Goal: Task Accomplishment & Management: Use online tool/utility

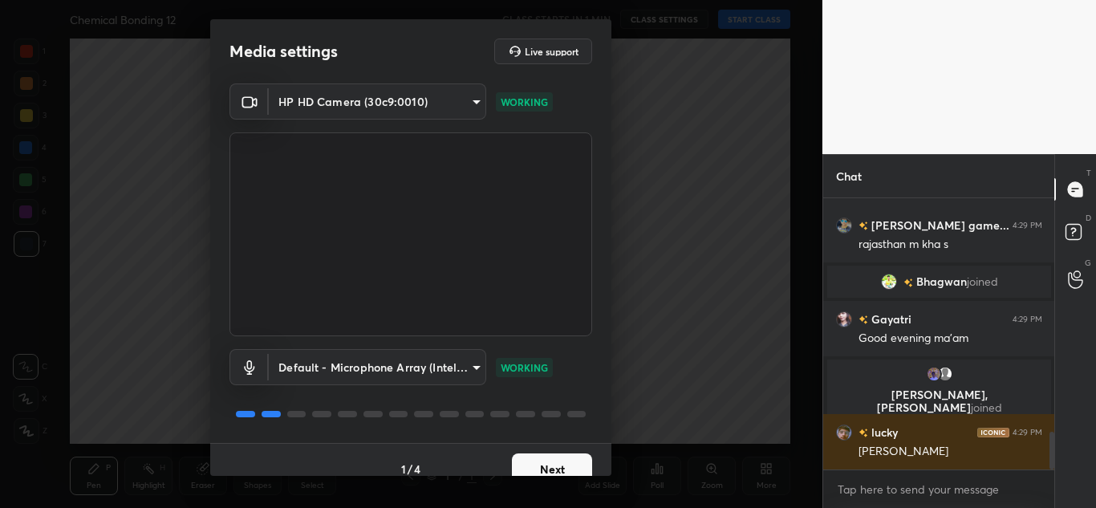
scroll to position [1728, 0]
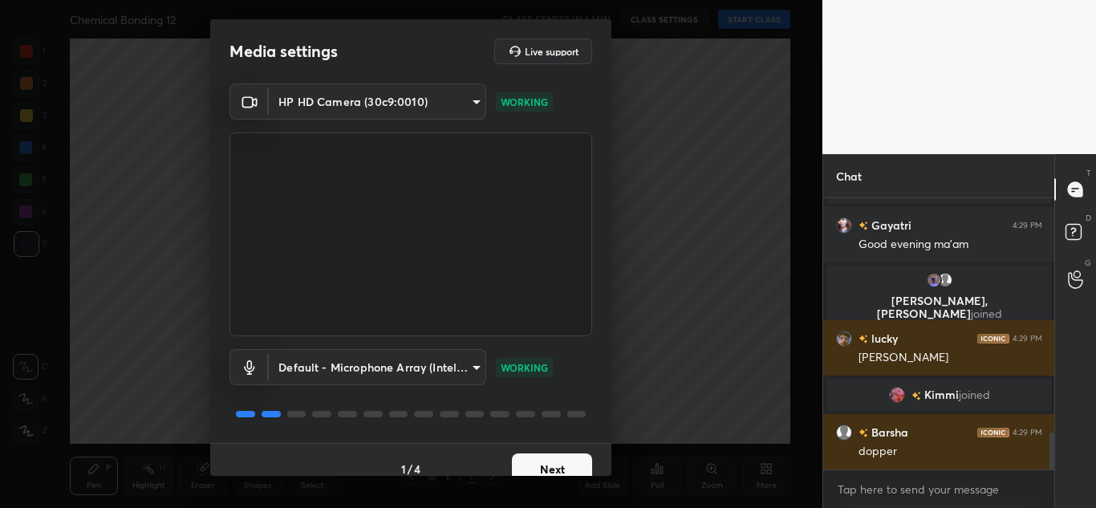
click at [573, 469] on button "Next" at bounding box center [552, 469] width 80 height 32
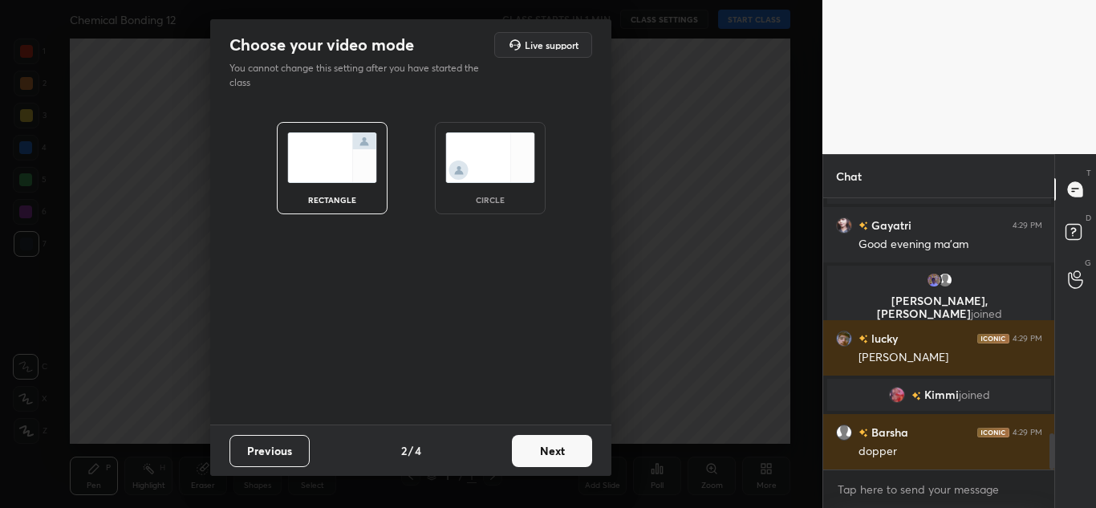
scroll to position [1784, 0]
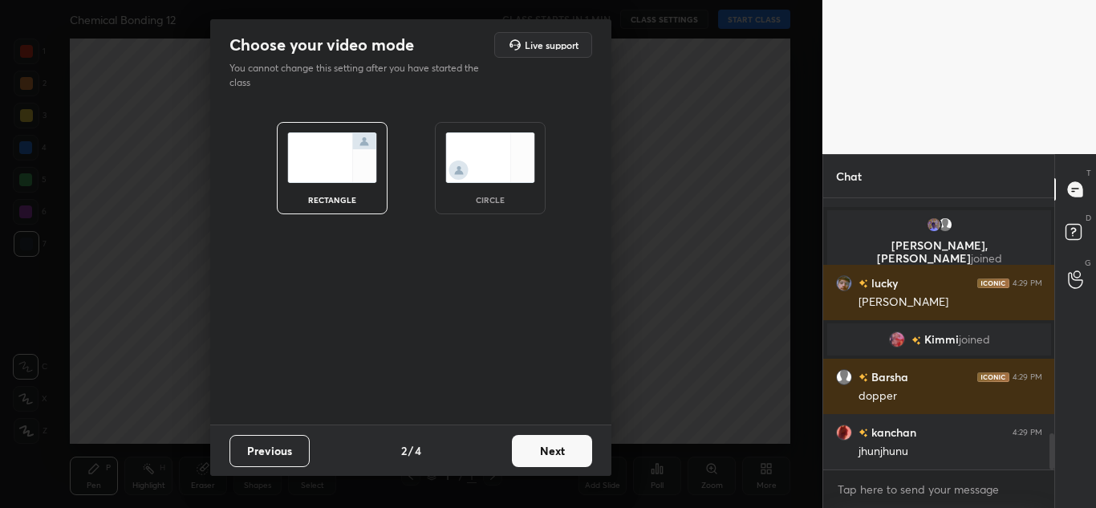
click at [557, 453] on button "Next" at bounding box center [552, 451] width 80 height 32
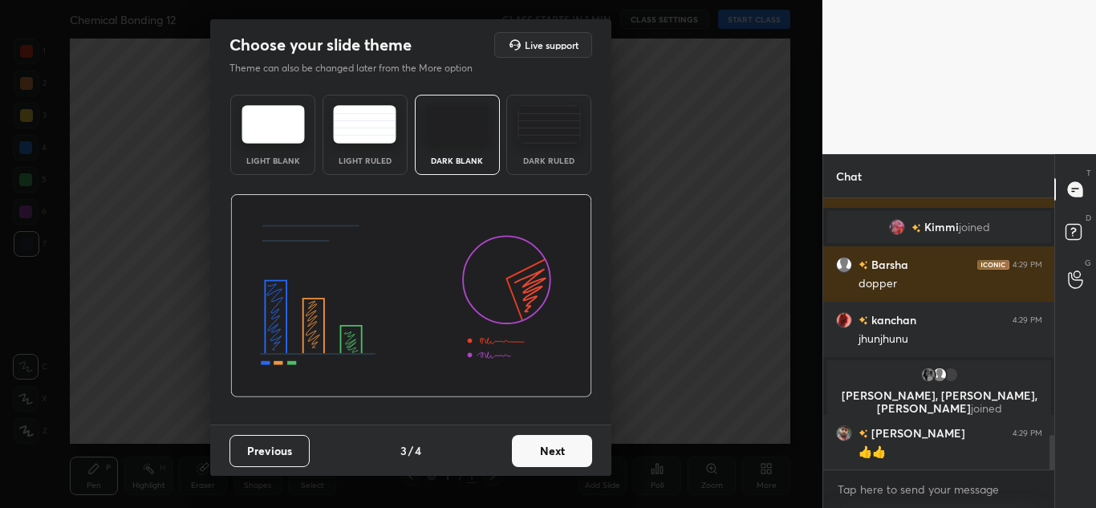
scroll to position [1881, 0]
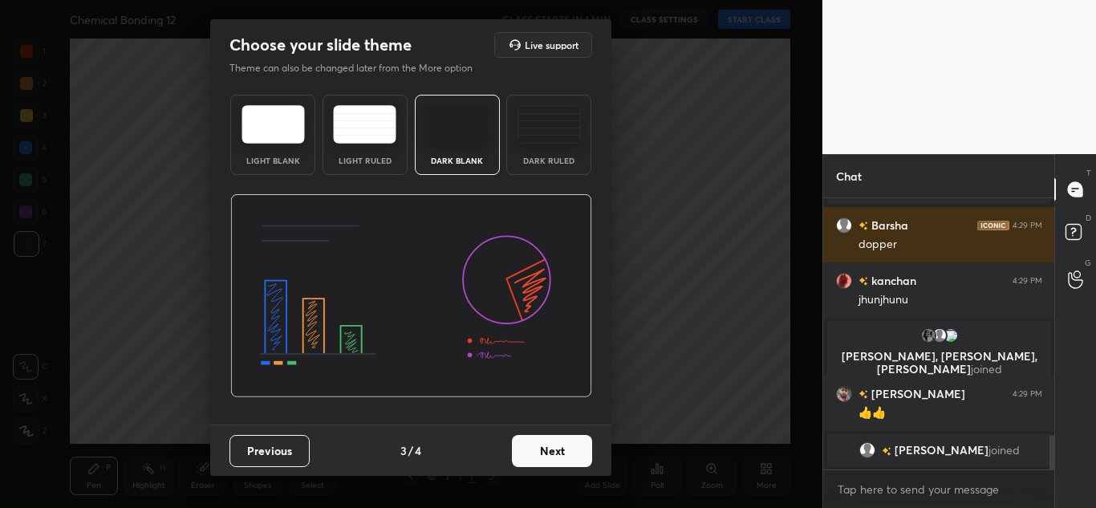
click at [552, 449] on button "Next" at bounding box center [552, 451] width 80 height 32
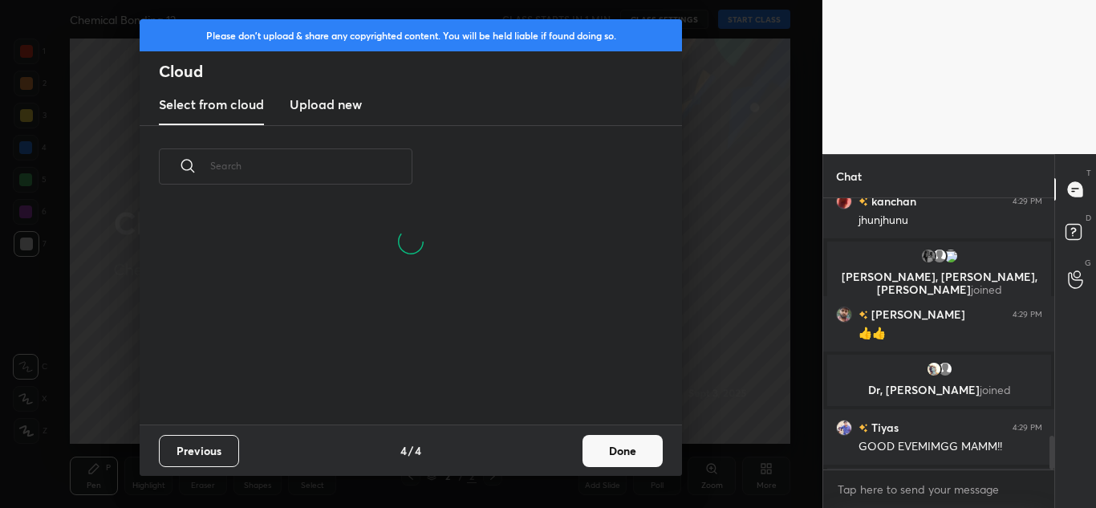
click at [342, 107] on h3 "Upload new" at bounding box center [326, 104] width 72 height 19
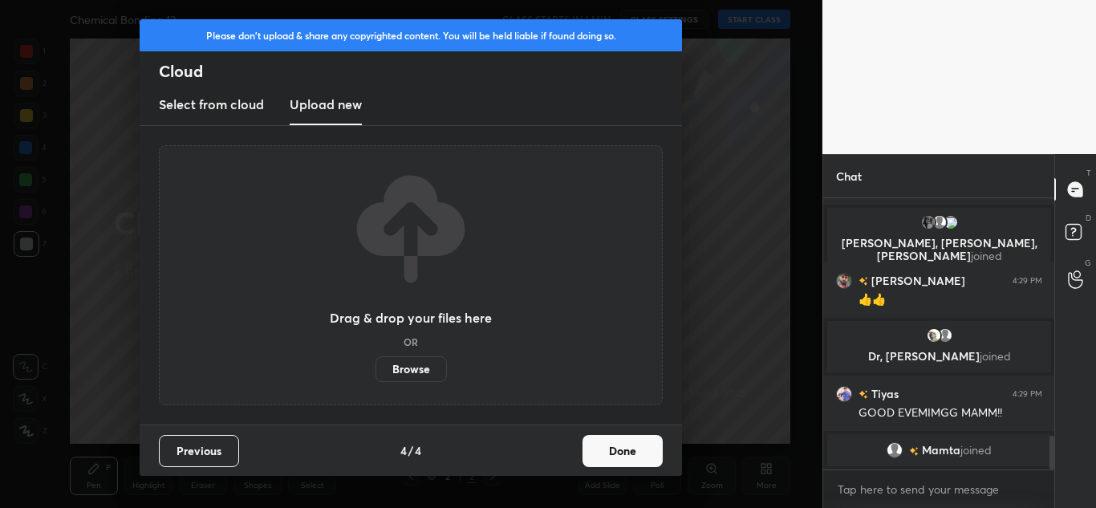
scroll to position [1953, 0]
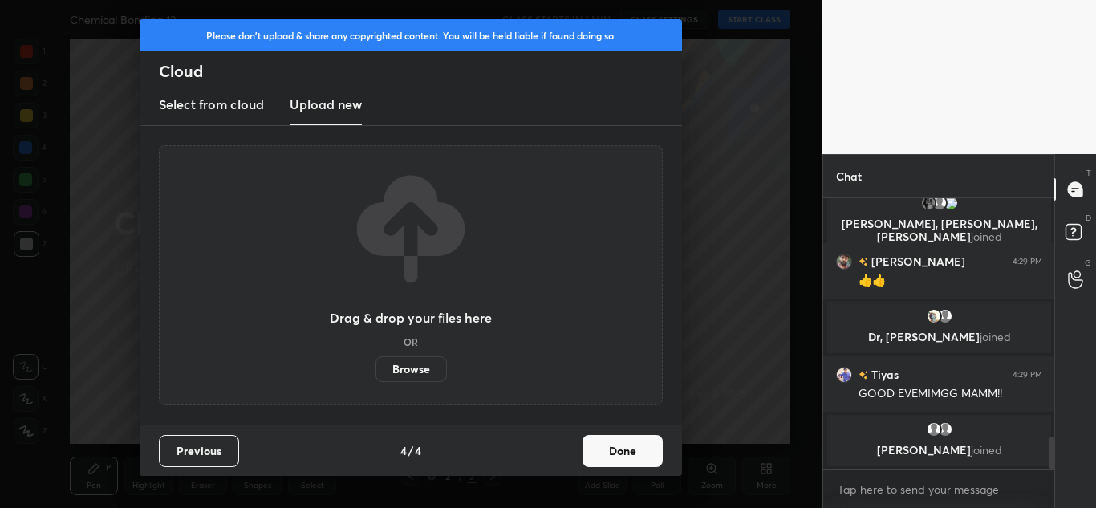
click at [412, 378] on label "Browse" at bounding box center [411, 369] width 71 height 26
click at [376, 378] on input "Browse" at bounding box center [376, 369] width 0 height 26
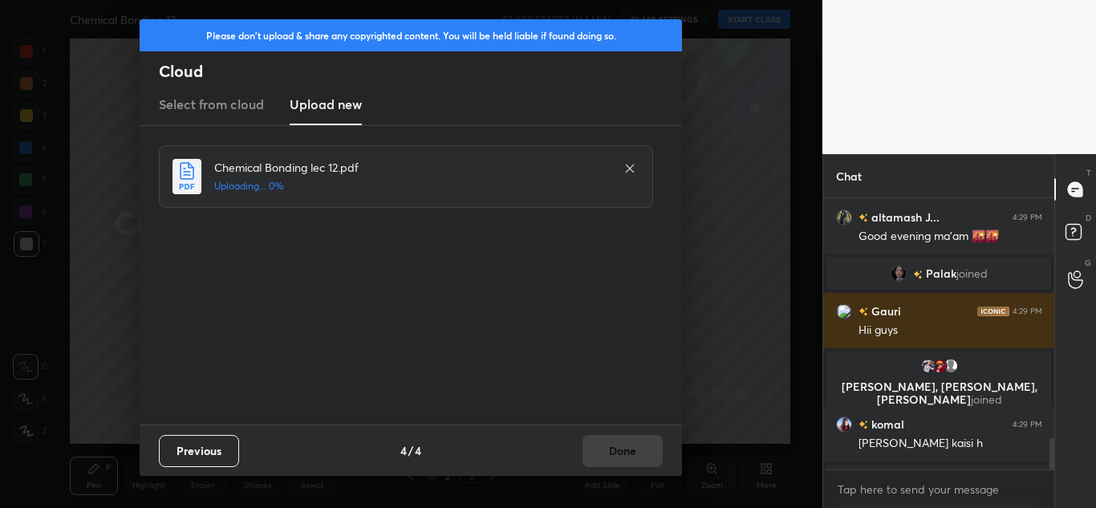
scroll to position [2086, 0]
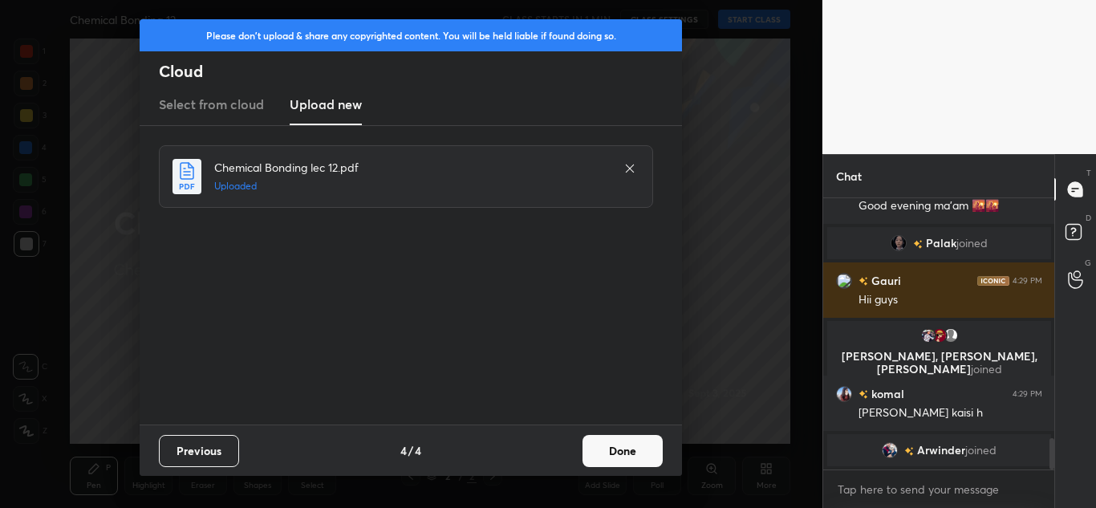
click at [635, 450] on button "Done" at bounding box center [623, 451] width 80 height 32
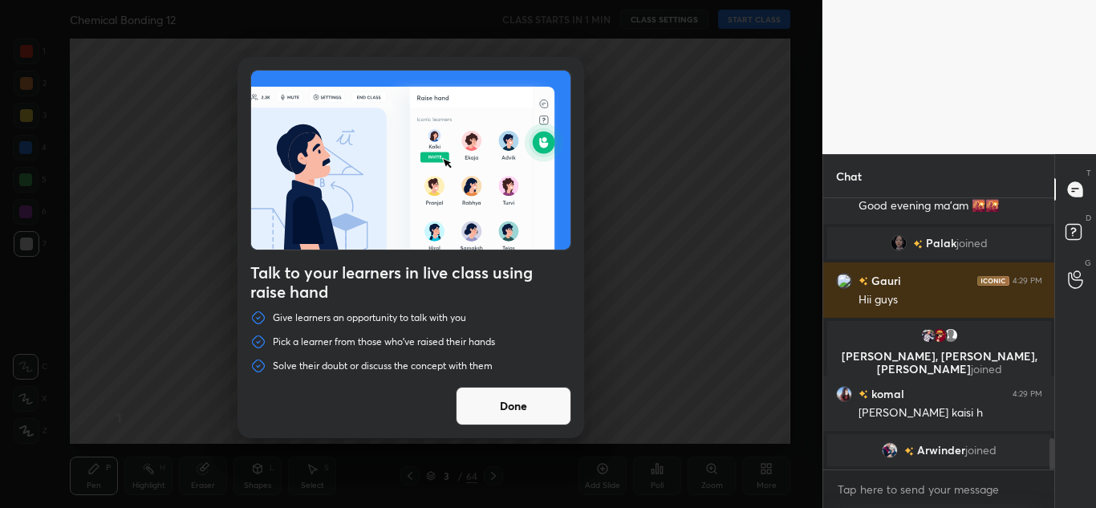
scroll to position [2105, 0]
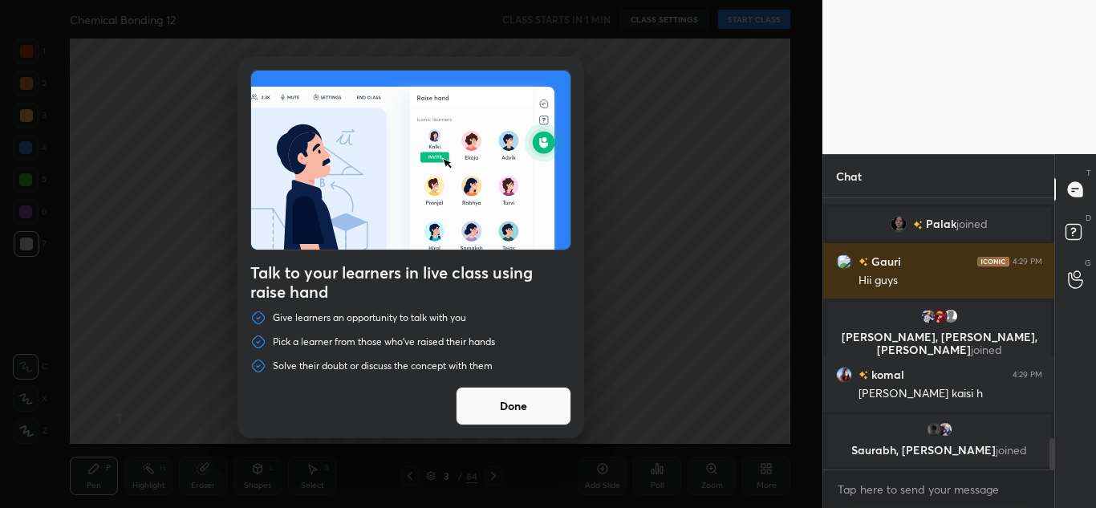
click at [522, 410] on button "Done" at bounding box center [514, 406] width 116 height 39
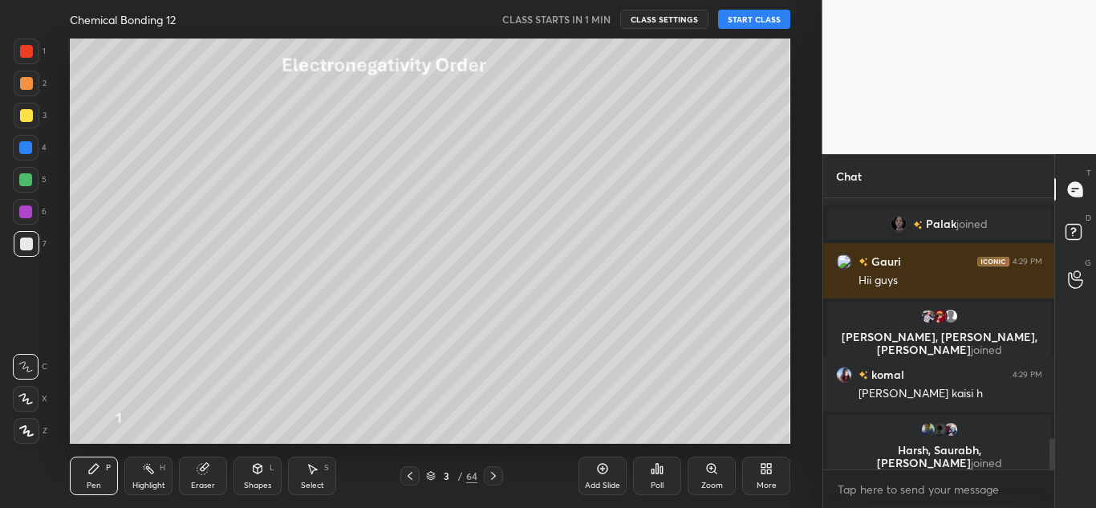
click at [412, 470] on icon at bounding box center [410, 475] width 13 height 13
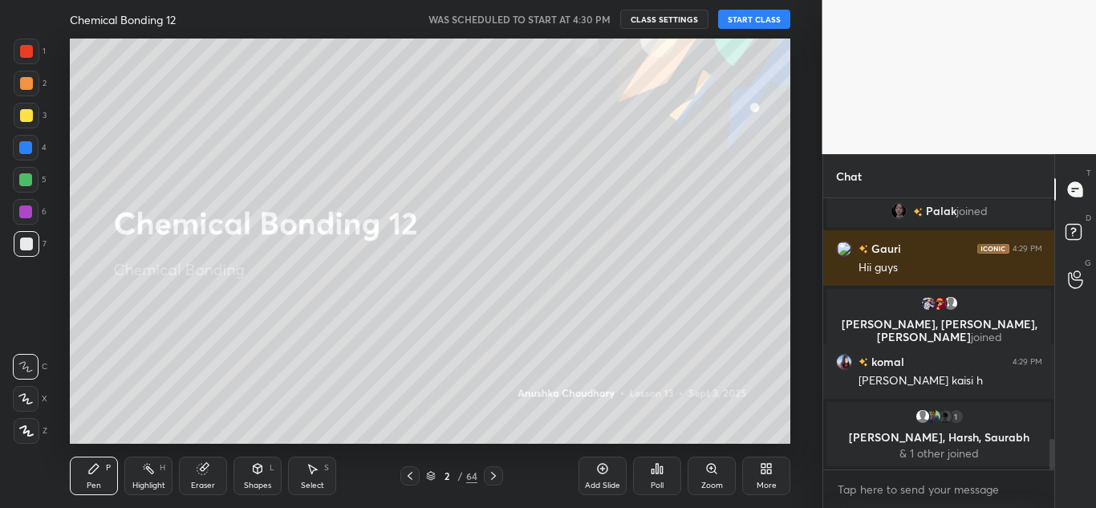
click at [761, 481] on div "More" at bounding box center [767, 485] width 20 height 8
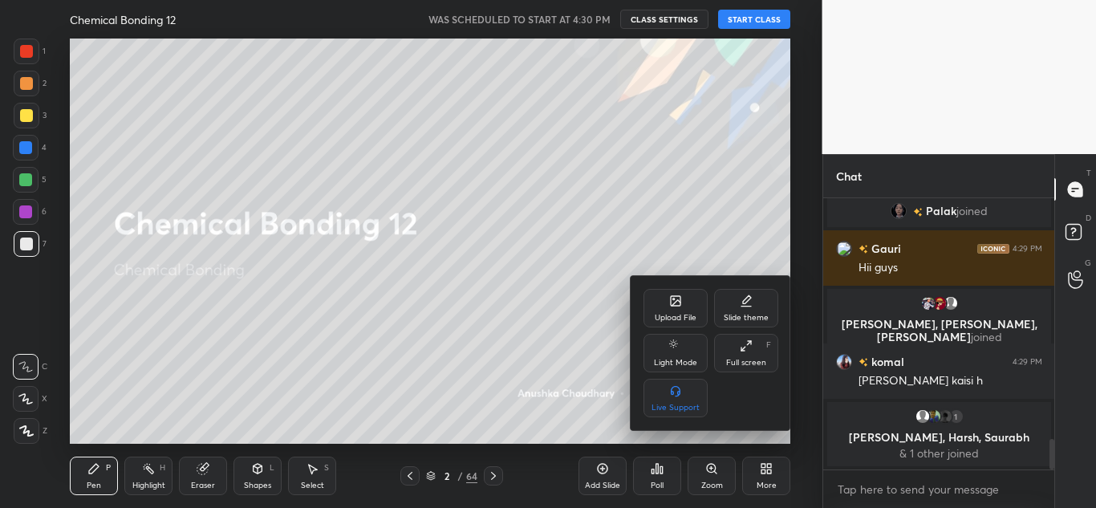
click at [738, 351] on div "Full screen F" at bounding box center [746, 353] width 64 height 39
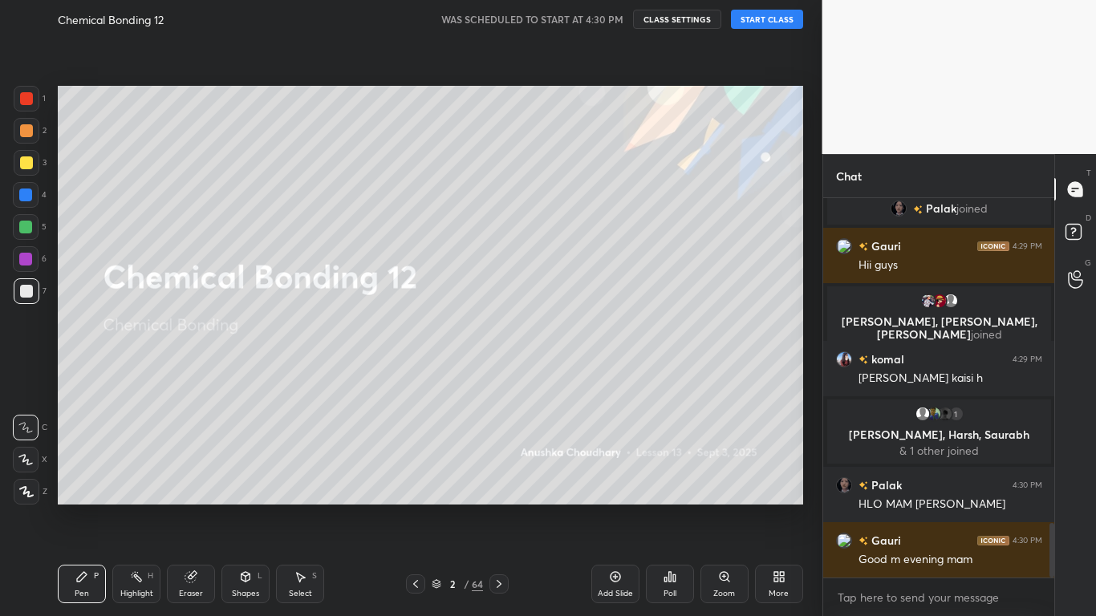
click at [30, 156] on div at bounding box center [27, 163] width 26 height 26
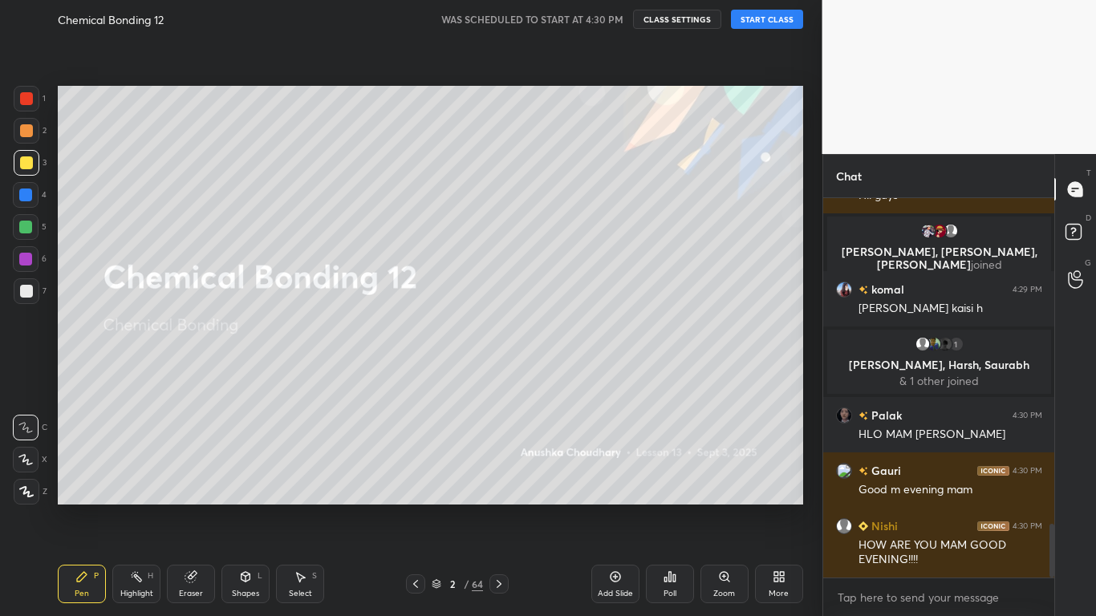
click at [25, 488] on icon at bounding box center [26, 492] width 13 height 10
click at [193, 507] on div "Eraser" at bounding box center [191, 584] width 48 height 39
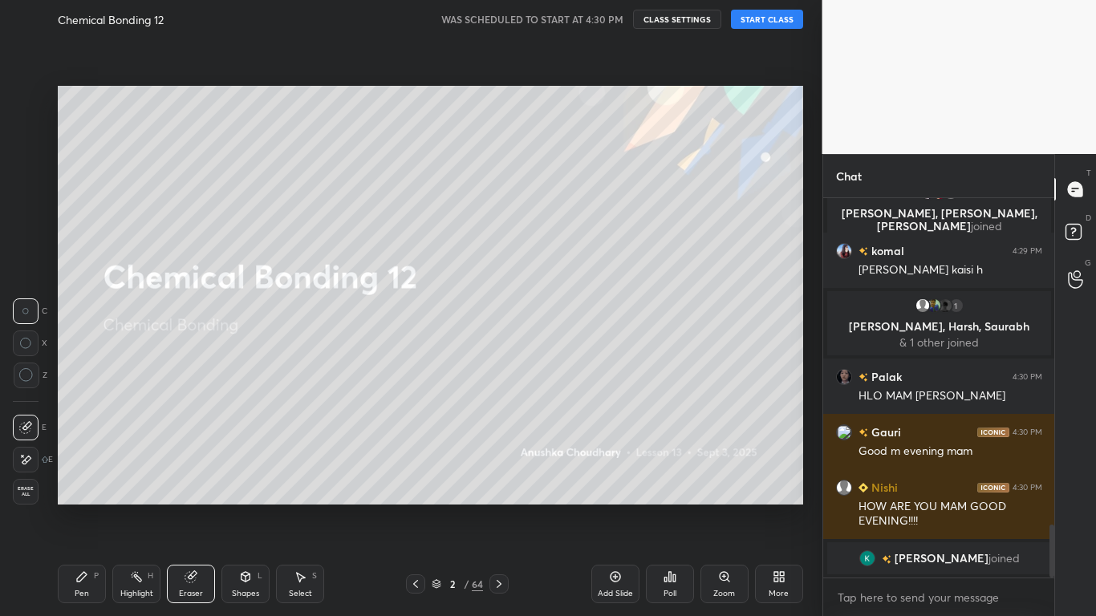
click at [30, 371] on circle at bounding box center [25, 375] width 13 height 13
click at [86, 507] on div "Pen" at bounding box center [82, 594] width 14 height 8
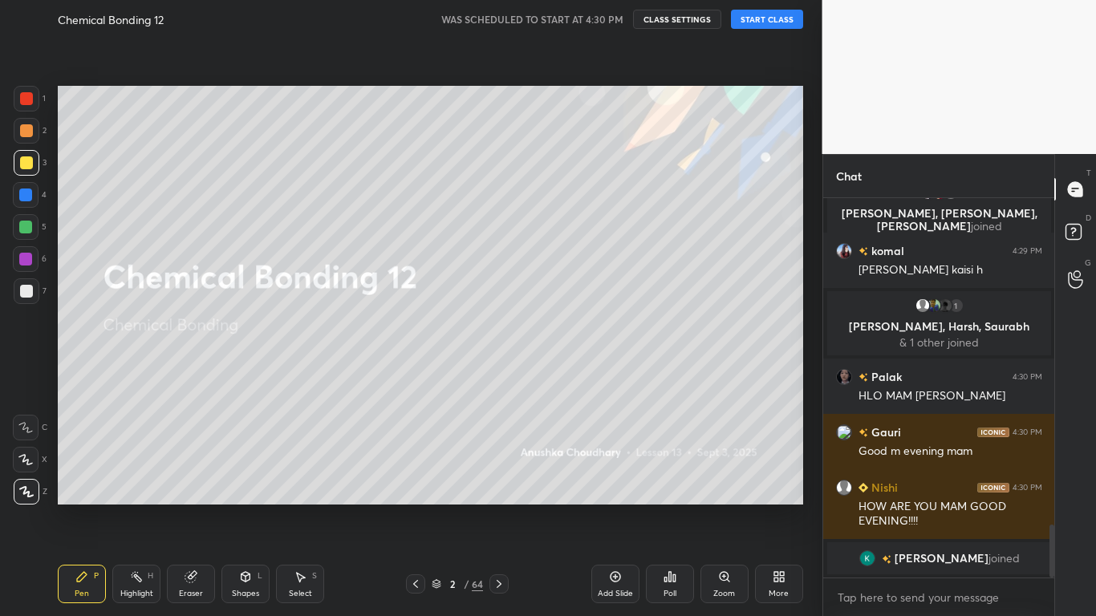
click at [747, 18] on button "START CLASS" at bounding box center [767, 19] width 72 height 19
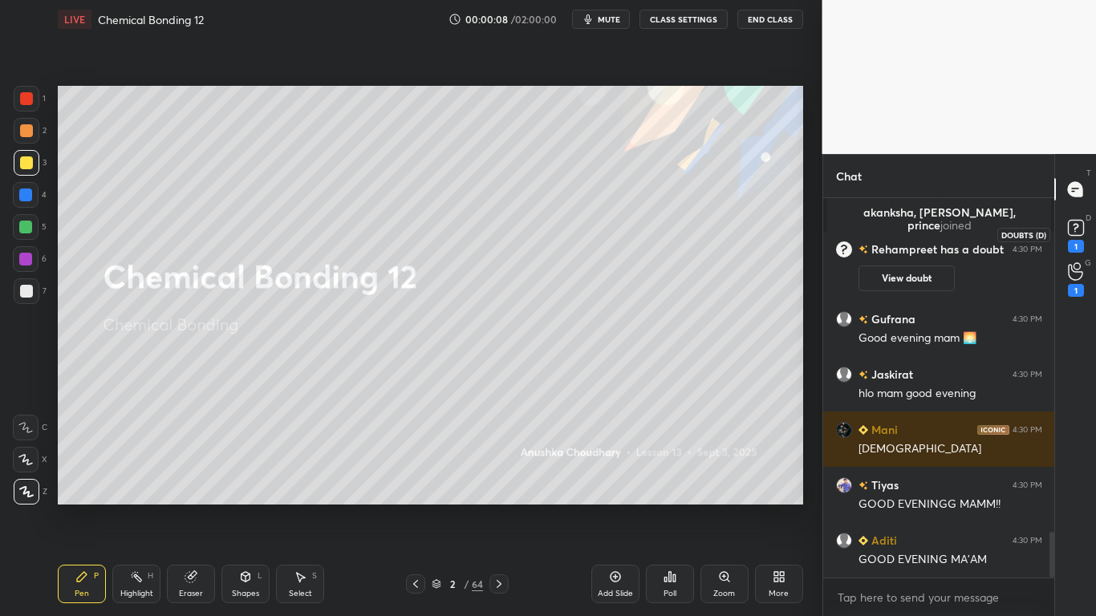
click at [1079, 236] on rect at bounding box center [1075, 228] width 15 height 15
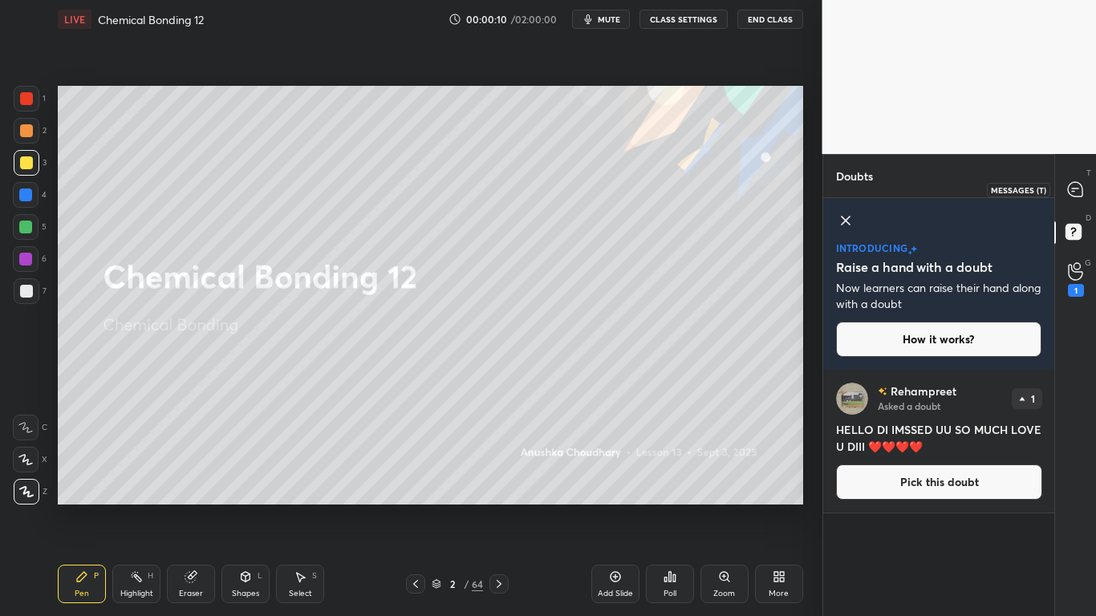
click at [1086, 193] on div at bounding box center [1076, 189] width 32 height 29
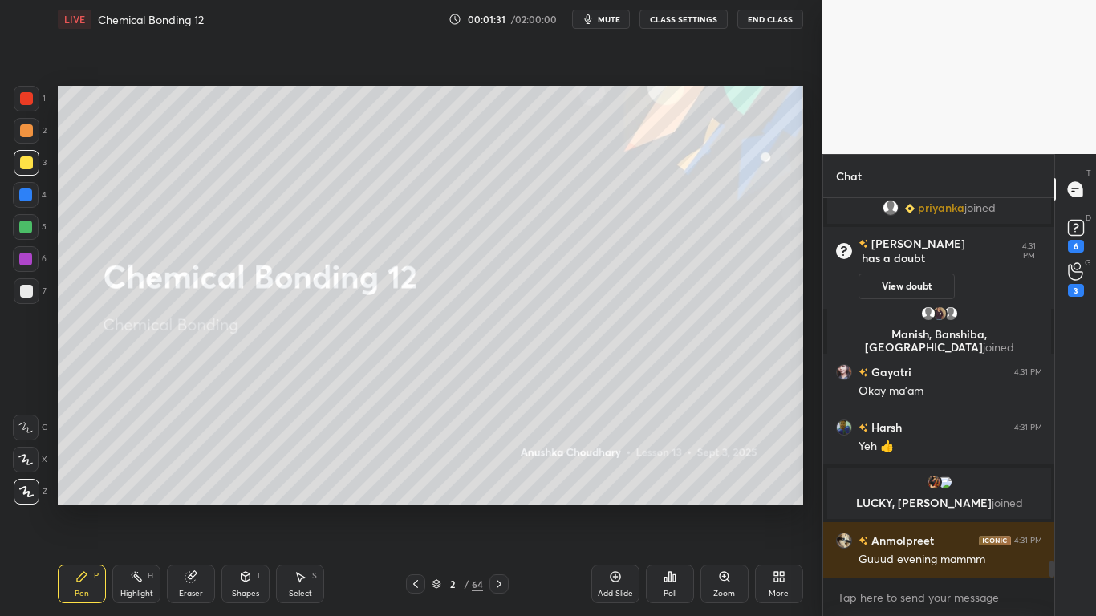
click at [199, 507] on div "Eraser" at bounding box center [191, 594] width 24 height 8
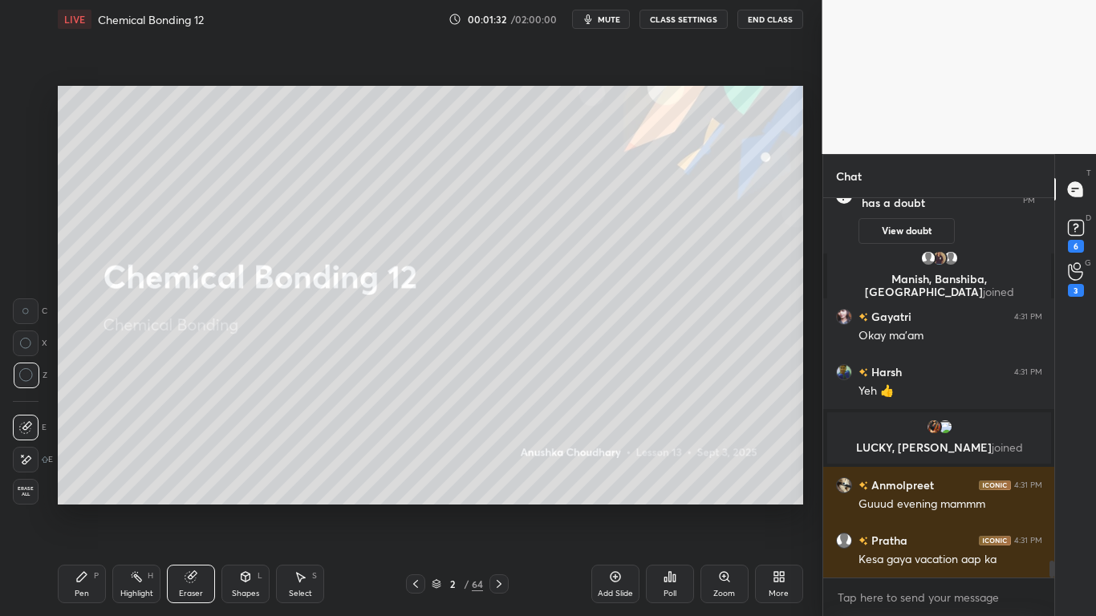
click at [30, 376] on icon at bounding box center [26, 375] width 14 height 14
click at [86, 507] on div "Pen P" at bounding box center [82, 584] width 48 height 39
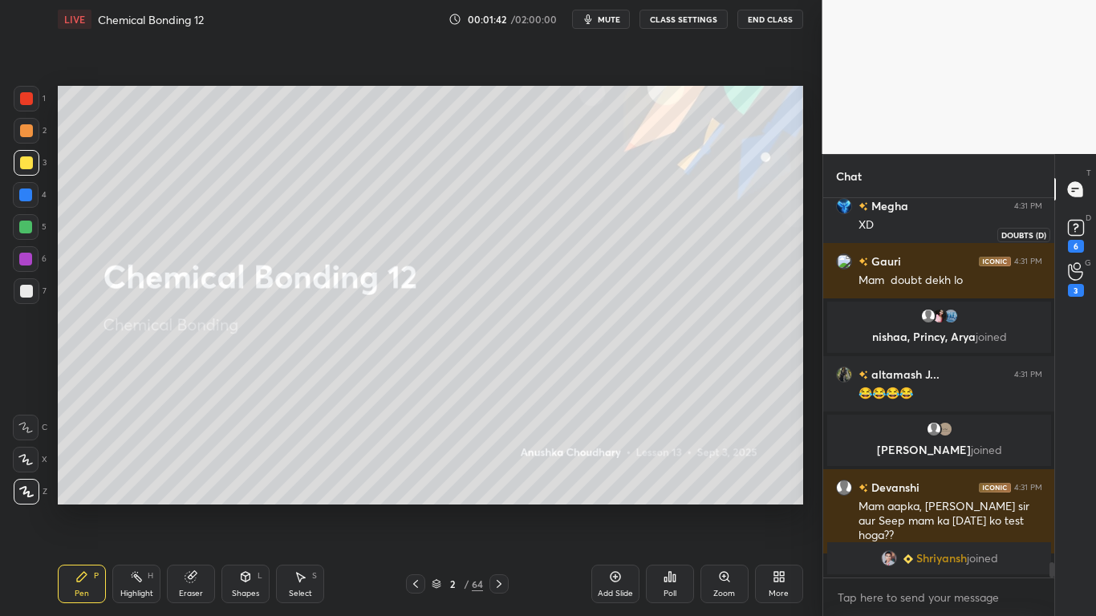
click at [1080, 244] on div "6" at bounding box center [1076, 246] width 16 height 13
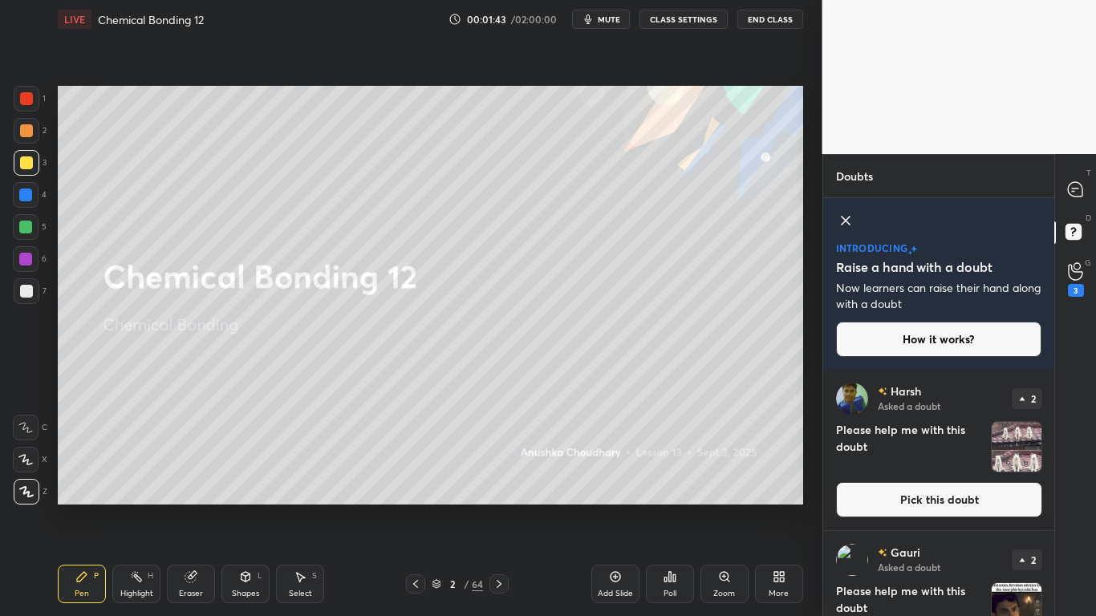
click at [691, 11] on button "CLASS SETTINGS" at bounding box center [684, 19] width 88 height 19
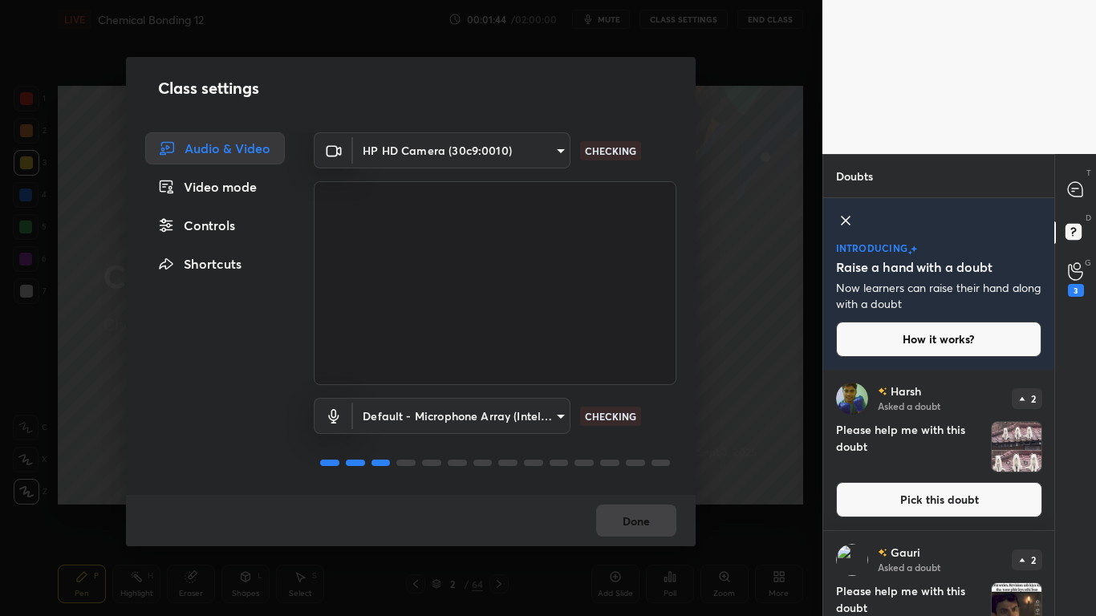
click at [216, 225] on div "Controls" at bounding box center [215, 225] width 140 height 32
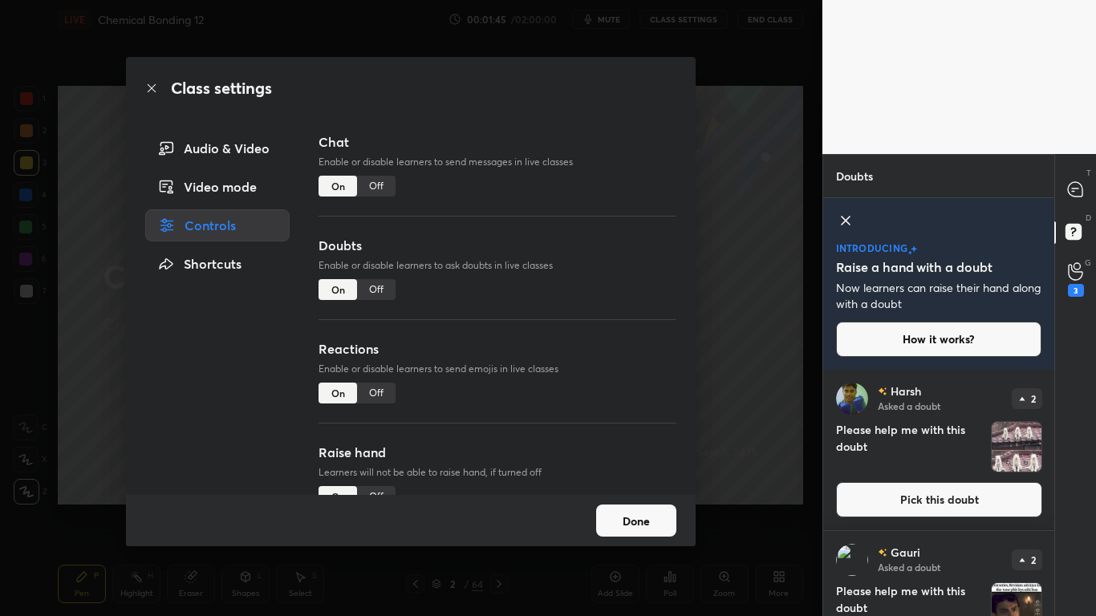
click at [380, 288] on div "Off" at bounding box center [376, 289] width 39 height 21
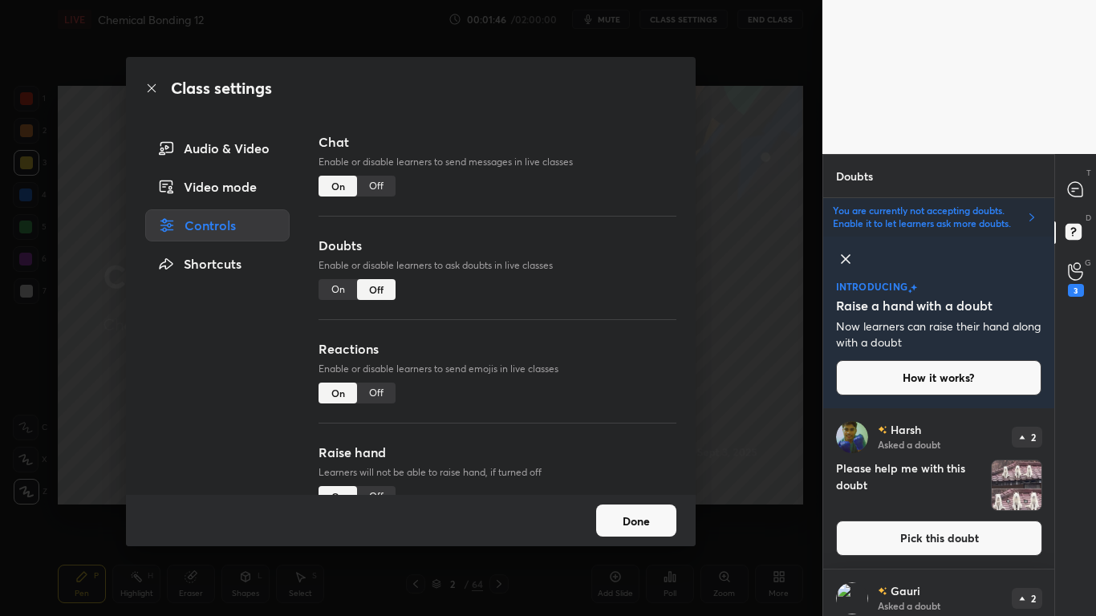
click at [619, 507] on button "Done" at bounding box center [636, 521] width 80 height 32
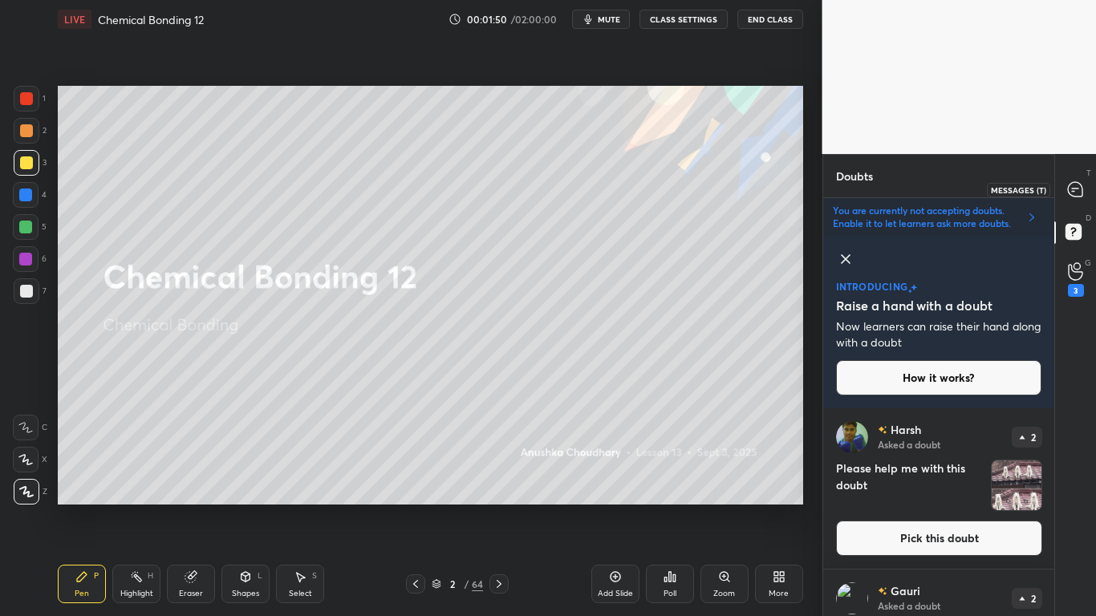
click at [1070, 198] on div at bounding box center [1076, 189] width 32 height 29
type textarea "x"
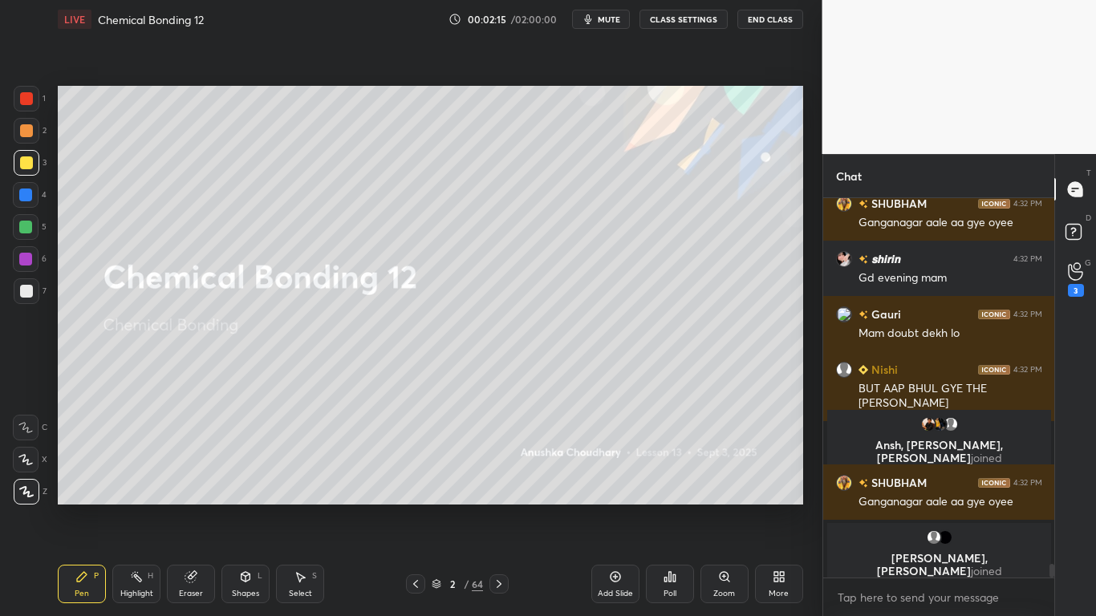
click at [28, 166] on div at bounding box center [26, 162] width 13 height 13
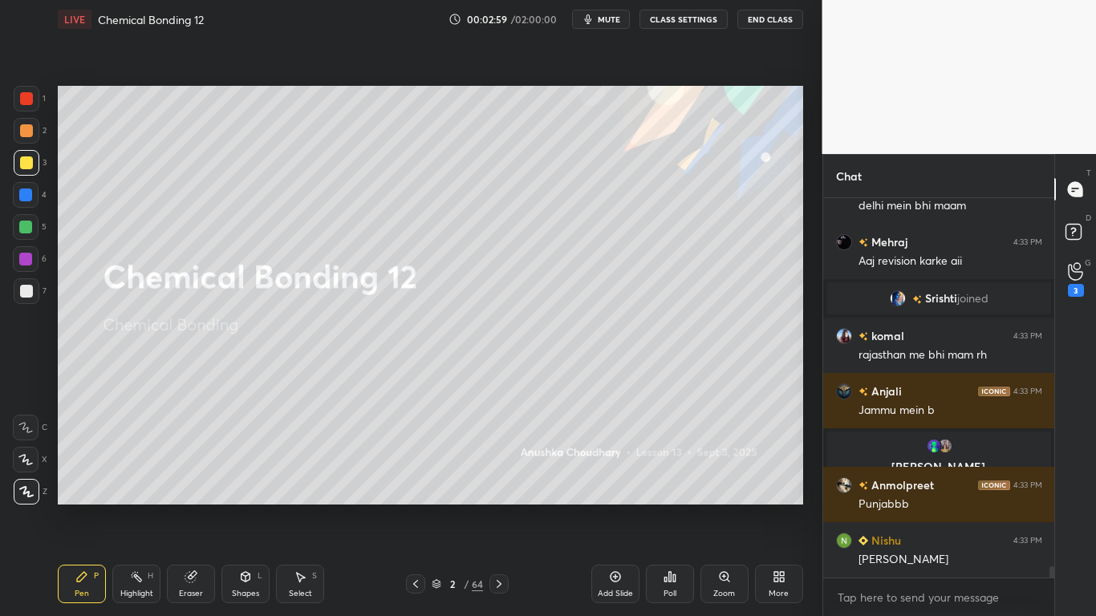
click at [36, 167] on div at bounding box center [27, 163] width 26 height 26
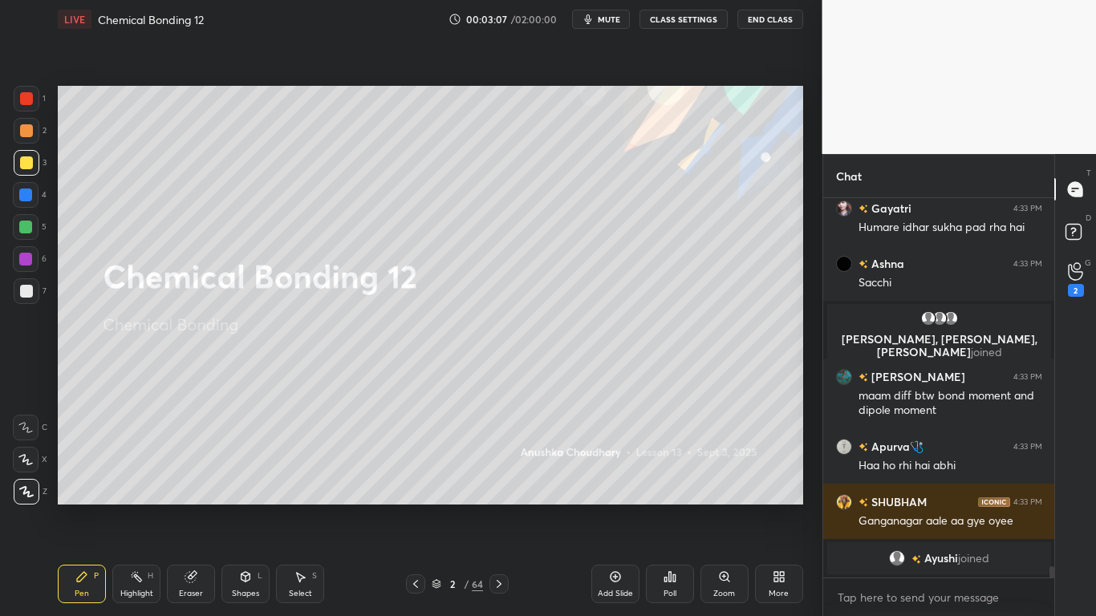
click at [689, 25] on button "CLASS SETTINGS" at bounding box center [684, 19] width 88 height 19
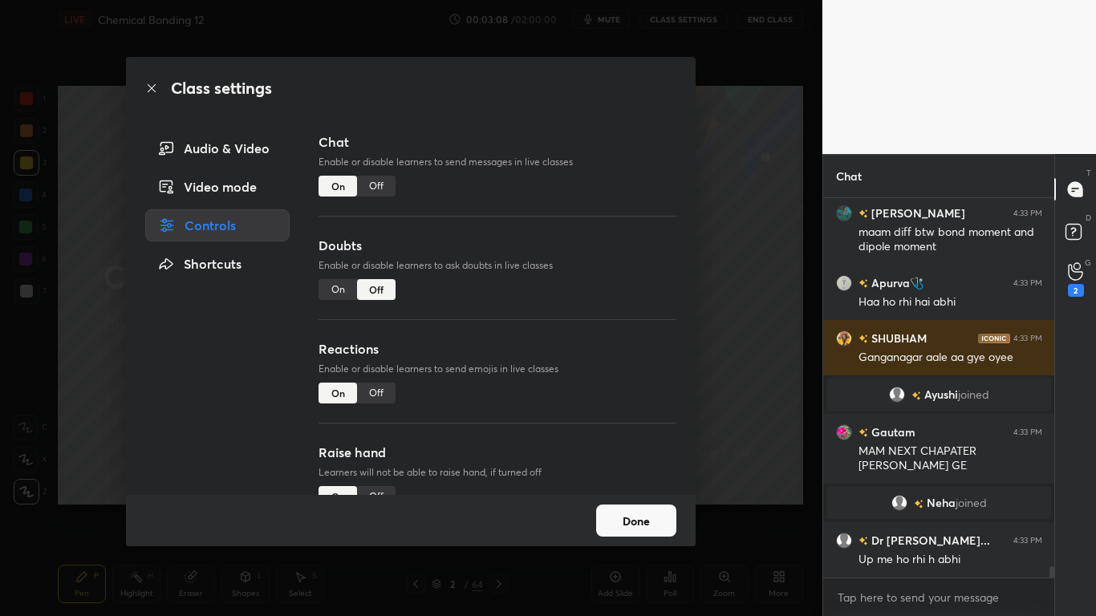
click at [374, 189] on div "Off" at bounding box center [376, 186] width 39 height 21
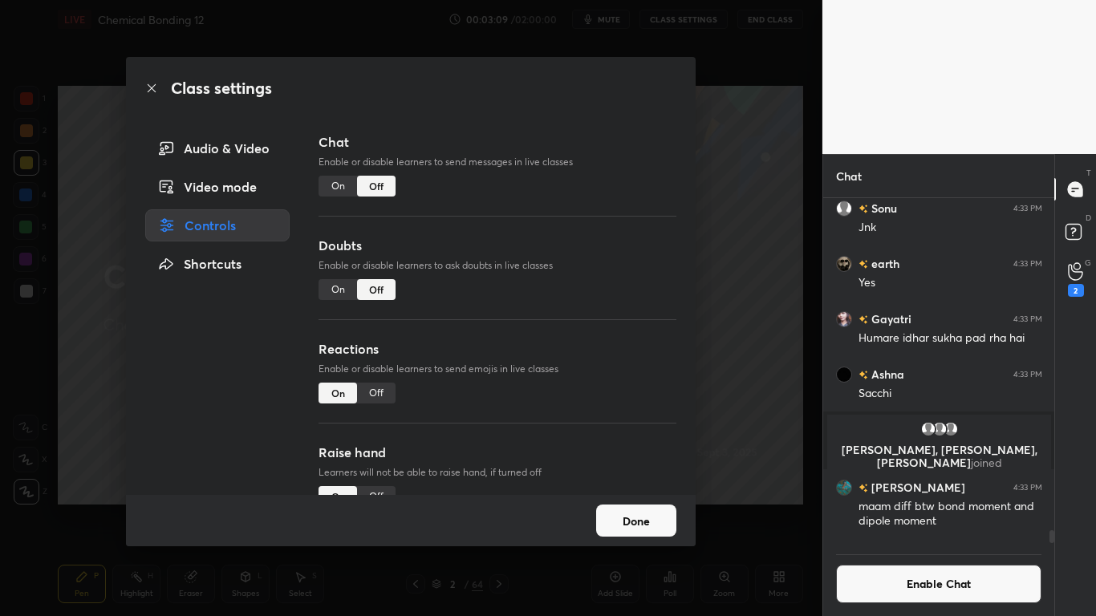
click at [629, 507] on button "Done" at bounding box center [636, 521] width 80 height 32
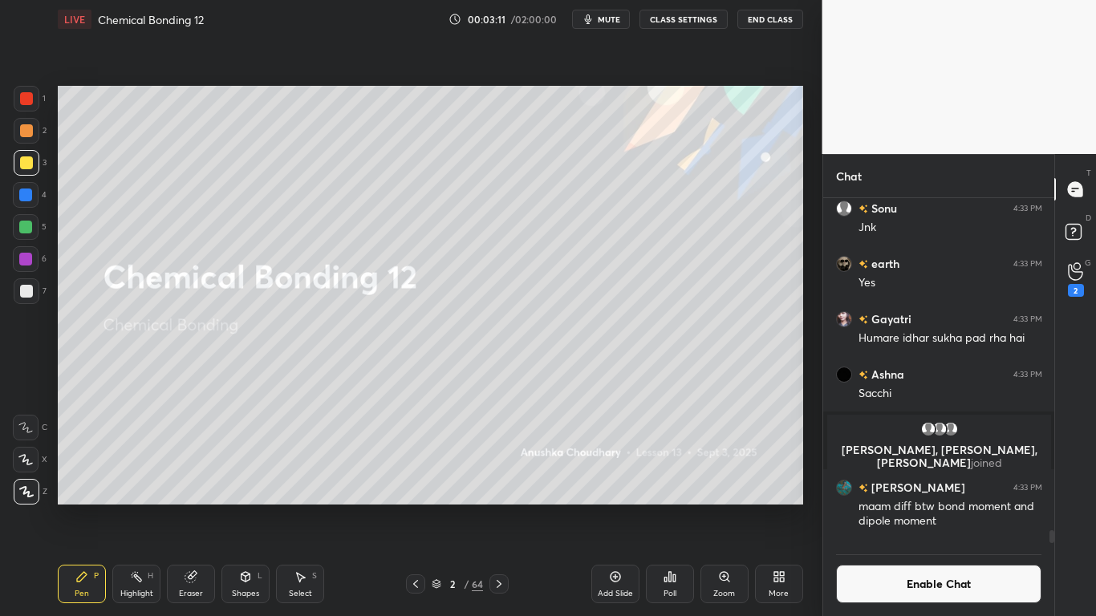
click at [620, 507] on icon at bounding box center [615, 577] width 13 height 13
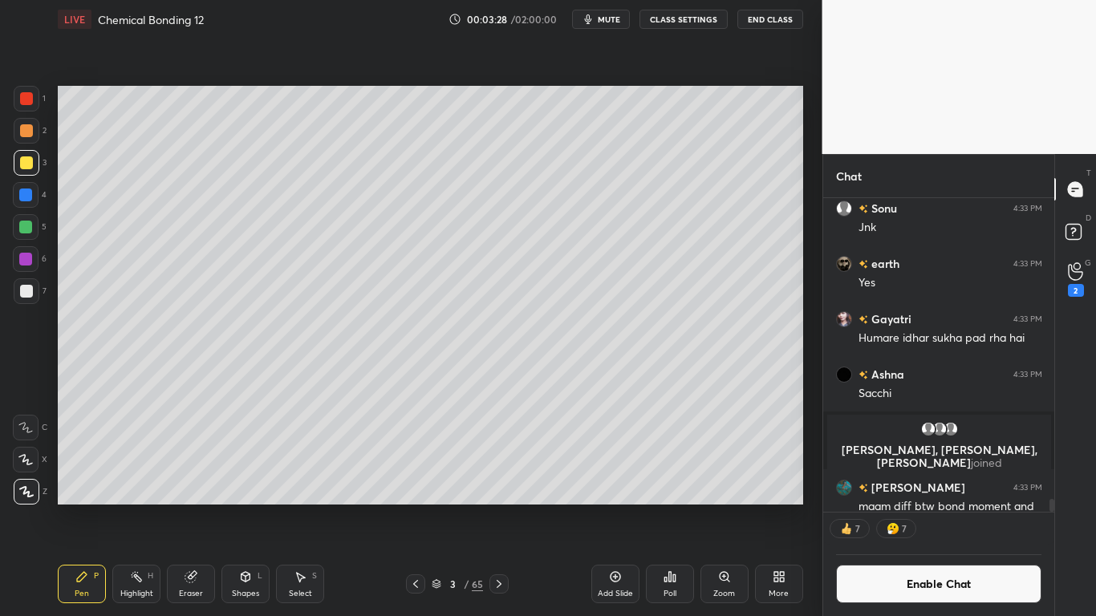
click at [28, 288] on div at bounding box center [26, 291] width 13 height 13
click at [30, 157] on div at bounding box center [26, 162] width 13 height 13
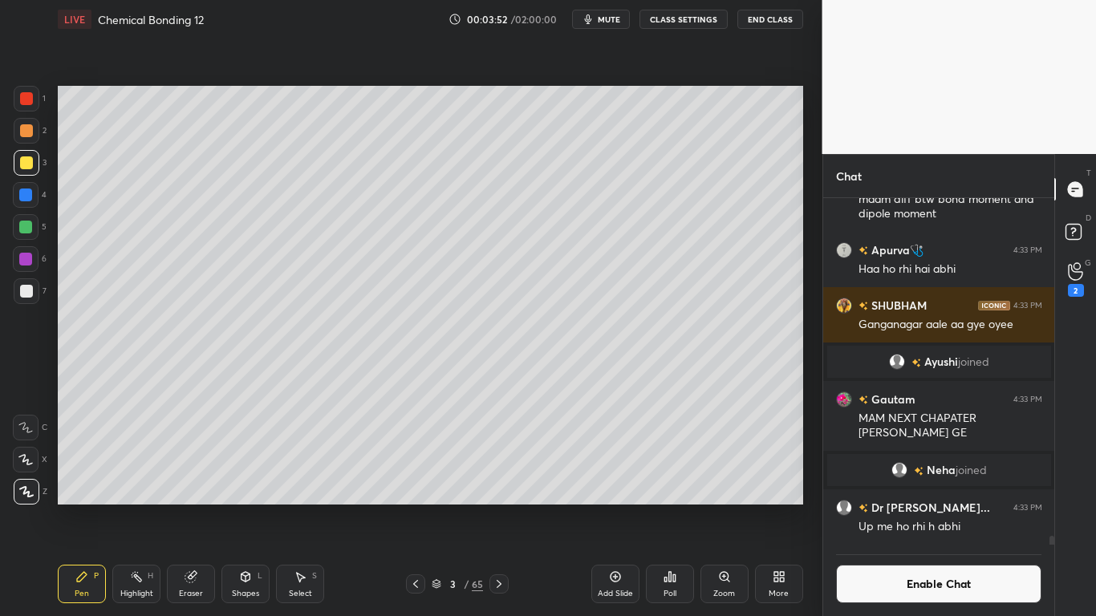
click at [23, 294] on div at bounding box center [26, 291] width 13 height 13
click at [30, 163] on div at bounding box center [26, 162] width 13 height 13
click at [32, 288] on div at bounding box center [26, 291] width 13 height 13
click at [944, 507] on button "Enable Chat" at bounding box center [939, 584] width 206 height 39
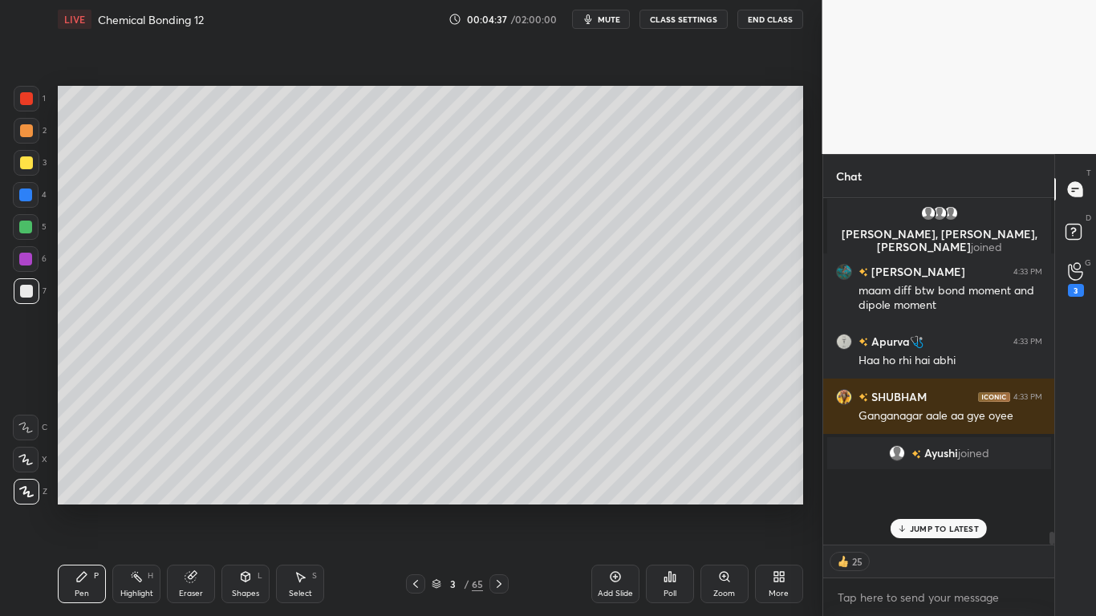
scroll to position [342, 226]
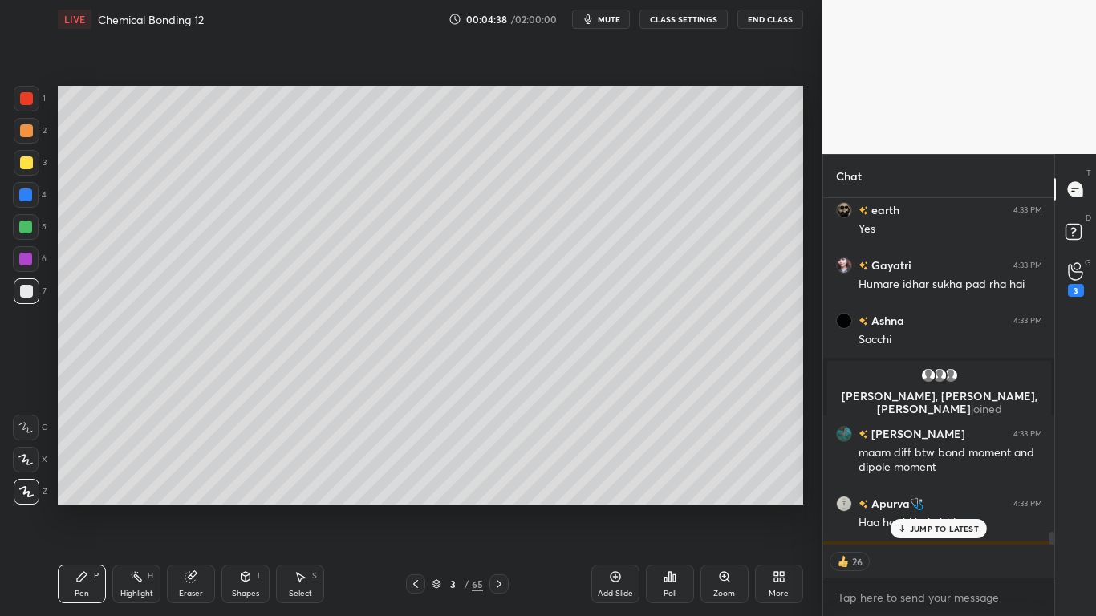
click at [949, 507] on p "JUMP TO LATEST" at bounding box center [944, 529] width 69 height 10
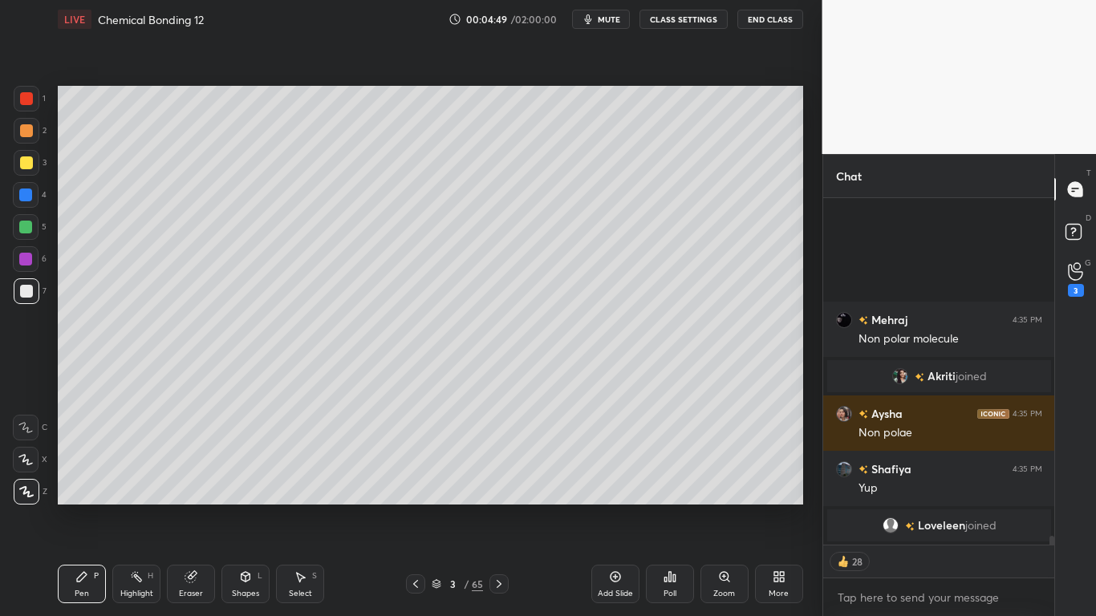
scroll to position [13433, 0]
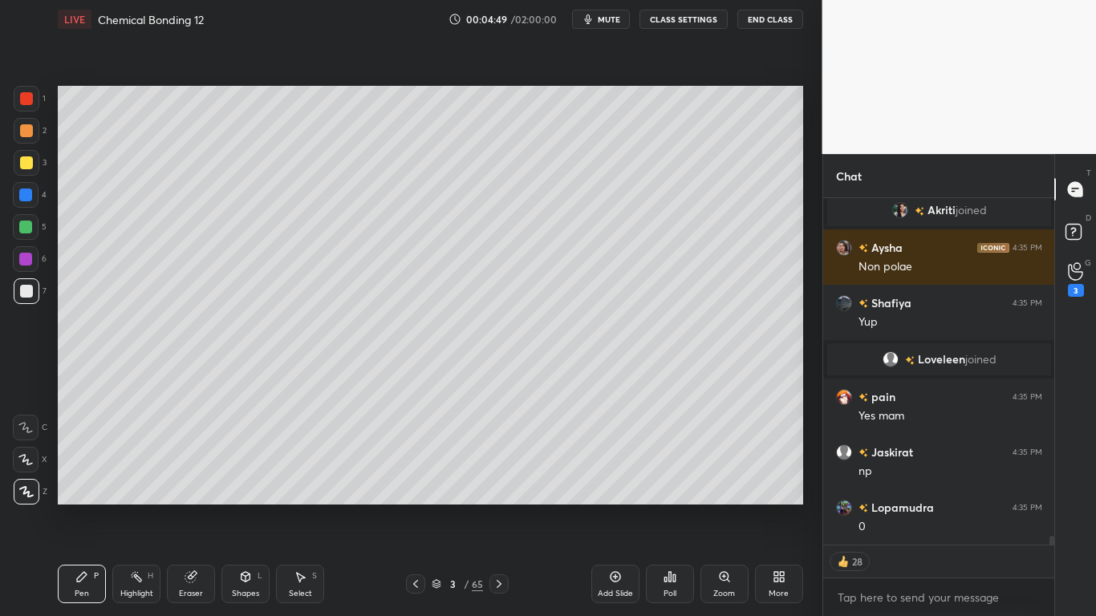
type textarea "x"
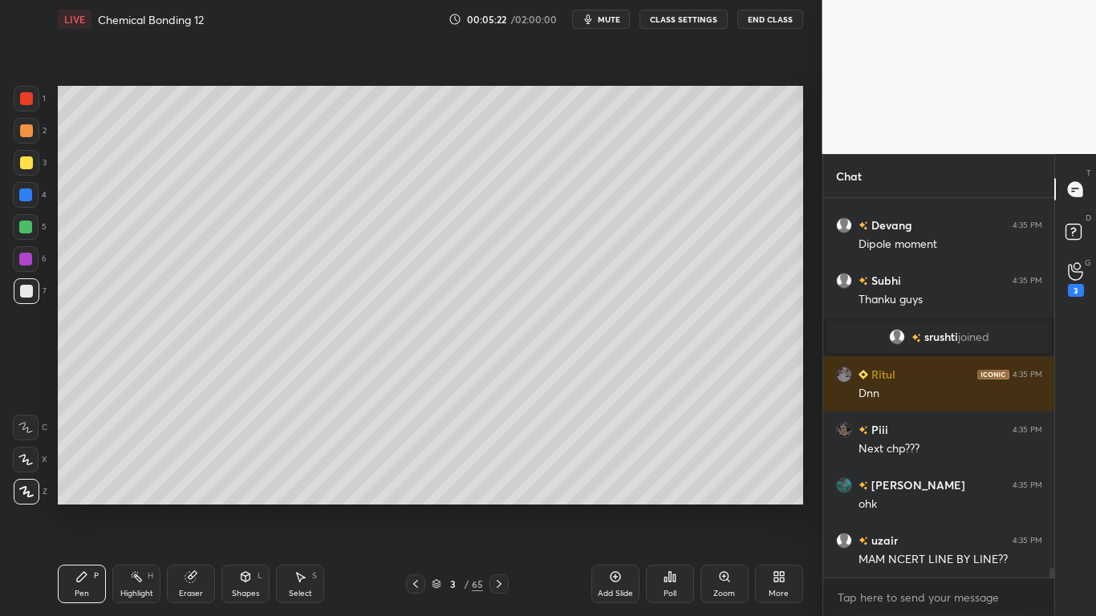
scroll to position [14796, 0]
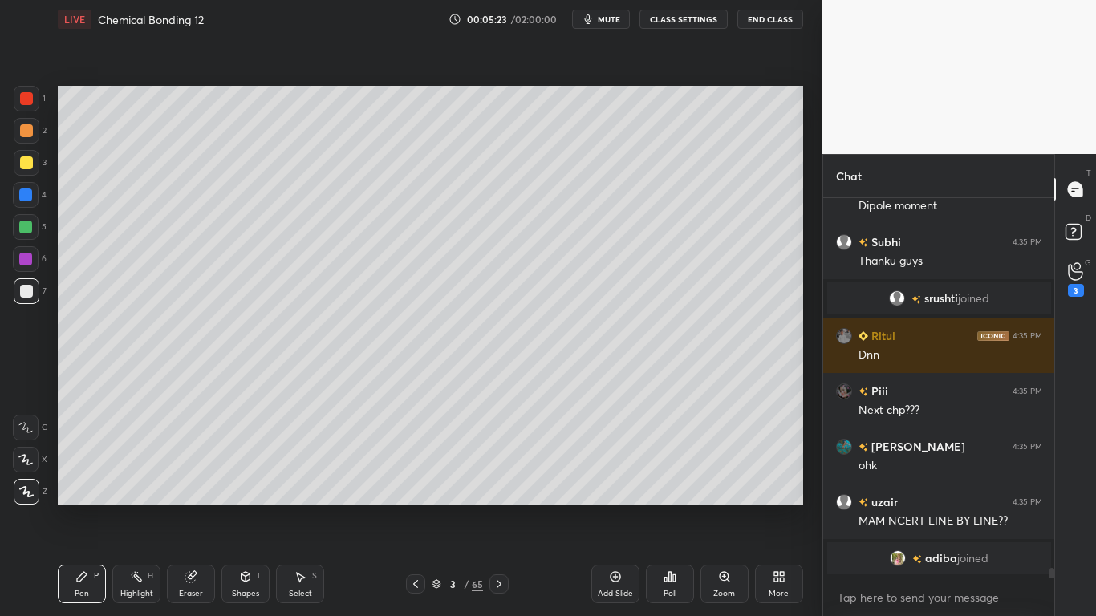
click at [698, 24] on button "CLASS SETTINGS" at bounding box center [684, 19] width 88 height 19
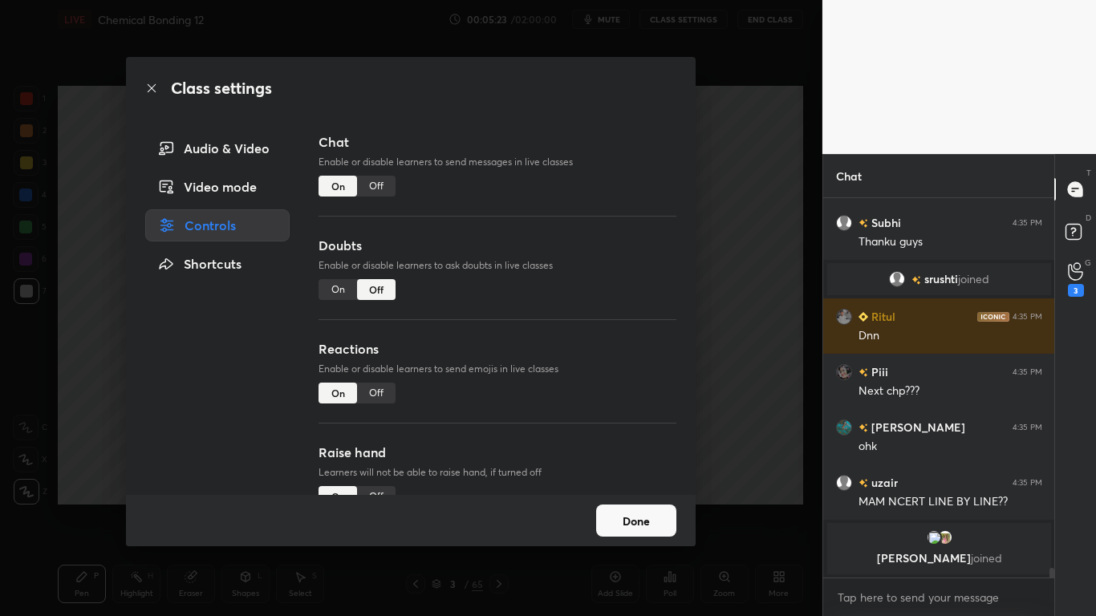
click at [385, 184] on div "Off" at bounding box center [376, 186] width 39 height 21
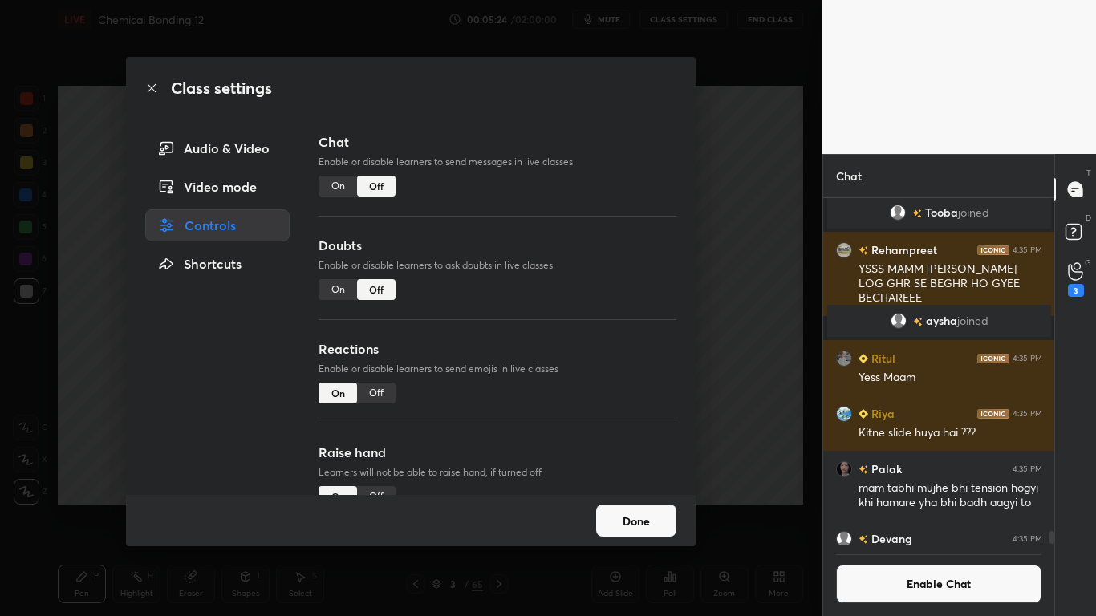
click at [676, 507] on button "Done" at bounding box center [636, 521] width 80 height 32
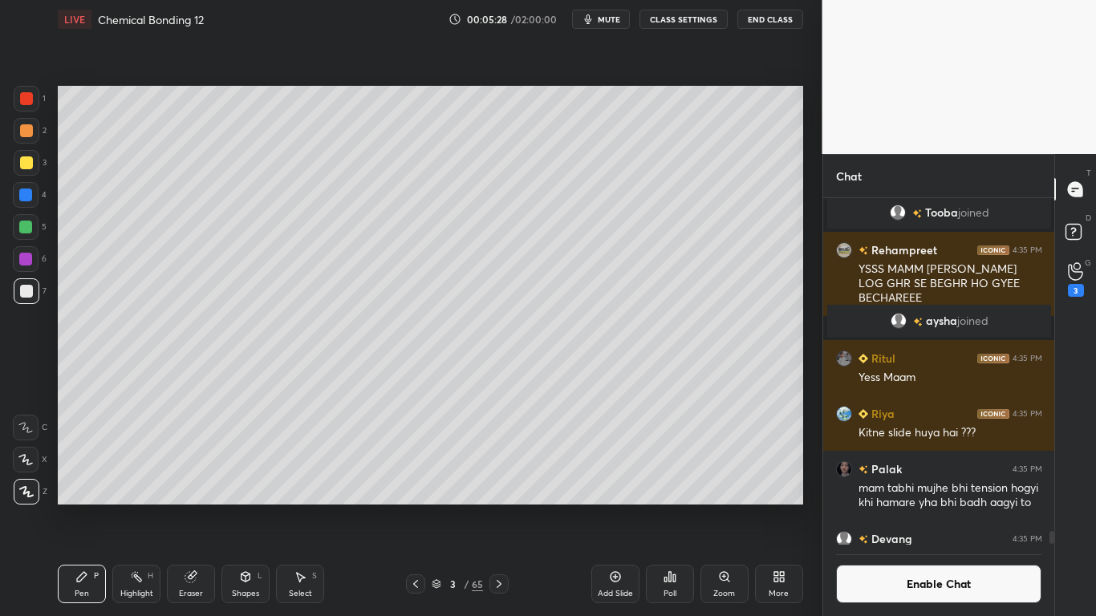
click at [438, 507] on icon at bounding box center [436, 587] width 8 height 2
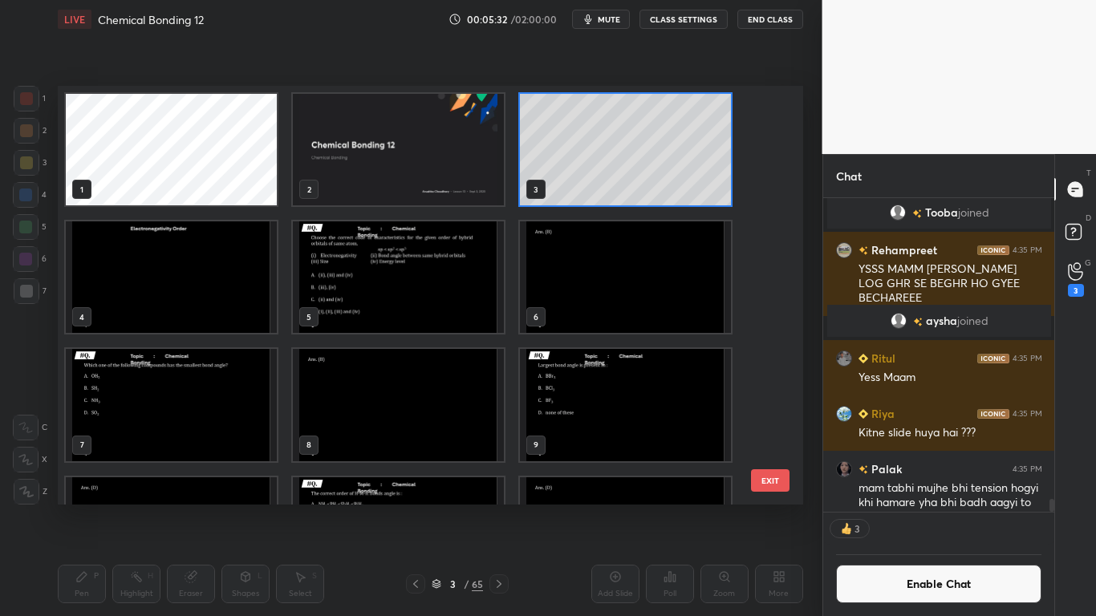
click at [180, 279] on img "grid" at bounding box center [171, 277] width 211 height 112
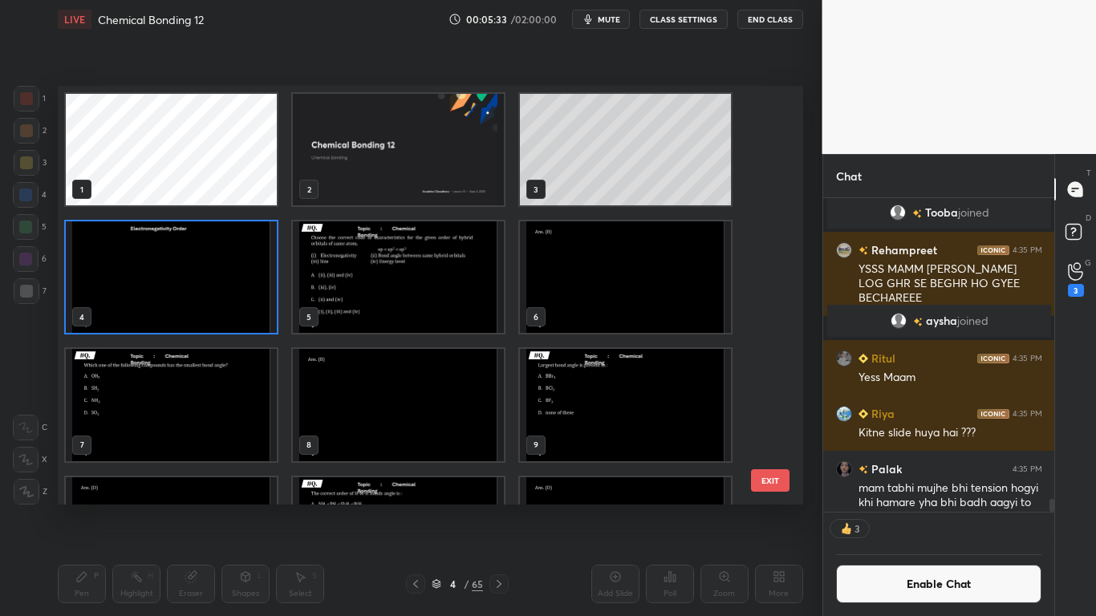
click at [185, 282] on img "grid" at bounding box center [171, 277] width 211 height 112
click at [189, 285] on img "grid" at bounding box center [171, 277] width 211 height 112
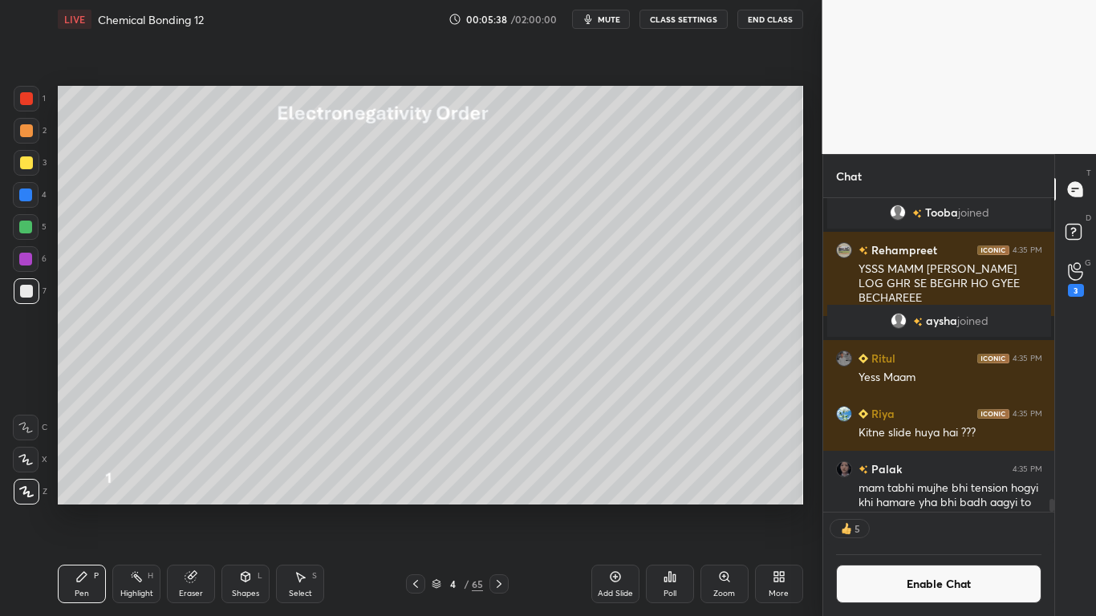
click at [616, 507] on div "Add Slide" at bounding box center [615, 584] width 48 height 39
click at [28, 164] on div at bounding box center [26, 162] width 13 height 13
click at [953, 507] on button "Enable Chat" at bounding box center [939, 584] width 206 height 39
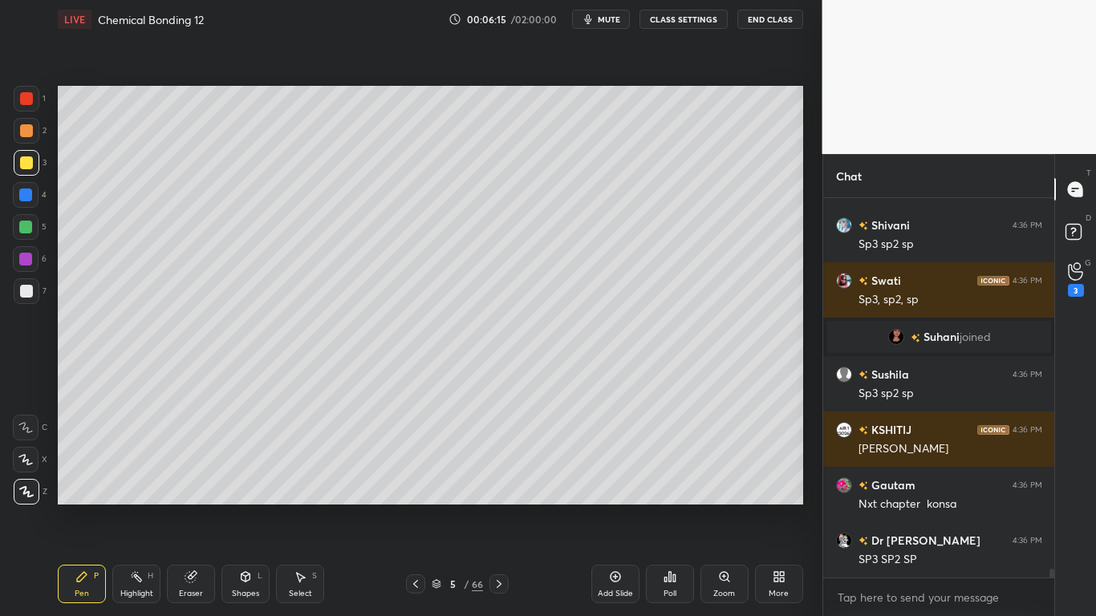
scroll to position [15913, 0]
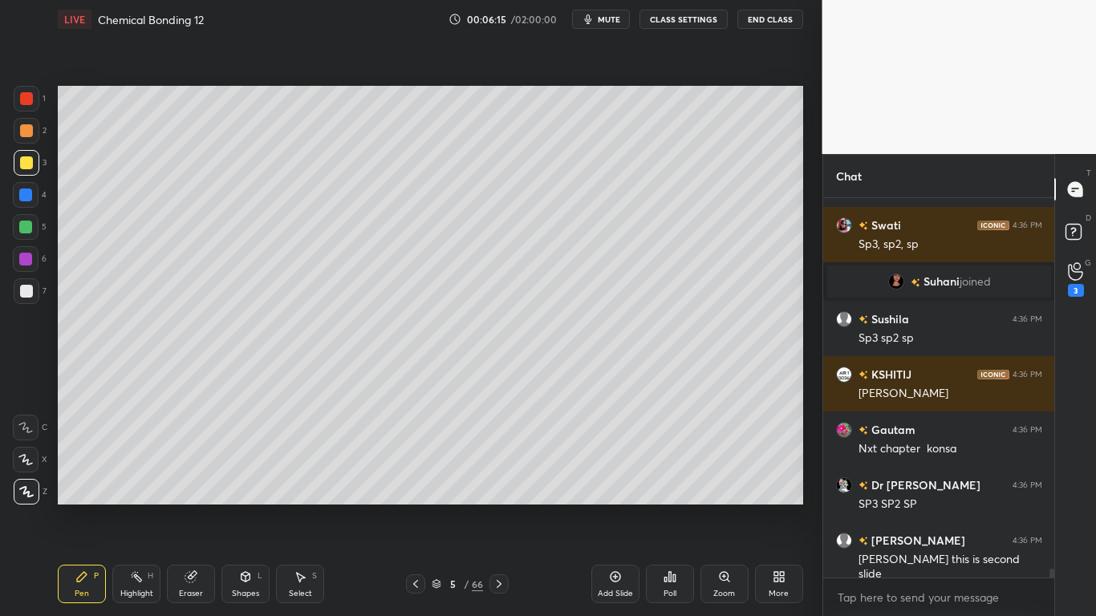
click at [28, 228] on div at bounding box center [25, 227] width 13 height 13
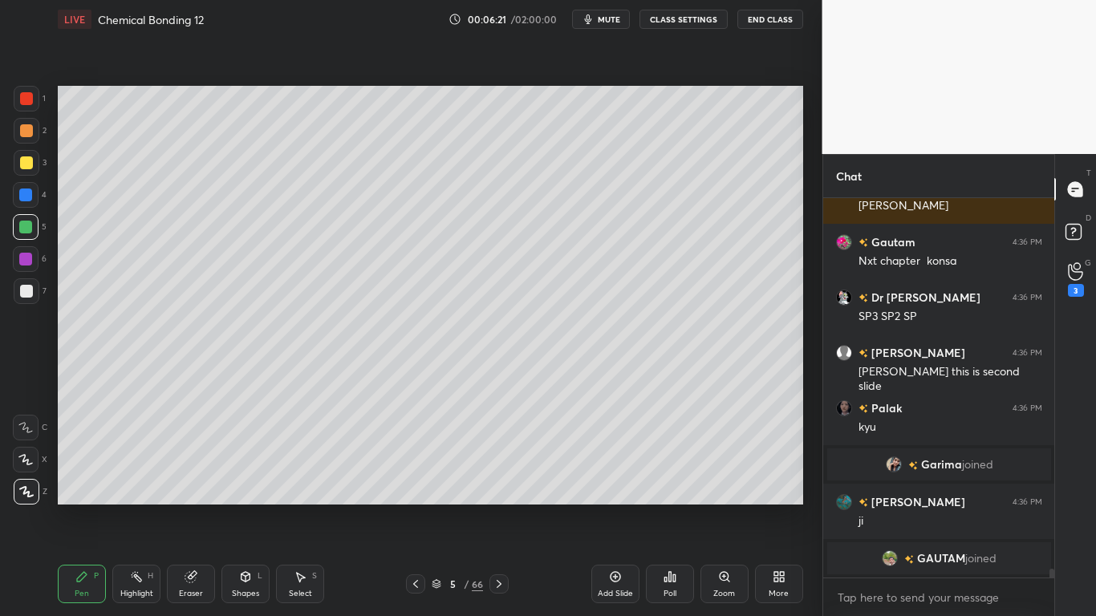
scroll to position [342, 226]
click at [693, 24] on button "CLASS SETTINGS" at bounding box center [684, 19] width 88 height 19
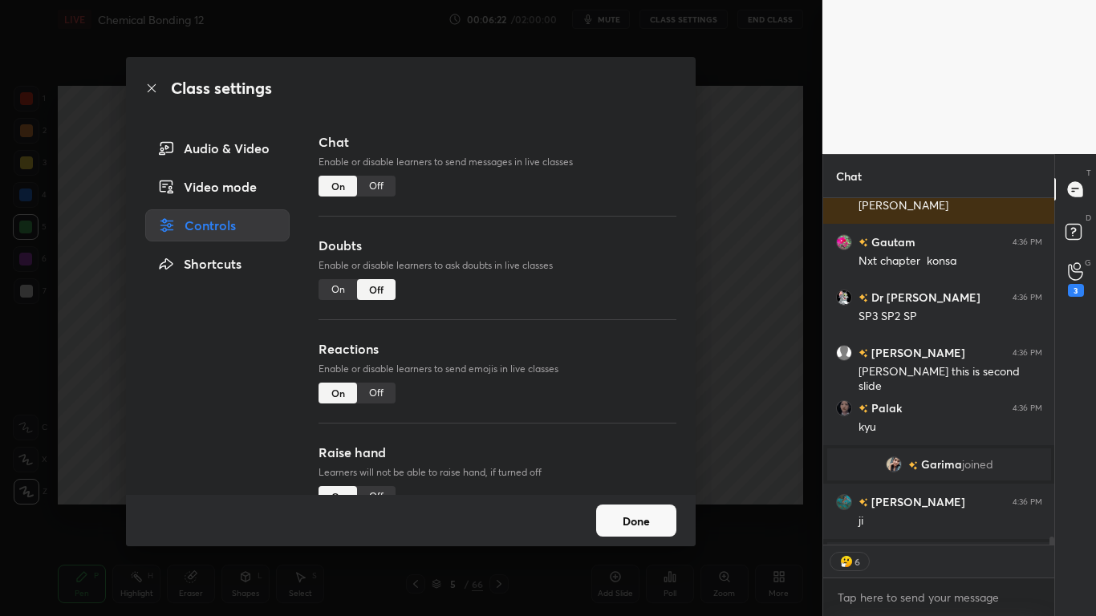
type textarea "x"
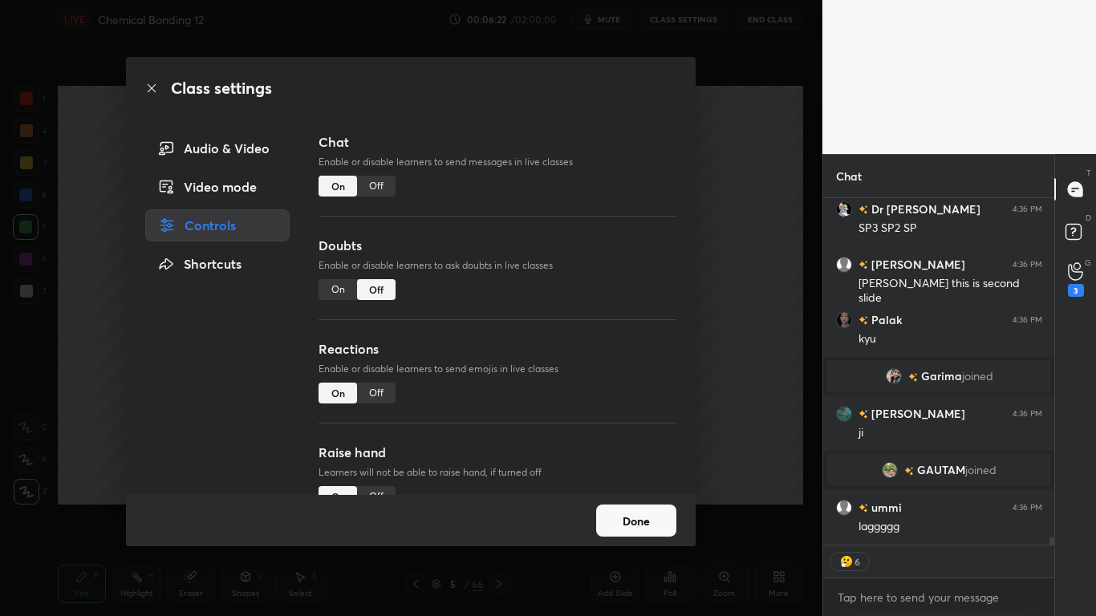
click at [381, 185] on div "Off" at bounding box center [376, 186] width 39 height 21
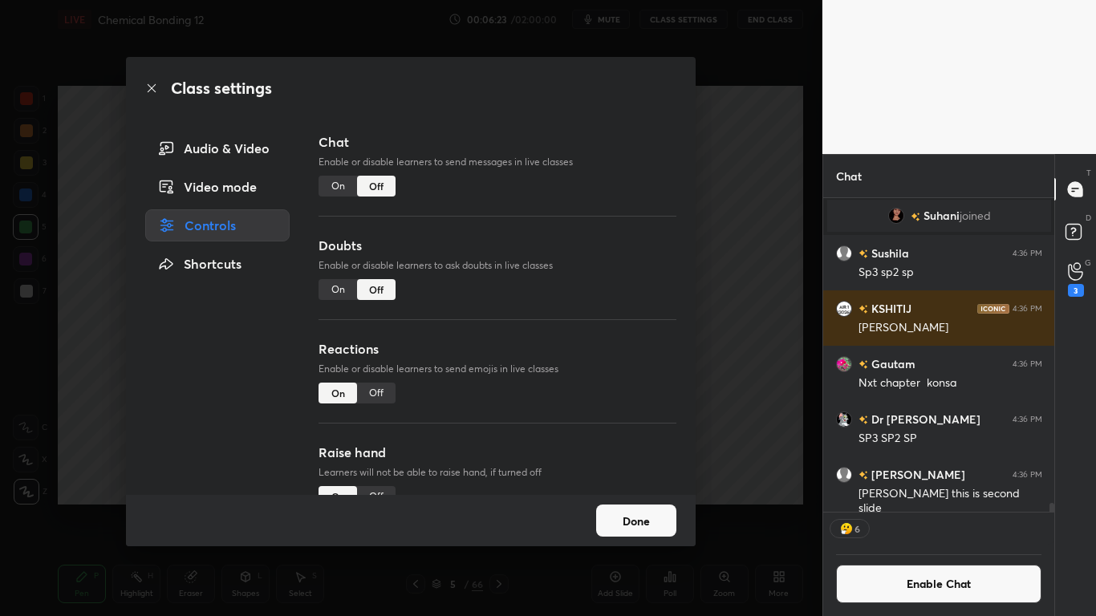
click at [651, 507] on button "Done" at bounding box center [636, 521] width 80 height 32
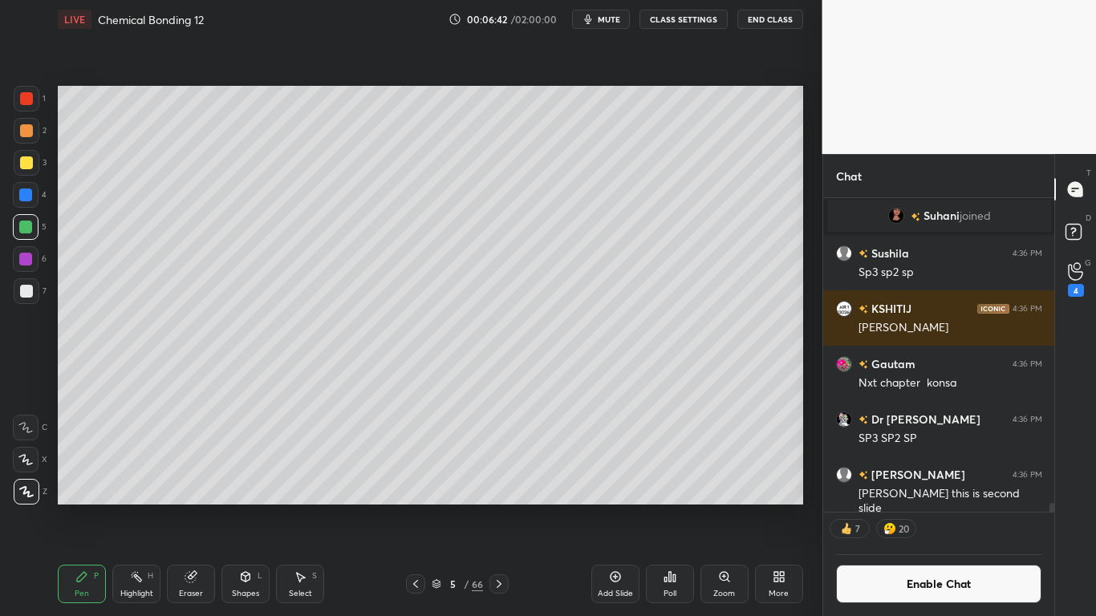
click at [30, 293] on div at bounding box center [26, 291] width 13 height 13
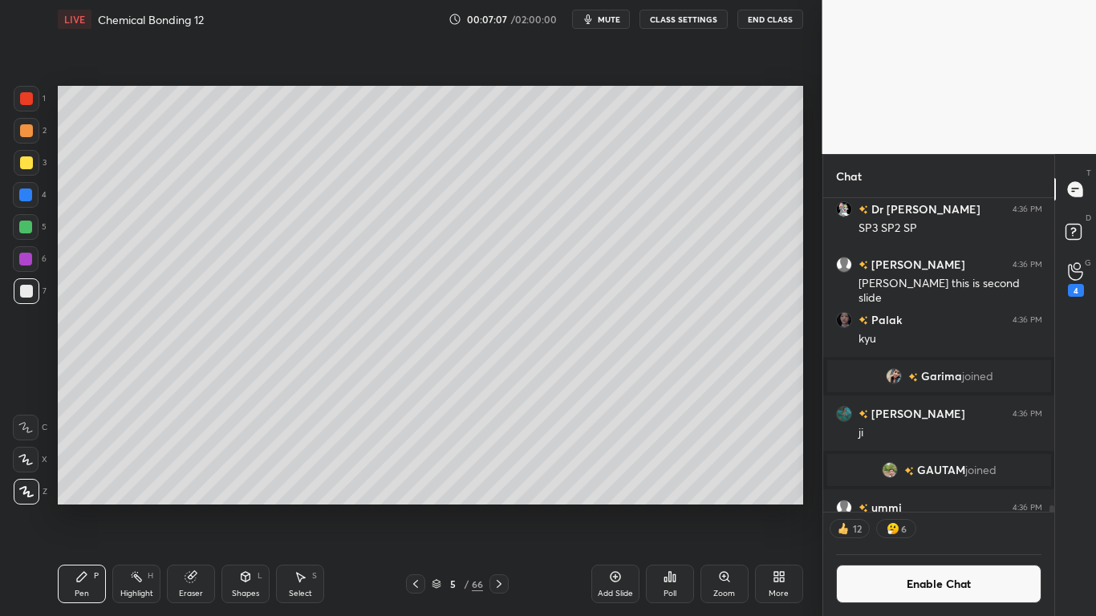
click at [919, 507] on button "Enable Chat" at bounding box center [939, 584] width 206 height 39
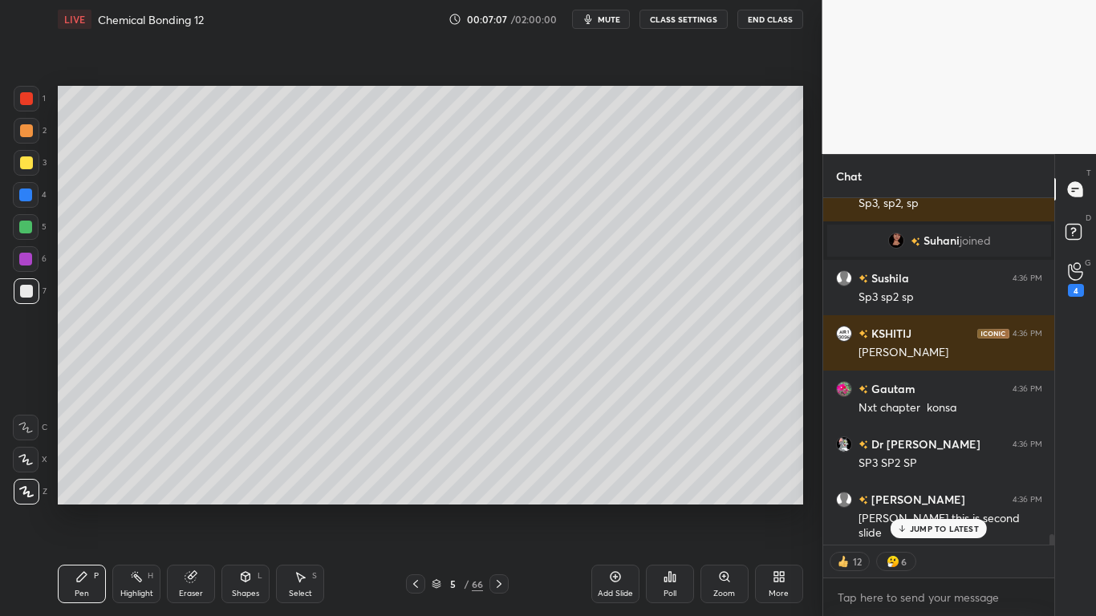
click at [934, 507] on p "JUMP TO LATEST" at bounding box center [944, 529] width 69 height 10
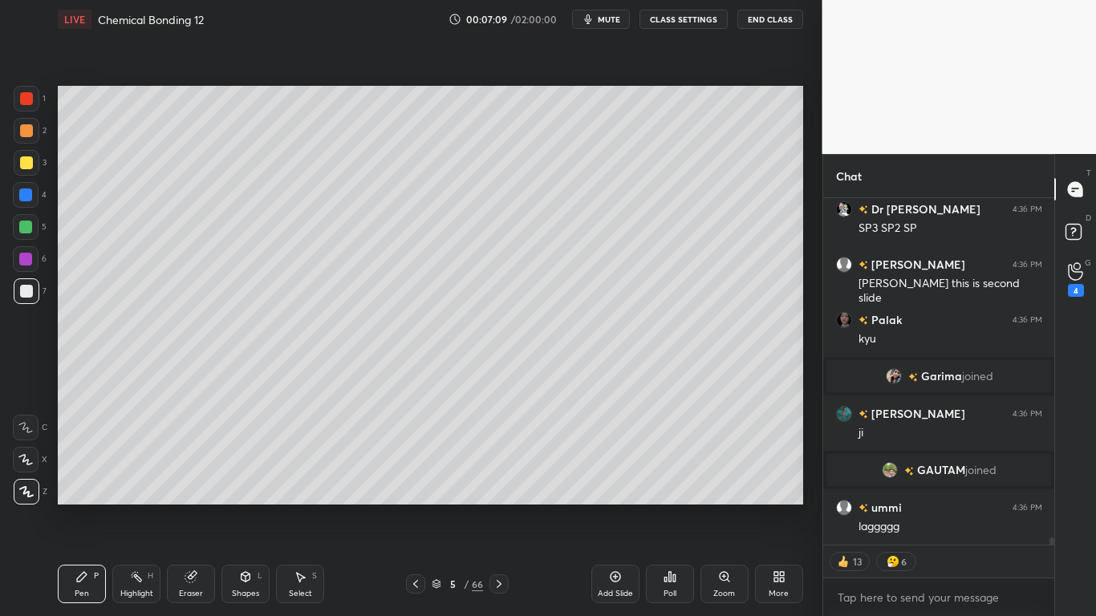
scroll to position [16168, 0]
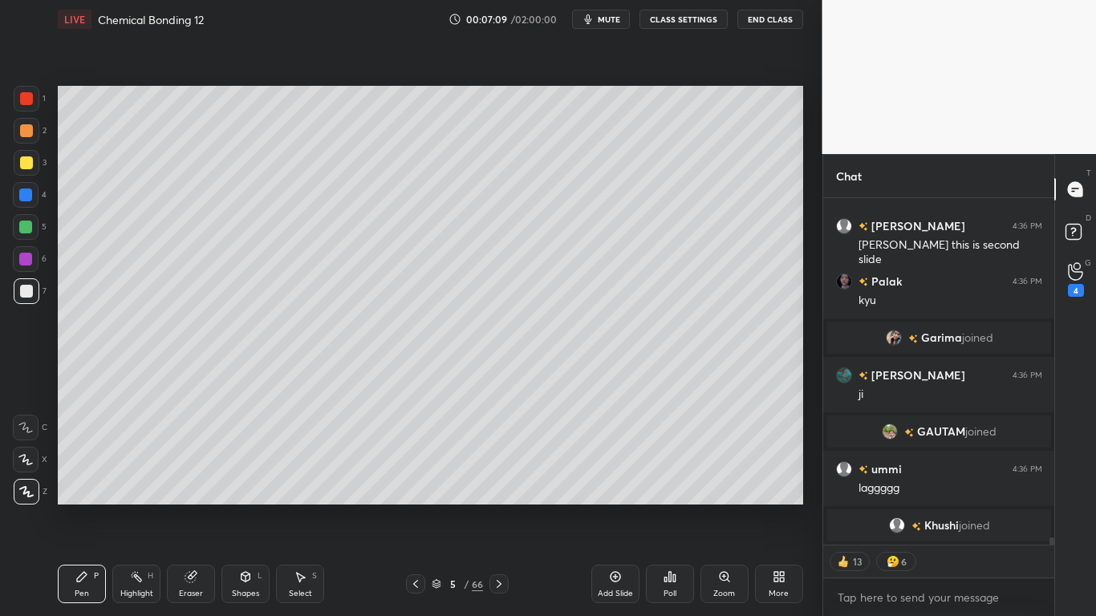
click at [30, 228] on div at bounding box center [25, 227] width 13 height 13
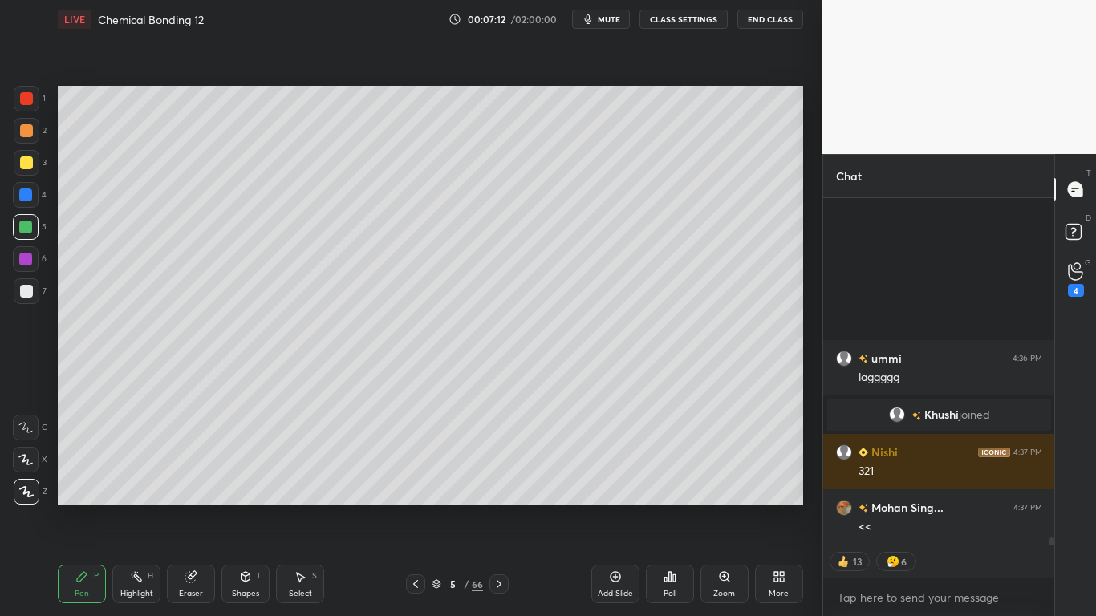
scroll to position [16440, 0]
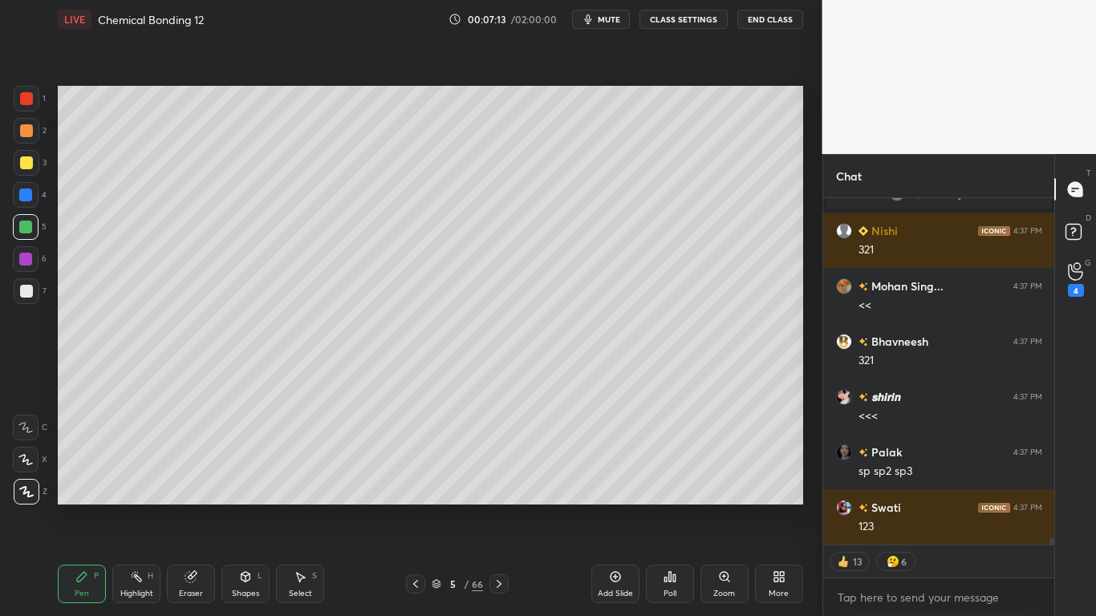
type textarea "x"
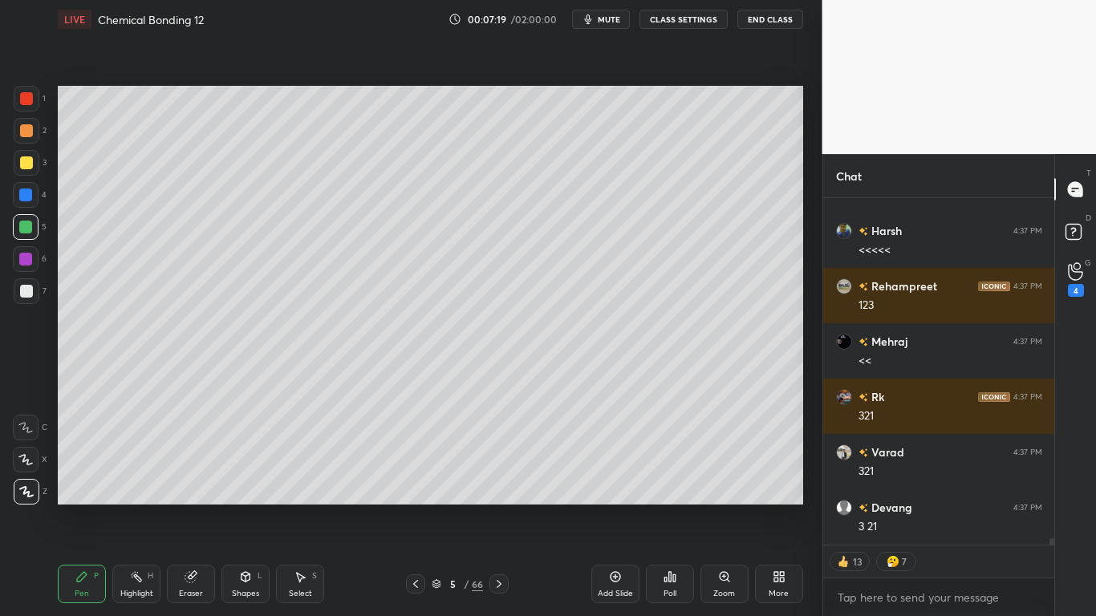
scroll to position [17934, 0]
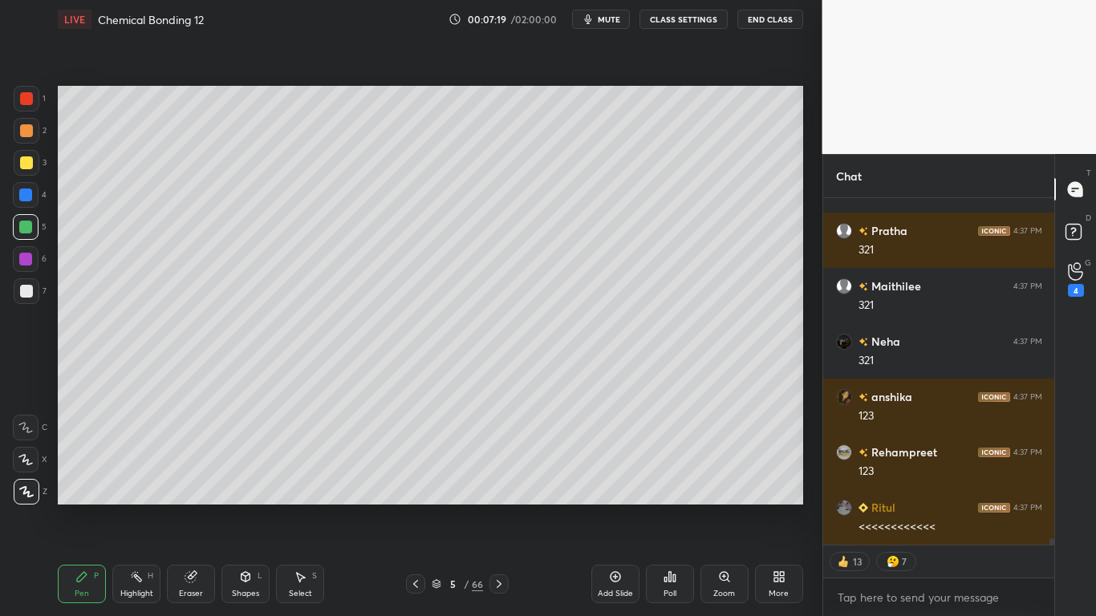
click at [690, 23] on button "CLASS SETTINGS" at bounding box center [684, 19] width 88 height 19
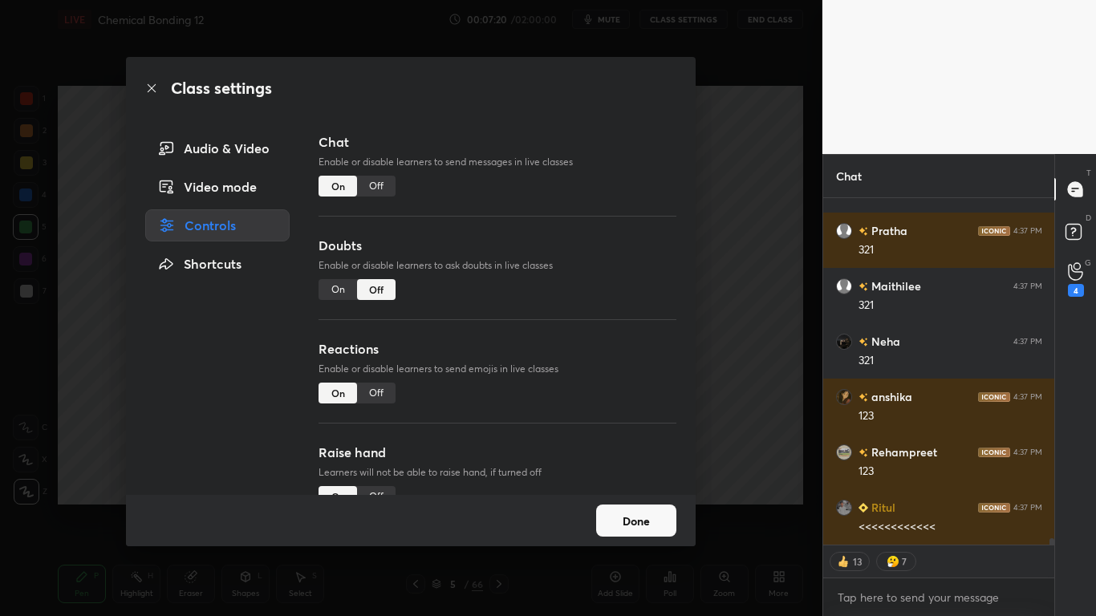
click at [376, 185] on div "Off" at bounding box center [376, 186] width 39 height 21
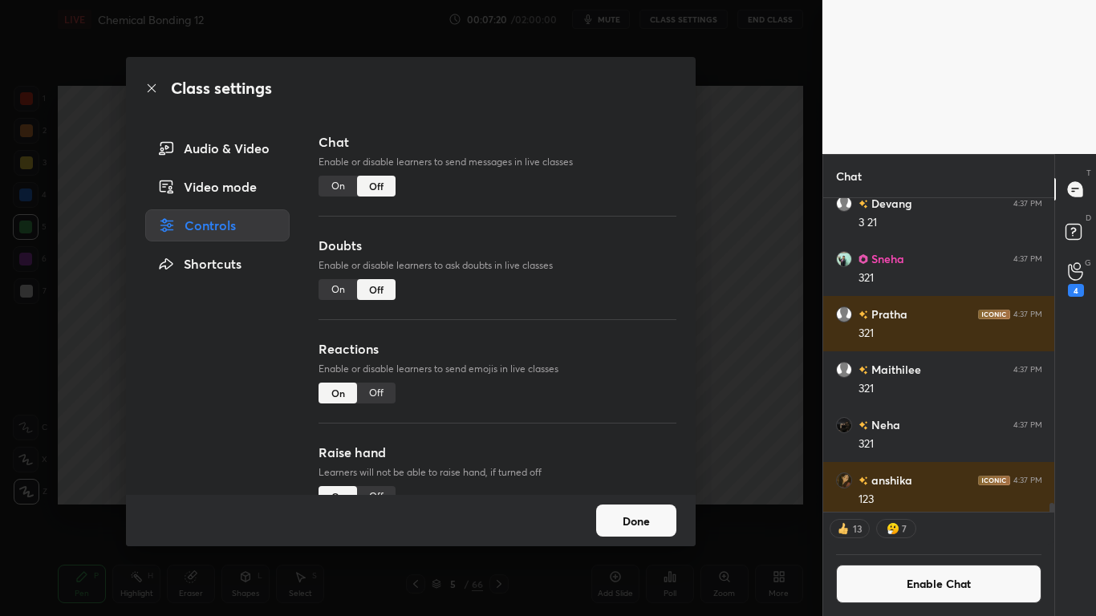
scroll to position [309, 226]
click at [635, 507] on button "Done" at bounding box center [636, 521] width 80 height 32
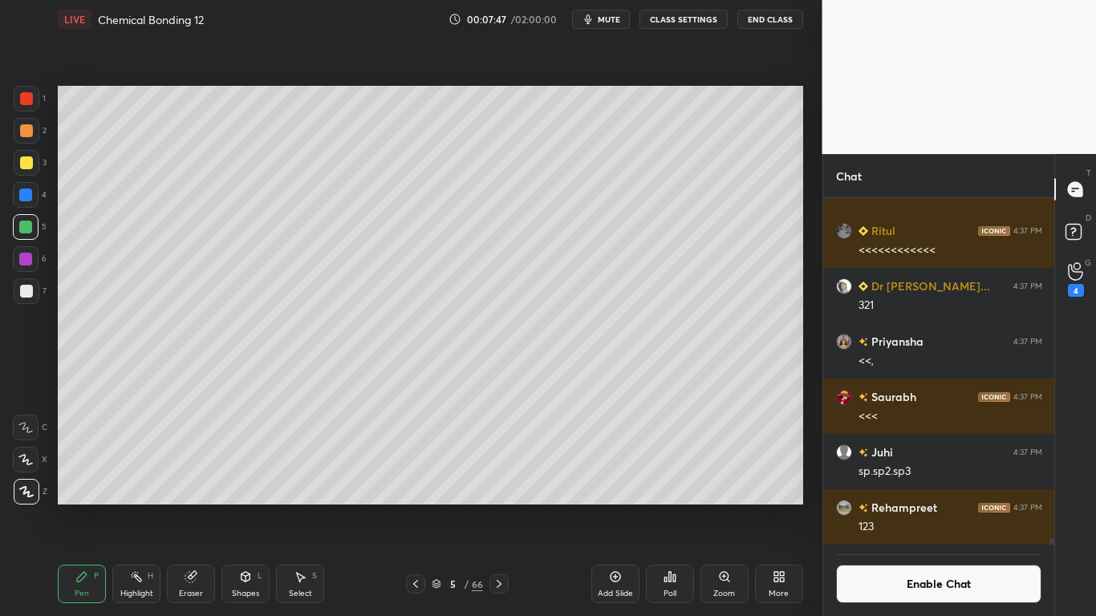
scroll to position [17777, 0]
click at [28, 163] on div at bounding box center [26, 162] width 13 height 13
click at [27, 161] on div at bounding box center [26, 162] width 13 height 13
click at [936, 507] on button "Enable Chat" at bounding box center [939, 584] width 206 height 39
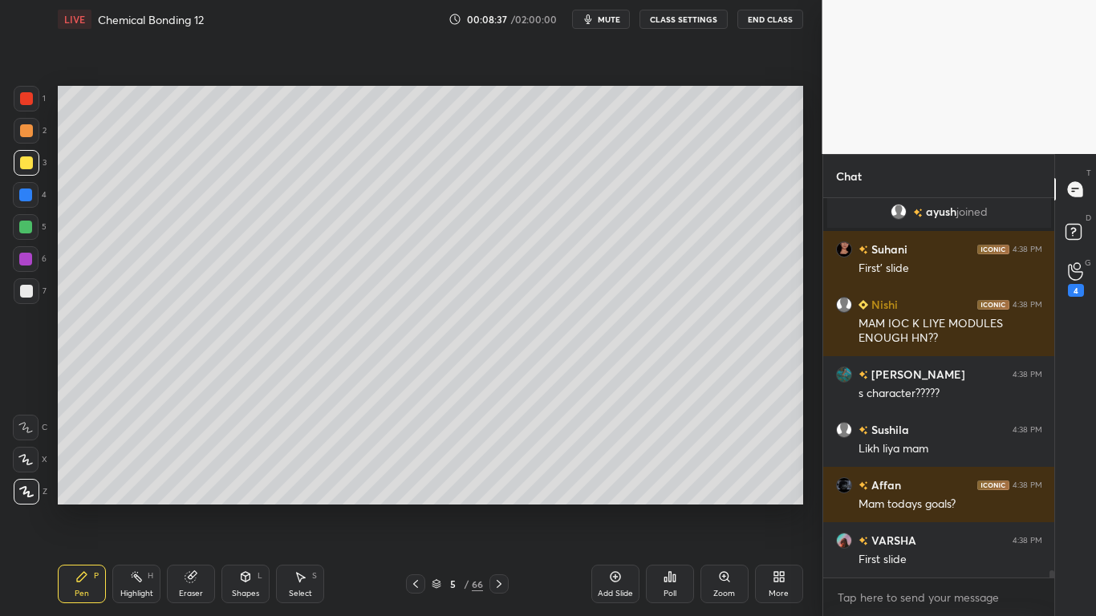
scroll to position [18830, 0]
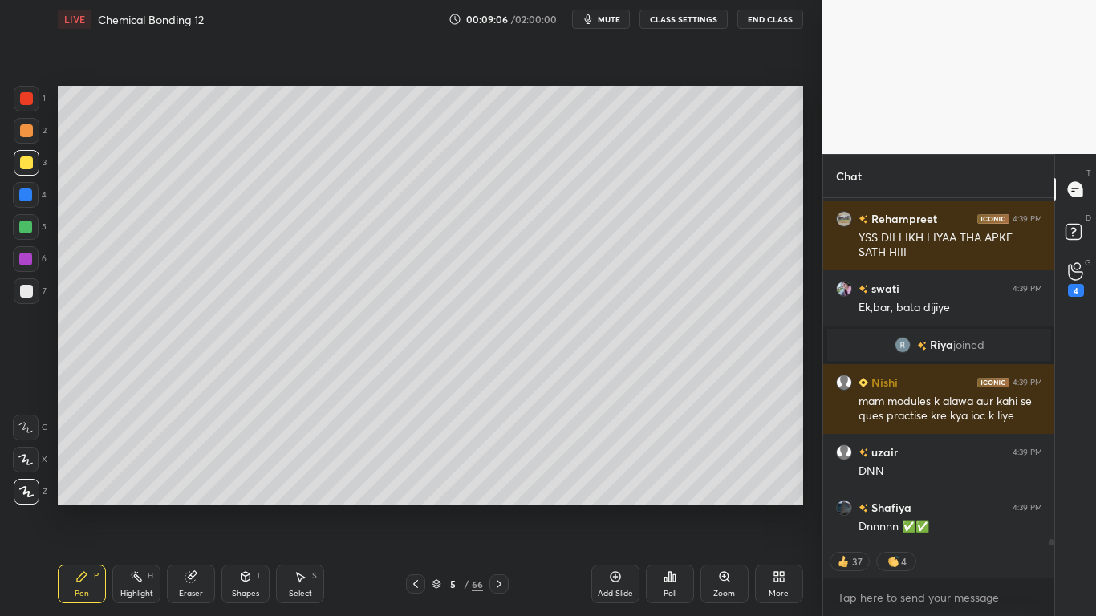
click at [33, 169] on div at bounding box center [27, 163] width 26 height 26
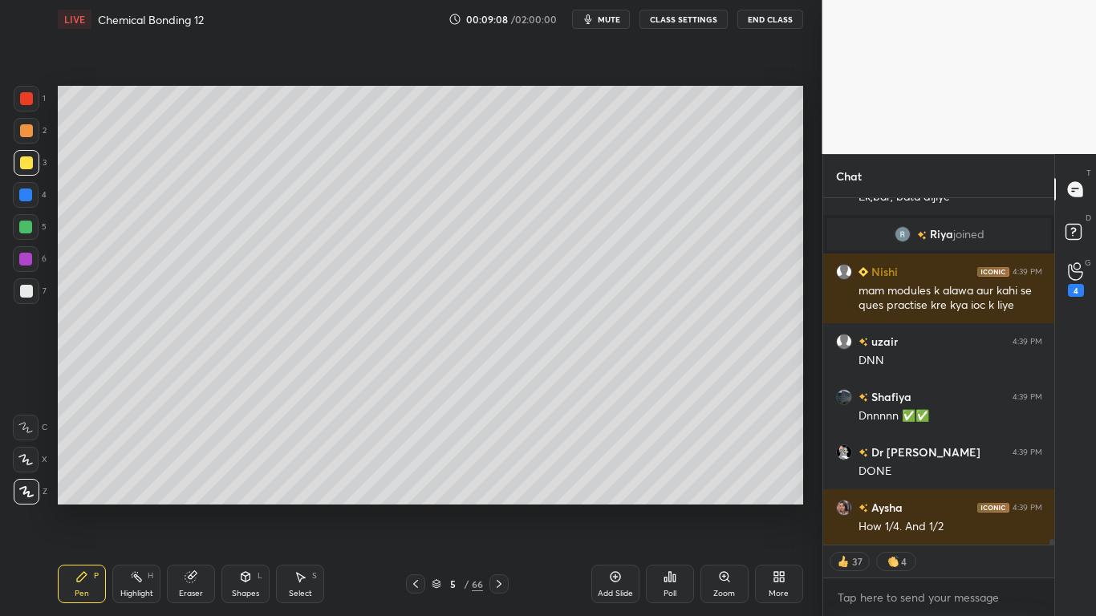
type textarea "x"
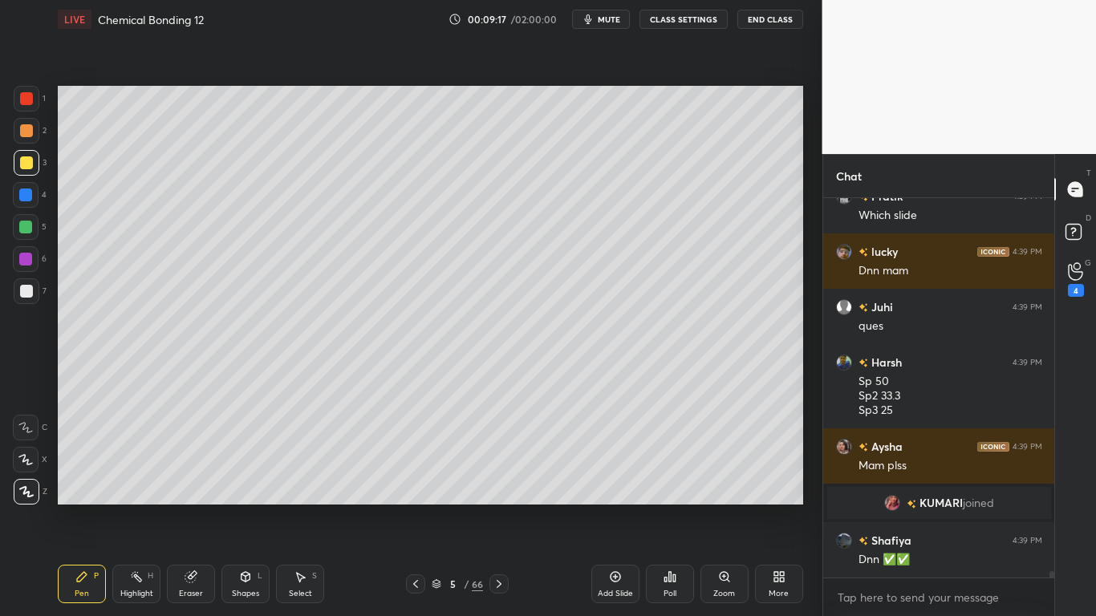
click at [696, 15] on button "CLASS SETTINGS" at bounding box center [684, 19] width 88 height 19
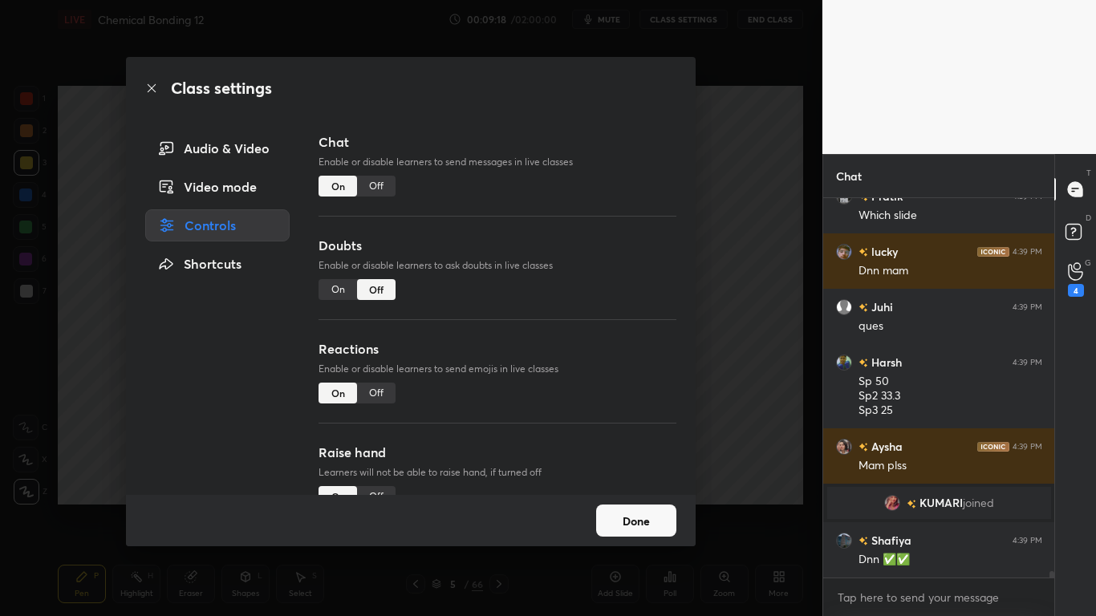
click at [381, 189] on div "Off" at bounding box center [376, 186] width 39 height 21
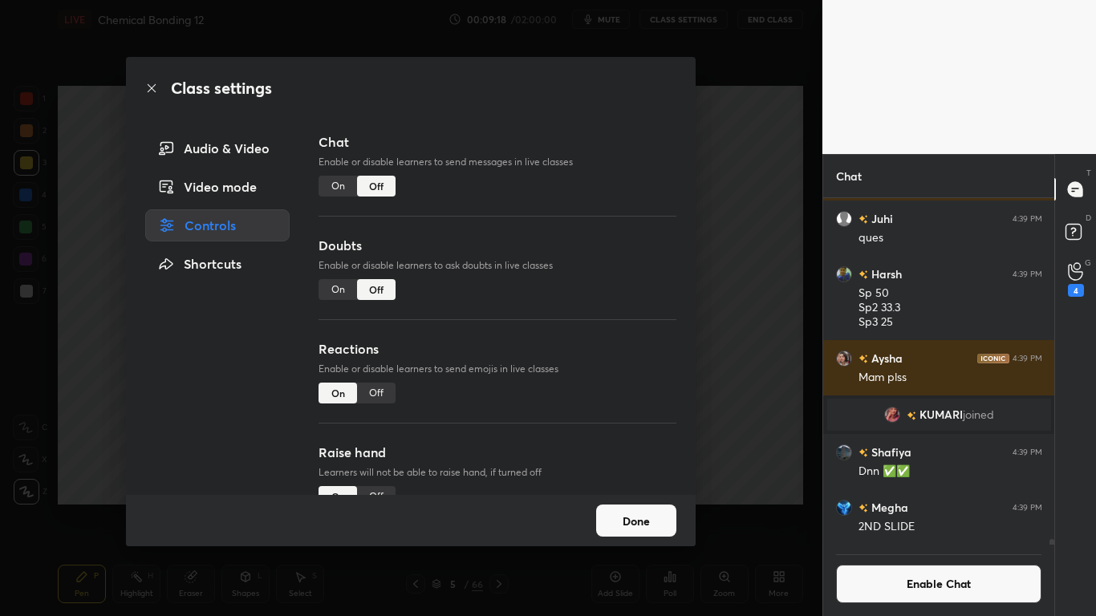
click at [632, 507] on button "Done" at bounding box center [636, 521] width 80 height 32
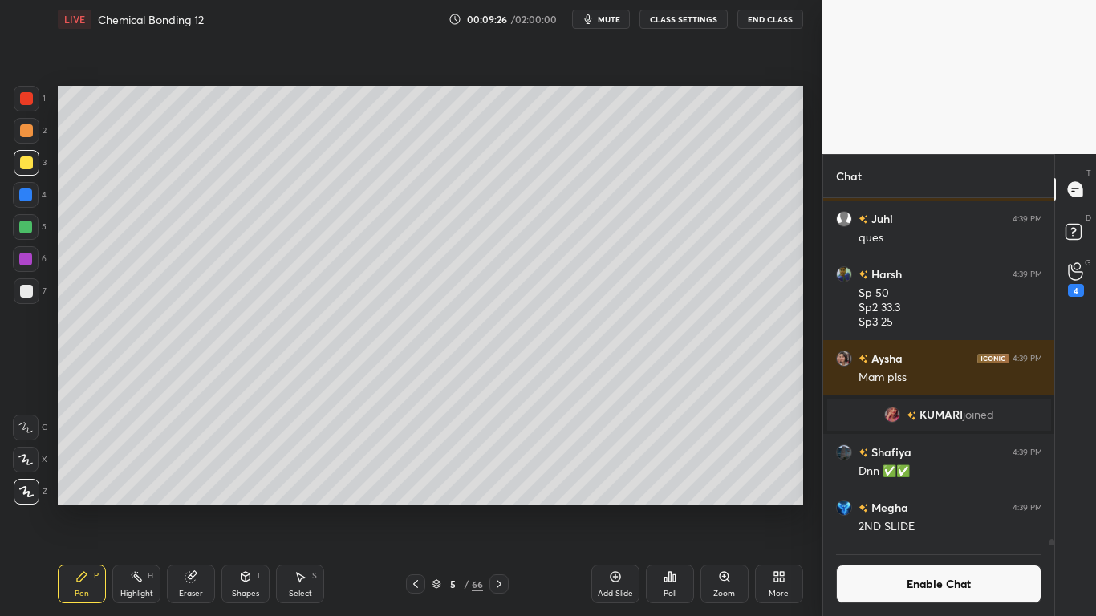
click at [887, 507] on button "Enable Chat" at bounding box center [939, 584] width 206 height 39
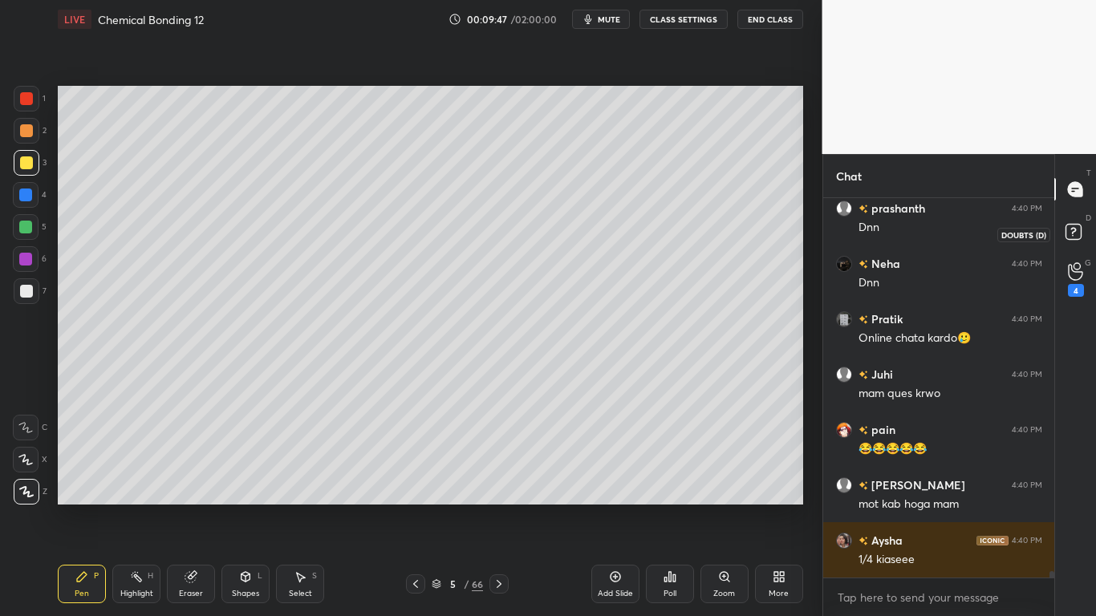
click at [1074, 233] on rect at bounding box center [1073, 232] width 15 height 15
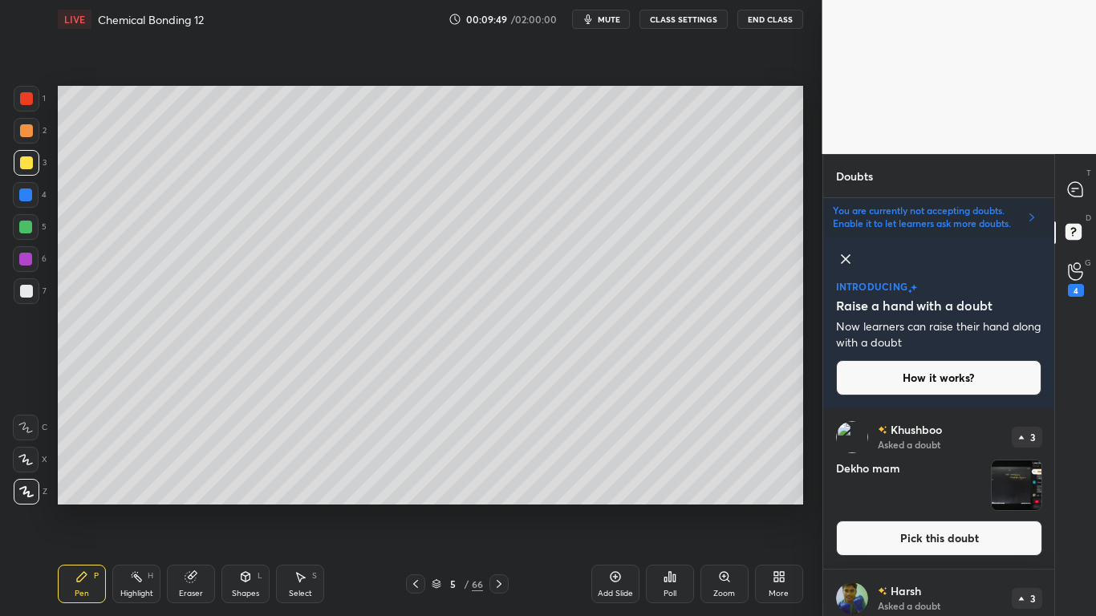
click at [984, 507] on button "Pick this doubt" at bounding box center [939, 538] width 206 height 35
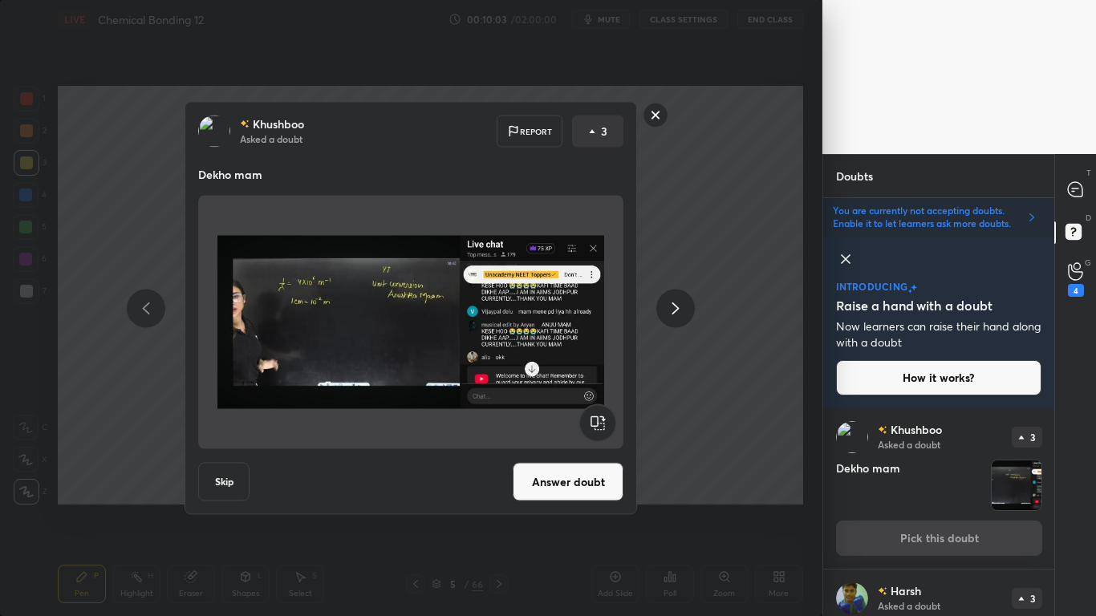
click at [660, 126] on rect at bounding box center [656, 115] width 25 height 25
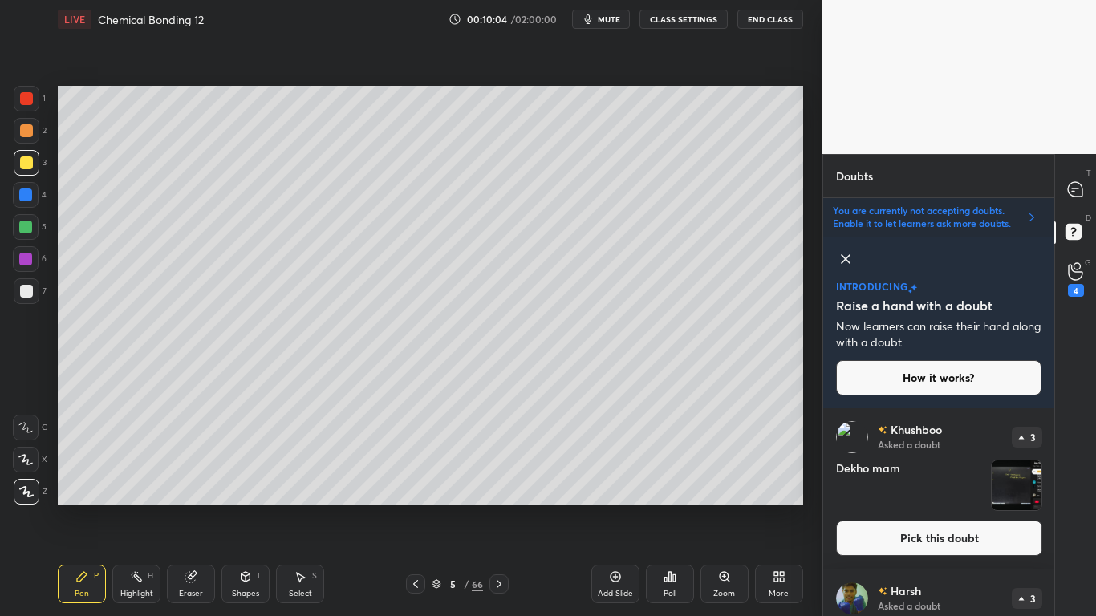
click at [1050, 507] on div "[PERSON_NAME] Asked a doubt 3 [PERSON_NAME] mam Pick this doubt" at bounding box center [939, 488] width 232 height 160
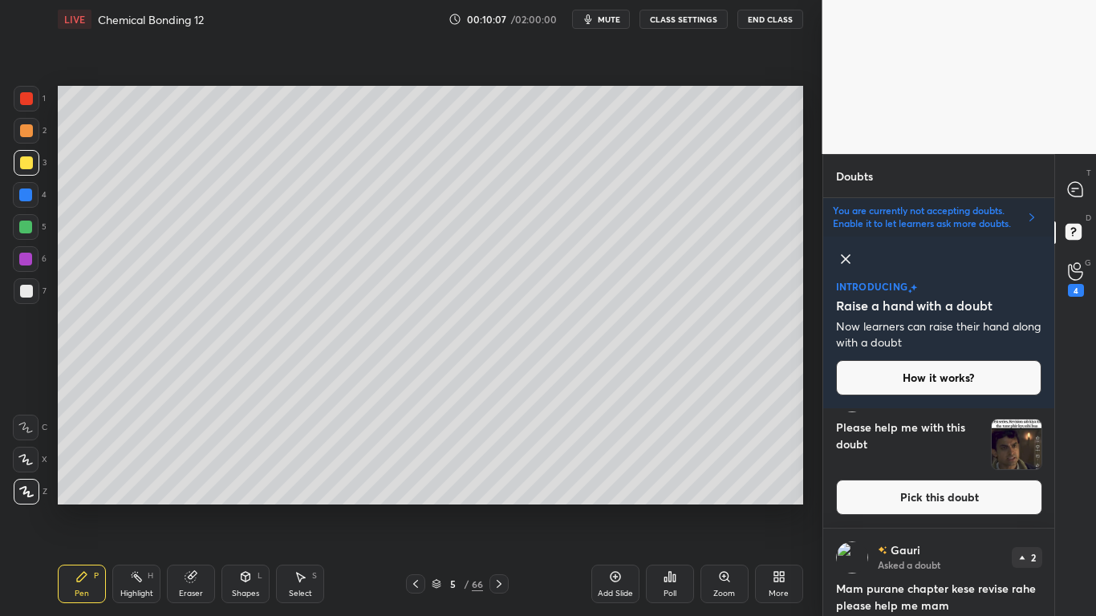
click at [963, 485] on button "Pick this doubt" at bounding box center [939, 497] width 206 height 35
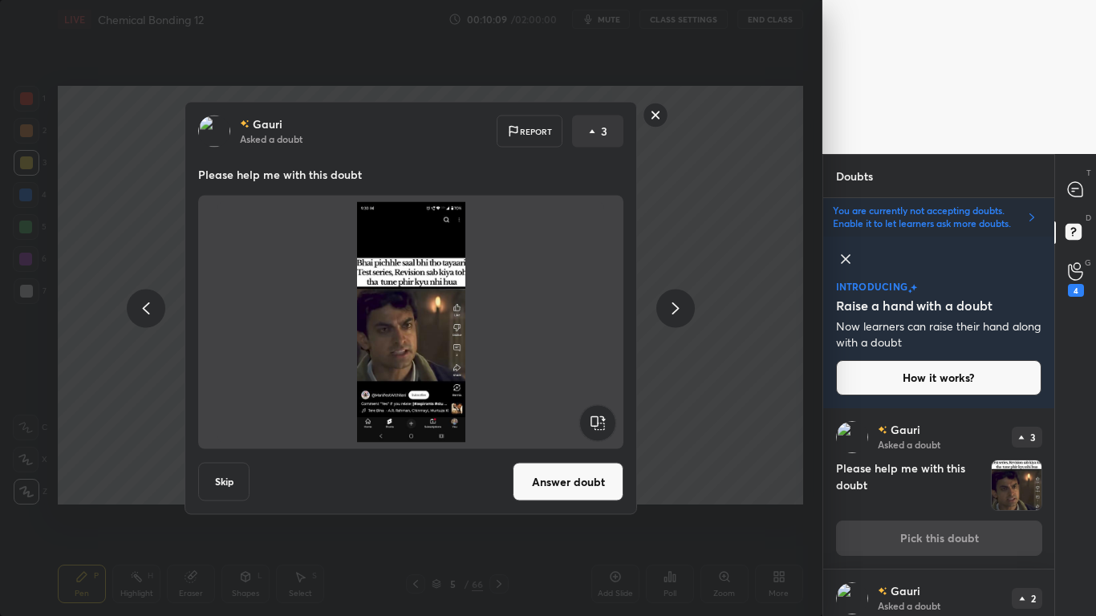
click at [653, 115] on rect at bounding box center [656, 115] width 25 height 25
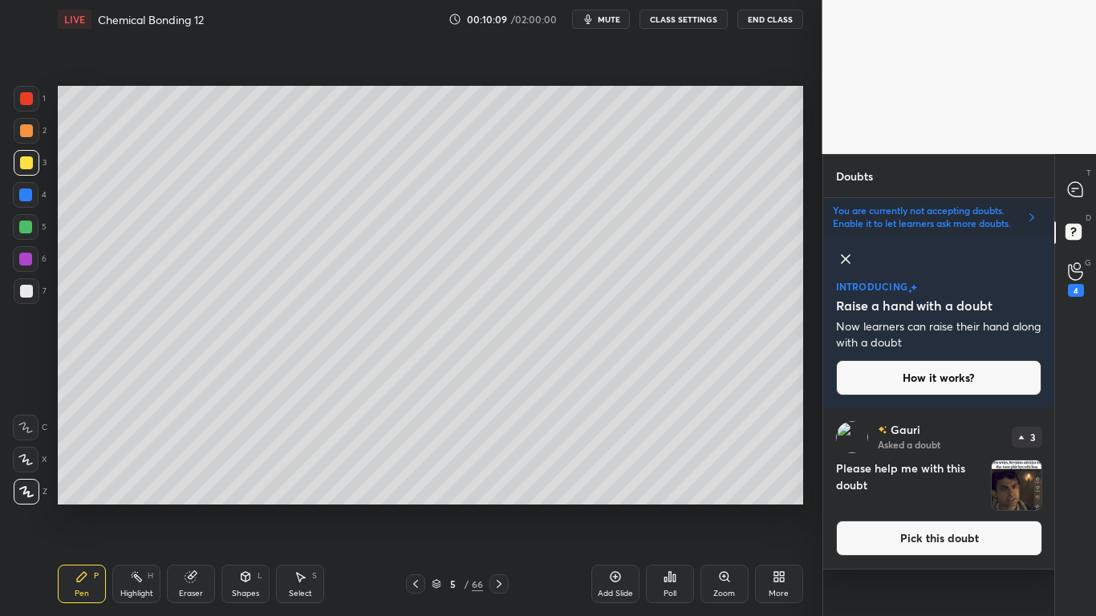
scroll to position [0, 0]
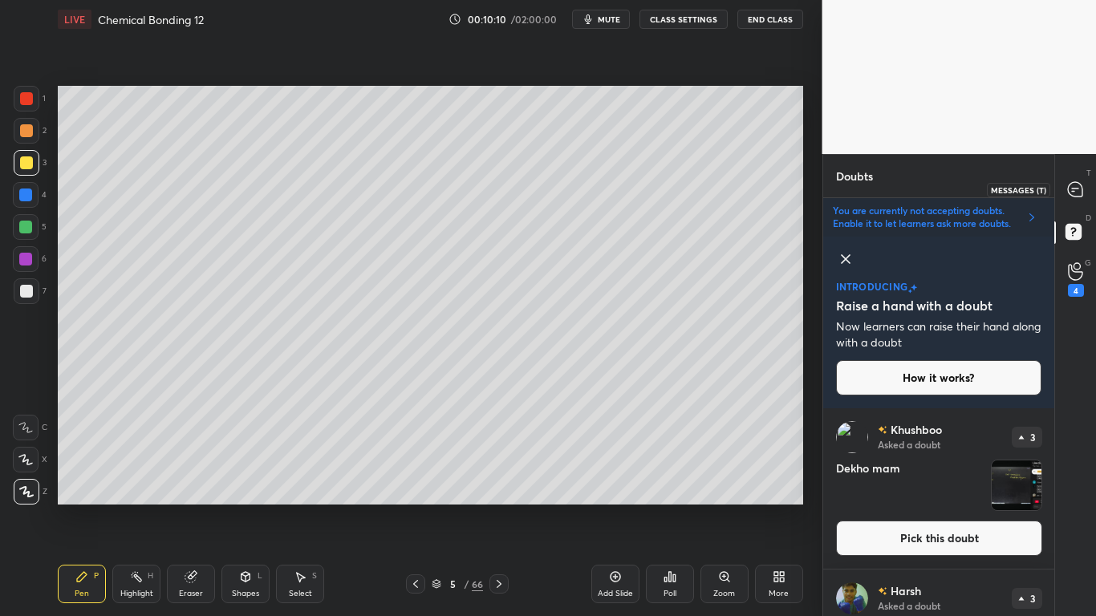
click at [1078, 192] on icon at bounding box center [1075, 189] width 14 height 14
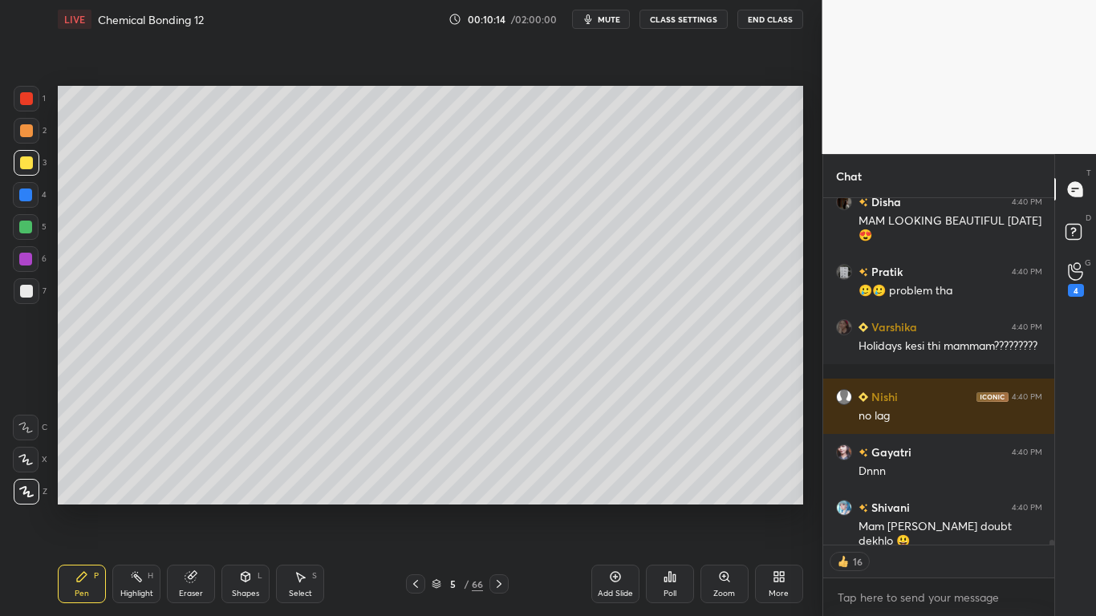
click at [698, 17] on button "CLASS SETTINGS" at bounding box center [684, 19] width 88 height 19
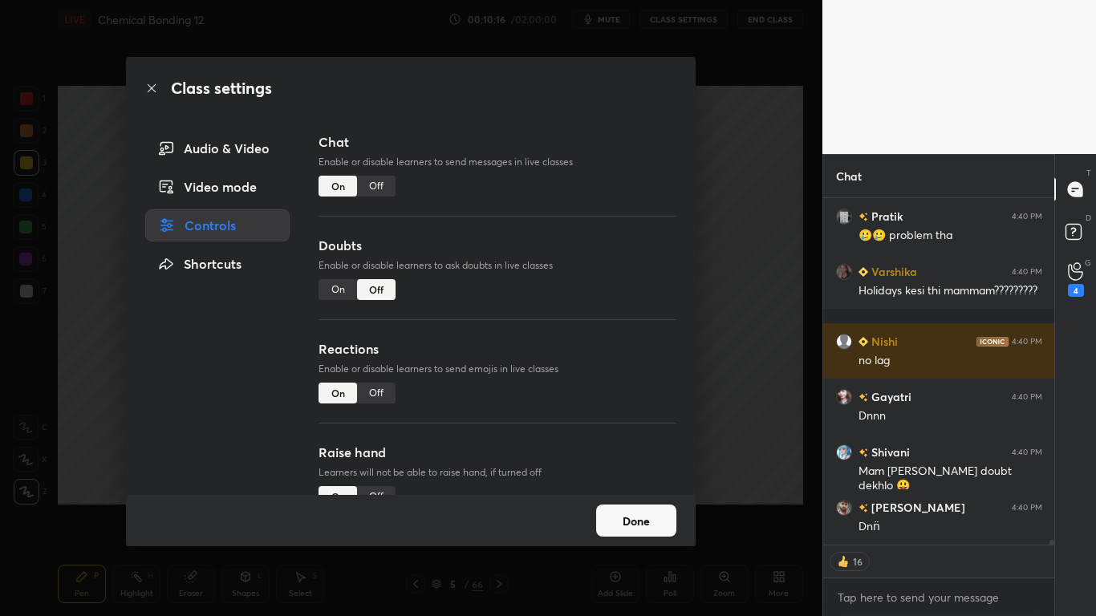
type textarea "x"
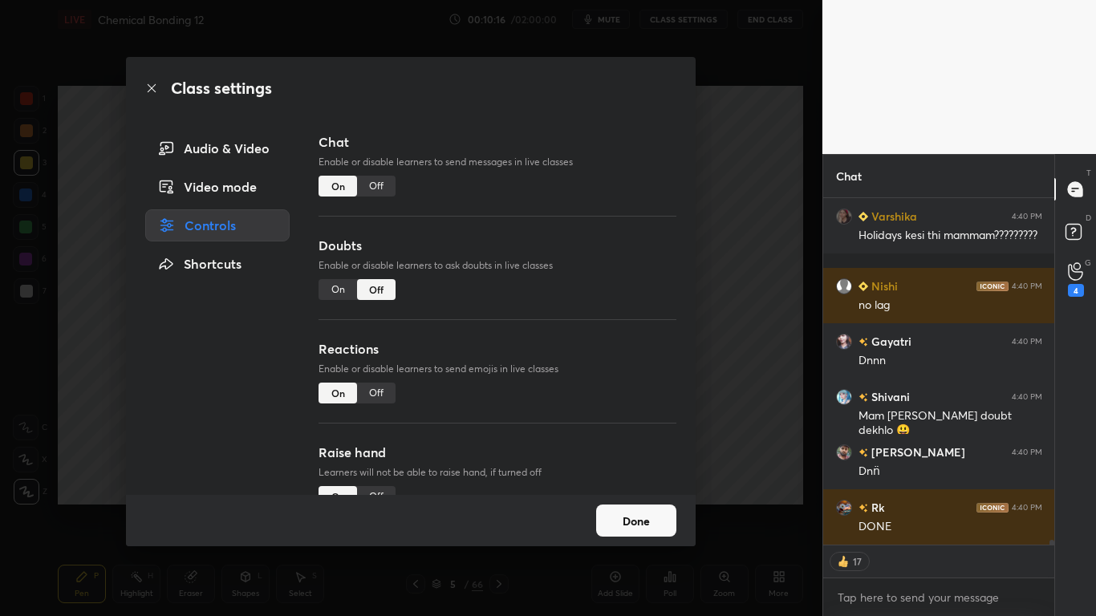
click at [380, 186] on div "Off" at bounding box center [376, 186] width 39 height 21
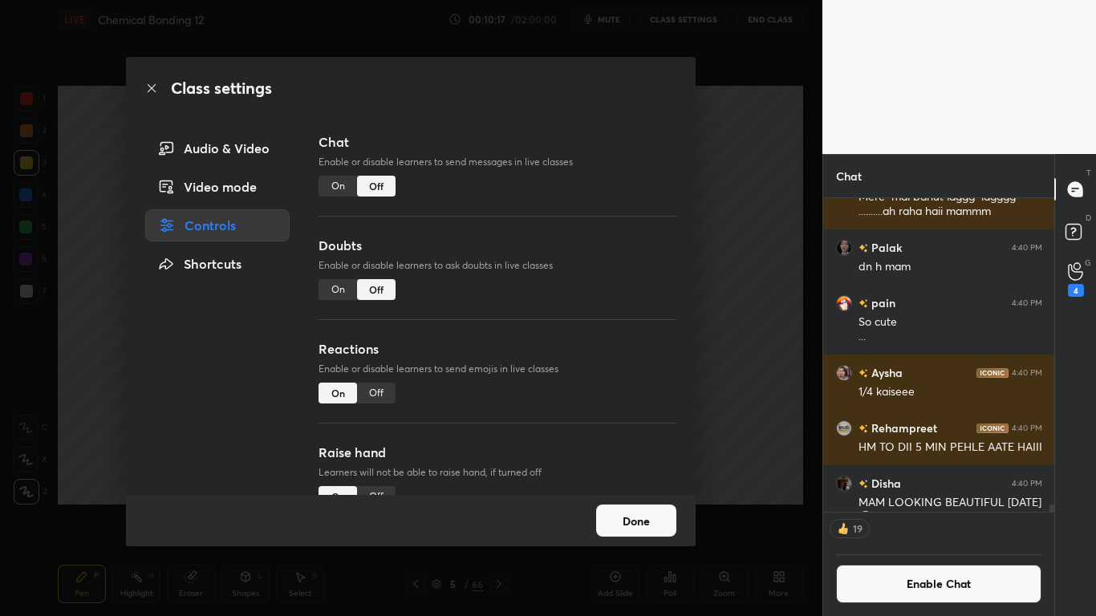
click at [649, 507] on button "Done" at bounding box center [636, 521] width 80 height 32
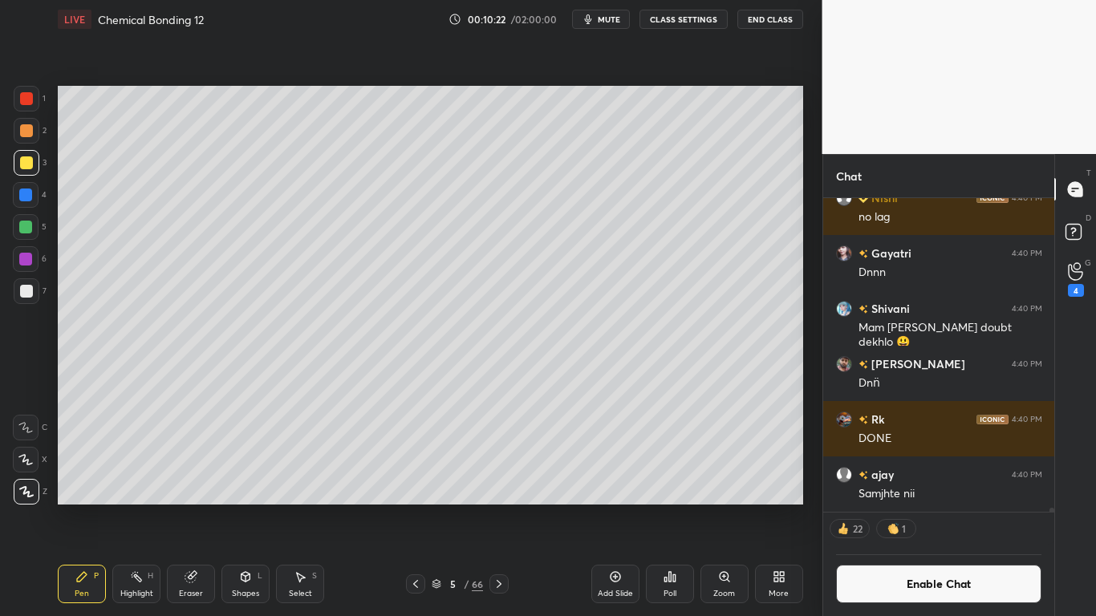
click at [604, 507] on div "Add Slide" at bounding box center [615, 584] width 48 height 39
click at [29, 291] on div at bounding box center [26, 291] width 13 height 13
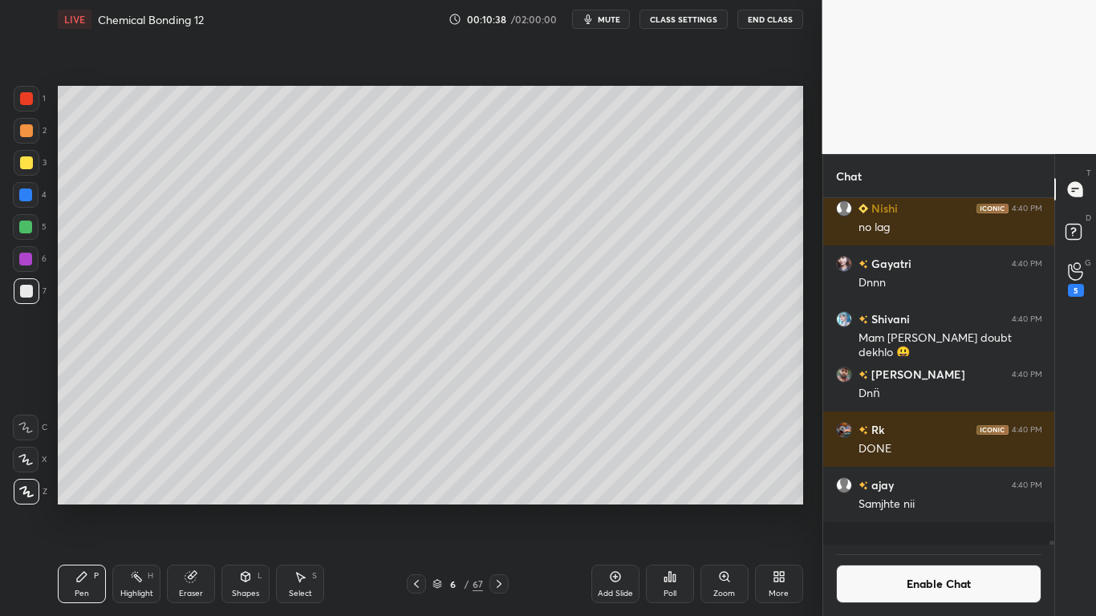
scroll to position [25367, 0]
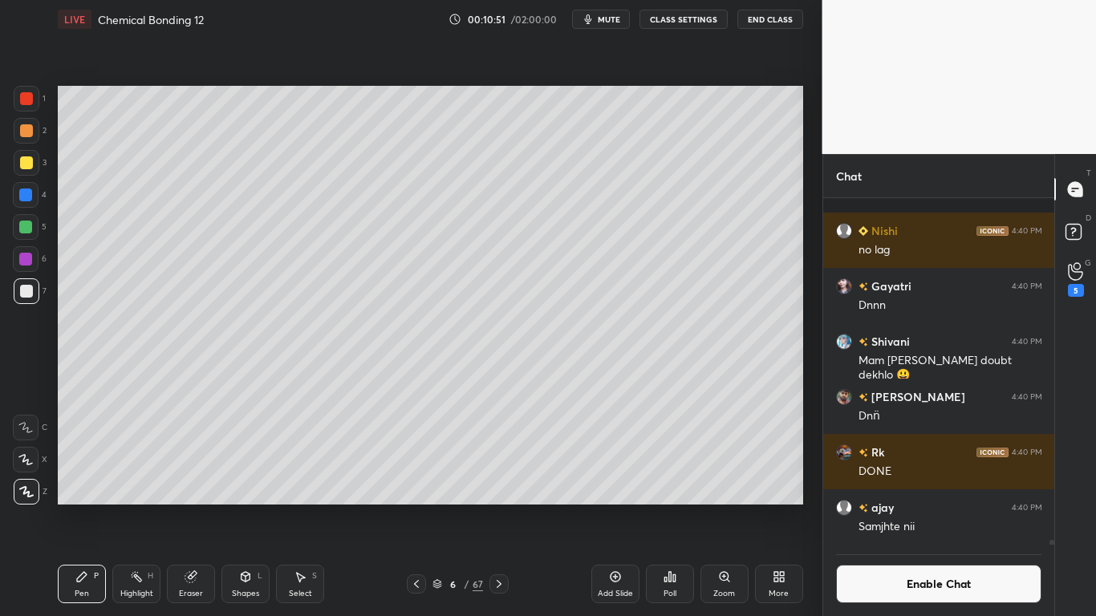
click at [914, 507] on button "Enable Chat" at bounding box center [939, 584] width 206 height 39
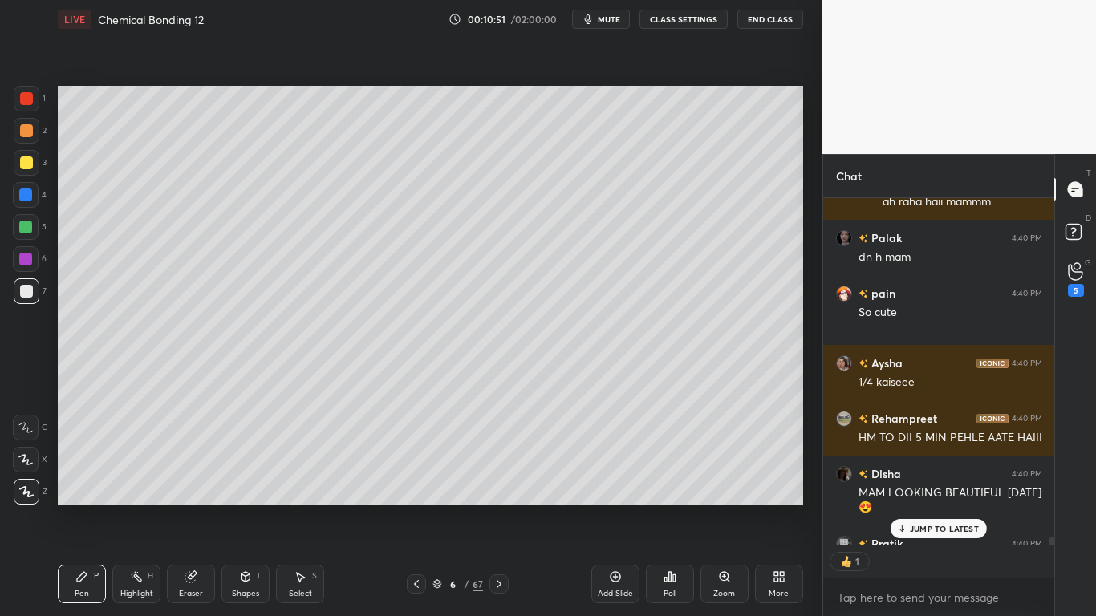
scroll to position [342, 226]
click at [938, 507] on p "JUMP TO LATEST" at bounding box center [944, 529] width 69 height 10
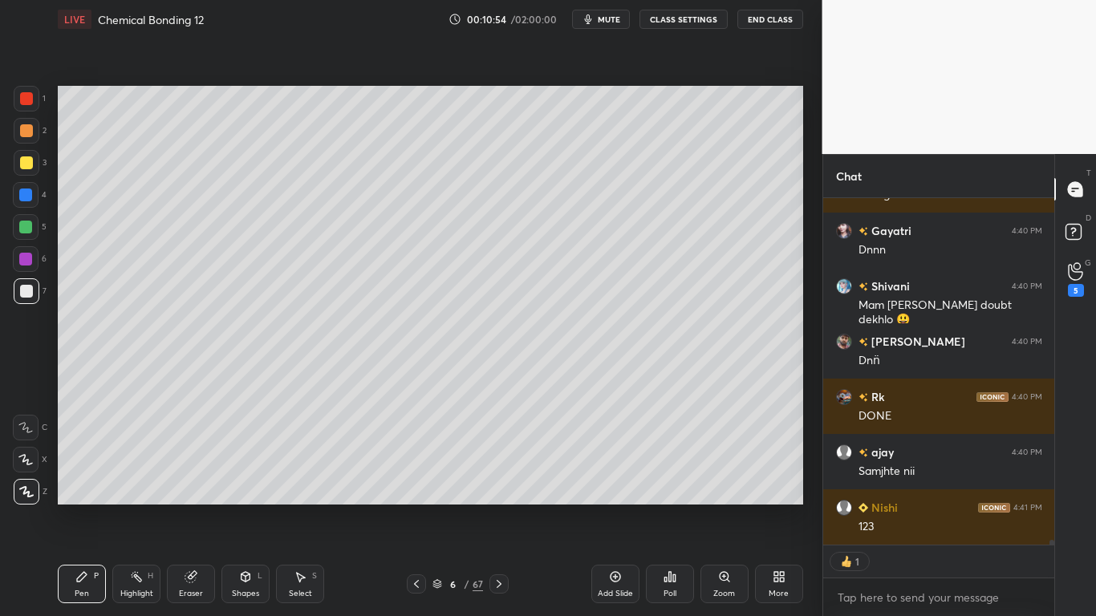
scroll to position [25478, 0]
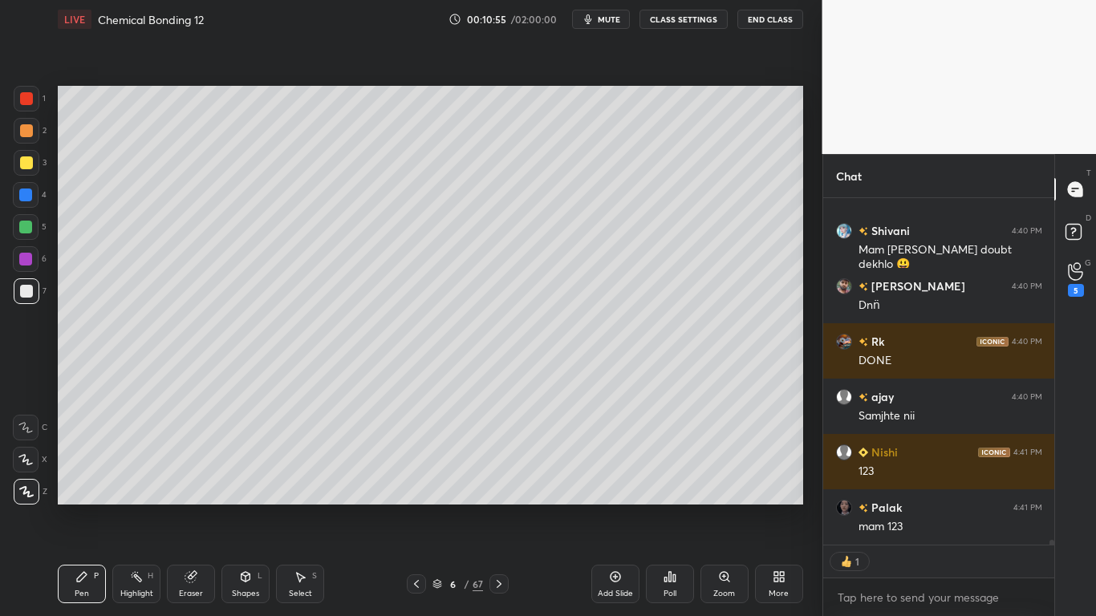
click at [28, 167] on div at bounding box center [26, 162] width 13 height 13
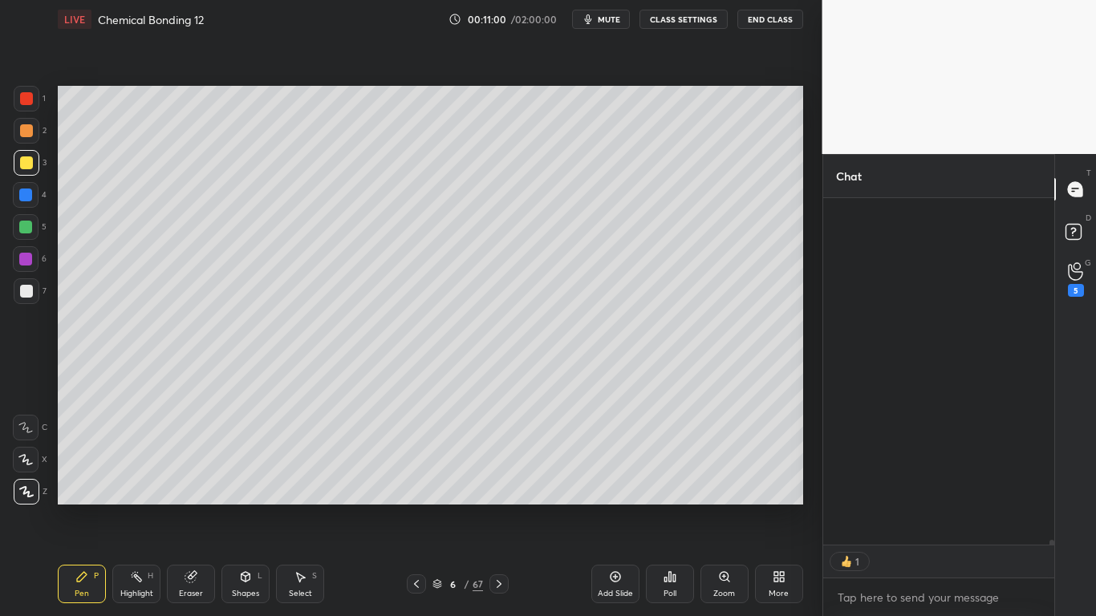
scroll to position [27305, 0]
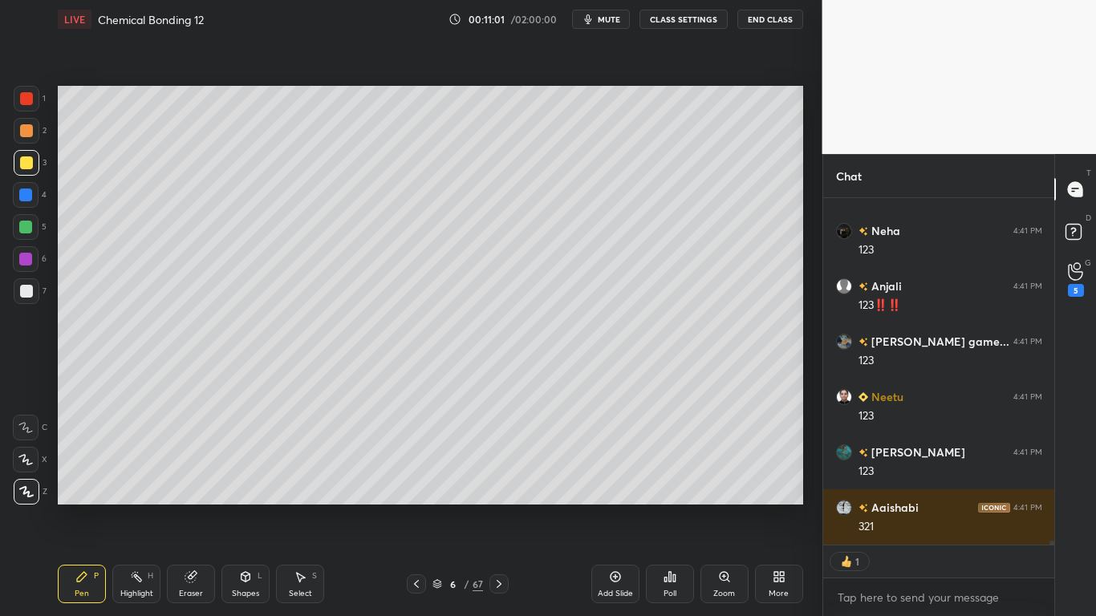
type textarea "x"
click at [699, 16] on button "CLASS SETTINGS" at bounding box center [684, 19] width 88 height 19
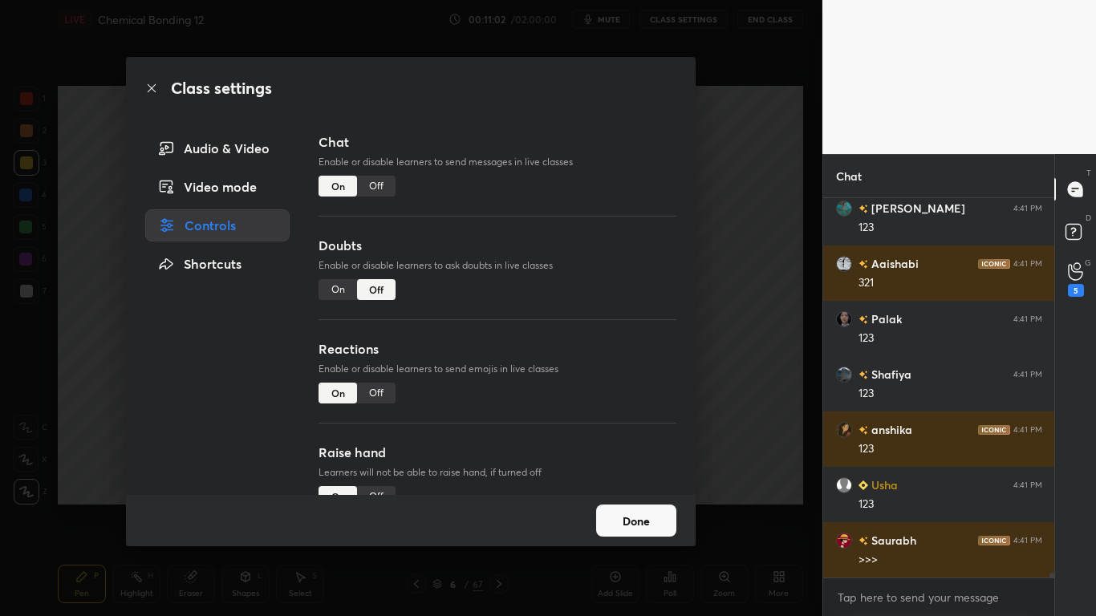
click at [374, 189] on div "Off" at bounding box center [376, 186] width 39 height 21
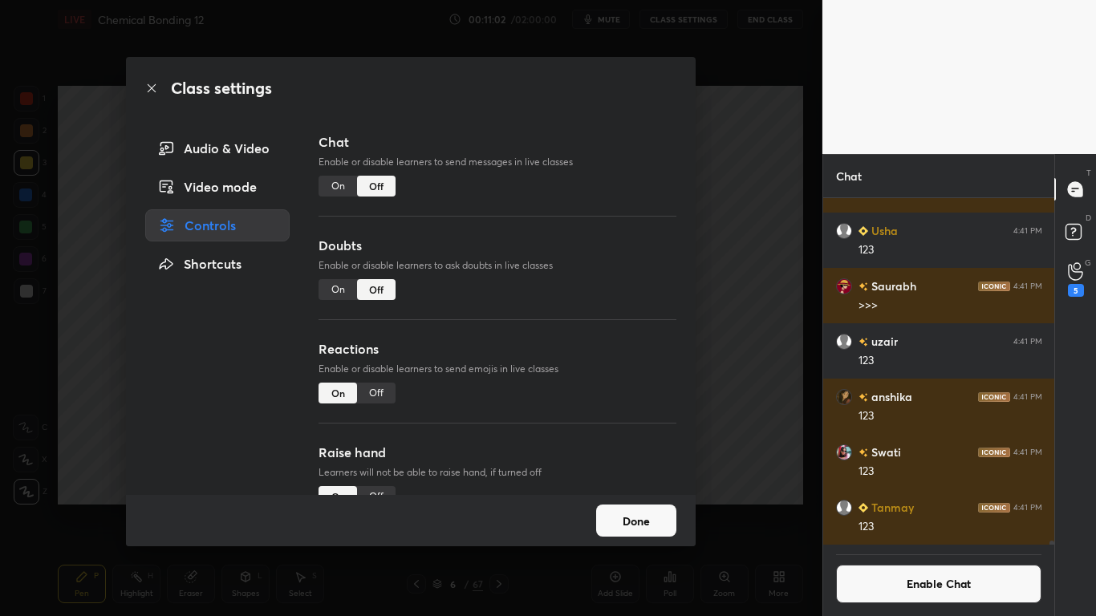
click at [650, 507] on button "Done" at bounding box center [636, 521] width 80 height 32
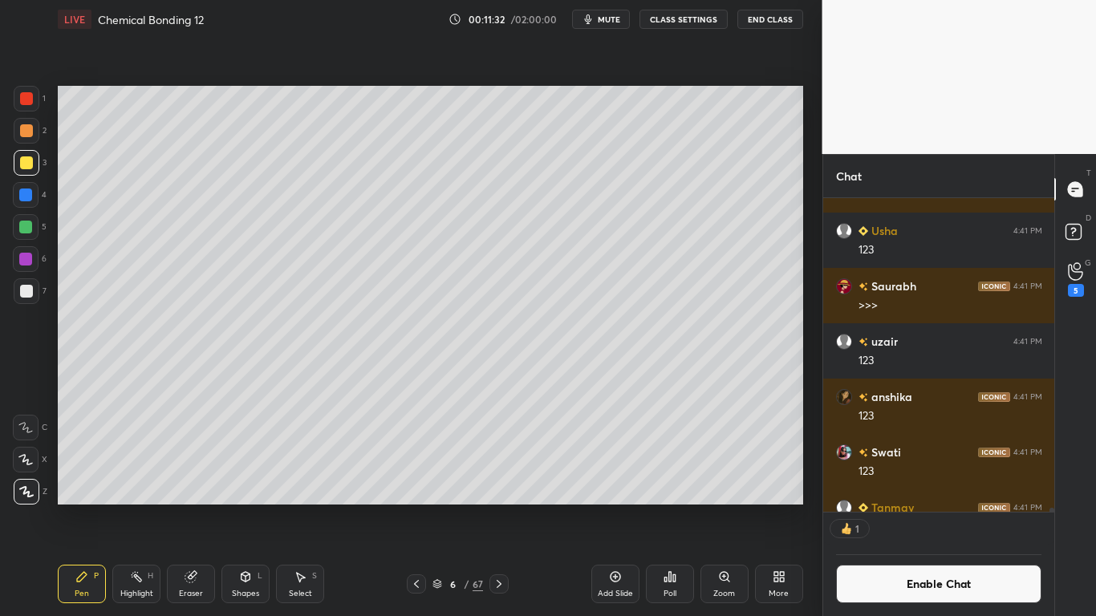
scroll to position [309, 226]
click at [26, 225] on div at bounding box center [25, 227] width 13 height 13
click at [906, 507] on button "Enable Chat" at bounding box center [939, 584] width 206 height 39
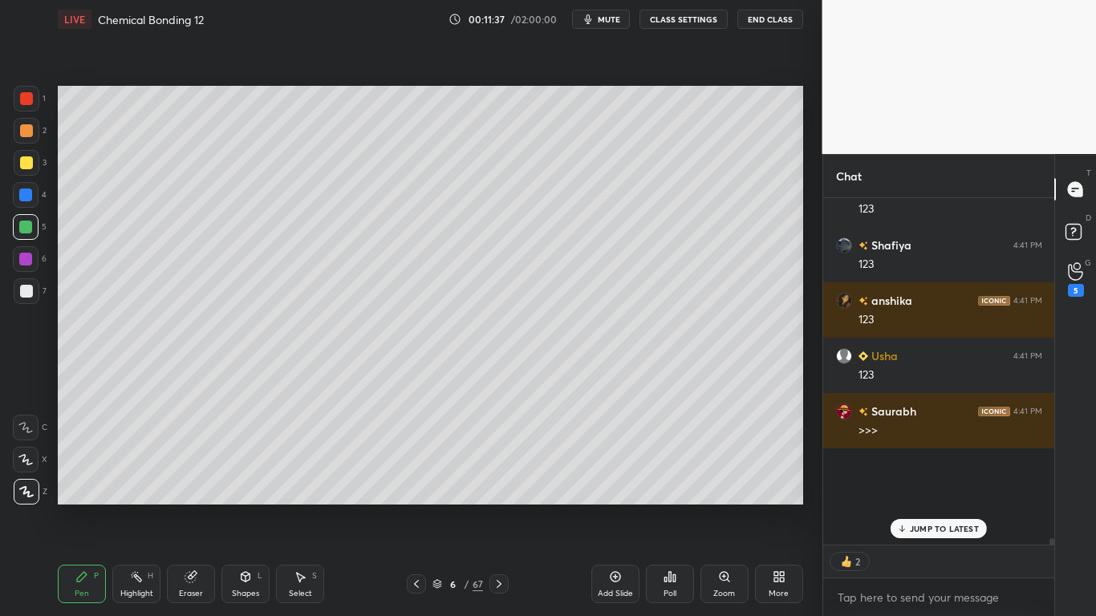
scroll to position [342, 226]
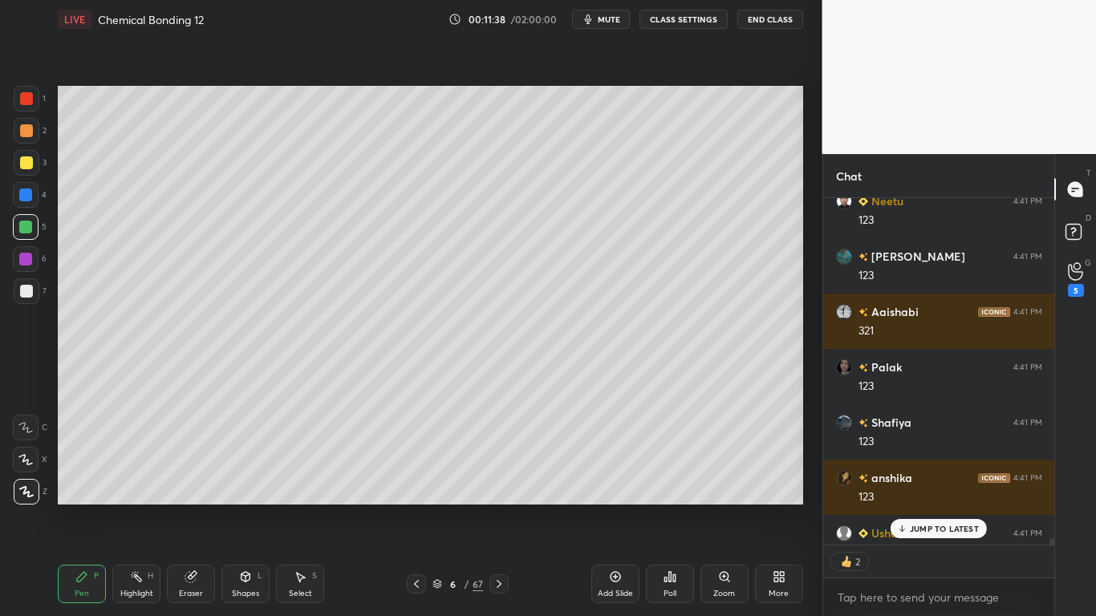
click at [939, 507] on p "JUMP TO LATEST" at bounding box center [944, 529] width 69 height 10
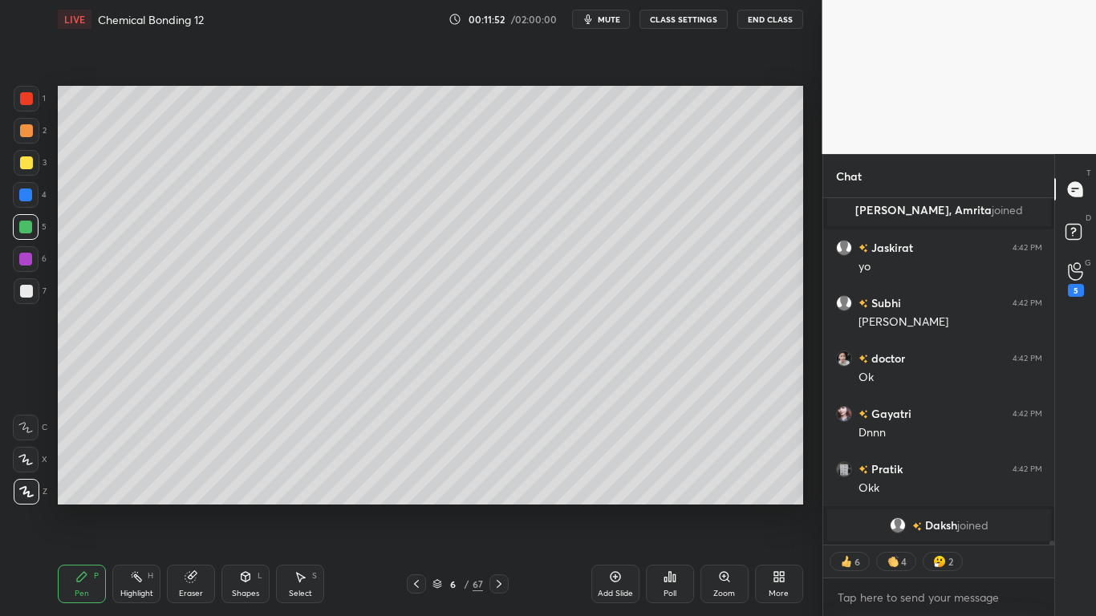
scroll to position [27428, 0]
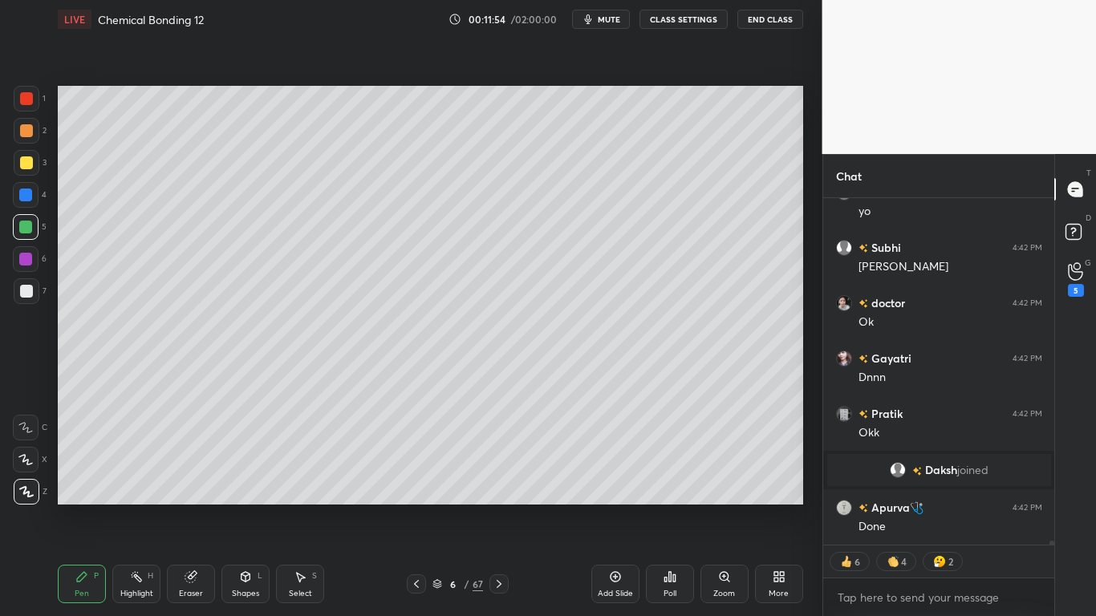
click at [25, 164] on div at bounding box center [26, 162] width 13 height 13
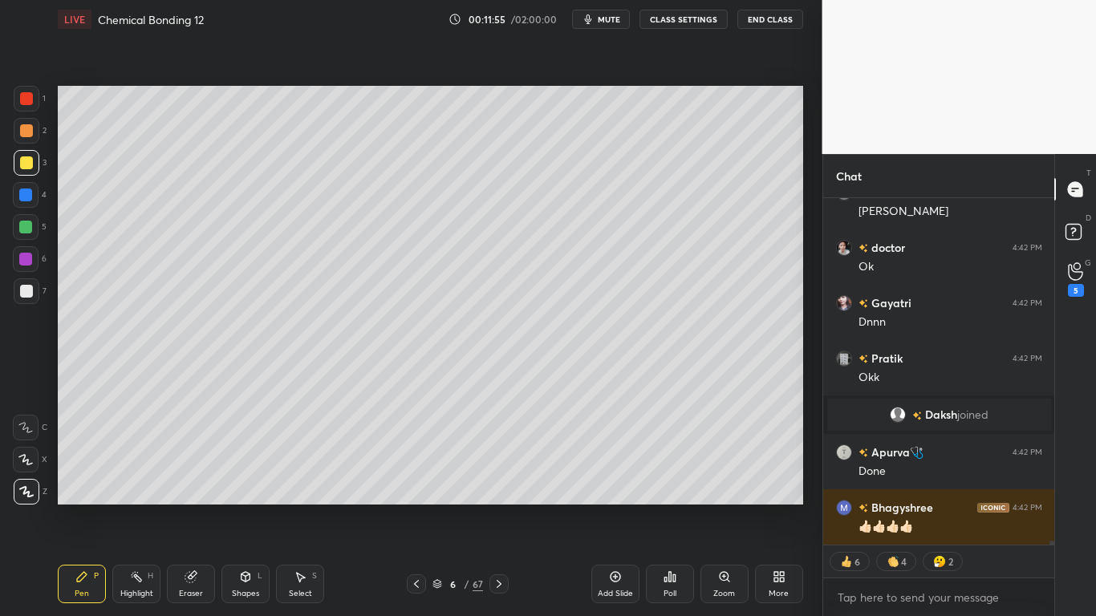
click at [27, 287] on div at bounding box center [26, 291] width 13 height 13
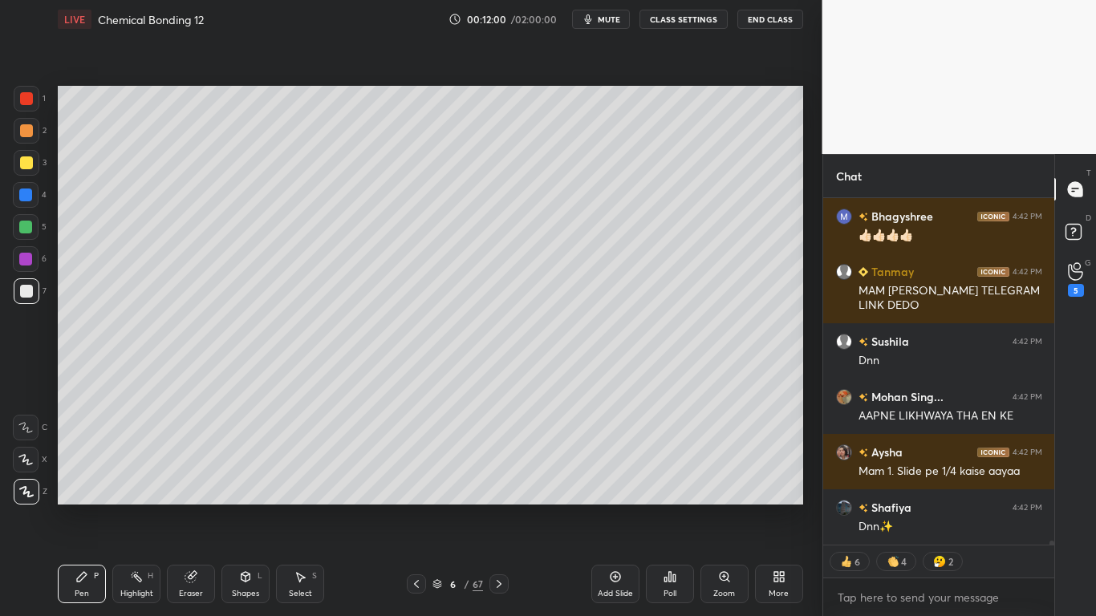
scroll to position [27830, 0]
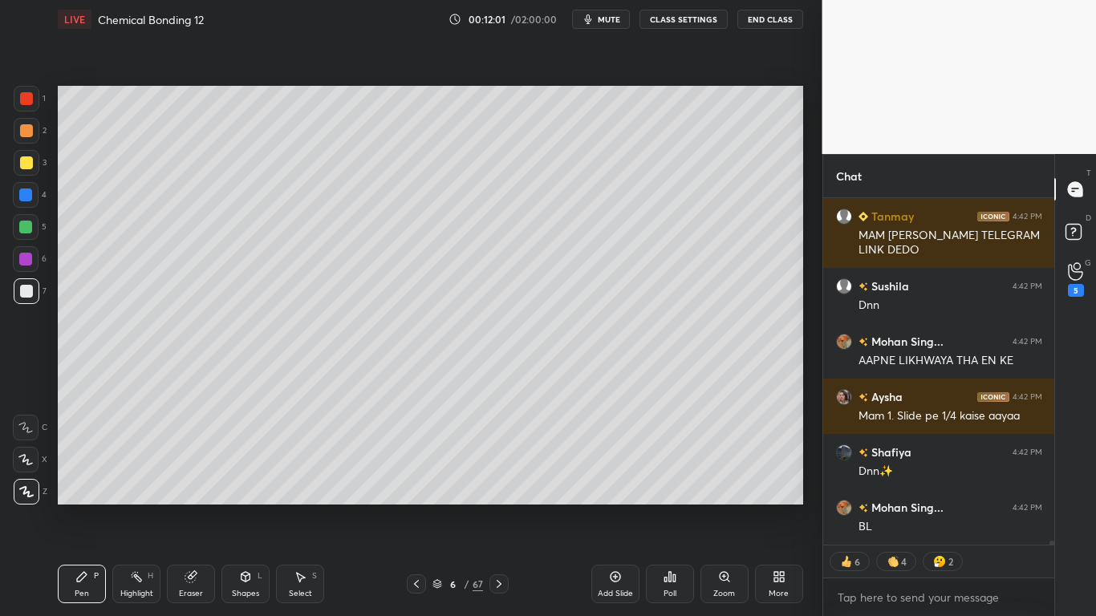
type textarea "x"
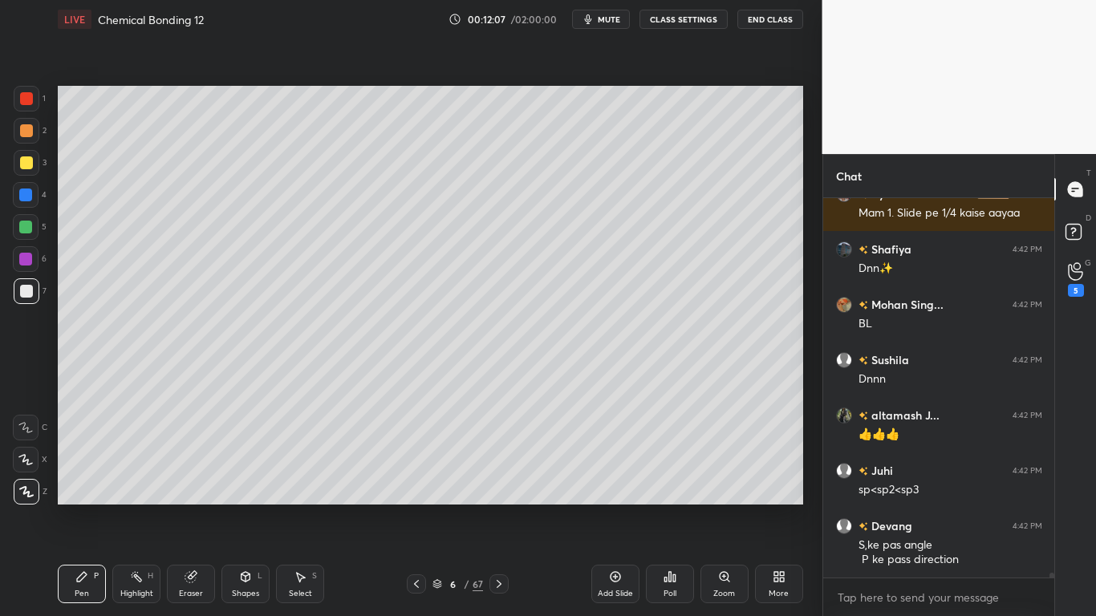
scroll to position [28089, 0]
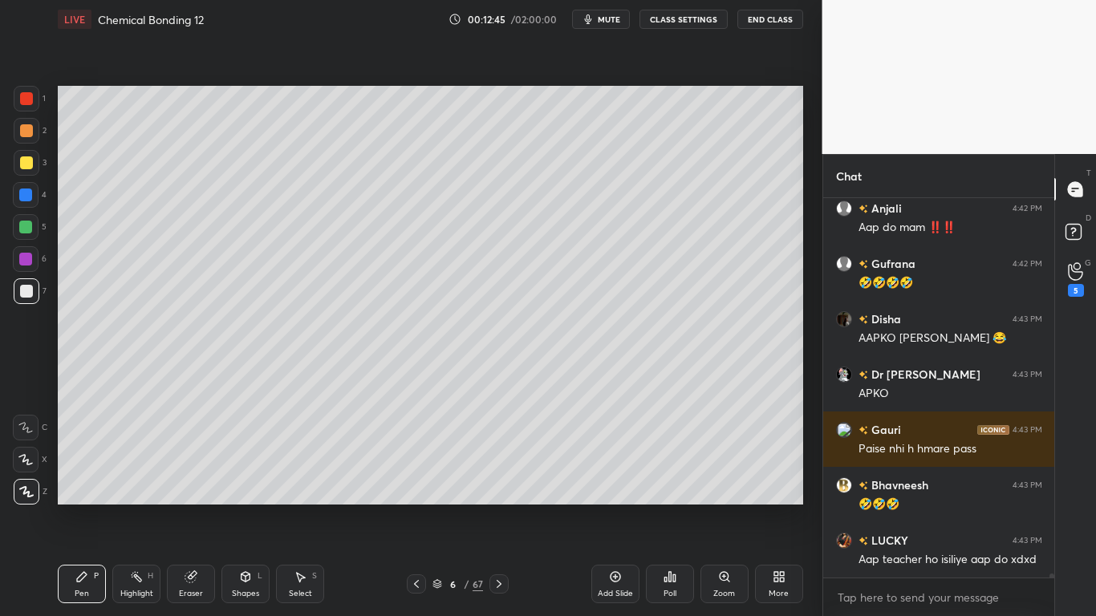
click at [30, 166] on div at bounding box center [26, 162] width 13 height 13
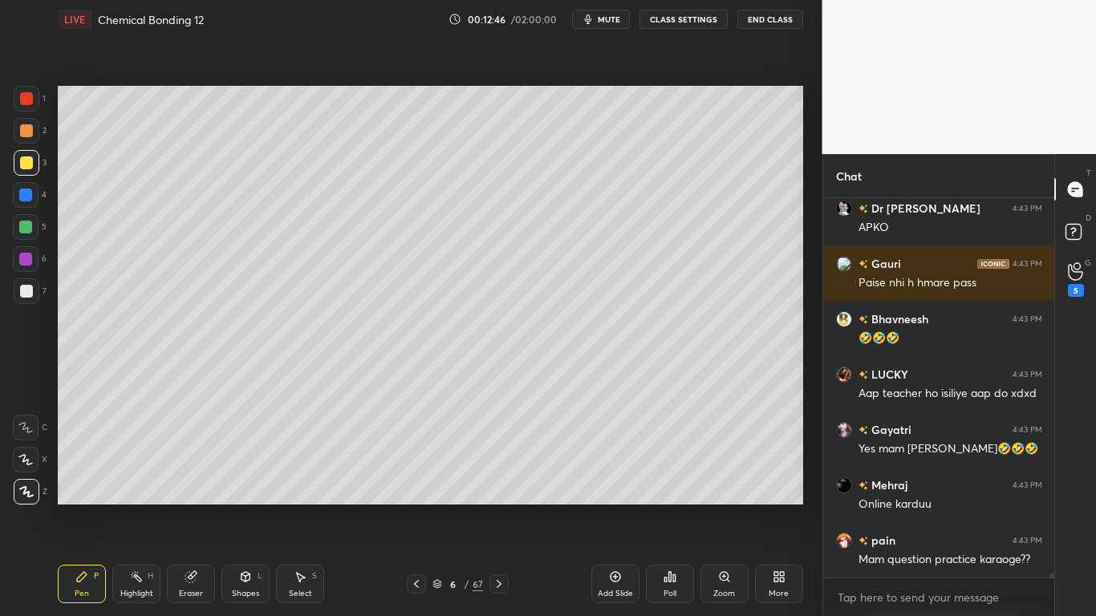
click at [29, 297] on div at bounding box center [26, 291] width 13 height 13
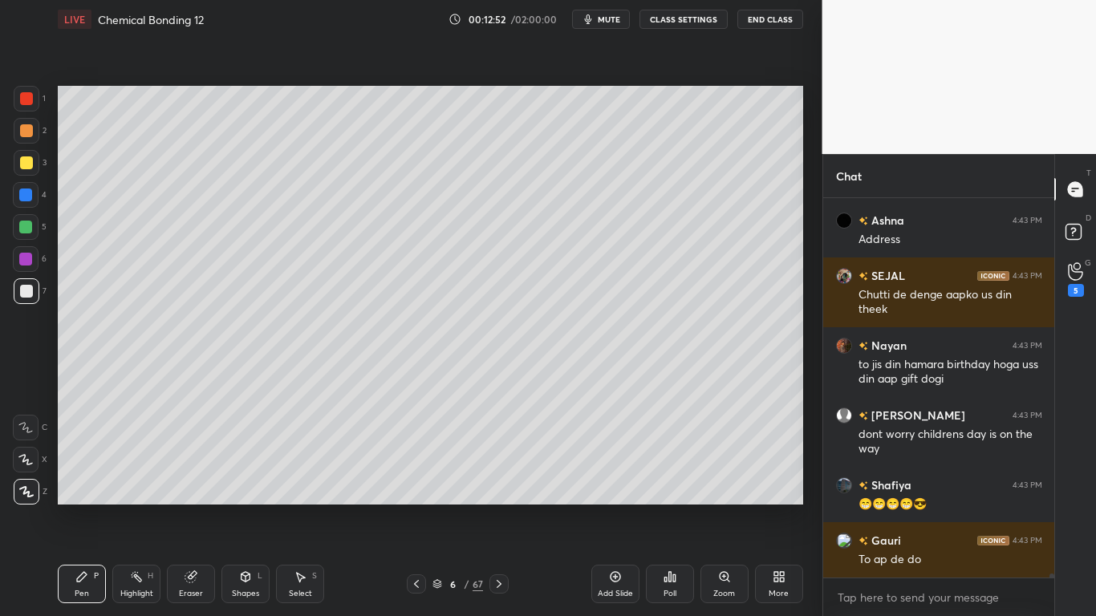
click at [692, 30] on div "LIVE Chemical Bonding 12 00:12:52 / 02:00:00 mute CLASS SETTINGS End Class" at bounding box center [430, 19] width 745 height 39
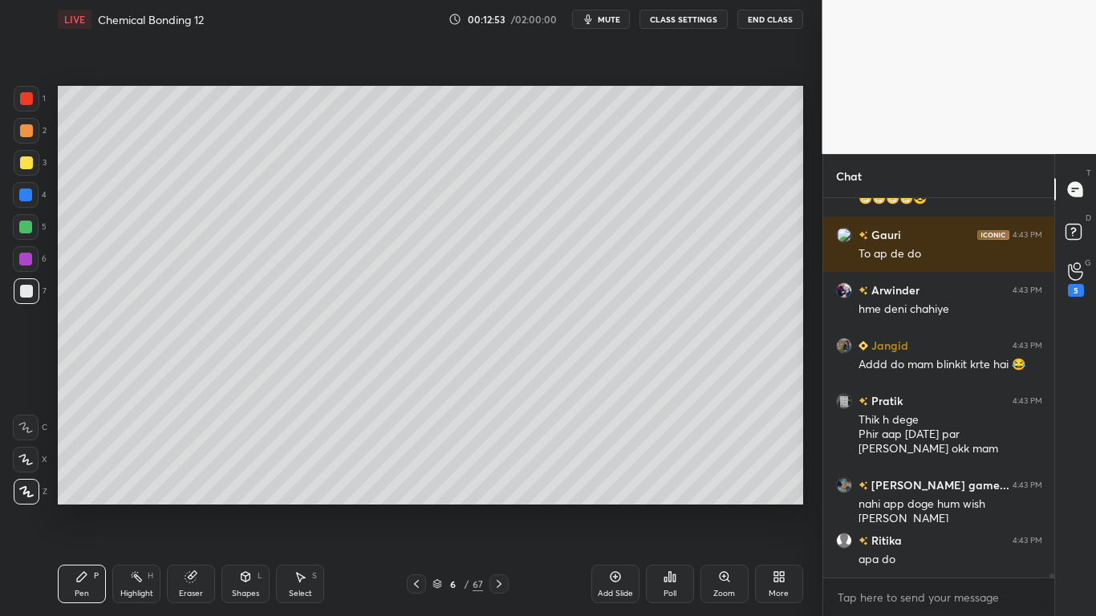
click at [696, 25] on button "CLASS SETTINGS" at bounding box center [684, 19] width 88 height 19
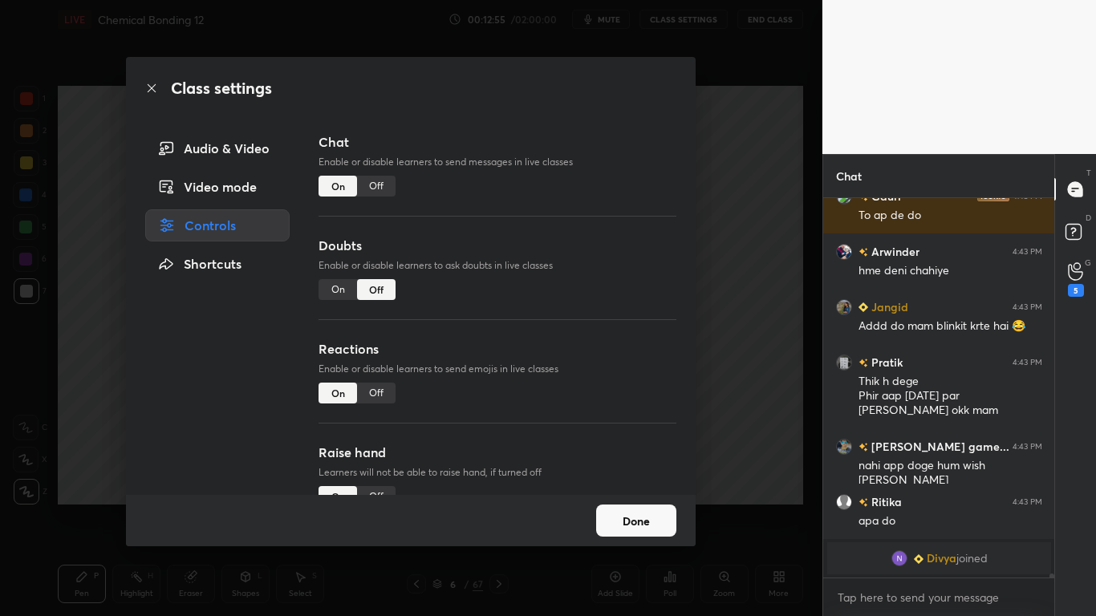
click at [376, 189] on div "Off" at bounding box center [376, 186] width 39 height 21
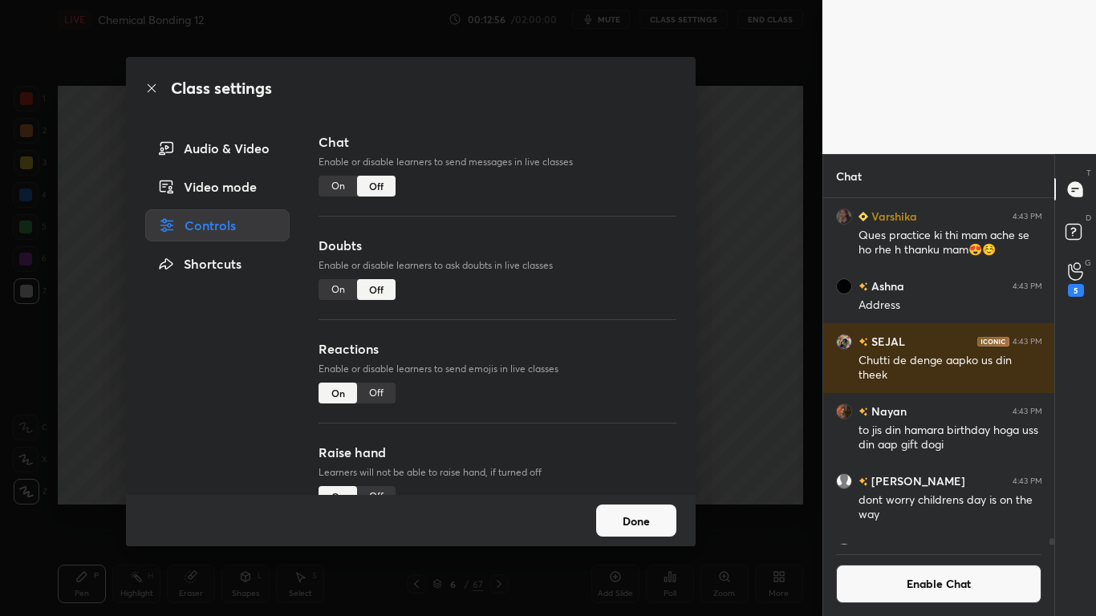
click at [643, 507] on button "Done" at bounding box center [636, 521] width 80 height 32
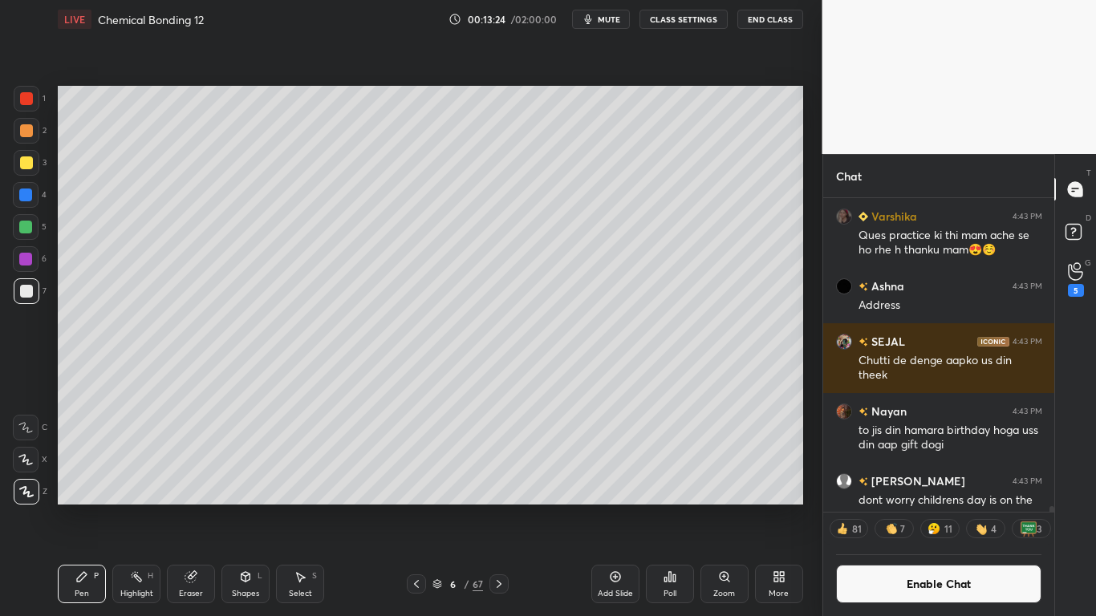
click at [33, 165] on div at bounding box center [27, 163] width 26 height 26
click at [921, 507] on button "Enable Chat" at bounding box center [939, 584] width 206 height 39
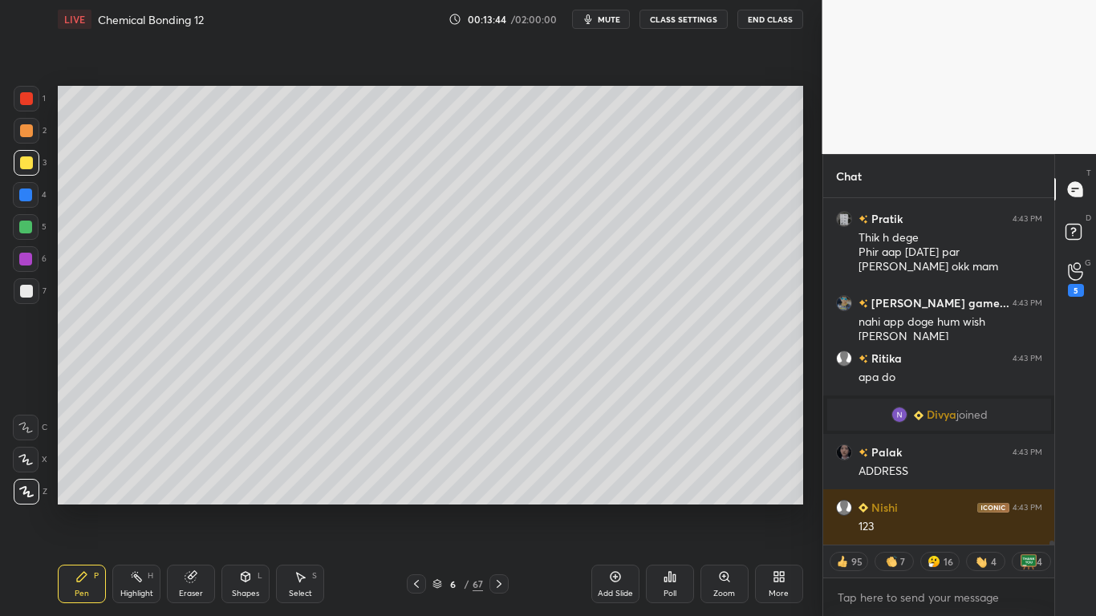
click at [26, 231] on div at bounding box center [25, 227] width 13 height 13
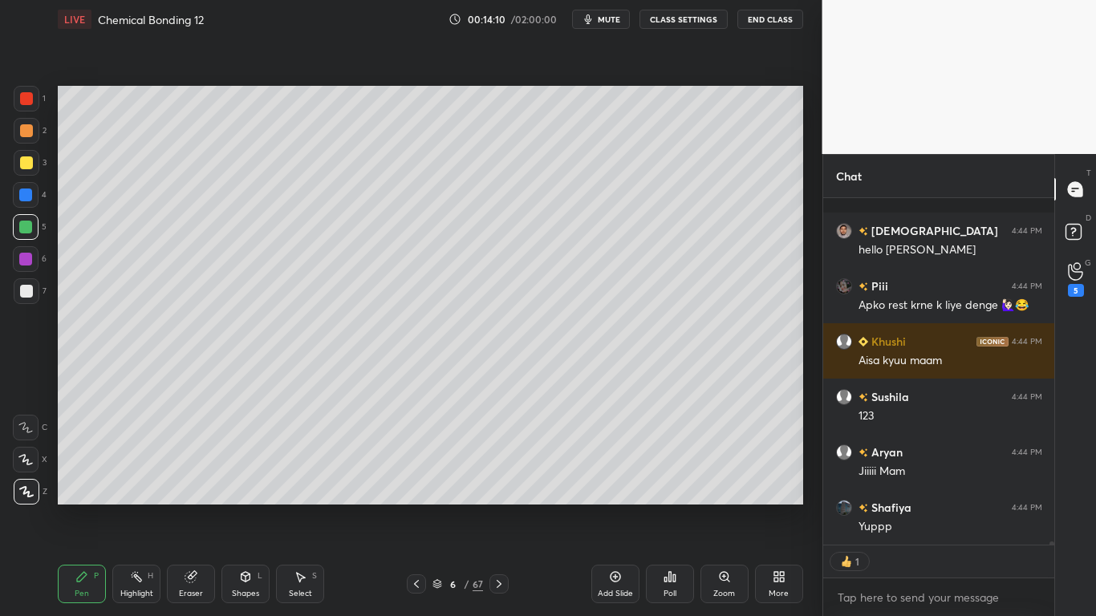
scroll to position [36648, 0]
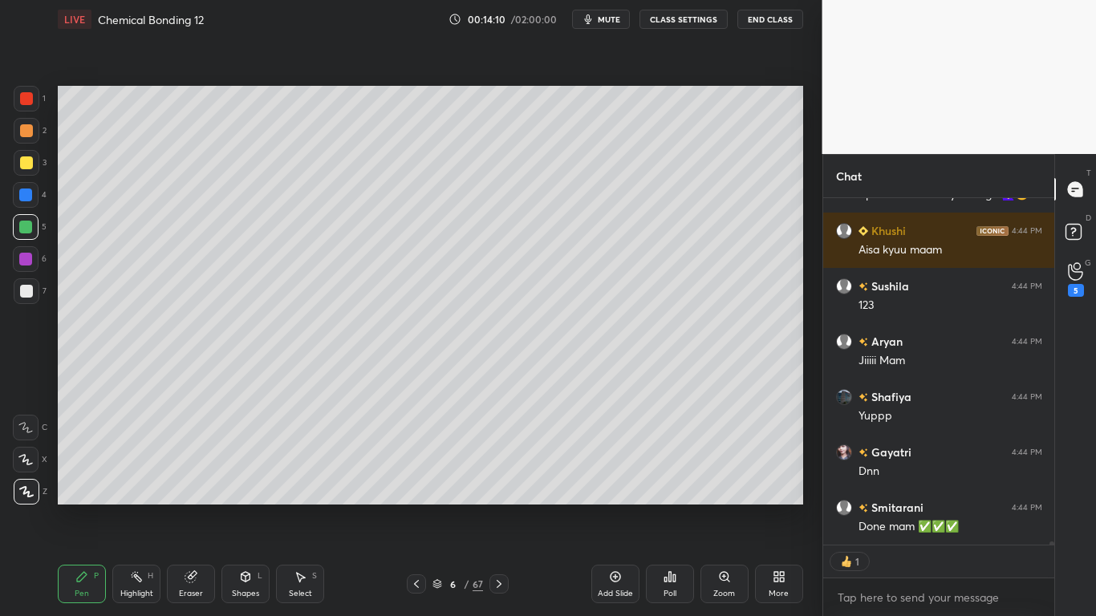
click at [22, 297] on div at bounding box center [26, 291] width 13 height 13
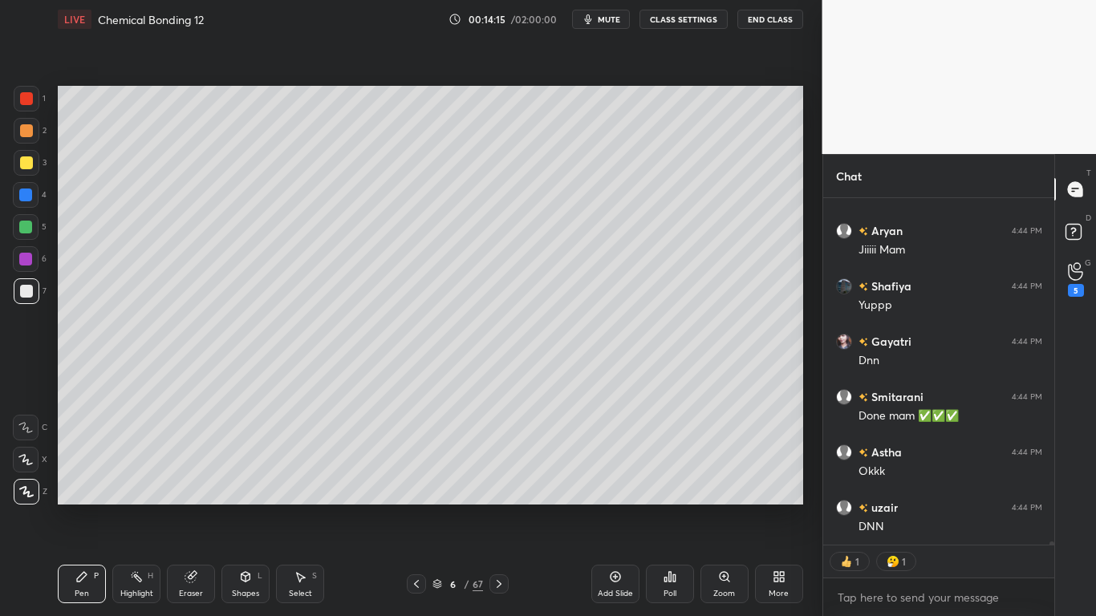
scroll to position [36814, 0]
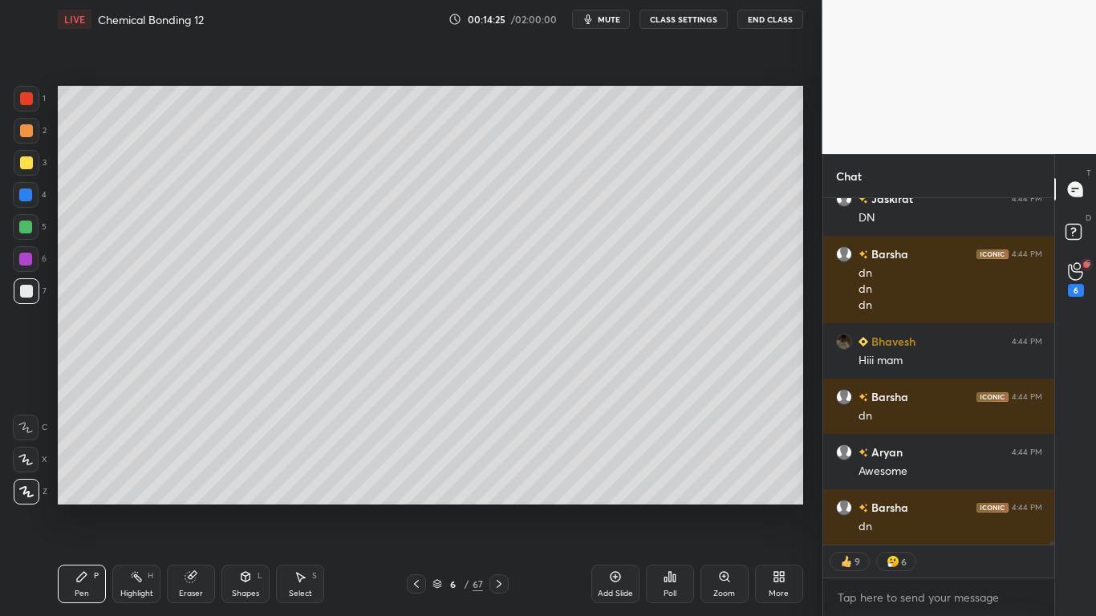
click at [606, 507] on div "Add Slide" at bounding box center [615, 584] width 48 height 39
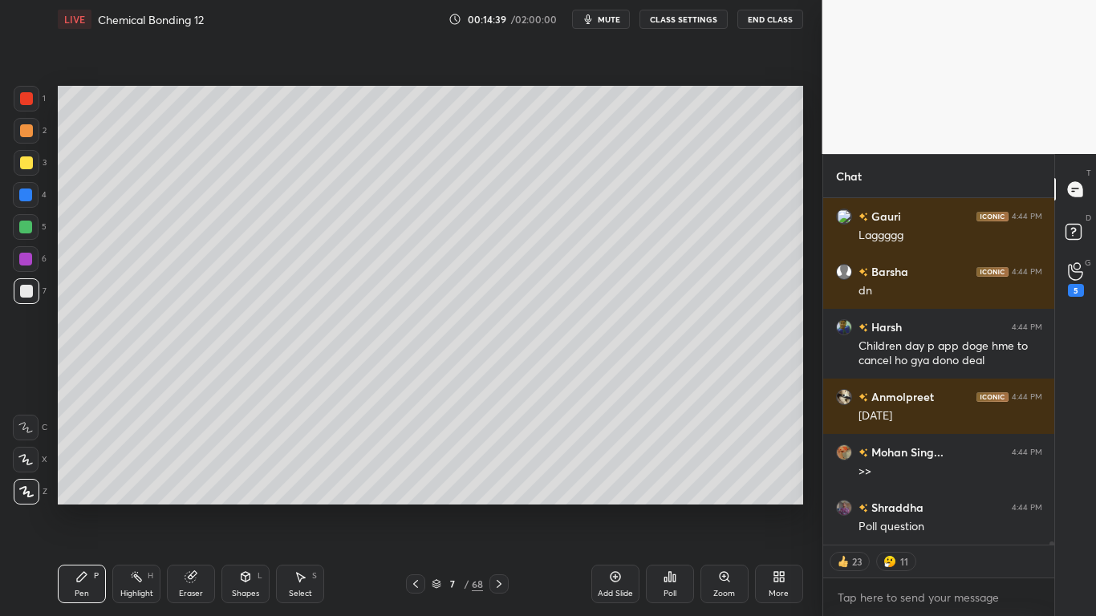
click at [28, 164] on div at bounding box center [26, 162] width 13 height 13
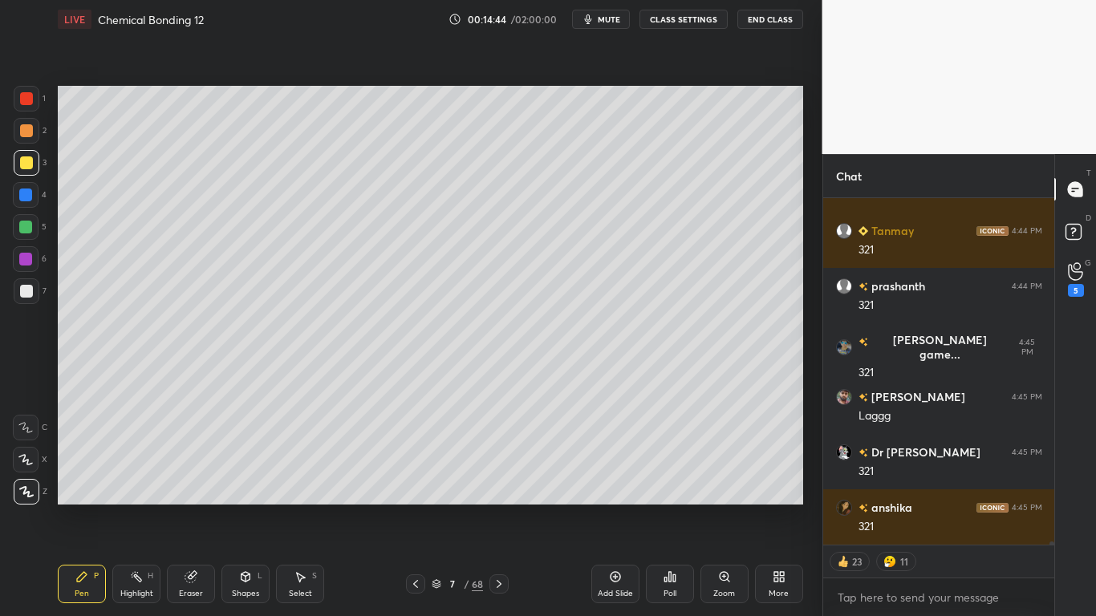
type textarea "x"
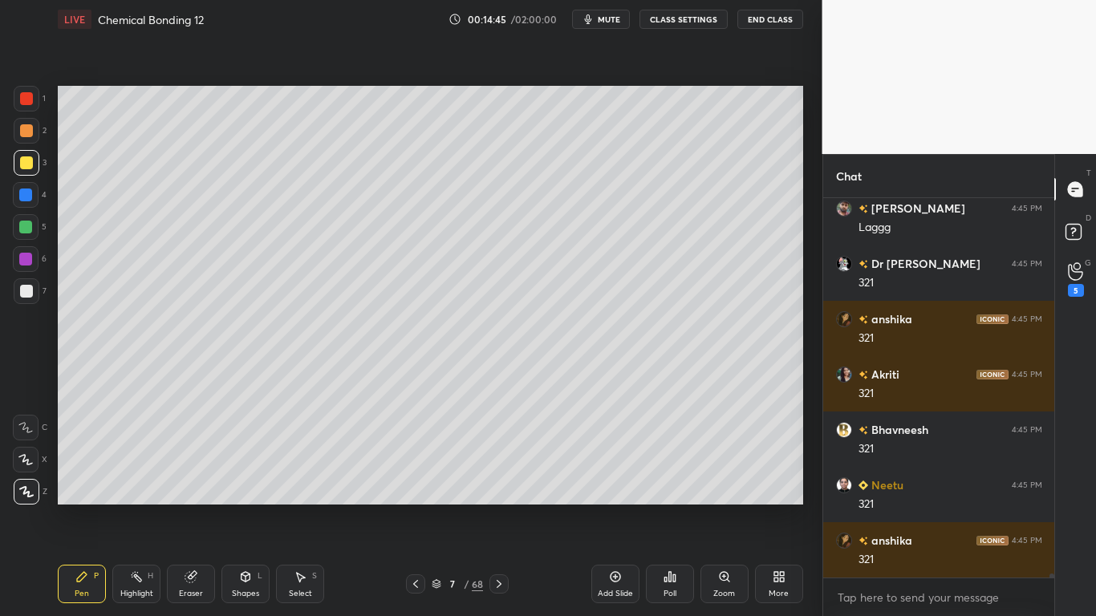
click at [686, 18] on button "CLASS SETTINGS" at bounding box center [684, 19] width 88 height 19
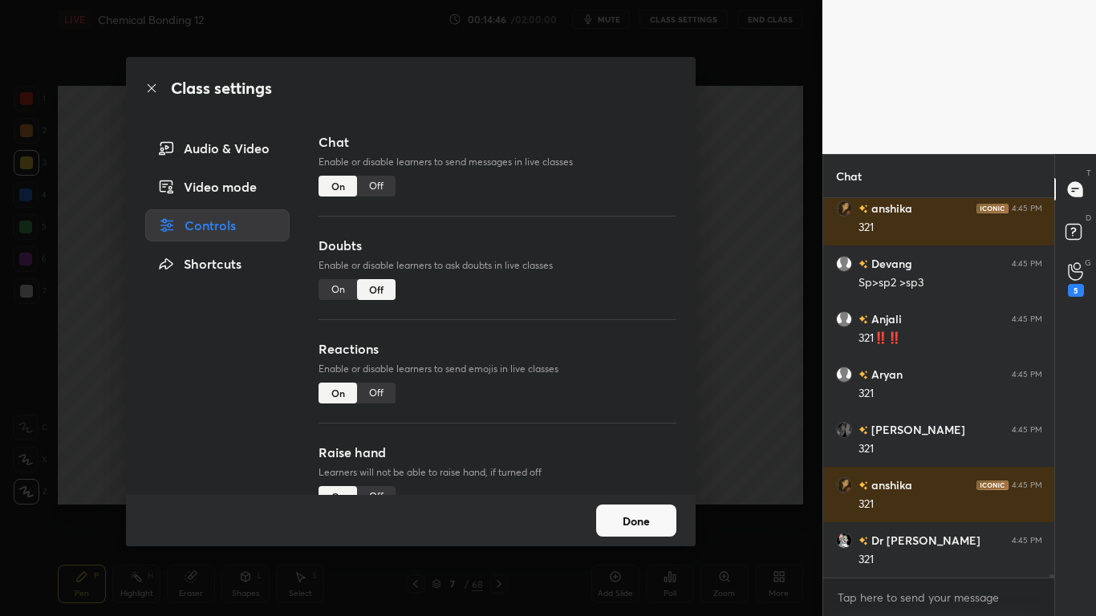
click at [379, 188] on div "Off" at bounding box center [376, 186] width 39 height 21
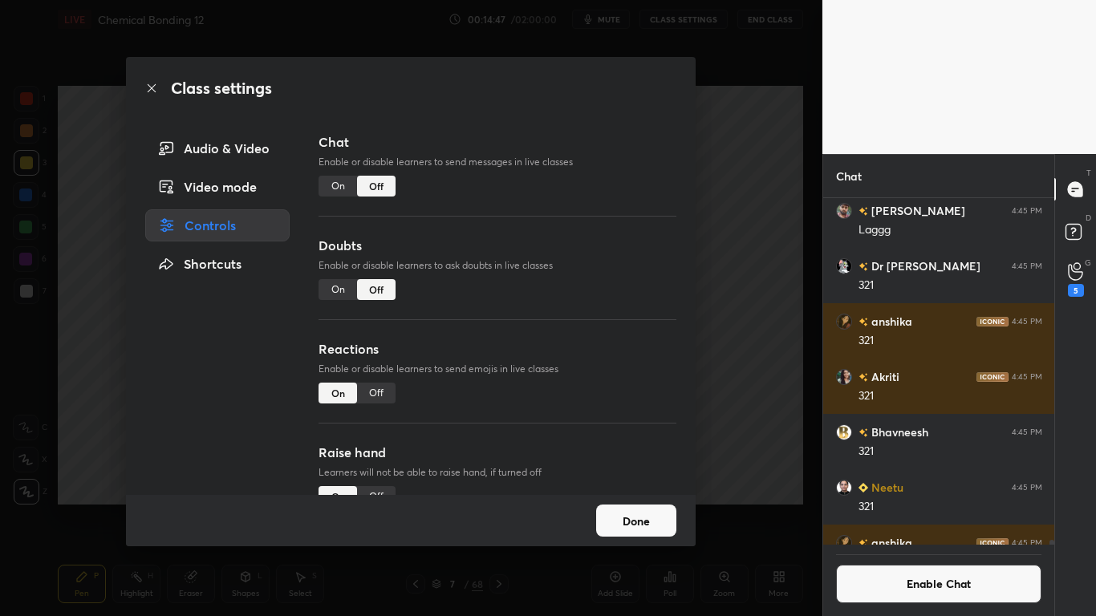
click at [640, 507] on button "Done" at bounding box center [636, 521] width 80 height 32
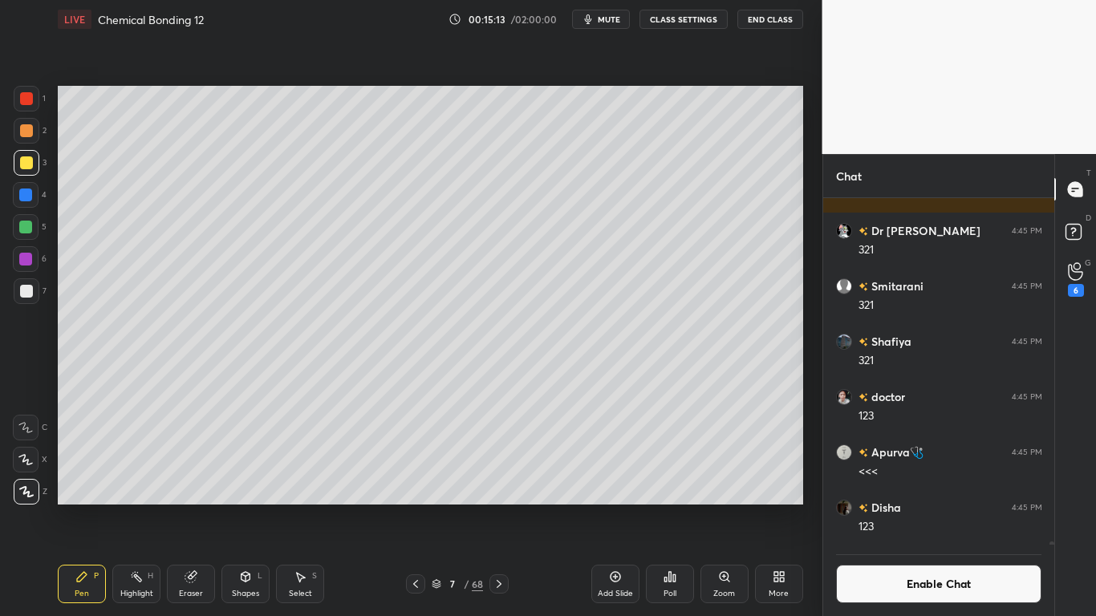
click at [923, 507] on button "Enable Chat" at bounding box center [939, 584] width 206 height 39
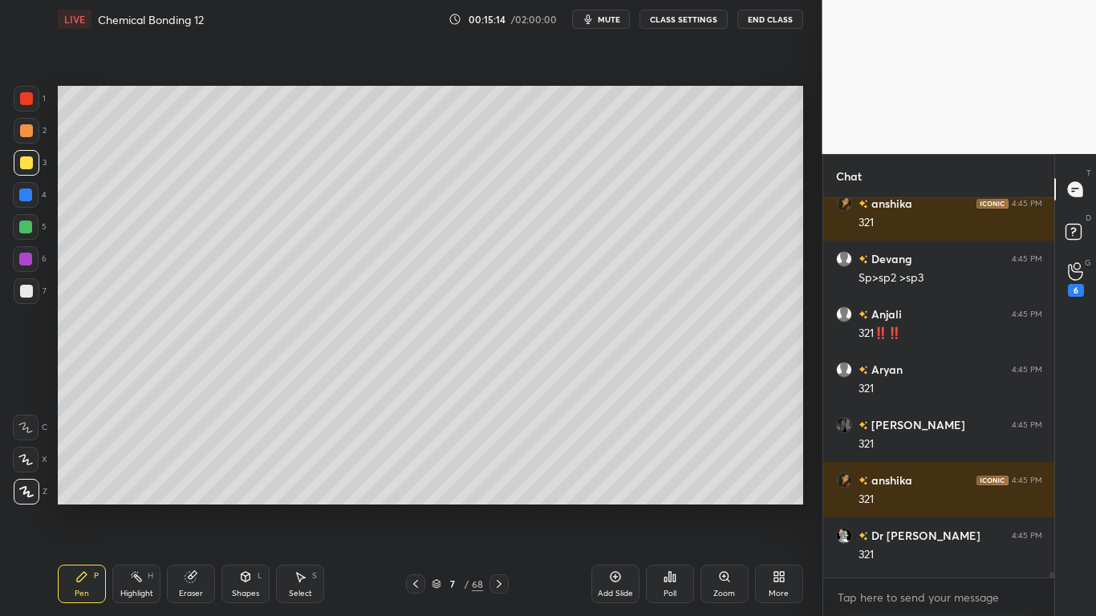
click at [22, 163] on div at bounding box center [26, 162] width 13 height 13
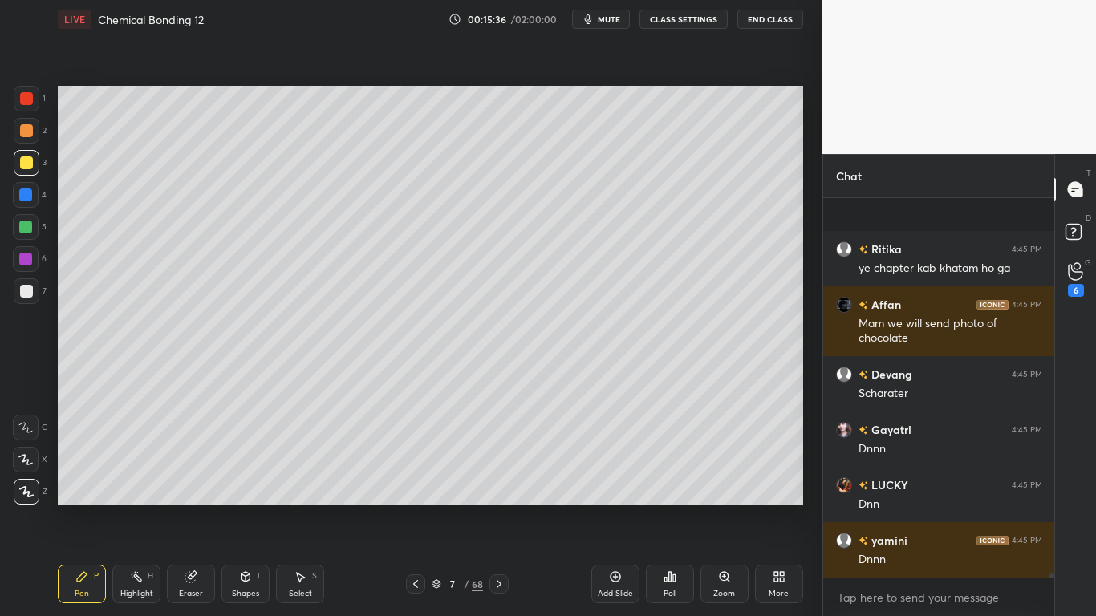
scroll to position [38972, 0]
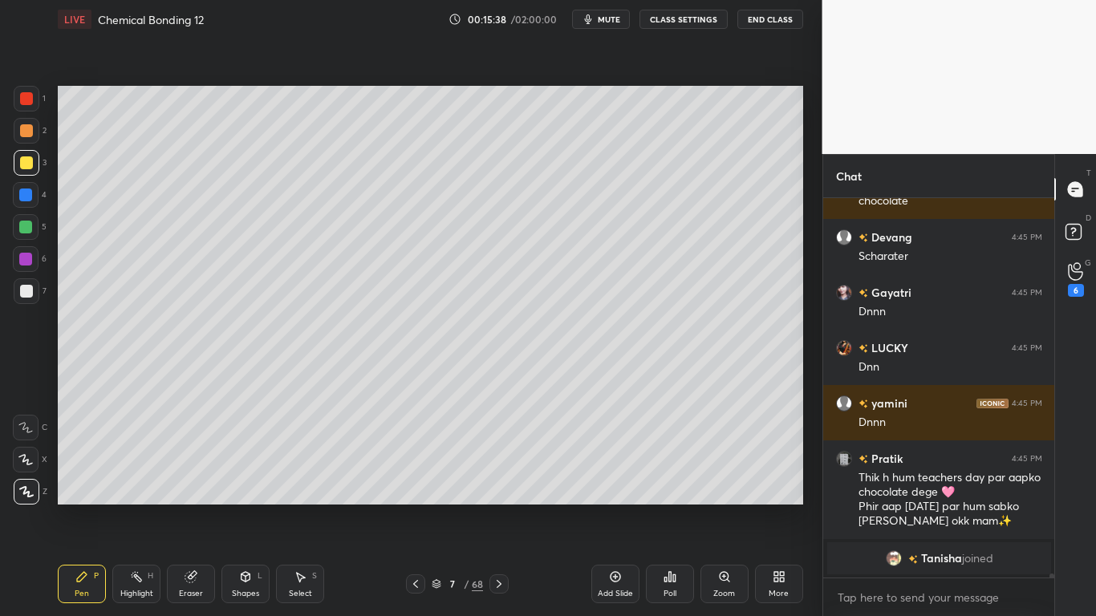
click at [680, 22] on button "CLASS SETTINGS" at bounding box center [684, 19] width 88 height 19
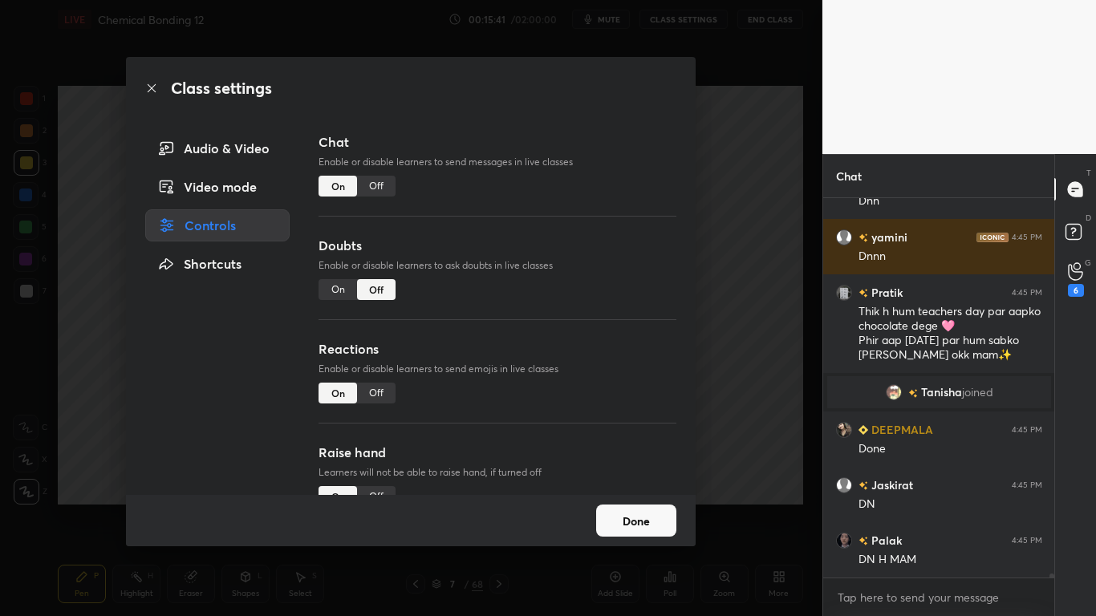
scroll to position [39034, 0]
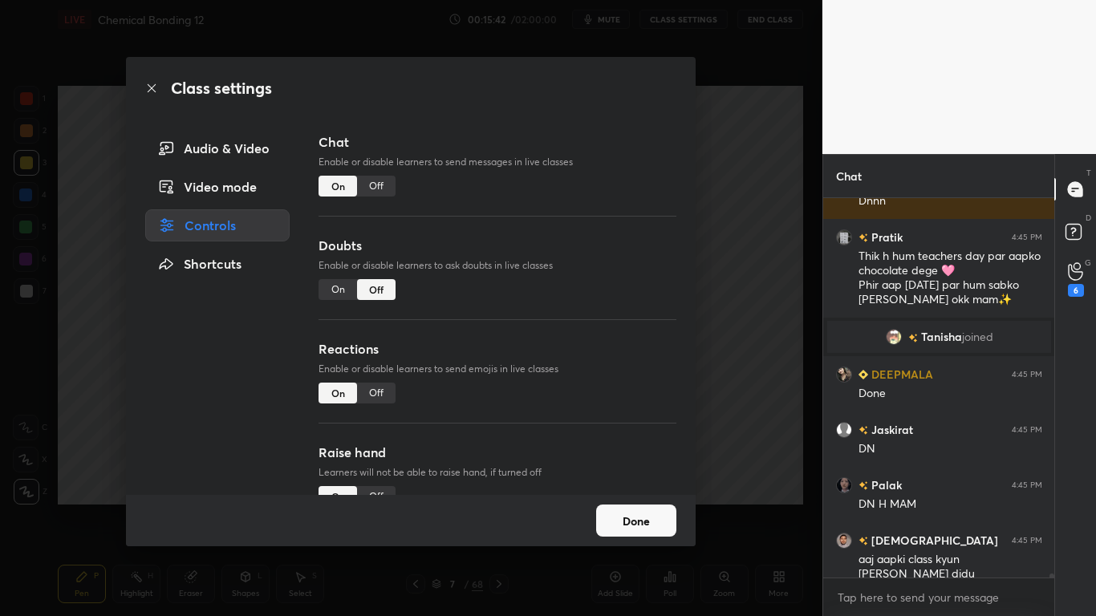
click at [628, 507] on button "Done" at bounding box center [636, 521] width 80 height 32
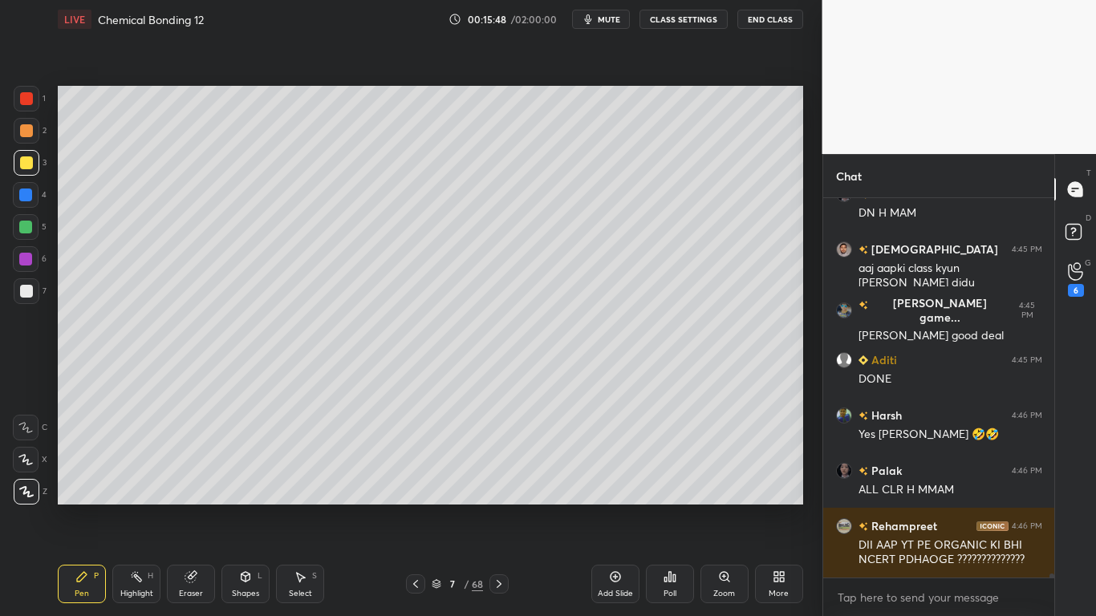
scroll to position [39381, 0]
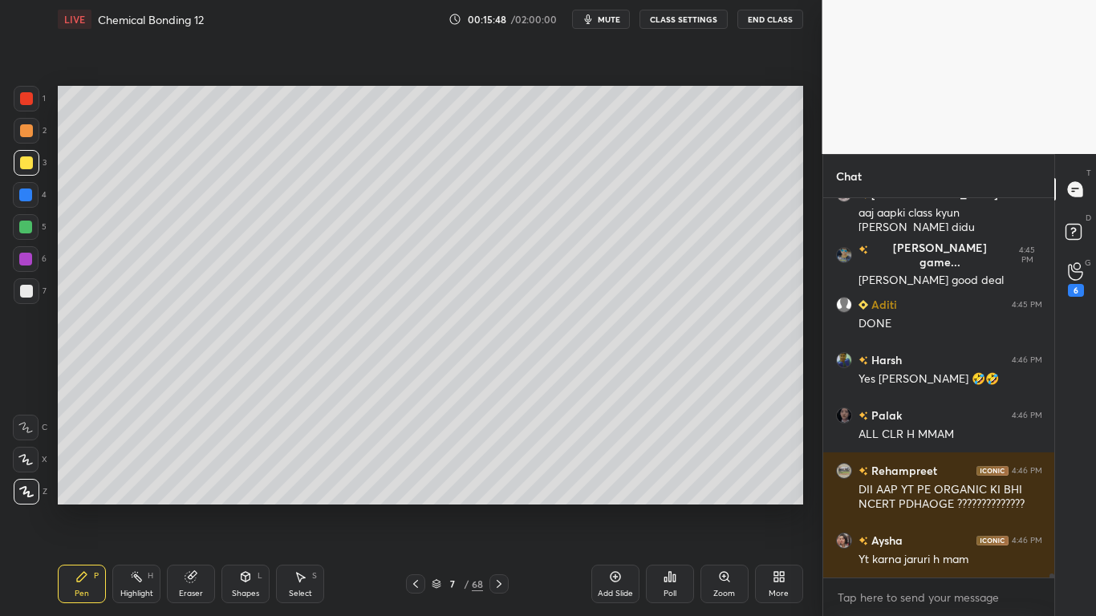
click at [703, 18] on button "CLASS SETTINGS" at bounding box center [684, 19] width 88 height 19
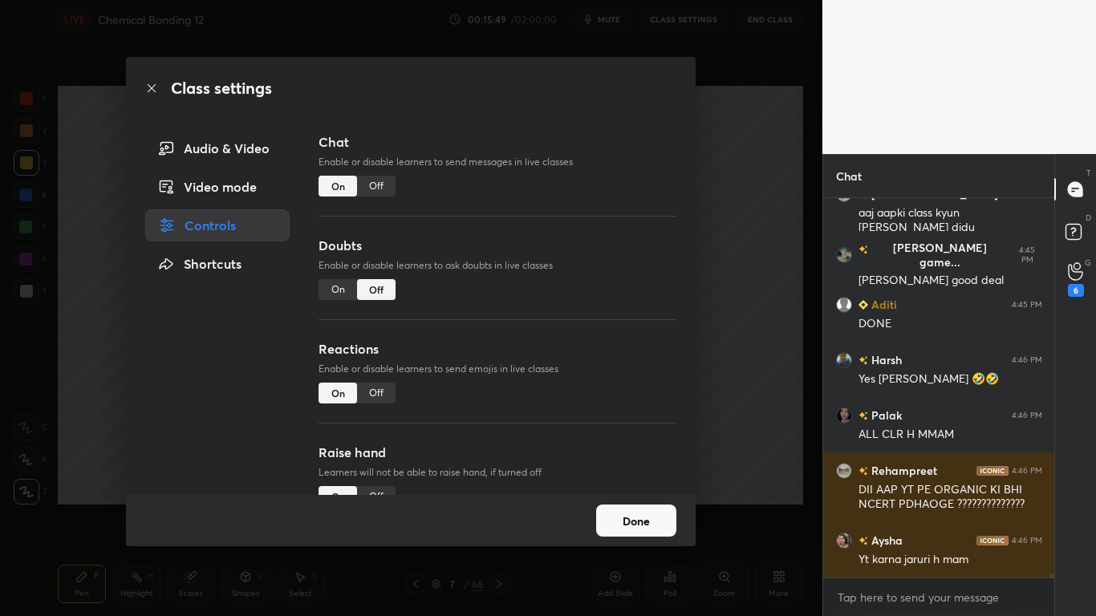
click at [379, 187] on div "Off" at bounding box center [376, 186] width 39 height 21
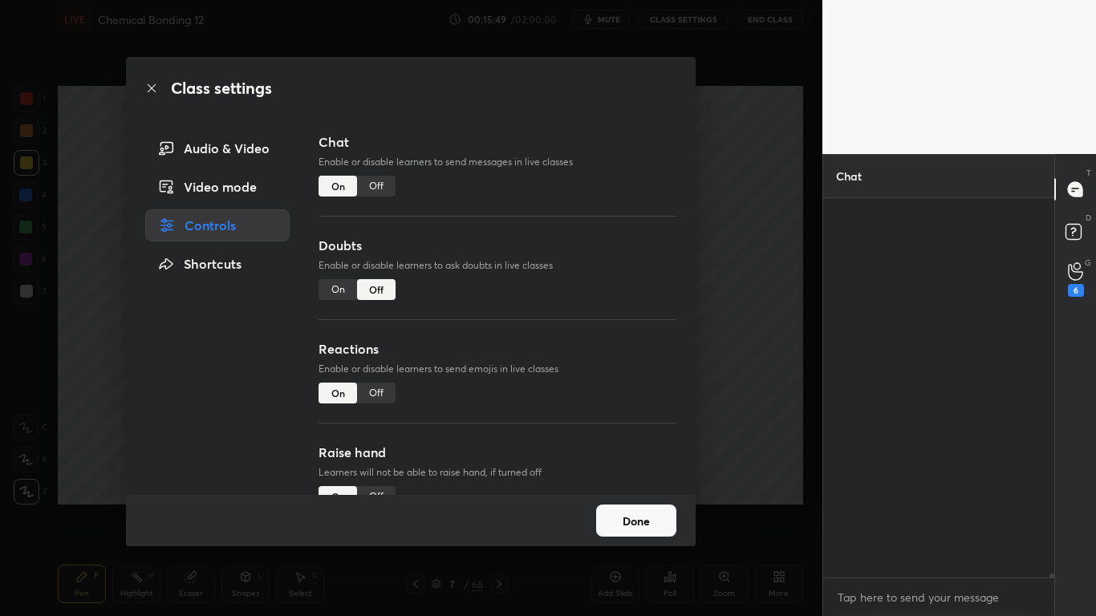
scroll to position [342, 226]
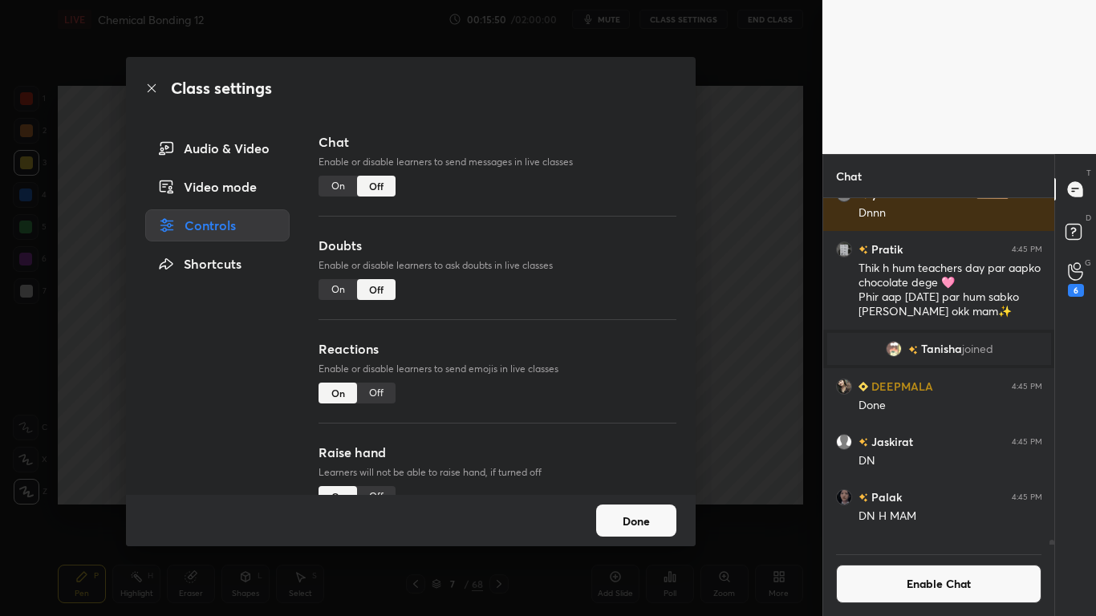
click at [634, 507] on button "Done" at bounding box center [636, 521] width 80 height 32
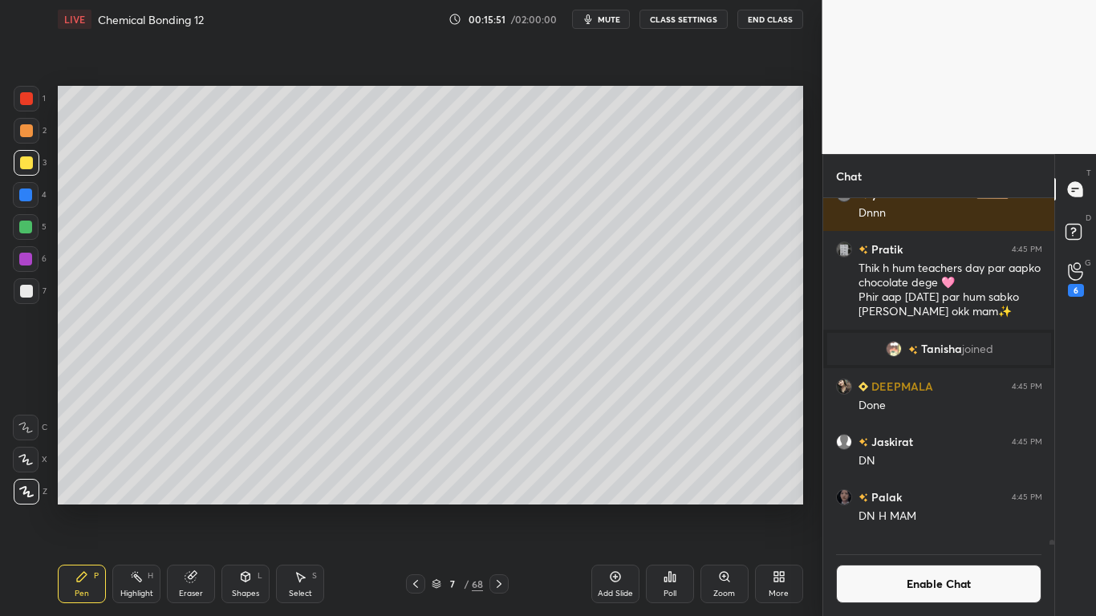
click at [438, 507] on icon at bounding box center [437, 584] width 10 height 10
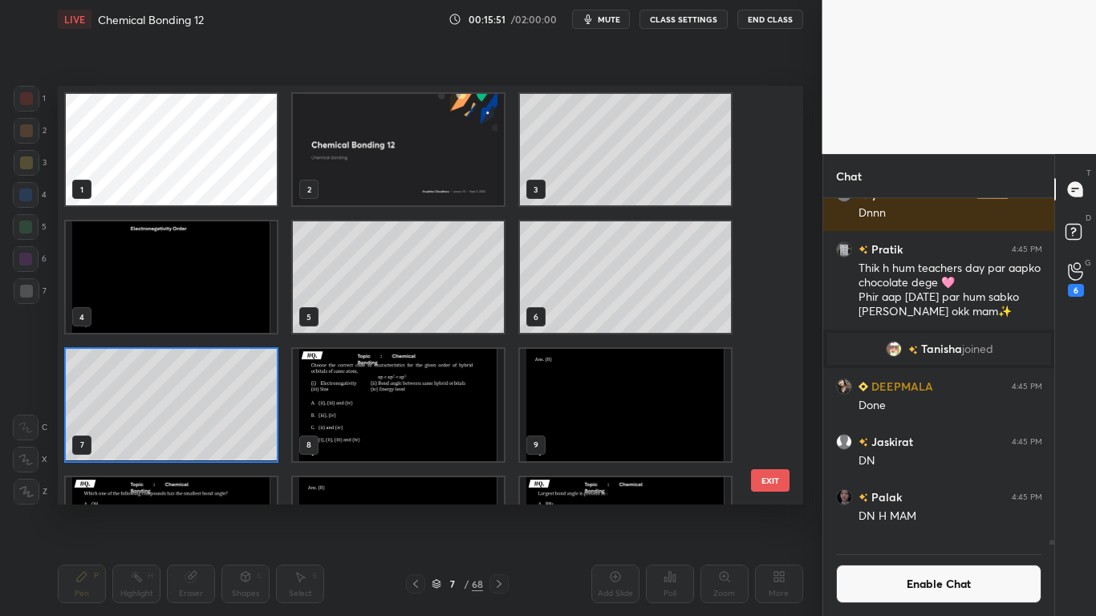
scroll to position [415, 737]
click at [416, 425] on img "grid" at bounding box center [398, 405] width 211 height 112
click at [418, 427] on img "grid" at bounding box center [398, 405] width 211 height 112
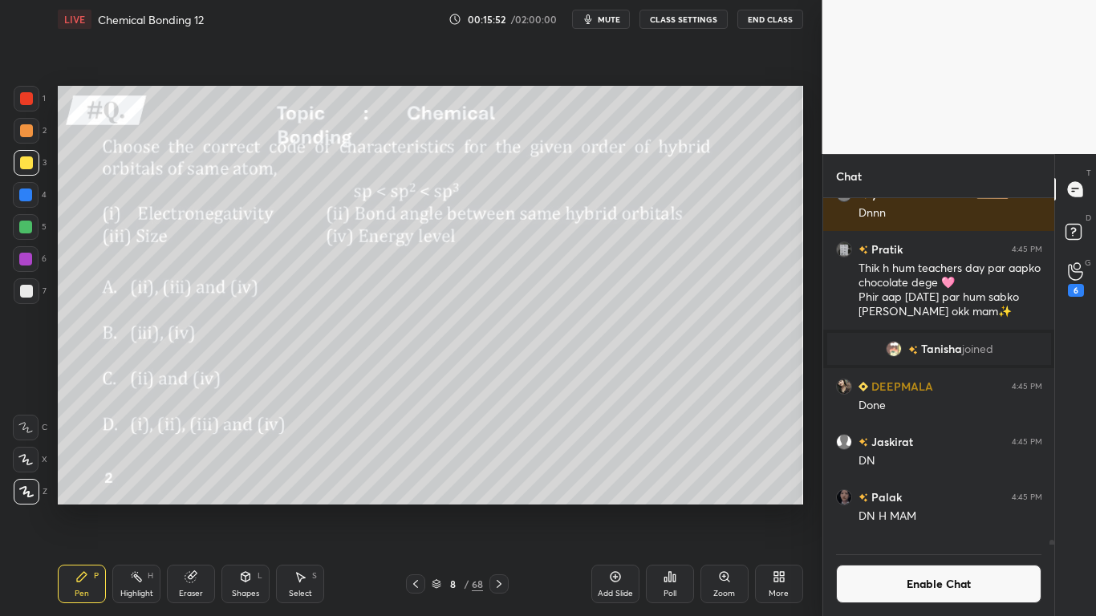
click at [422, 426] on img "grid" at bounding box center [398, 405] width 211 height 112
click at [662, 507] on div "Poll" at bounding box center [670, 584] width 48 height 39
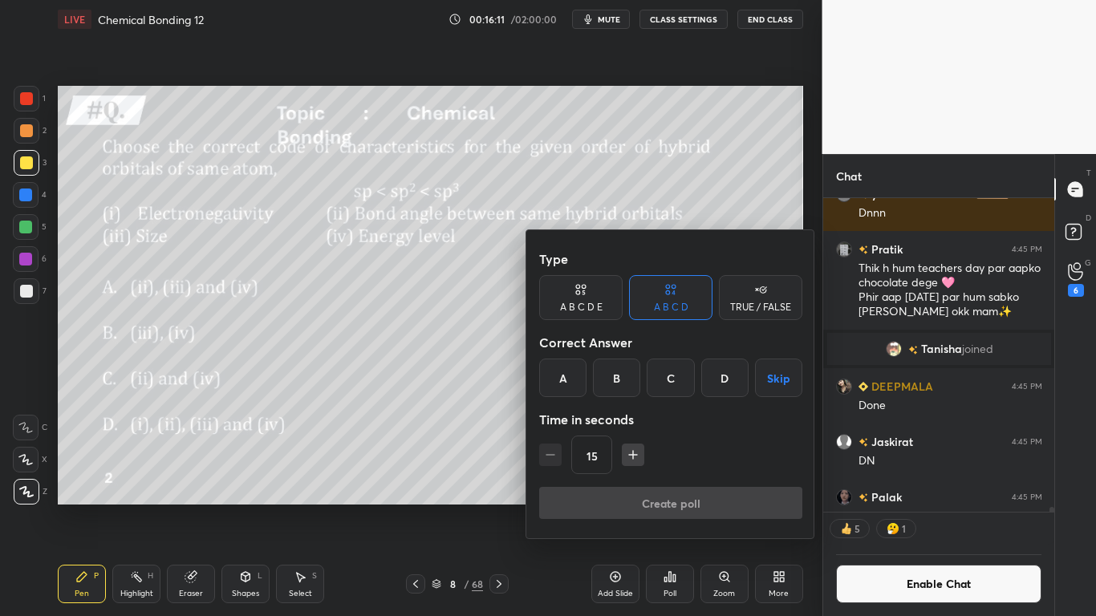
click at [634, 459] on icon "button" at bounding box center [633, 455] width 16 height 16
click at [635, 457] on icon "button" at bounding box center [633, 455] width 16 height 16
type input "45"
click at [618, 382] on div "B" at bounding box center [616, 378] width 47 height 39
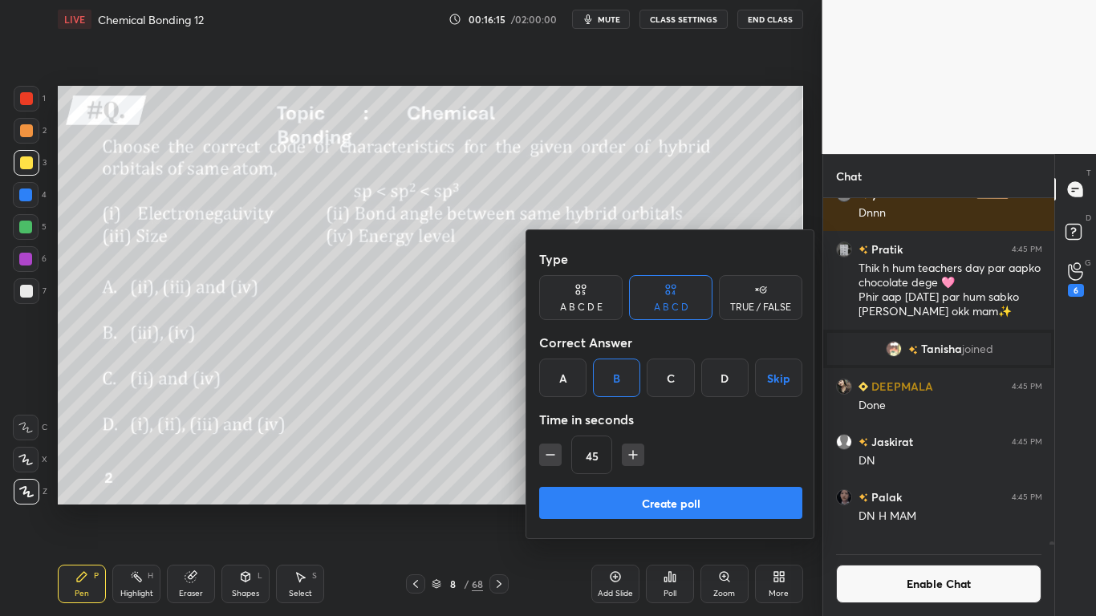
scroll to position [39294, 0]
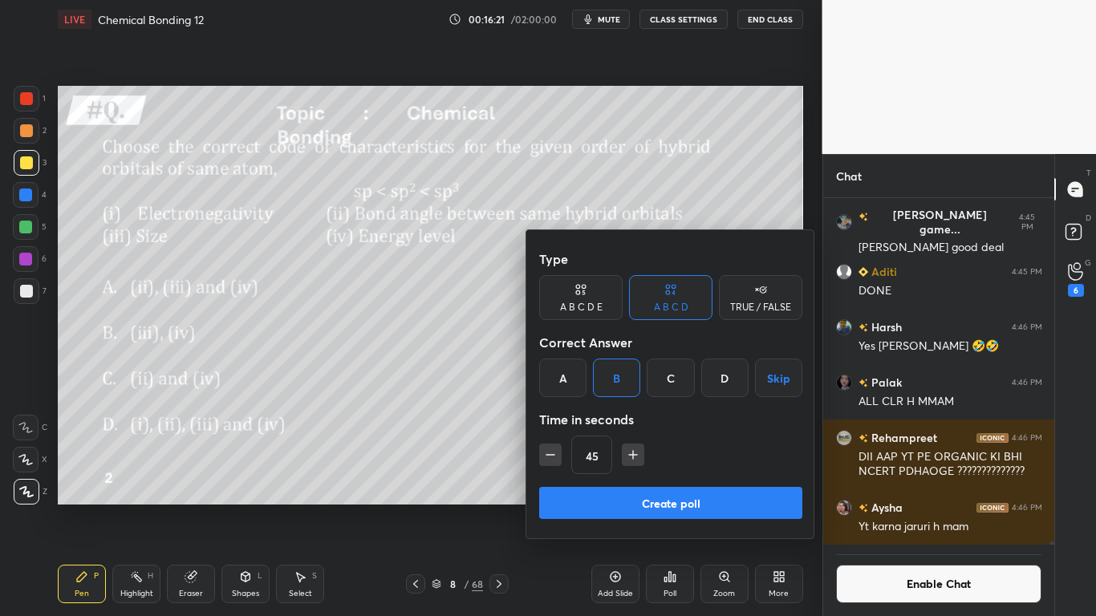
click at [650, 505] on button "Create poll" at bounding box center [670, 503] width 263 height 32
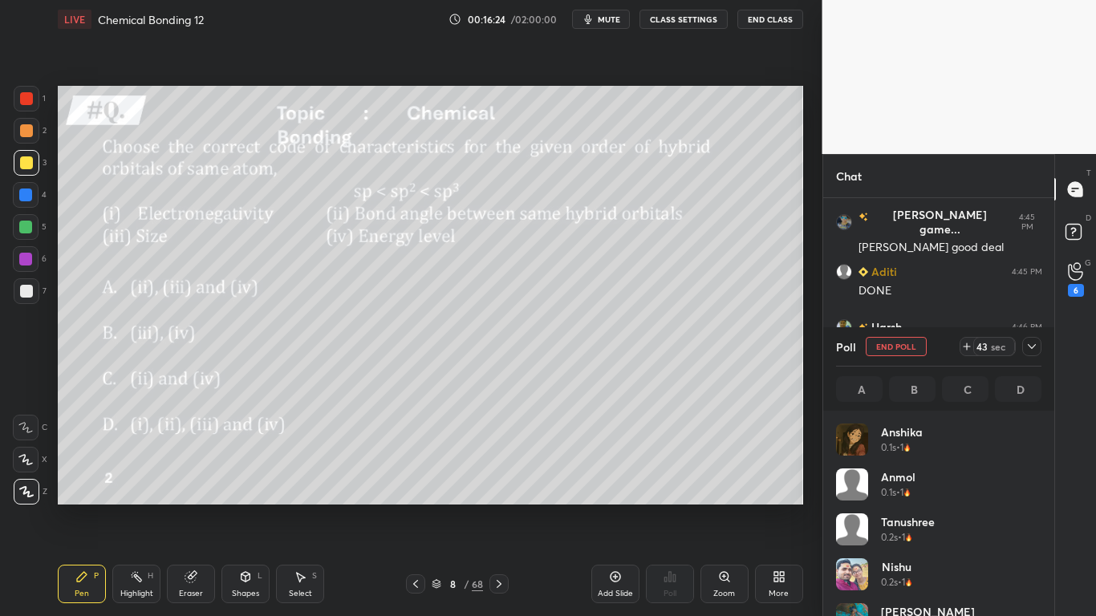
scroll to position [188, 201]
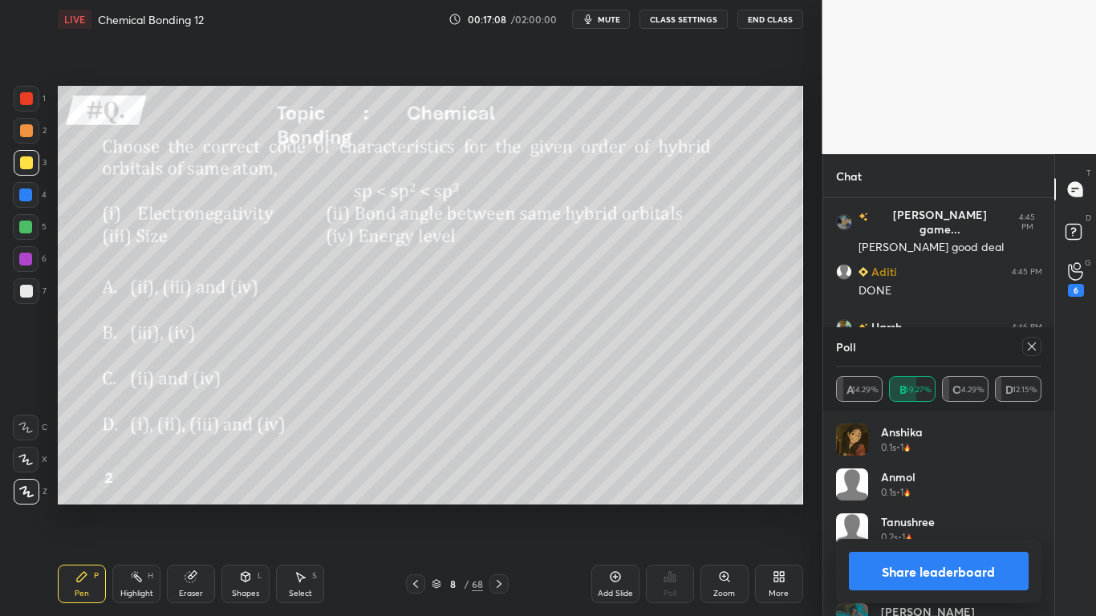
click at [912, 507] on button "Share leaderboard" at bounding box center [939, 571] width 181 height 39
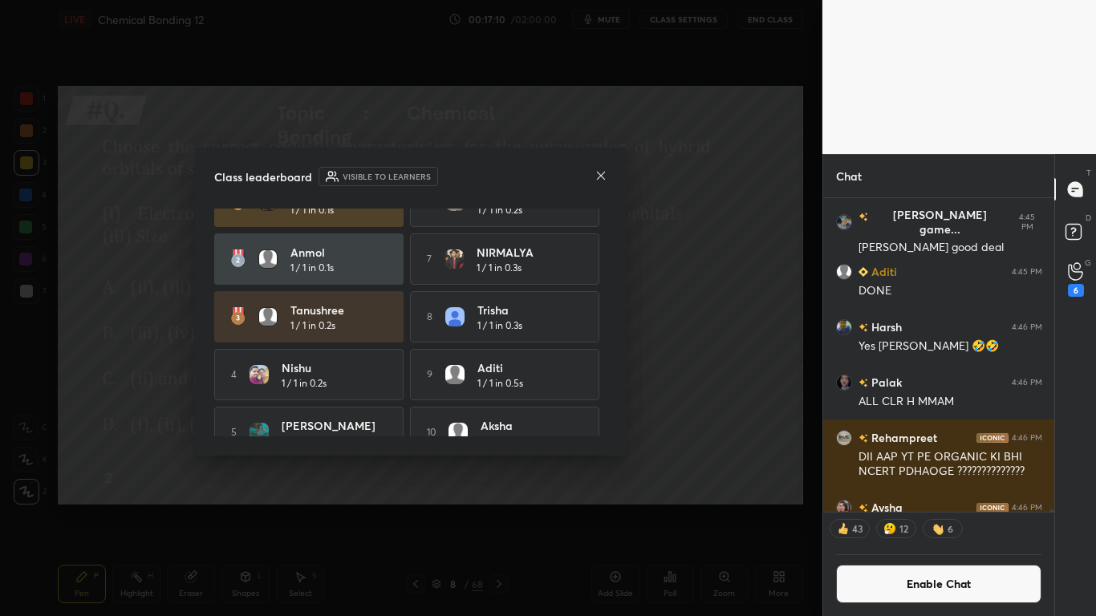
scroll to position [59, 0]
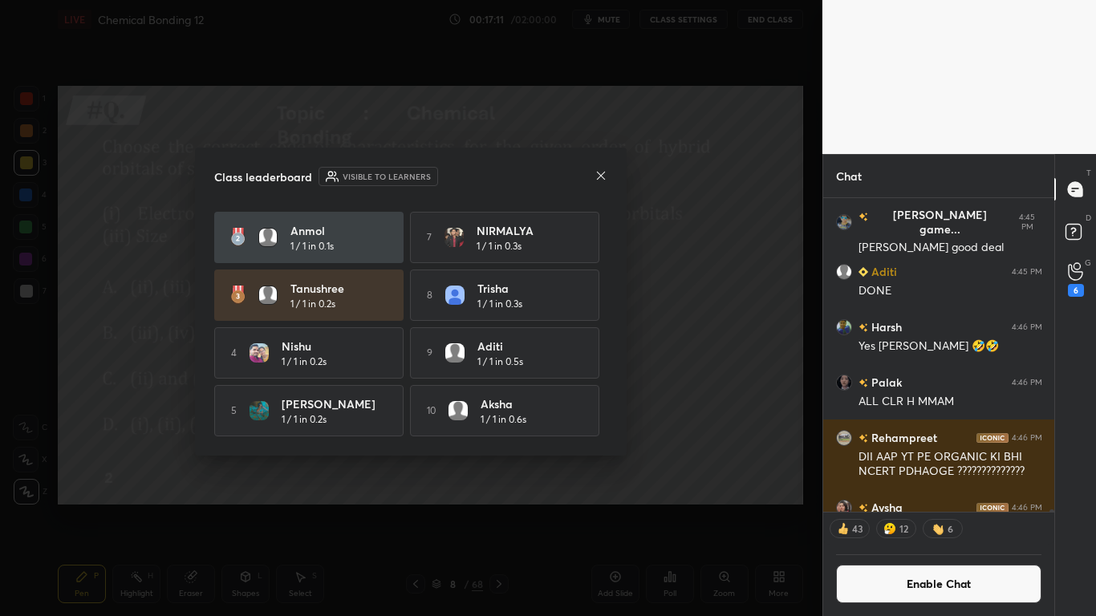
click at [601, 179] on icon at bounding box center [601, 175] width 13 height 13
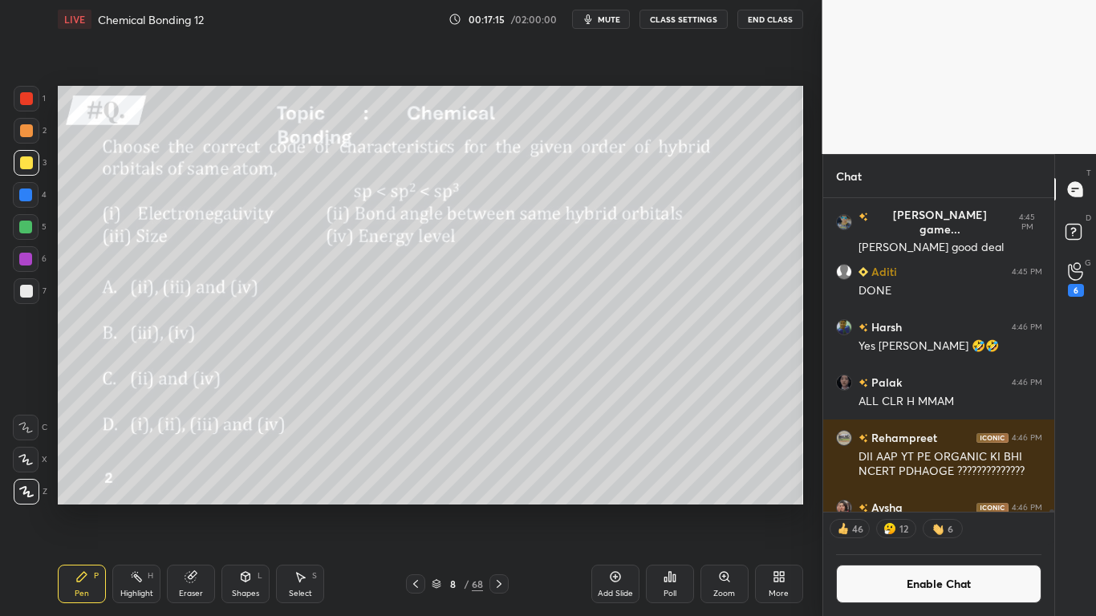
click at [917, 507] on button "Enable Chat" at bounding box center [939, 584] width 206 height 39
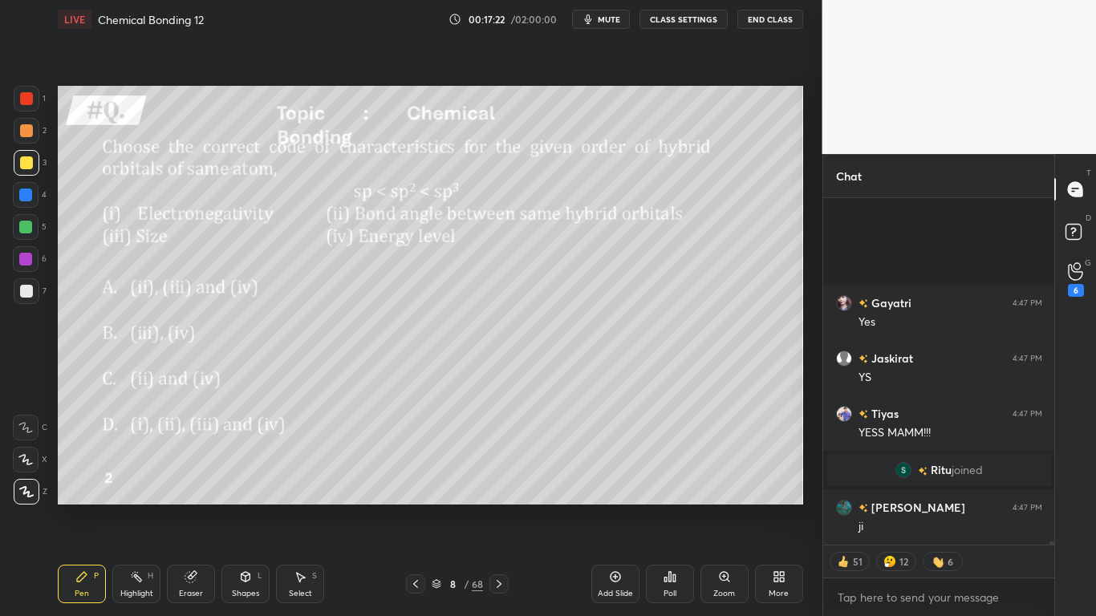
scroll to position [39586, 0]
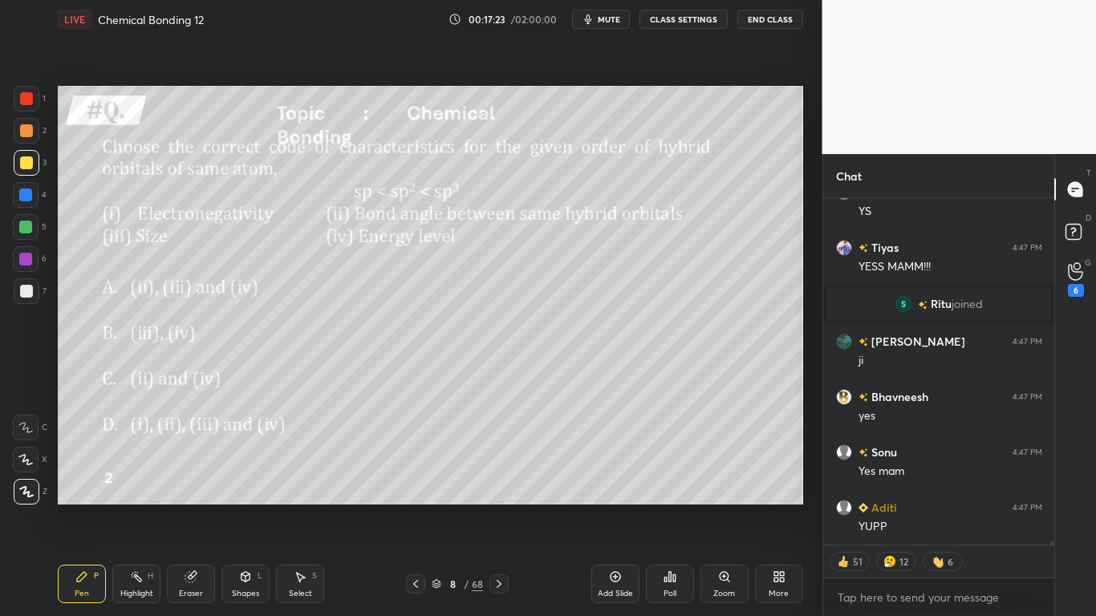
click at [433, 507] on icon at bounding box center [436, 585] width 8 height 2
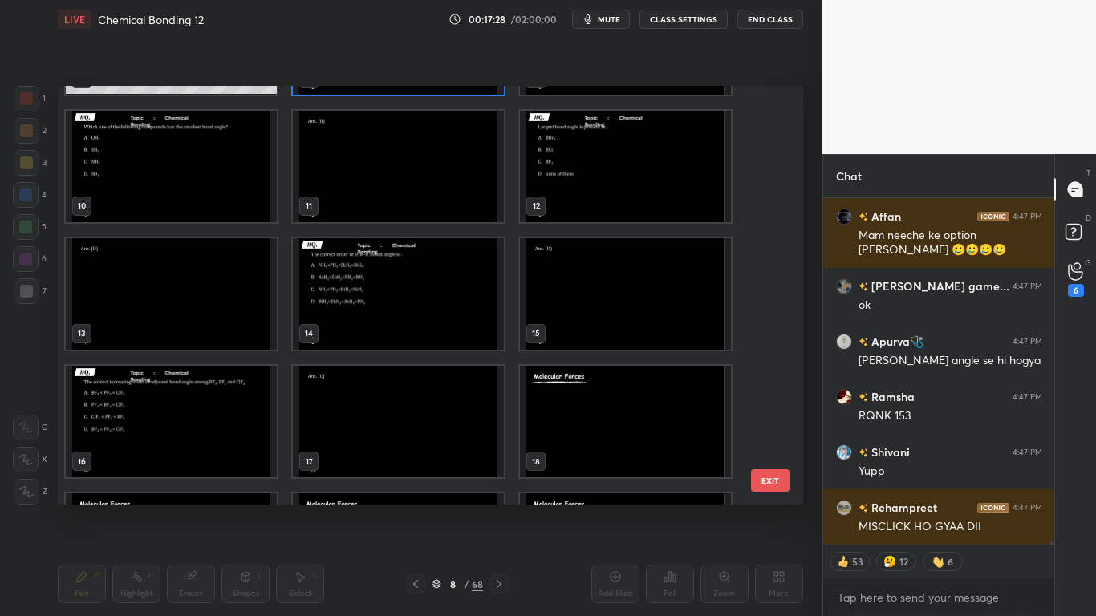
scroll to position [40390, 0]
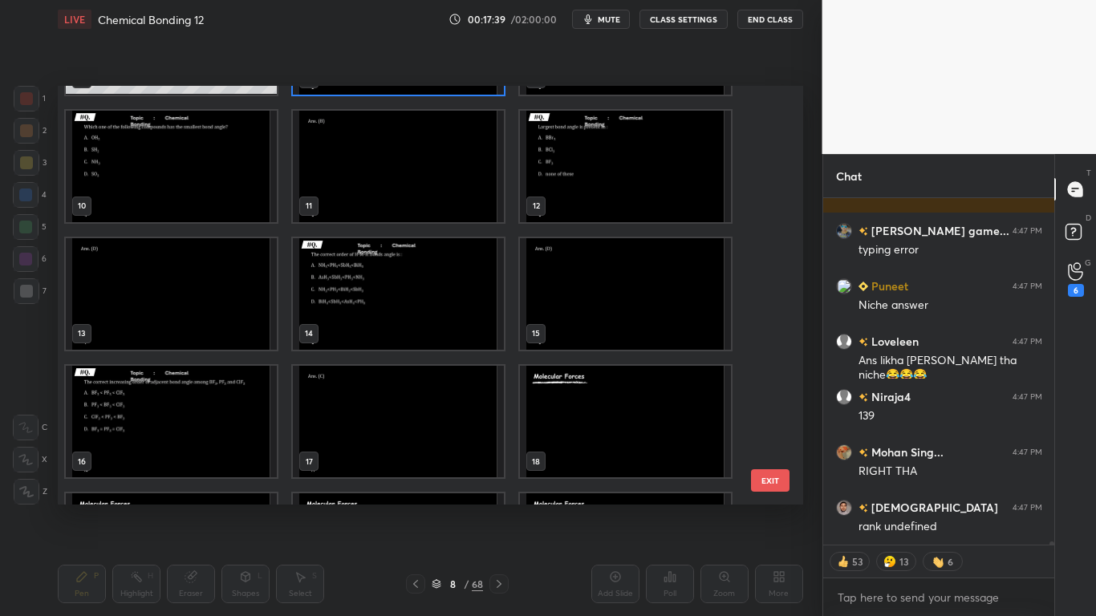
click at [762, 481] on button "EXIT" at bounding box center [770, 480] width 39 height 22
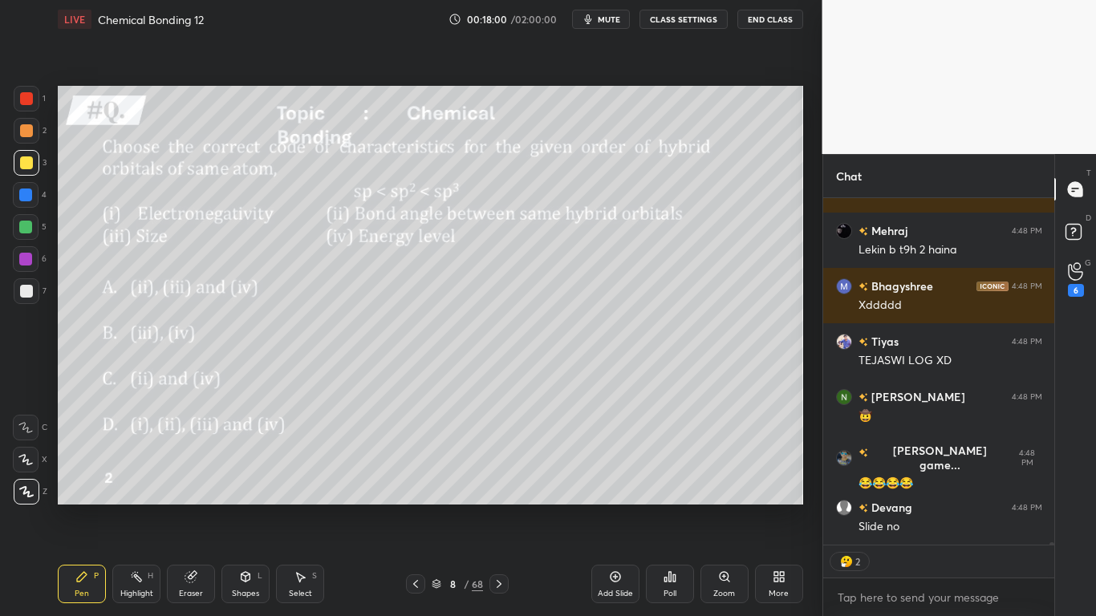
click at [439, 507] on icon at bounding box center [436, 582] width 8 height 4
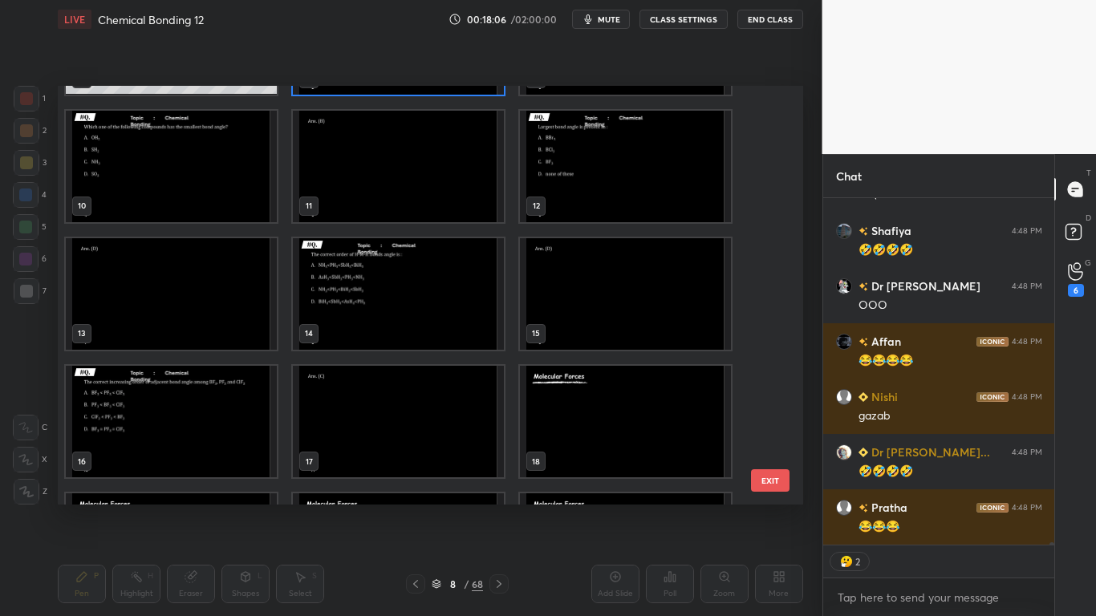
click at [577, 430] on img "grid" at bounding box center [625, 422] width 211 height 112
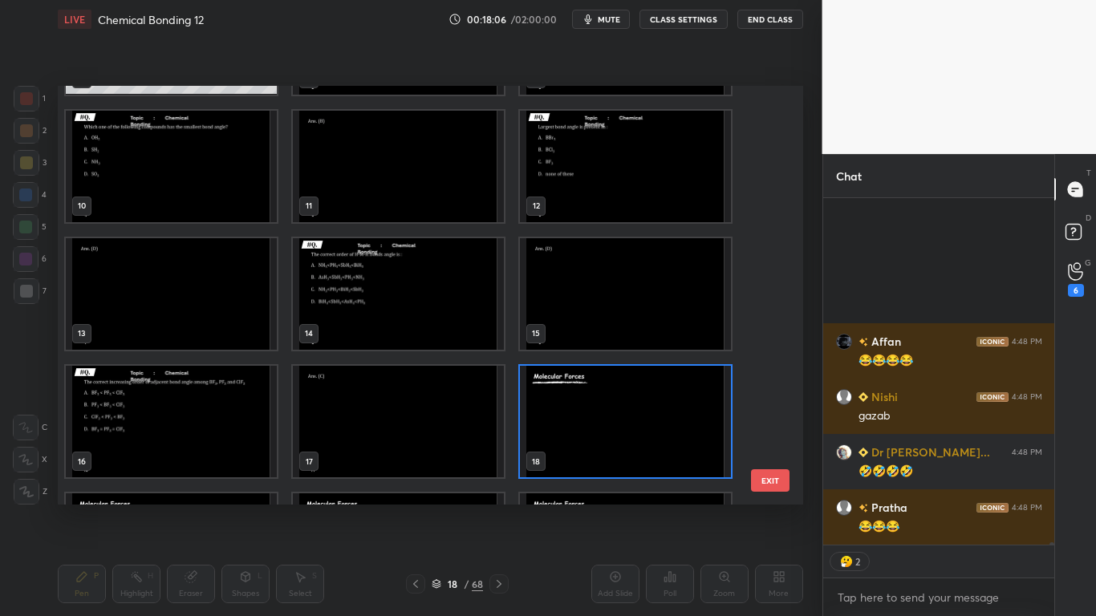
click at [576, 430] on img "grid" at bounding box center [625, 422] width 211 height 112
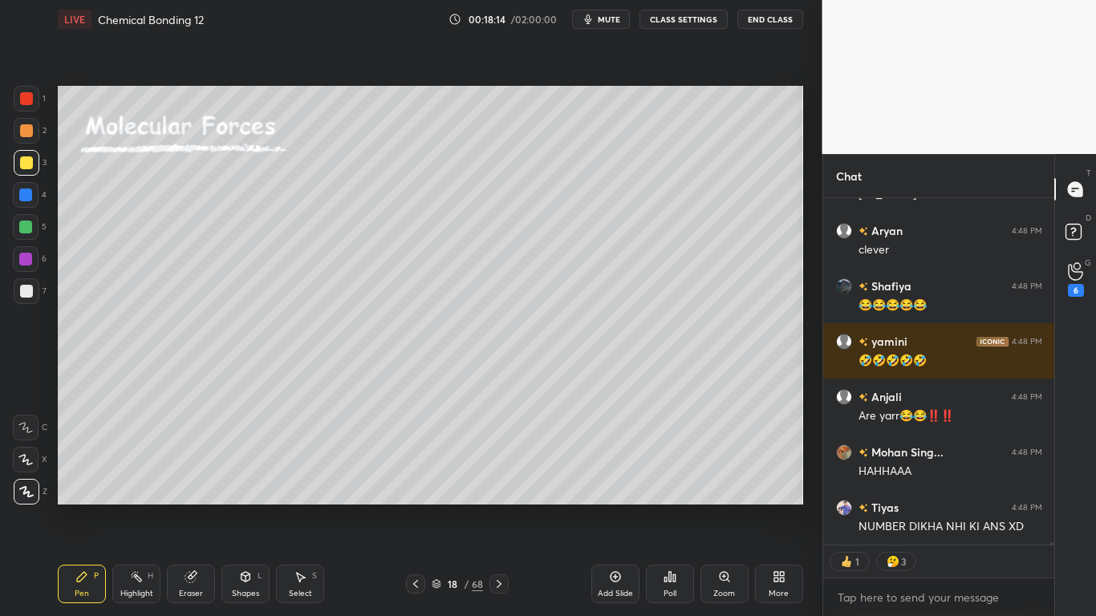
type textarea "x"
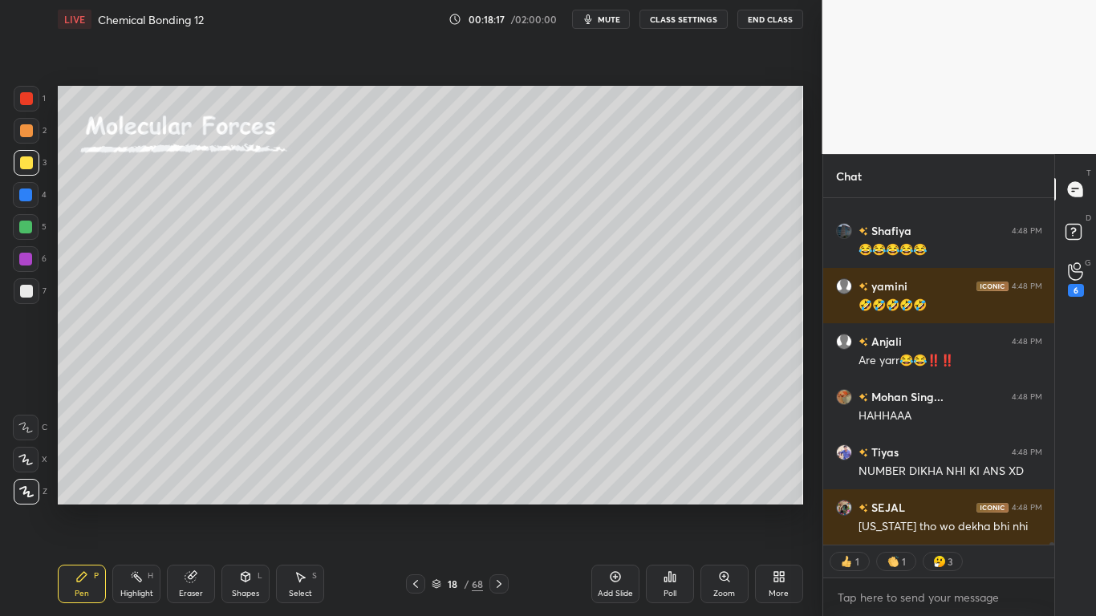
click at [694, 24] on button "CLASS SETTINGS" at bounding box center [684, 19] width 88 height 19
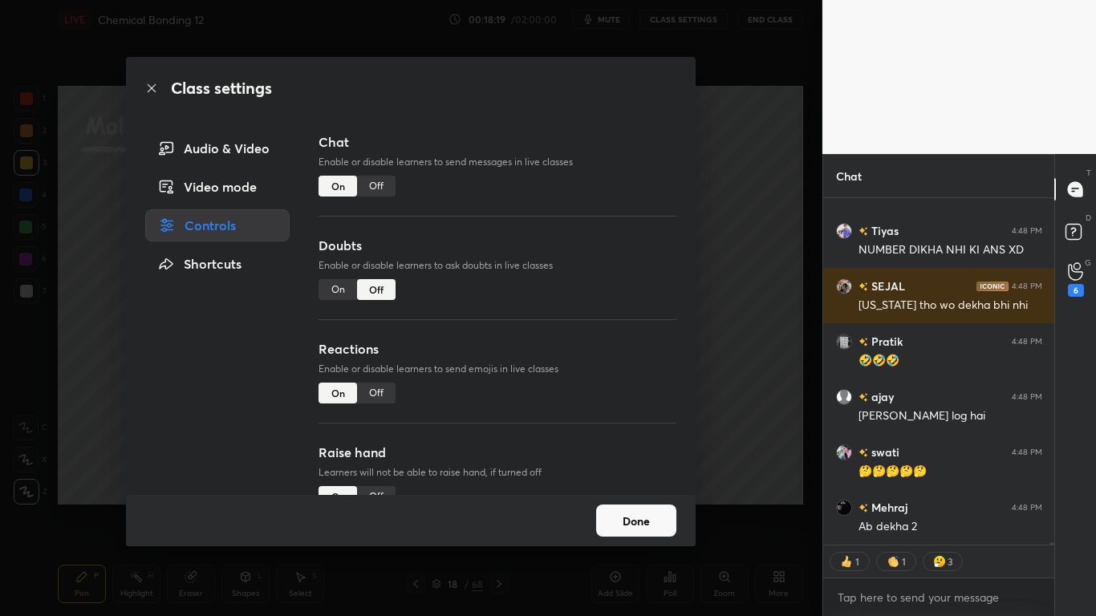
click at [376, 187] on div "Off" at bounding box center [376, 186] width 39 height 21
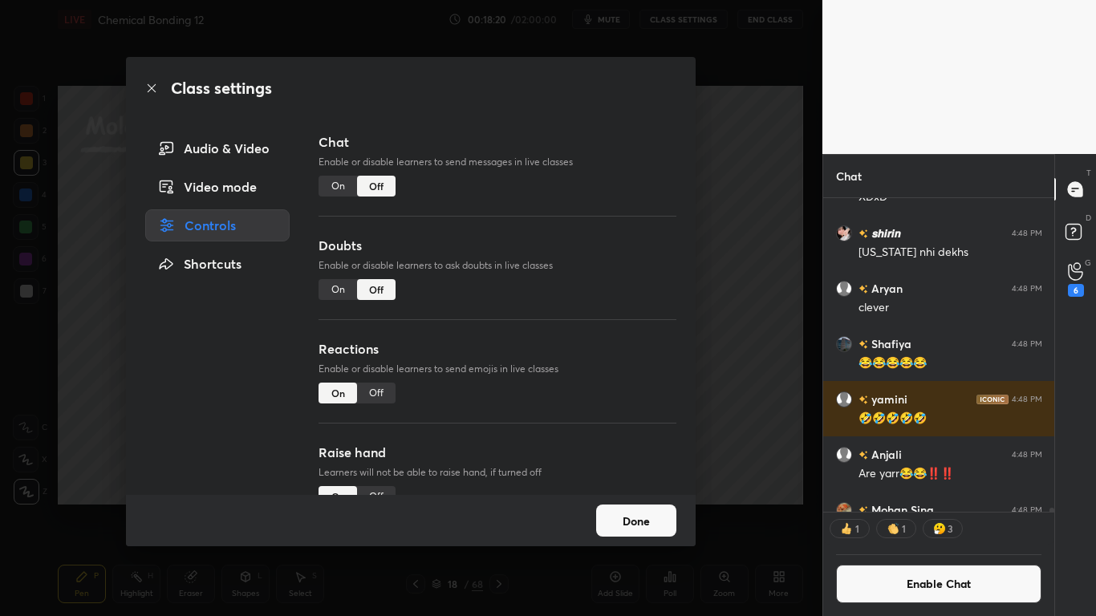
click at [623, 507] on button "Done" at bounding box center [636, 521] width 80 height 32
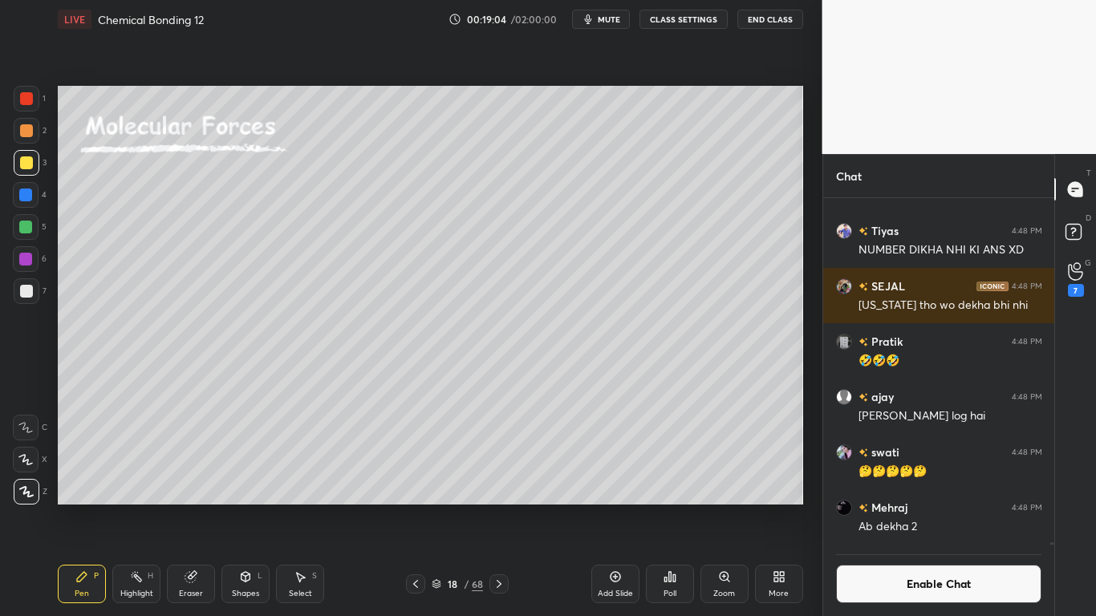
scroll to position [309, 226]
click at [27, 290] on div at bounding box center [26, 291] width 13 height 13
click at [910, 507] on button "Enable Chat" at bounding box center [939, 584] width 206 height 39
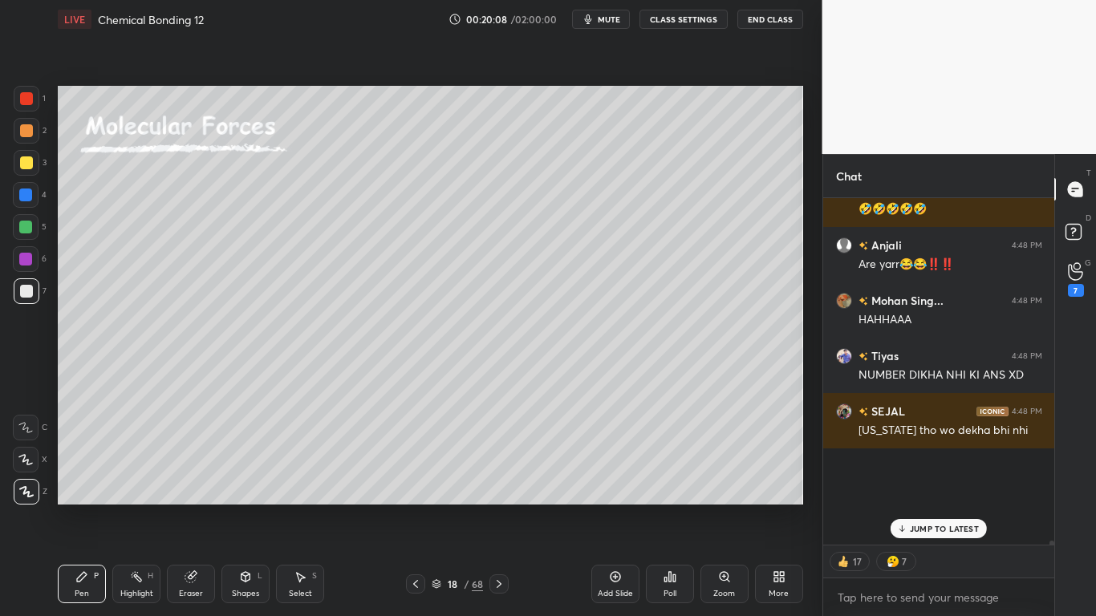
scroll to position [342, 226]
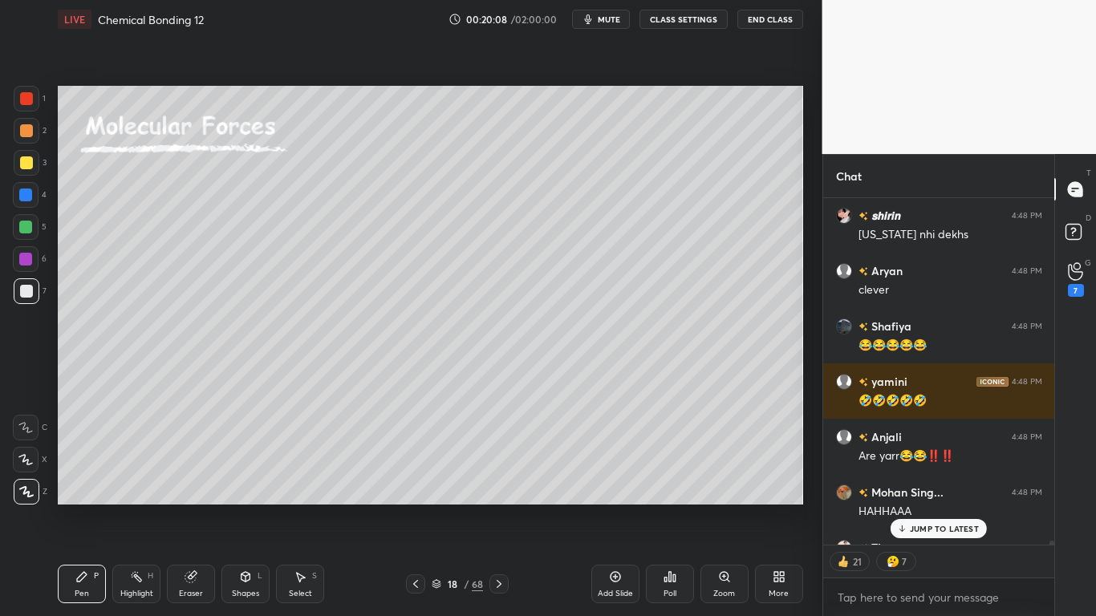
click at [937, 507] on p "JUMP TO LATEST" at bounding box center [944, 529] width 69 height 10
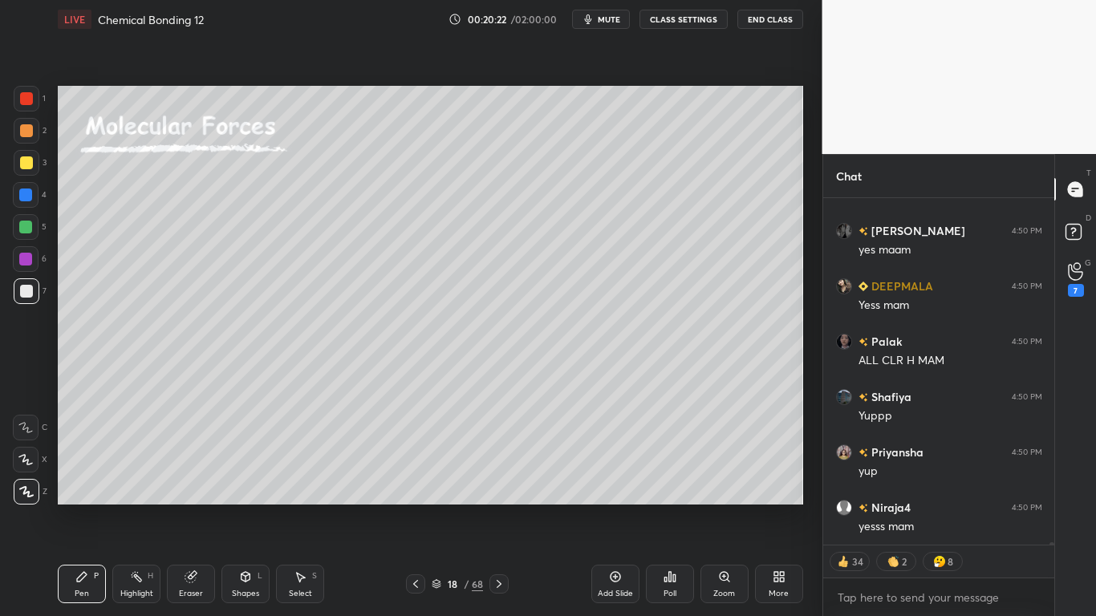
scroll to position [44667, 0]
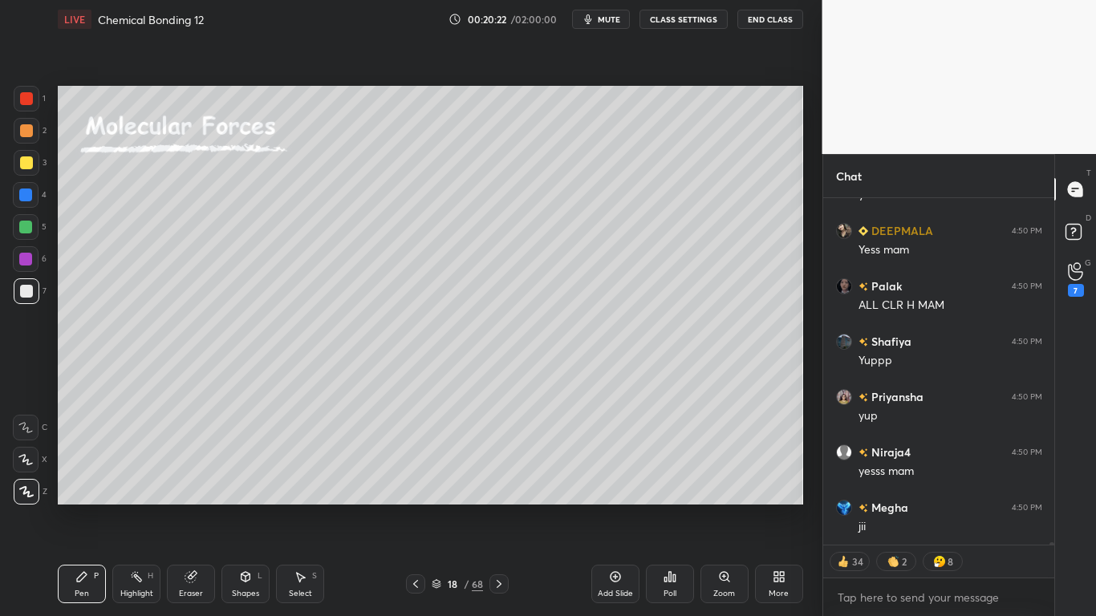
click at [432, 507] on icon at bounding box center [436, 585] width 8 height 2
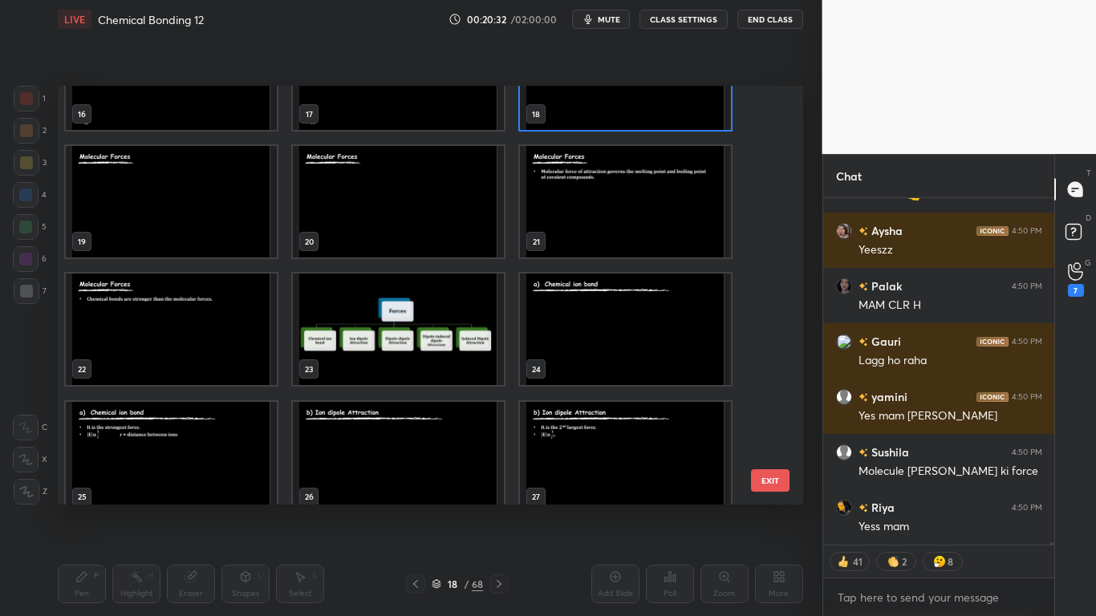
scroll to position [45498, 0]
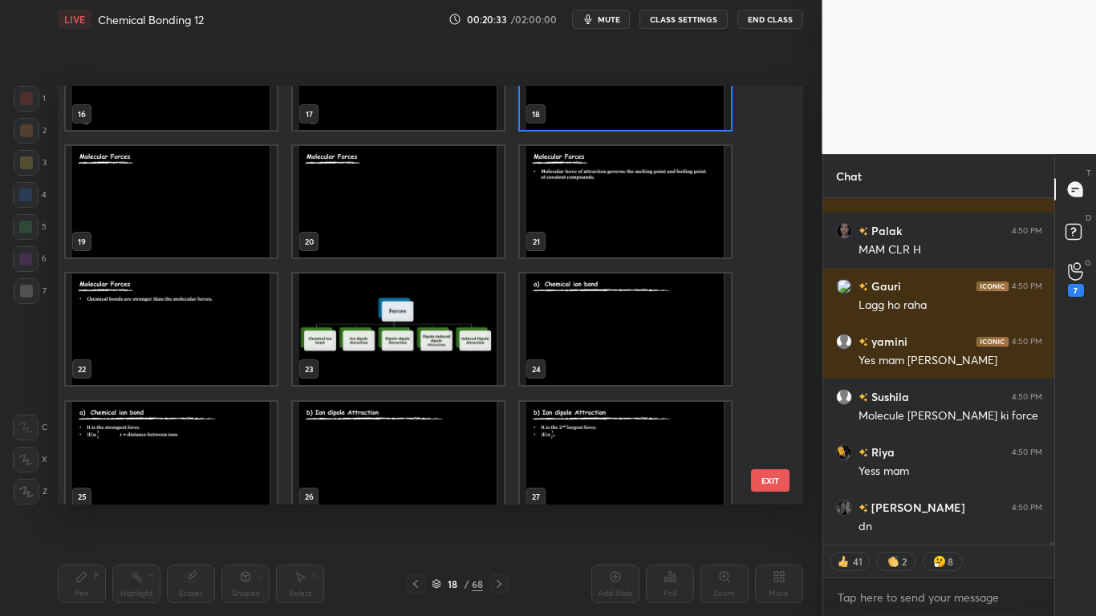
click at [769, 488] on button "EXIT" at bounding box center [770, 480] width 39 height 22
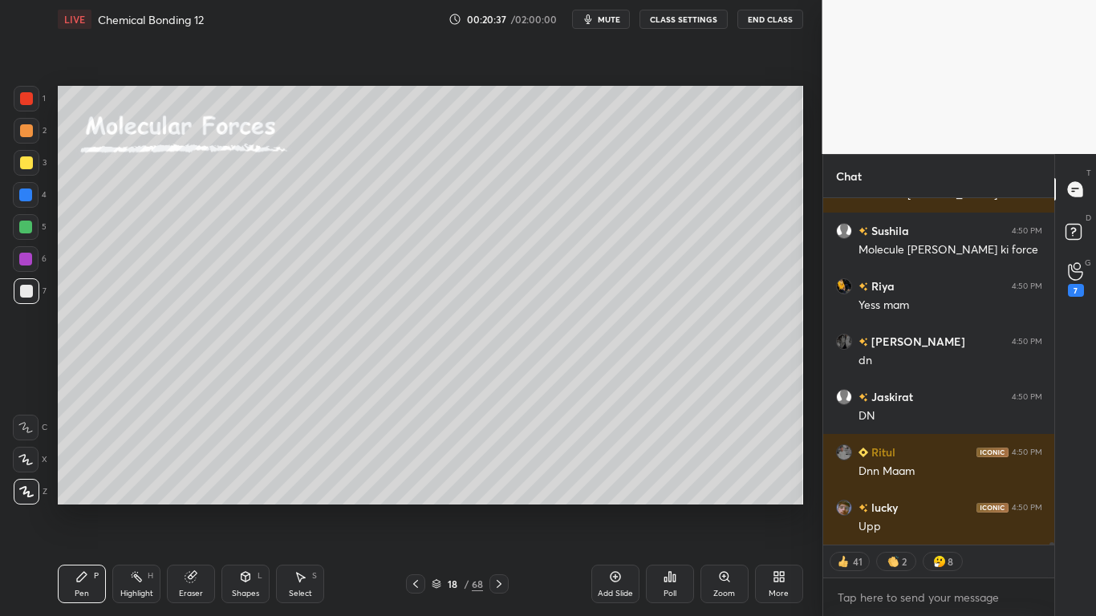
scroll to position [45719, 0]
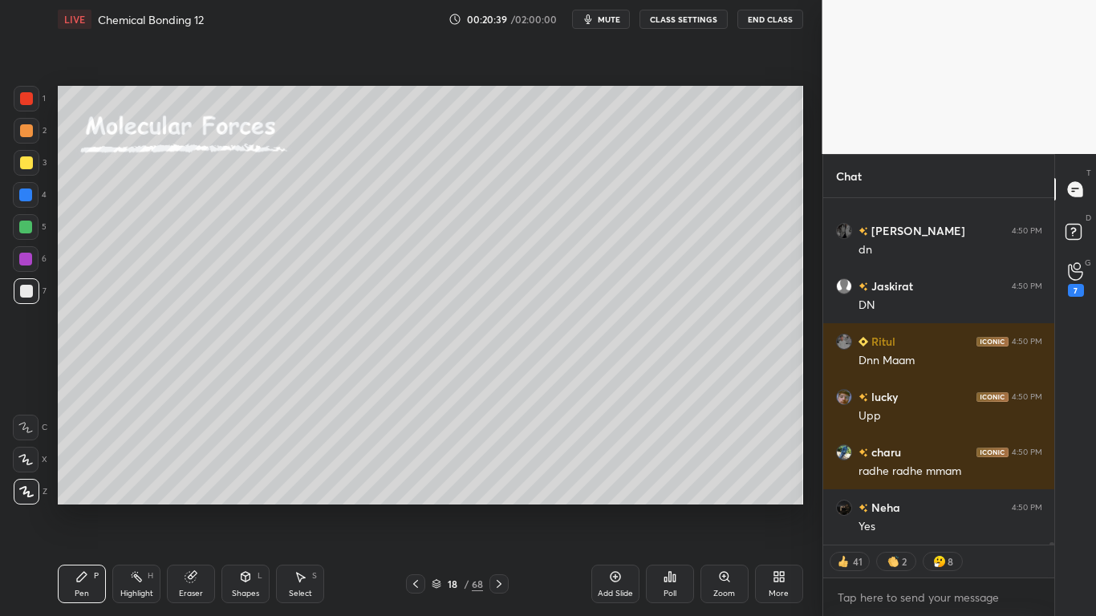
type textarea "x"
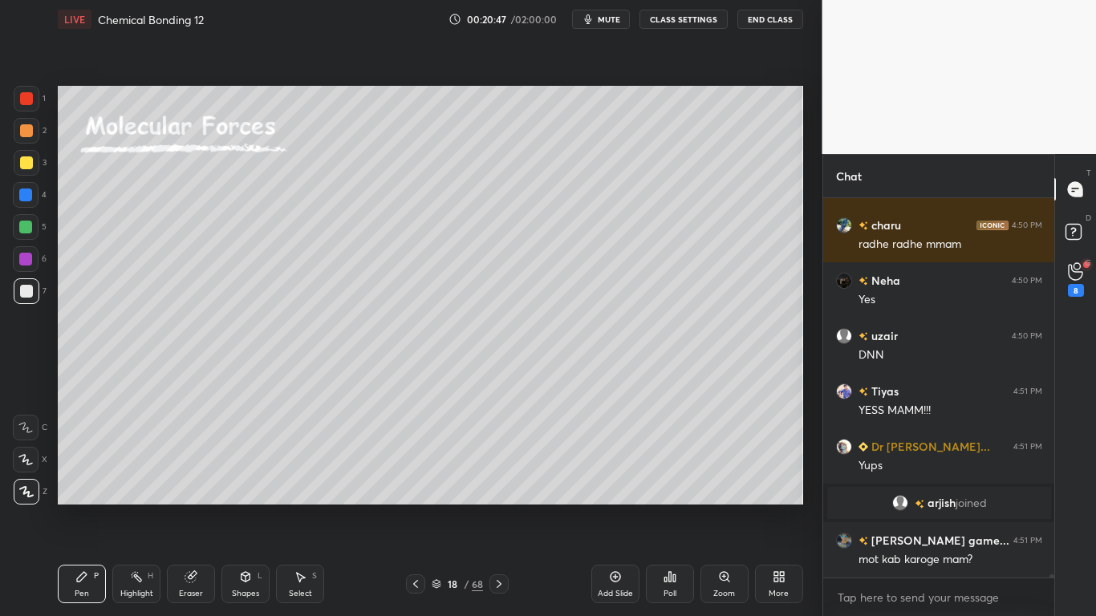
click at [443, 507] on div "18 / 68" at bounding box center [457, 584] width 51 height 14
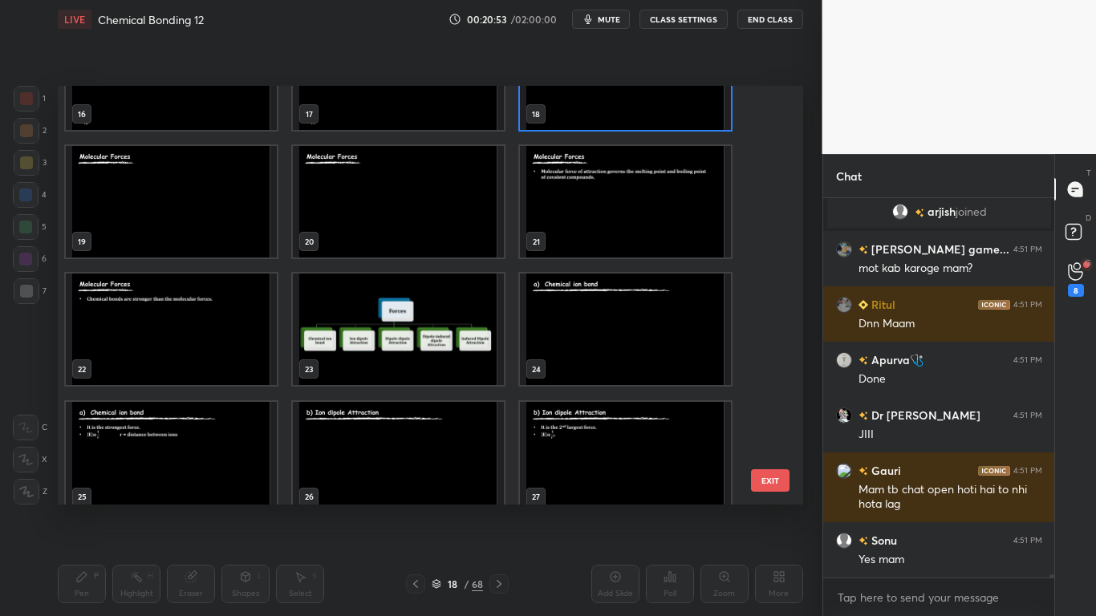
click at [376, 330] on img "grid" at bounding box center [398, 330] width 211 height 112
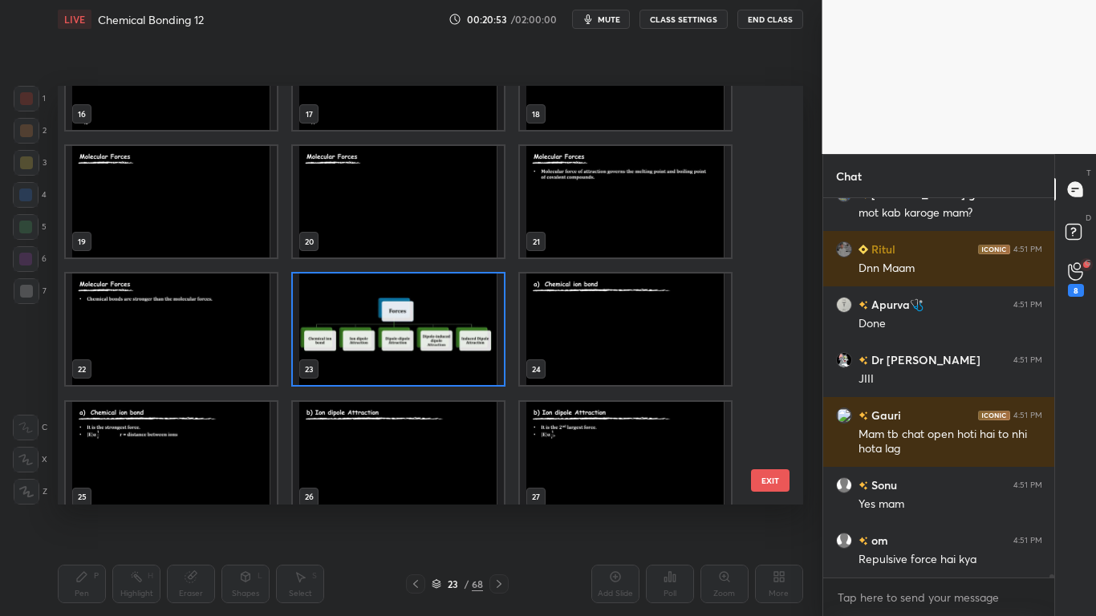
click at [376, 330] on img "grid" at bounding box center [398, 330] width 211 height 112
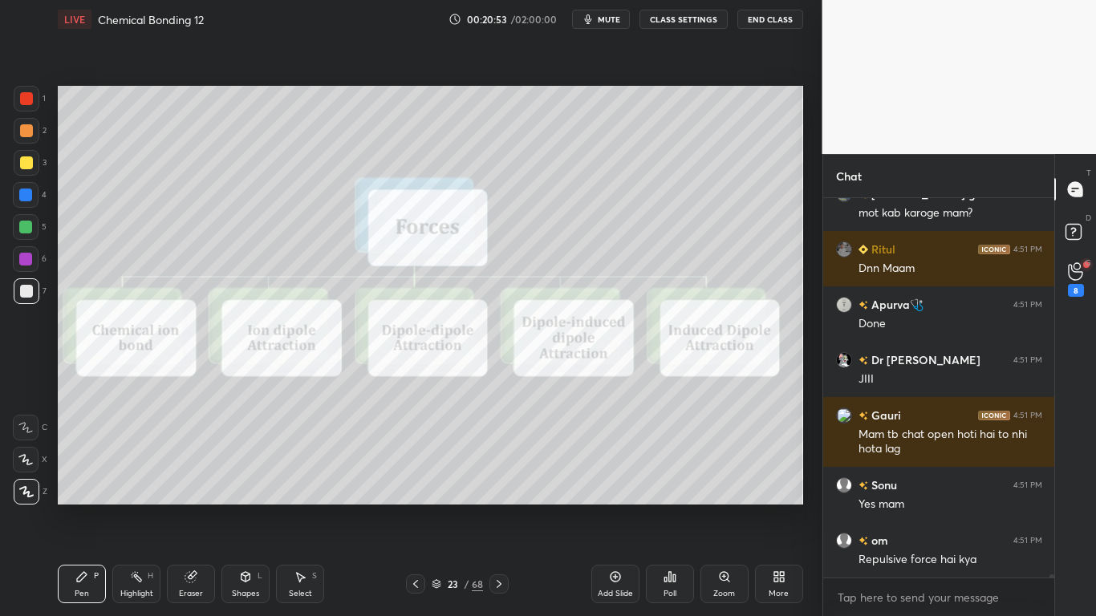
click at [376, 330] on img "grid" at bounding box center [398, 330] width 211 height 112
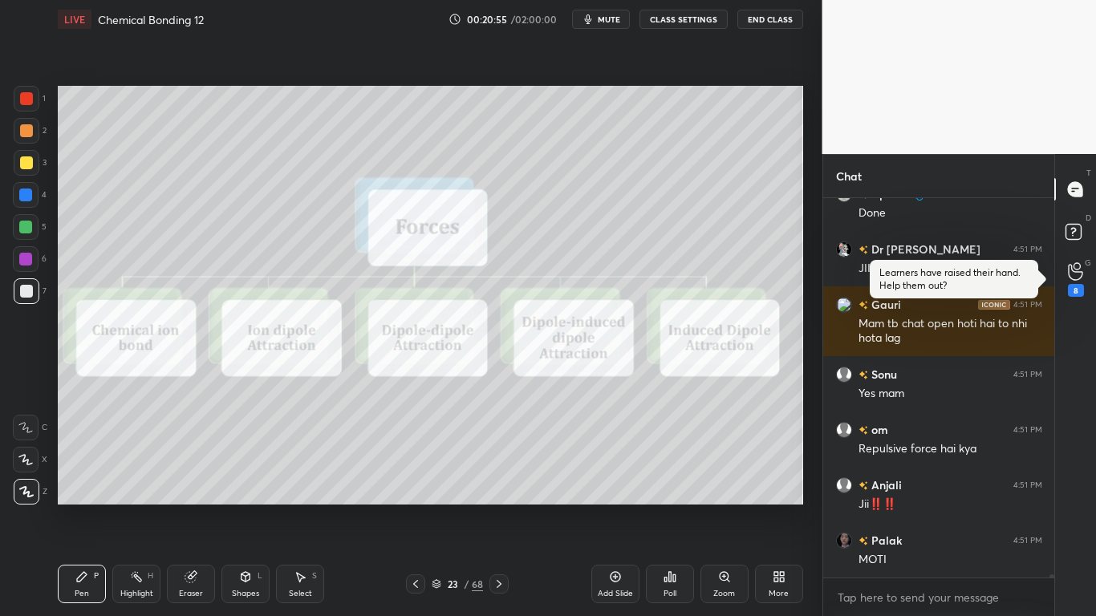
click at [696, 19] on button "CLASS SETTINGS" at bounding box center [684, 19] width 88 height 19
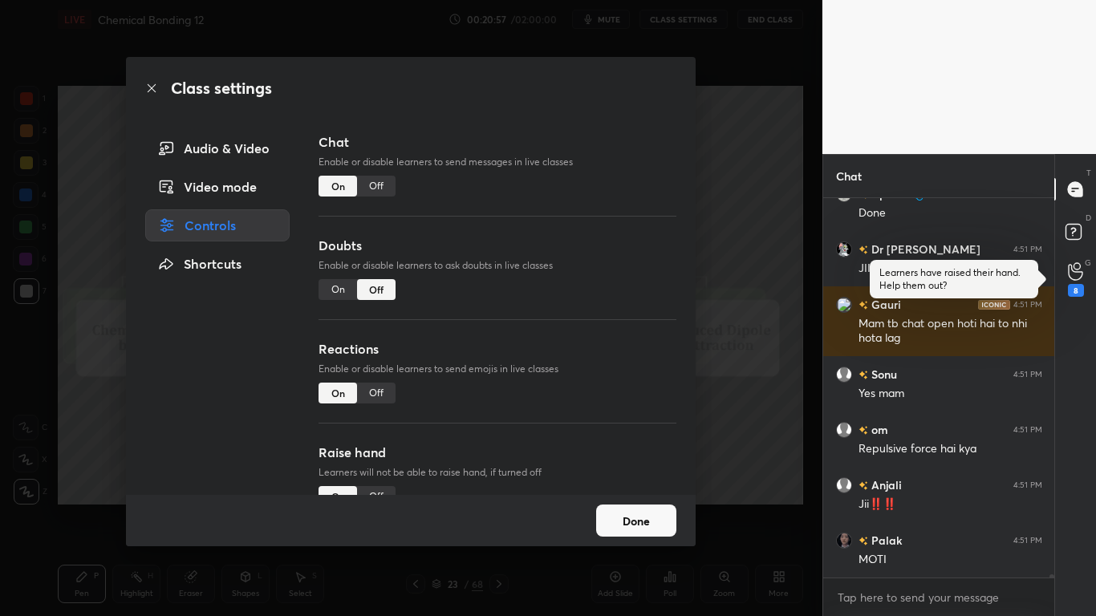
click at [370, 187] on div "Off" at bounding box center [376, 186] width 39 height 21
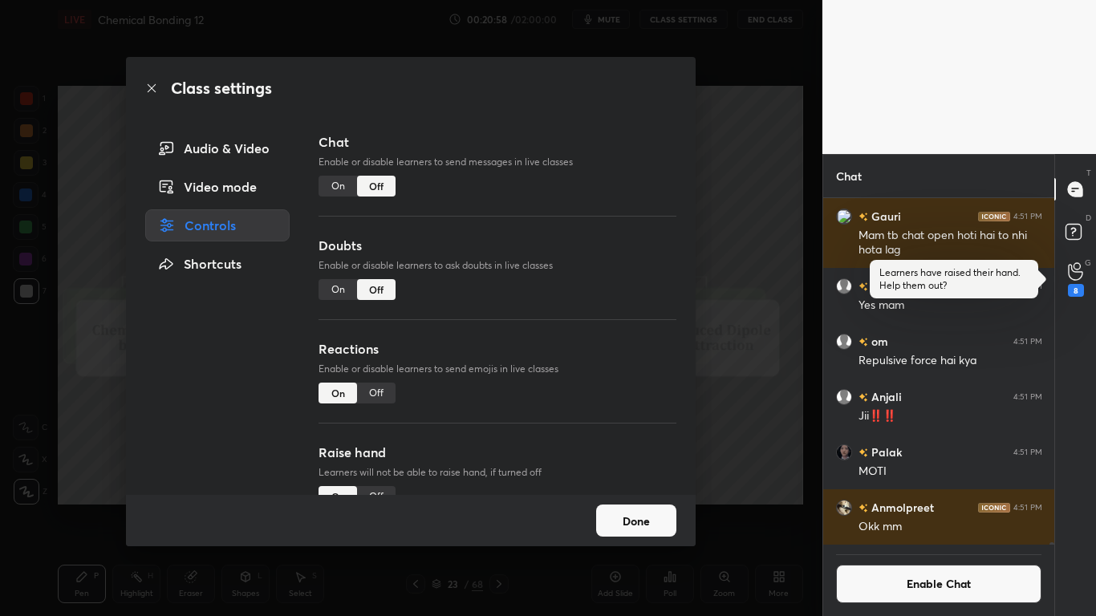
click at [633, 507] on button "Done" at bounding box center [636, 521] width 80 height 32
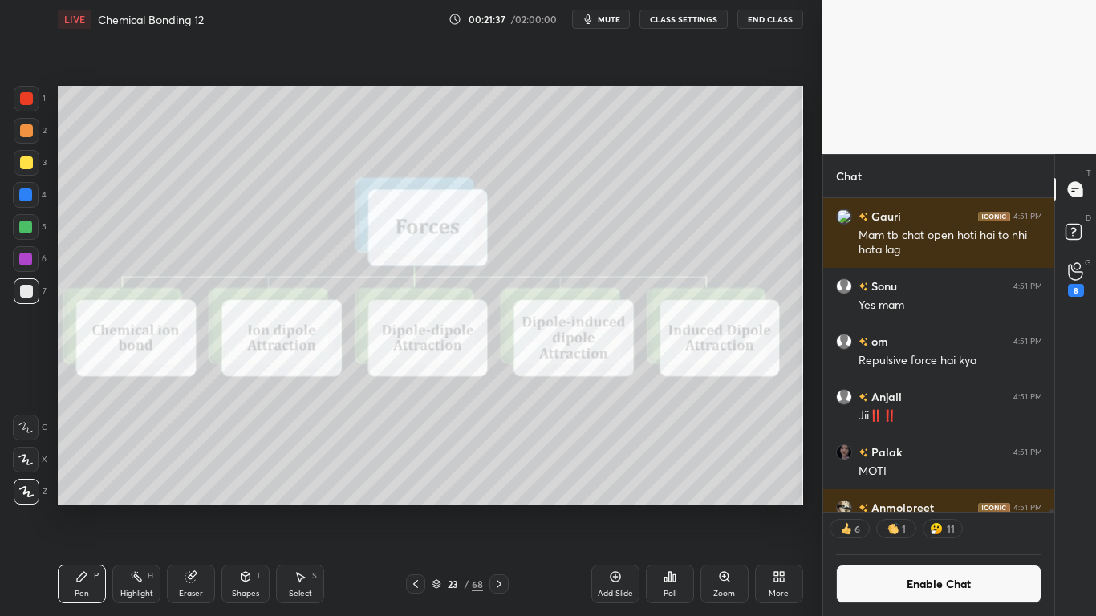
click at [904, 507] on button "Enable Chat" at bounding box center [939, 584] width 206 height 39
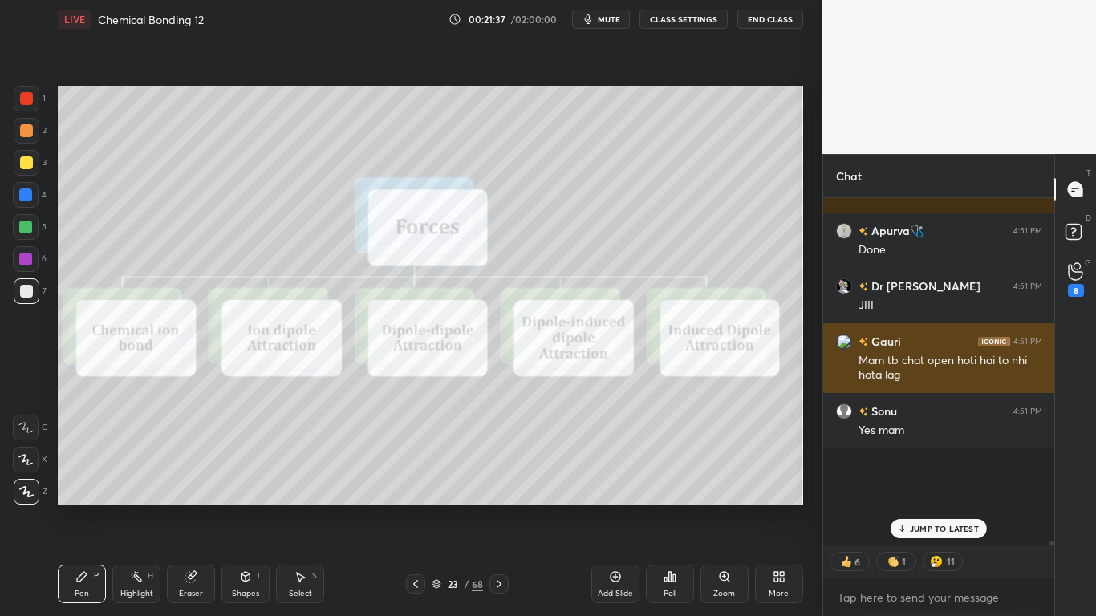
scroll to position [342, 226]
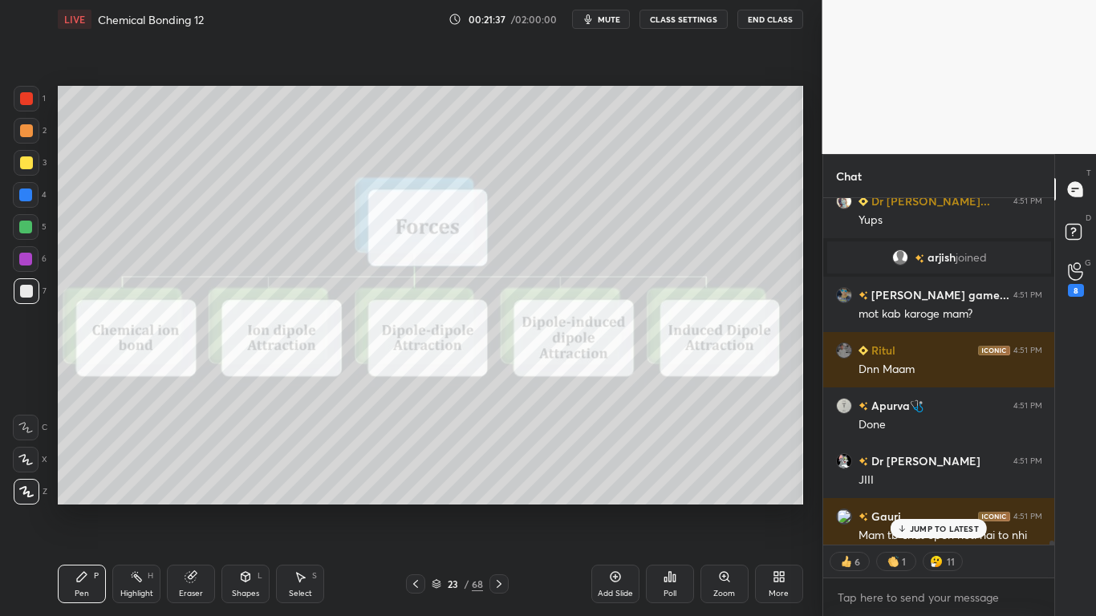
click at [934, 507] on p "JUMP TO LATEST" at bounding box center [944, 529] width 69 height 10
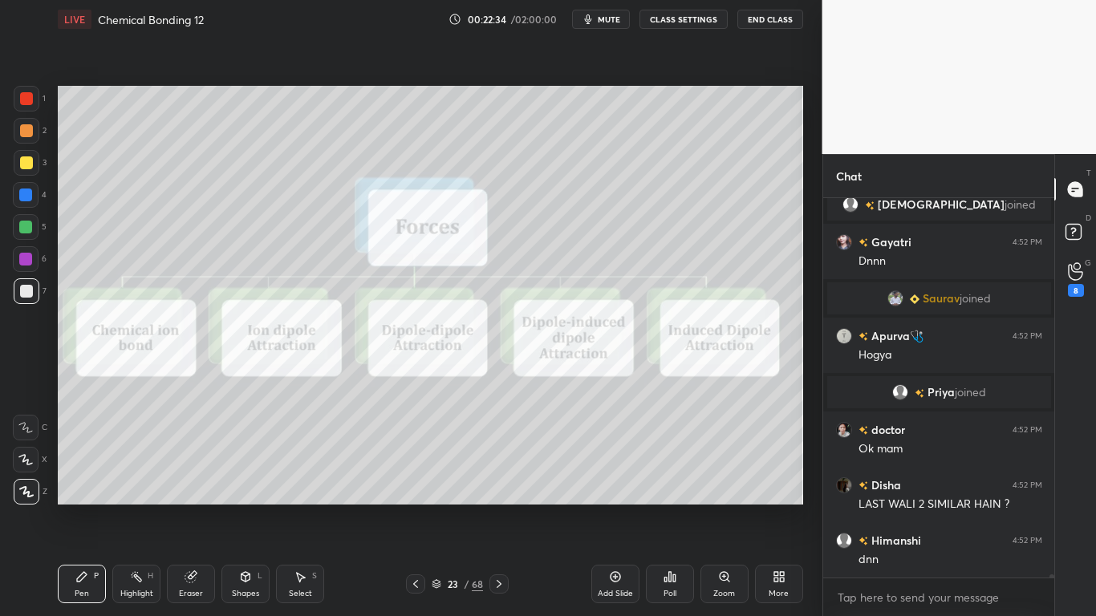
scroll to position [46709, 0]
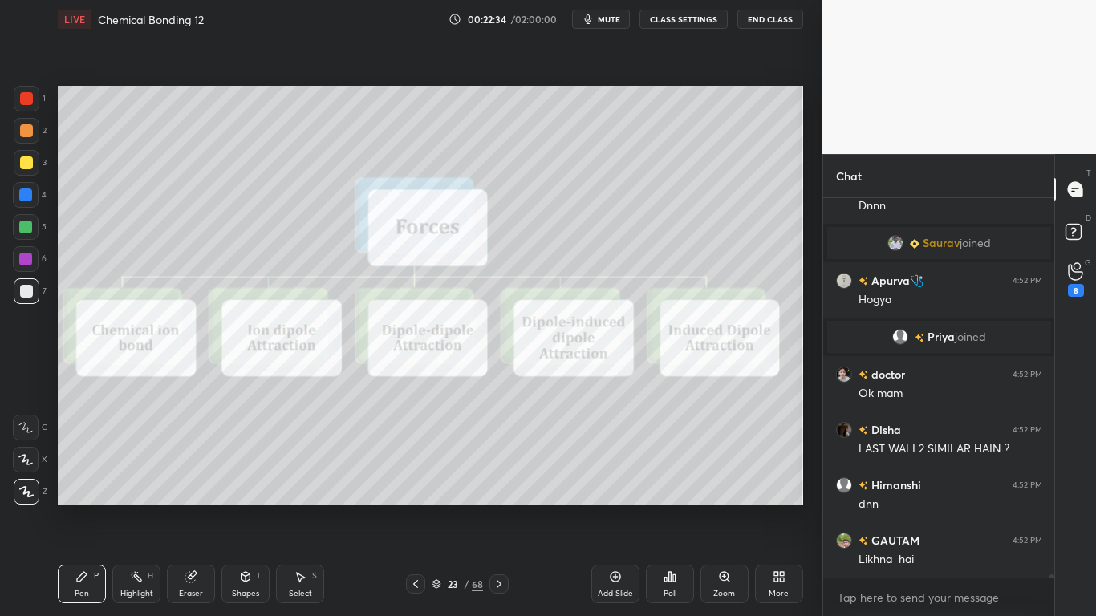
click at [699, 18] on button "CLASS SETTINGS" at bounding box center [684, 19] width 88 height 19
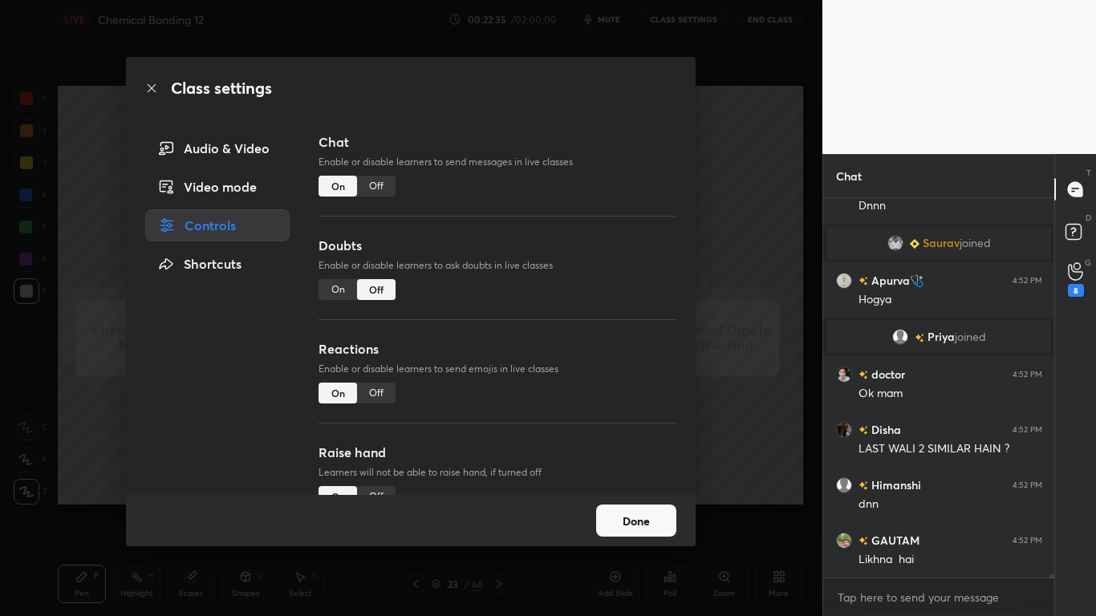
type textarea "x"
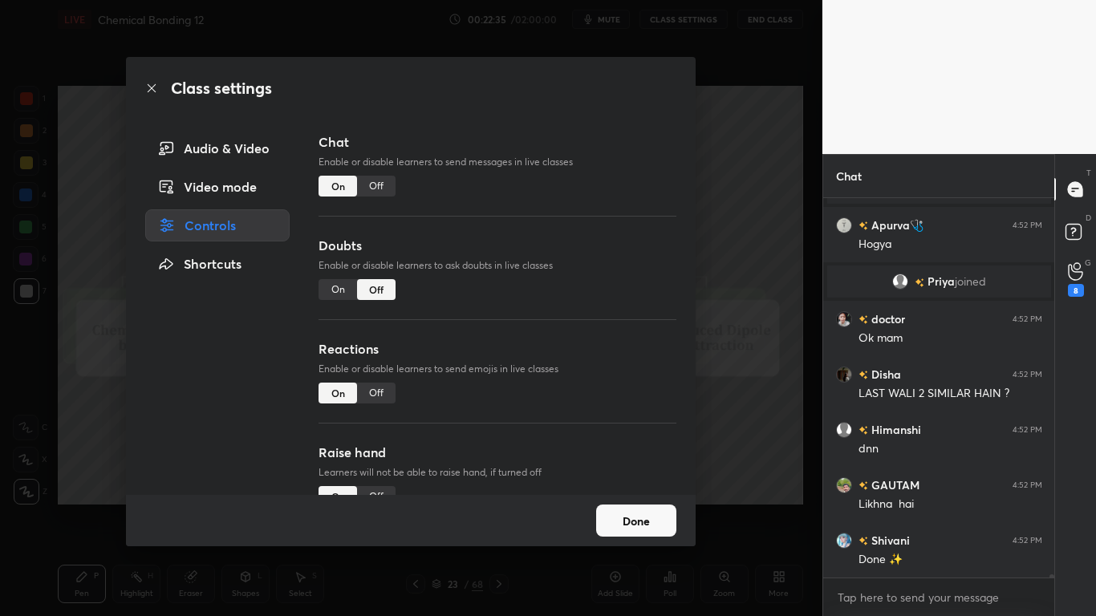
scroll to position [342, 226]
click at [385, 189] on div "Off" at bounding box center [376, 186] width 39 height 21
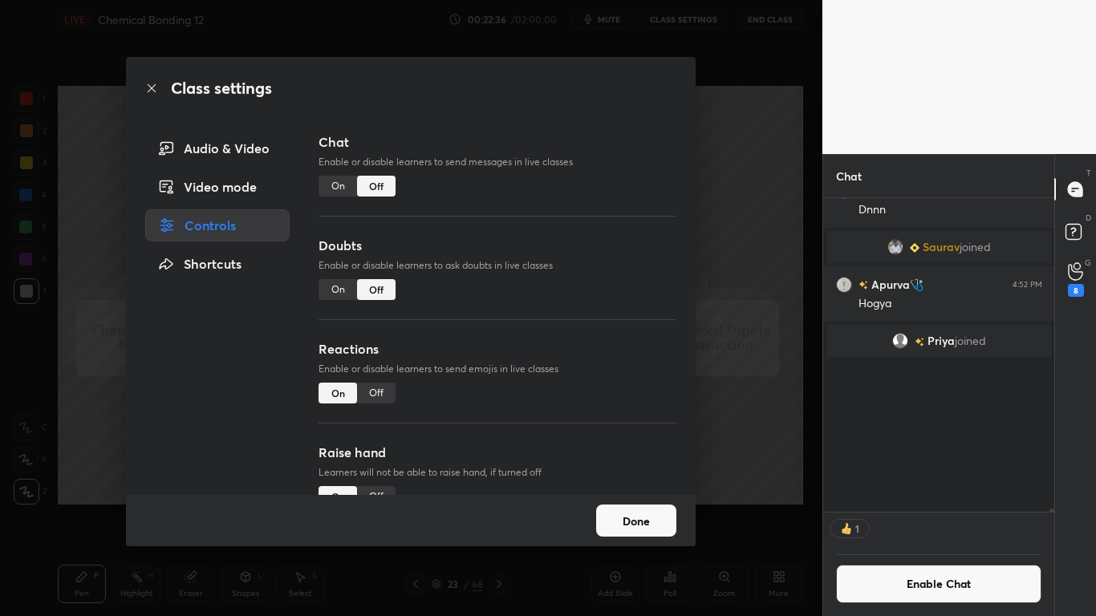
scroll to position [309, 226]
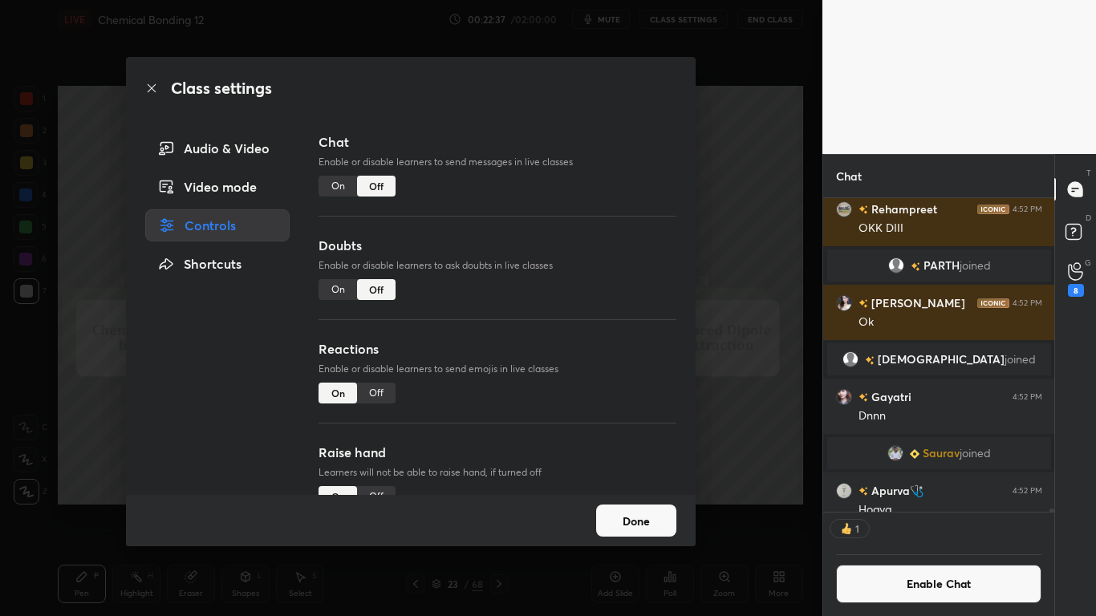
click at [641, 507] on button "Done" at bounding box center [636, 521] width 80 height 32
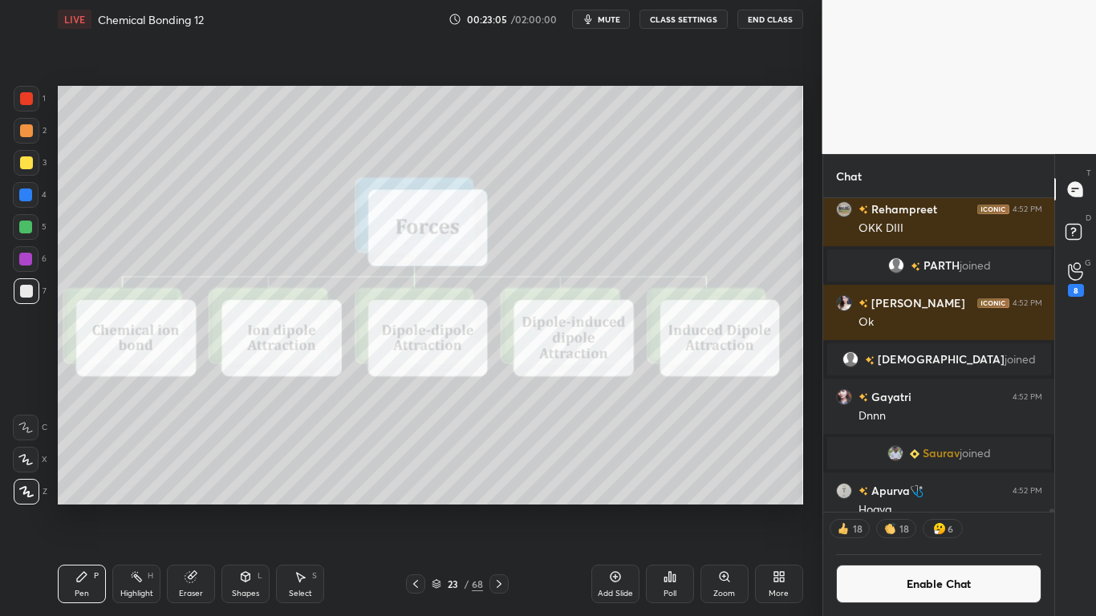
click at [916, 507] on button "Enable Chat" at bounding box center [939, 584] width 206 height 39
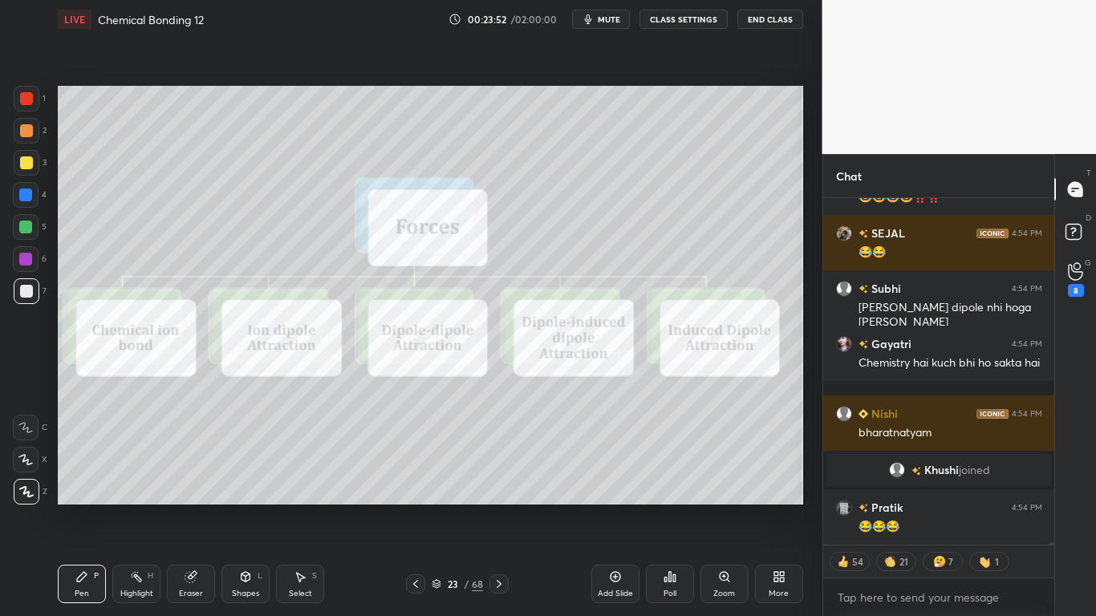
scroll to position [49818, 0]
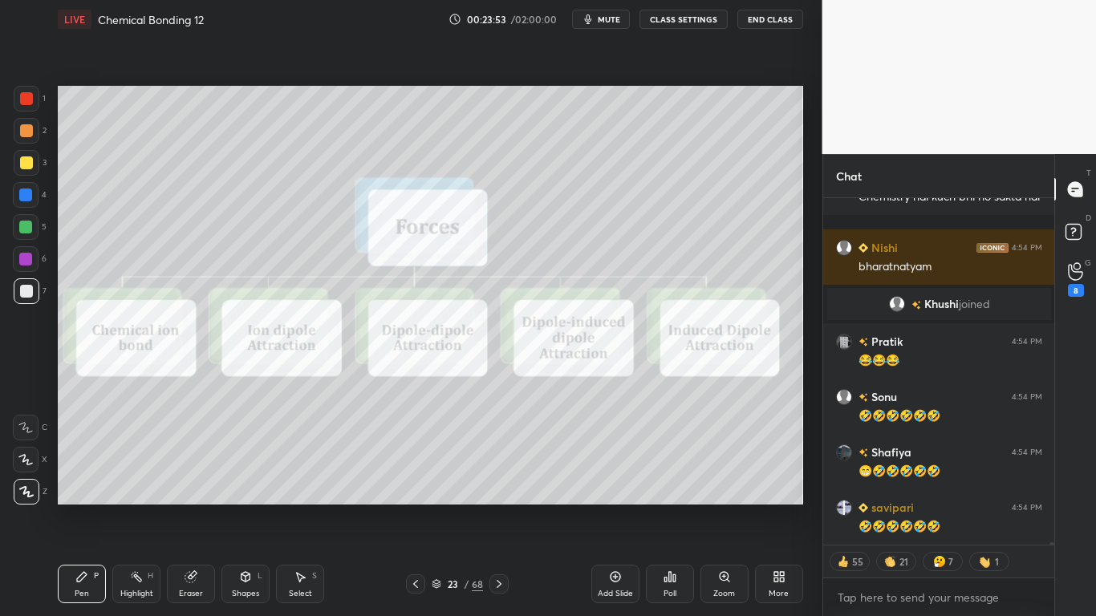
click at [30, 165] on div at bounding box center [26, 162] width 13 height 13
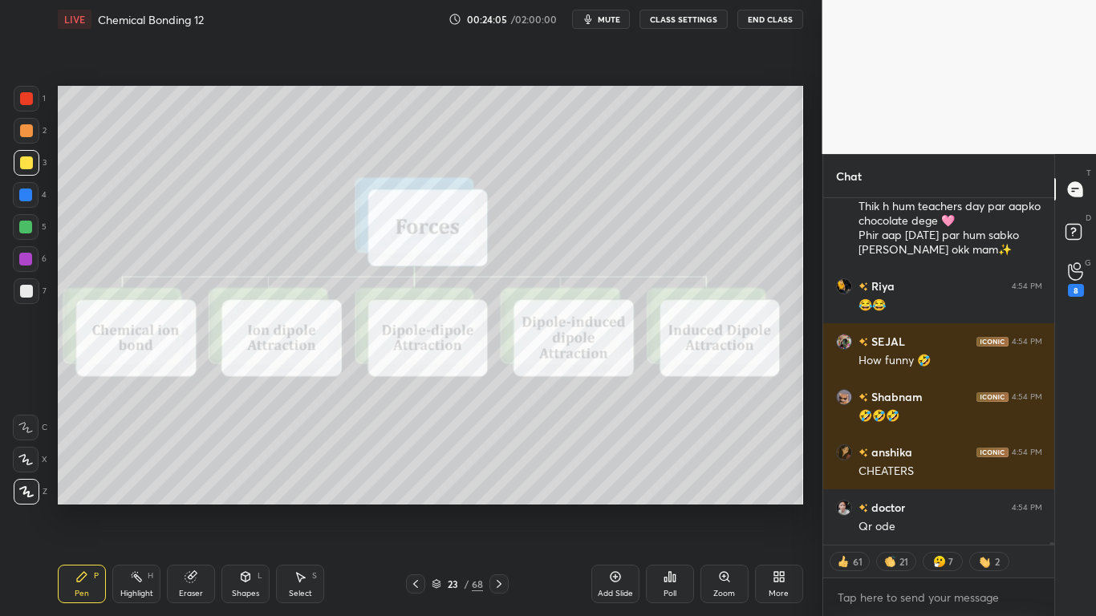
click at [681, 18] on button "CLASS SETTINGS" at bounding box center [684, 19] width 88 height 19
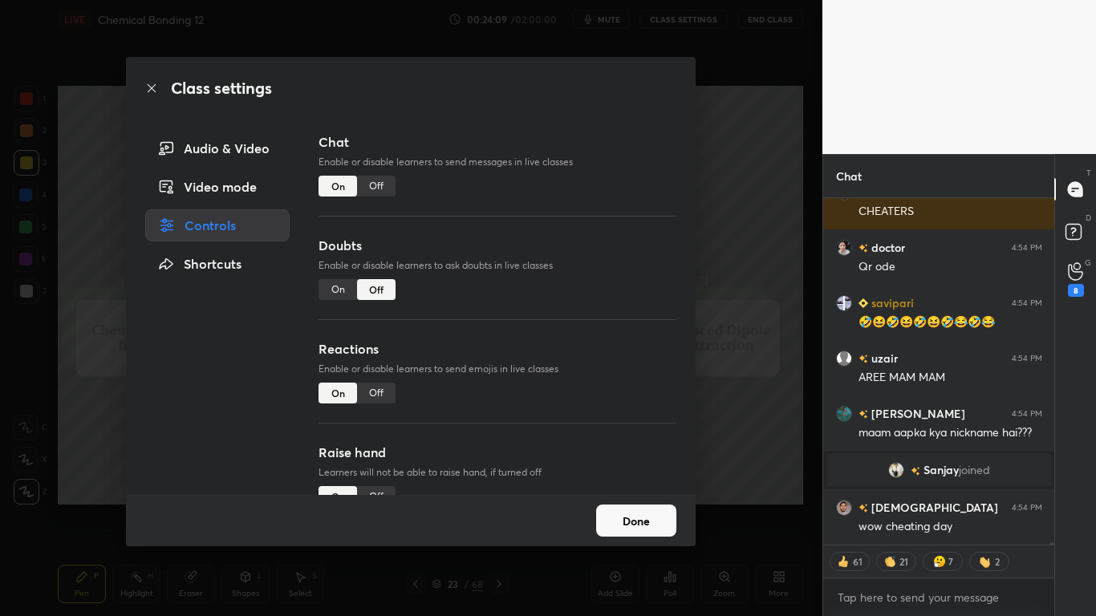
click at [727, 264] on div "Class settings Audio & Video Video mode Controls Shortcuts Chat Enable or disab…" at bounding box center [411, 308] width 822 height 616
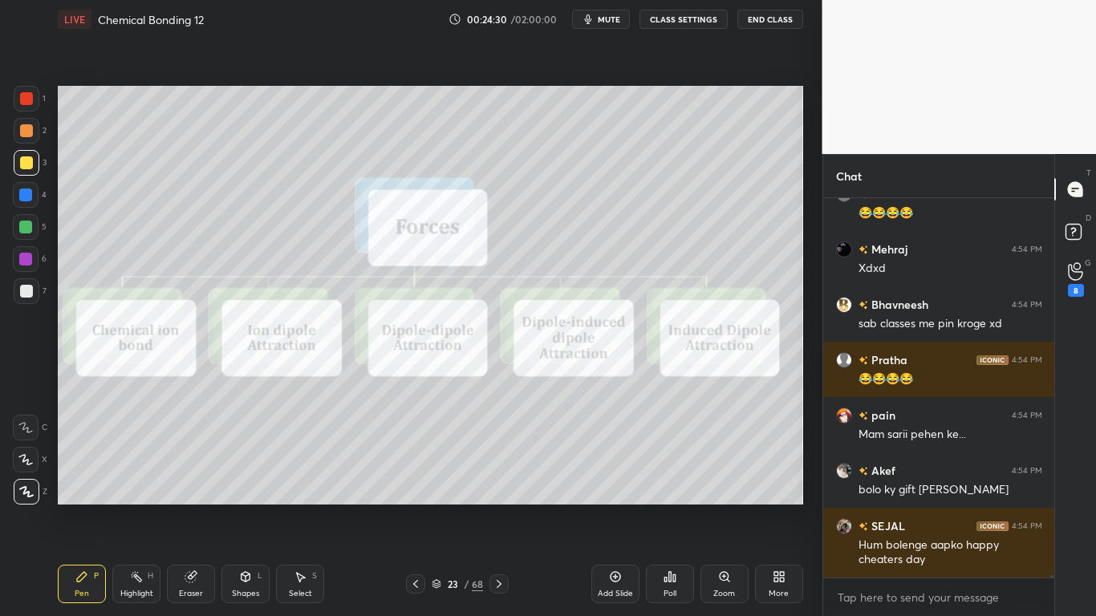
click at [26, 166] on div at bounding box center [26, 162] width 13 height 13
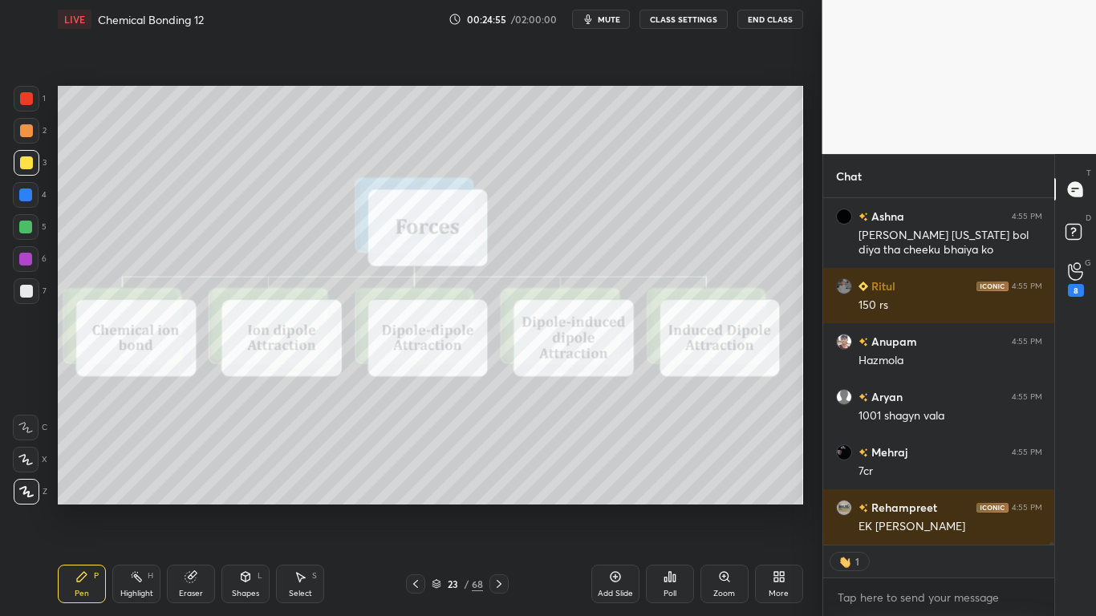
type textarea "x"
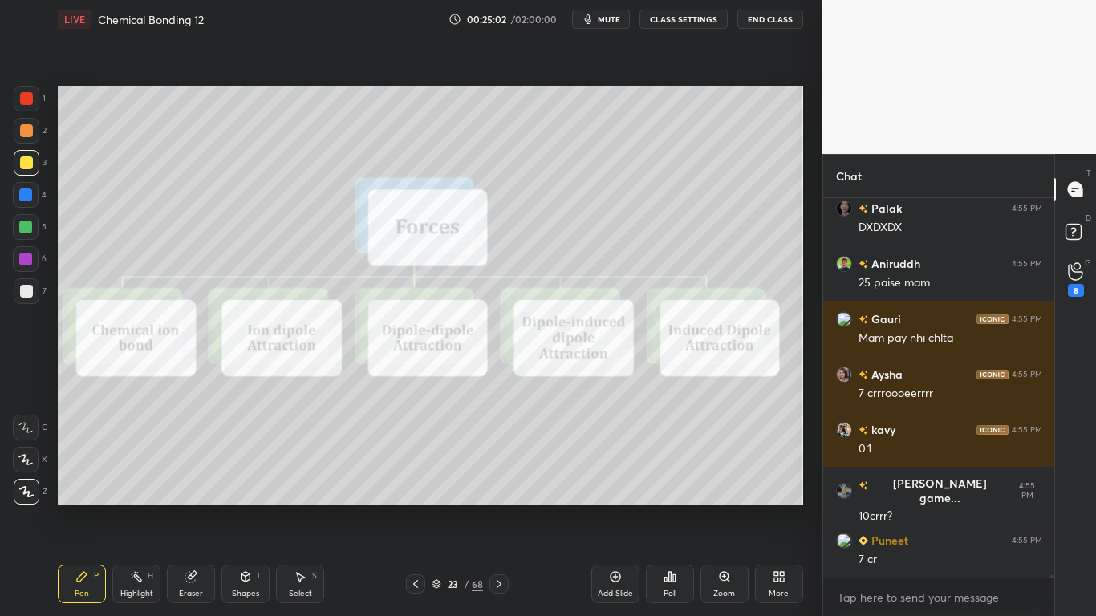
click at [678, 23] on button "CLASS SETTINGS" at bounding box center [684, 19] width 88 height 19
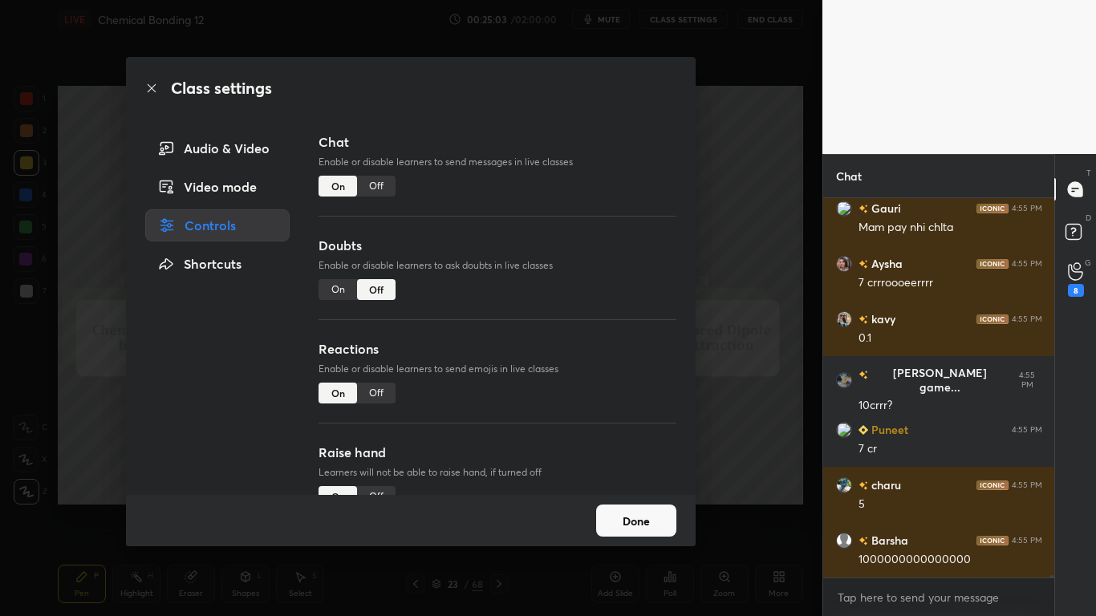
click at [376, 195] on div "Off" at bounding box center [376, 186] width 39 height 21
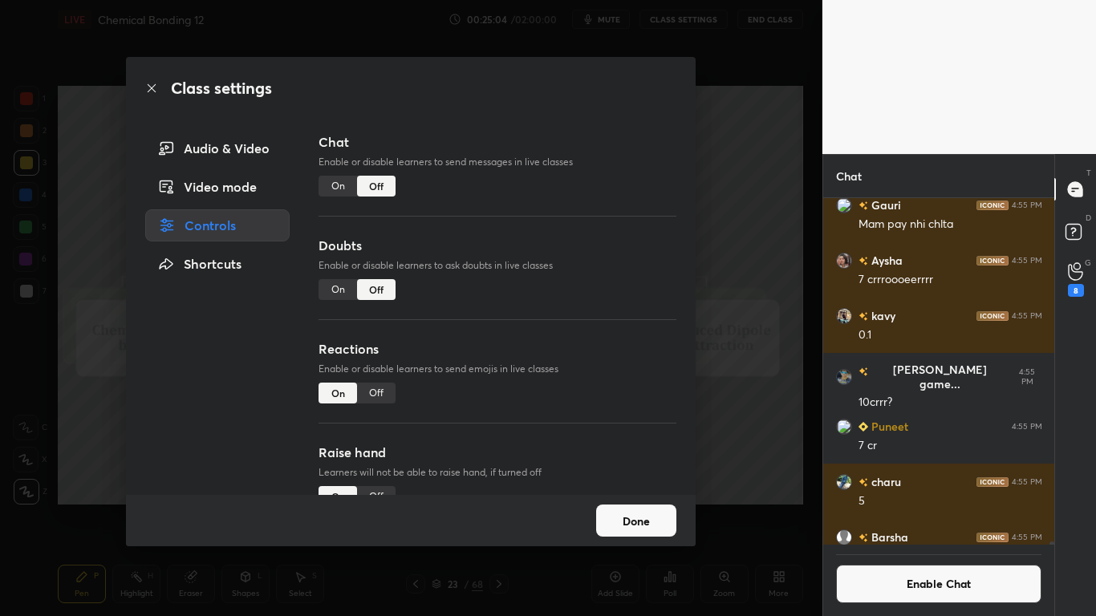
click at [646, 507] on button "Done" at bounding box center [636, 521] width 80 height 32
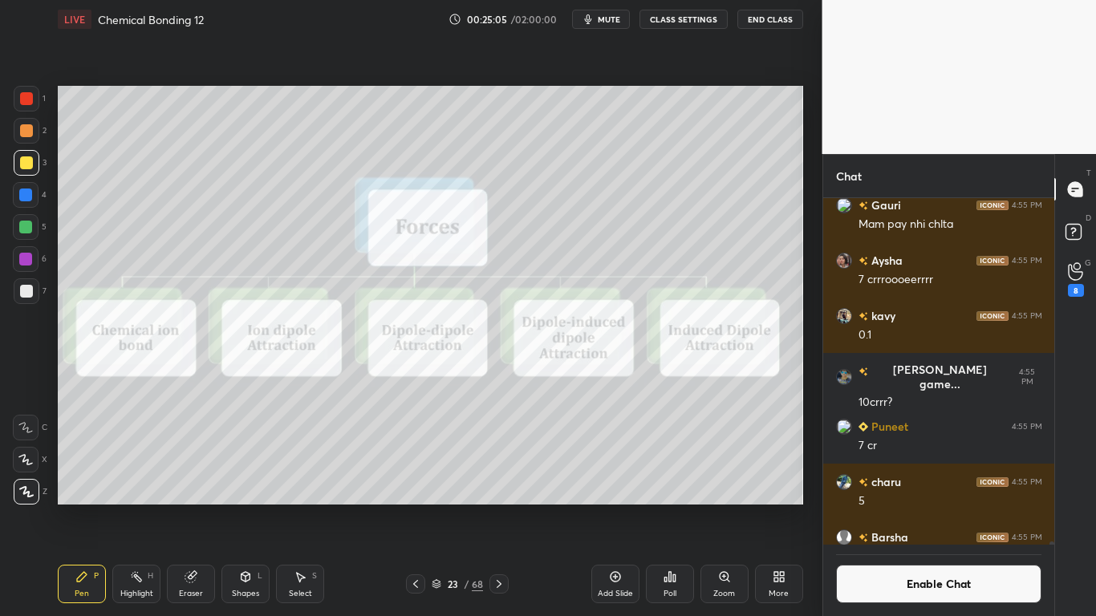
click at [437, 507] on icon at bounding box center [436, 582] width 8 height 4
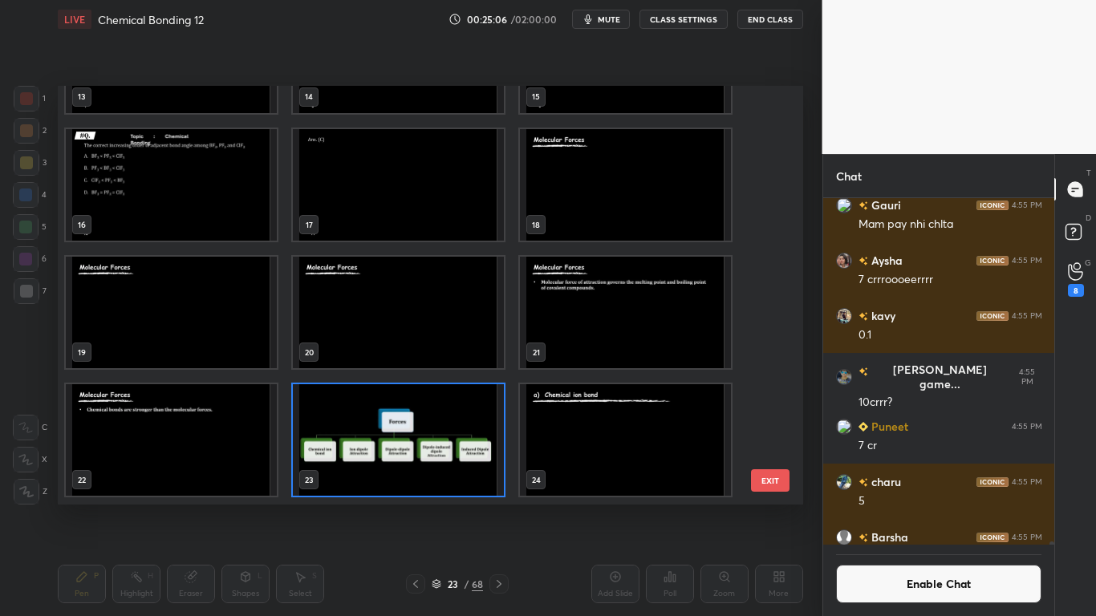
click at [615, 460] on img "grid" at bounding box center [625, 440] width 211 height 112
click at [625, 458] on img "grid" at bounding box center [625, 440] width 211 height 112
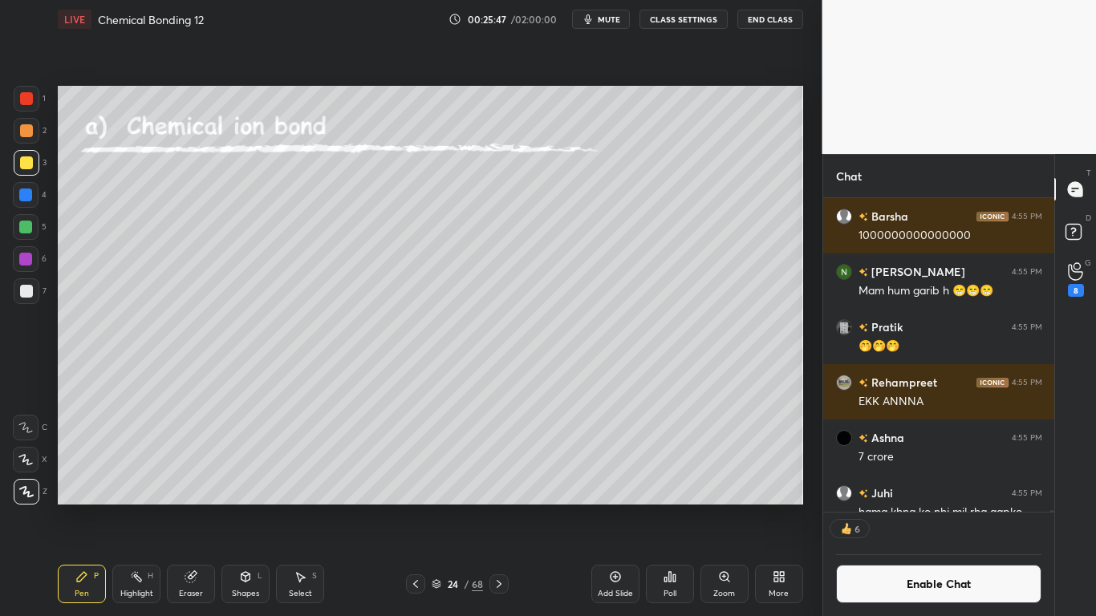
scroll to position [342, 226]
click at [26, 227] on div at bounding box center [25, 227] width 13 height 13
click at [895, 507] on button "Enable Chat" at bounding box center [939, 584] width 206 height 39
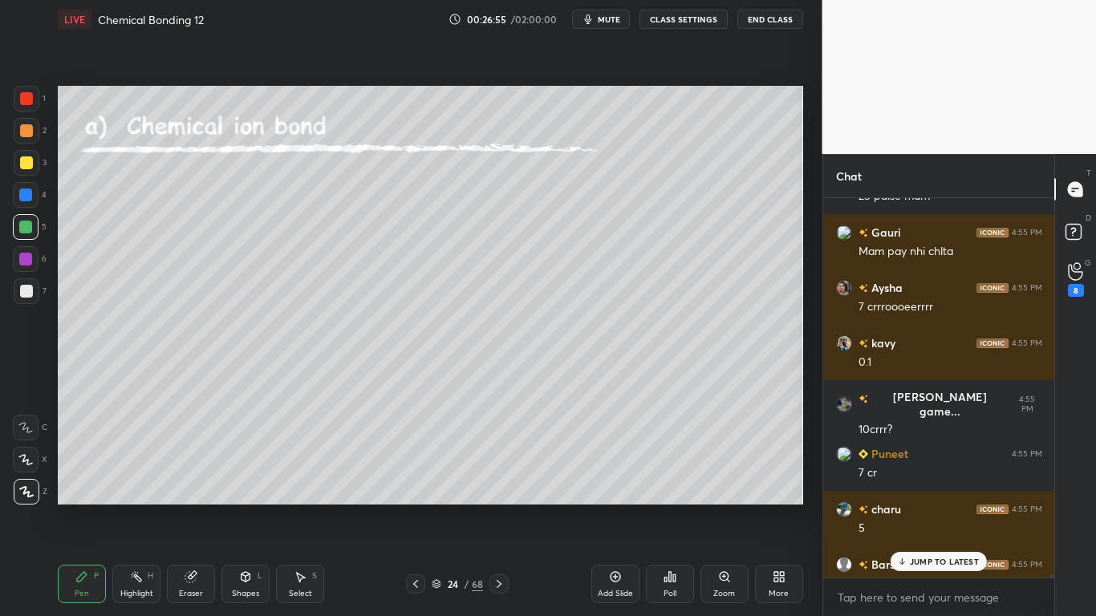
click at [927, 507] on p "JUMP TO LATEST" at bounding box center [944, 562] width 69 height 10
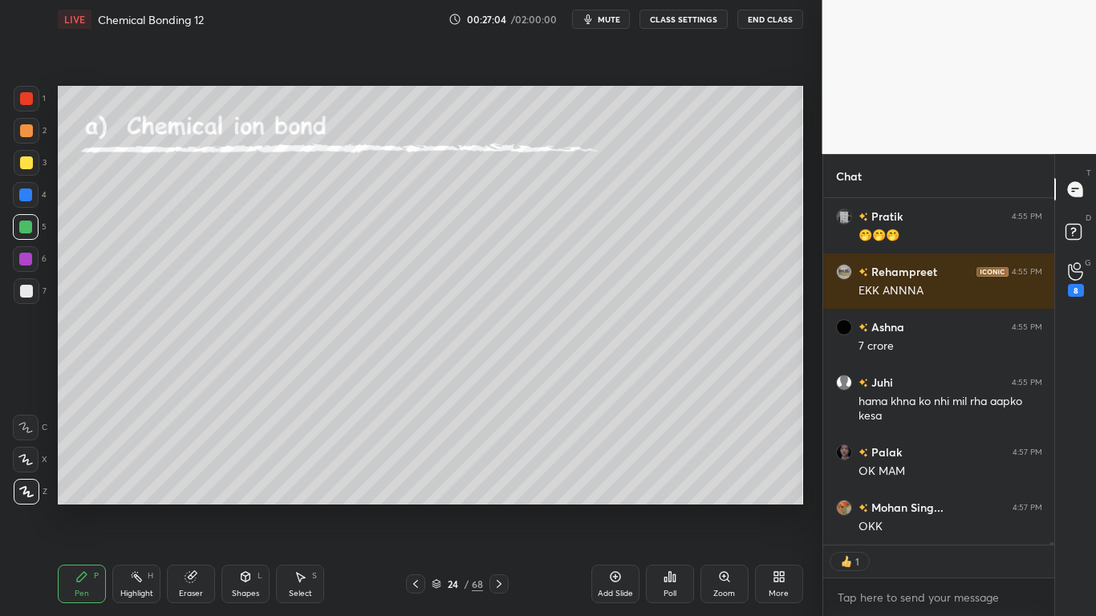
scroll to position [55333, 0]
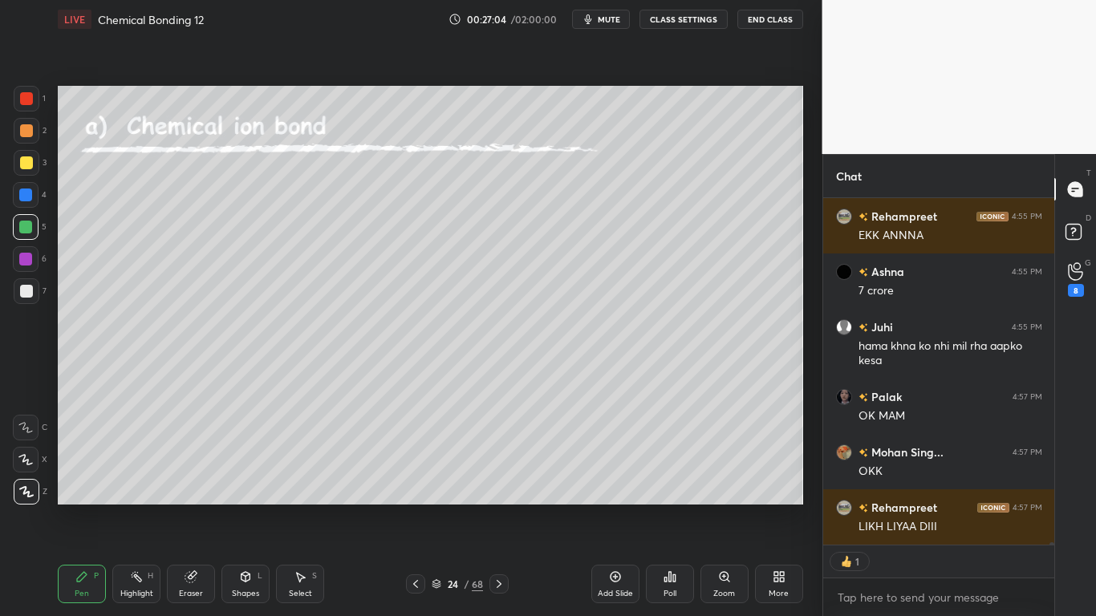
click at [29, 168] on div at bounding box center [26, 162] width 13 height 13
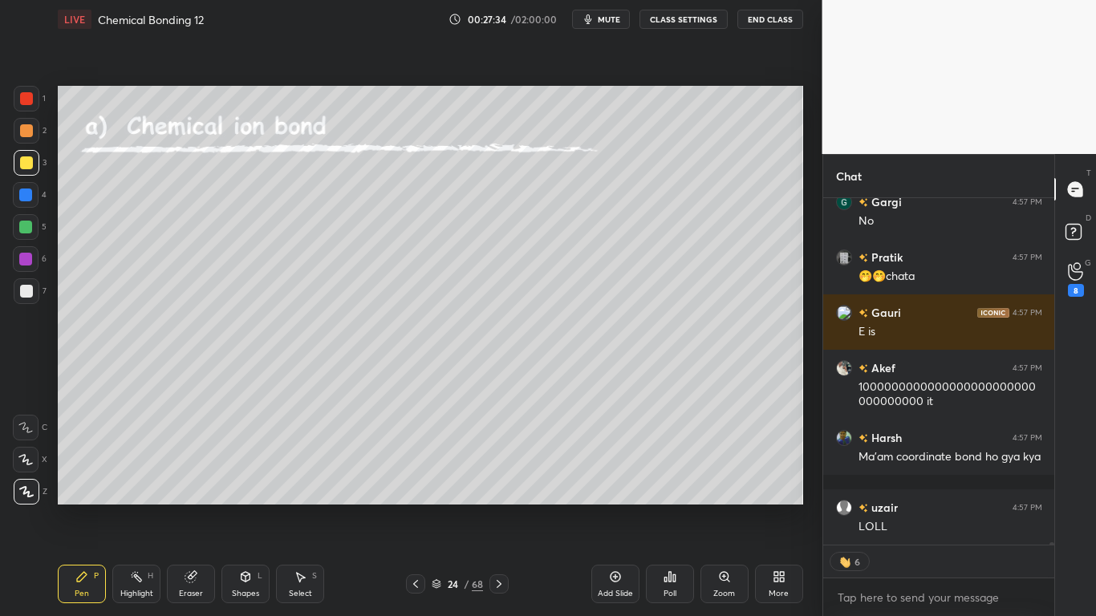
scroll to position [56703, 0]
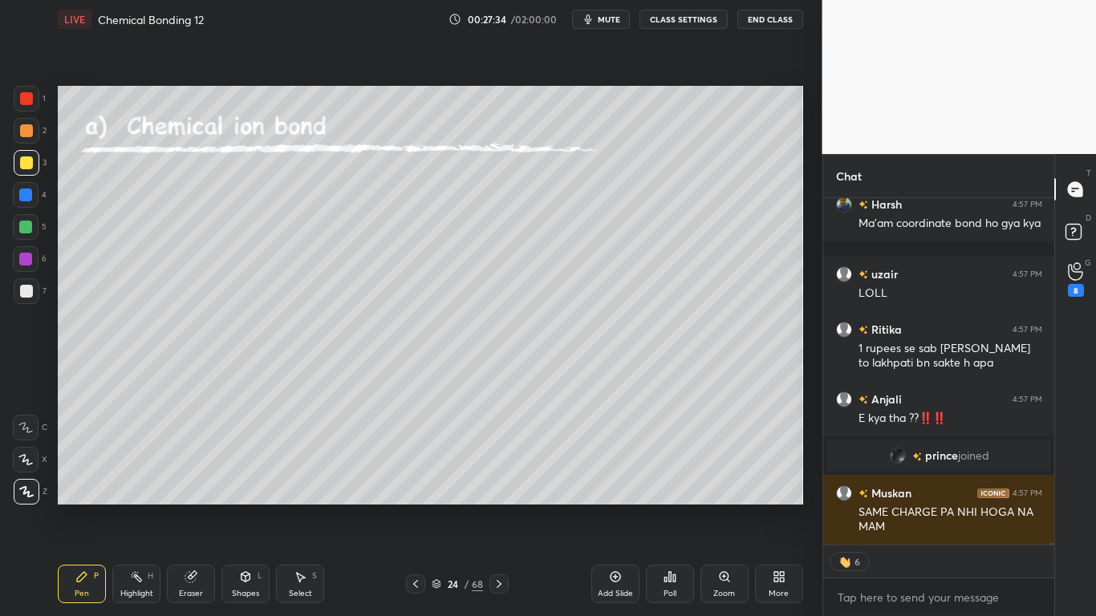
click at [29, 162] on div at bounding box center [26, 162] width 13 height 13
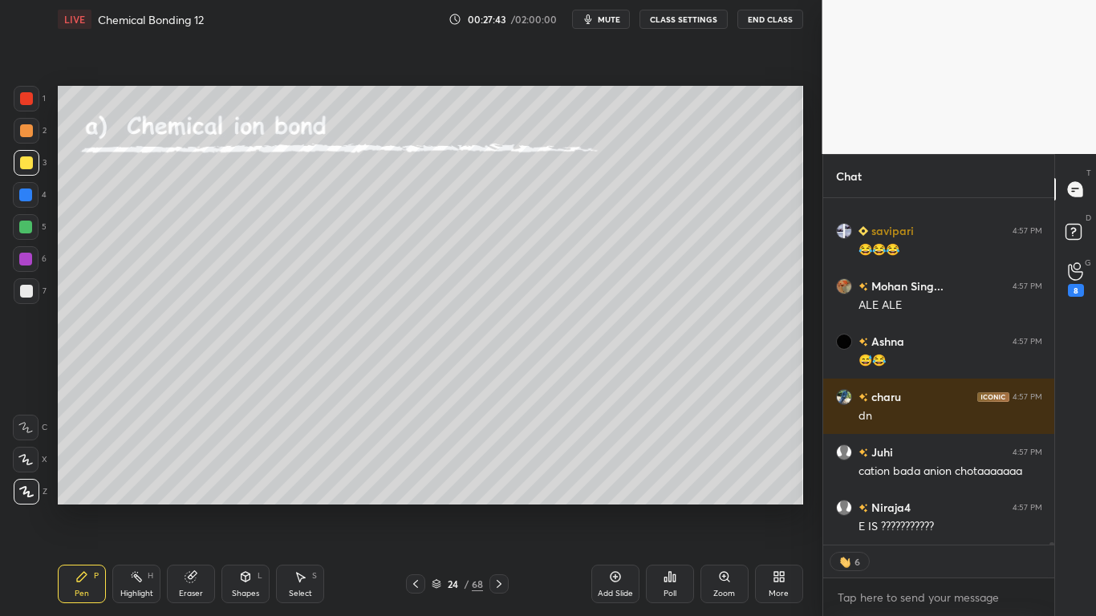
type textarea "x"
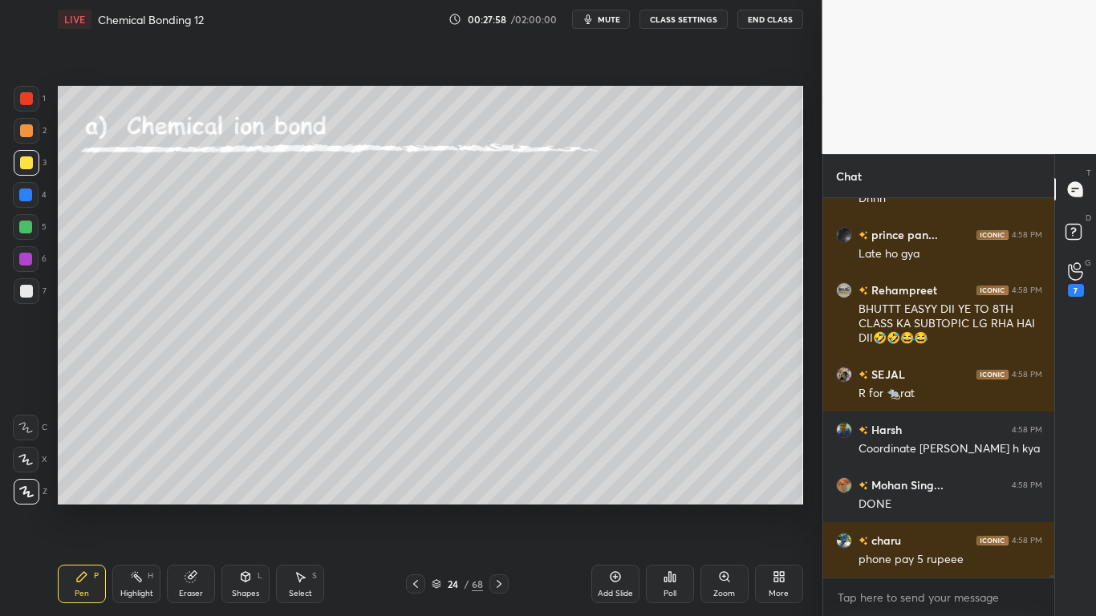
click at [441, 507] on icon at bounding box center [437, 584] width 10 height 10
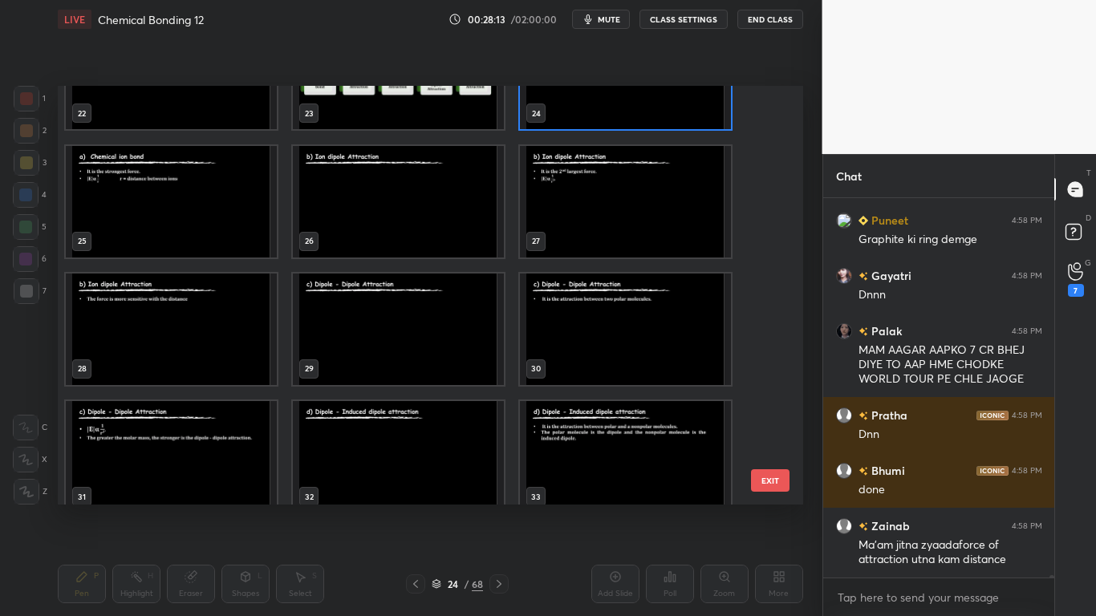
click at [777, 473] on button "EXIT" at bounding box center [770, 480] width 39 height 22
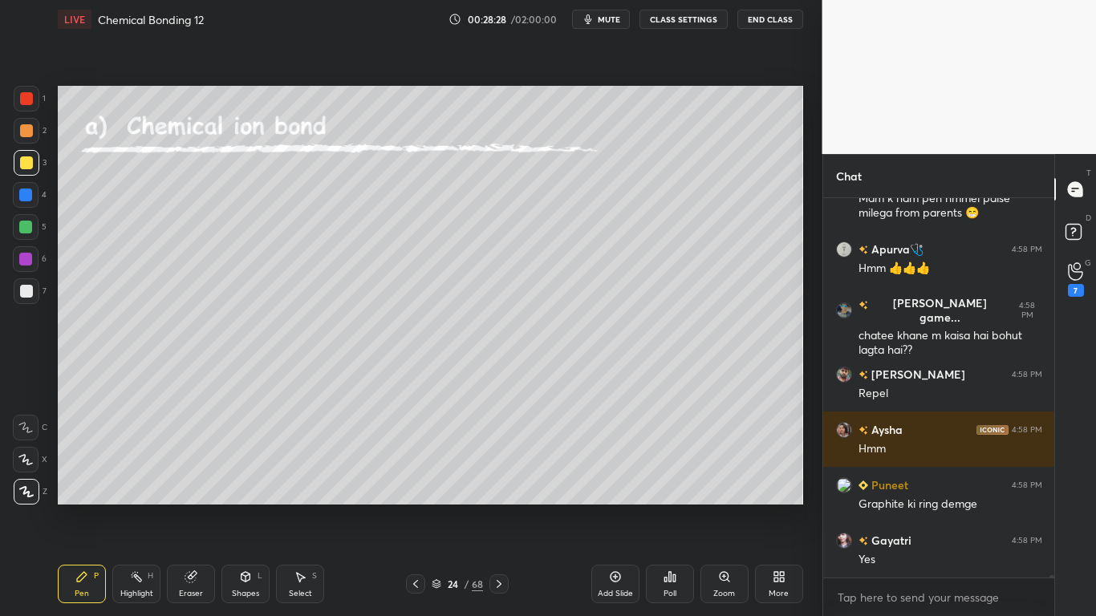
click at [691, 19] on button "CLASS SETTINGS" at bounding box center [684, 19] width 88 height 19
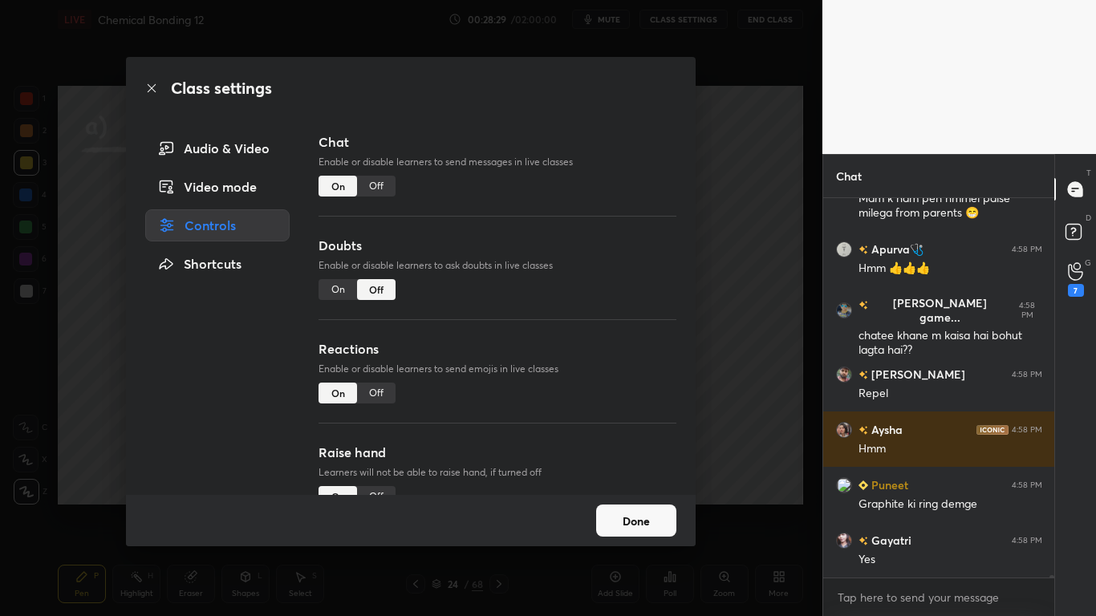
click at [378, 187] on div "Off" at bounding box center [376, 186] width 39 height 21
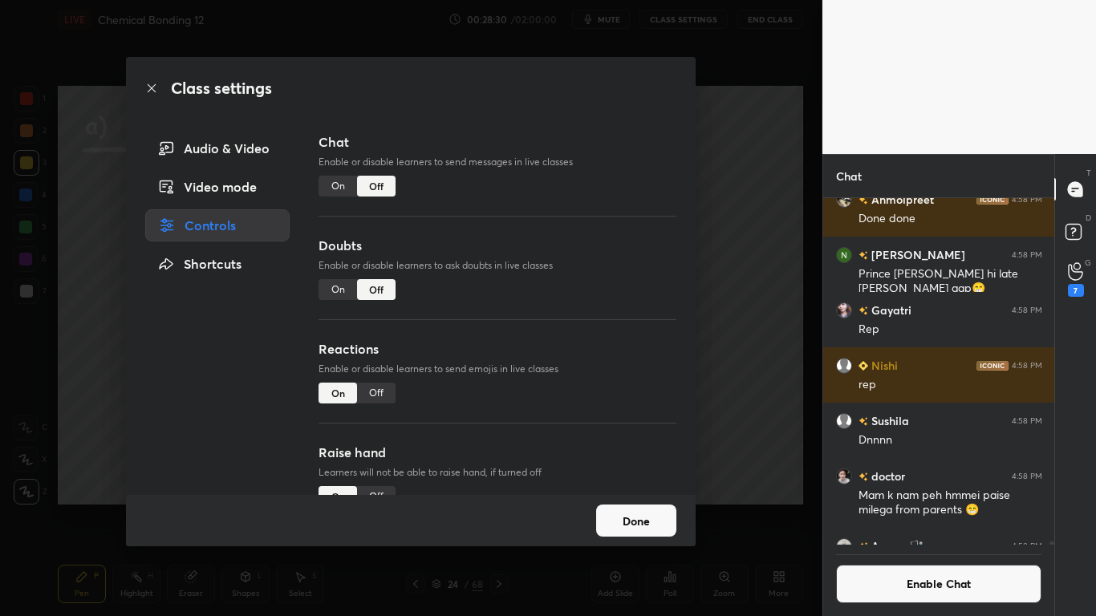
click at [616, 507] on button "Done" at bounding box center [636, 521] width 80 height 32
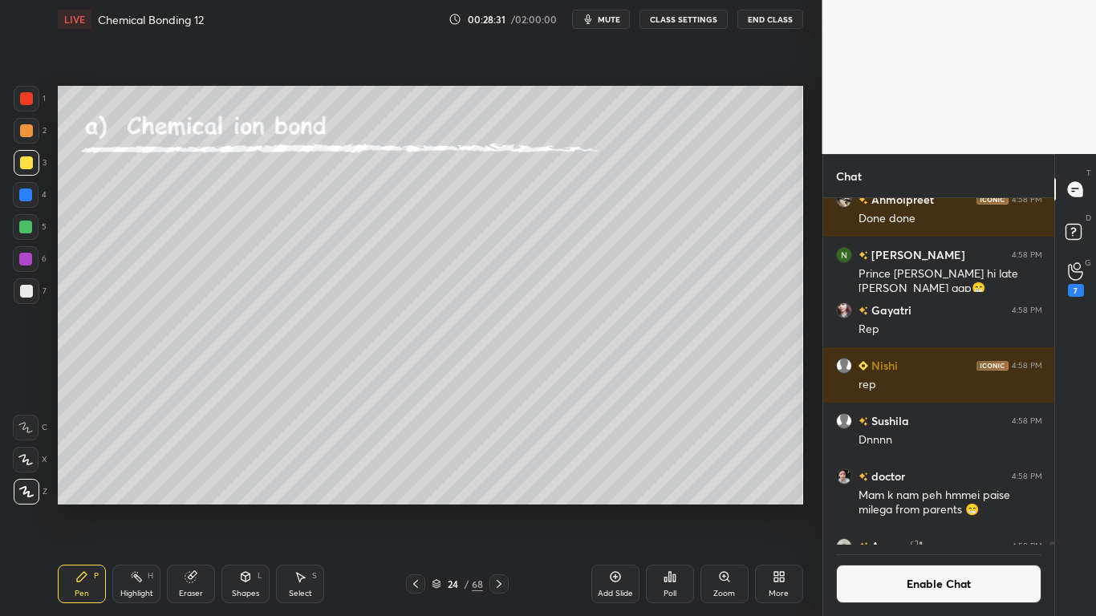
click at [438, 507] on icon at bounding box center [436, 585] width 8 height 2
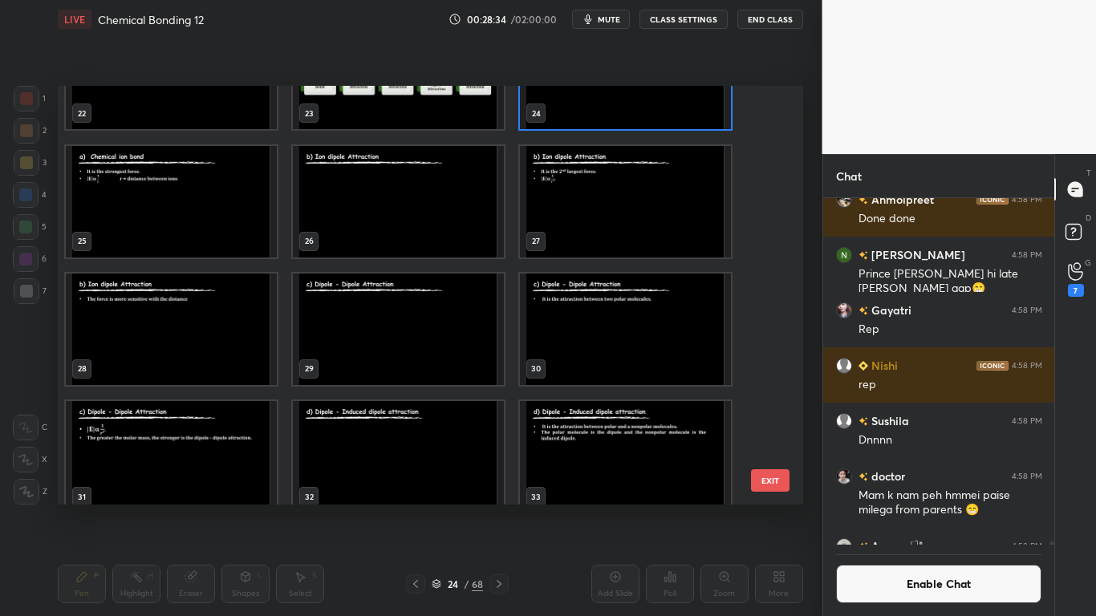
click at [413, 230] on img "grid" at bounding box center [398, 201] width 211 height 112
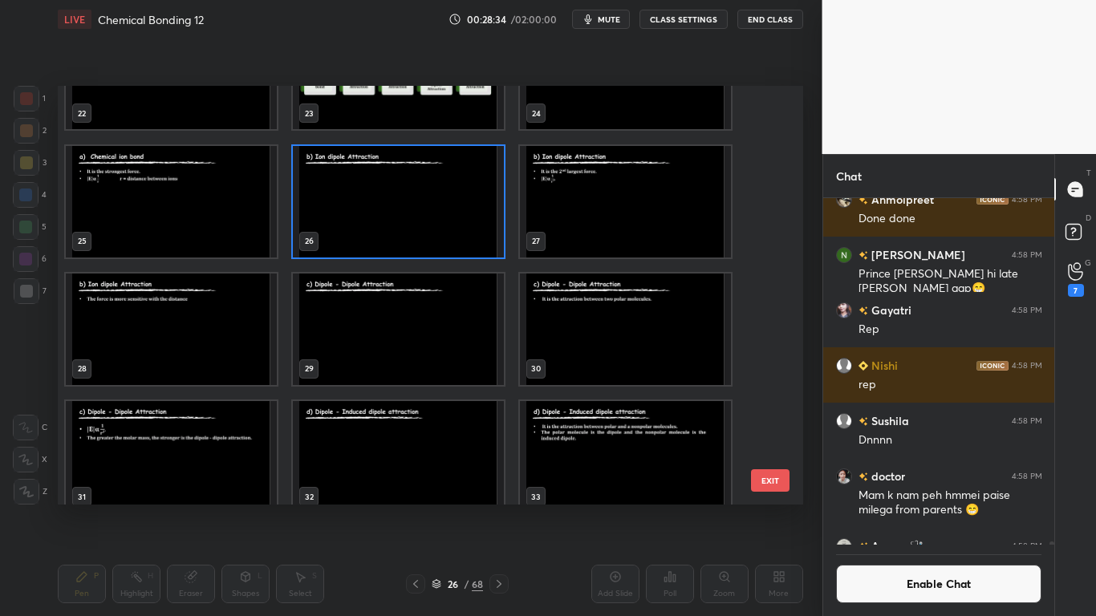
click at [414, 229] on img "grid" at bounding box center [398, 201] width 211 height 112
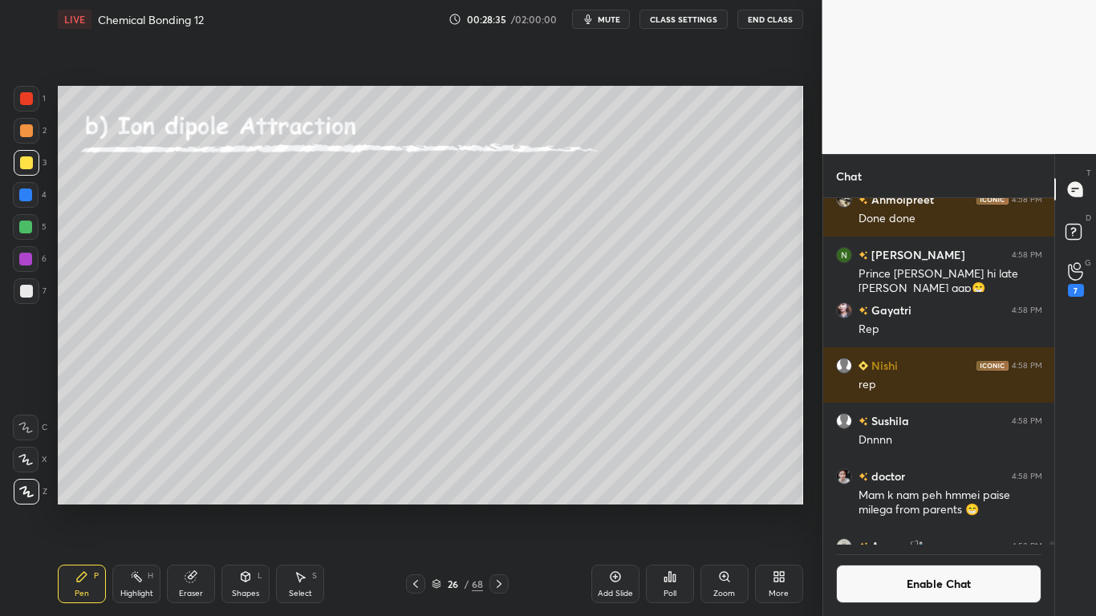
click at [410, 237] on img "grid" at bounding box center [398, 201] width 211 height 112
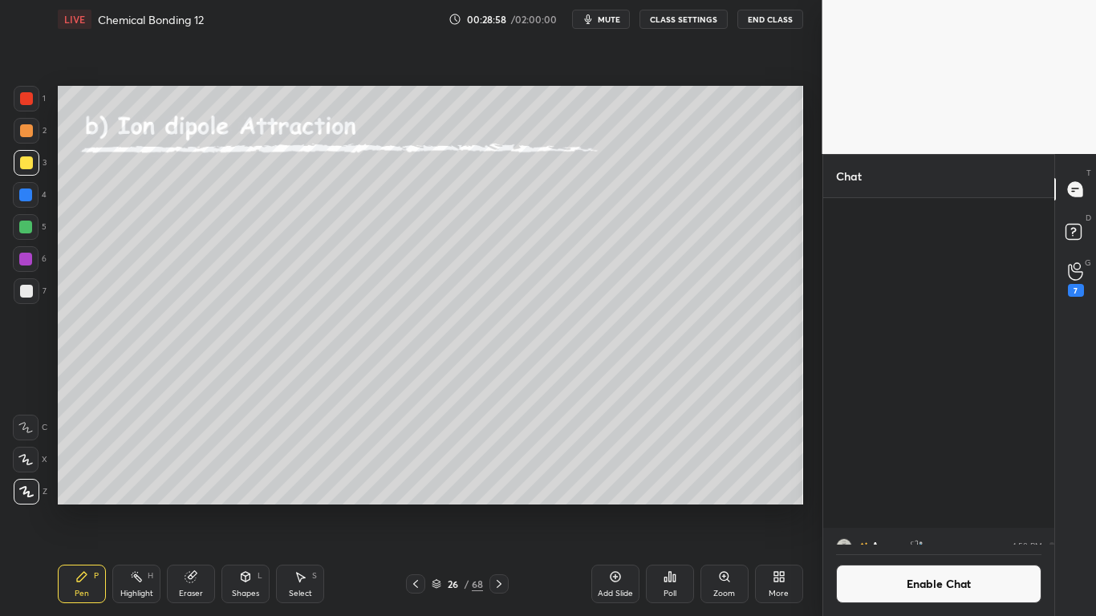
scroll to position [59108, 0]
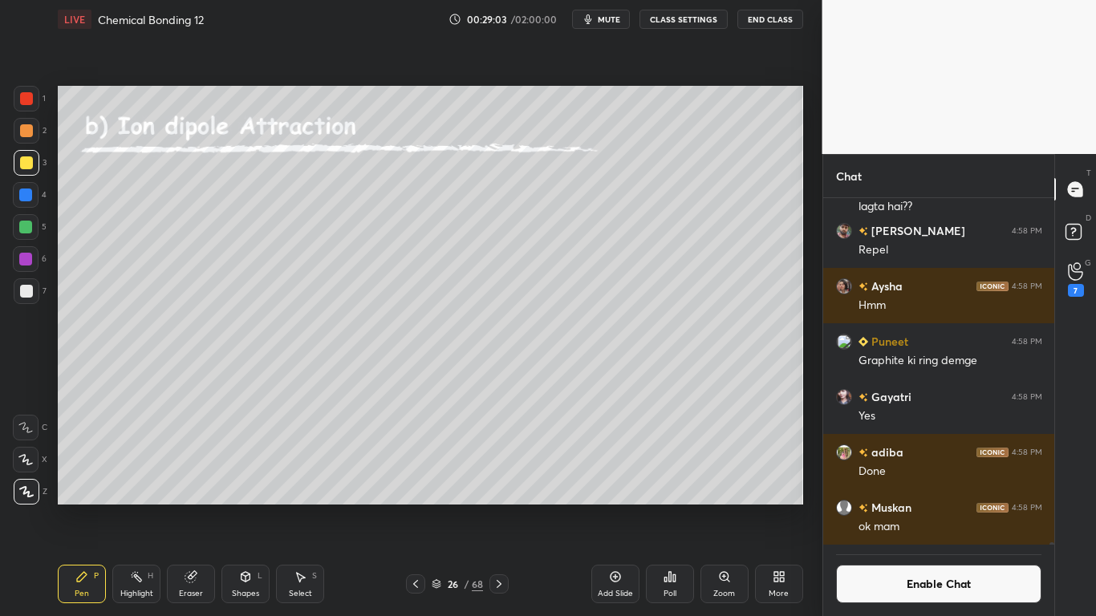
click at [191, 507] on icon at bounding box center [191, 577] width 13 height 13
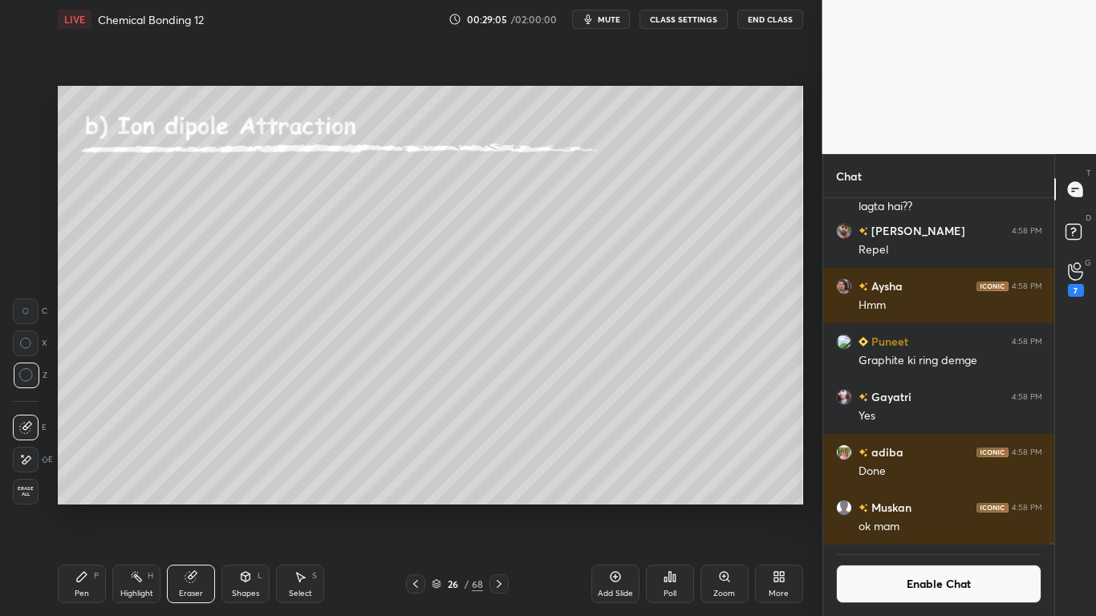
click at [81, 507] on icon at bounding box center [82, 577] width 10 height 10
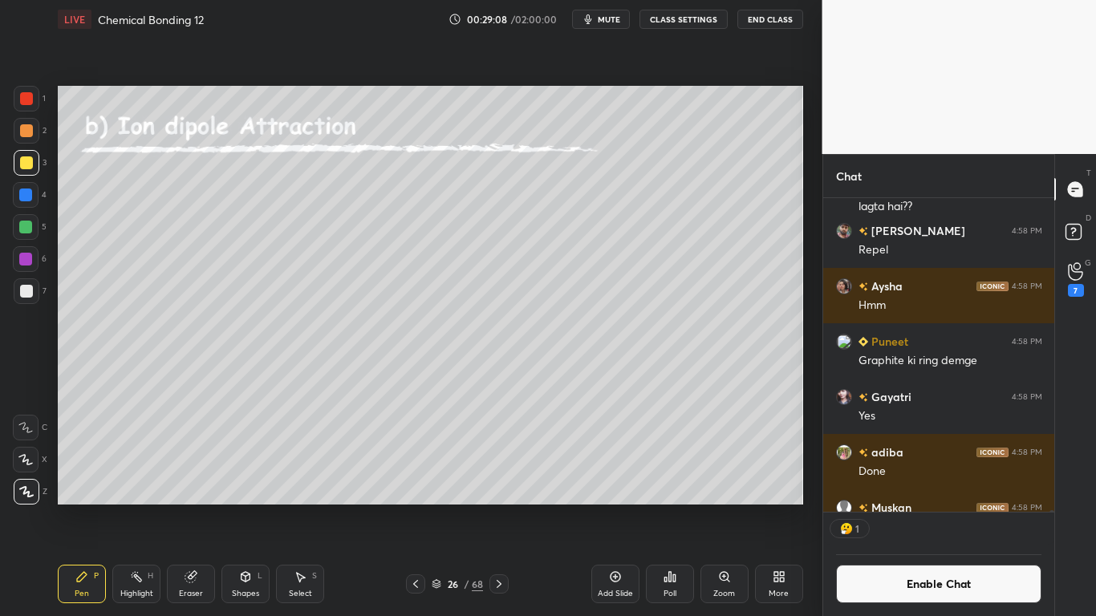
scroll to position [309, 226]
click at [24, 298] on div at bounding box center [27, 291] width 26 height 26
click at [33, 166] on div at bounding box center [27, 163] width 26 height 26
click at [27, 291] on div at bounding box center [26, 291] width 13 height 13
click at [22, 162] on div at bounding box center [26, 162] width 13 height 13
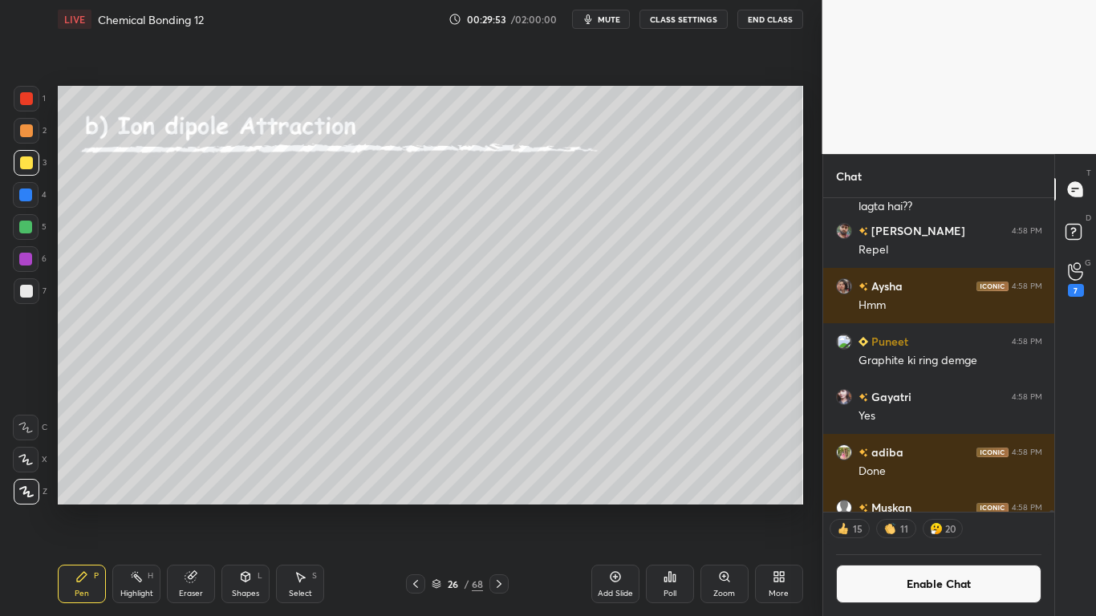
click at [26, 279] on div at bounding box center [27, 291] width 26 height 26
click at [29, 165] on div at bounding box center [26, 162] width 13 height 13
click at [24, 227] on div at bounding box center [25, 227] width 13 height 13
click at [26, 293] on div at bounding box center [26, 291] width 13 height 13
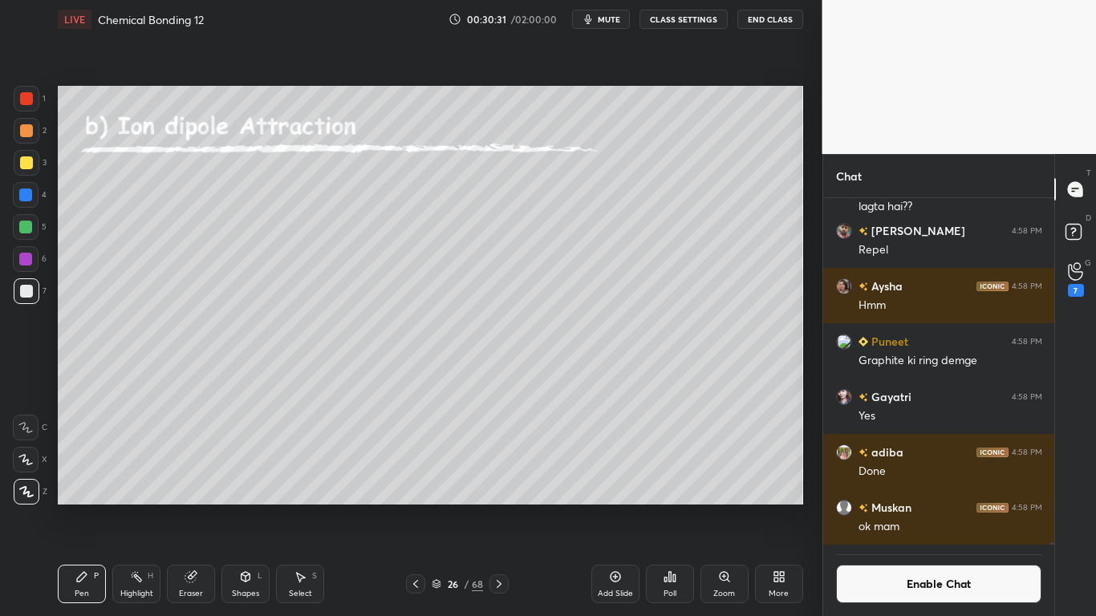
scroll to position [59108, 0]
click at [923, 507] on button "Enable Chat" at bounding box center [939, 584] width 206 height 39
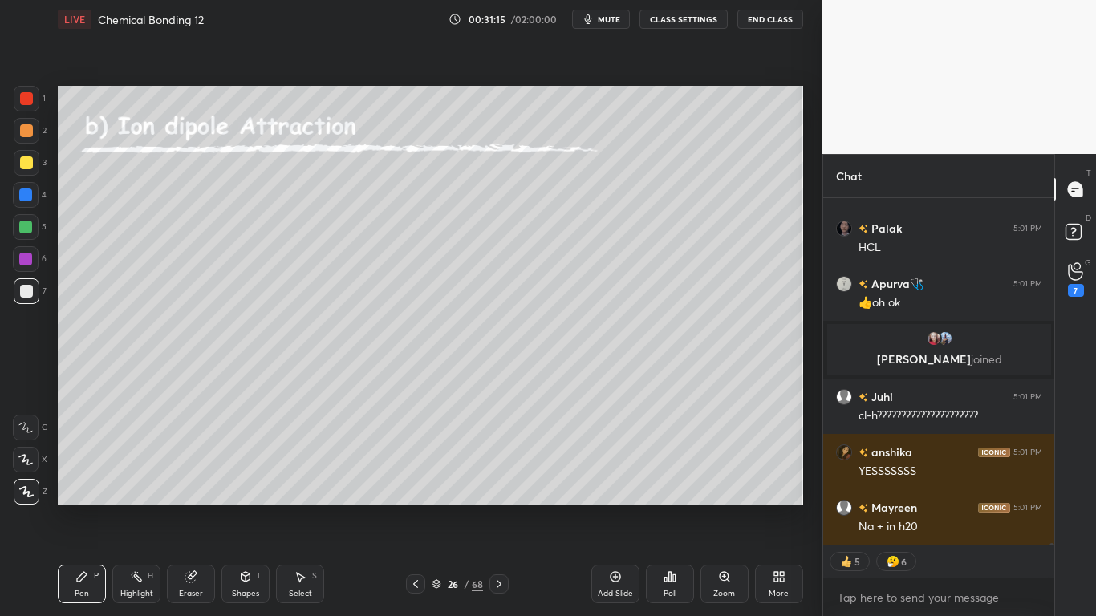
scroll to position [59776, 0]
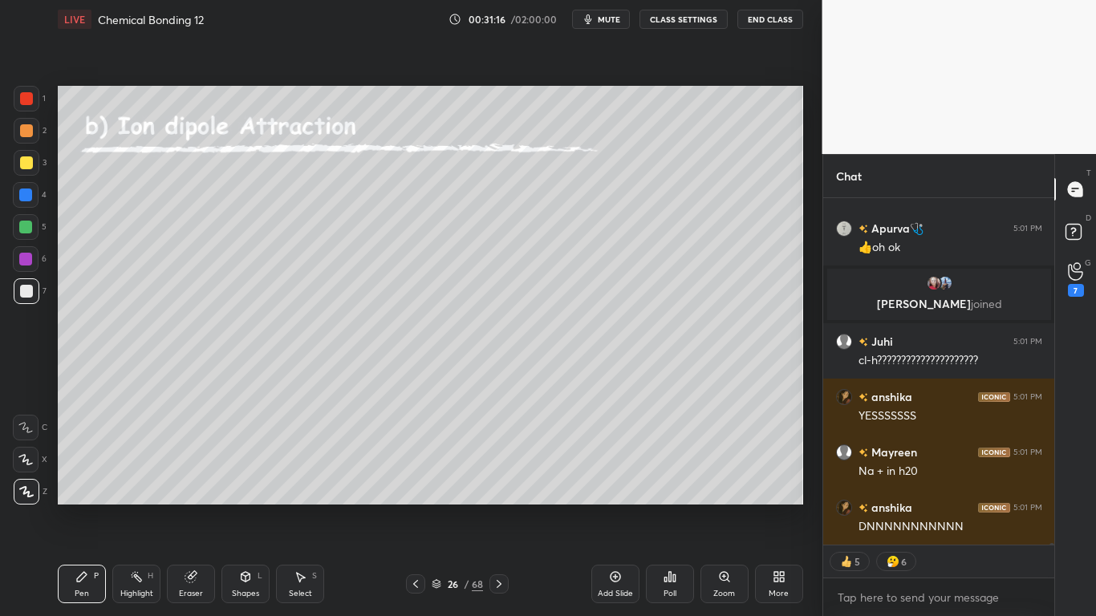
click at [204, 507] on div "Eraser" at bounding box center [191, 584] width 48 height 39
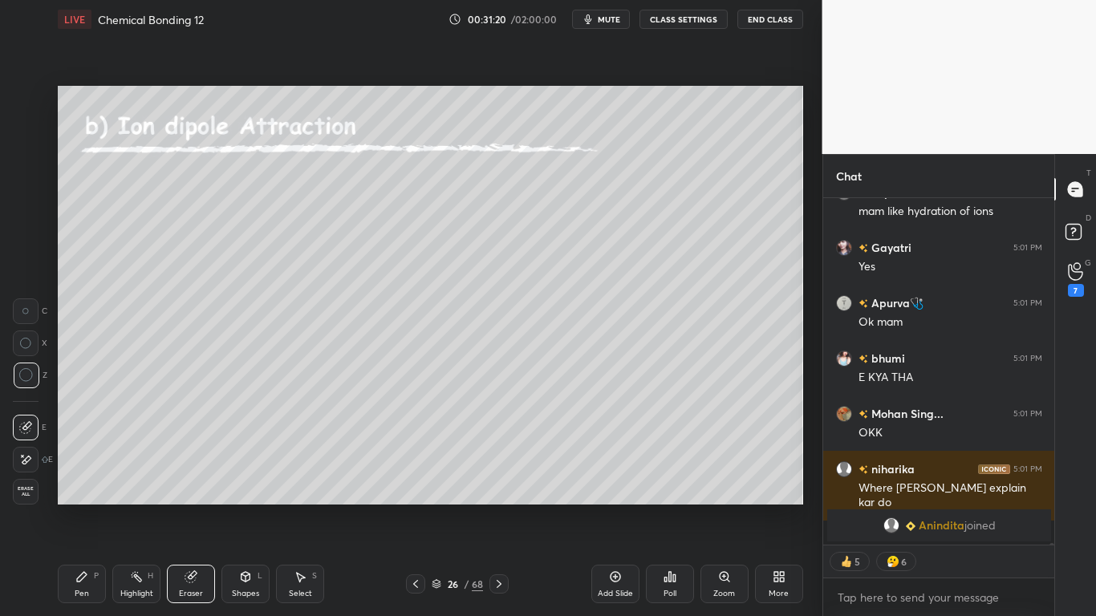
scroll to position [60169, 0]
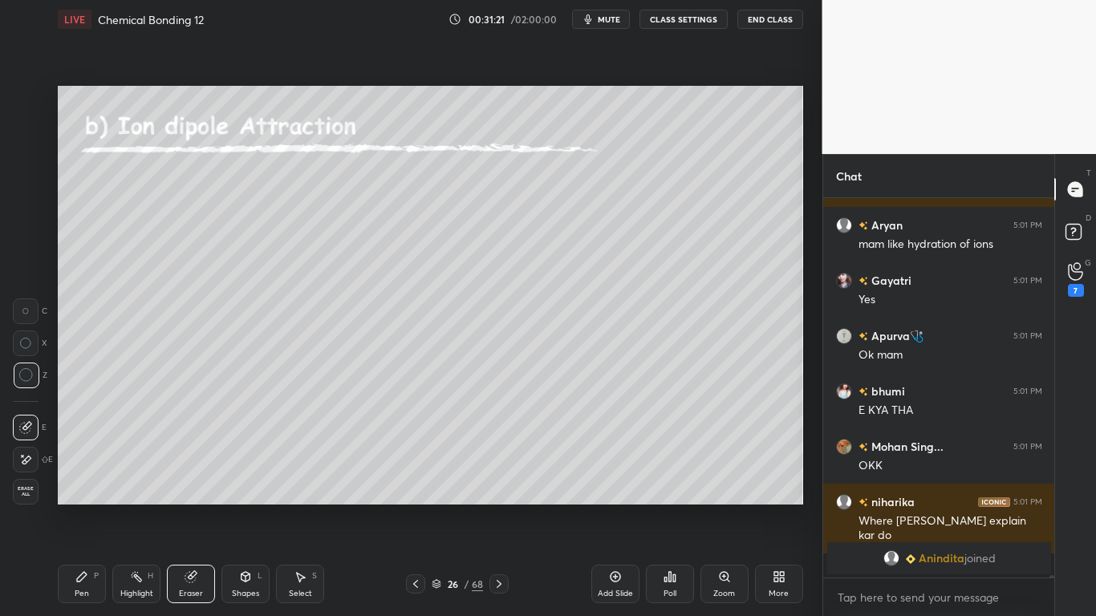
click at [90, 507] on div "Pen P" at bounding box center [82, 584] width 48 height 39
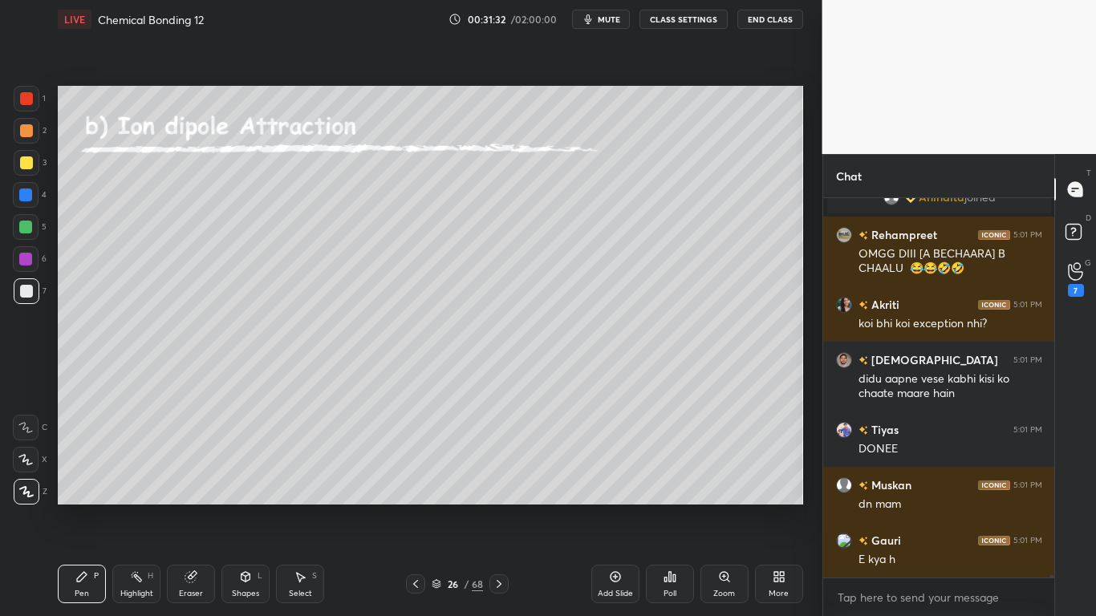
click at [28, 159] on div at bounding box center [26, 162] width 13 height 13
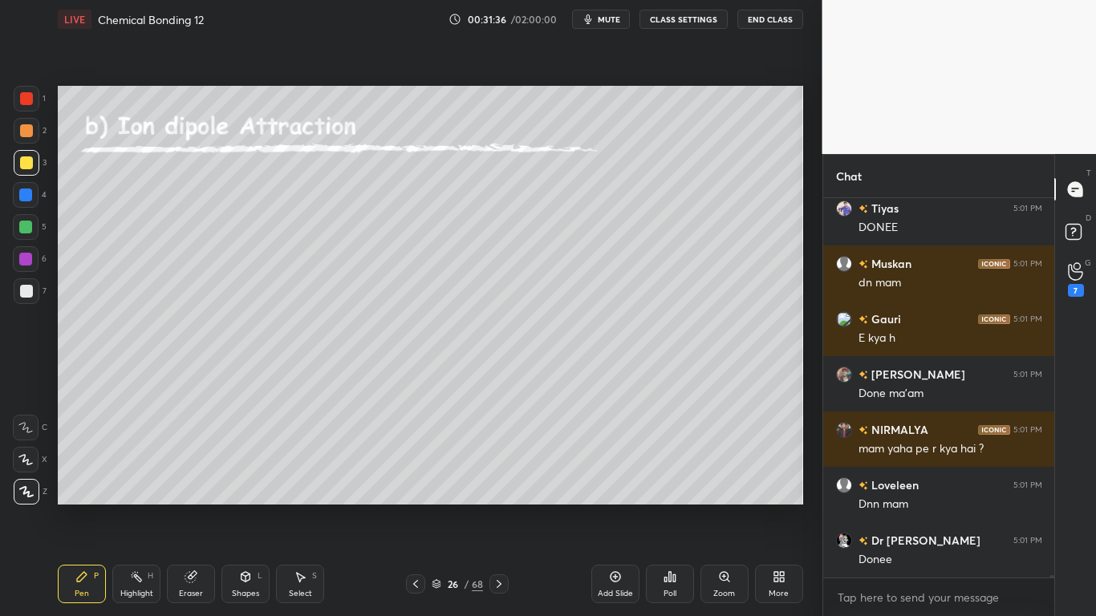
click at [439, 507] on icon at bounding box center [437, 584] width 10 height 10
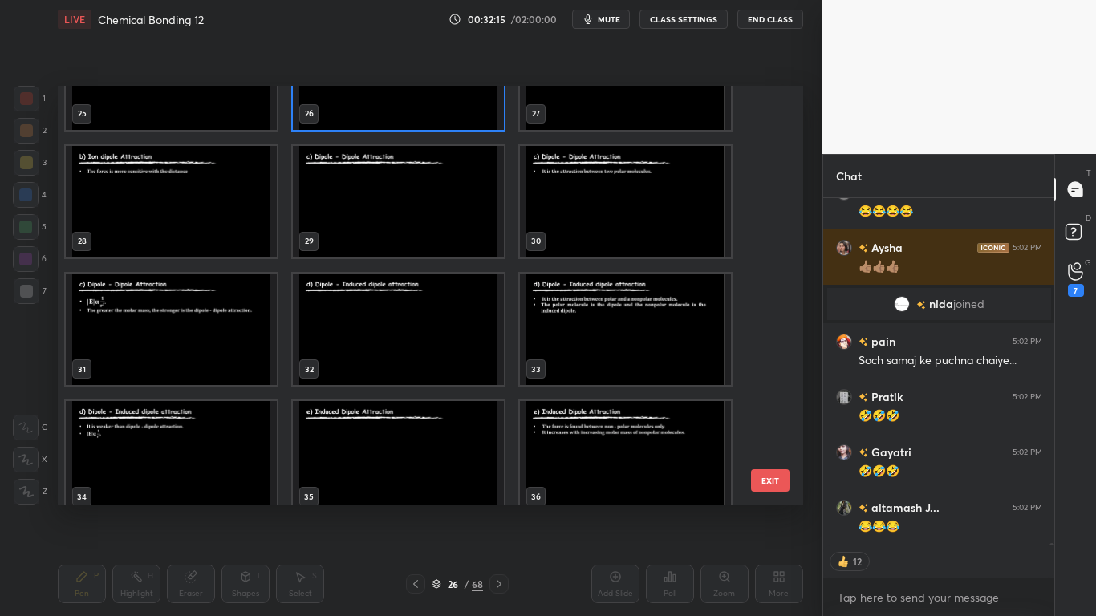
type textarea "x"
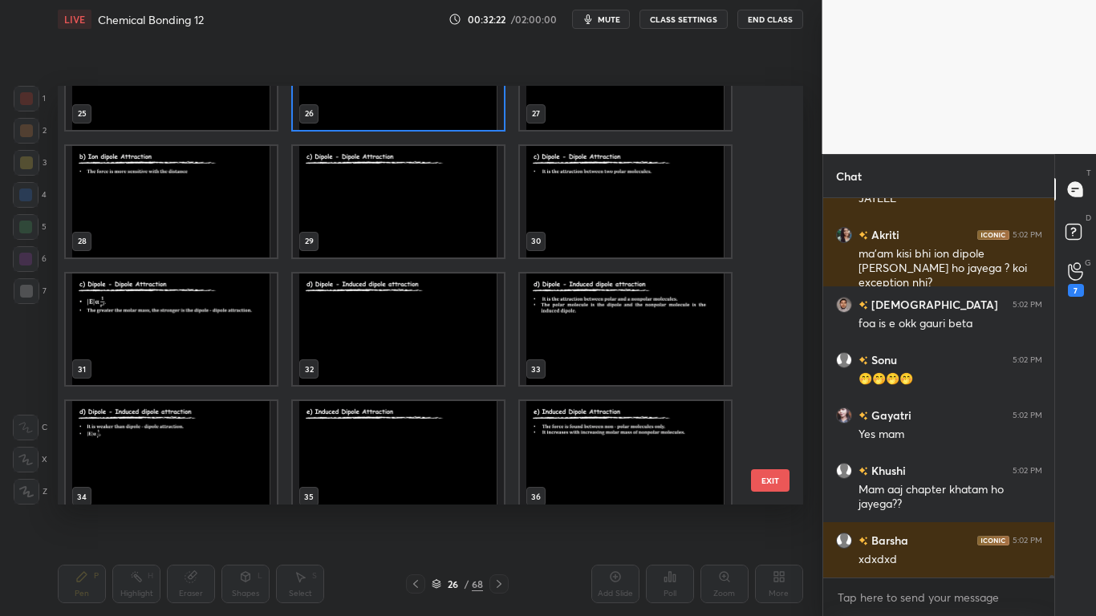
click at [694, 26] on button "CLASS SETTINGS" at bounding box center [684, 19] width 88 height 19
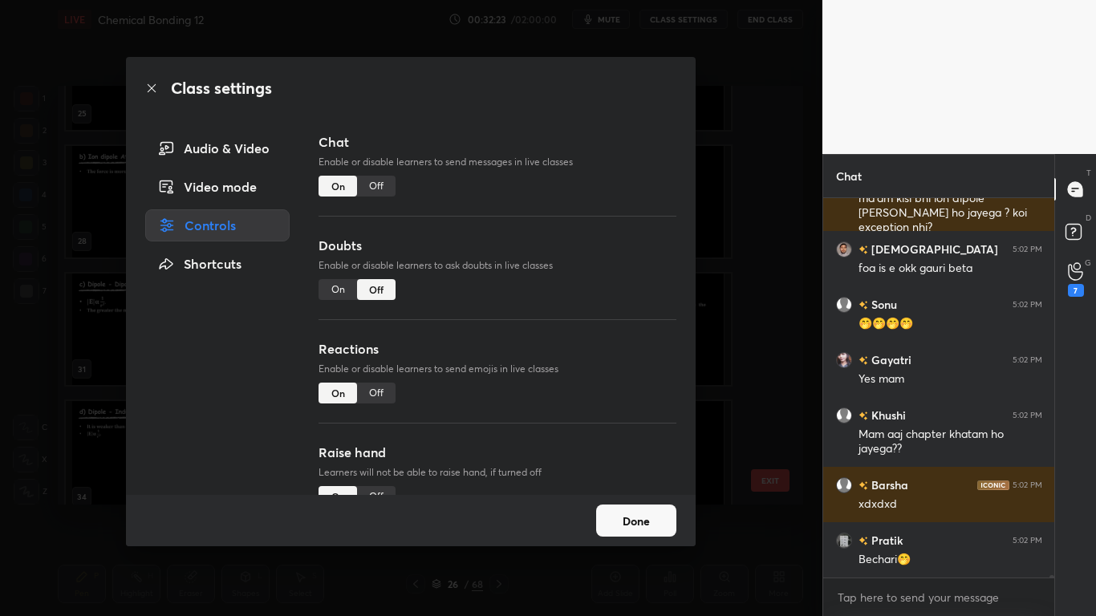
click at [641, 507] on button "Done" at bounding box center [636, 521] width 80 height 32
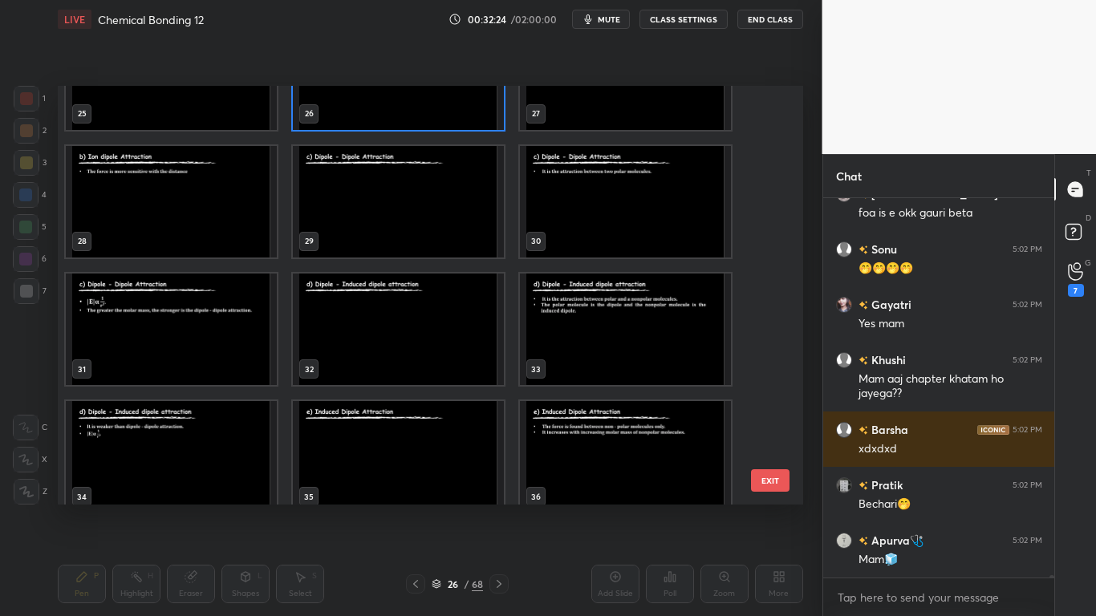
click at [383, 235] on img "grid" at bounding box center [398, 202] width 211 height 112
click at [387, 234] on img "grid" at bounding box center [398, 202] width 211 height 112
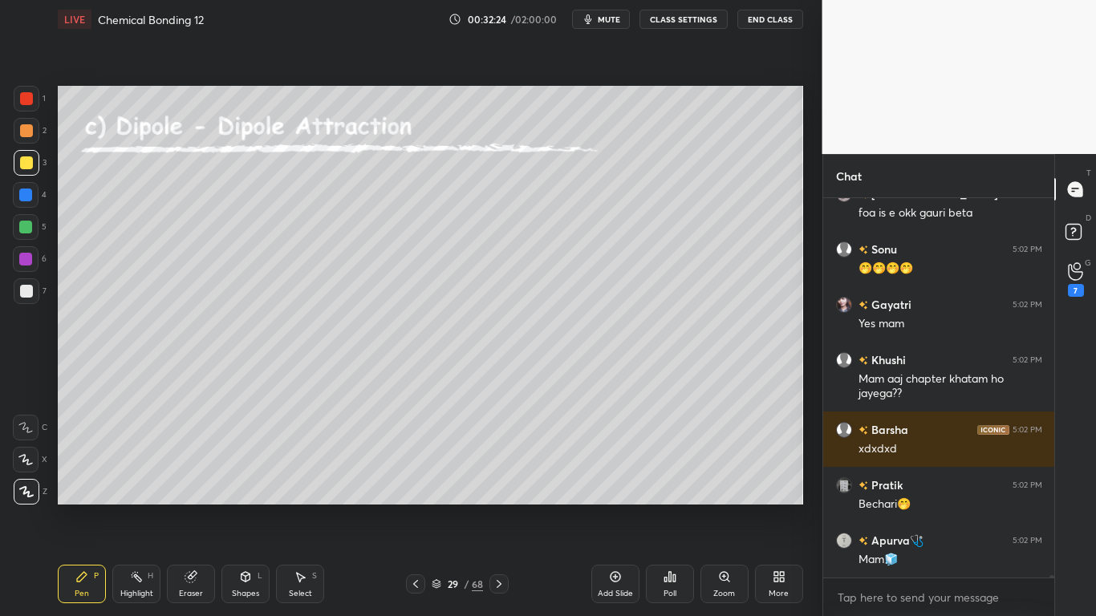
click at [391, 232] on img "grid" at bounding box center [398, 202] width 211 height 112
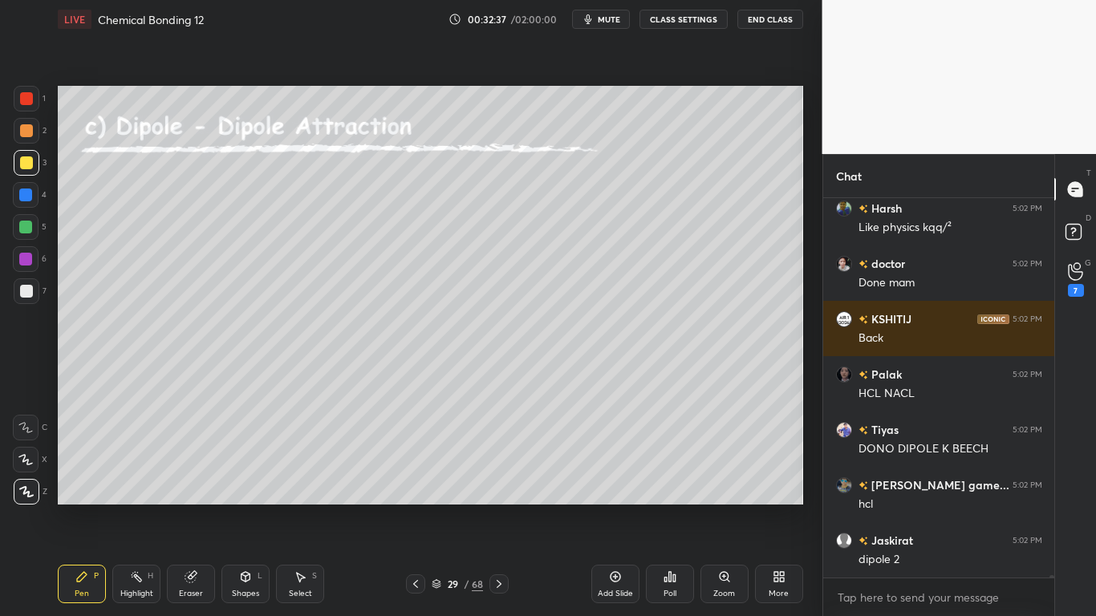
click at [671, 24] on button "CLASS SETTINGS" at bounding box center [684, 19] width 88 height 19
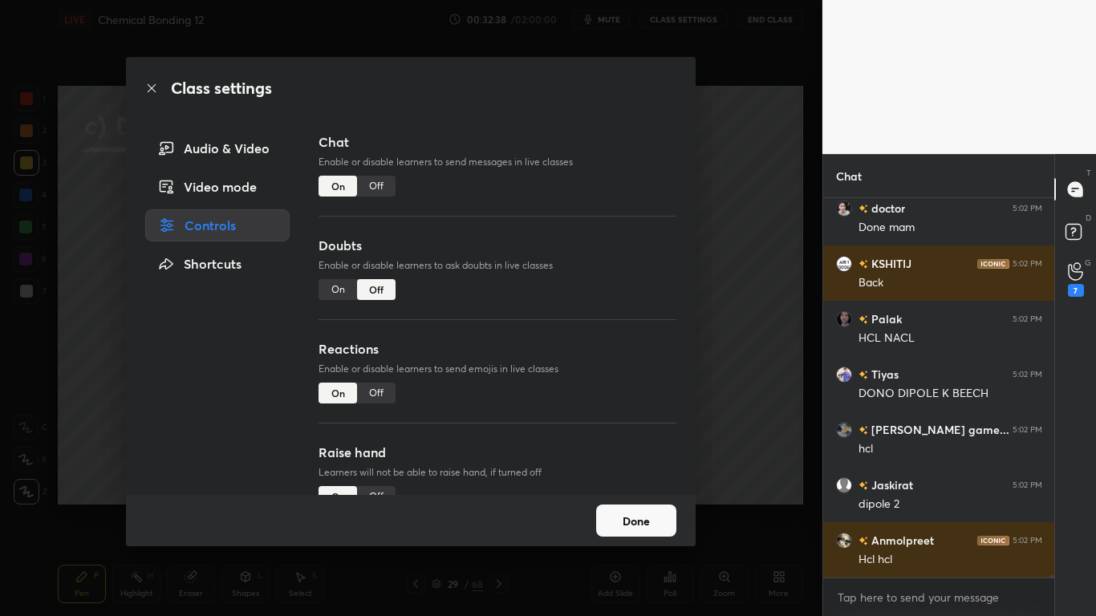
click at [385, 185] on div "Off" at bounding box center [376, 186] width 39 height 21
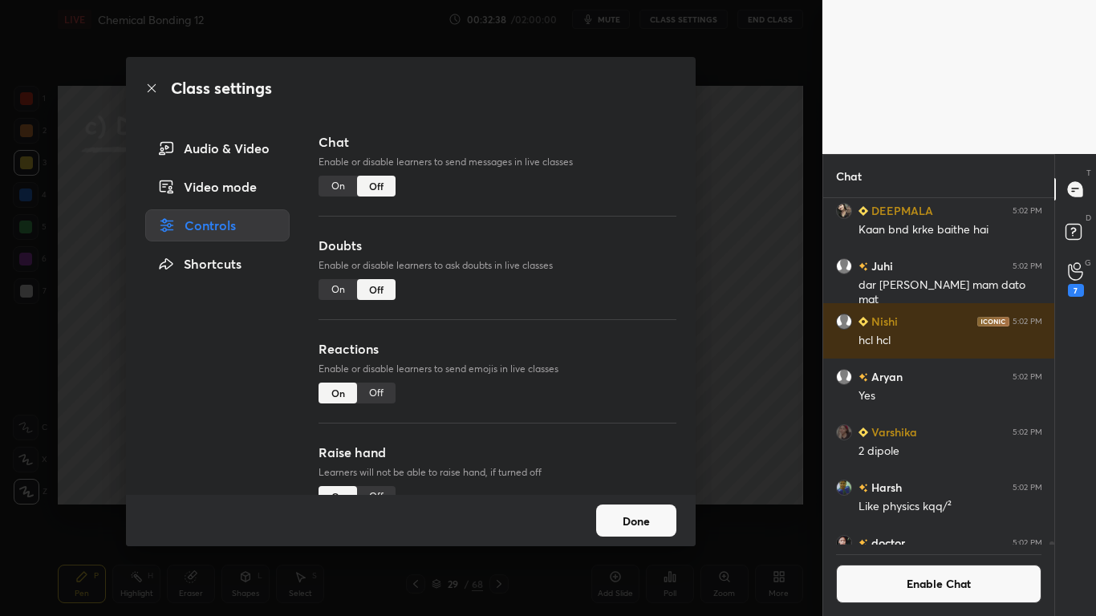
click at [642, 507] on button "Done" at bounding box center [636, 521] width 80 height 32
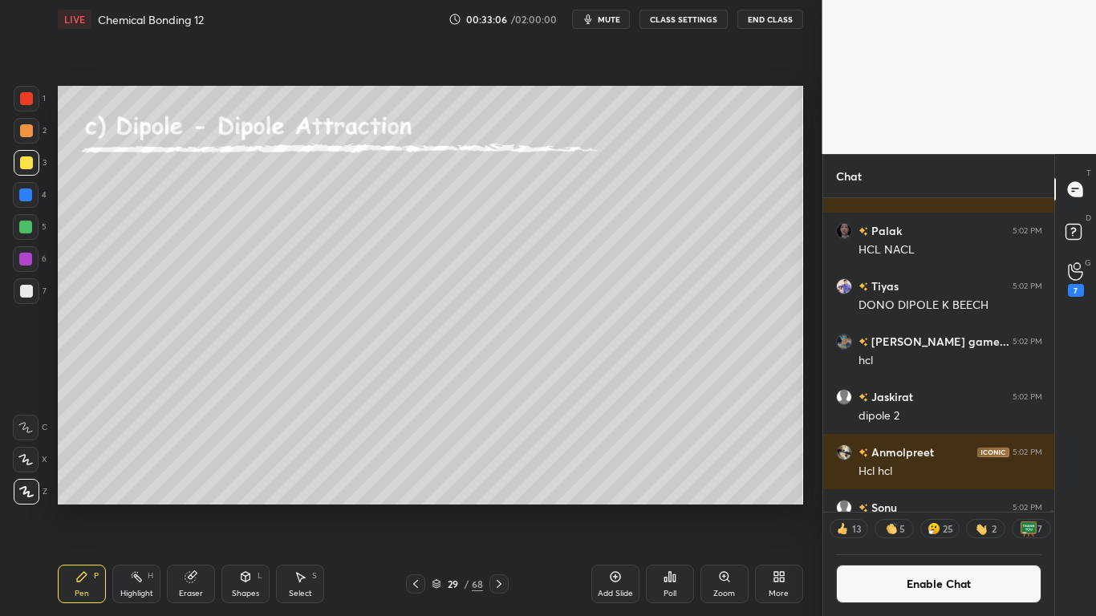
click at [25, 292] on div at bounding box center [26, 291] width 13 height 13
click at [904, 507] on button "Enable Chat" at bounding box center [939, 584] width 206 height 39
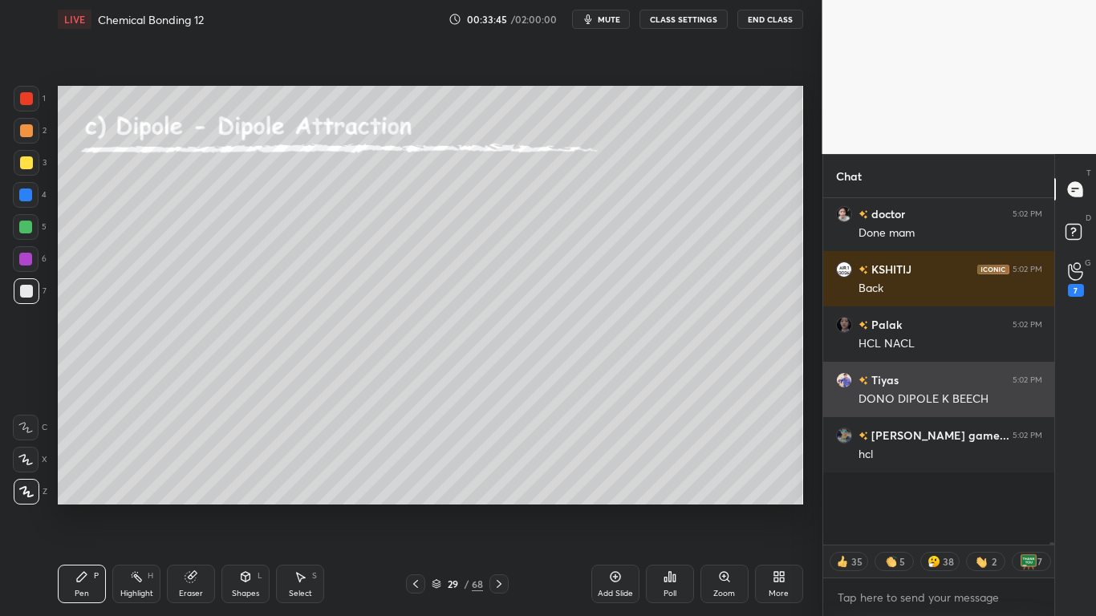
scroll to position [342, 226]
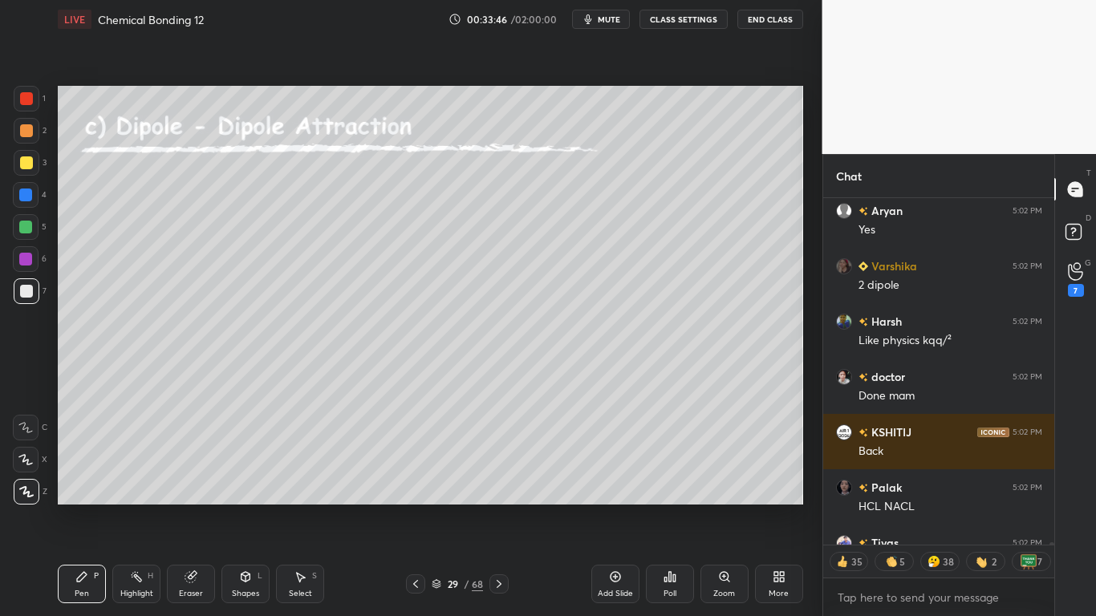
click at [305, 507] on icon at bounding box center [300, 577] width 13 height 13
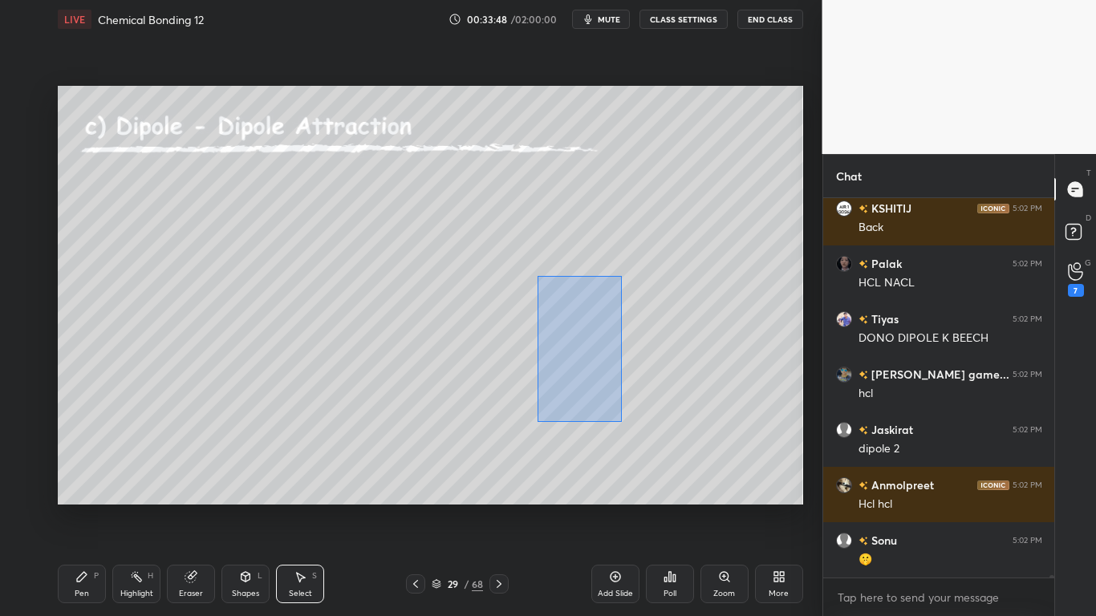
scroll to position [63401, 0]
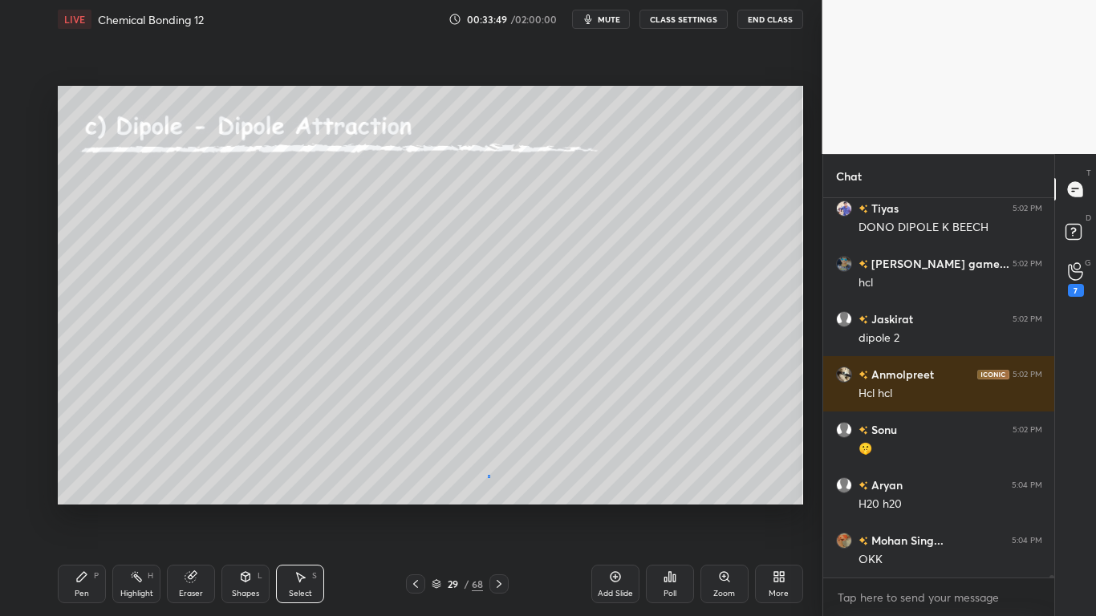
click at [489, 476] on div "0 ° Undo Copy Duplicate Duplicate to new slide Delete" at bounding box center [430, 295] width 745 height 419
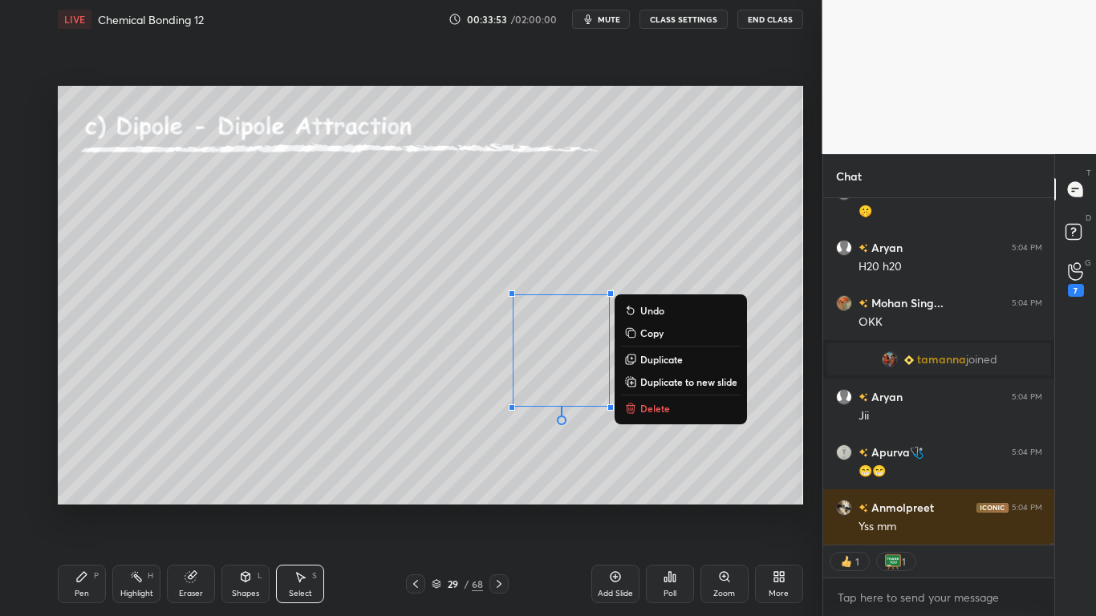
scroll to position [63617, 0]
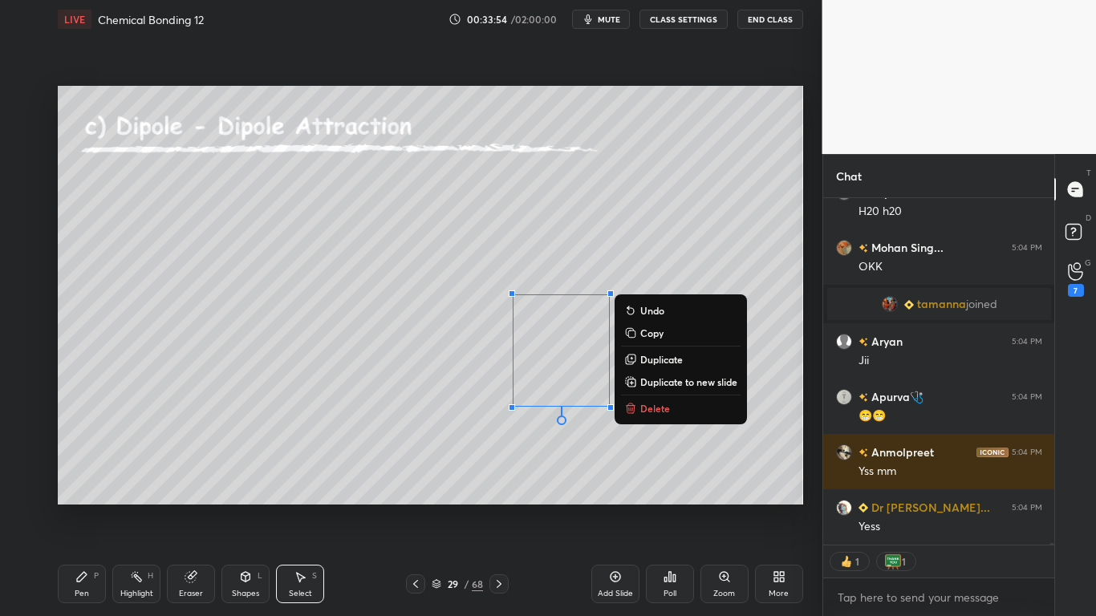
click at [87, 507] on div "Pen P" at bounding box center [82, 584] width 48 height 39
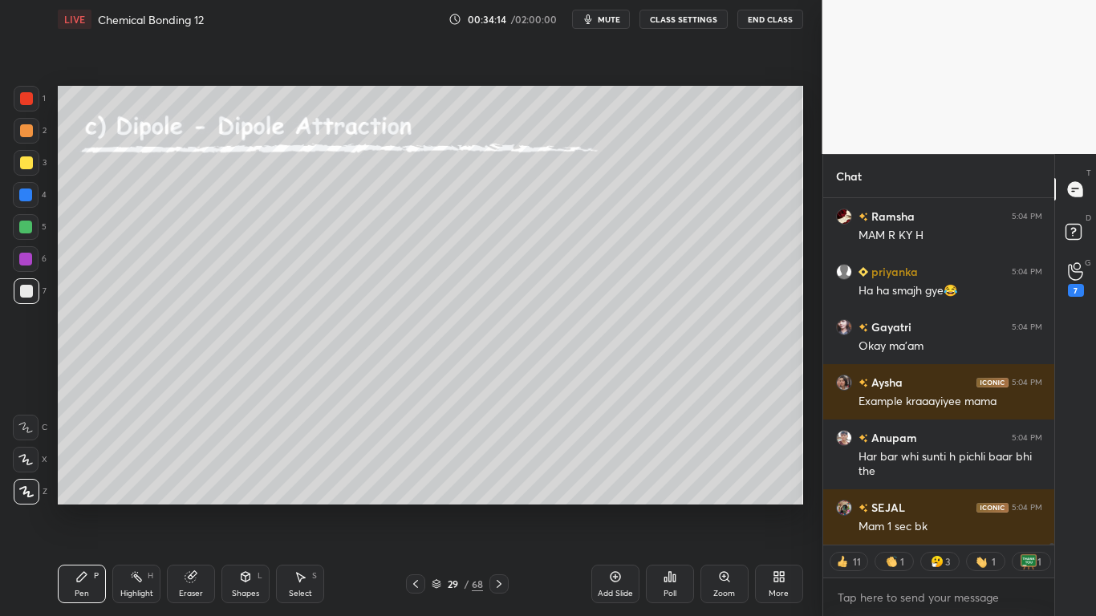
scroll to position [64148, 0]
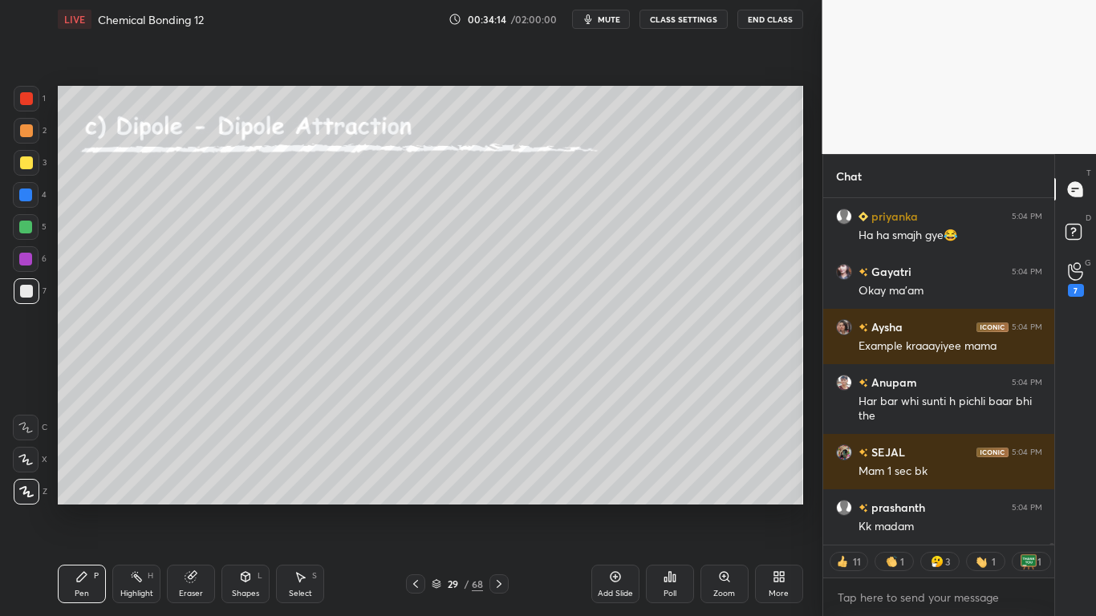
type textarea "x"
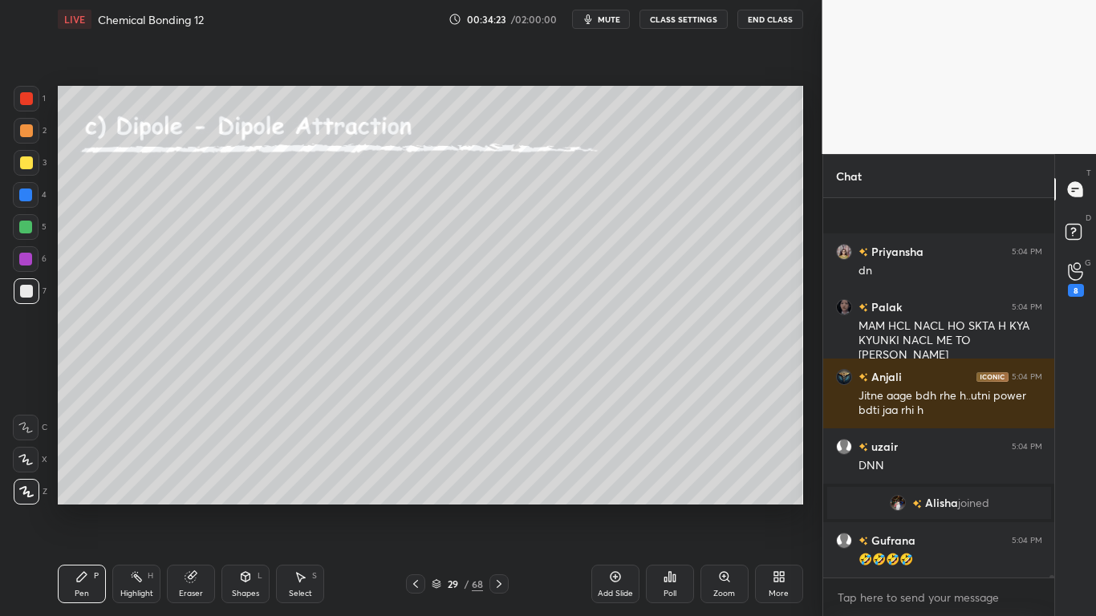
scroll to position [64467, 0]
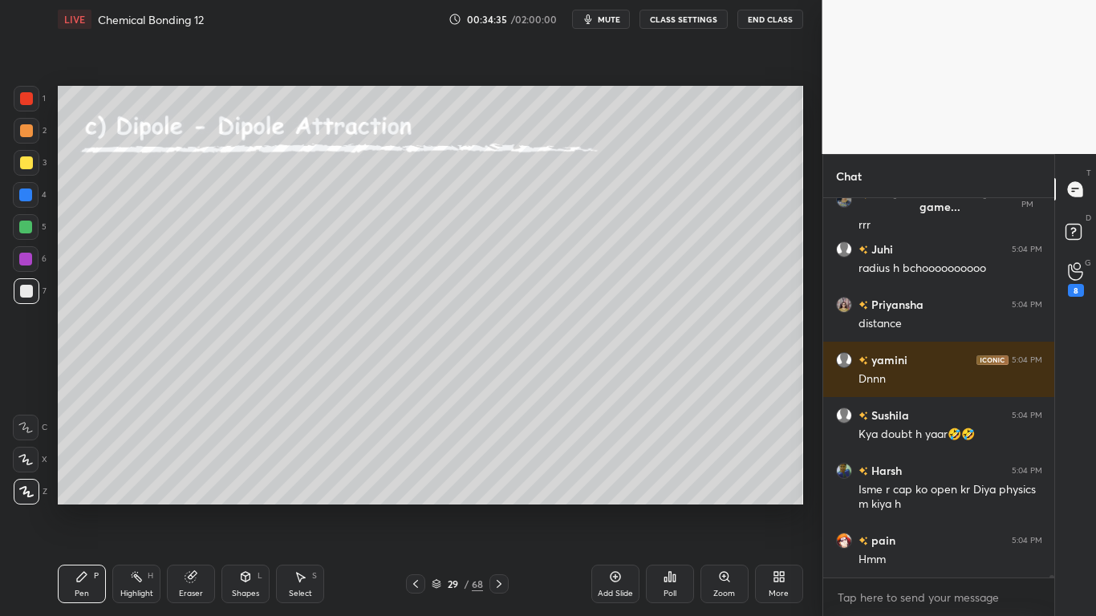
click at [183, 507] on div "Eraser" at bounding box center [191, 584] width 48 height 39
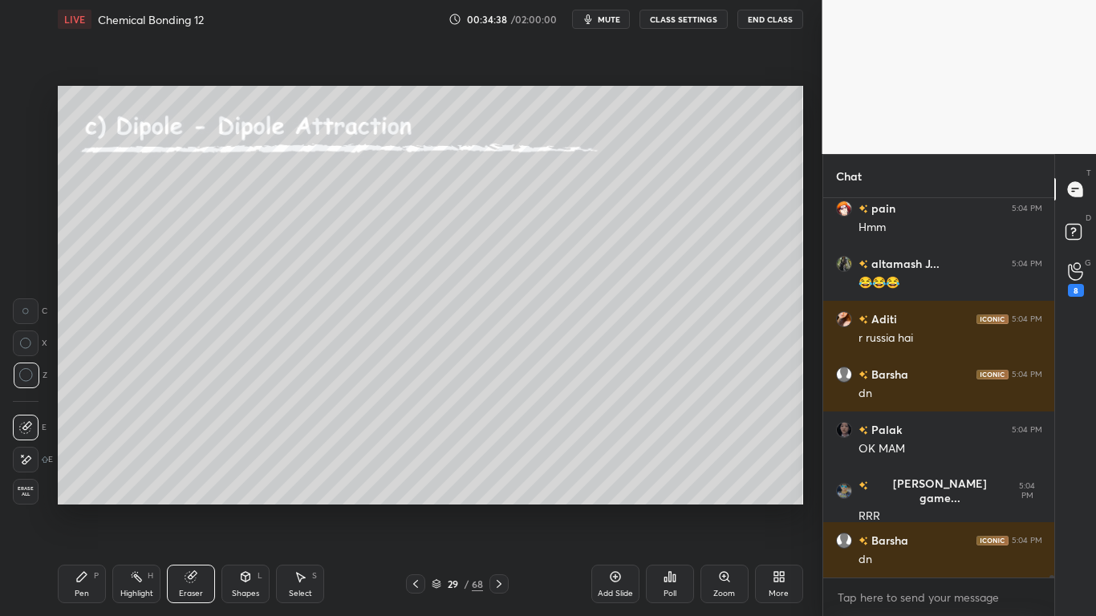
click at [83, 507] on div "Pen P" at bounding box center [82, 584] width 48 height 39
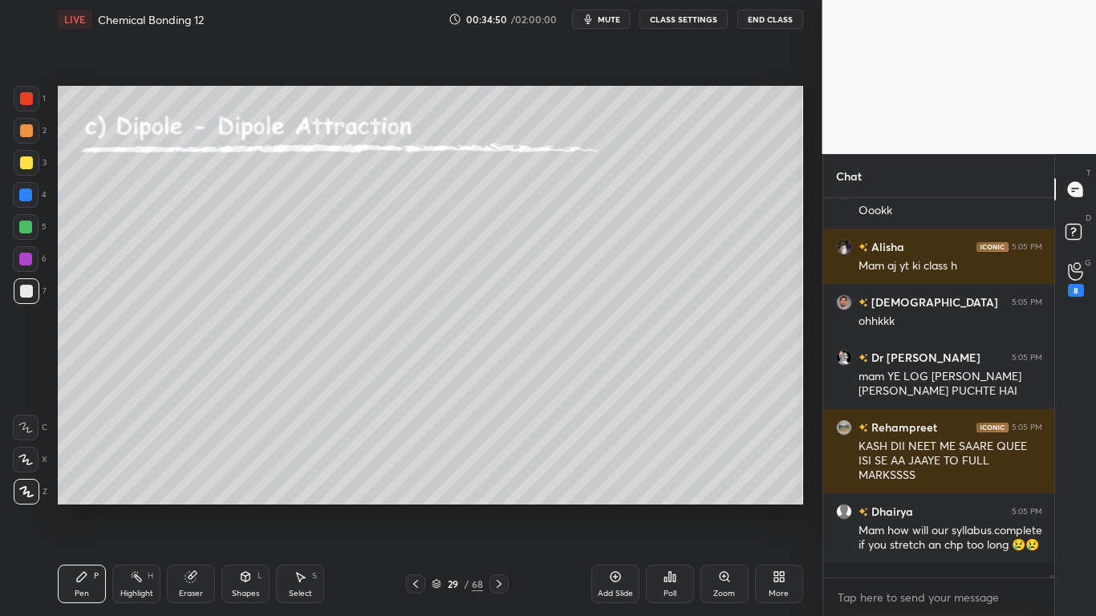
click at [28, 158] on div at bounding box center [26, 162] width 13 height 13
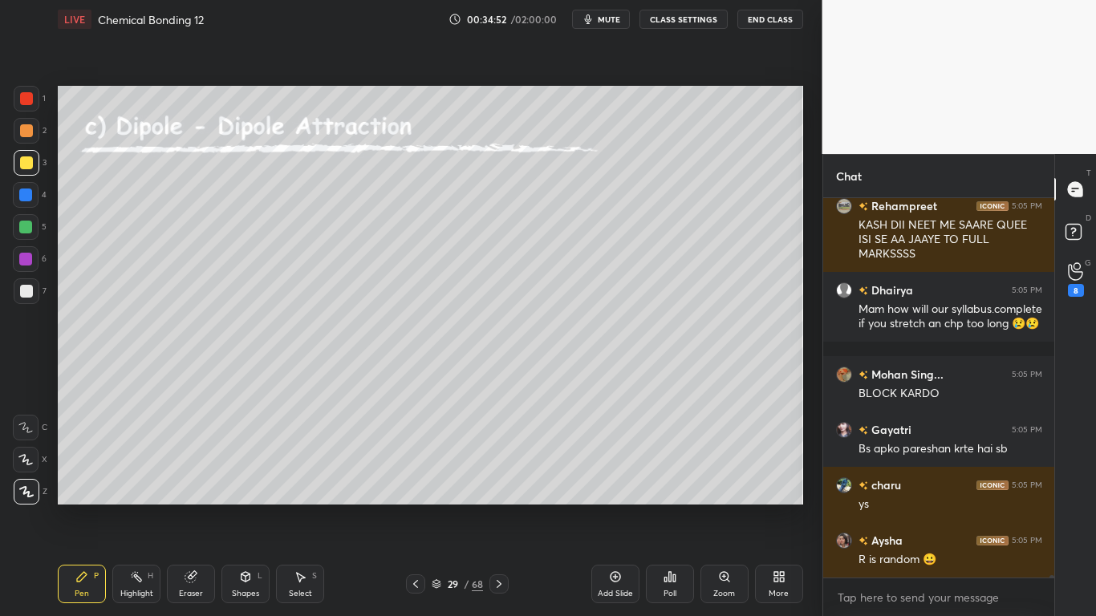
click at [691, 26] on button "CLASS SETTINGS" at bounding box center [684, 19] width 88 height 19
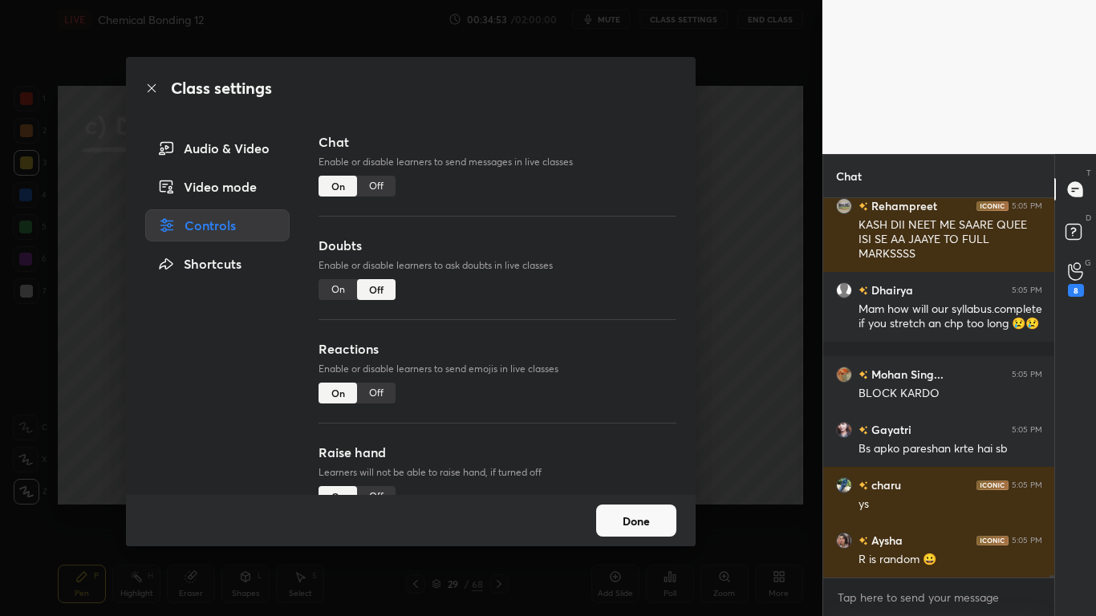
click at [384, 189] on div "Off" at bounding box center [376, 186] width 39 height 21
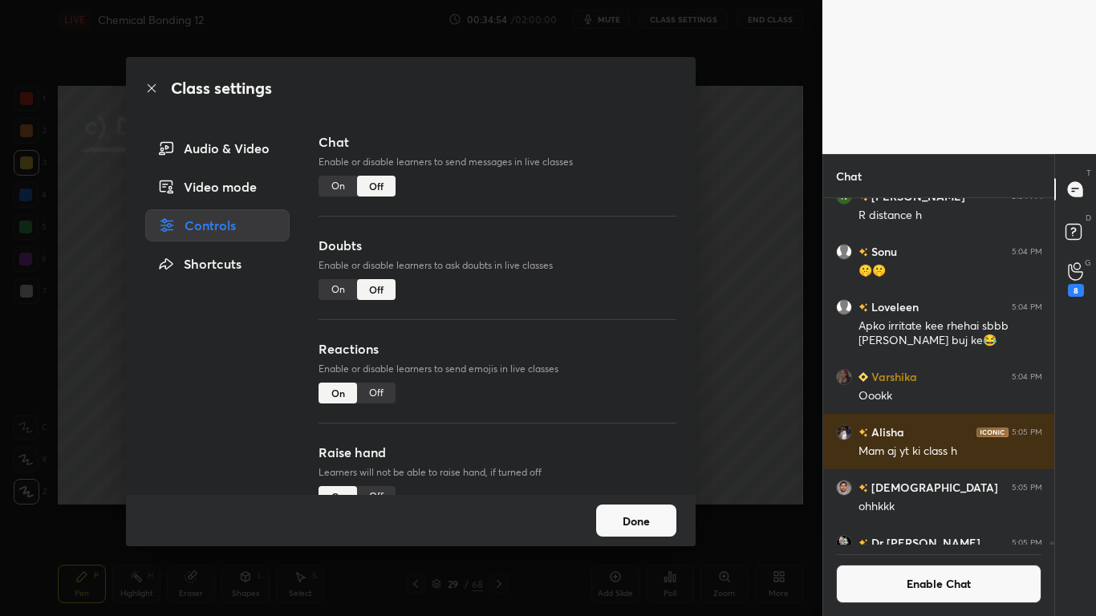
click at [627, 507] on button "Done" at bounding box center [636, 521] width 80 height 32
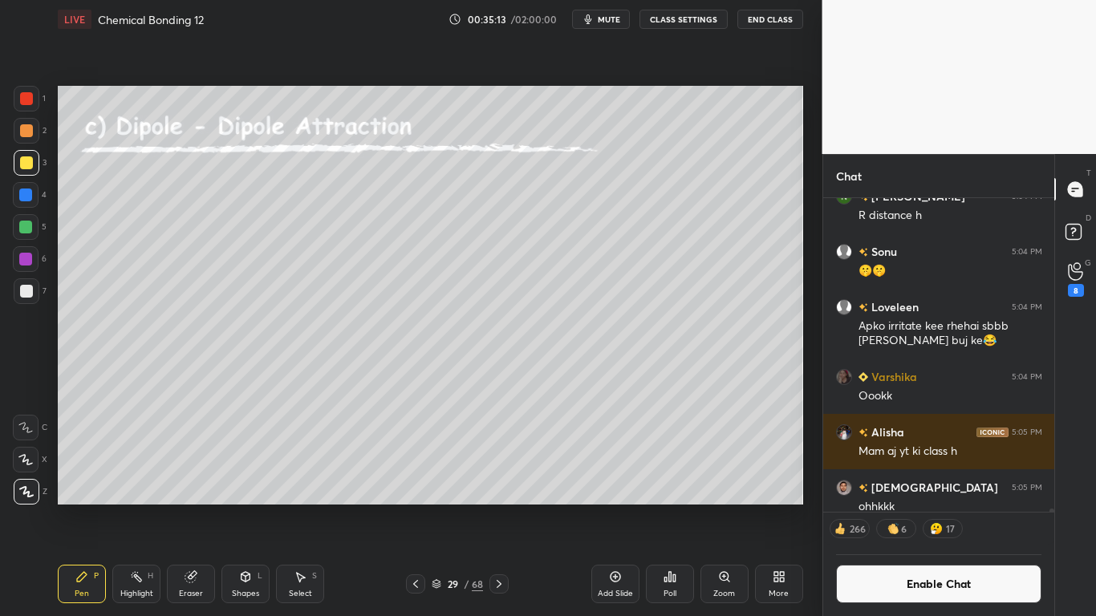
click at [435, 507] on icon at bounding box center [437, 584] width 10 height 10
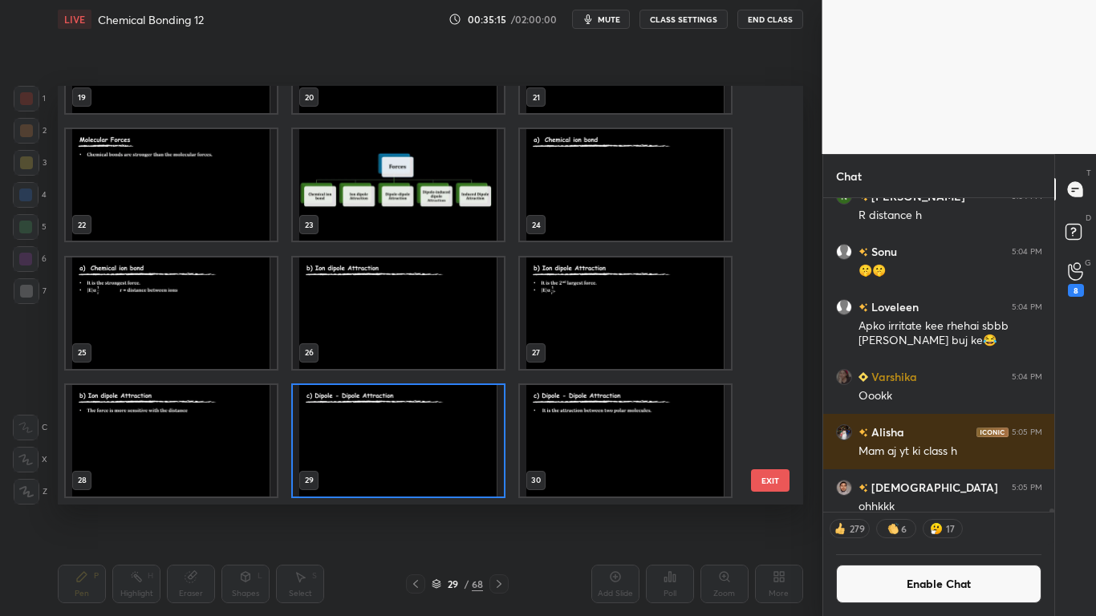
scroll to position [1225, 0]
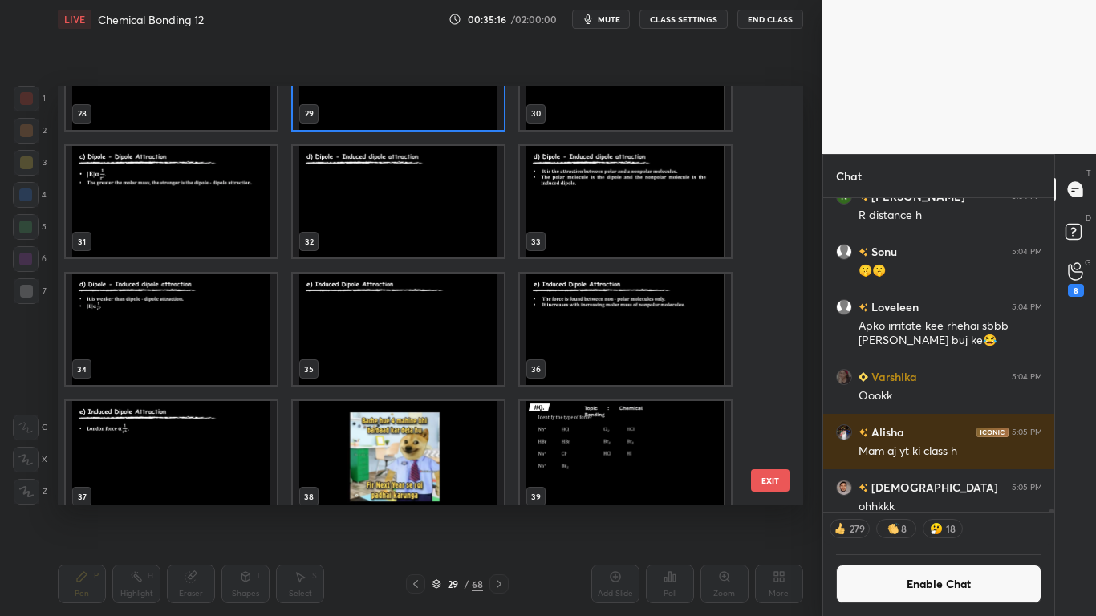
click at [379, 214] on img "grid" at bounding box center [398, 202] width 211 height 112
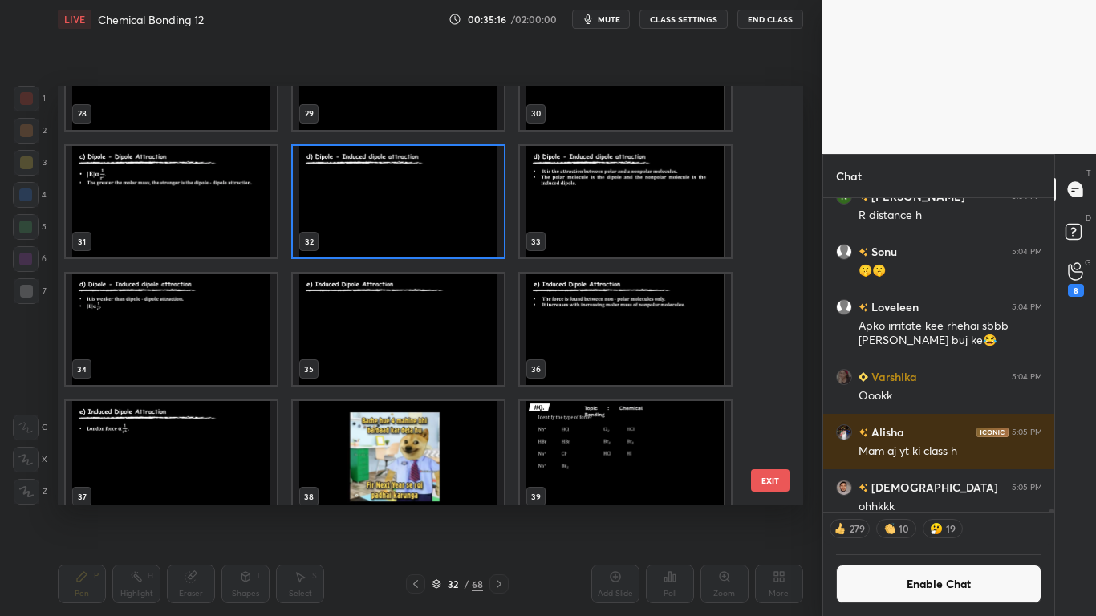
click at [381, 214] on img "grid" at bounding box center [398, 202] width 211 height 112
click at [381, 221] on img "grid" at bounding box center [398, 202] width 211 height 112
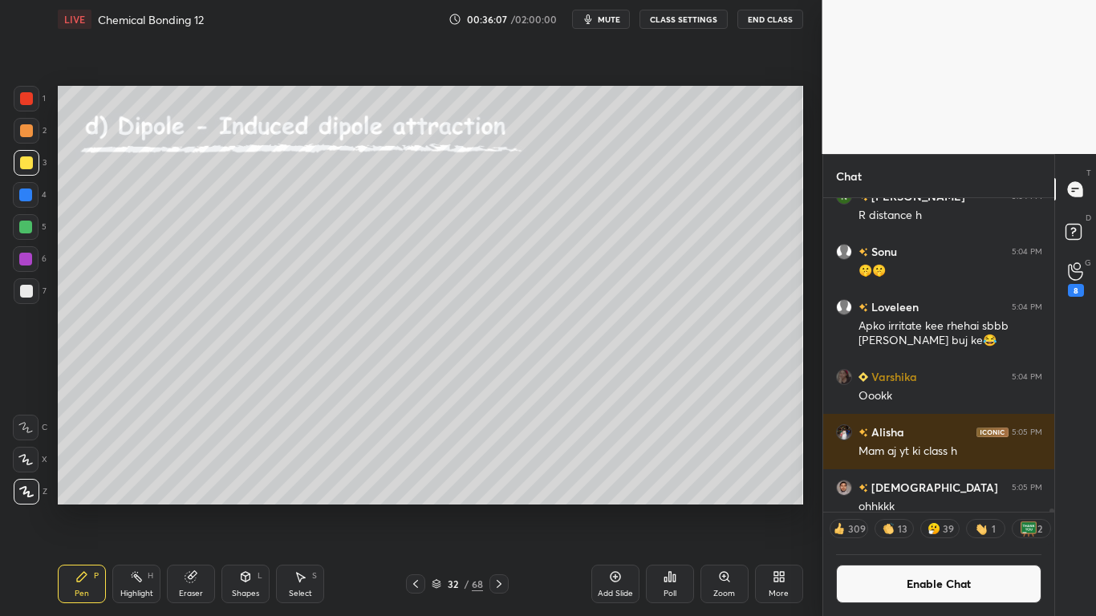
click at [30, 132] on div at bounding box center [26, 130] width 13 height 13
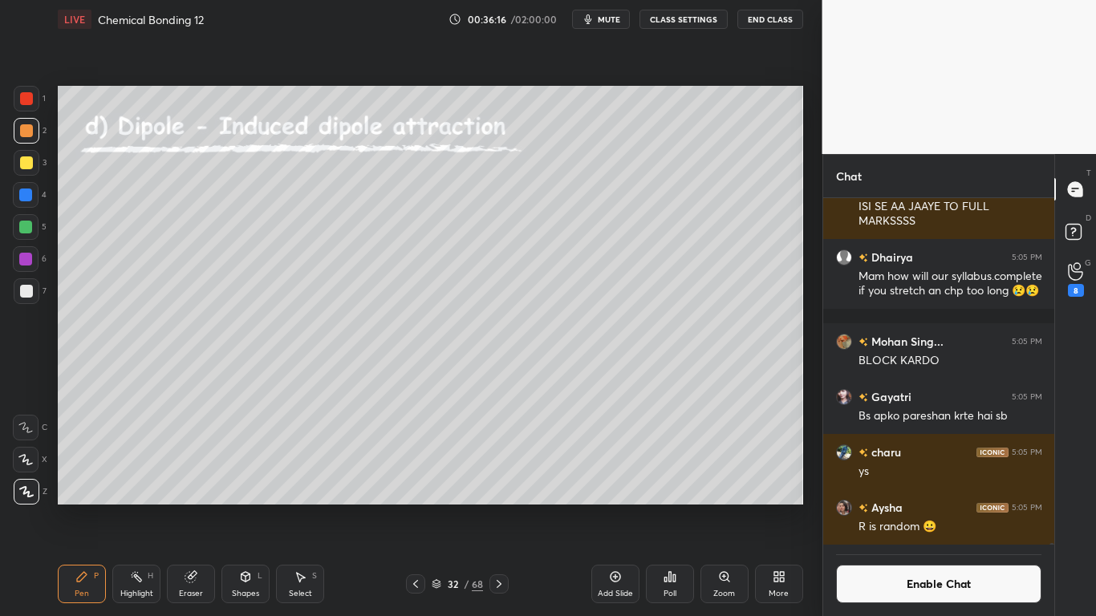
scroll to position [309, 226]
click at [197, 507] on icon at bounding box center [191, 577] width 13 height 13
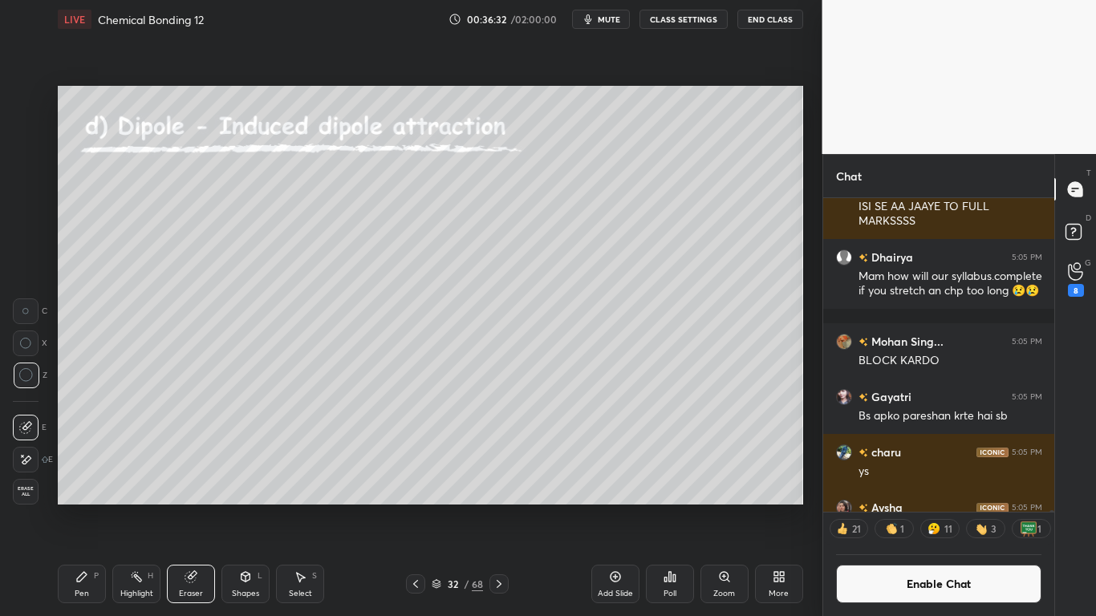
click at [63, 507] on div "Pen P" at bounding box center [82, 584] width 48 height 39
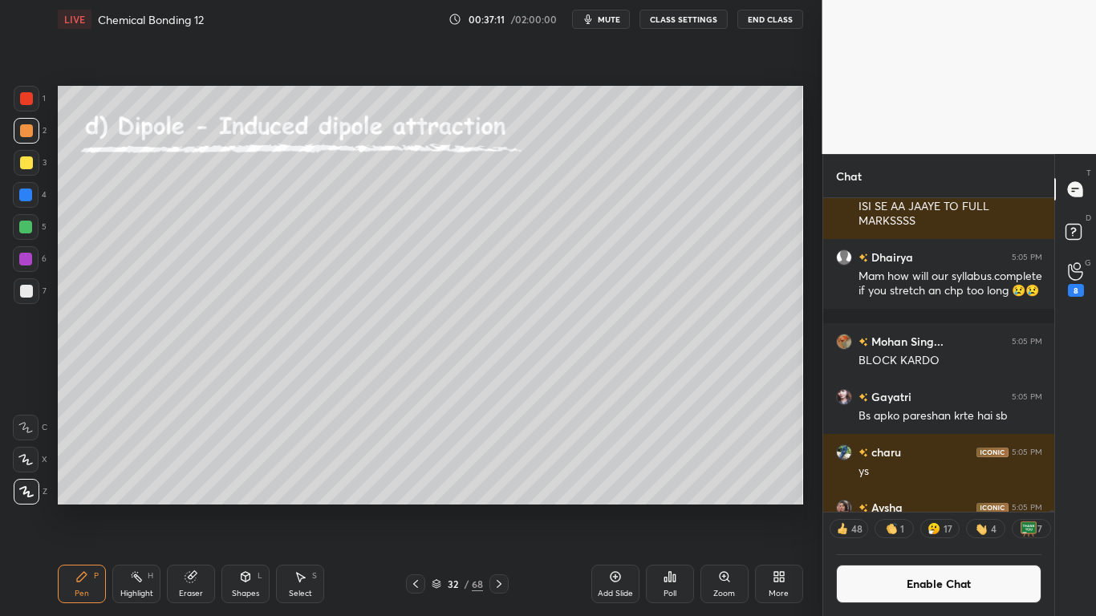
click at [29, 286] on div at bounding box center [26, 291] width 13 height 13
click at [24, 291] on div at bounding box center [26, 291] width 13 height 13
click at [905, 507] on button "Enable Chat" at bounding box center [939, 584] width 206 height 39
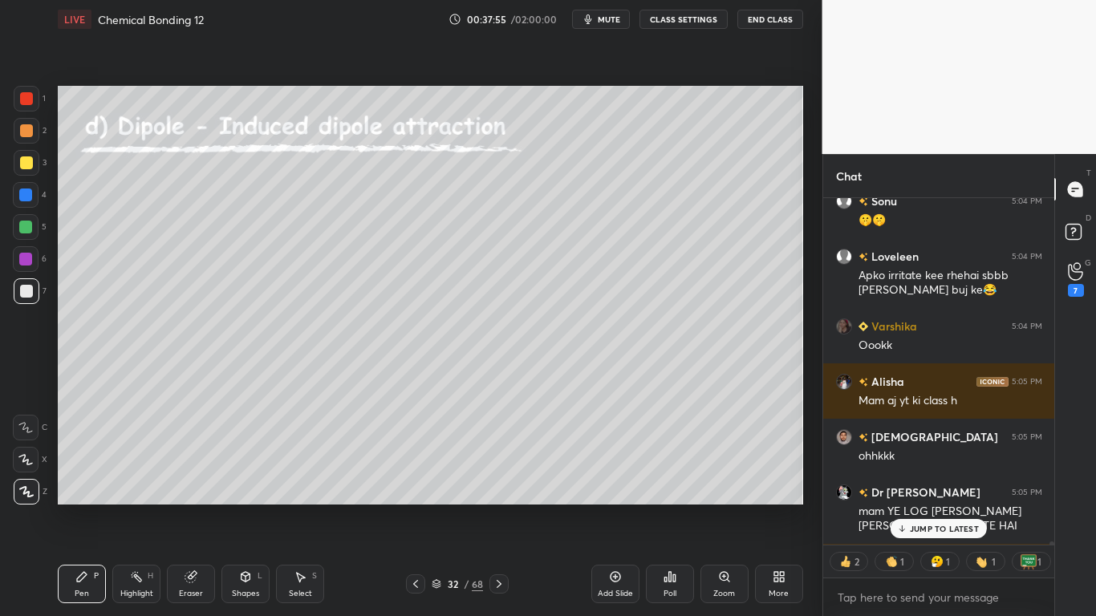
click at [933, 507] on div "JUMP TO LATEST" at bounding box center [939, 528] width 96 height 19
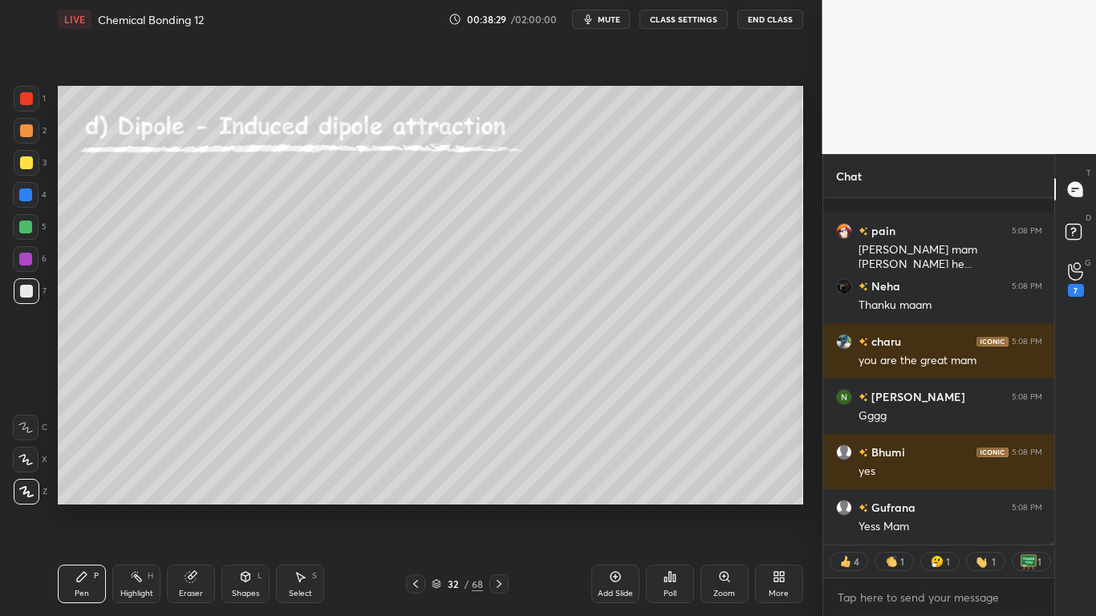
scroll to position [68052, 0]
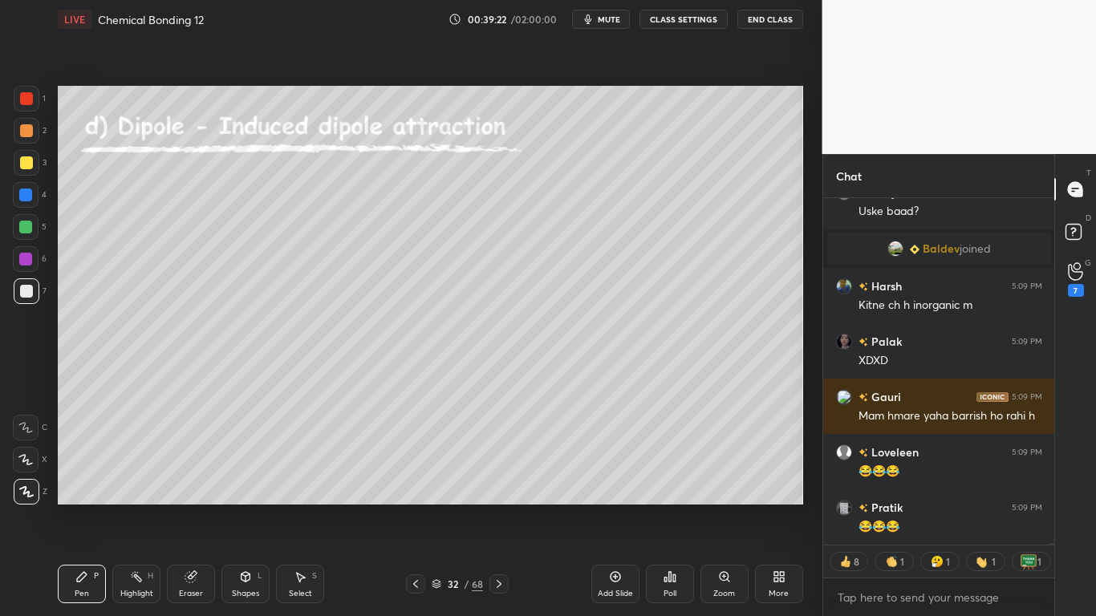
click at [29, 161] on div at bounding box center [26, 162] width 13 height 13
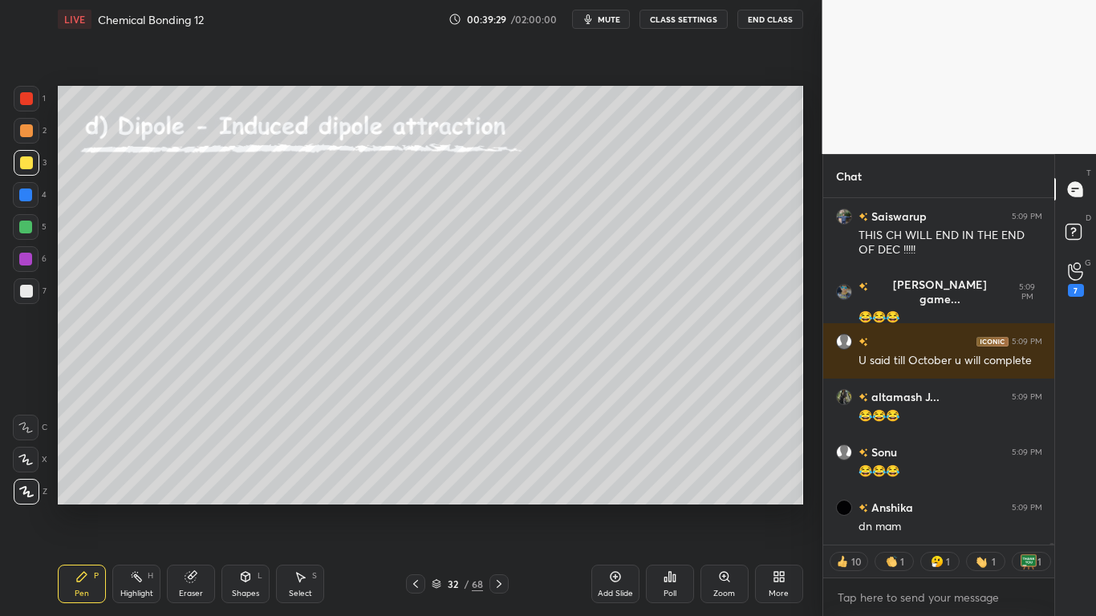
click at [689, 22] on button "CLASS SETTINGS" at bounding box center [684, 19] width 88 height 19
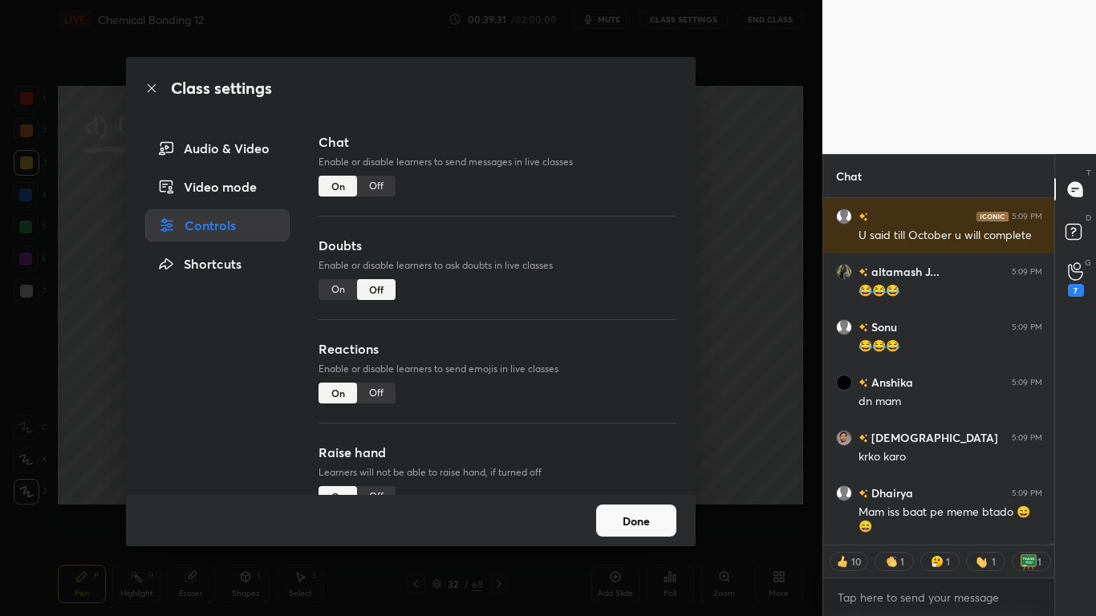
click at [729, 268] on div "Class settings Audio & Video Video mode Controls Shortcuts Chat Enable or disab…" at bounding box center [411, 308] width 822 height 616
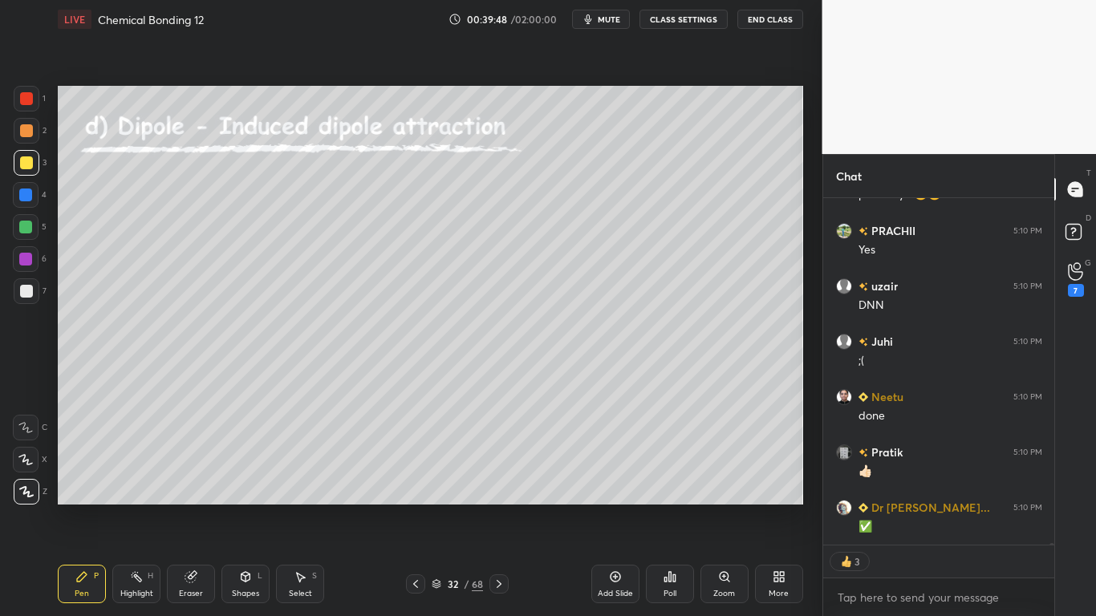
click at [703, 22] on button "CLASS SETTINGS" at bounding box center [684, 19] width 88 height 19
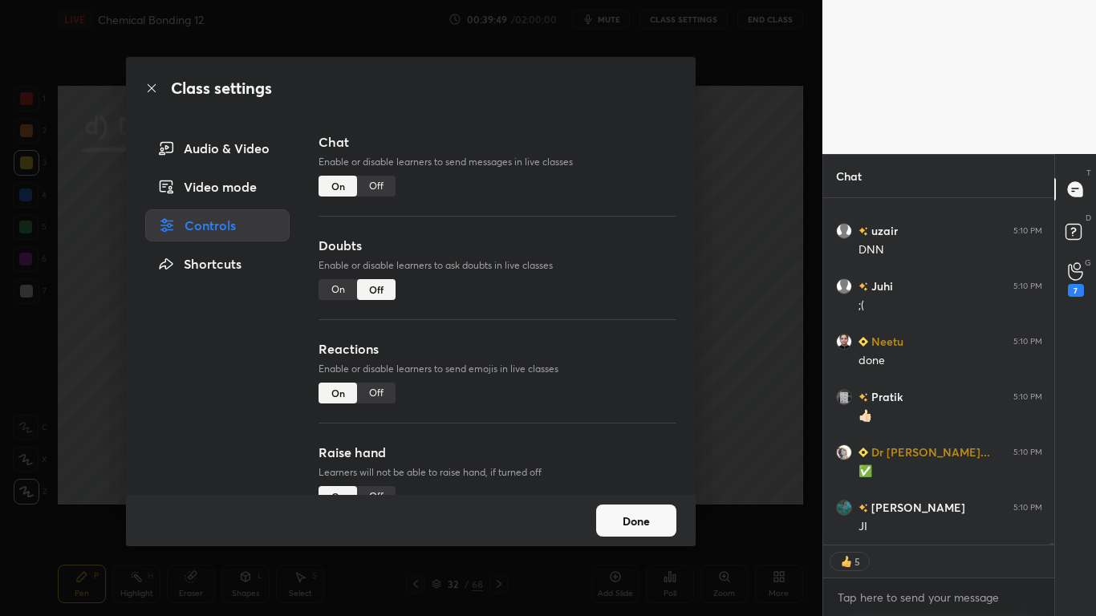
type textarea "x"
click at [389, 185] on div "Off" at bounding box center [376, 186] width 39 height 21
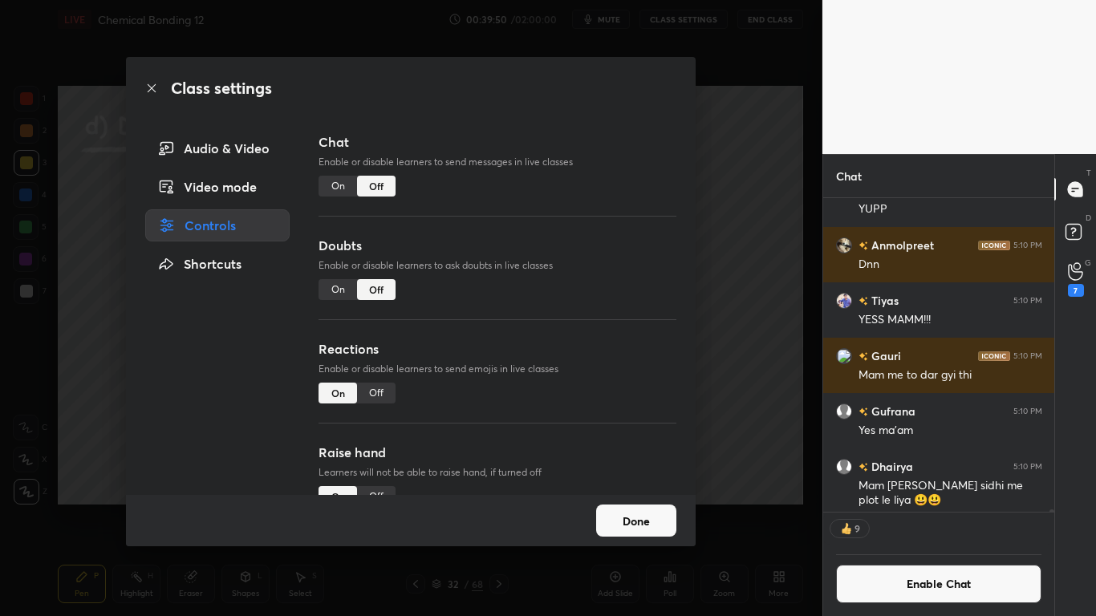
click at [640, 507] on button "Done" at bounding box center [636, 521] width 80 height 32
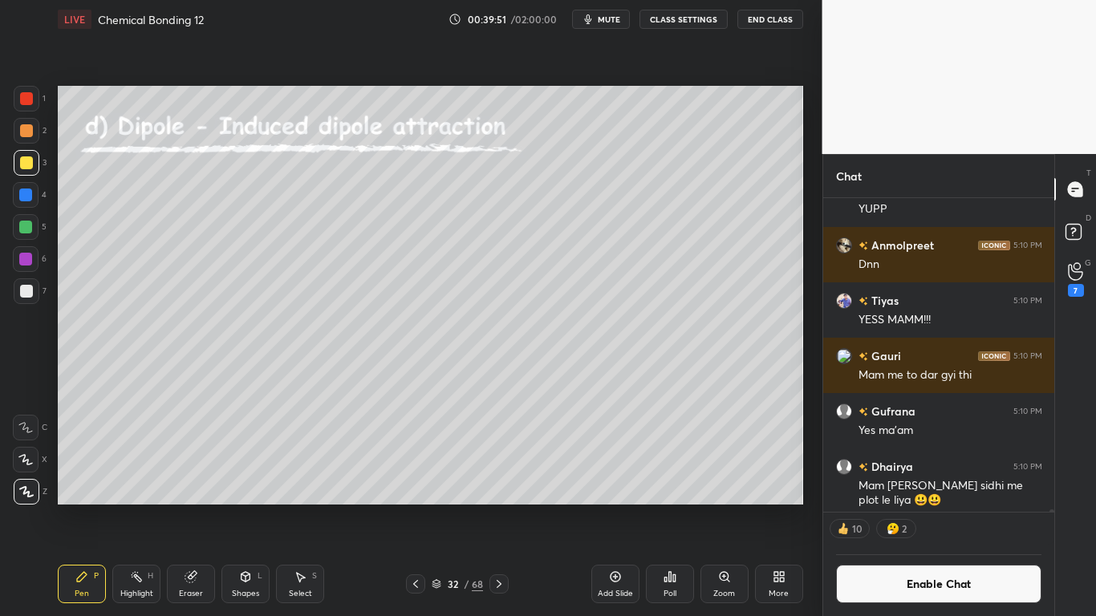
click at [441, 507] on icon at bounding box center [436, 587] width 8 height 2
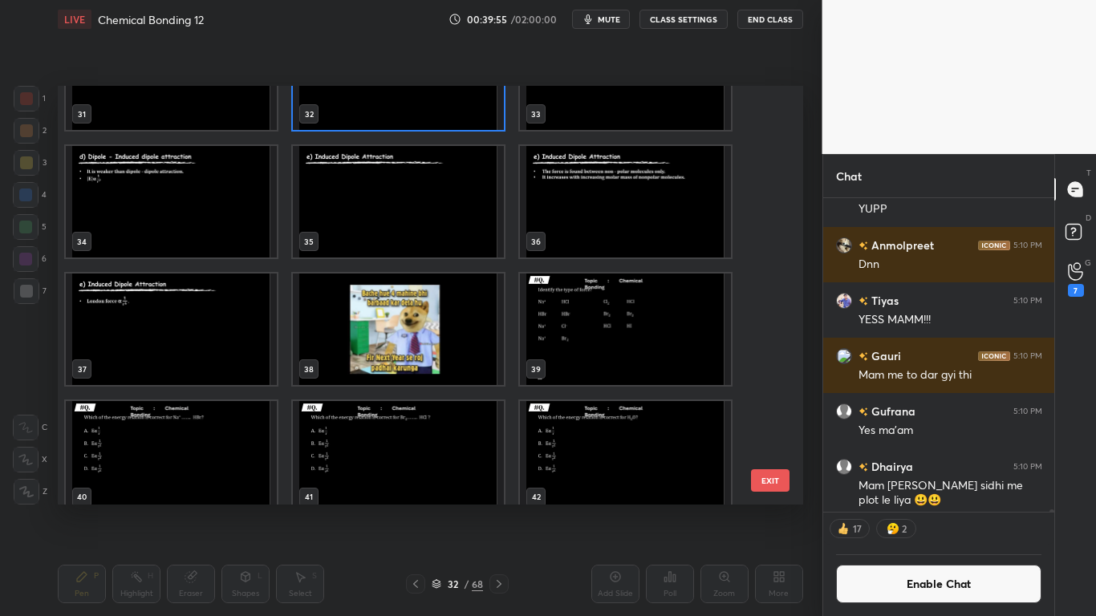
click at [384, 205] on img "grid" at bounding box center [398, 202] width 211 height 112
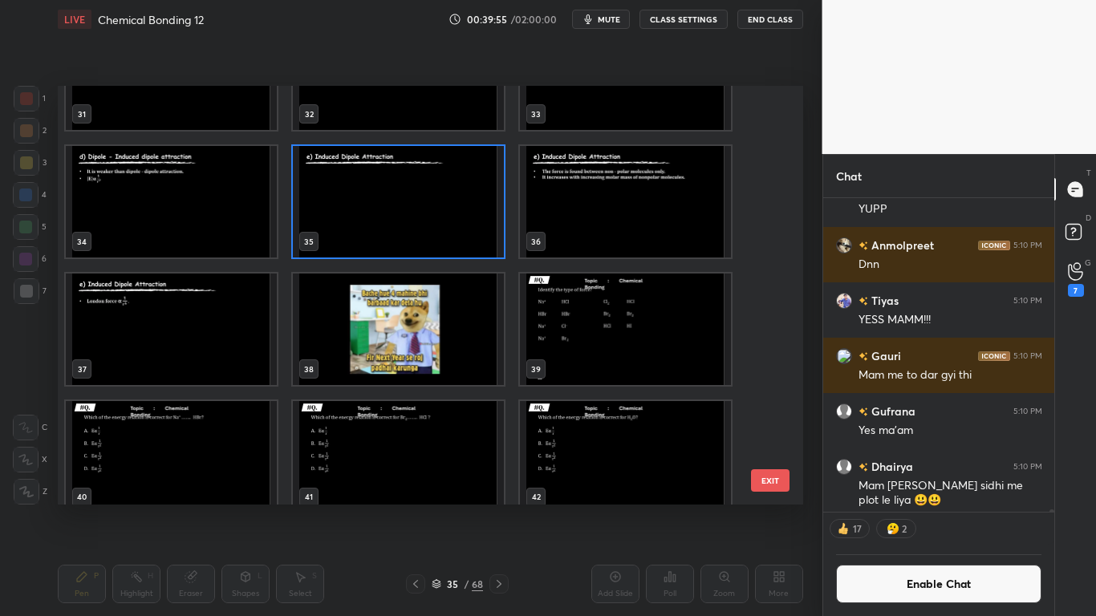
click at [382, 206] on img "grid" at bounding box center [398, 202] width 211 height 112
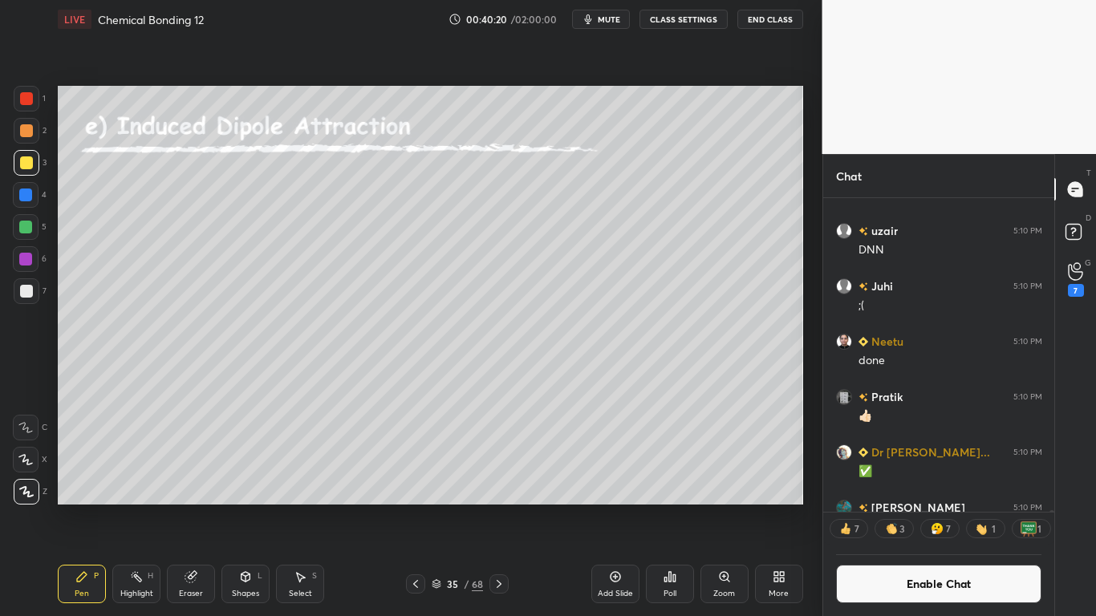
click at [27, 291] on div at bounding box center [26, 291] width 13 height 13
click at [30, 164] on div at bounding box center [26, 162] width 13 height 13
click at [912, 507] on button "Enable Chat" at bounding box center [939, 584] width 206 height 39
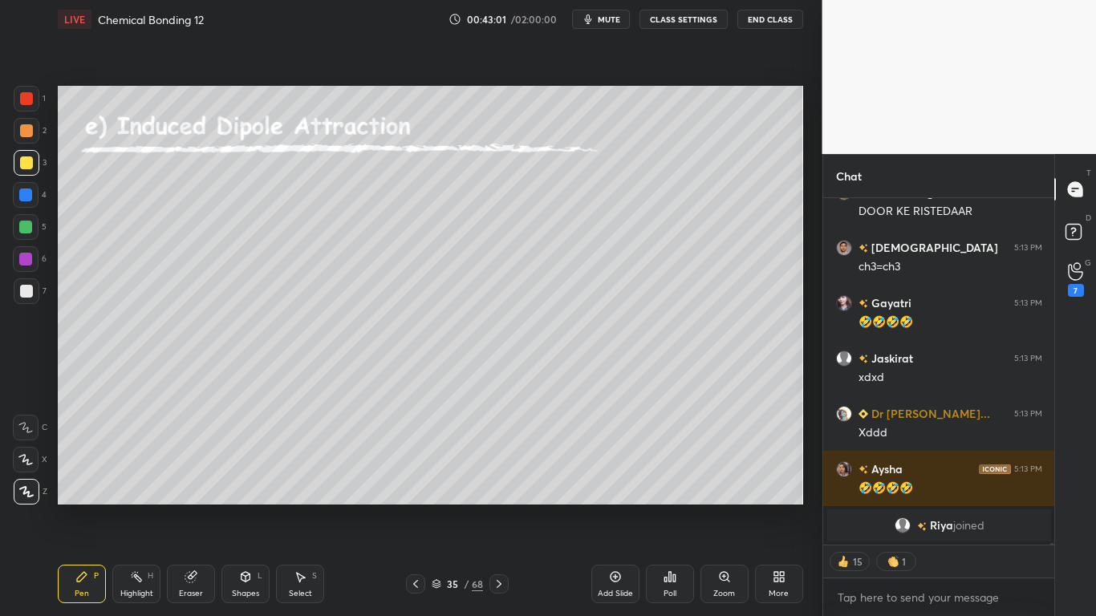
scroll to position [74094, 0]
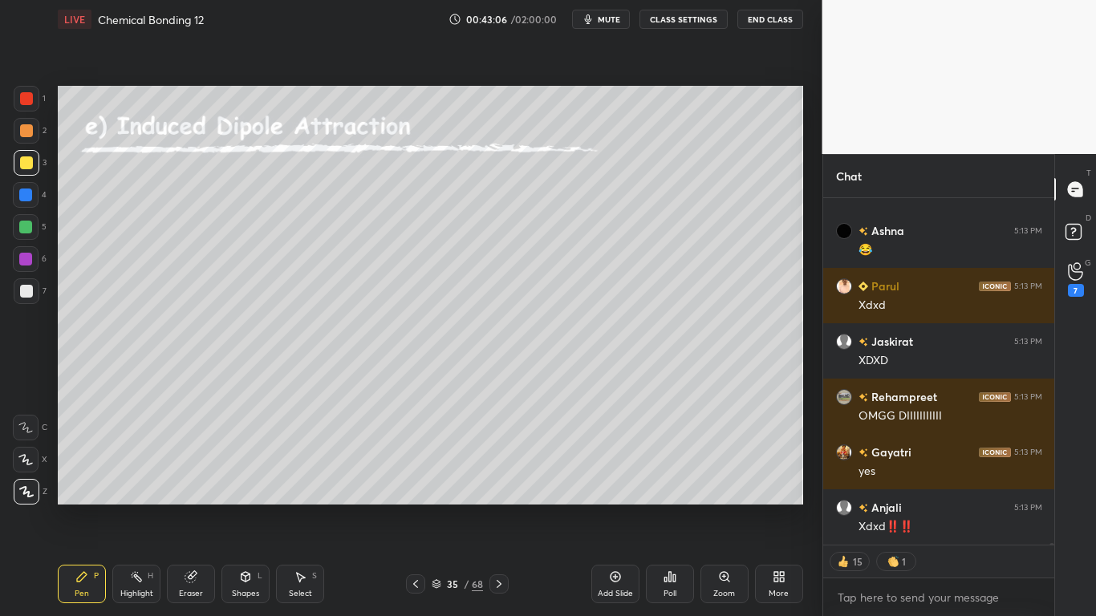
click at [26, 163] on div at bounding box center [26, 162] width 13 height 13
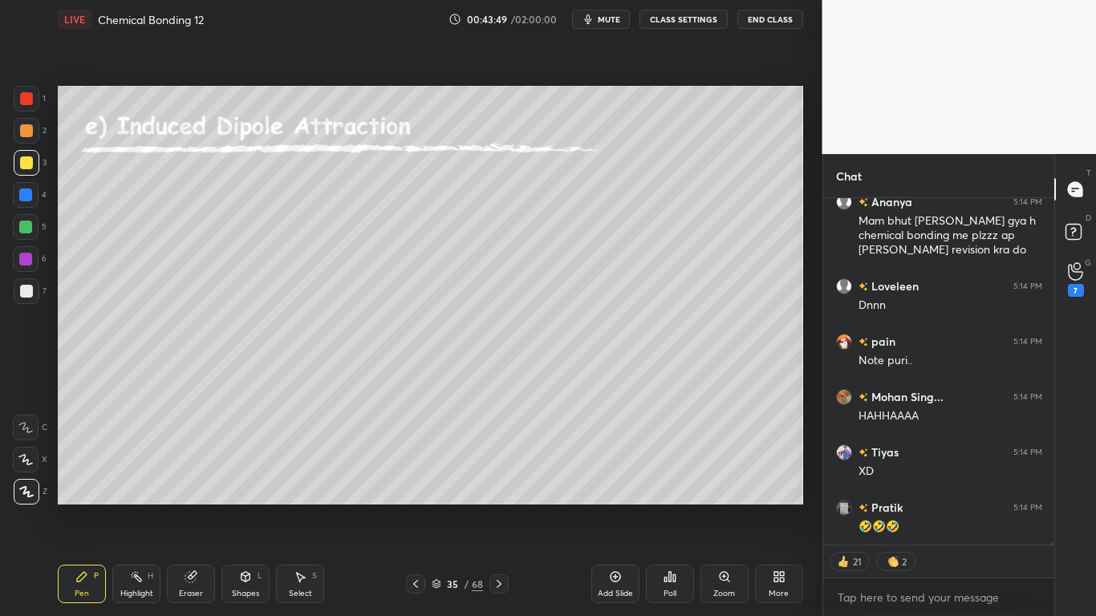
click at [30, 164] on div at bounding box center [26, 162] width 13 height 13
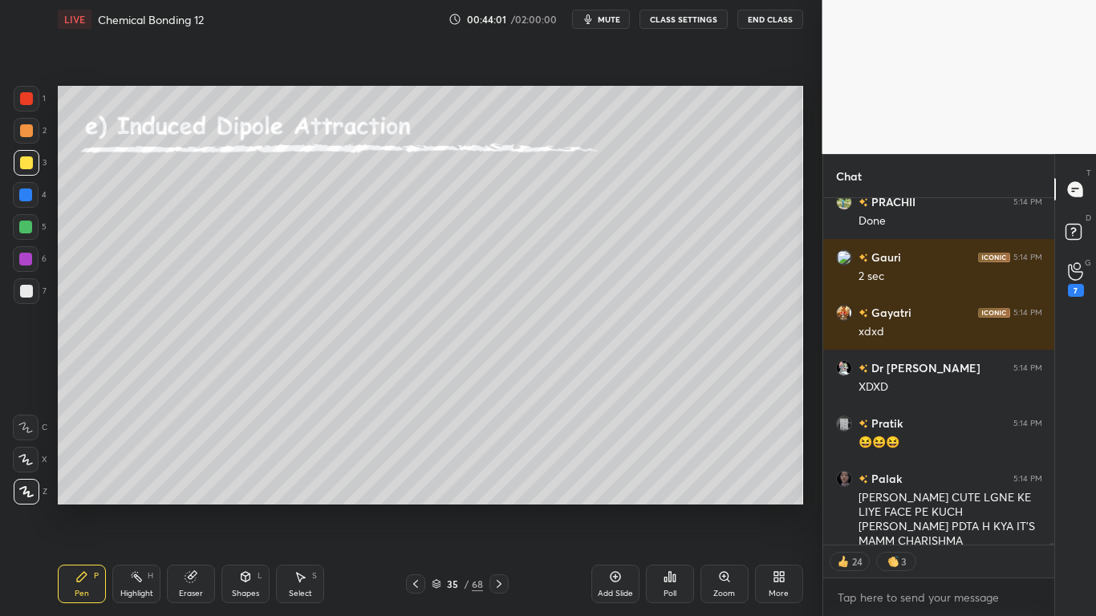
click at [437, 507] on icon at bounding box center [437, 584] width 10 height 10
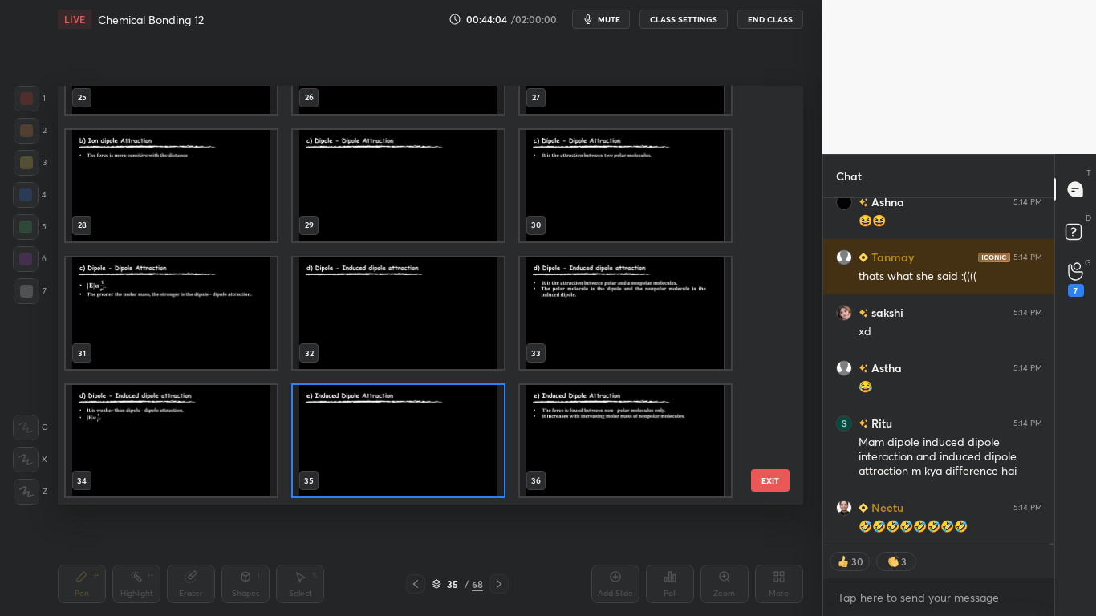
click at [446, 337] on img "grid" at bounding box center [398, 314] width 211 height 112
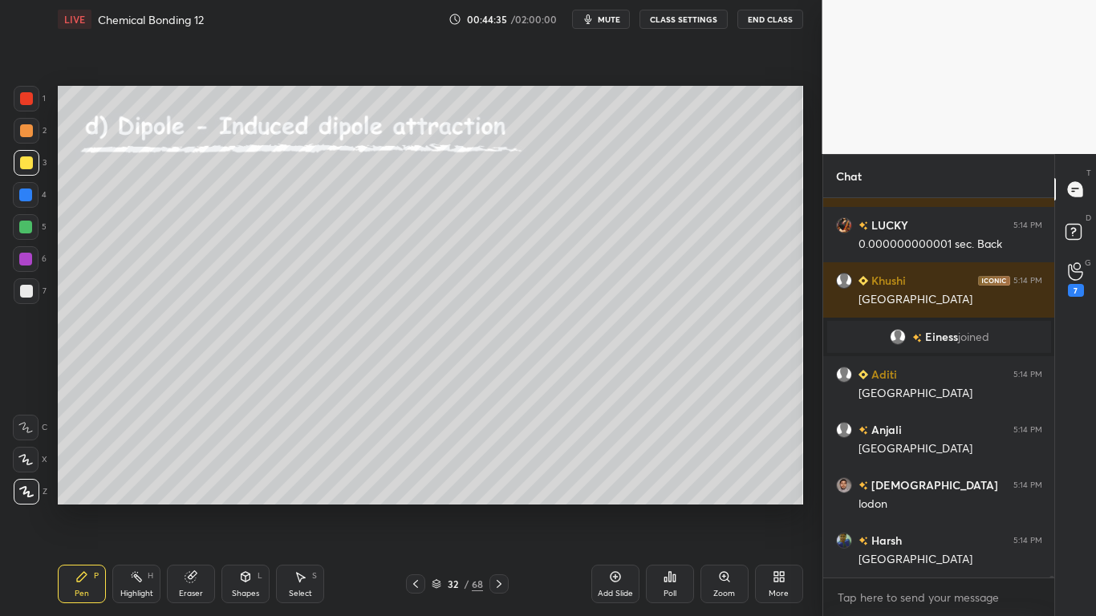
click at [435, 507] on icon at bounding box center [437, 584] width 10 height 10
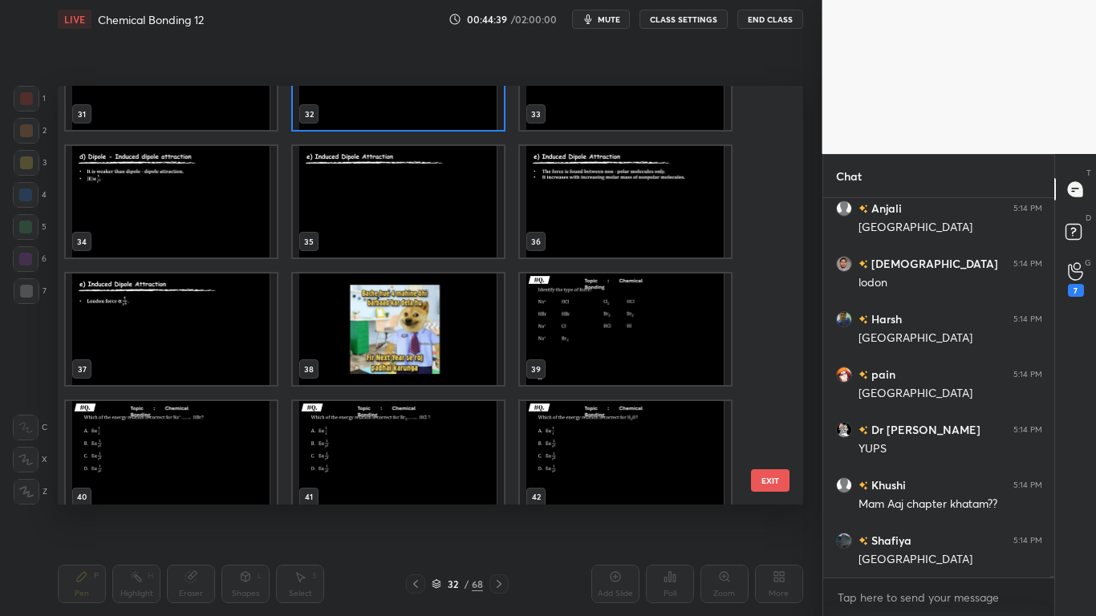
click at [401, 200] on img "grid" at bounding box center [398, 202] width 211 height 112
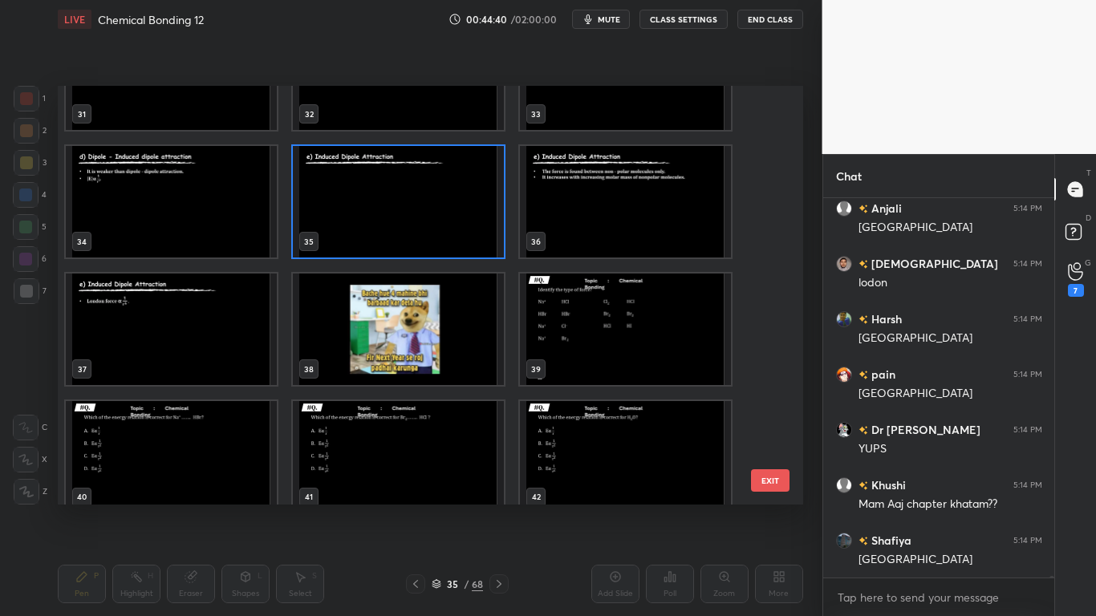
click at [401, 200] on img "grid" at bounding box center [398, 202] width 211 height 112
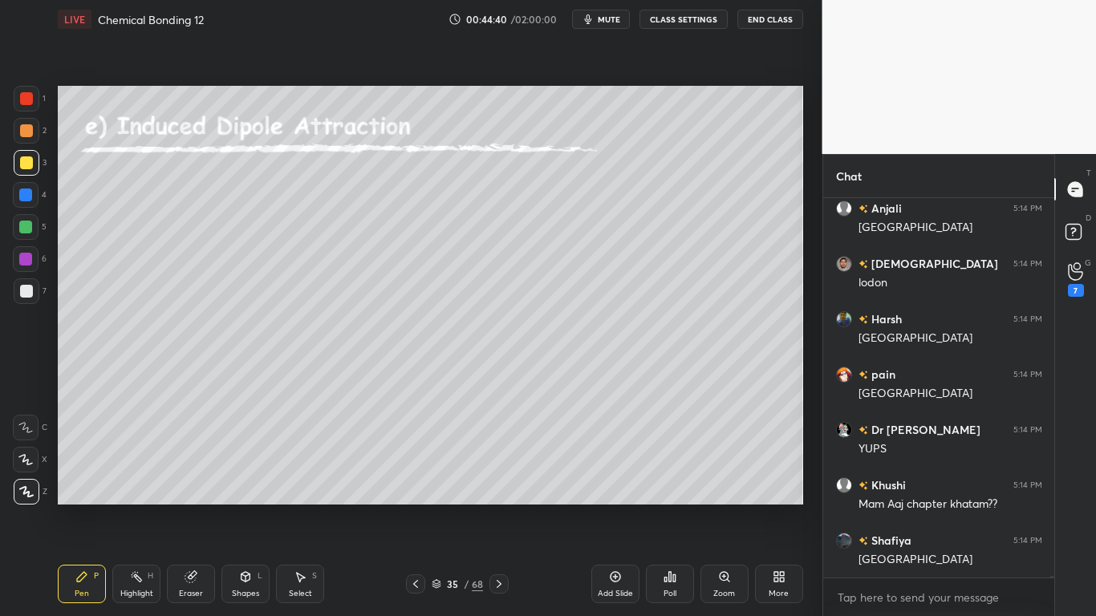
click at [401, 200] on img "grid" at bounding box center [398, 202] width 211 height 112
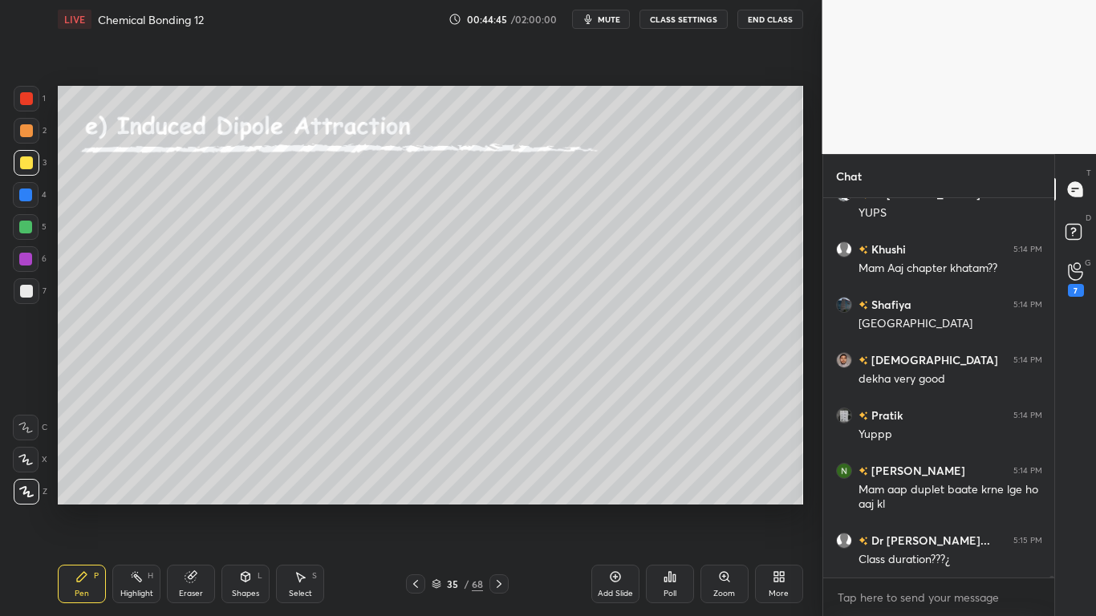
click at [436, 507] on div "35 / 68" at bounding box center [457, 584] width 103 height 19
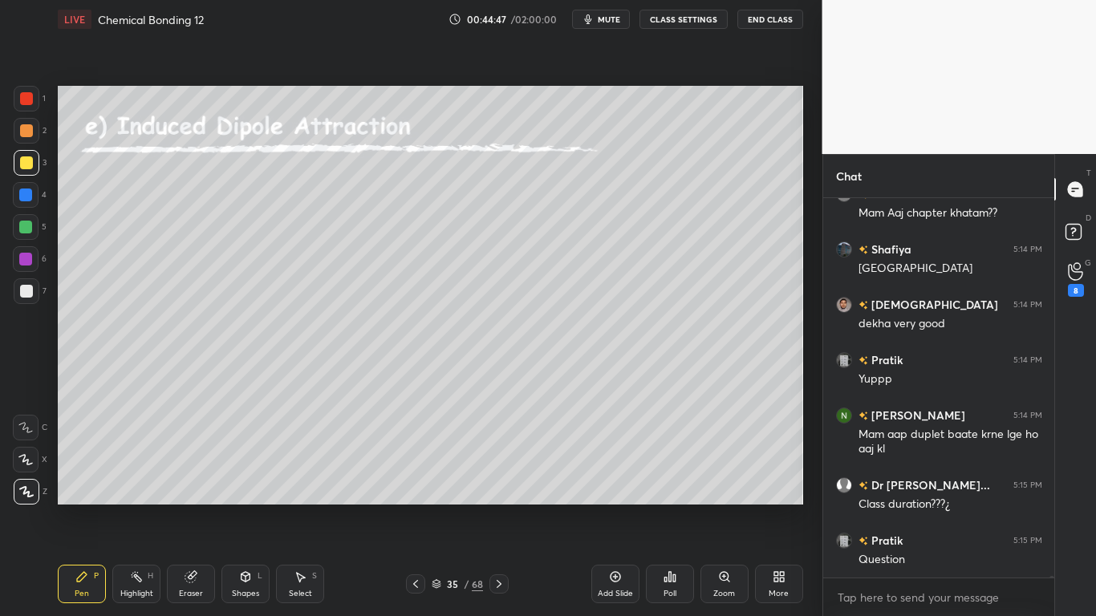
click at [437, 507] on icon at bounding box center [437, 584] width 10 height 10
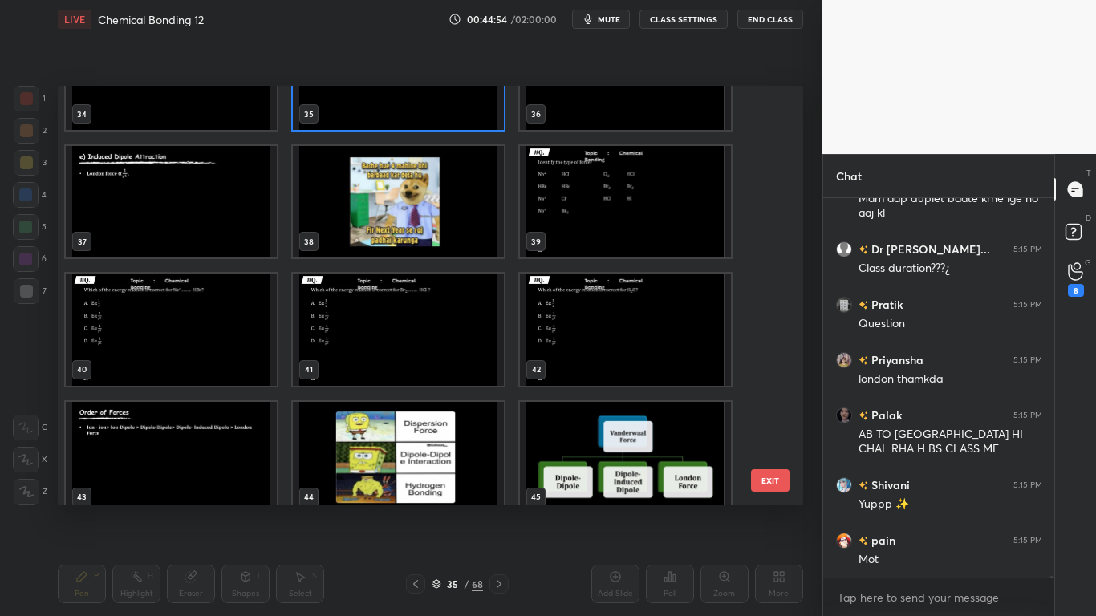
type textarea "x"
click at [205, 305] on img "grid" at bounding box center [171, 330] width 211 height 112
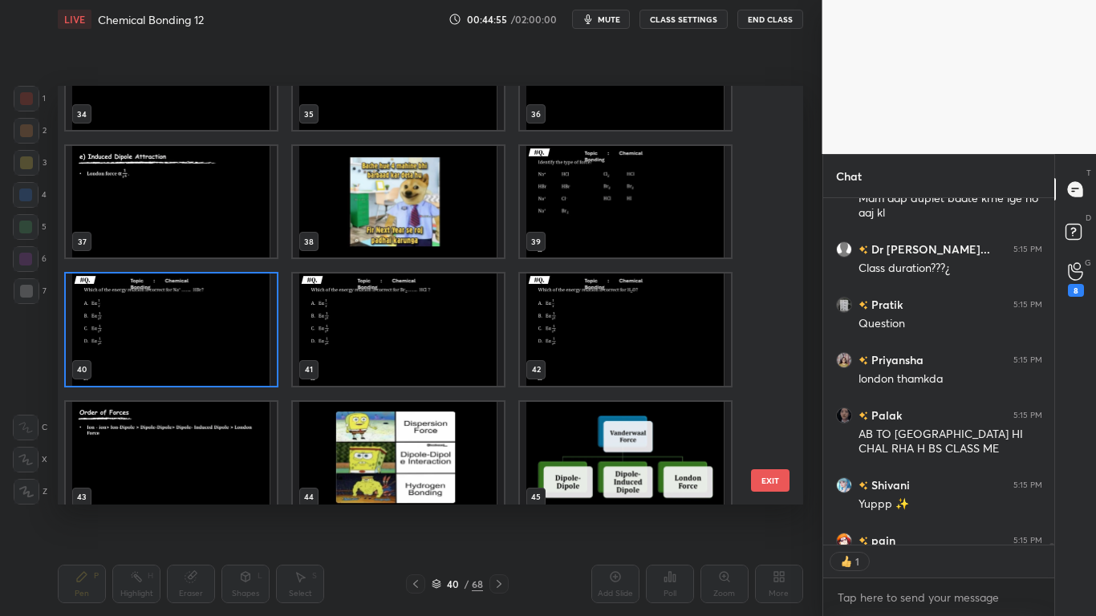
click at [205, 305] on img "grid" at bounding box center [171, 330] width 211 height 112
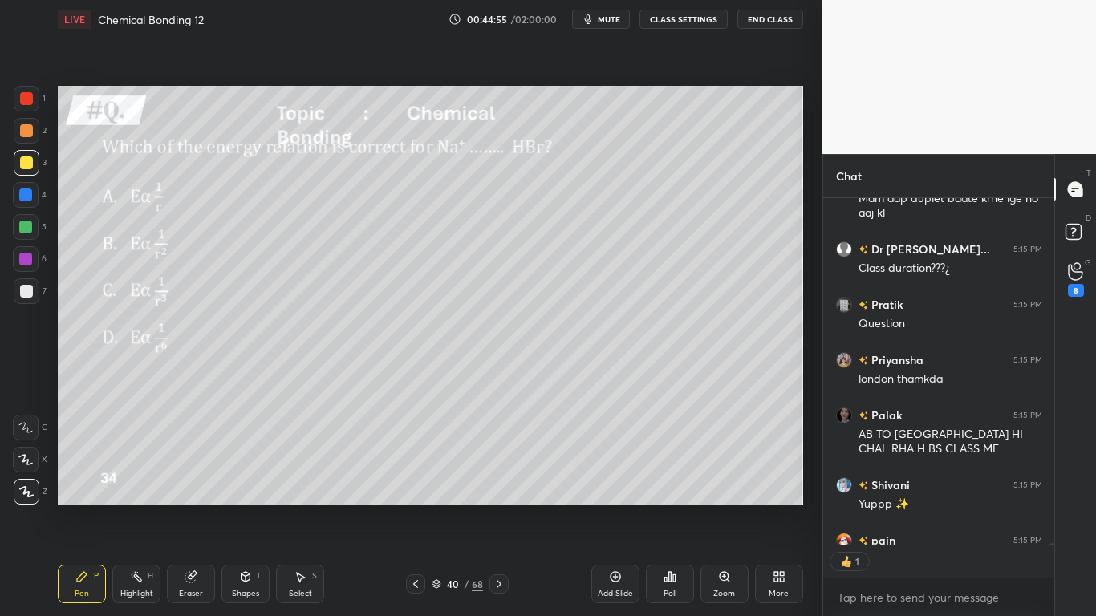
click at [205, 305] on img "grid" at bounding box center [171, 330] width 211 height 112
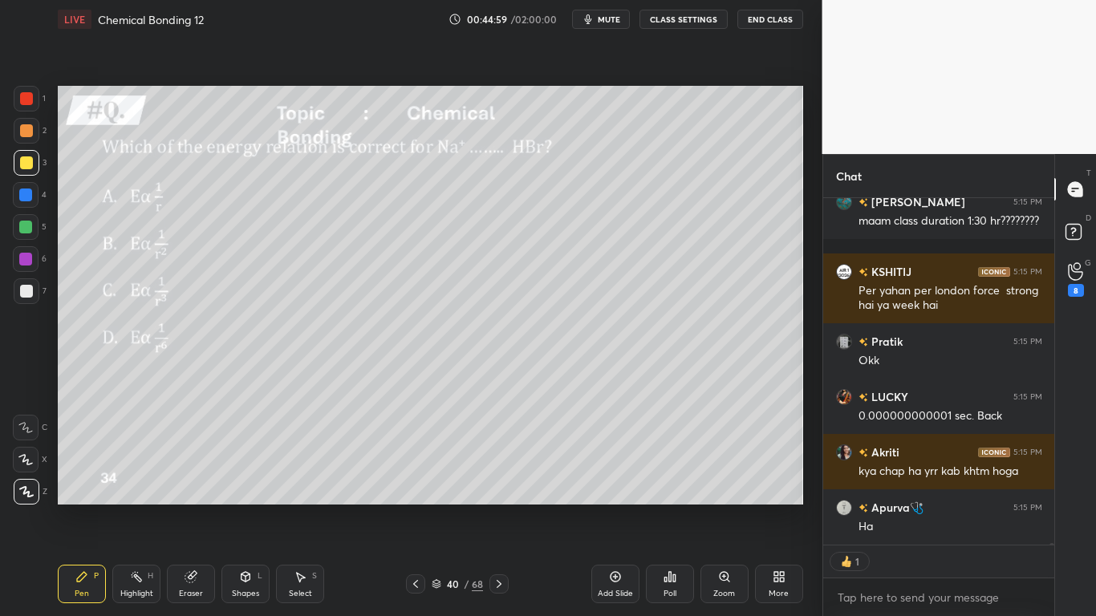
click at [703, 14] on button "CLASS SETTINGS" at bounding box center [684, 19] width 88 height 19
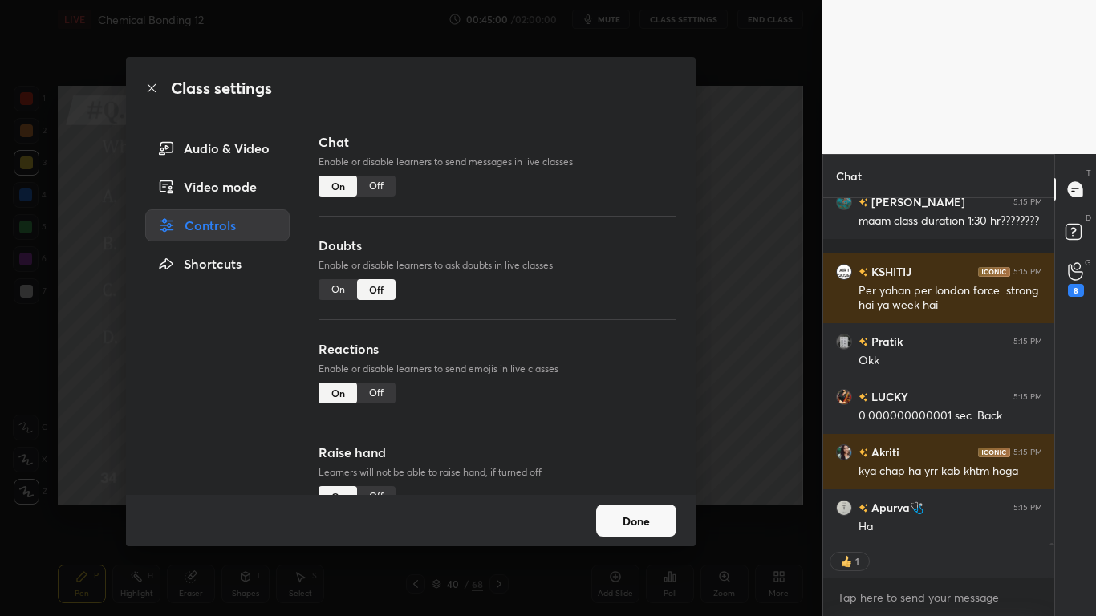
click at [376, 187] on div "Off" at bounding box center [376, 186] width 39 height 21
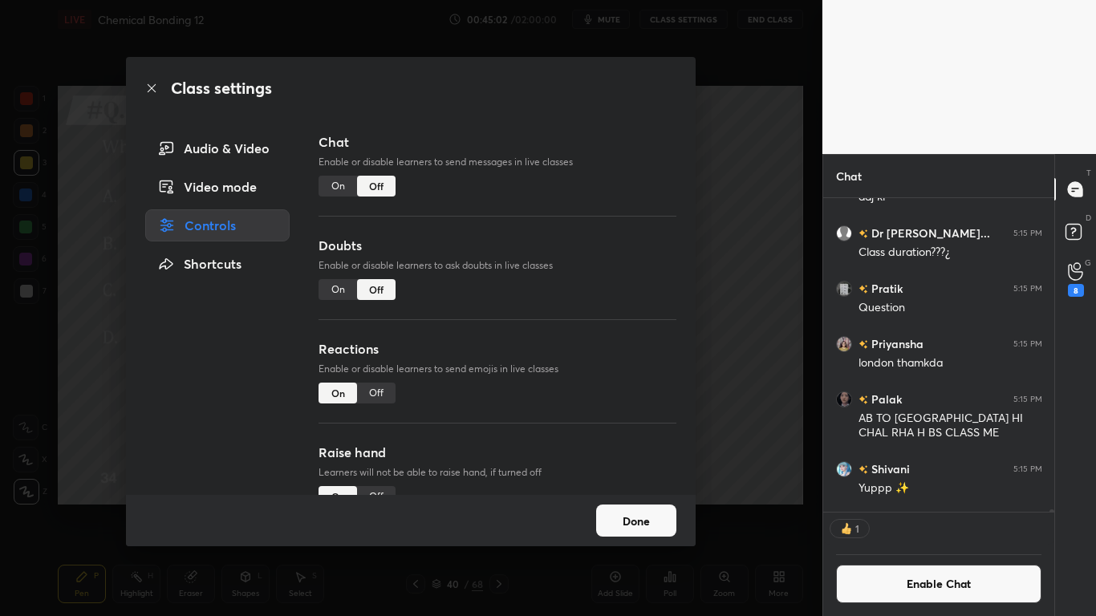
click at [648, 507] on button "Done" at bounding box center [636, 521] width 80 height 32
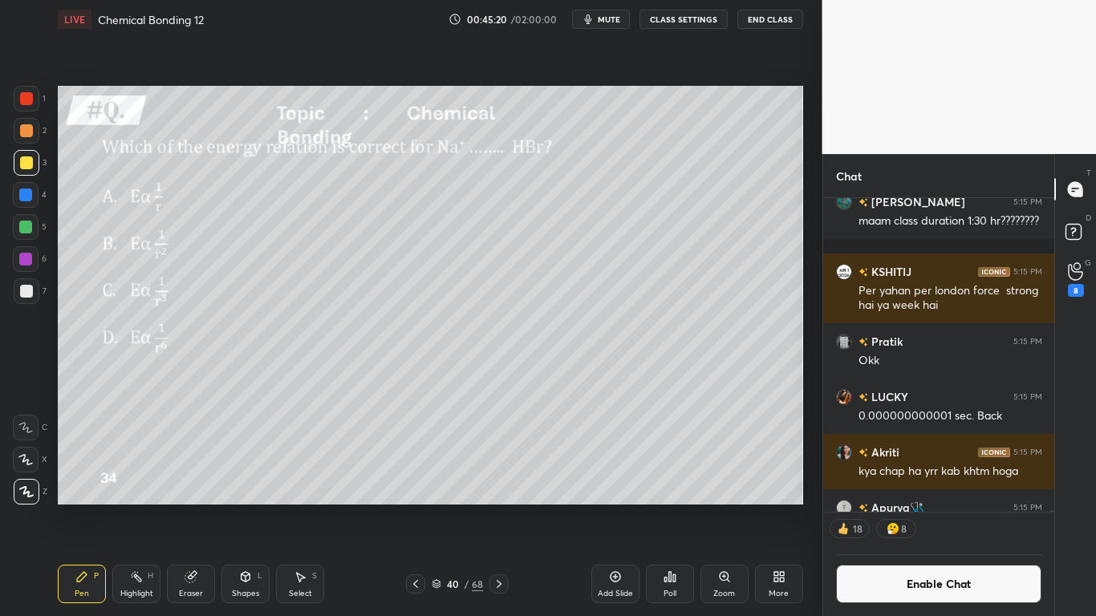
click at [673, 507] on div "Poll" at bounding box center [670, 584] width 48 height 39
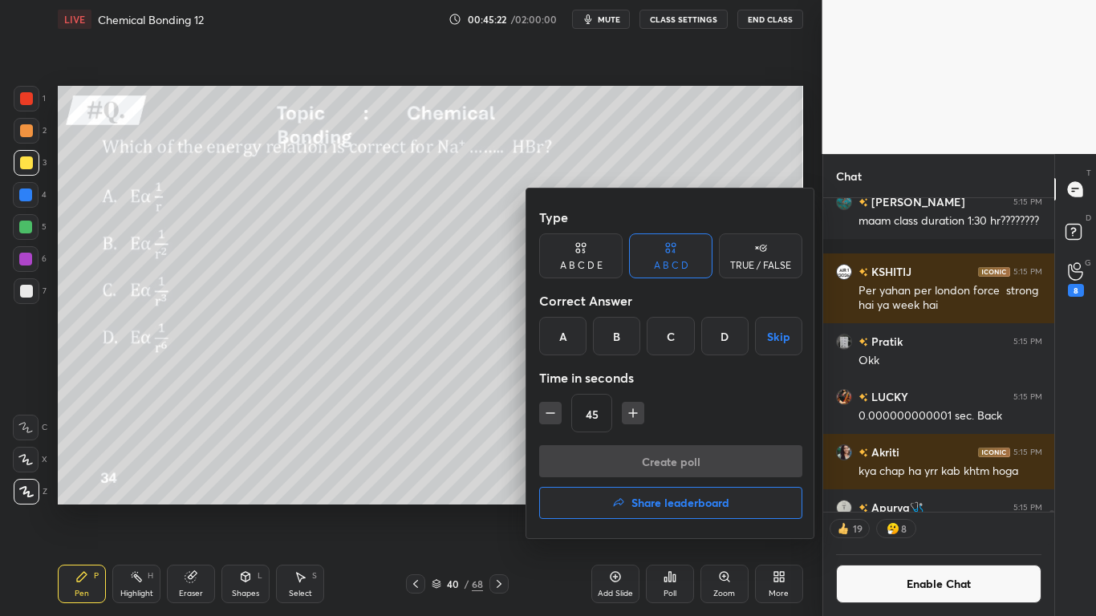
click at [621, 335] on div "B" at bounding box center [616, 336] width 47 height 39
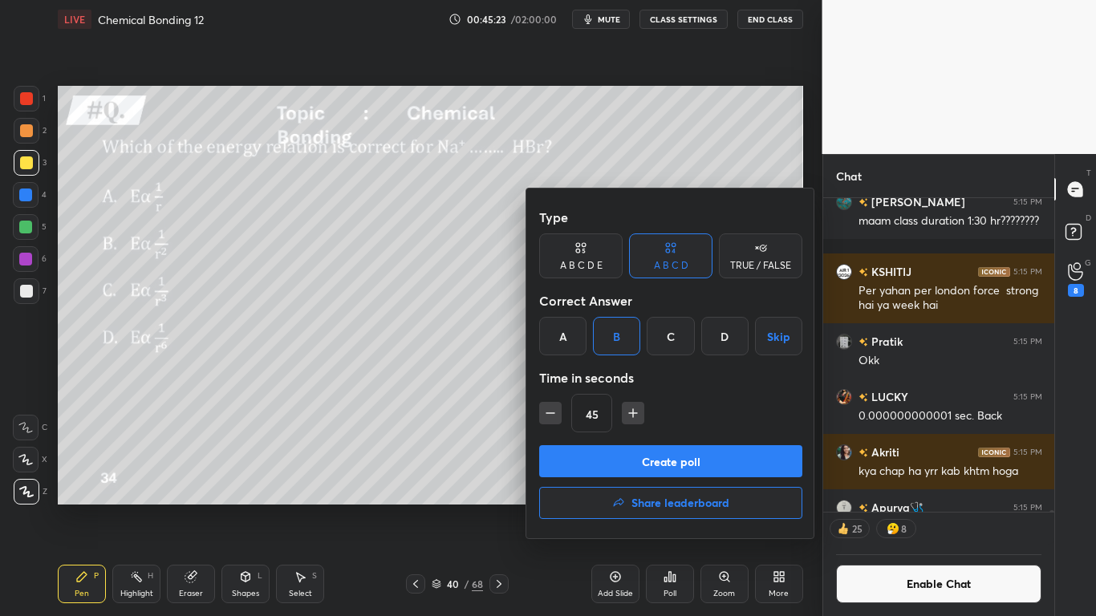
click at [548, 412] on icon "button" at bounding box center [550, 413] width 16 height 16
type input "30"
click at [681, 470] on button "Create poll" at bounding box center [670, 461] width 263 height 32
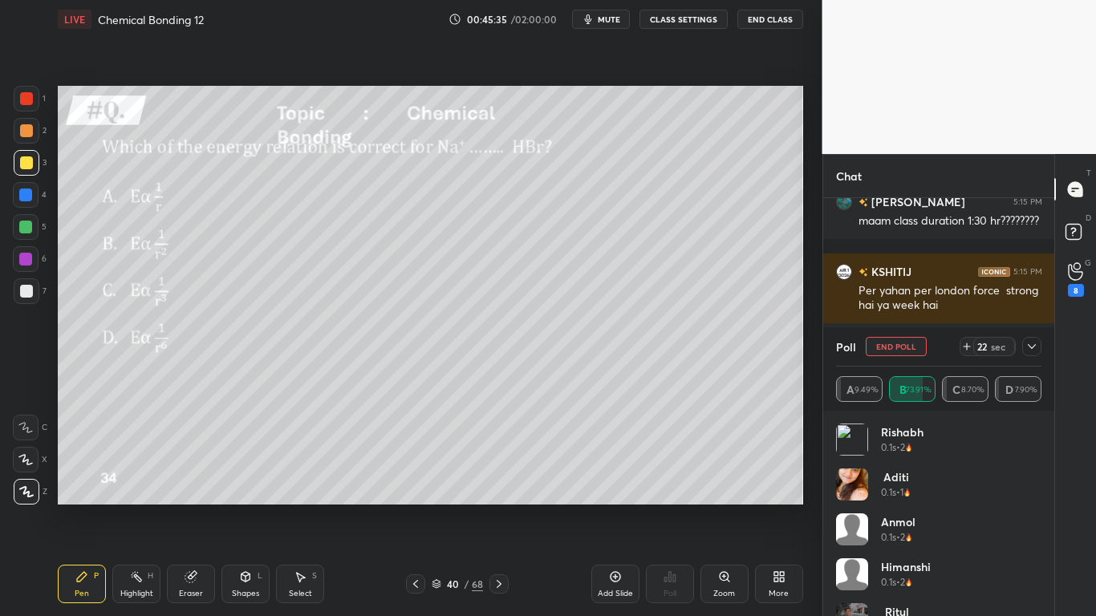
click at [27, 165] on div at bounding box center [26, 162] width 13 height 13
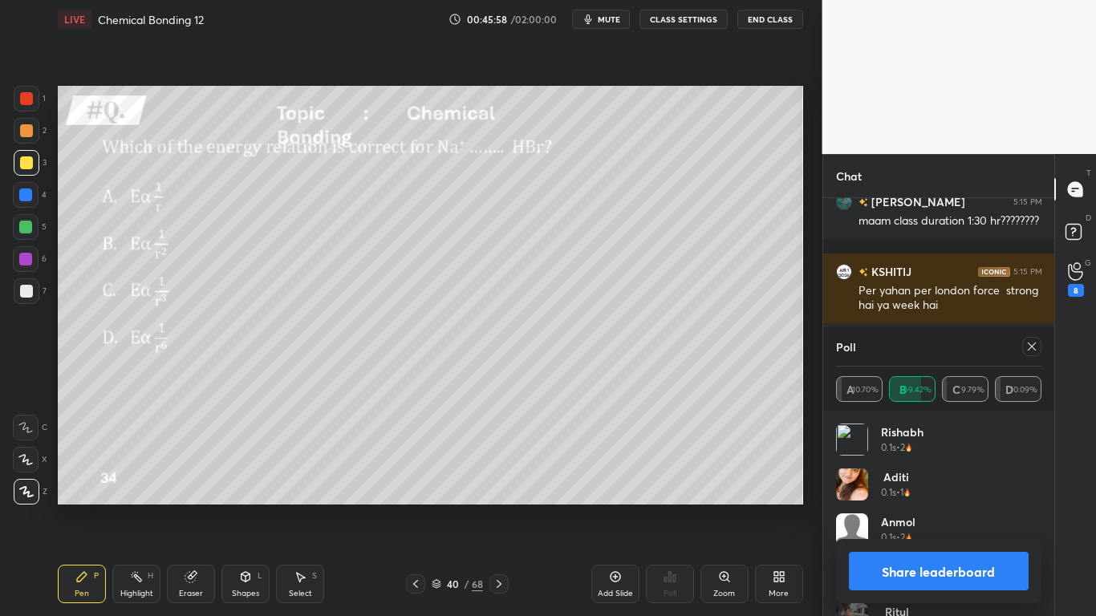
click at [921, 507] on button "Share leaderboard" at bounding box center [939, 571] width 181 height 39
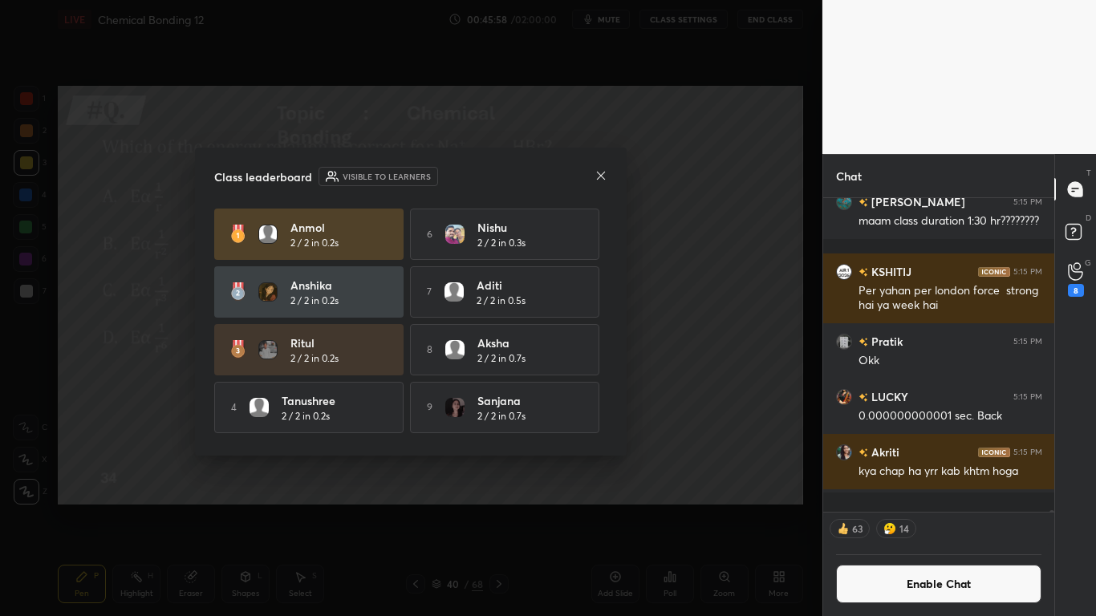
scroll to position [237, 226]
click at [608, 423] on div "Class leaderboard Visible to learners [PERSON_NAME] 2 / 2 in 0.2s 6 [PERSON_NAM…" at bounding box center [411, 302] width 432 height 308
click at [609, 422] on div "Class leaderboard Visible to learners [PERSON_NAME] 2 / 2 in 0.2s 6 [PERSON_NAM…" at bounding box center [411, 302] width 432 height 308
click at [608, 427] on div "Class leaderboard Visible to learners [PERSON_NAME] 2 / 2 in 0.2s 6 [PERSON_NAM…" at bounding box center [411, 302] width 432 height 308
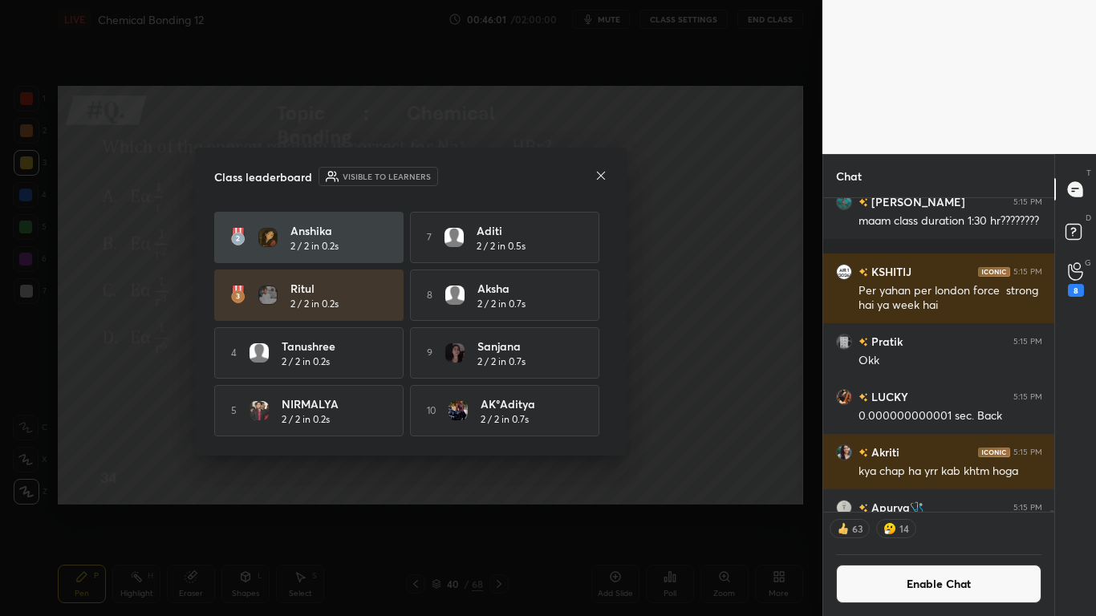
scroll to position [59, 0]
click at [597, 177] on icon at bounding box center [601, 175] width 13 height 13
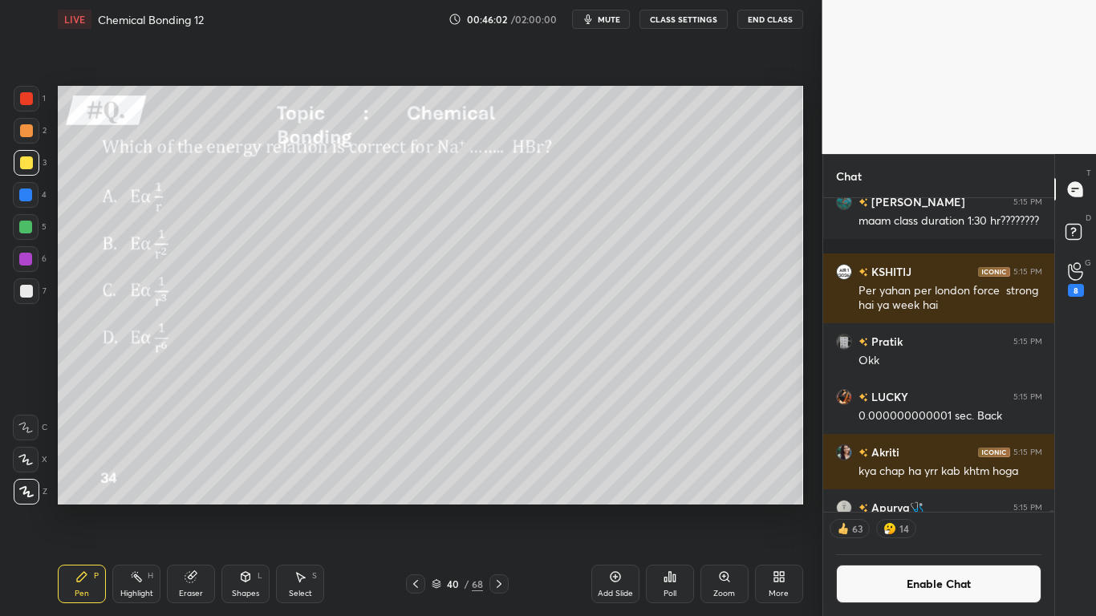
click at [923, 507] on button "Enable Chat" at bounding box center [939, 584] width 206 height 39
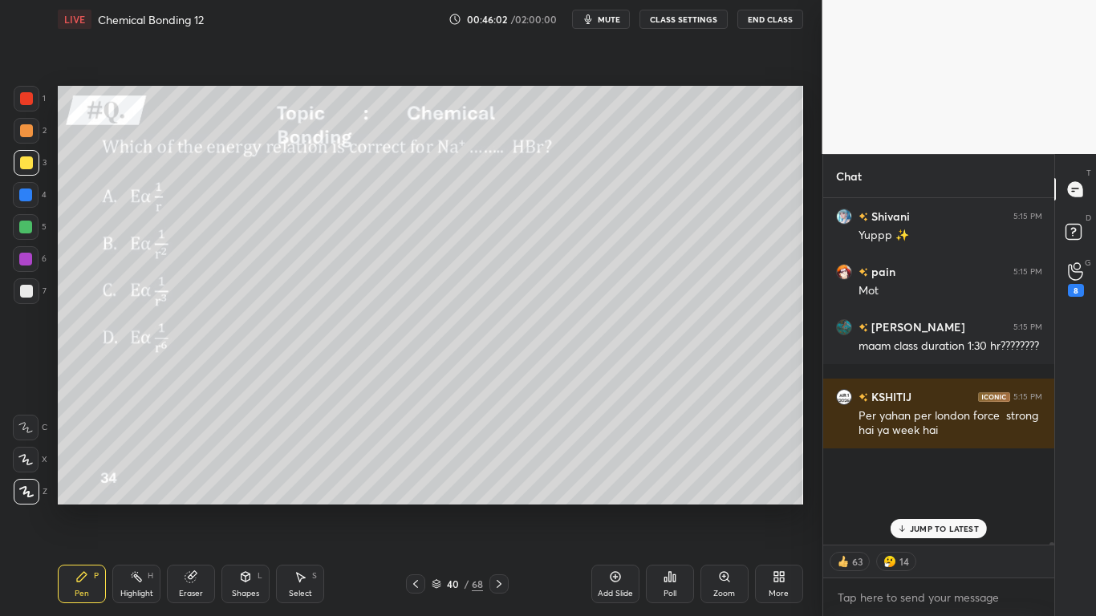
scroll to position [342, 226]
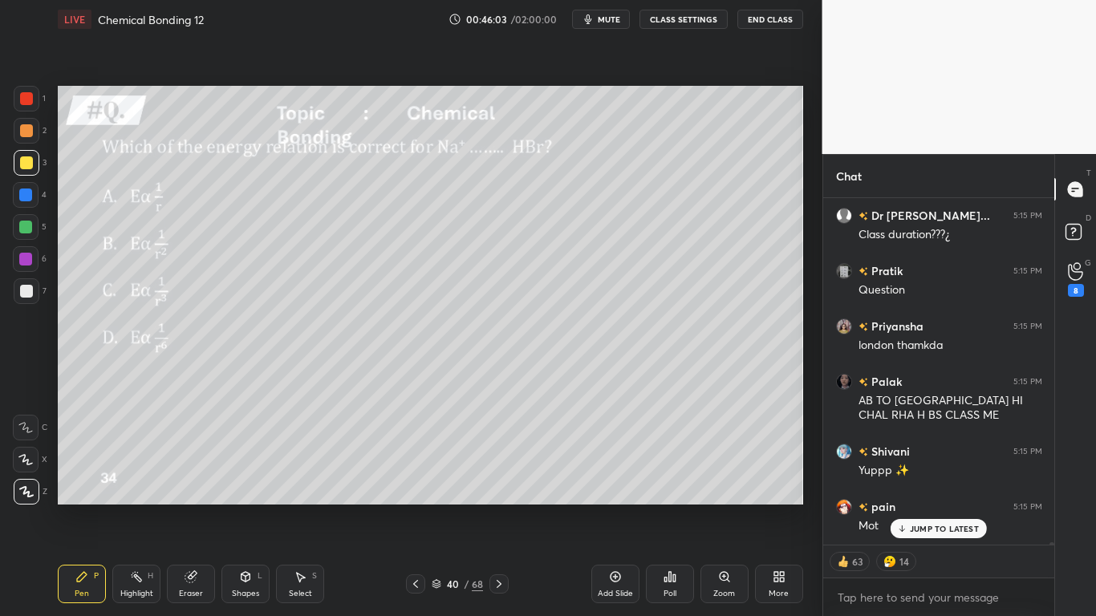
click at [937, 507] on p "JUMP TO LATEST" at bounding box center [944, 529] width 69 height 10
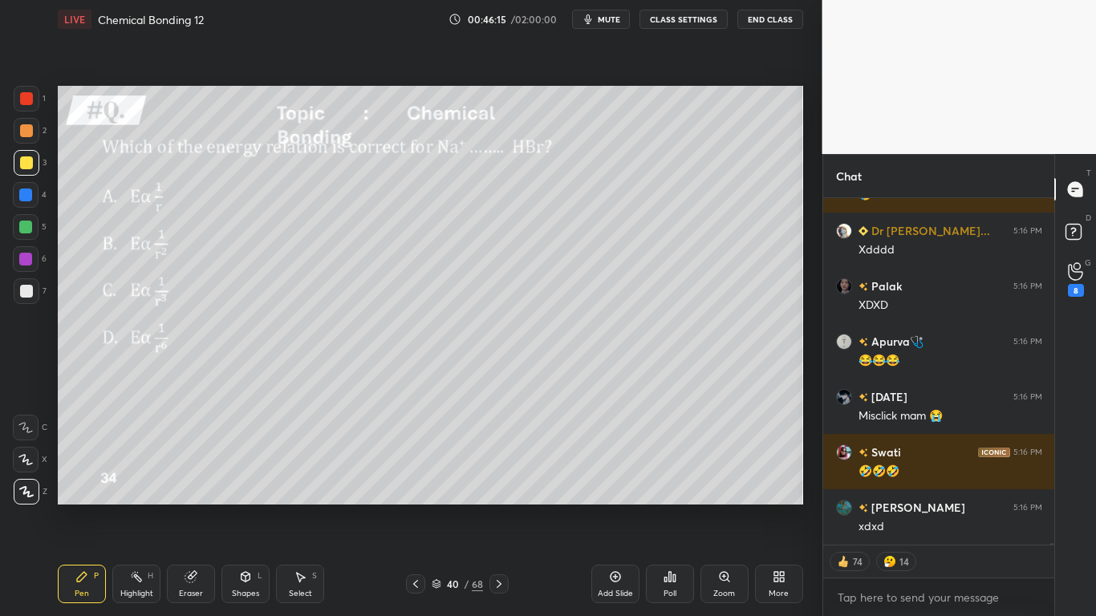
scroll to position [81804, 0]
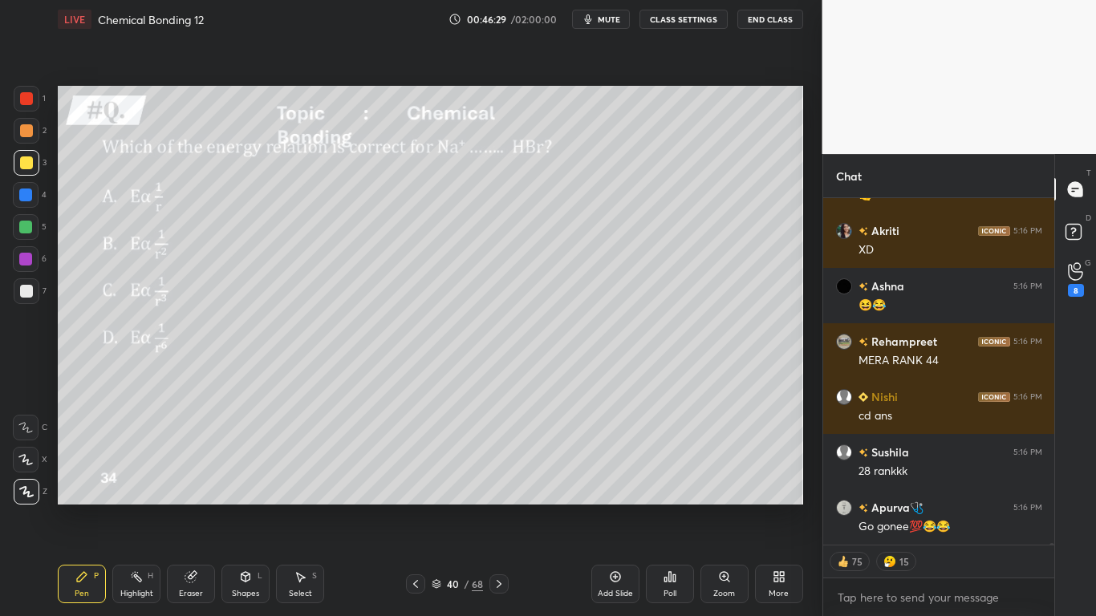
click at [437, 507] on icon at bounding box center [437, 584] width 10 height 10
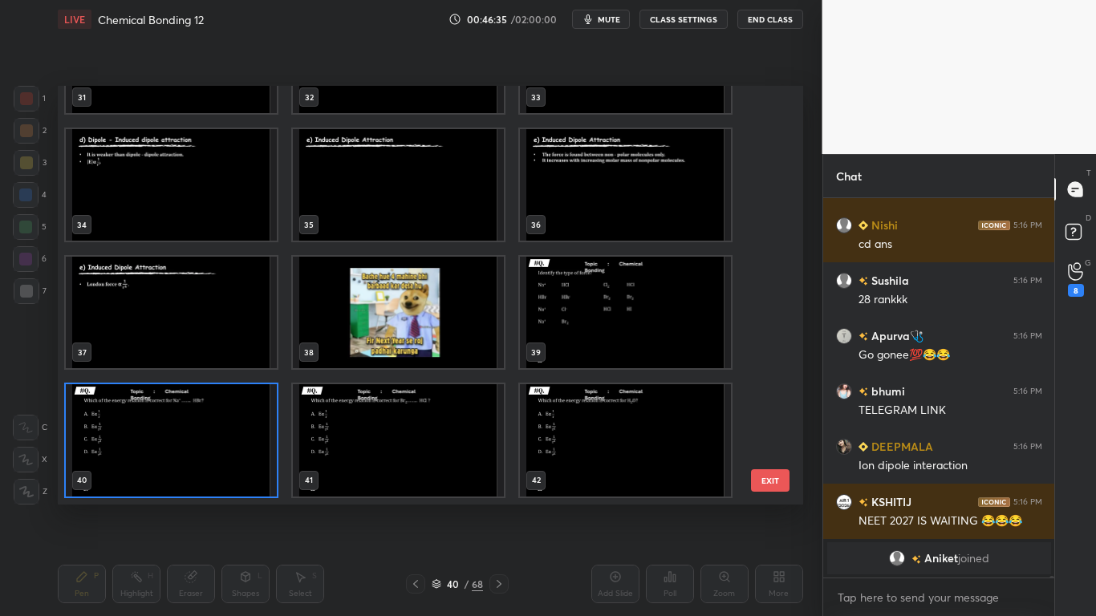
click at [614, 325] on img "grid" at bounding box center [625, 313] width 211 height 112
click at [611, 324] on img "grid" at bounding box center [625, 313] width 211 height 112
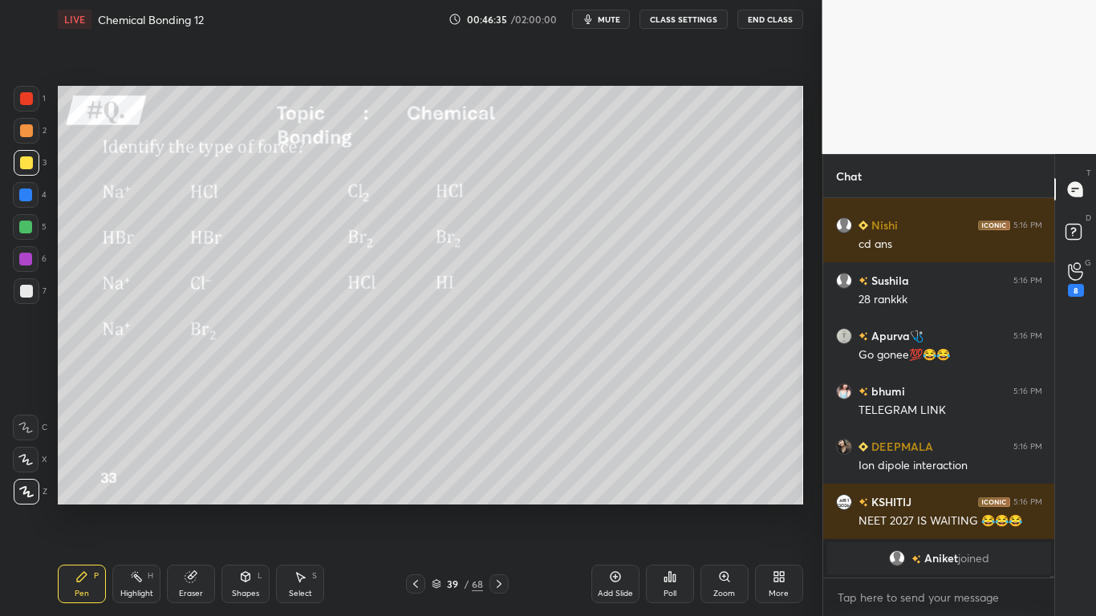
click at [610, 324] on img "grid" at bounding box center [625, 313] width 211 height 112
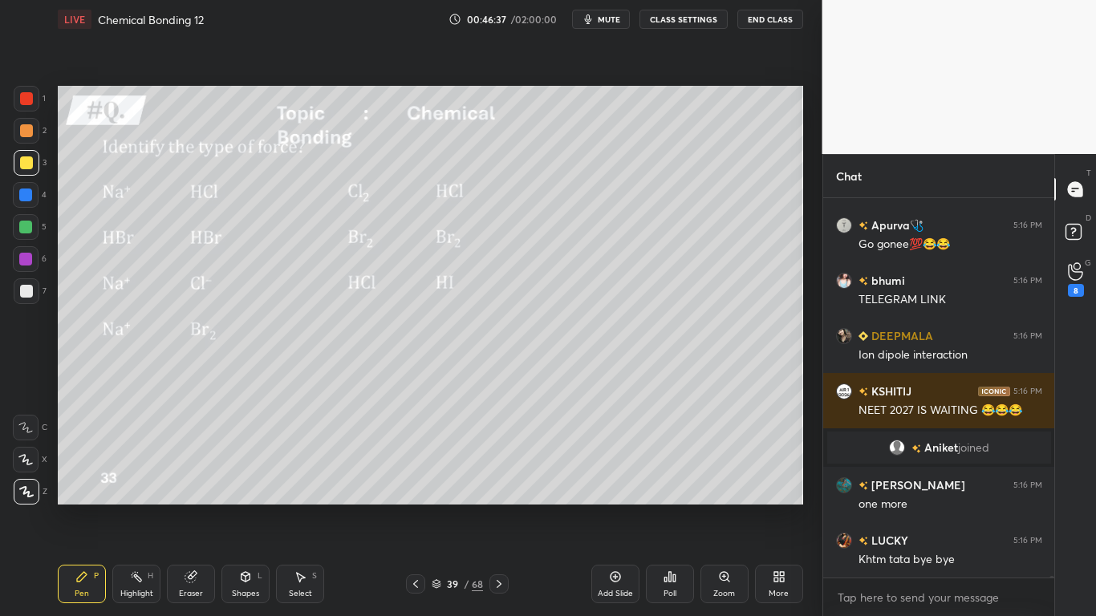
click at [676, 25] on button "CLASS SETTINGS" at bounding box center [684, 19] width 88 height 19
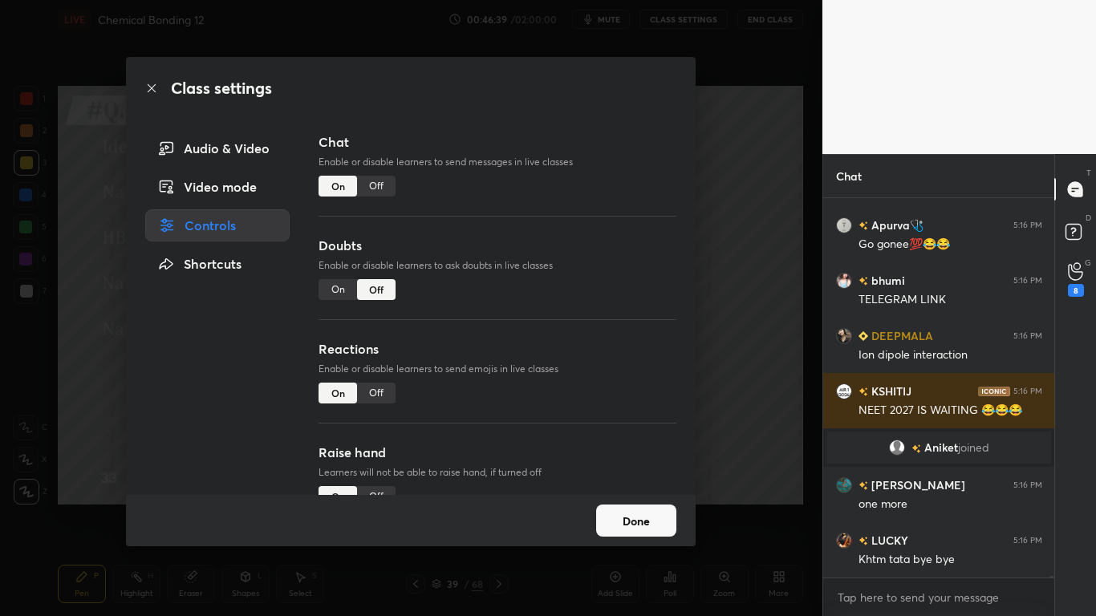
click at [739, 412] on div "Class settings Audio & Video Video mode Controls Shortcuts Chat Enable or disab…" at bounding box center [411, 308] width 822 height 616
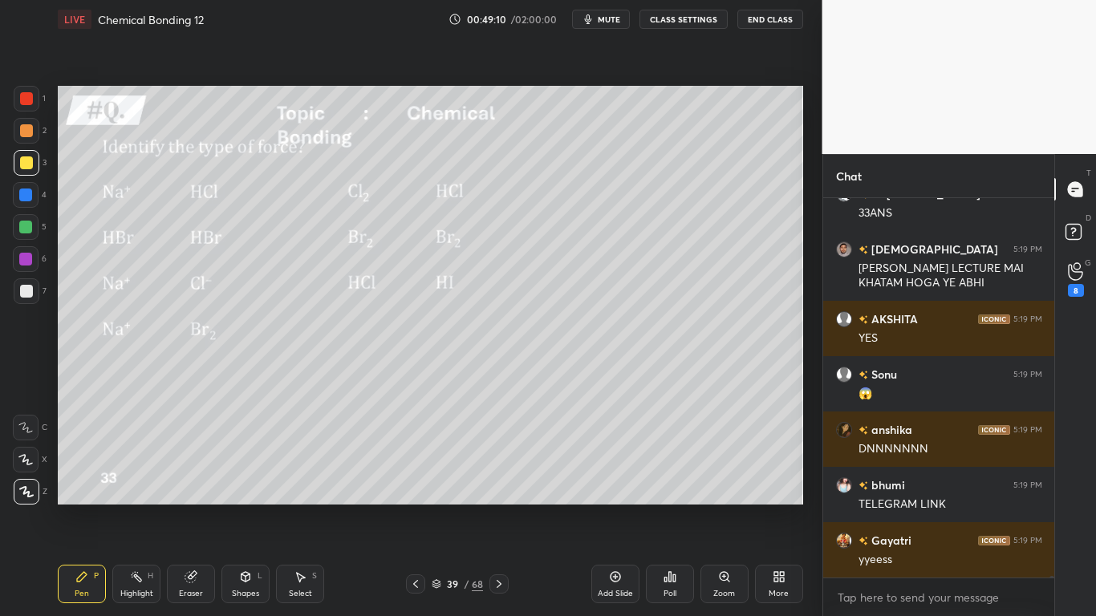
click at [27, 164] on div at bounding box center [26, 162] width 13 height 13
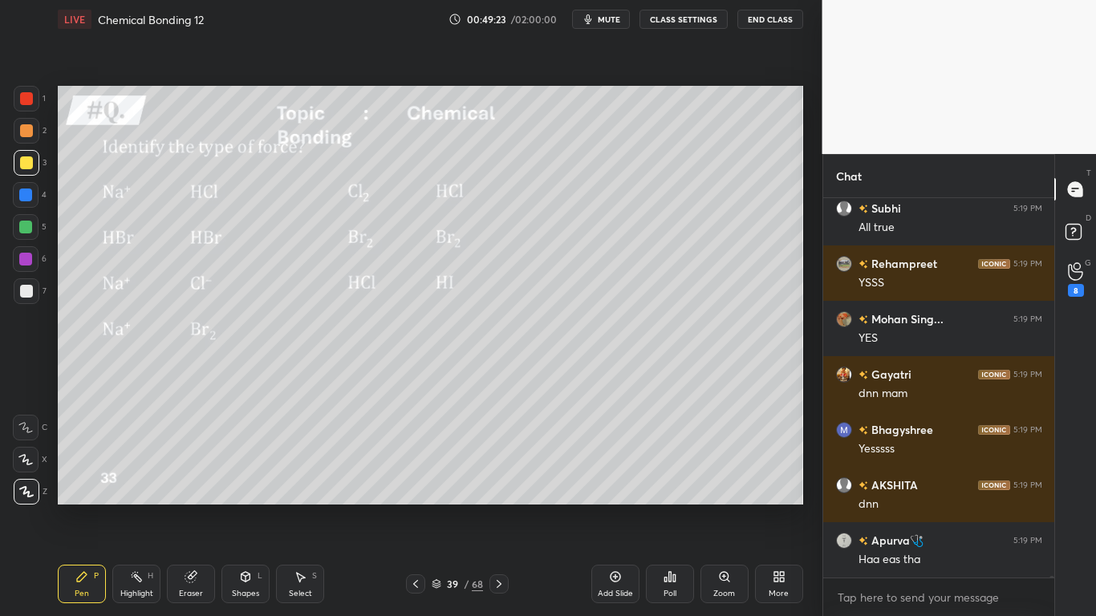
click at [435, 507] on icon at bounding box center [437, 584] width 10 height 10
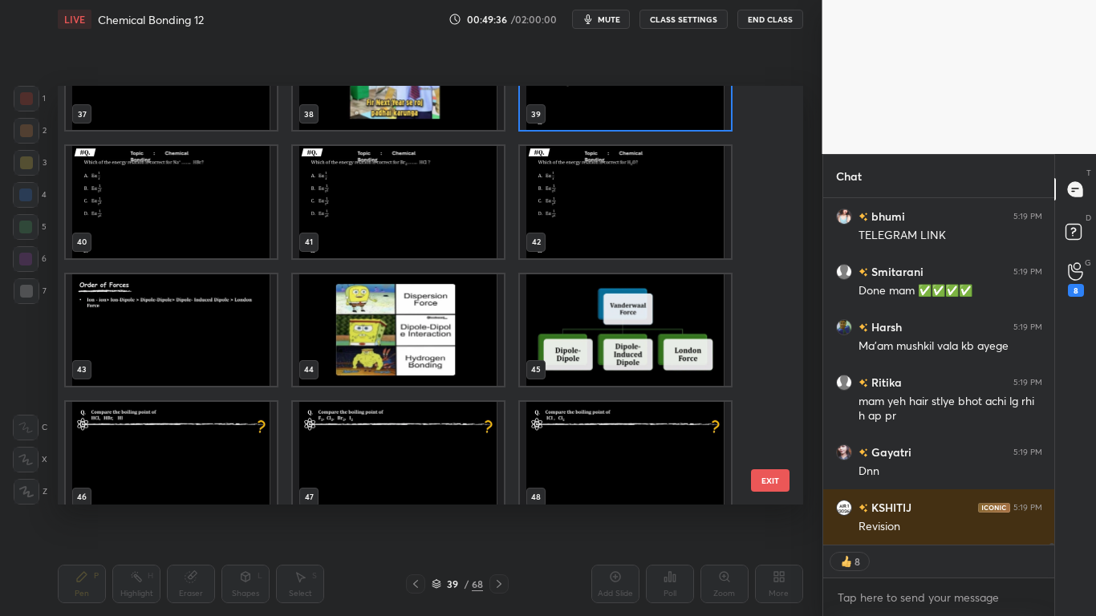
type textarea "x"
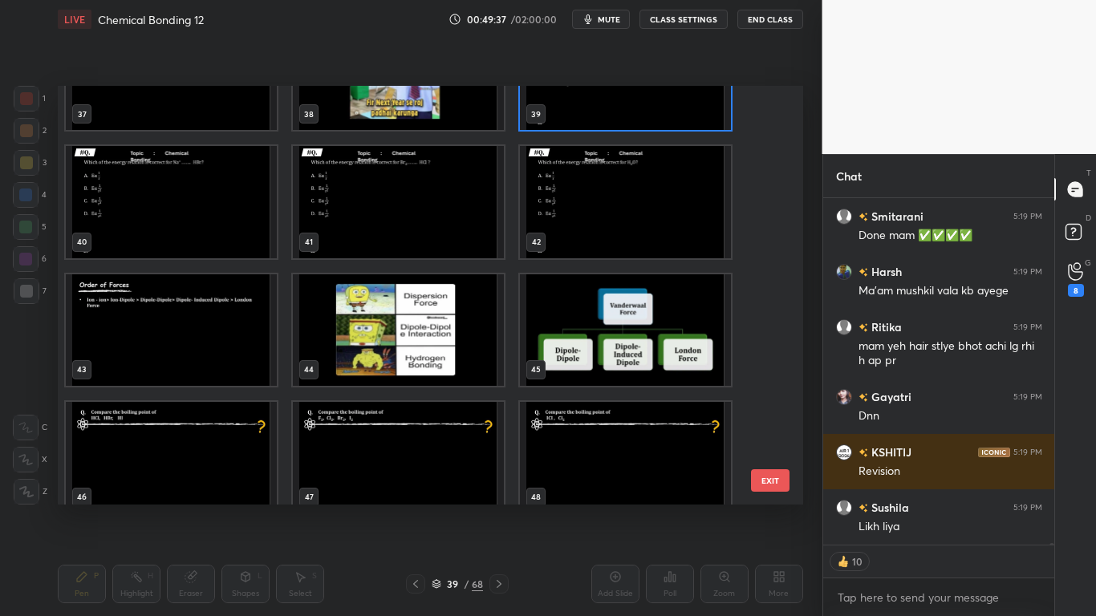
click at [426, 343] on img "grid" at bounding box center [398, 330] width 211 height 112
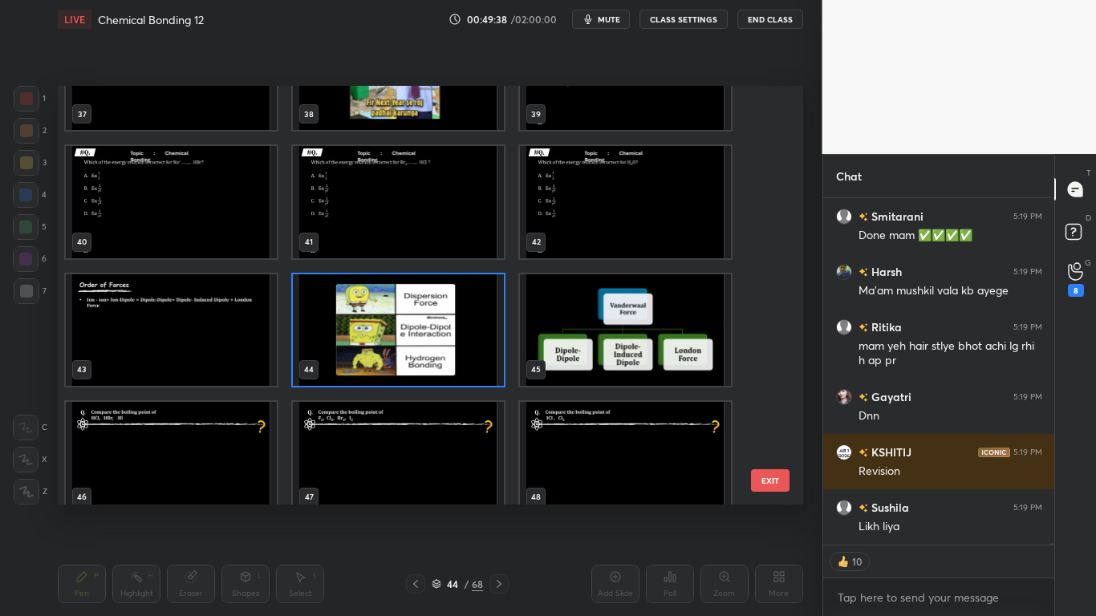
click at [428, 342] on img "grid" at bounding box center [398, 330] width 211 height 112
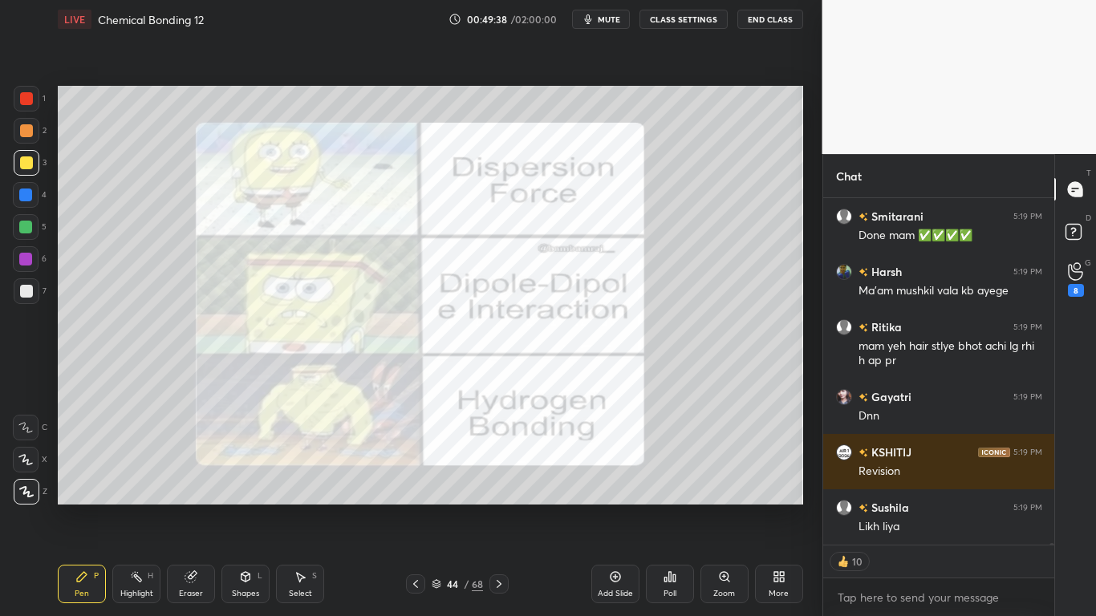
click at [428, 342] on img "grid" at bounding box center [398, 330] width 211 height 112
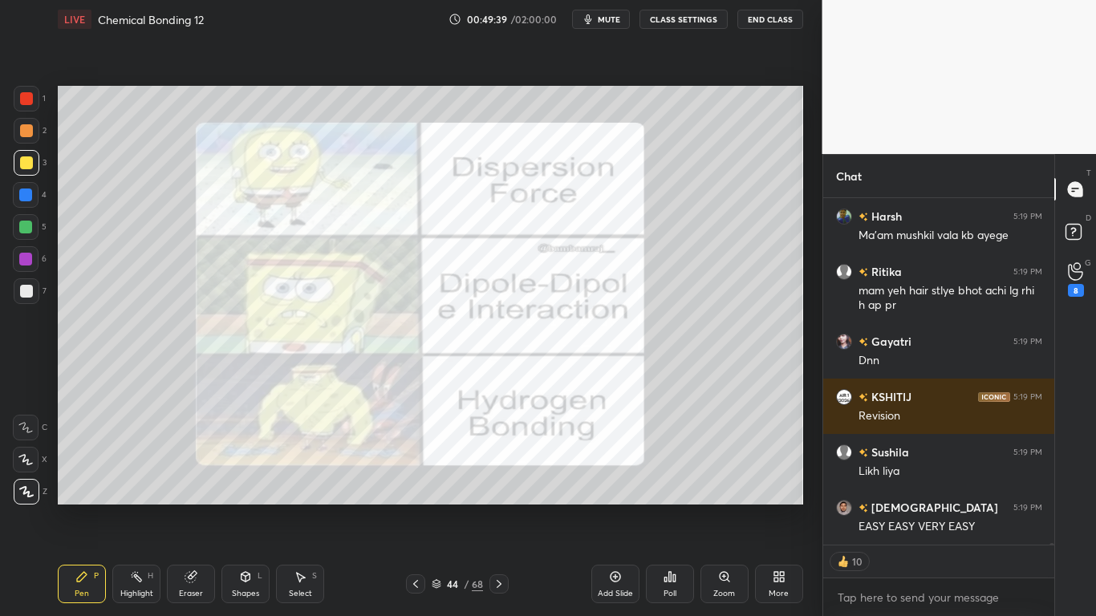
click at [686, 21] on button "CLASS SETTINGS" at bounding box center [684, 19] width 88 height 19
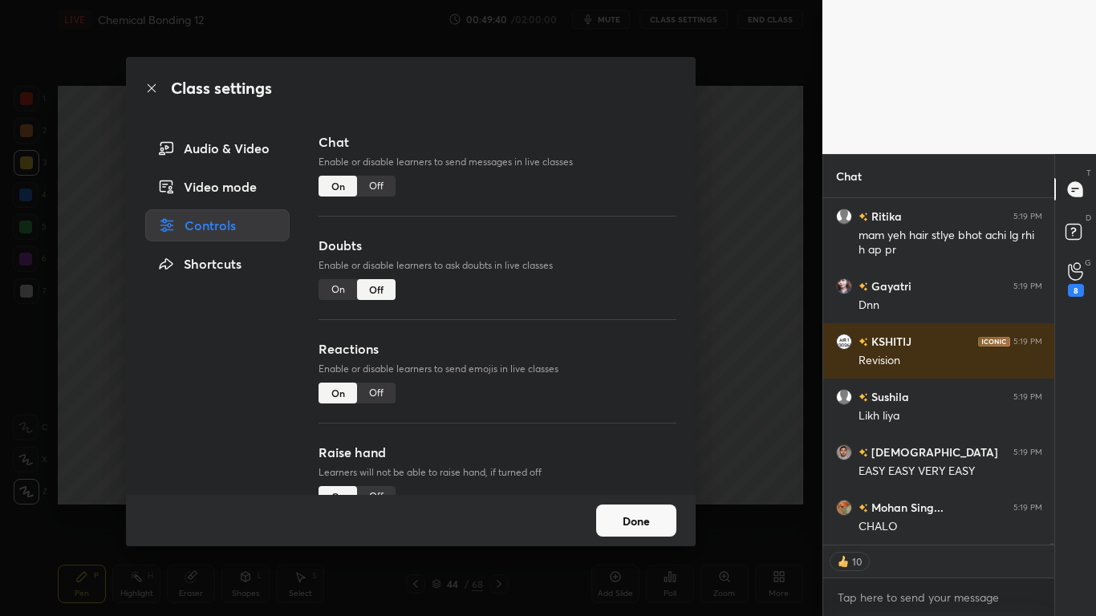
click at [385, 185] on div "Off" at bounding box center [376, 186] width 39 height 21
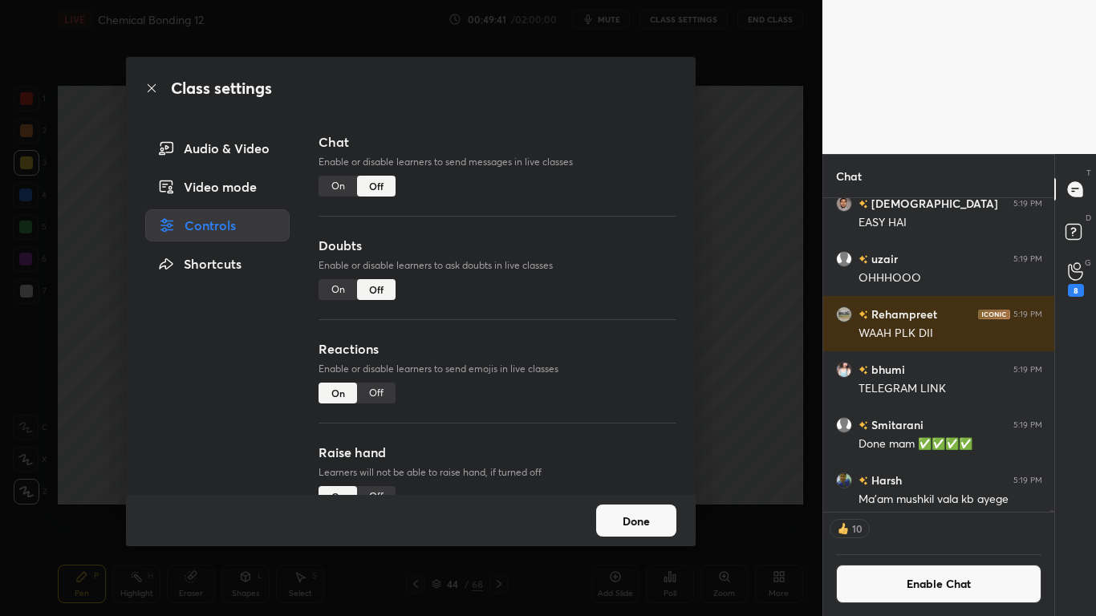
click at [641, 507] on button "Done" at bounding box center [636, 521] width 80 height 32
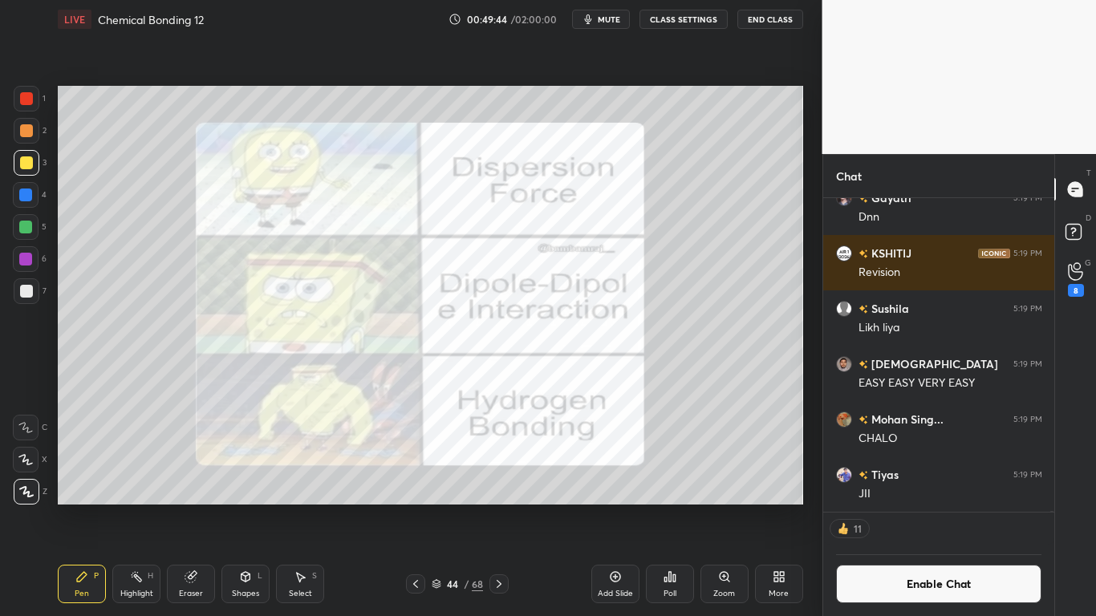
click at [30, 104] on div at bounding box center [26, 98] width 13 height 13
click at [939, 507] on button "Enable Chat" at bounding box center [939, 584] width 206 height 39
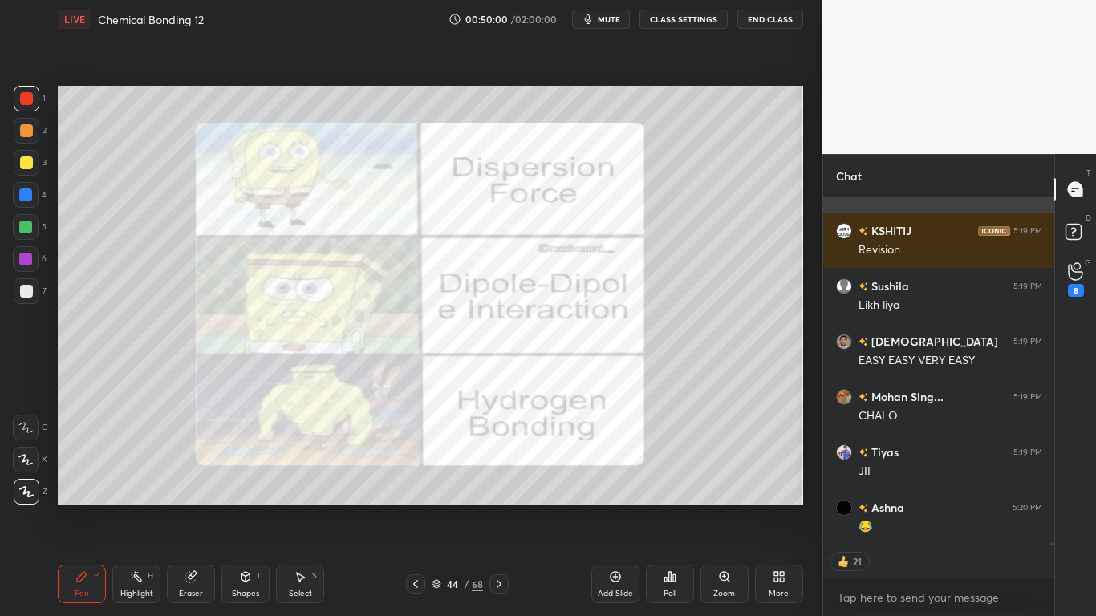
scroll to position [96707, 0]
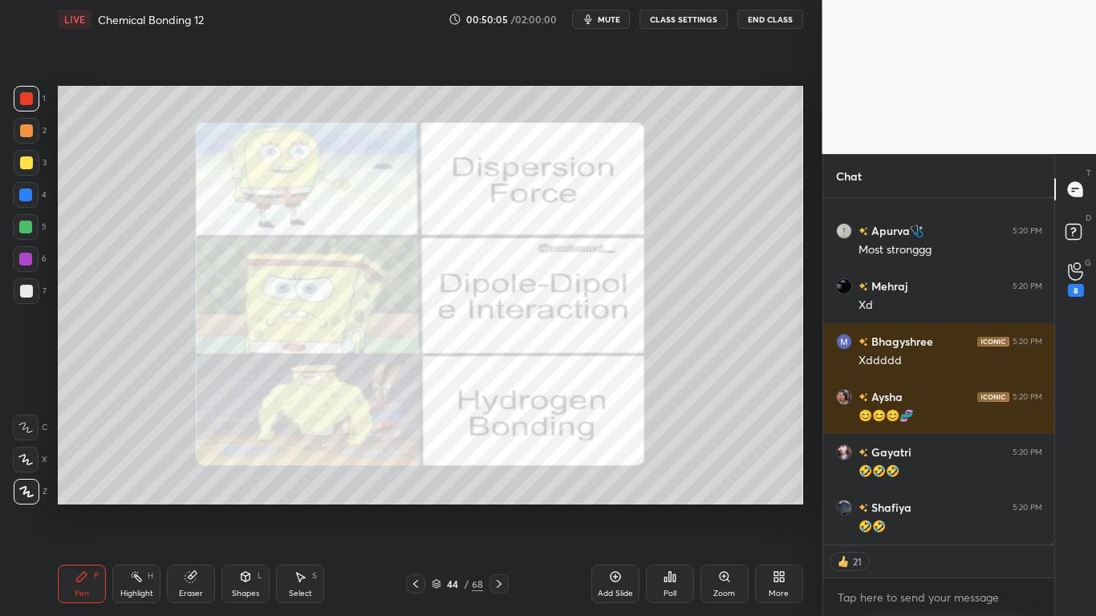
click at [28, 167] on div at bounding box center [26, 162] width 13 height 13
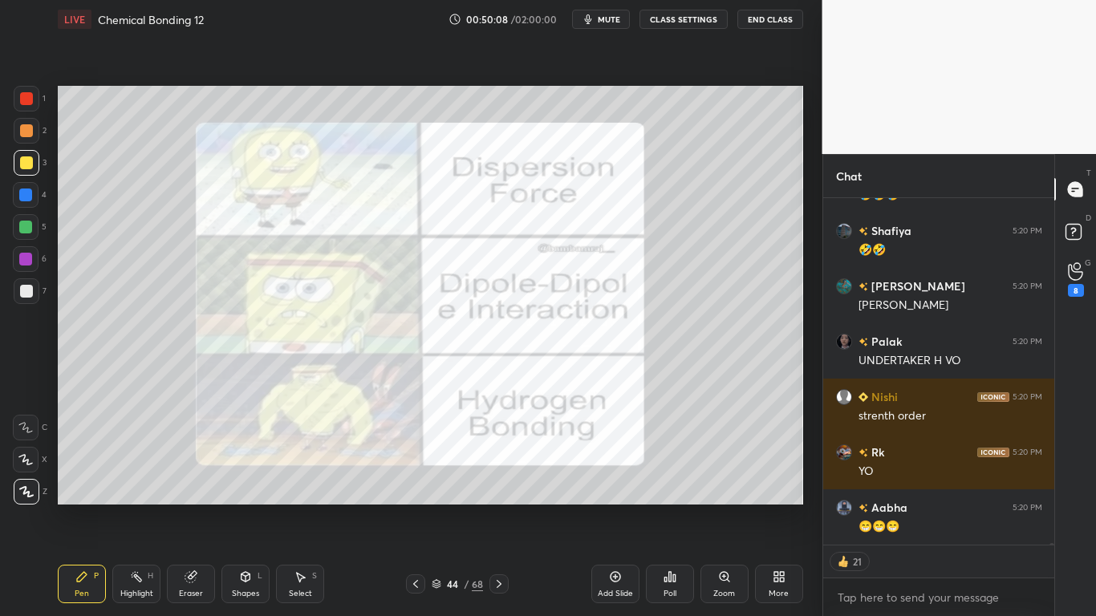
type textarea "x"
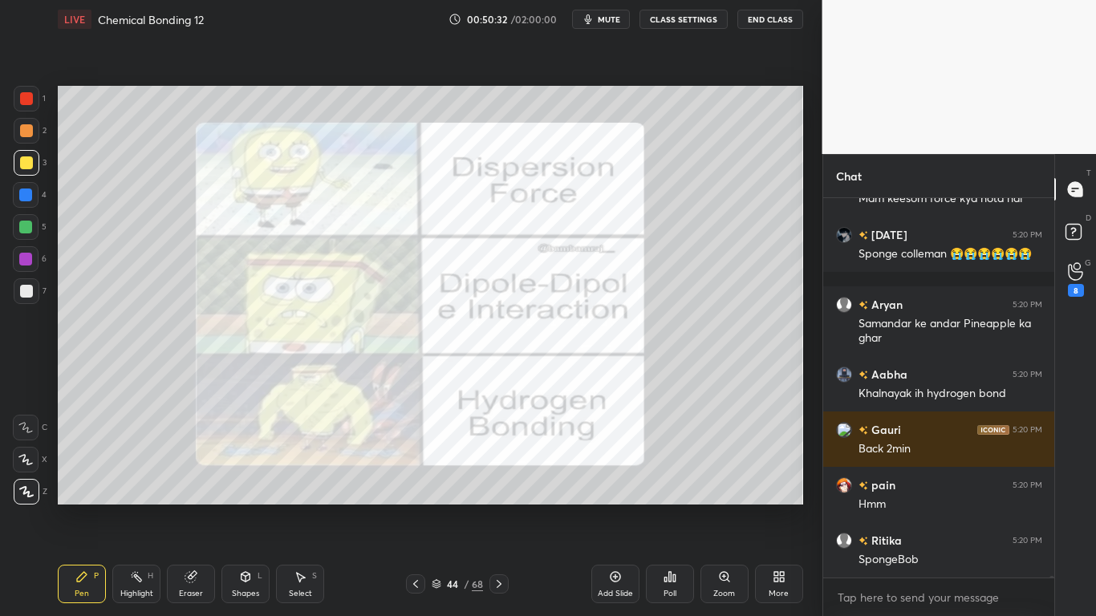
scroll to position [98810, 0]
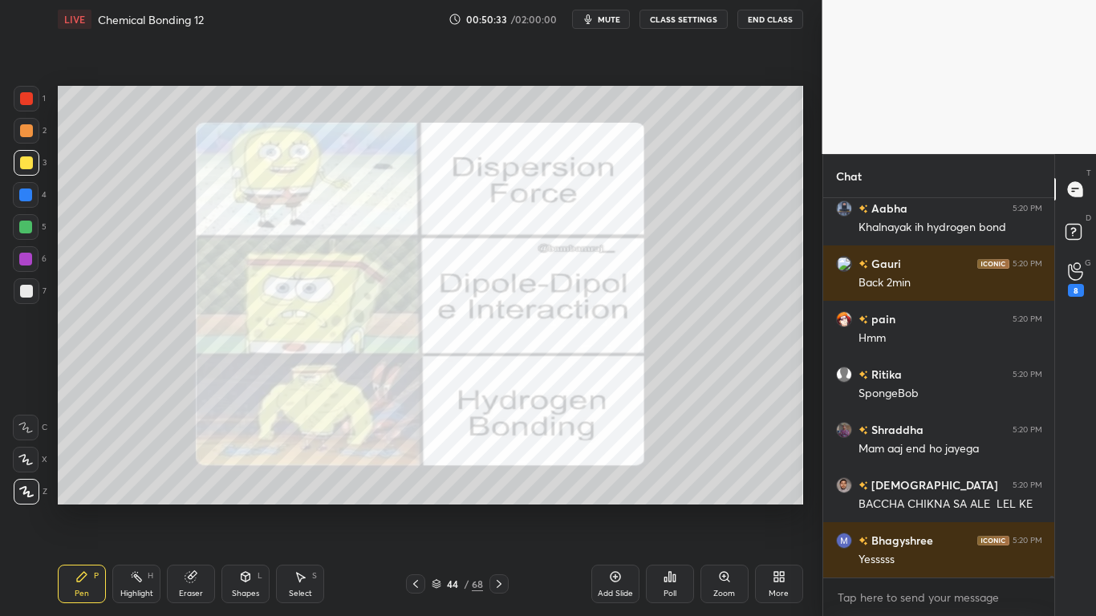
click at [677, 19] on button "CLASS SETTINGS" at bounding box center [684, 19] width 88 height 19
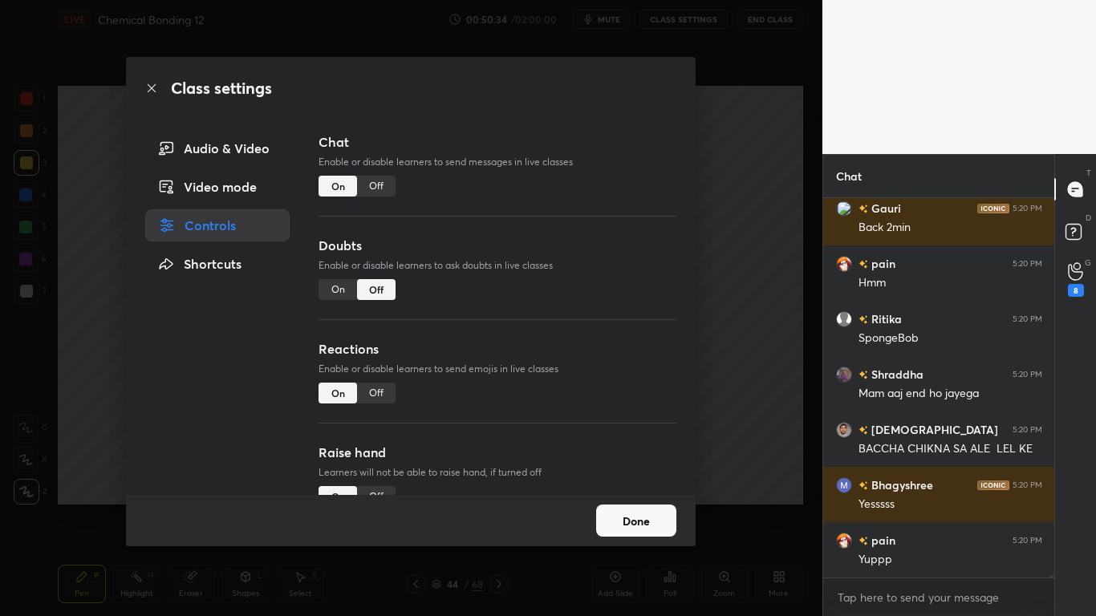
click at [372, 181] on div "Off" at bounding box center [376, 186] width 39 height 21
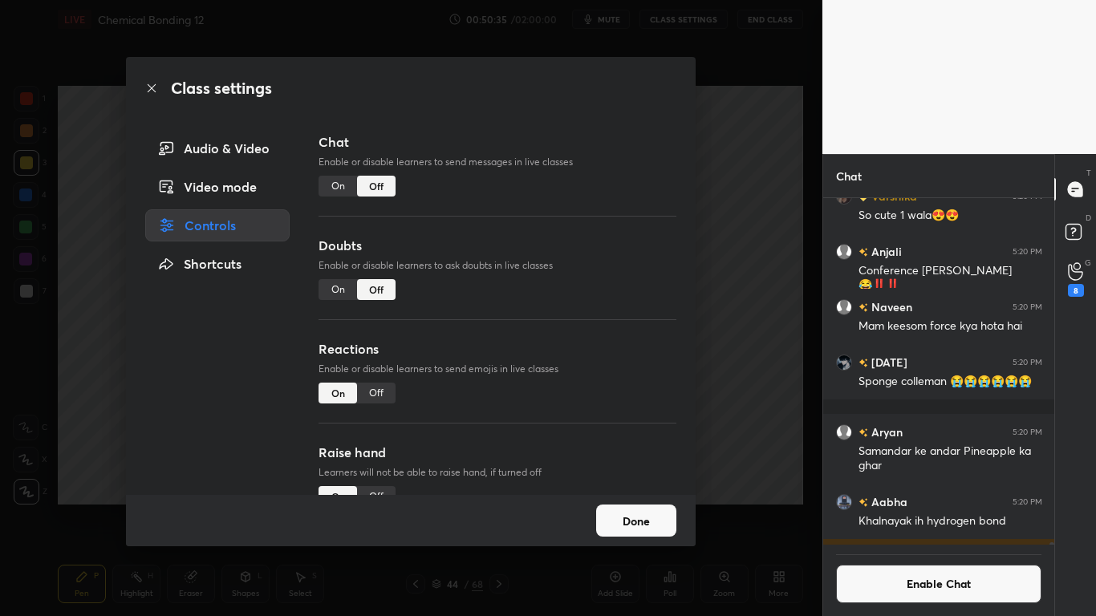
click at [631, 507] on button "Done" at bounding box center [636, 521] width 80 height 32
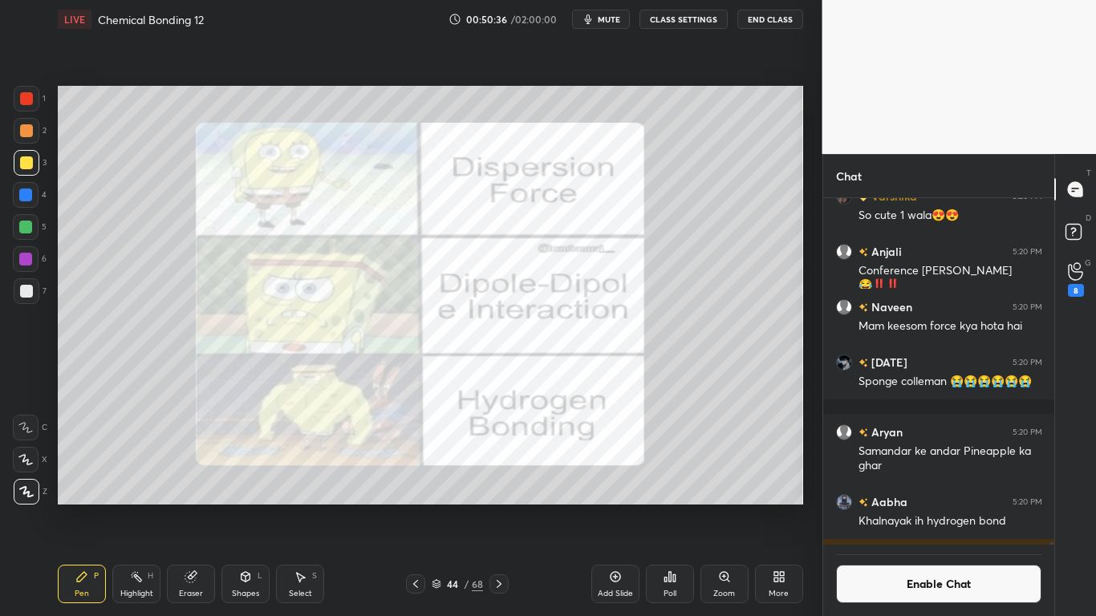
click at [437, 507] on icon at bounding box center [436, 582] width 8 height 4
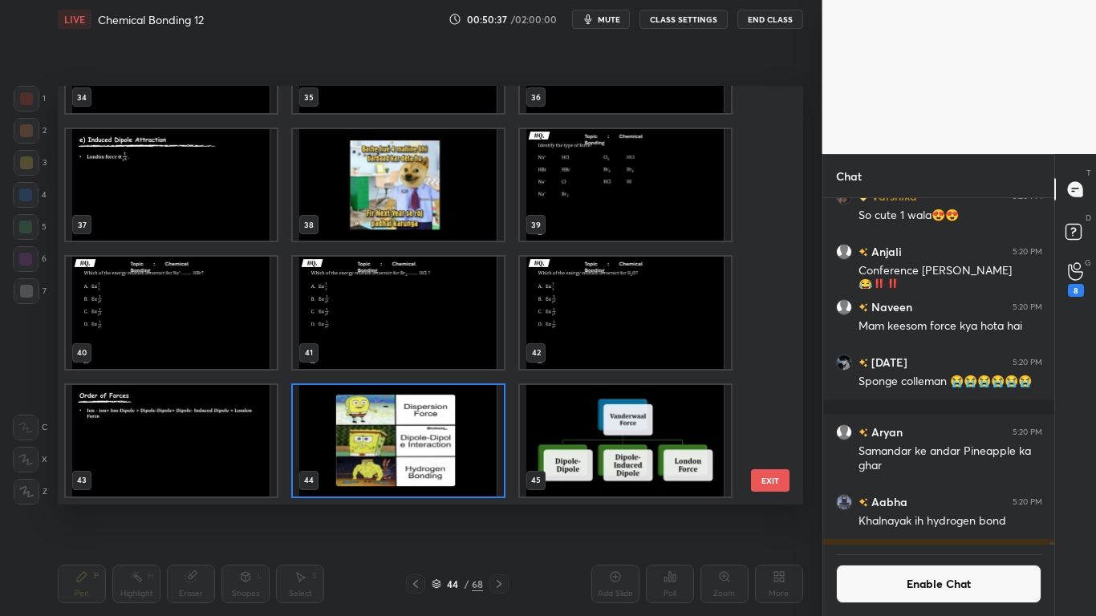
click at [643, 453] on img "grid" at bounding box center [625, 440] width 211 height 112
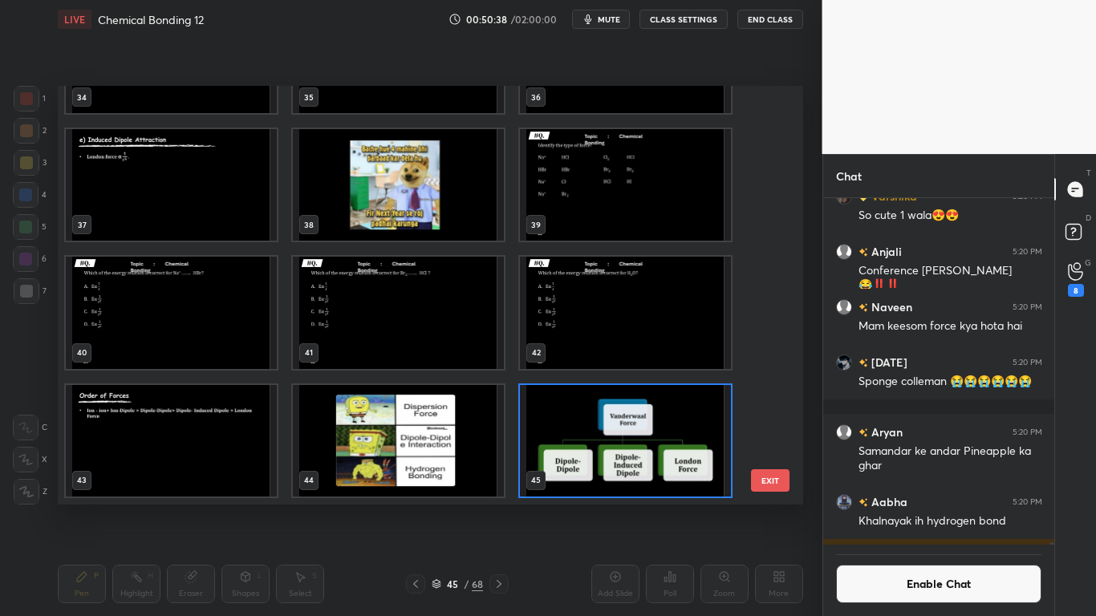
click at [642, 454] on img "grid" at bounding box center [625, 440] width 211 height 112
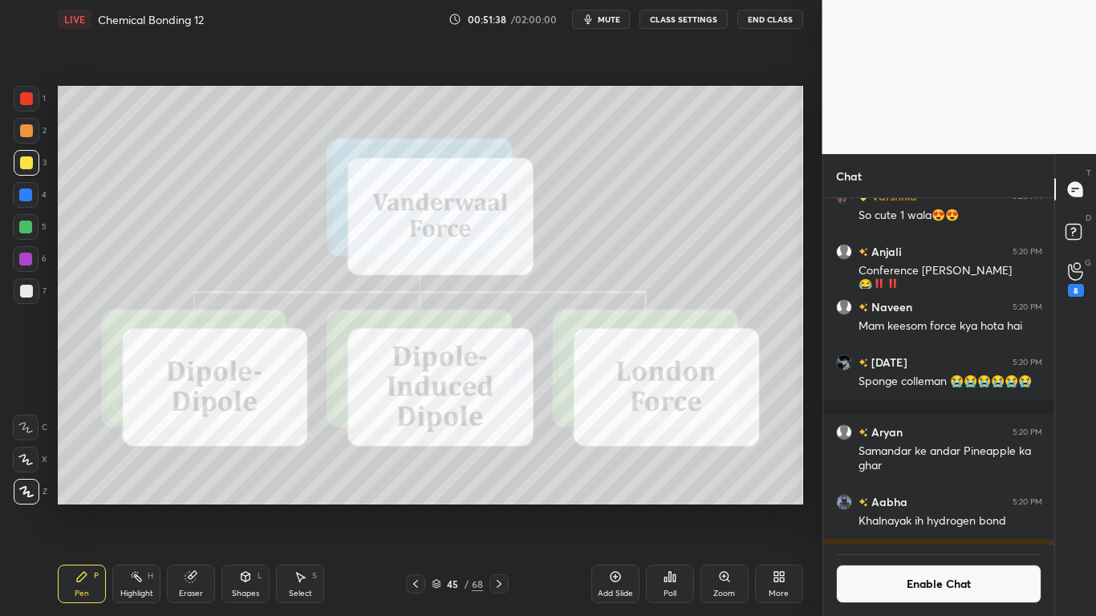
scroll to position [309, 226]
click at [916, 507] on button "Enable Chat" at bounding box center [939, 584] width 206 height 39
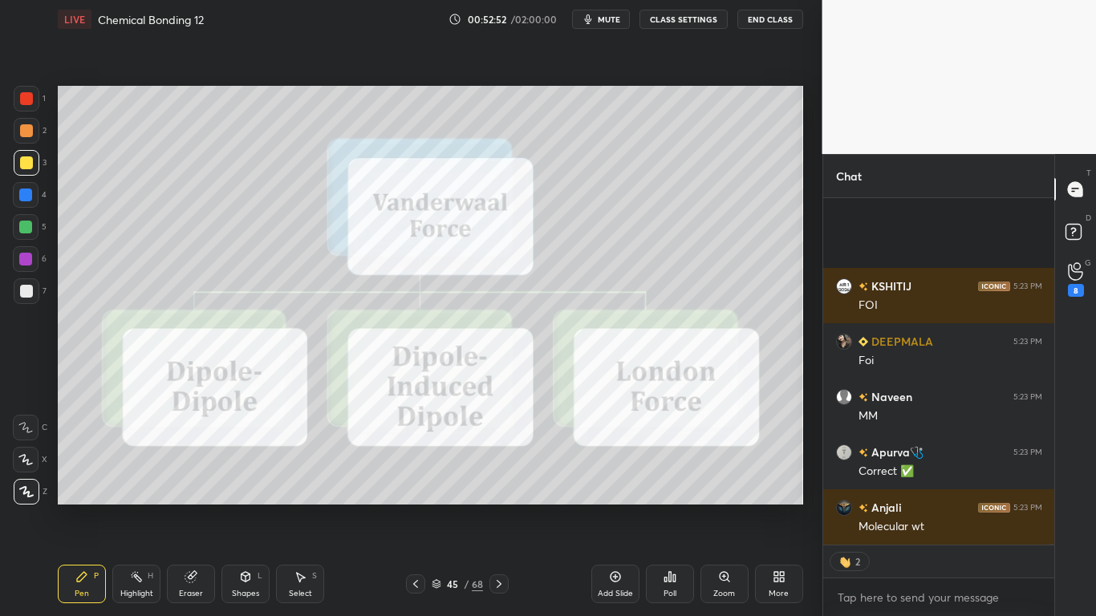
scroll to position [101340, 0]
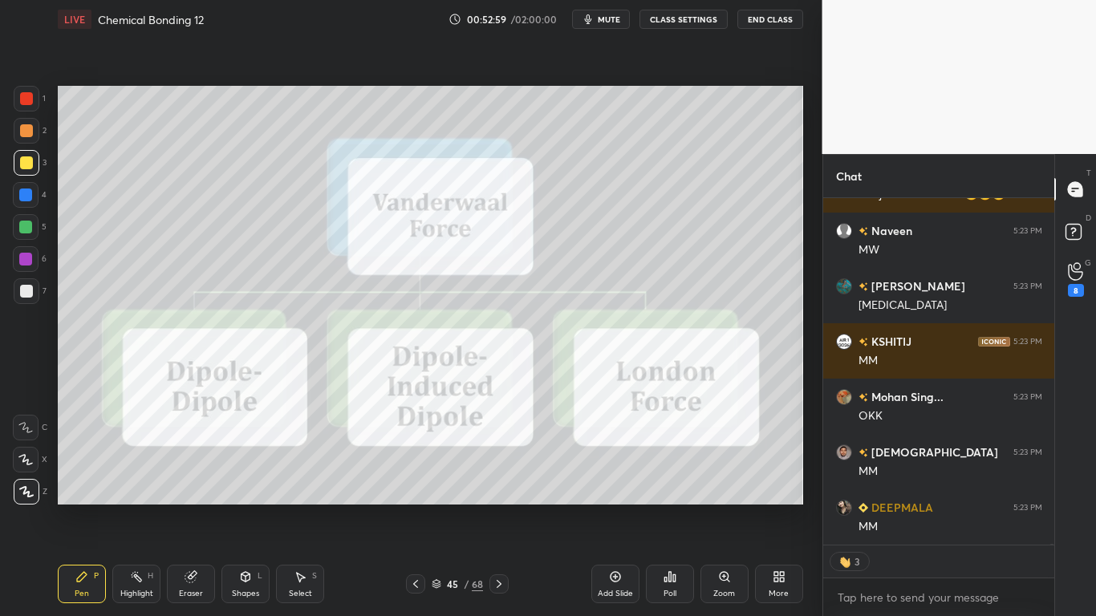
click at [676, 24] on button "CLASS SETTINGS" at bounding box center [684, 19] width 88 height 19
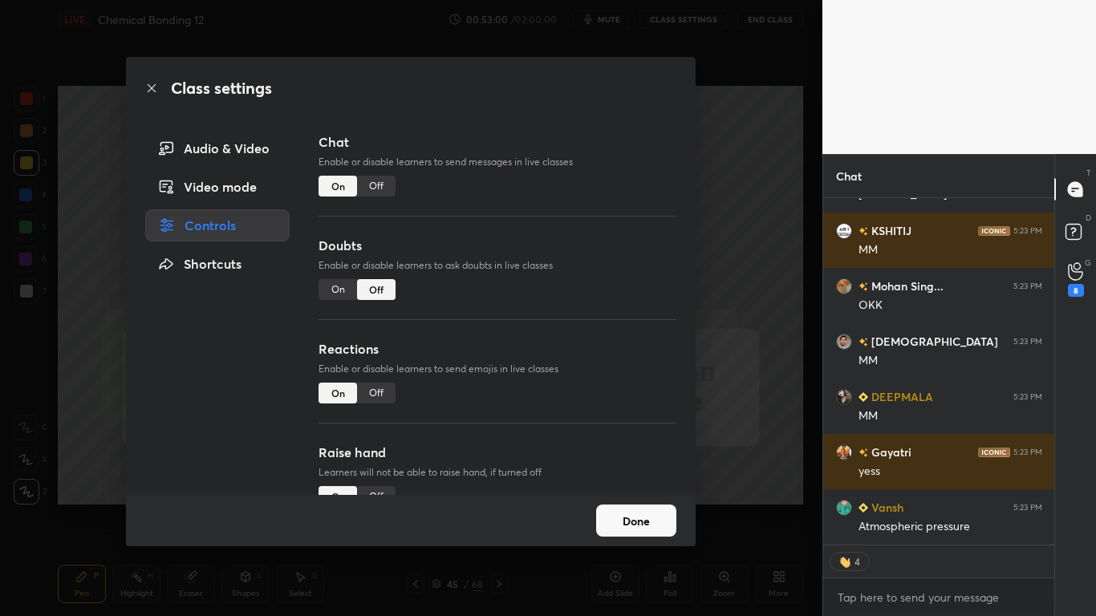
type textarea "x"
click at [377, 186] on div "Off" at bounding box center [376, 186] width 39 height 21
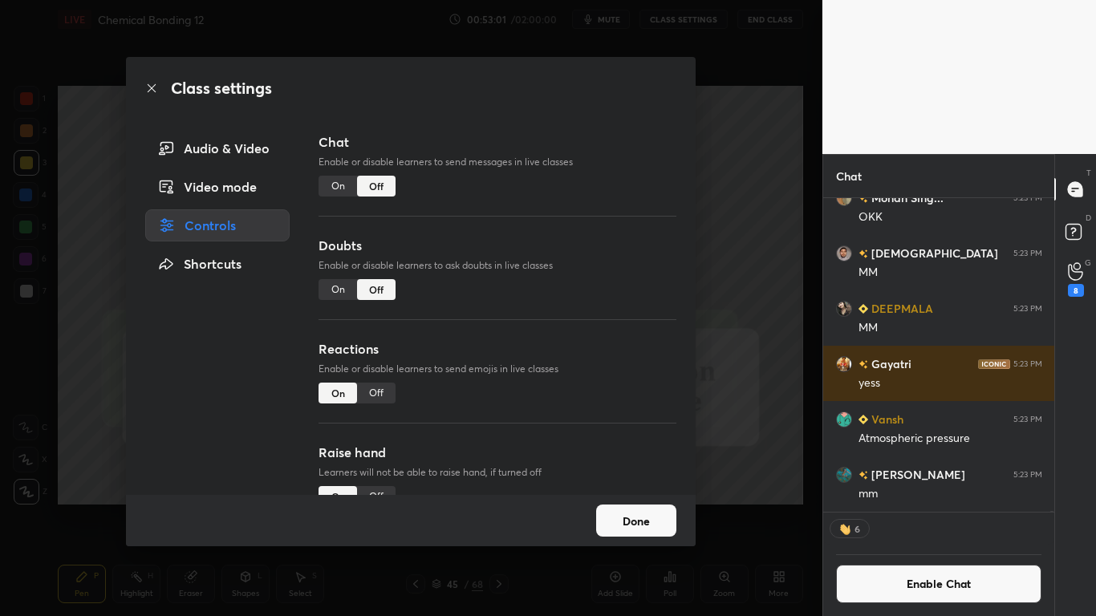
click at [618, 507] on button "Done" at bounding box center [636, 521] width 80 height 32
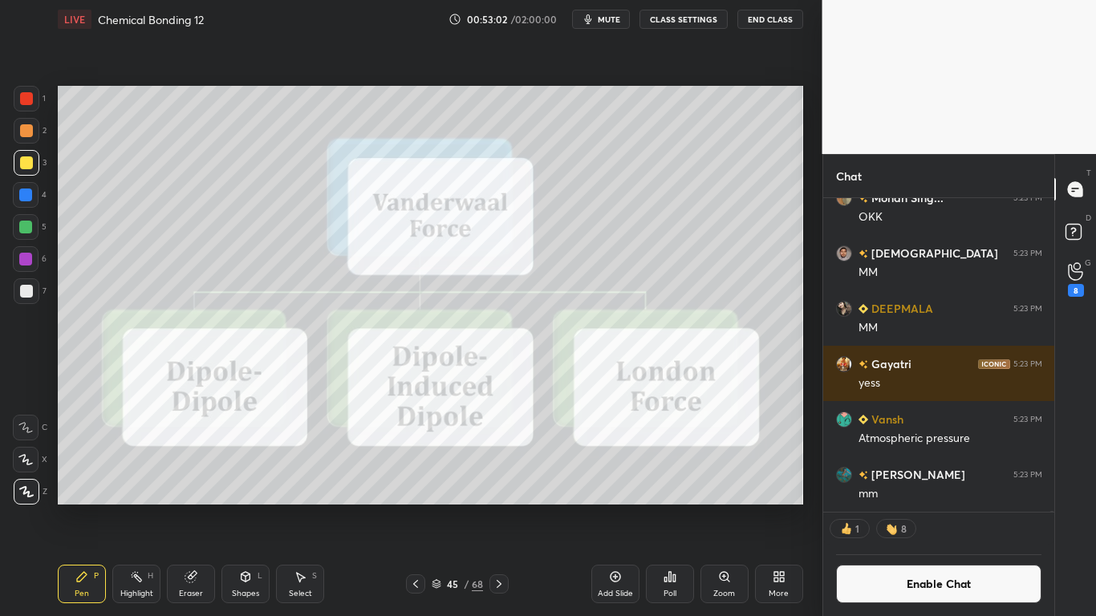
click at [617, 507] on icon at bounding box center [615, 577] width 10 height 10
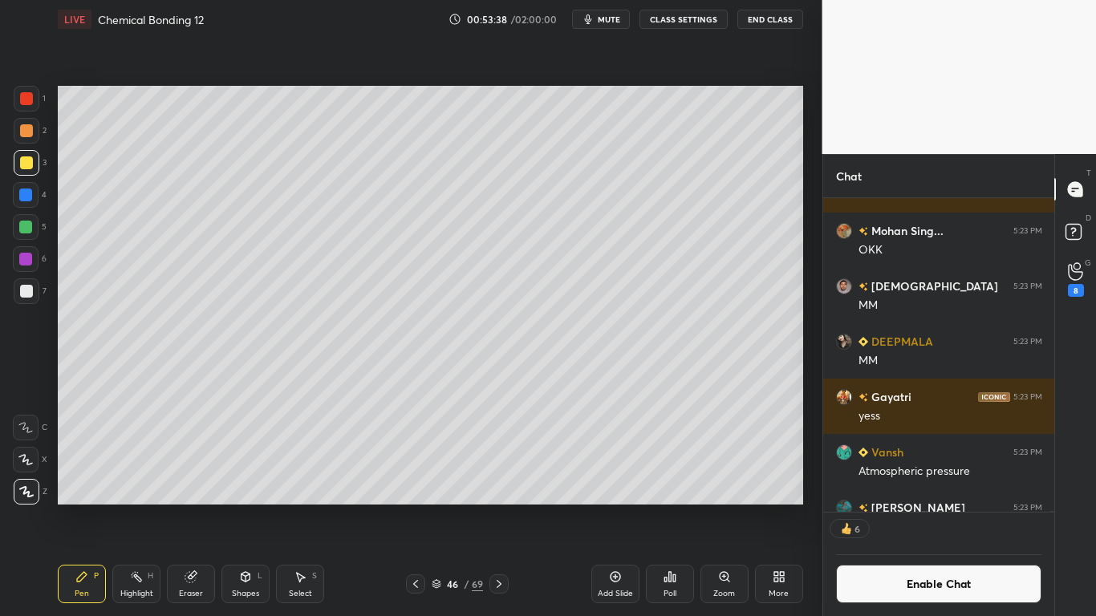
click at [193, 507] on icon at bounding box center [192, 575] width 9 height 8
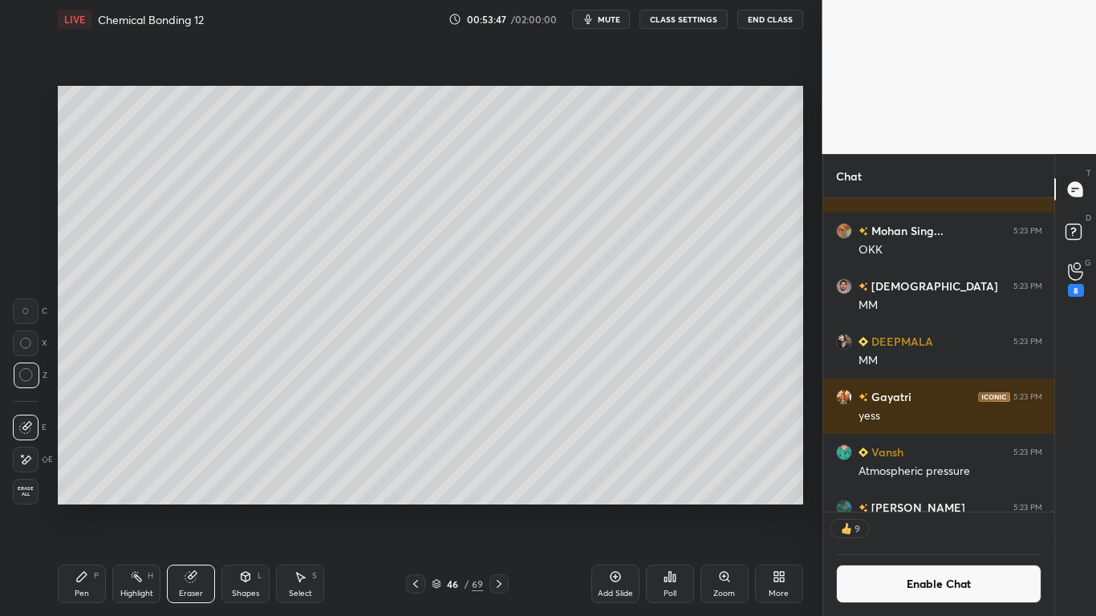
click at [436, 507] on icon at bounding box center [436, 585] width 8 height 2
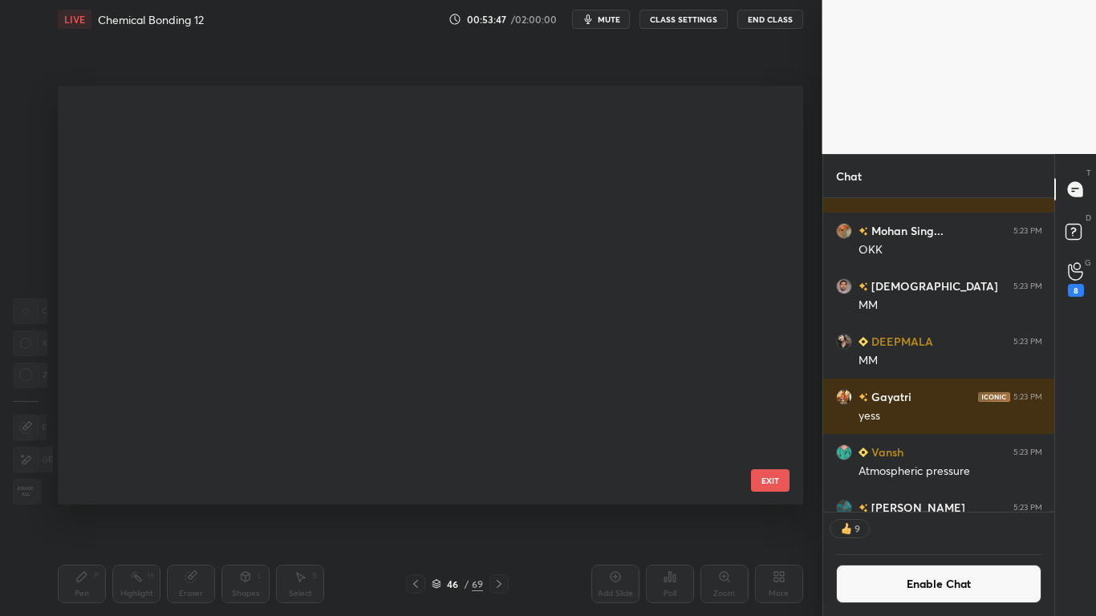
scroll to position [415, 737]
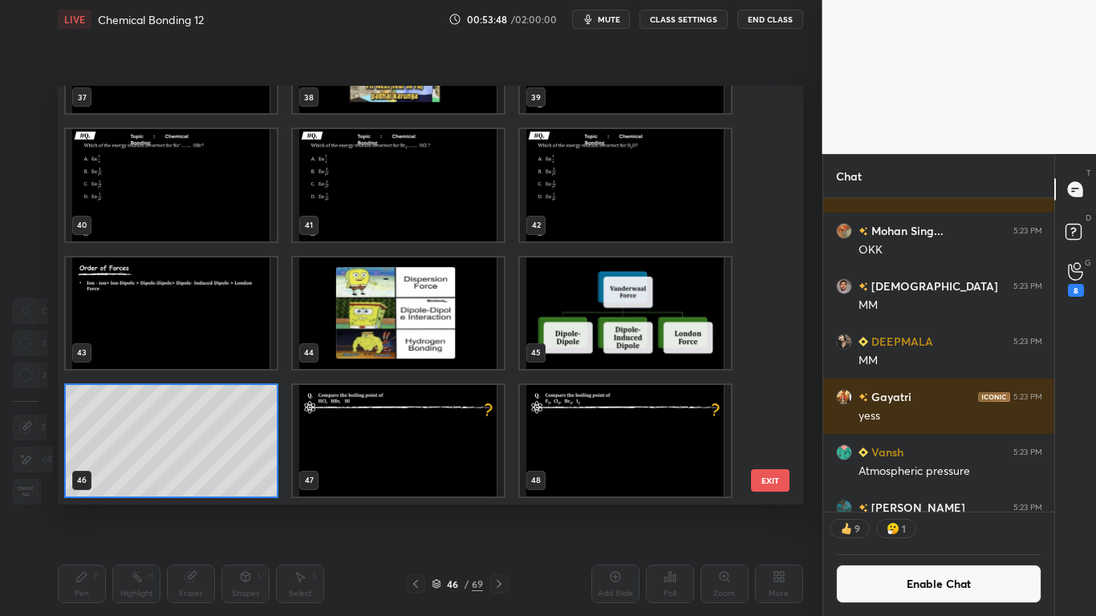
click at [428, 462] on img "grid" at bounding box center [398, 441] width 211 height 112
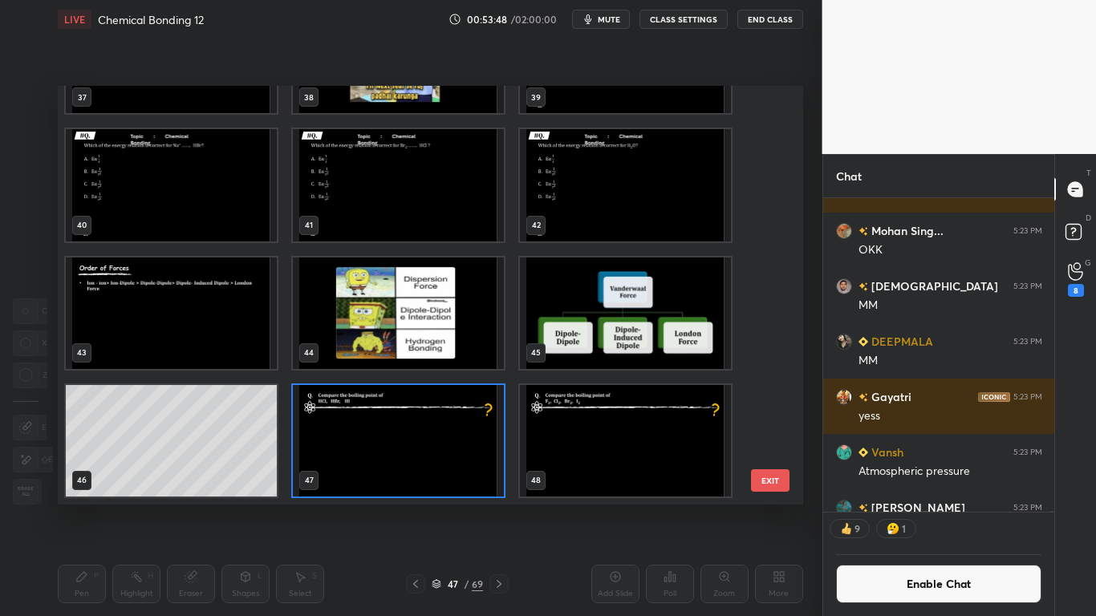
click at [432, 462] on img "grid" at bounding box center [398, 441] width 211 height 112
click at [441, 461] on img "grid" at bounding box center [398, 441] width 211 height 112
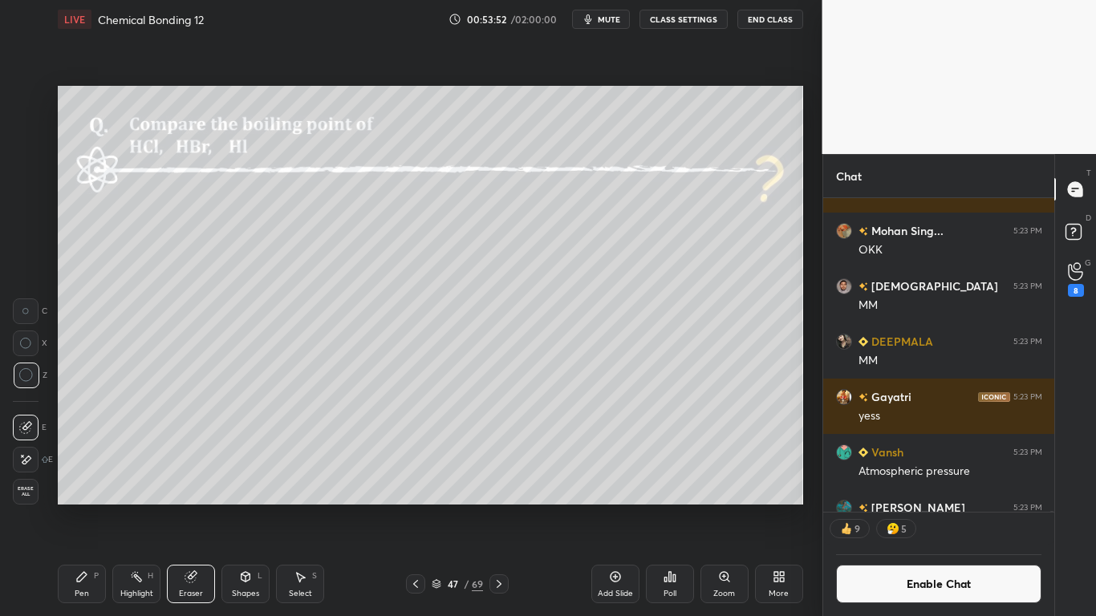
click at [900, 507] on button "Enable Chat" at bounding box center [939, 584] width 206 height 39
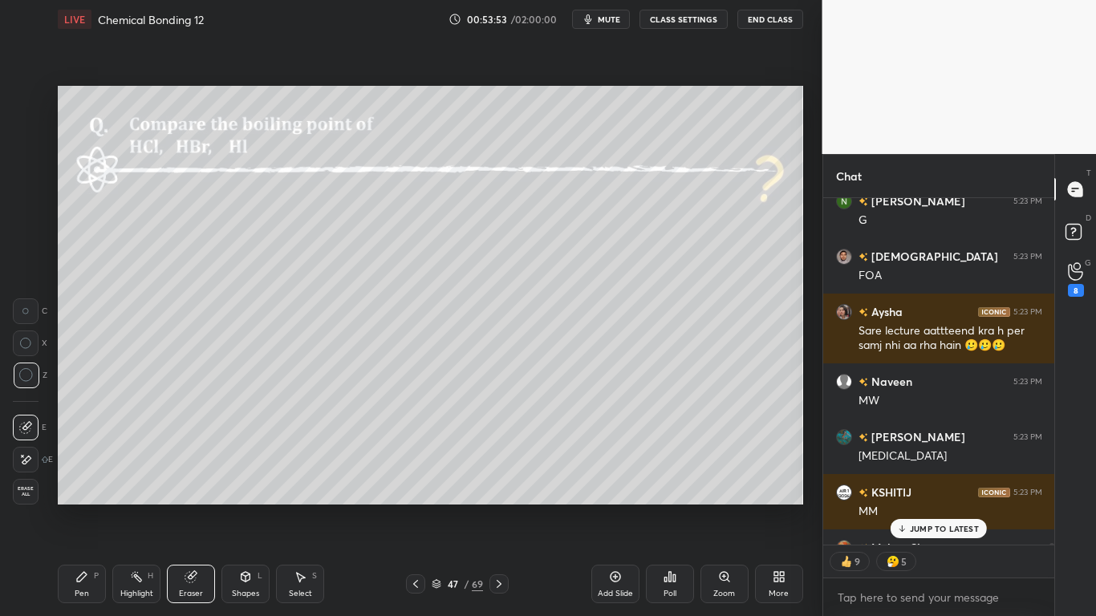
click at [930, 507] on p "JUMP TO LATEST" at bounding box center [944, 529] width 69 height 10
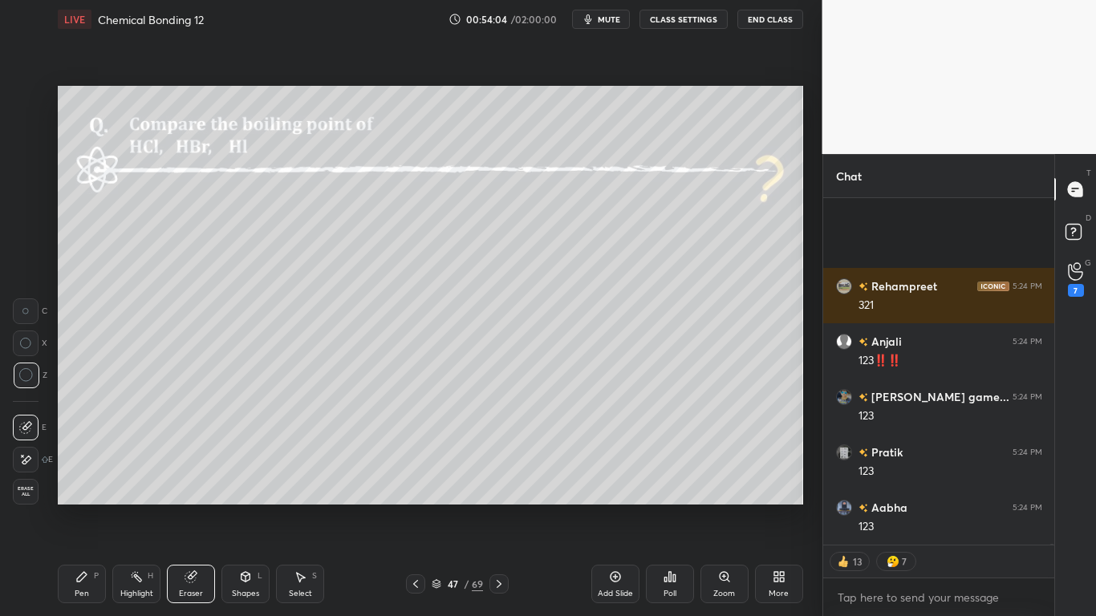
scroll to position [101880, 0]
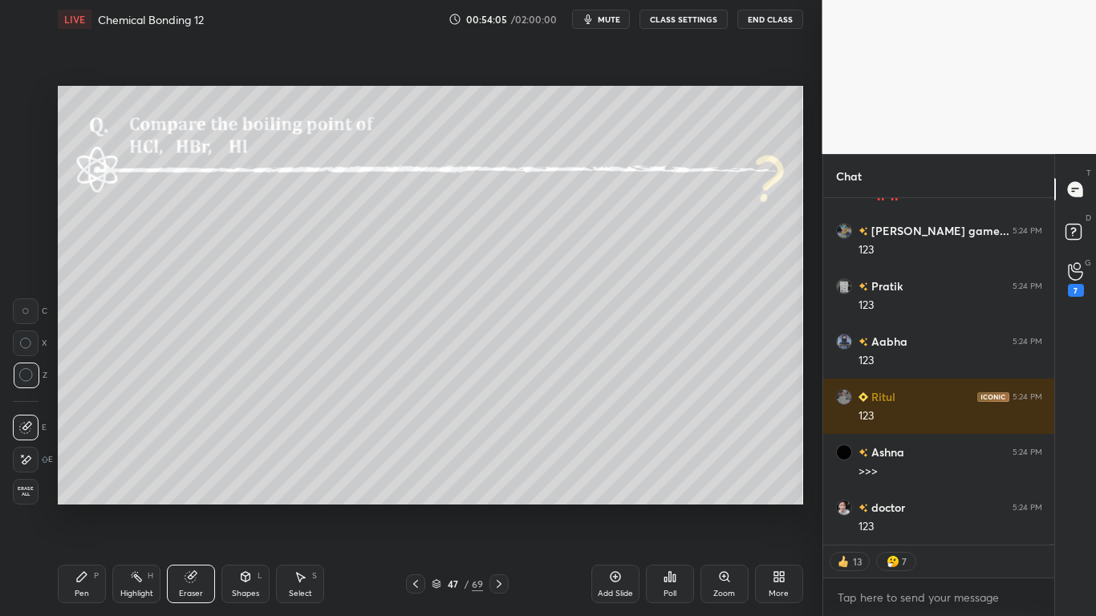
click at [79, 507] on icon at bounding box center [81, 577] width 13 height 13
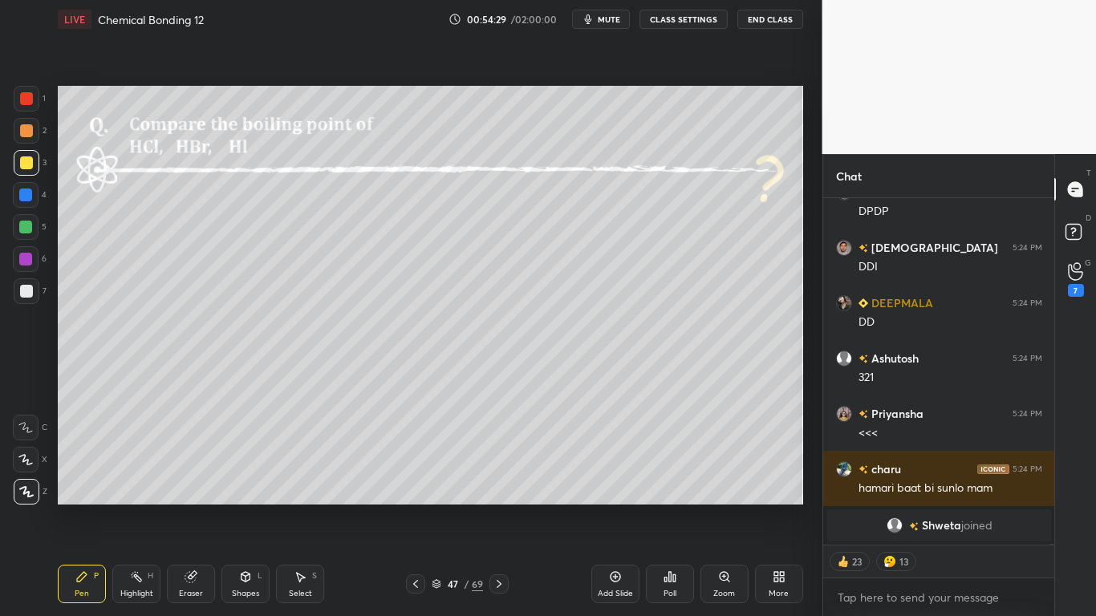
scroll to position [103195, 0]
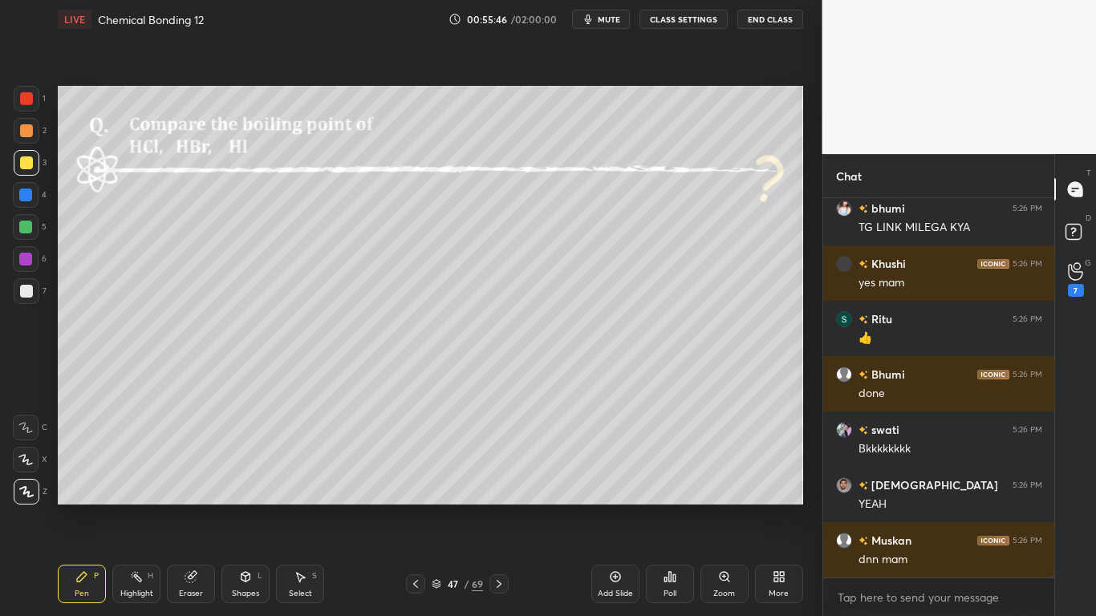
click at [778, 507] on icon at bounding box center [779, 577] width 13 height 13
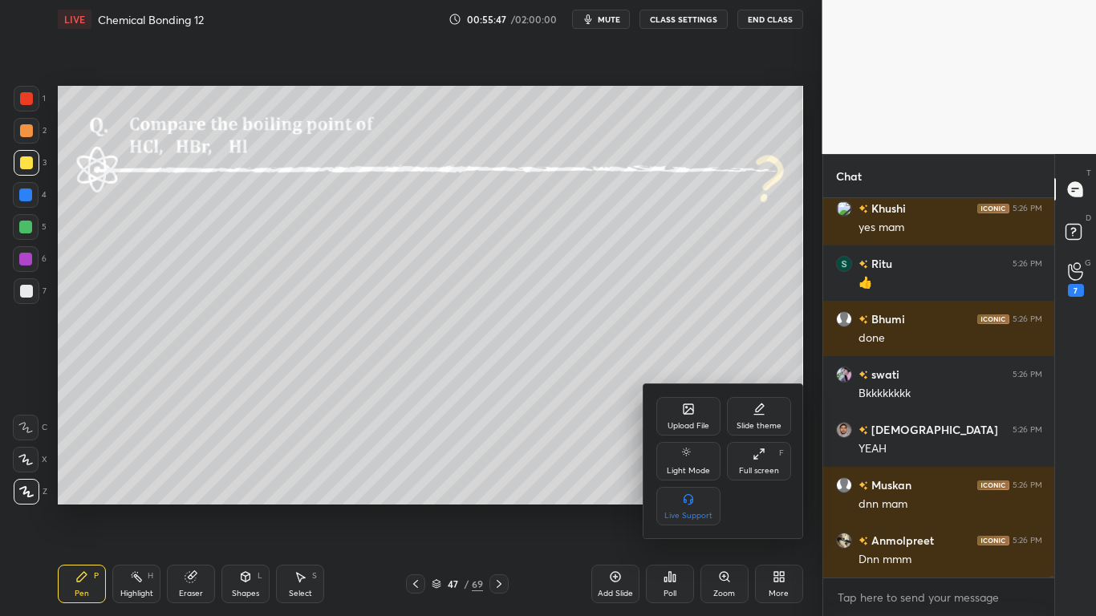
click at [749, 465] on div "Full screen F" at bounding box center [759, 461] width 64 height 39
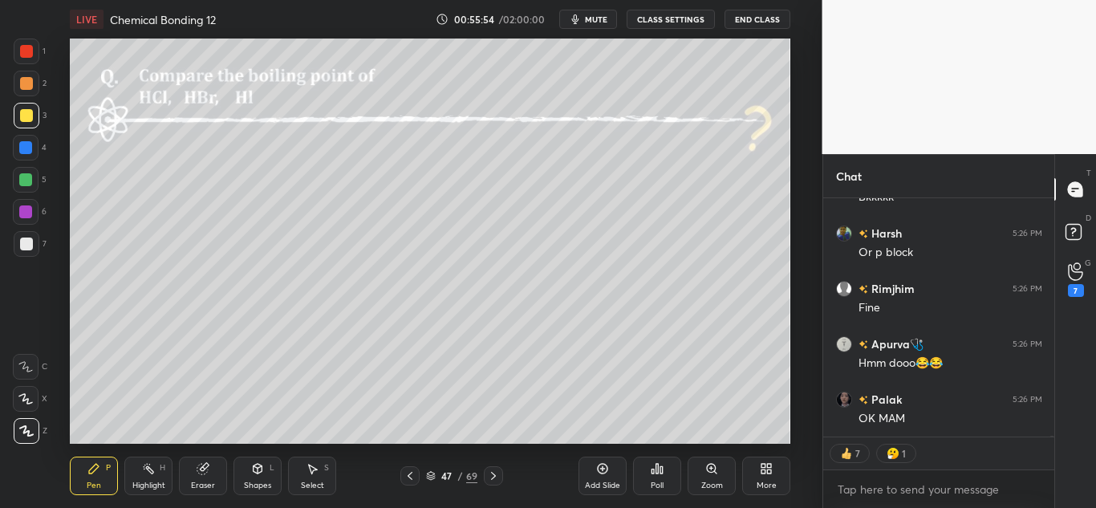
click at [414, 472] on icon at bounding box center [410, 475] width 13 height 13
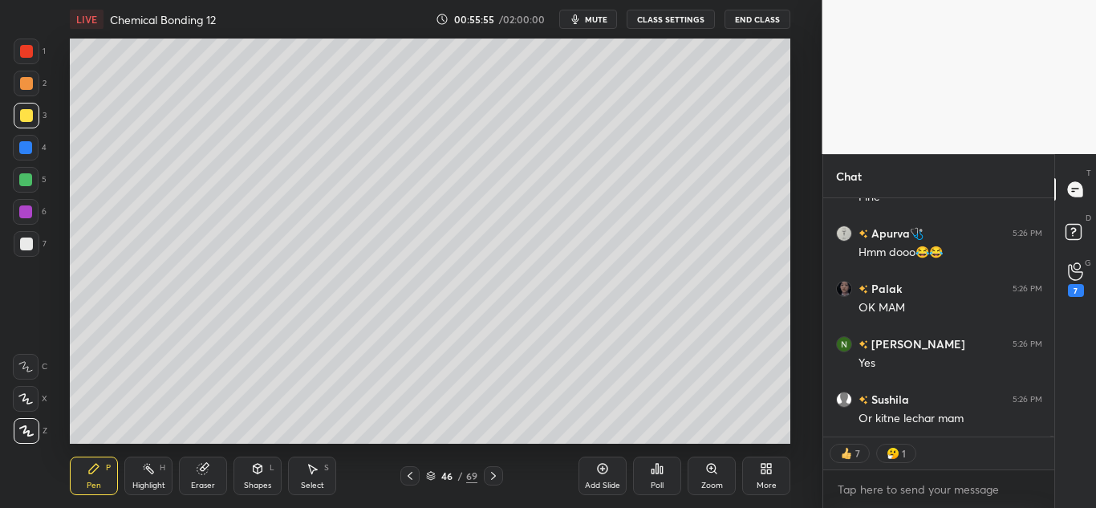
click at [414, 472] on icon at bounding box center [410, 475] width 13 height 13
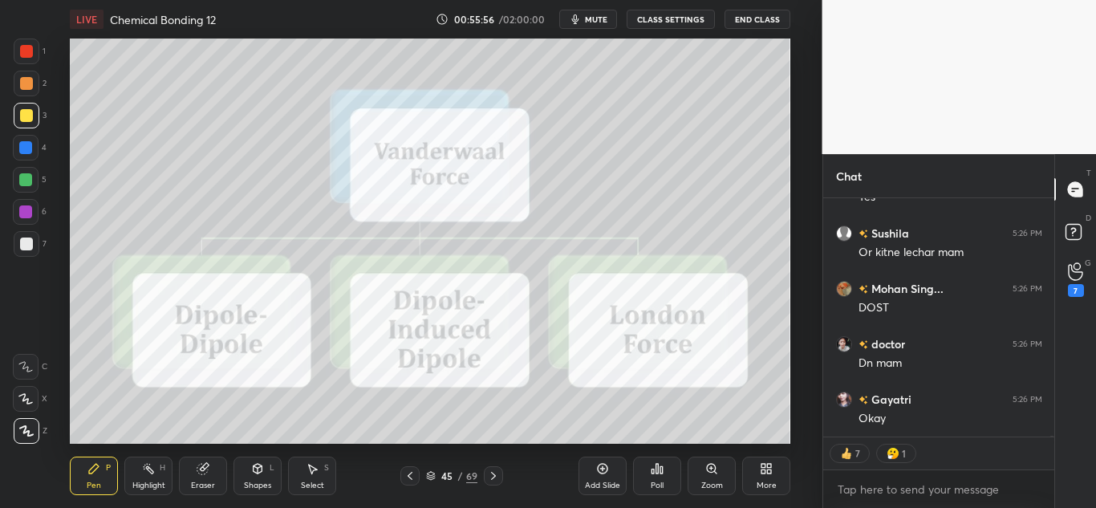
click at [501, 479] on div at bounding box center [493, 475] width 19 height 19
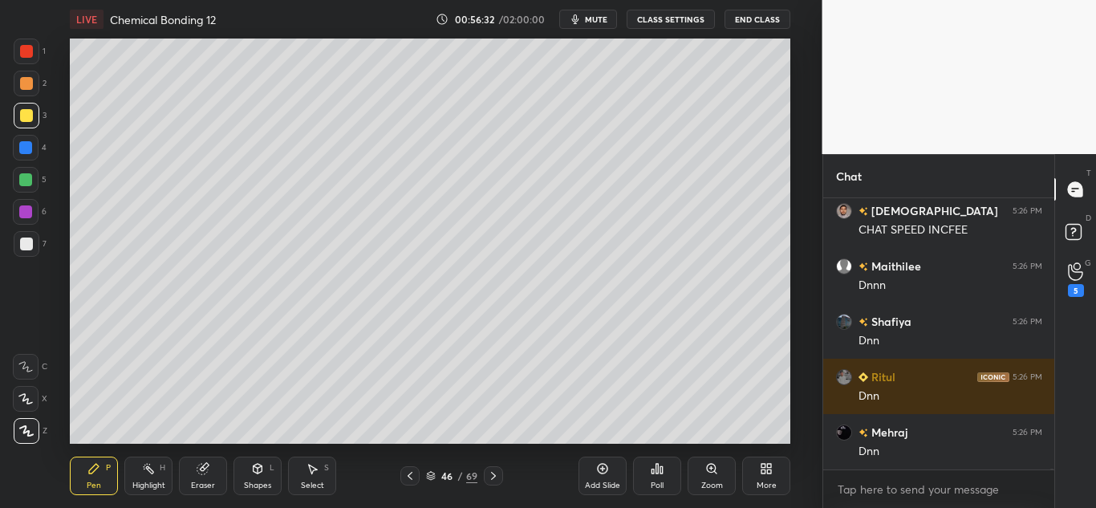
scroll to position [266, 226]
type textarea "x"
click at [888, 494] on textarea at bounding box center [939, 490] width 206 height 26
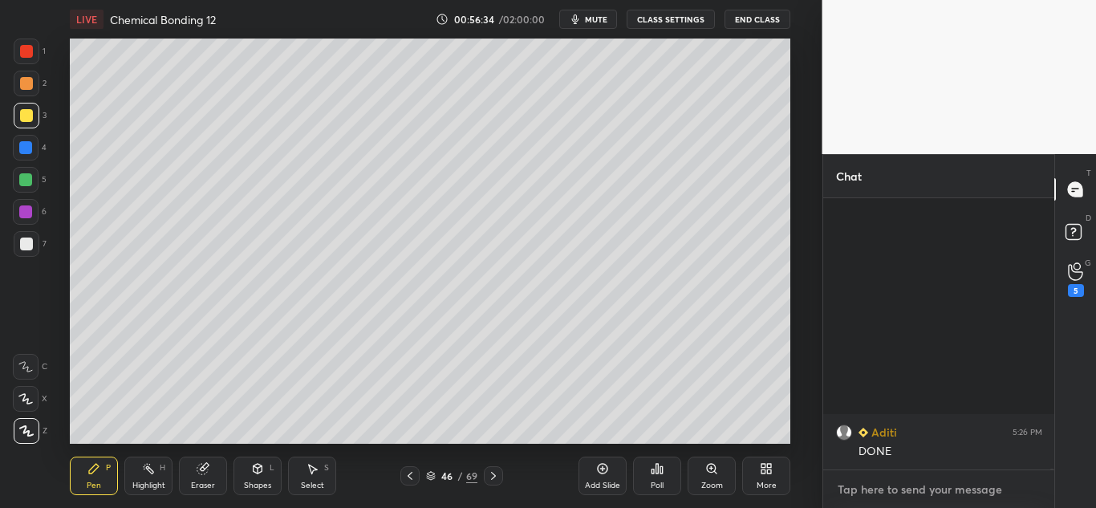
scroll to position [110187, 0]
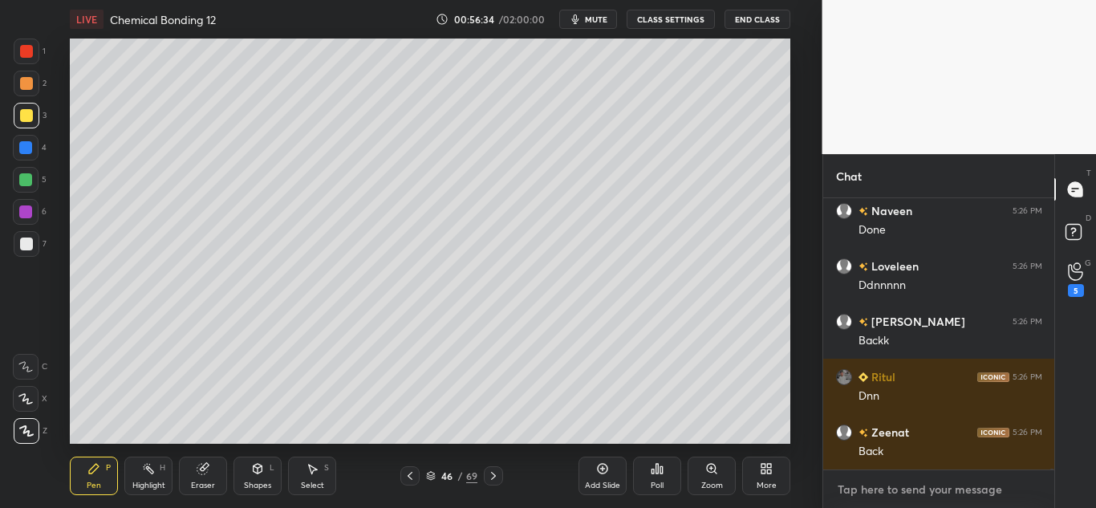
paste textarea "[URL][DOMAIN_NAME]"
type textarea "[URL][DOMAIN_NAME]"
type textarea "x"
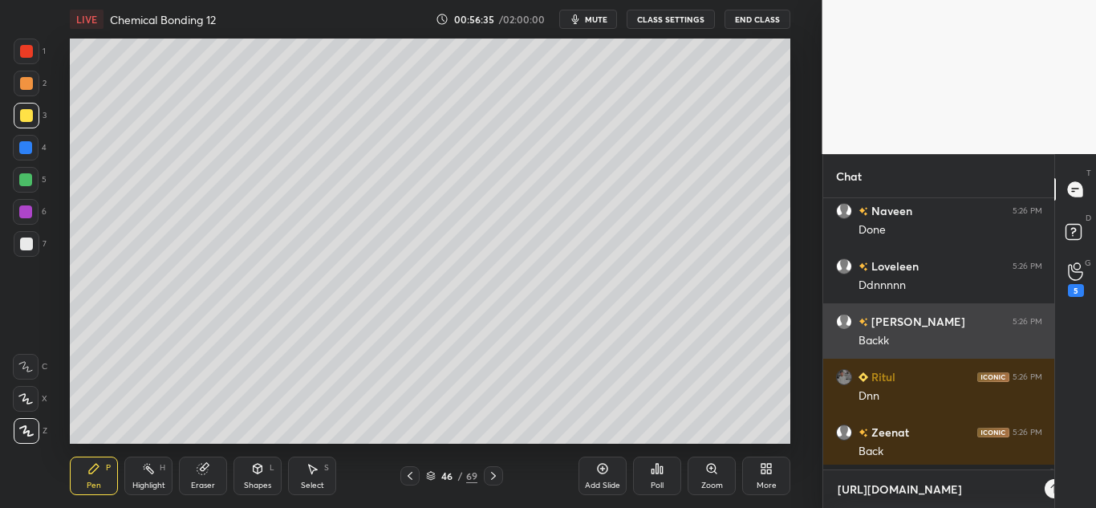
scroll to position [262, 226]
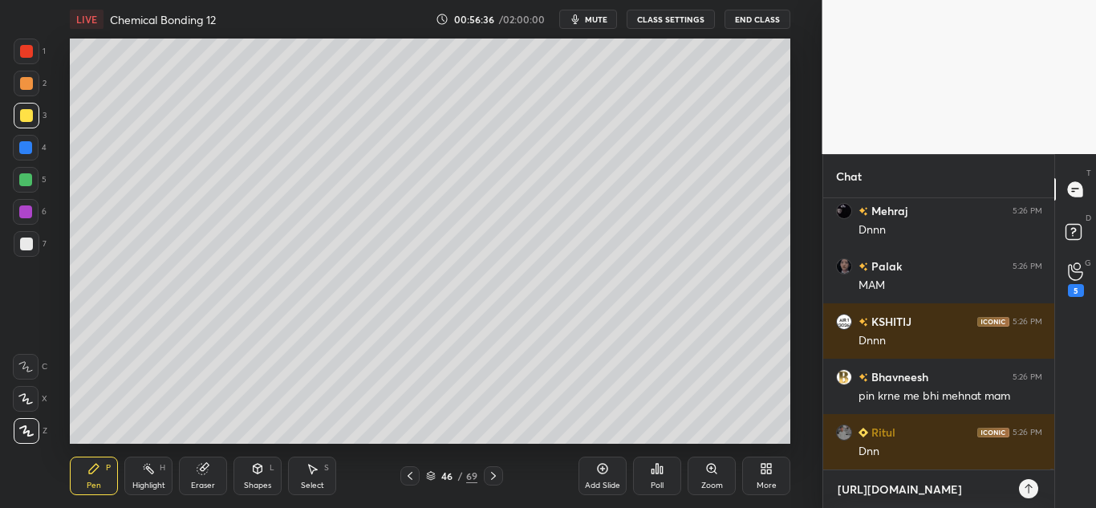
type textarea "[URL][DOMAIN_NAME]"
type textarea "x"
click at [1029, 493] on icon at bounding box center [1028, 489] width 7 height 10
type textarea "x"
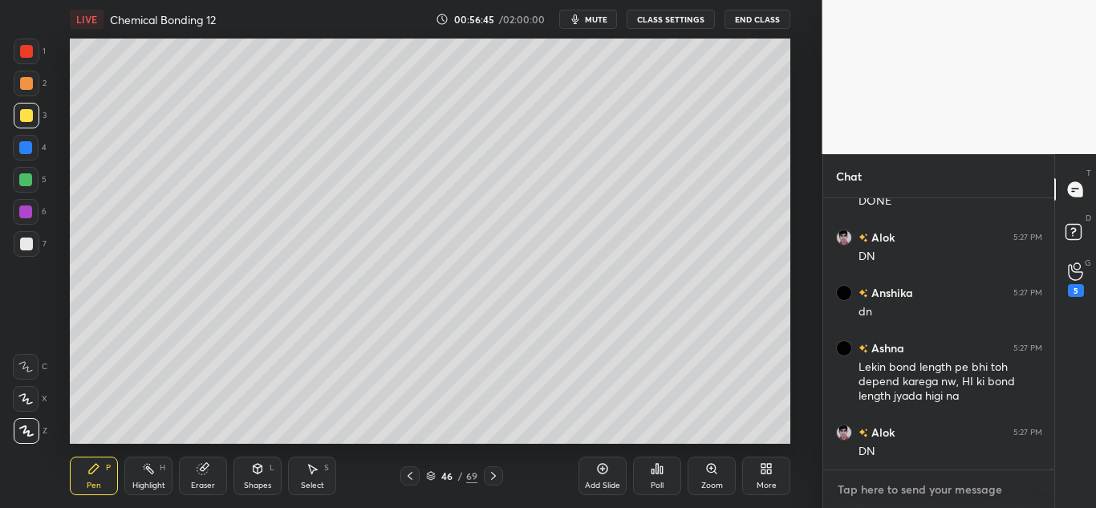
paste textarea "[URL][DOMAIN_NAME]"
type textarea "[URL][DOMAIN_NAME]"
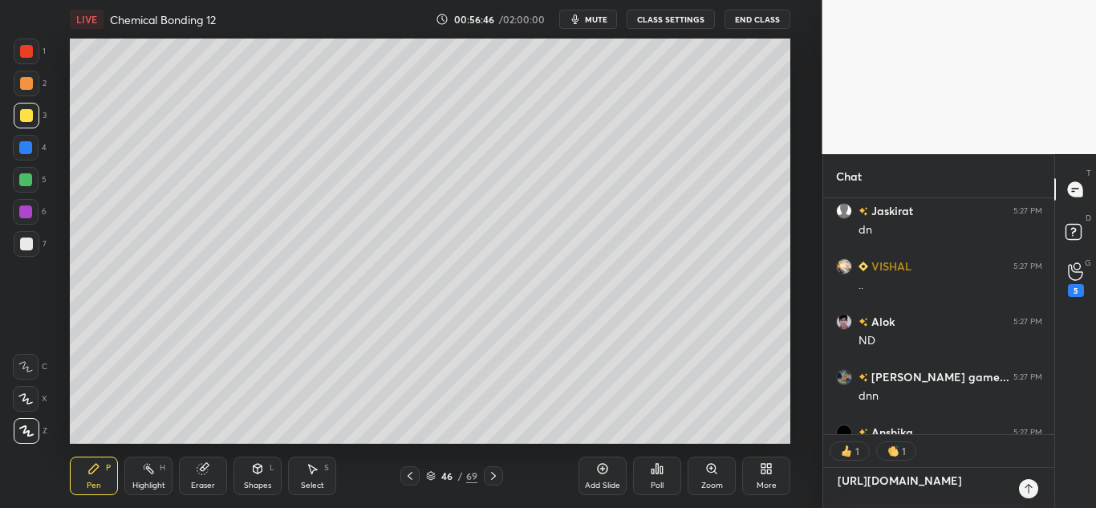
type textarea "x"
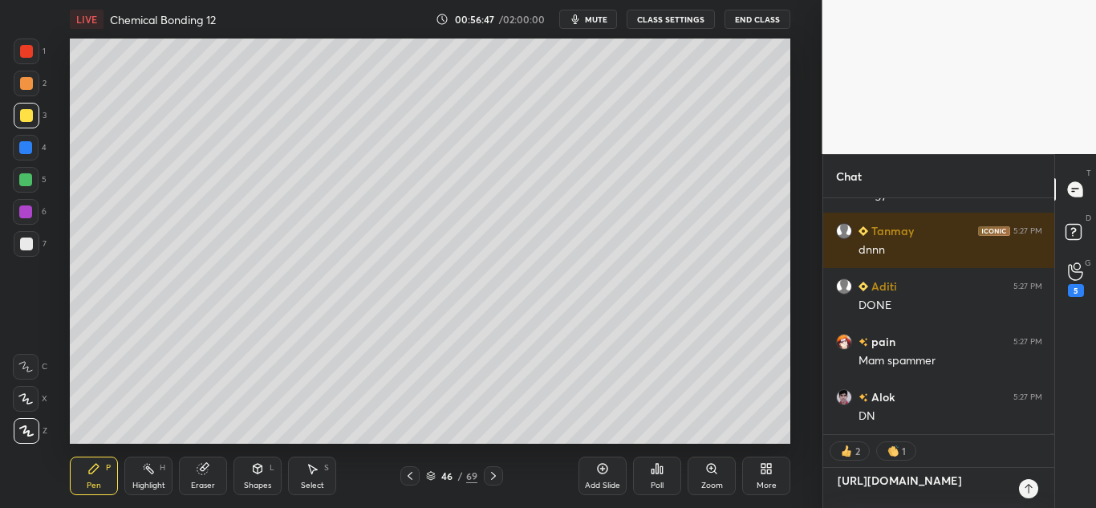
type textarea "[URL][DOMAIN_NAME]"
type textarea "x"
click at [1029, 492] on icon at bounding box center [1028, 488] width 13 height 13
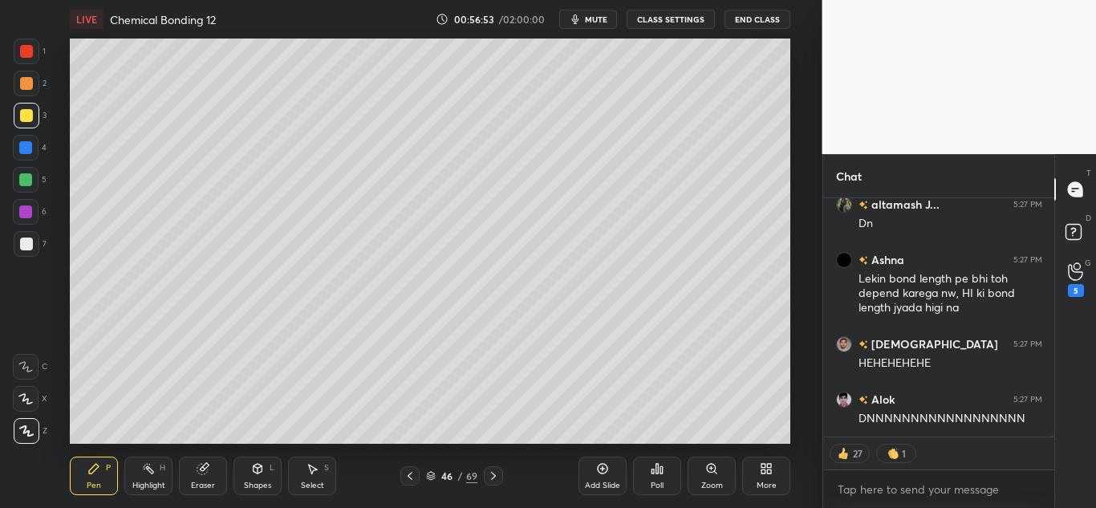
click at [767, 477] on div "More" at bounding box center [766, 476] width 48 height 39
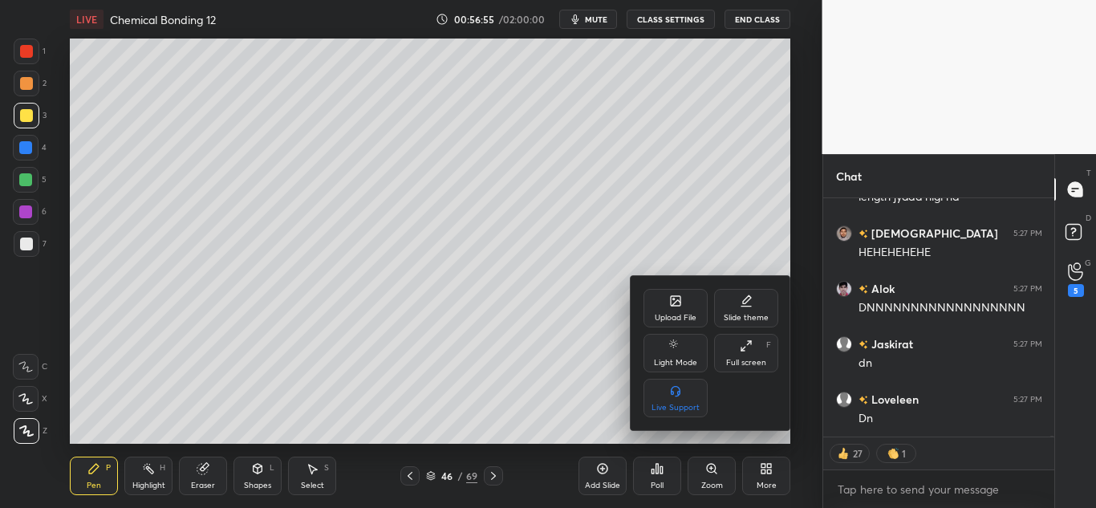
click at [743, 353] on div "Full screen F" at bounding box center [746, 353] width 64 height 39
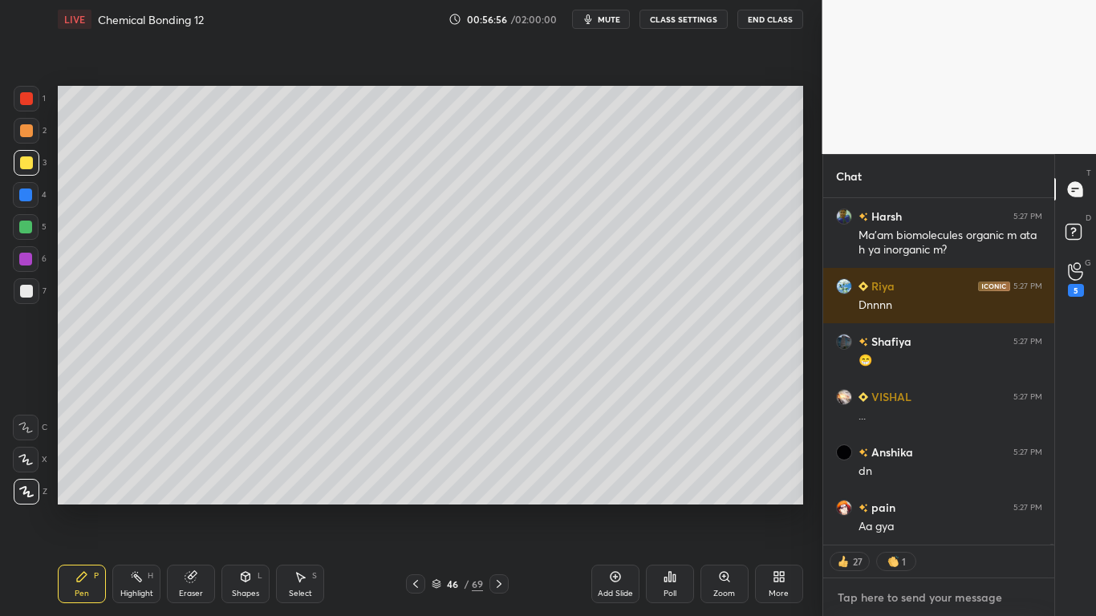
type textarea "x"
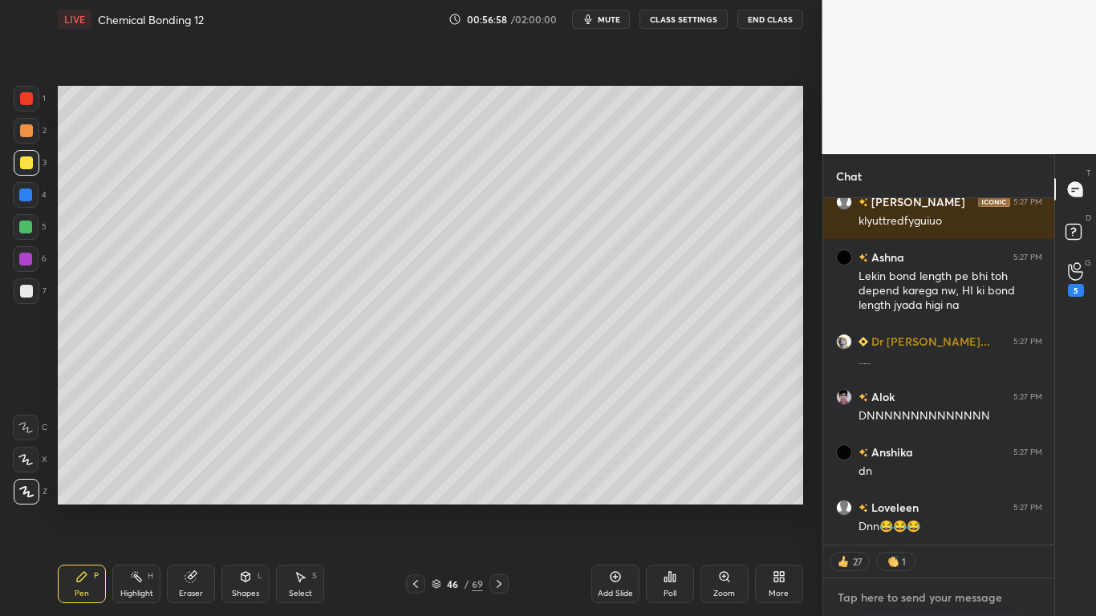
paste textarea "[URL][DOMAIN_NAME]"
type textarea "[URL][DOMAIN_NAME]"
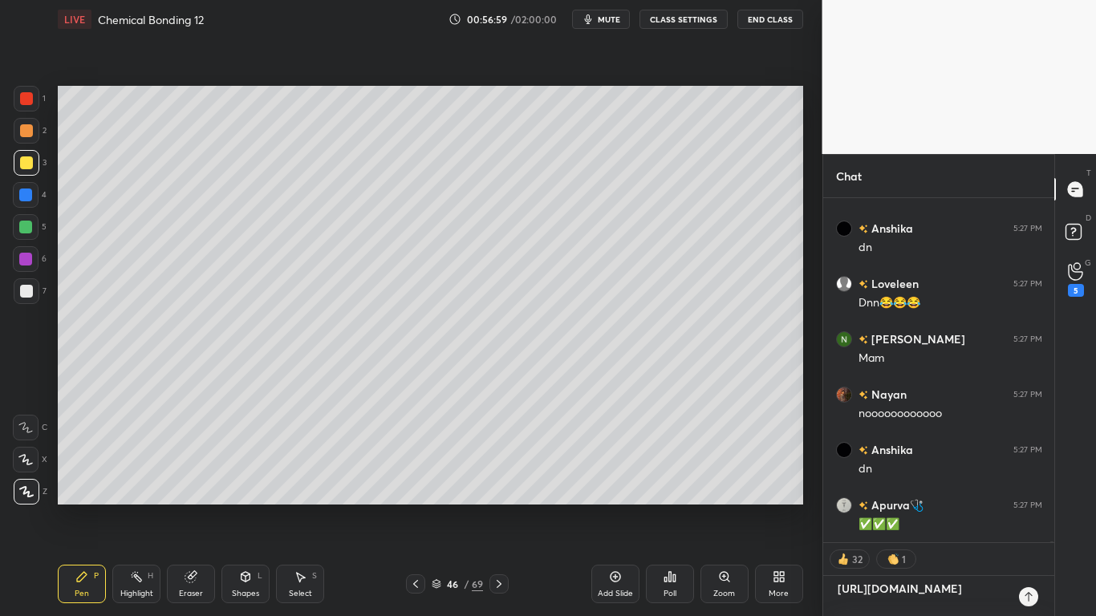
type textarea "x"
type textarea "[URL][DOMAIN_NAME]"
type textarea "x"
click at [1031, 507] on icon at bounding box center [1028, 597] width 13 height 13
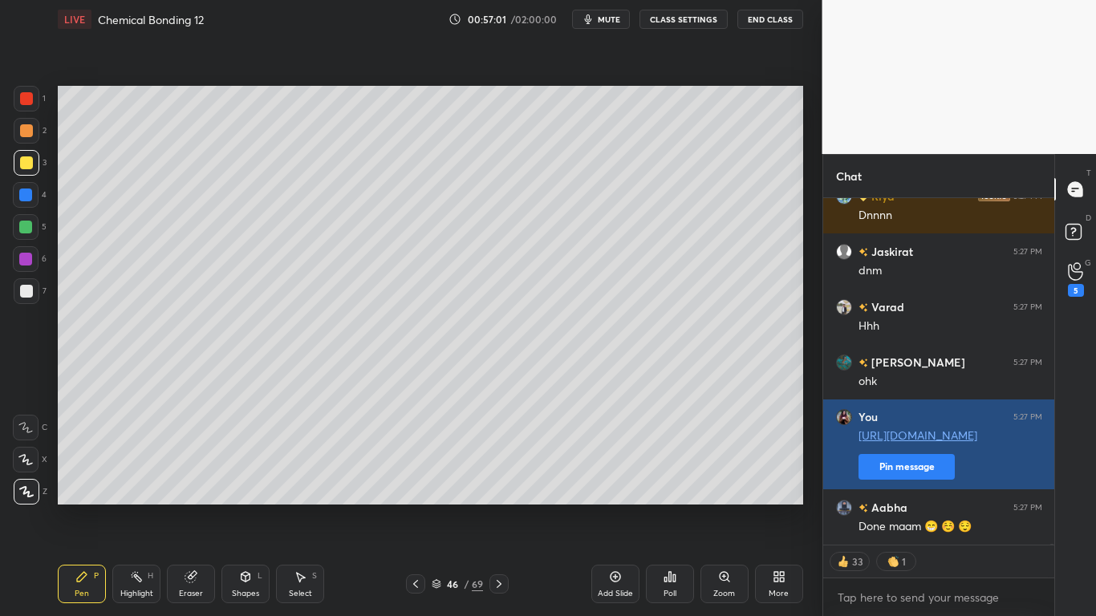
click at [940, 468] on button "Pin message" at bounding box center [907, 467] width 96 height 26
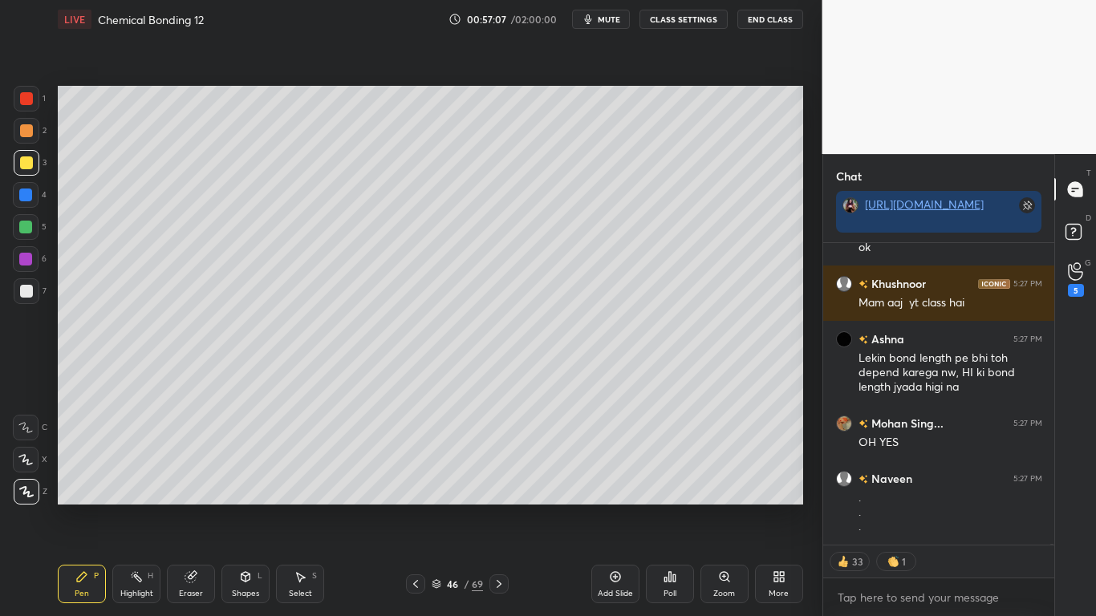
click at [501, 507] on icon at bounding box center [499, 584] width 13 height 13
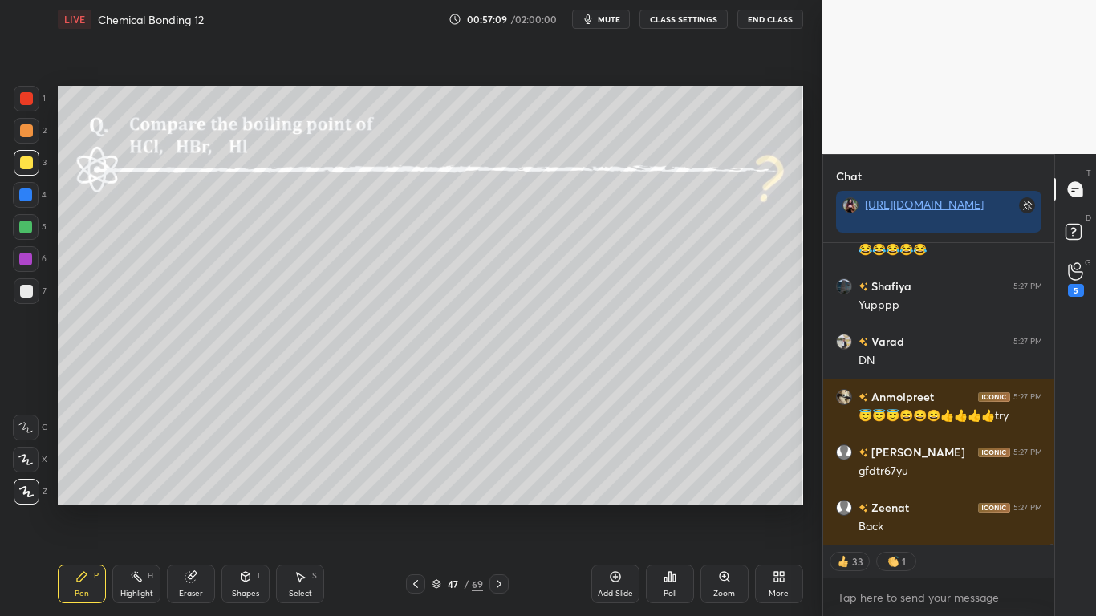
type textarea "x"
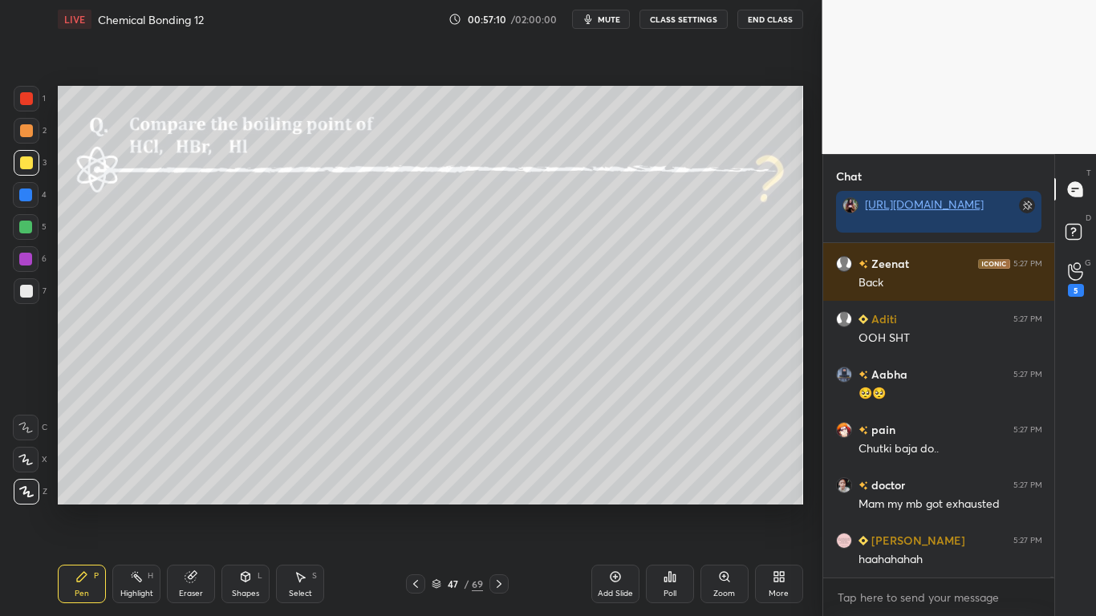
click at [30, 171] on div at bounding box center [27, 163] width 26 height 26
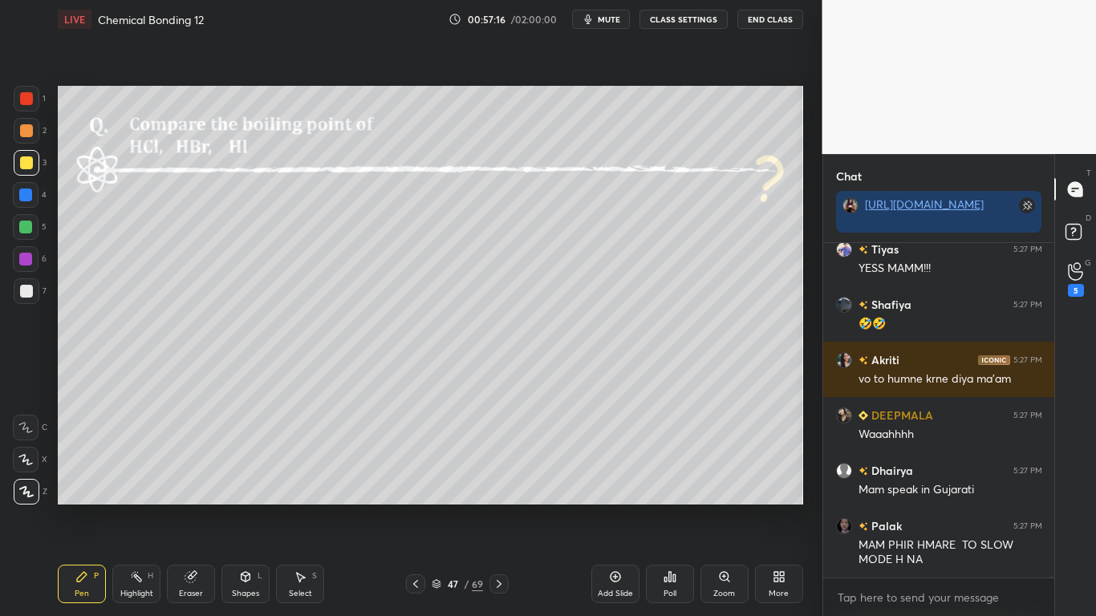
click at [680, 28] on button "CLASS SETTINGS" at bounding box center [684, 19] width 88 height 19
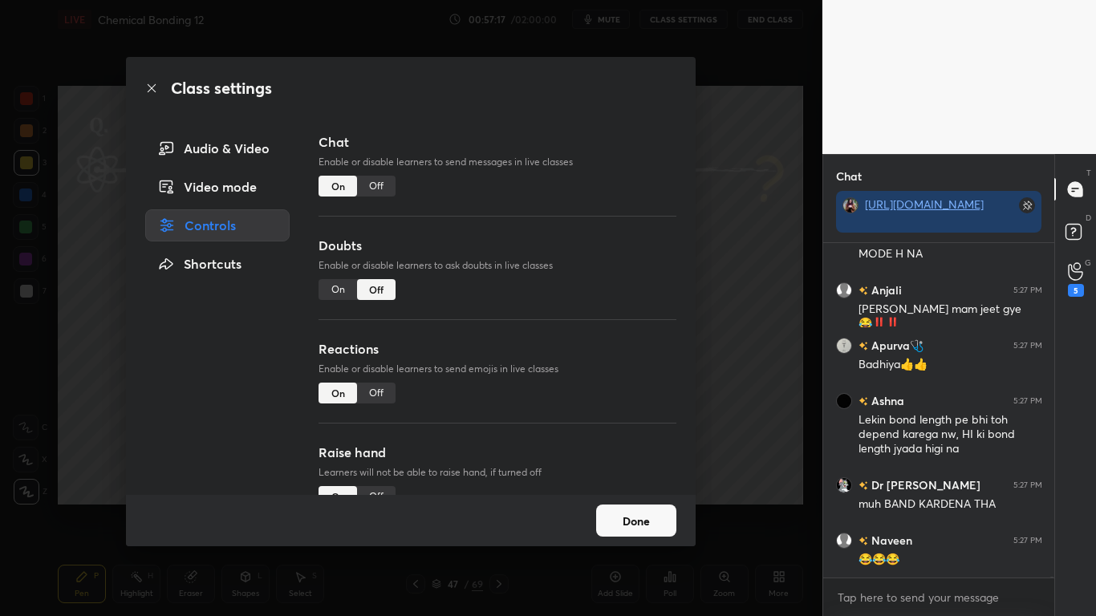
click at [376, 186] on div "Off" at bounding box center [376, 186] width 39 height 21
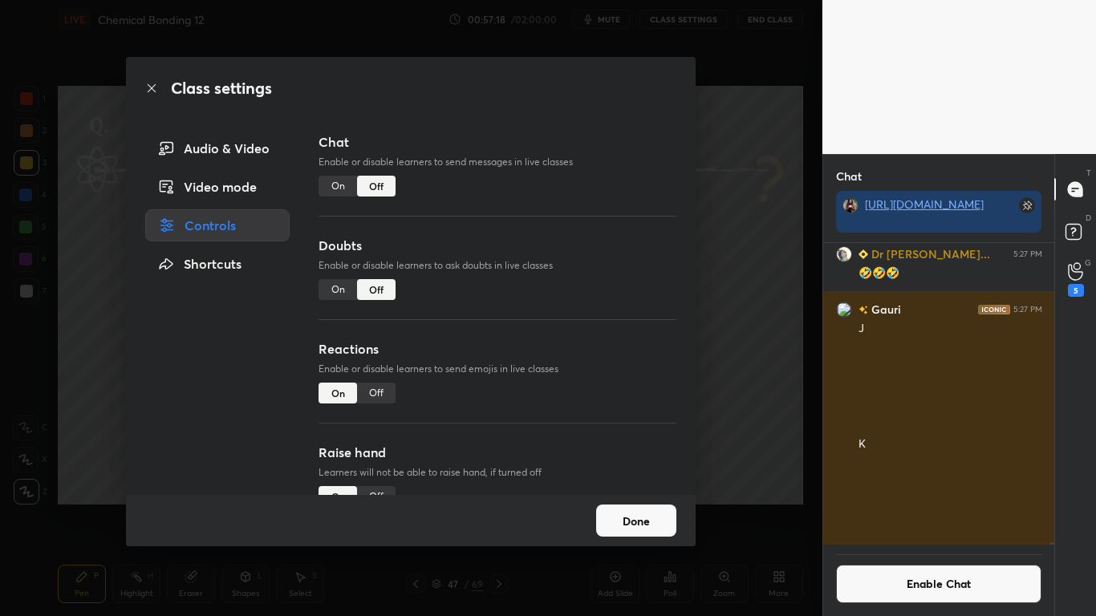
click at [640, 507] on button "Done" at bounding box center [636, 521] width 80 height 32
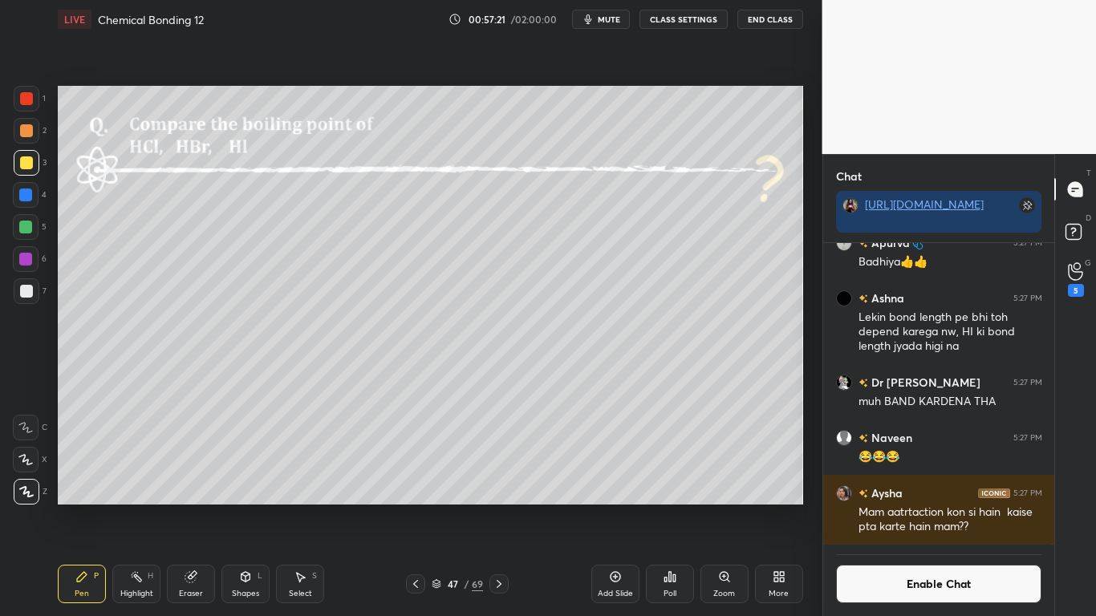
click at [495, 507] on icon at bounding box center [499, 584] width 13 height 13
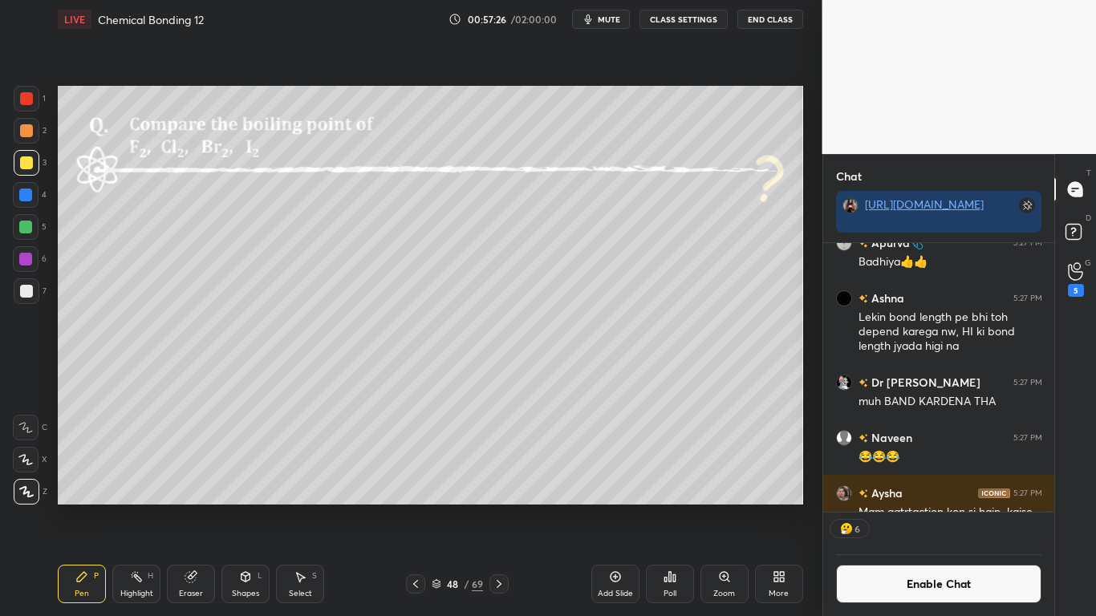
click at [934, 507] on button "Enable Chat" at bounding box center [939, 584] width 206 height 39
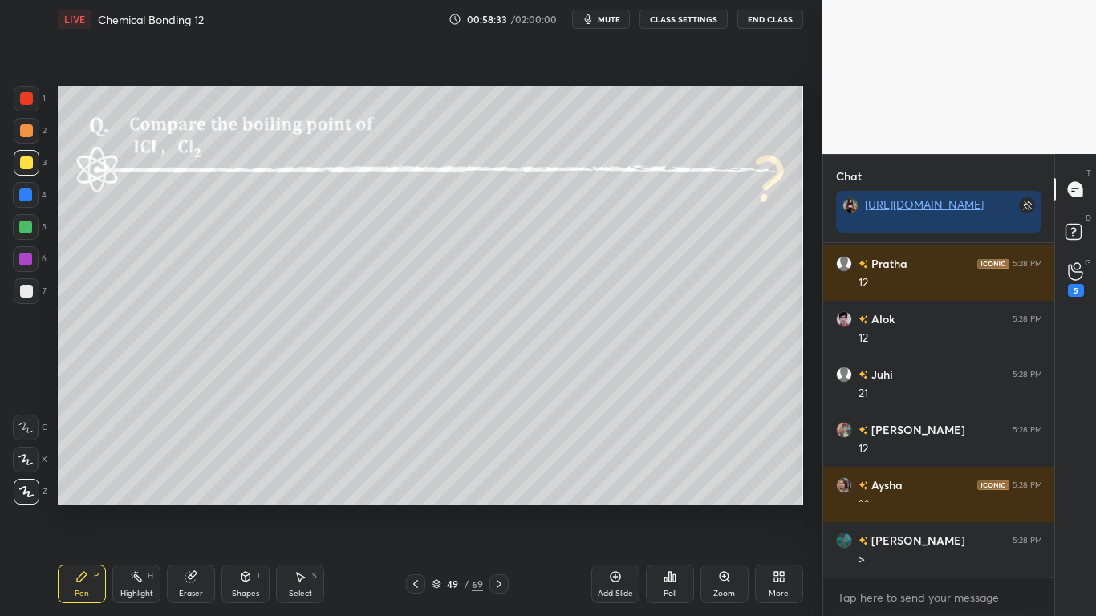
click at [668, 16] on button "CLASS SETTINGS" at bounding box center [684, 19] width 88 height 19
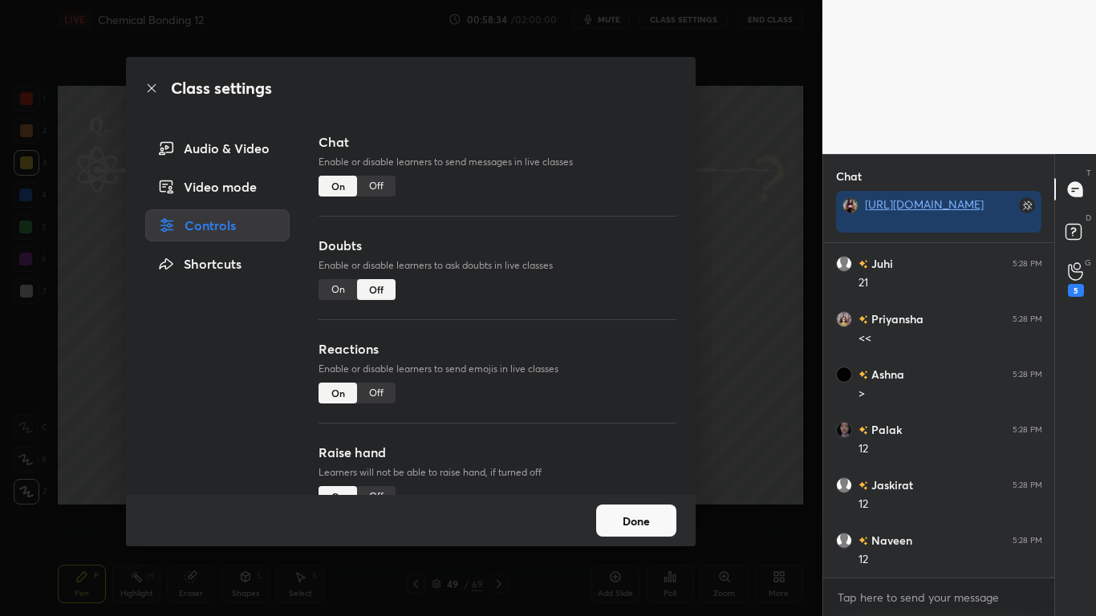
click at [619, 507] on button "Done" at bounding box center [636, 521] width 80 height 32
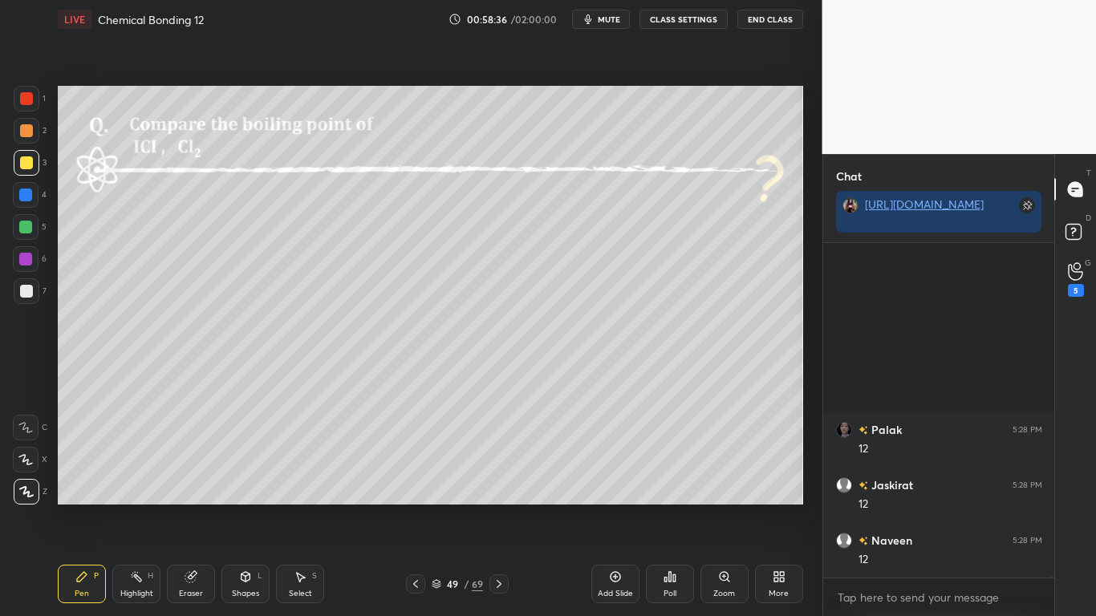
click at [26, 292] on div at bounding box center [26, 291] width 13 height 13
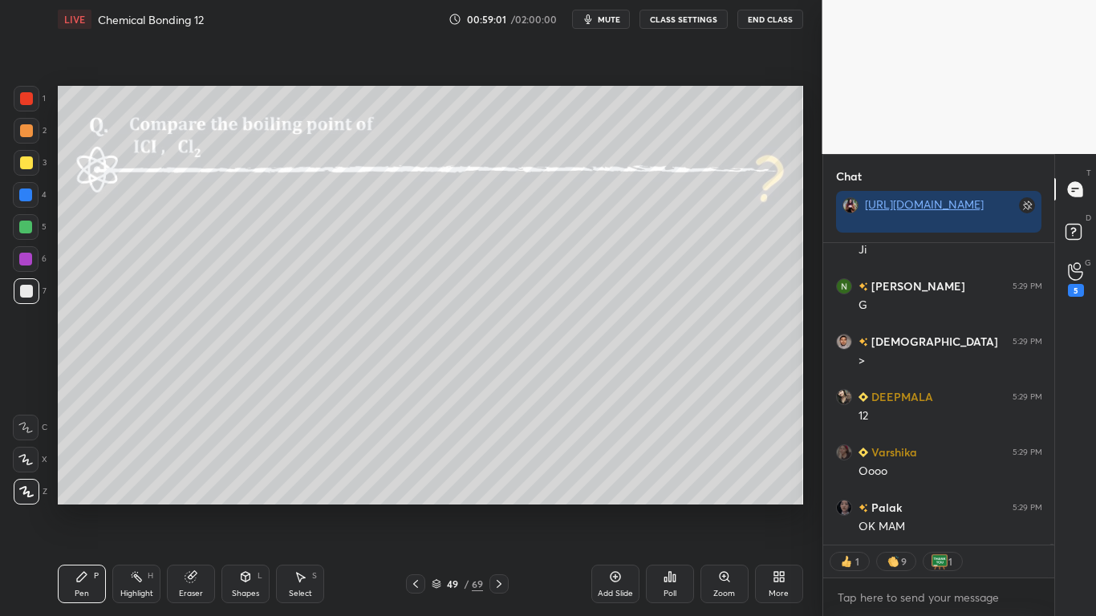
click at [437, 507] on icon at bounding box center [436, 585] width 8 height 2
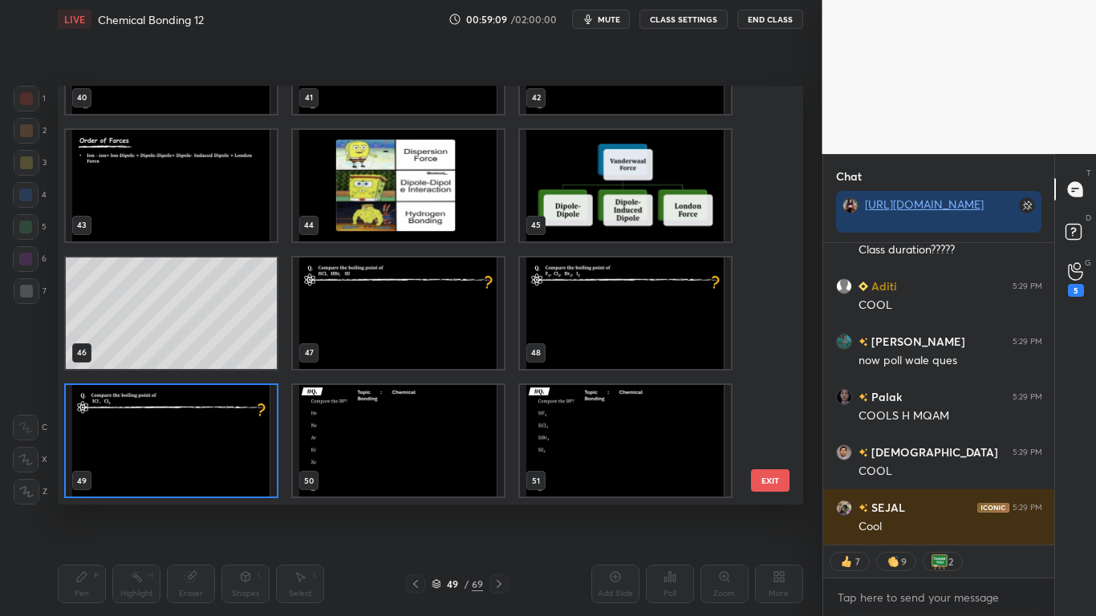
click at [441, 457] on img "grid" at bounding box center [398, 441] width 211 height 112
click at [437, 459] on img "grid" at bounding box center [398, 441] width 211 height 112
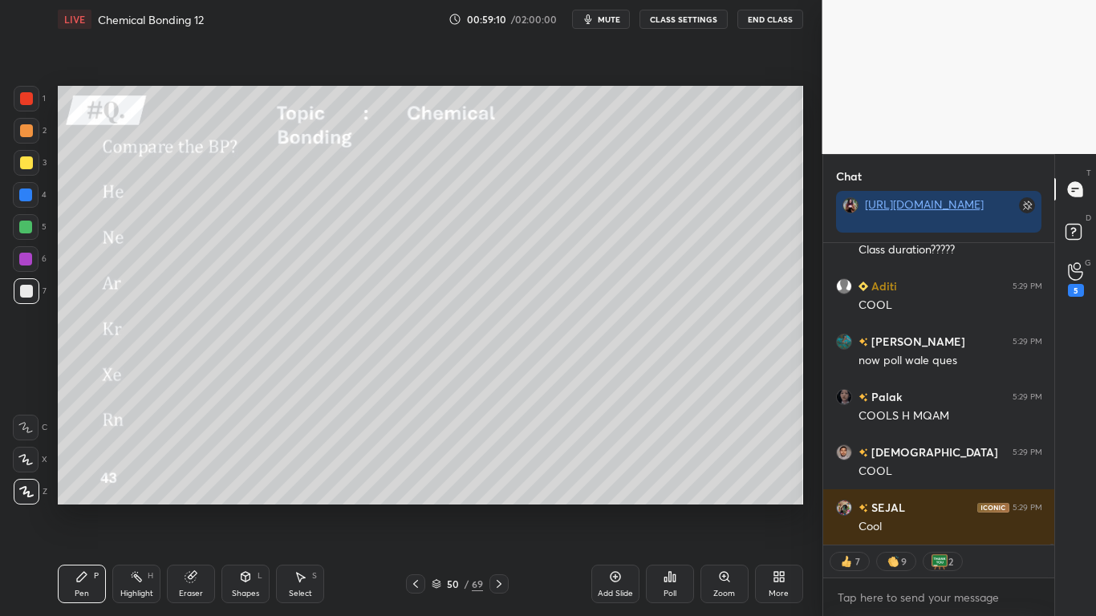
click at [439, 461] on img "grid" at bounding box center [398, 441] width 211 height 112
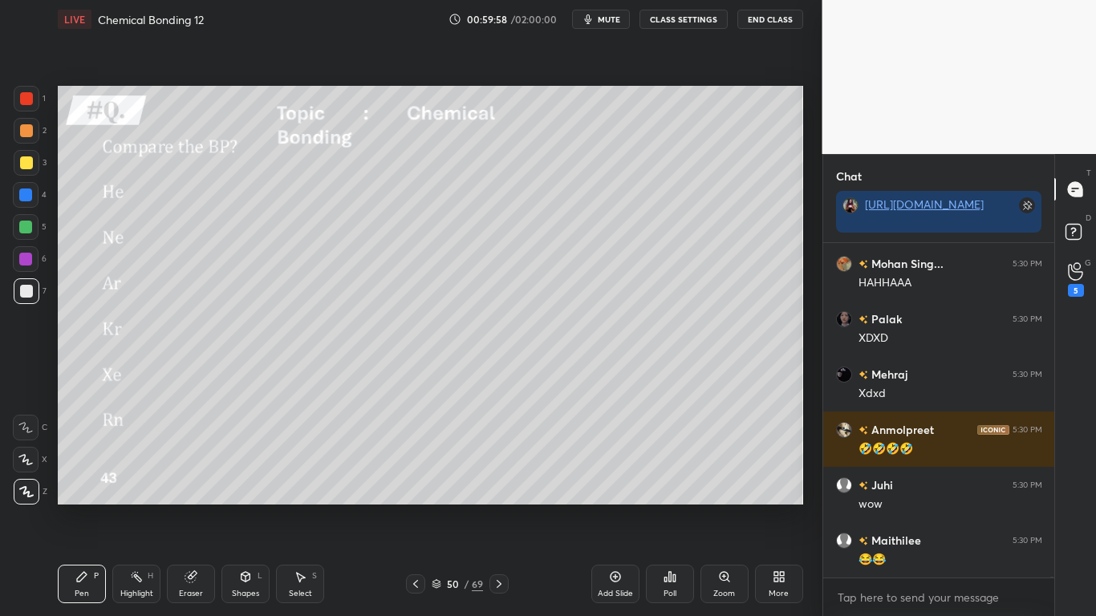
click at [33, 159] on div at bounding box center [27, 163] width 26 height 26
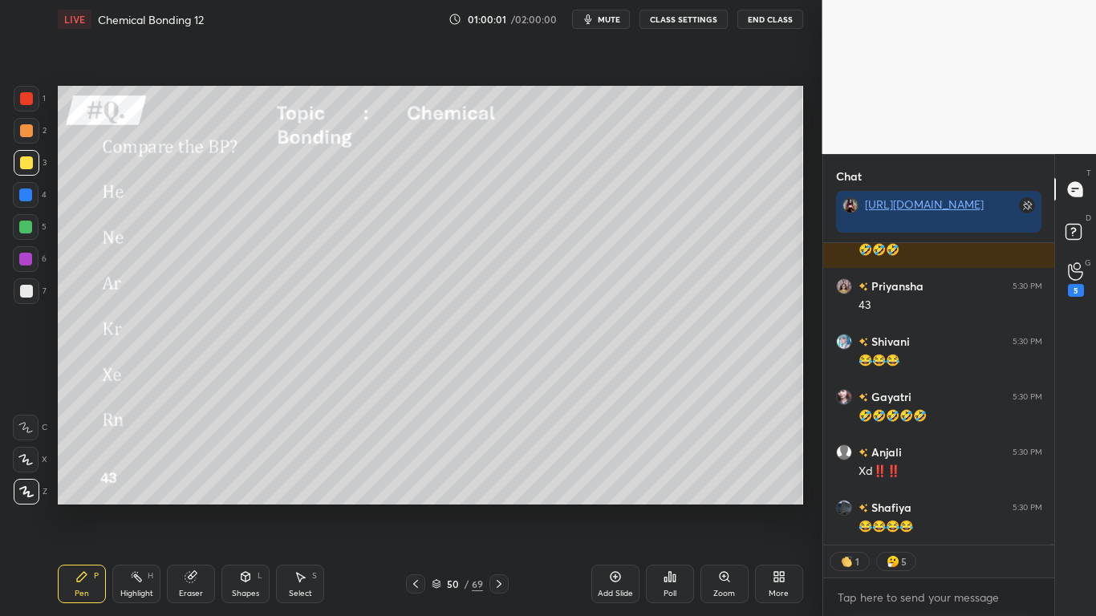
click at [498, 507] on icon at bounding box center [499, 584] width 13 height 13
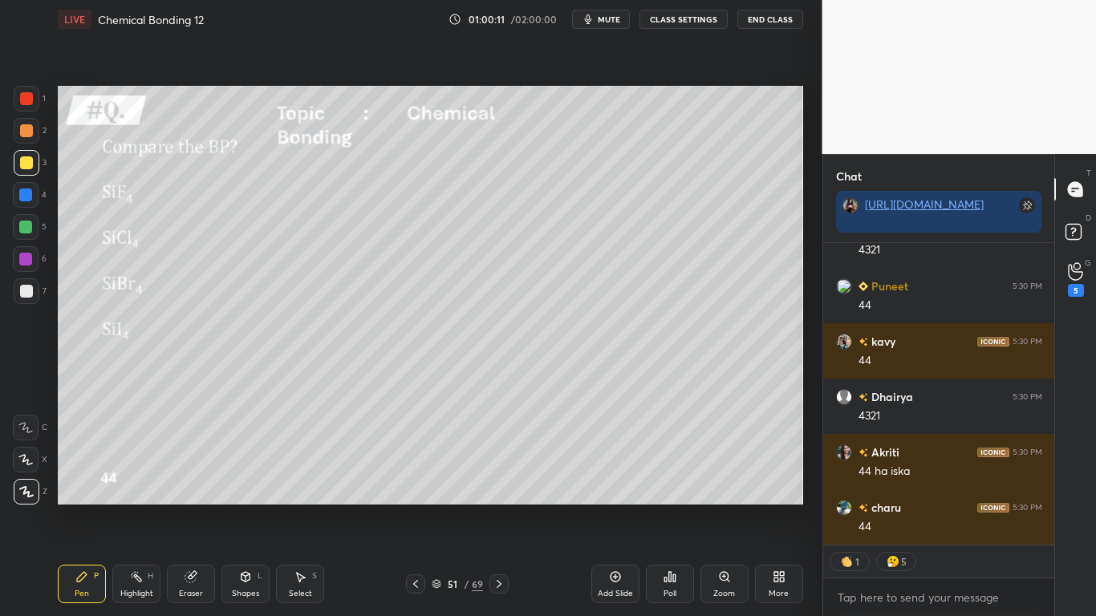
type textarea "x"
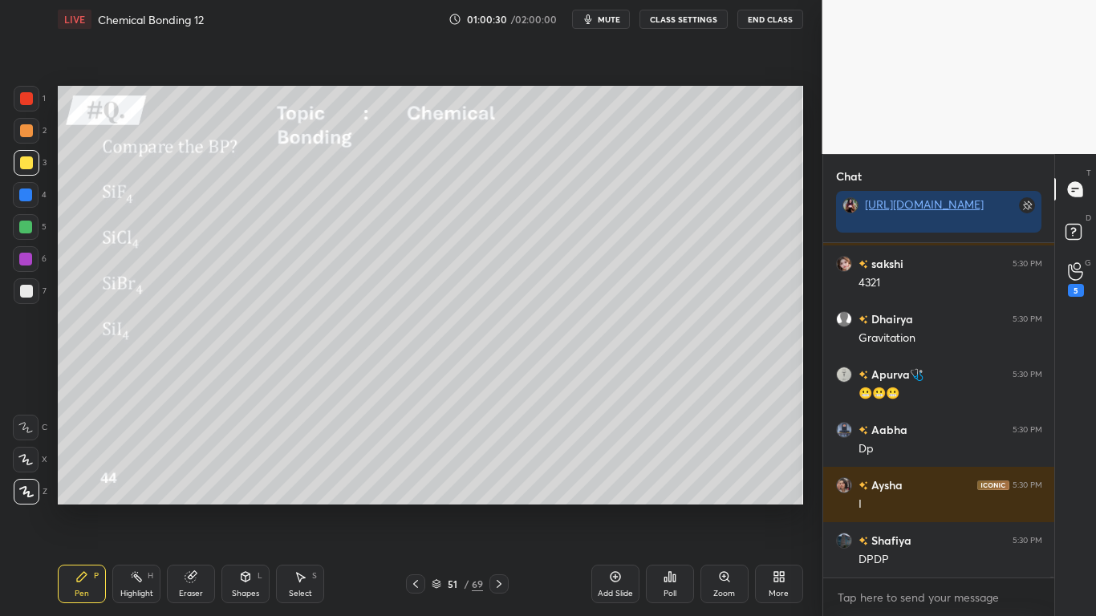
click at [676, 18] on button "CLASS SETTINGS" at bounding box center [684, 19] width 88 height 19
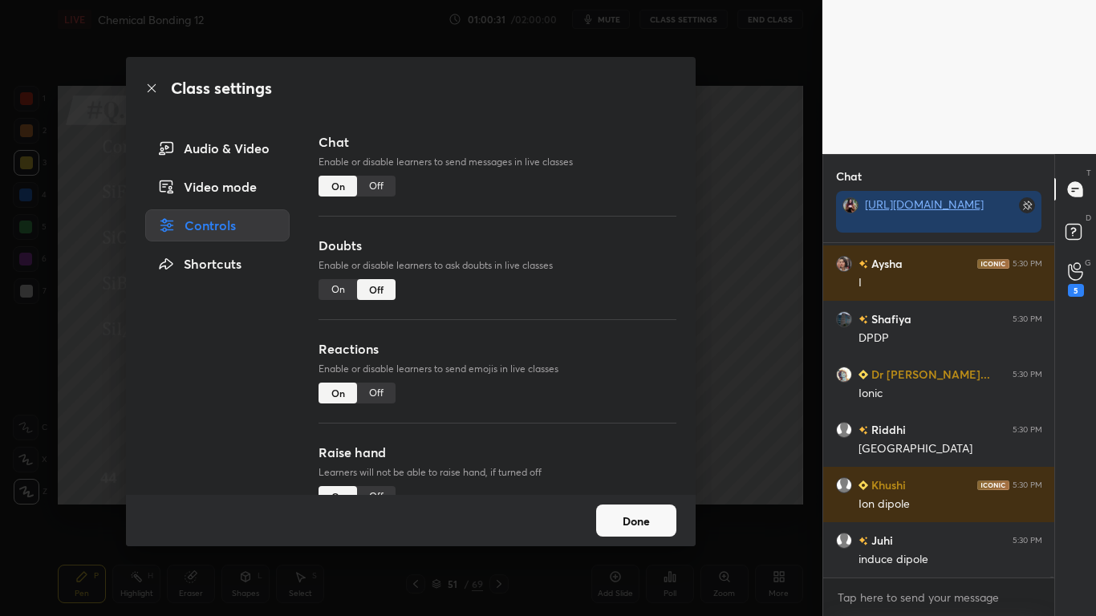
click at [380, 185] on div "Off" at bounding box center [376, 186] width 39 height 21
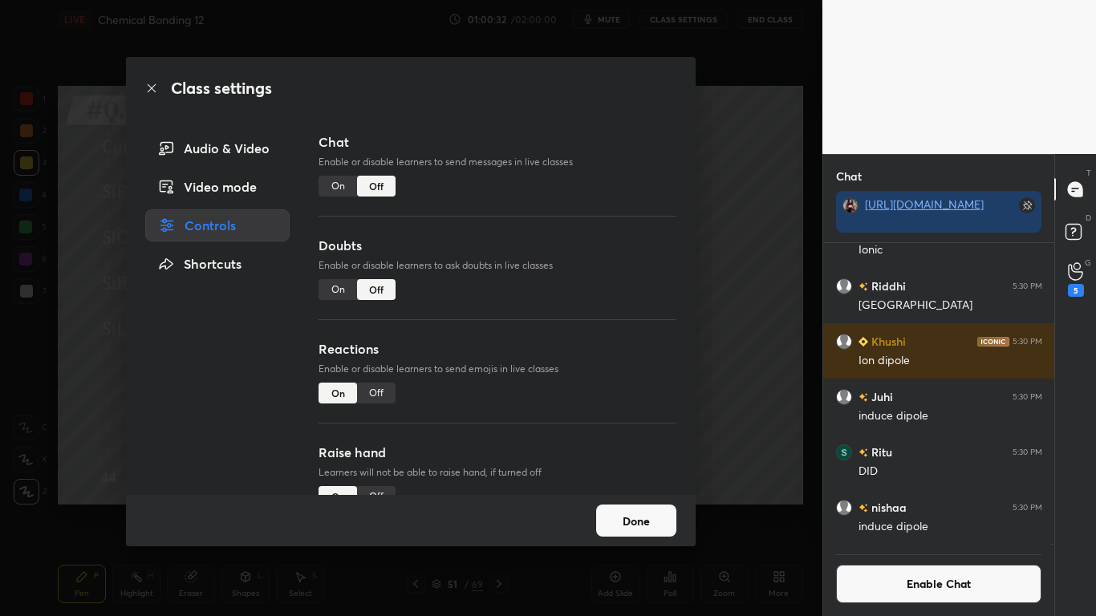
click at [649, 507] on button "Done" at bounding box center [636, 521] width 80 height 32
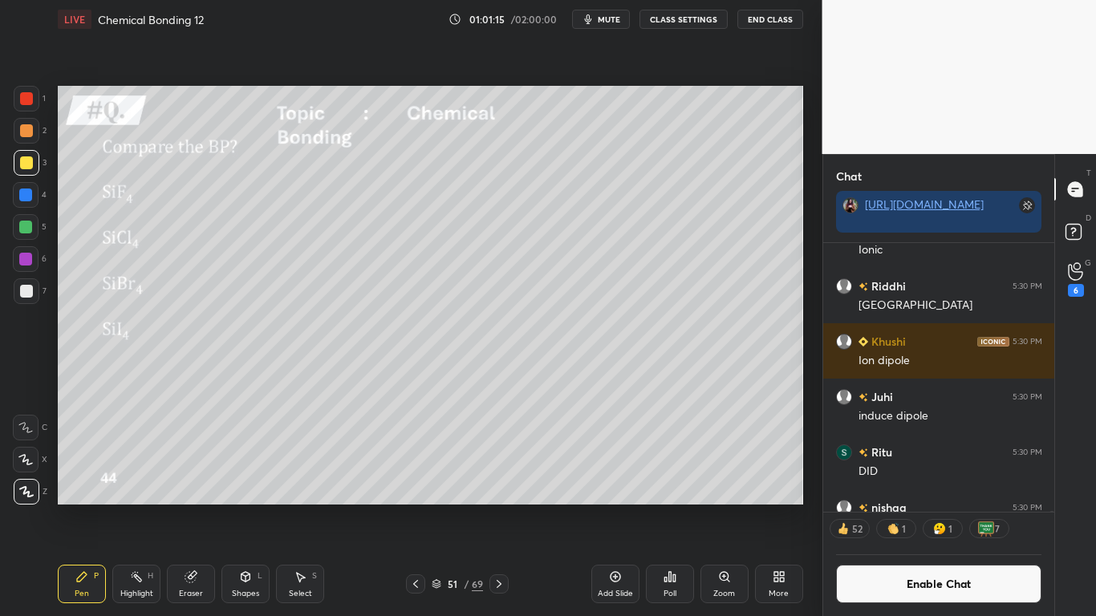
click at [882, 507] on button "Enable Chat" at bounding box center [939, 584] width 206 height 39
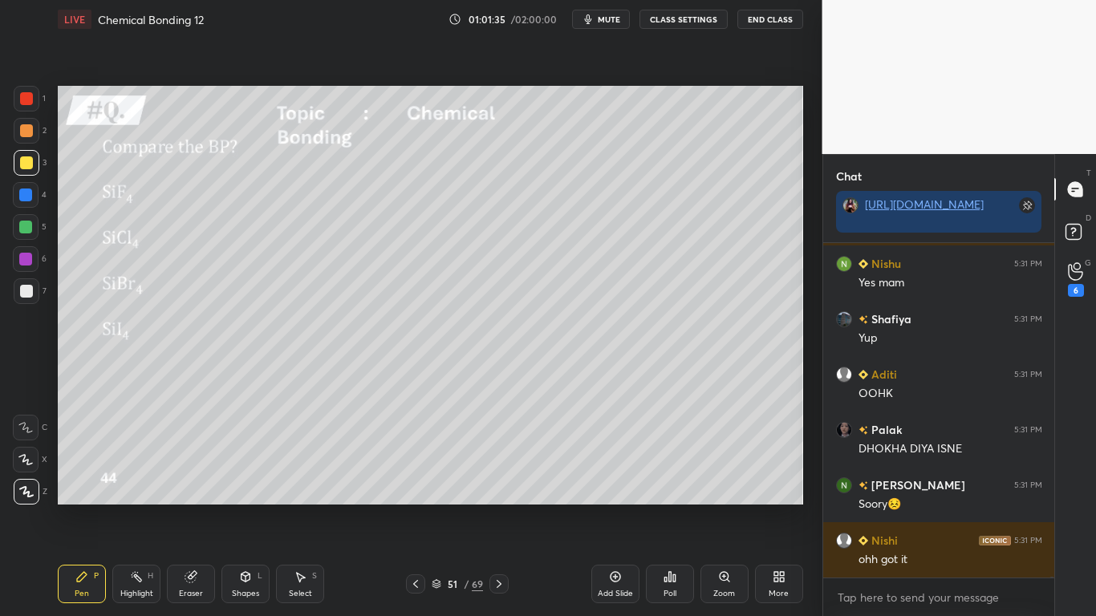
scroll to position [133691, 0]
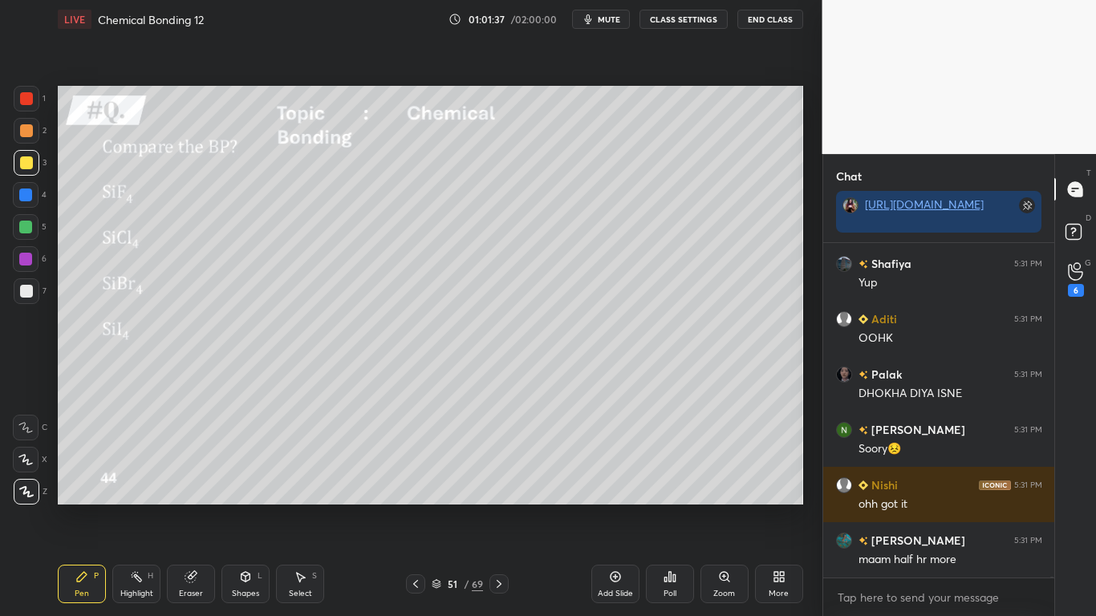
click at [189, 507] on icon at bounding box center [190, 577] width 10 height 10
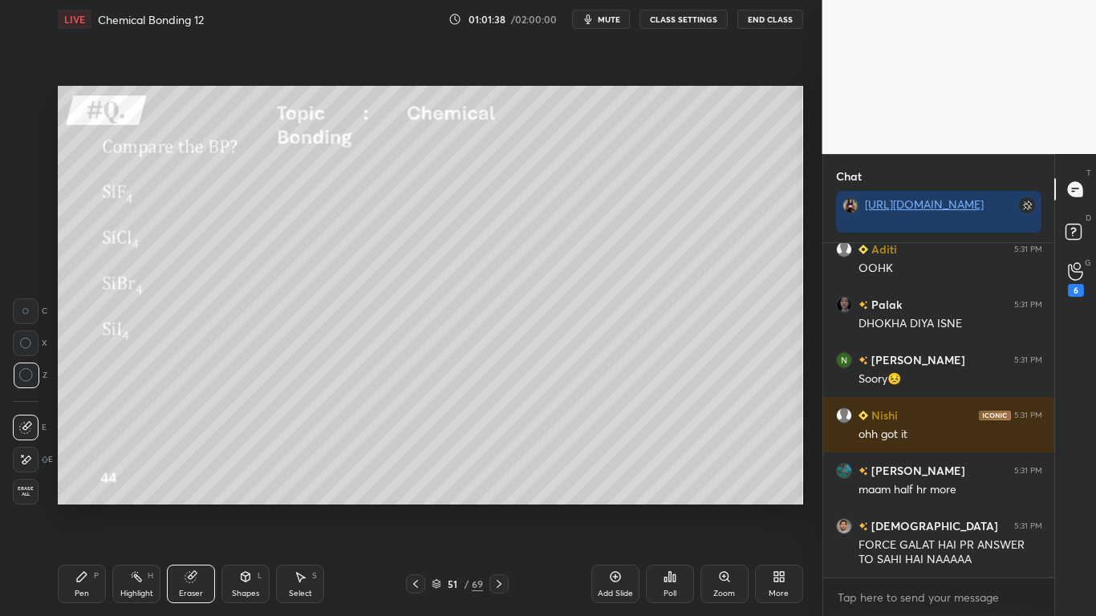
scroll to position [133830, 0]
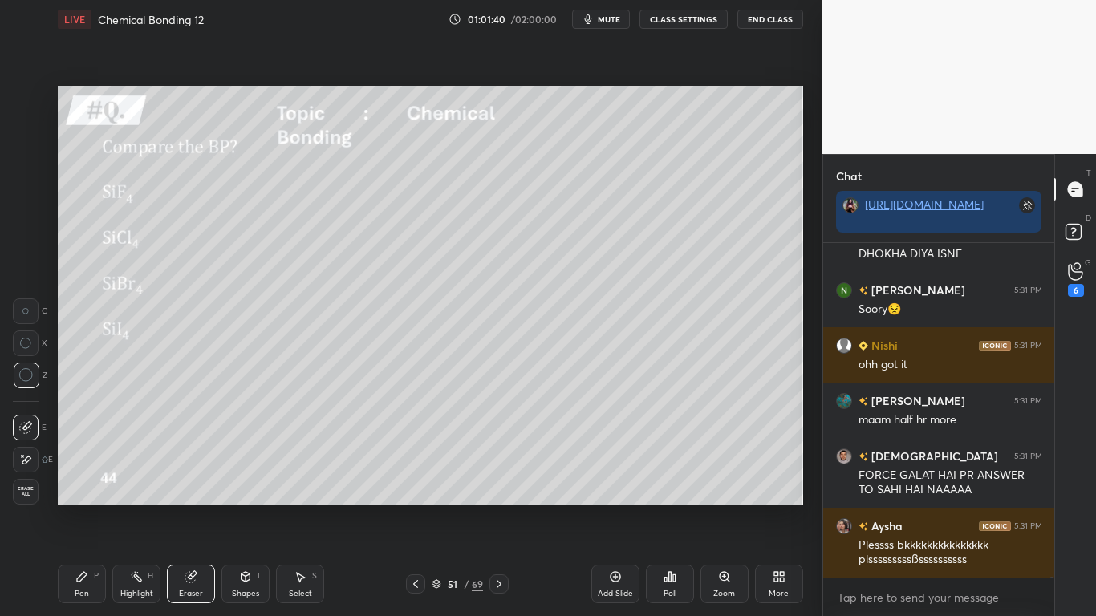
click at [90, 507] on div "Pen P" at bounding box center [82, 584] width 48 height 39
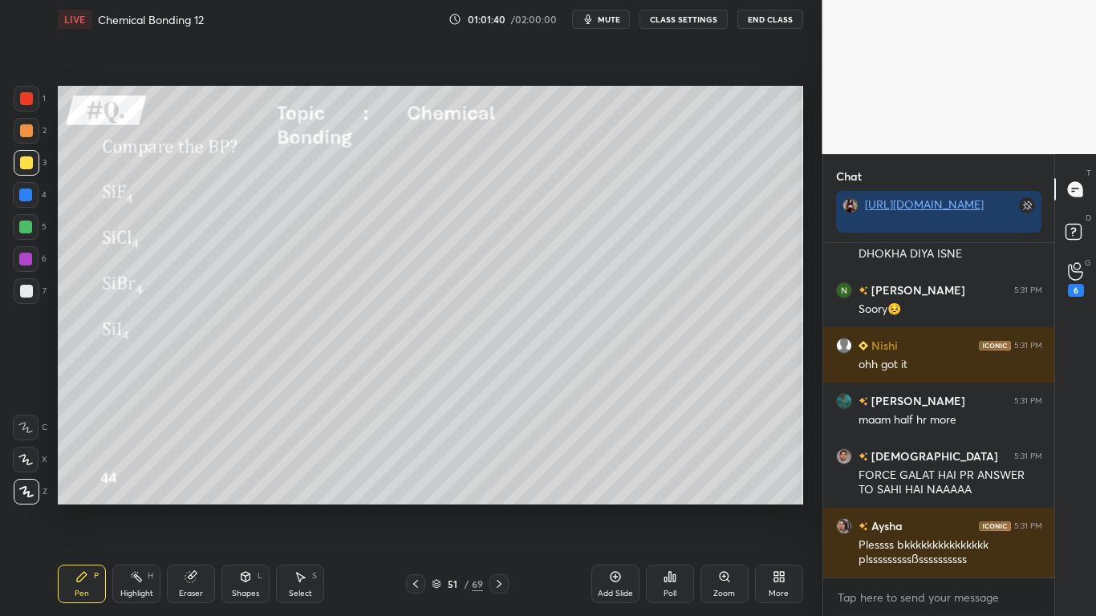
scroll to position [133886, 0]
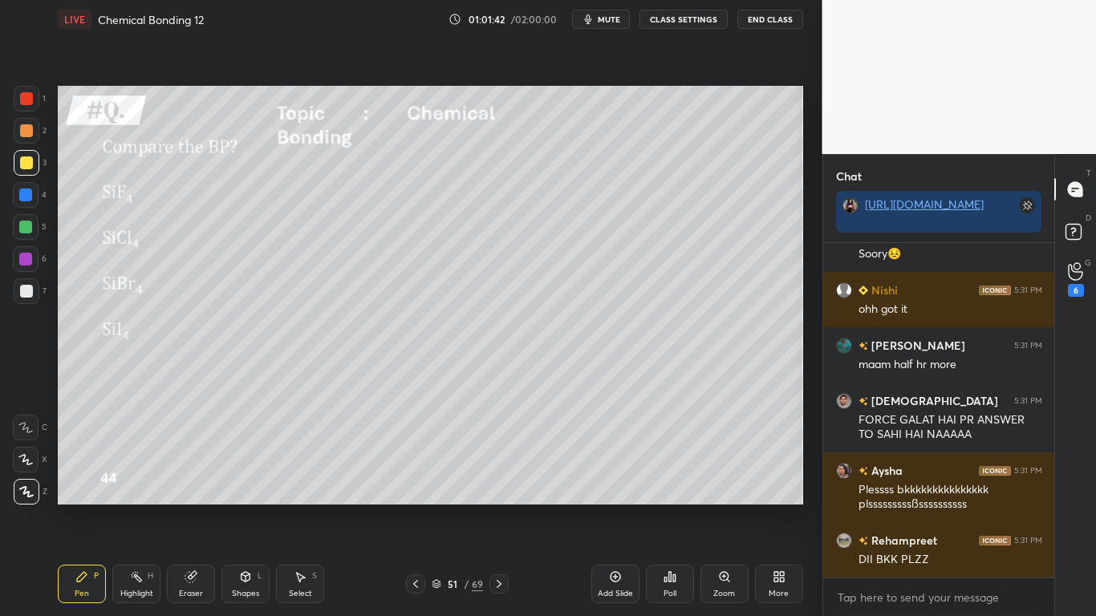
click at [414, 507] on icon at bounding box center [415, 584] width 13 height 13
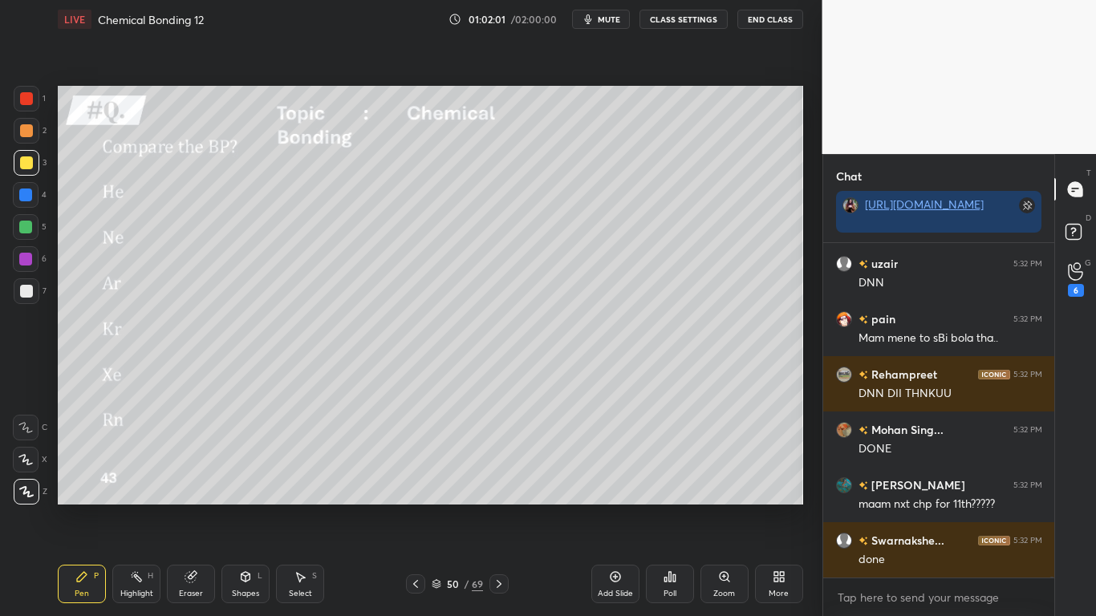
scroll to position [134567, 0]
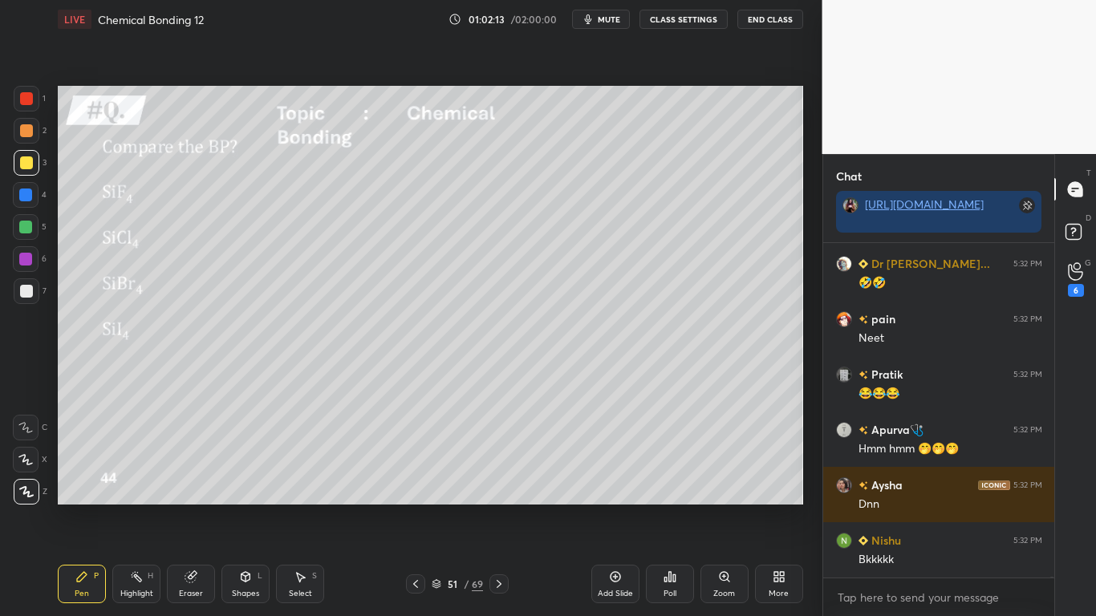
click at [28, 164] on div at bounding box center [26, 162] width 13 height 13
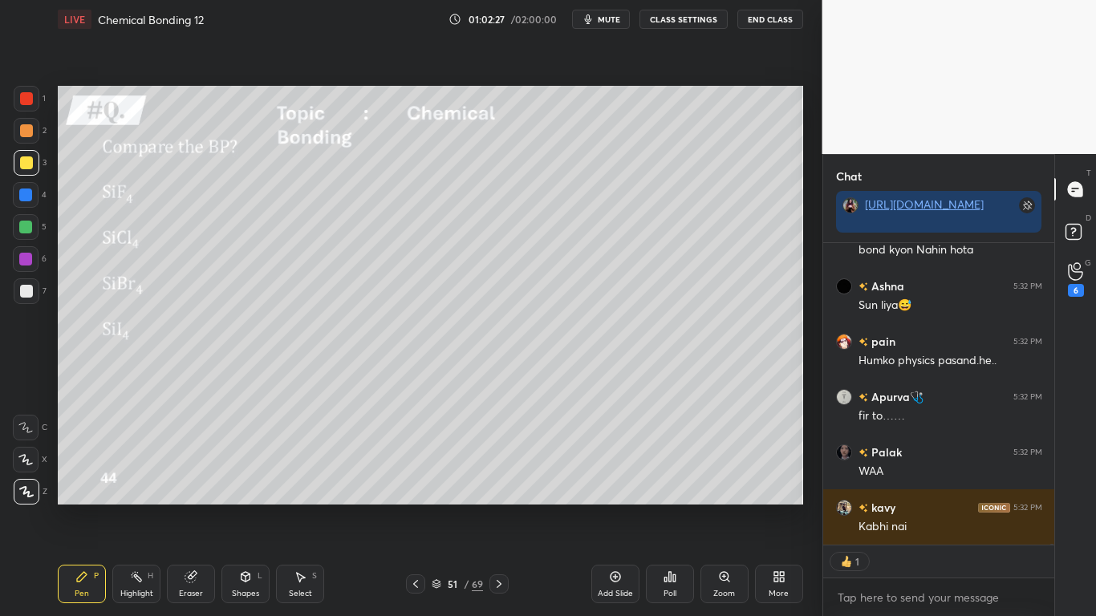
click at [697, 24] on button "CLASS SETTINGS" at bounding box center [684, 19] width 88 height 19
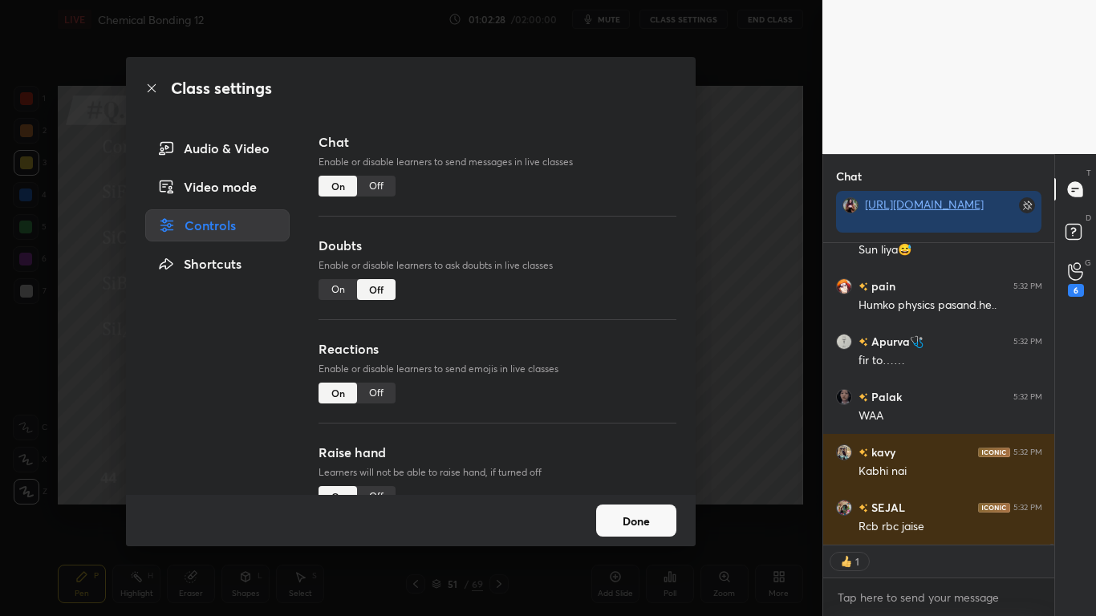
type textarea "x"
click at [380, 184] on div "Off" at bounding box center [376, 186] width 39 height 21
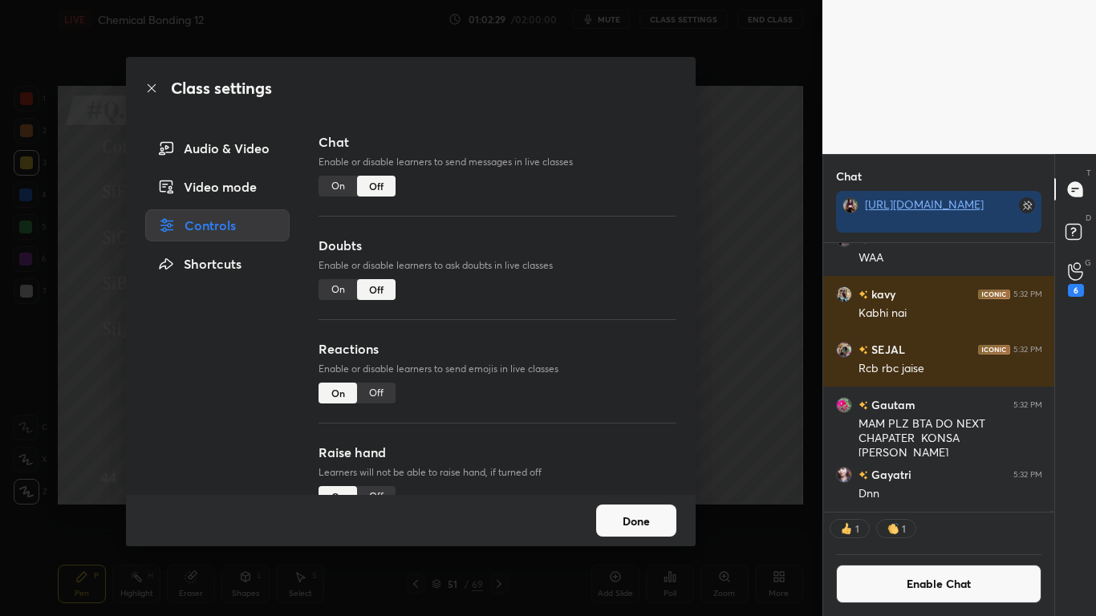
click at [640, 507] on button "Done" at bounding box center [636, 521] width 80 height 32
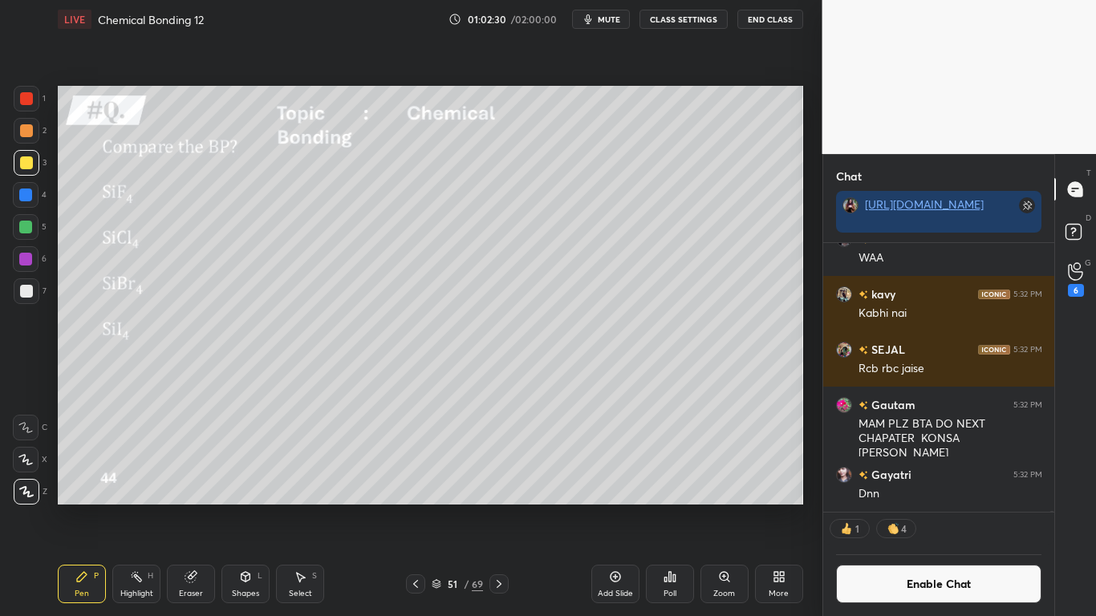
click at [437, 507] on icon at bounding box center [437, 584] width 10 height 10
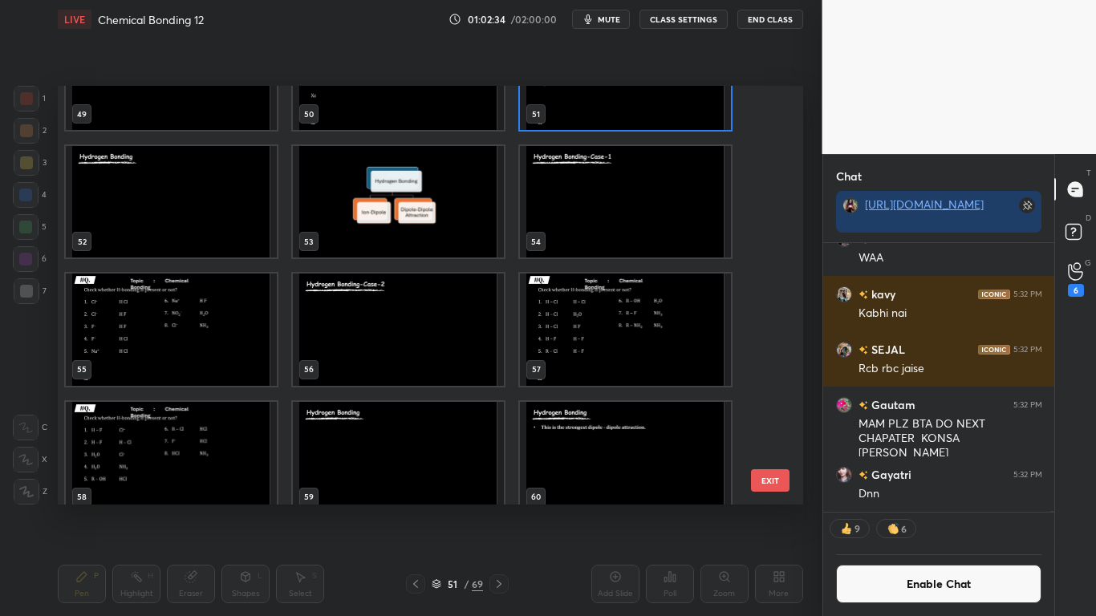
click at [184, 239] on img "grid" at bounding box center [171, 202] width 211 height 112
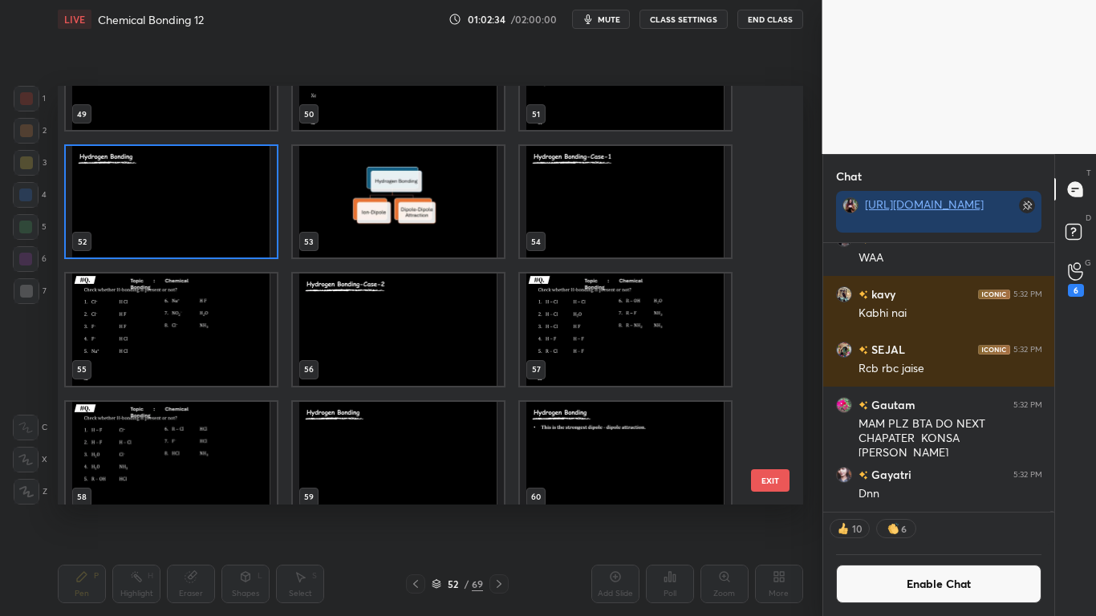
click at [185, 238] on img "grid" at bounding box center [171, 202] width 211 height 112
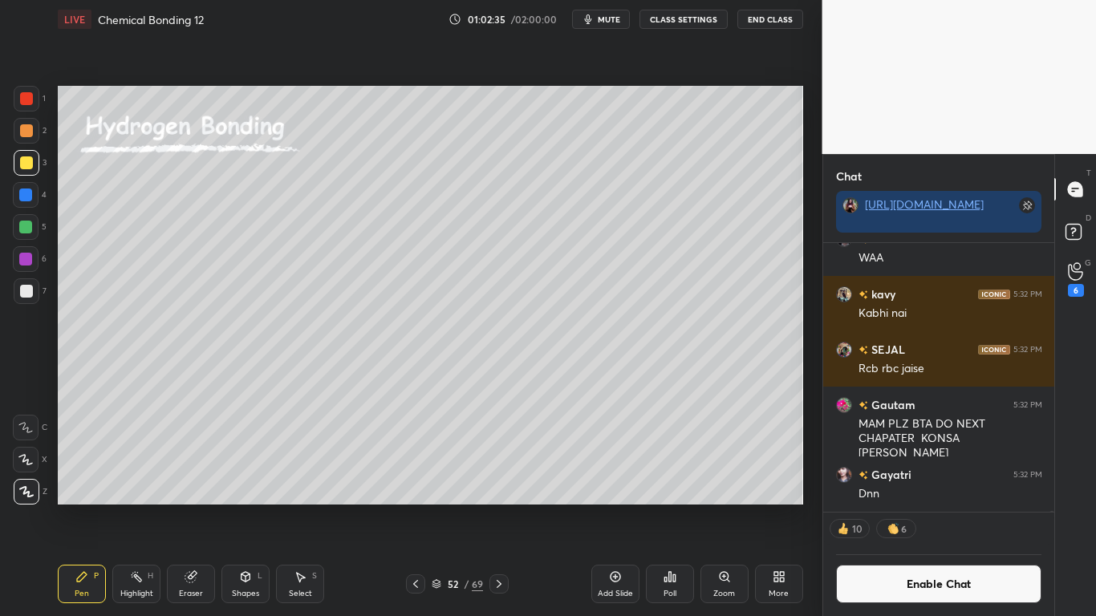
click at [185, 242] on img "grid" at bounding box center [171, 202] width 211 height 112
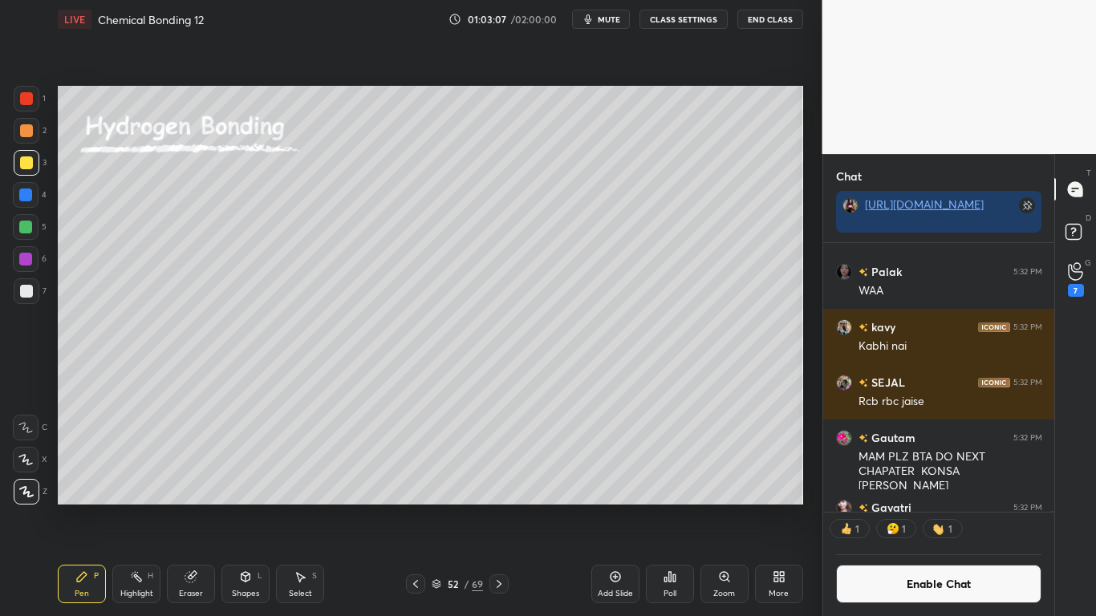
click at [27, 168] on div at bounding box center [26, 162] width 13 height 13
click at [34, 293] on div at bounding box center [27, 291] width 26 height 26
click at [187, 507] on icon at bounding box center [190, 577] width 10 height 10
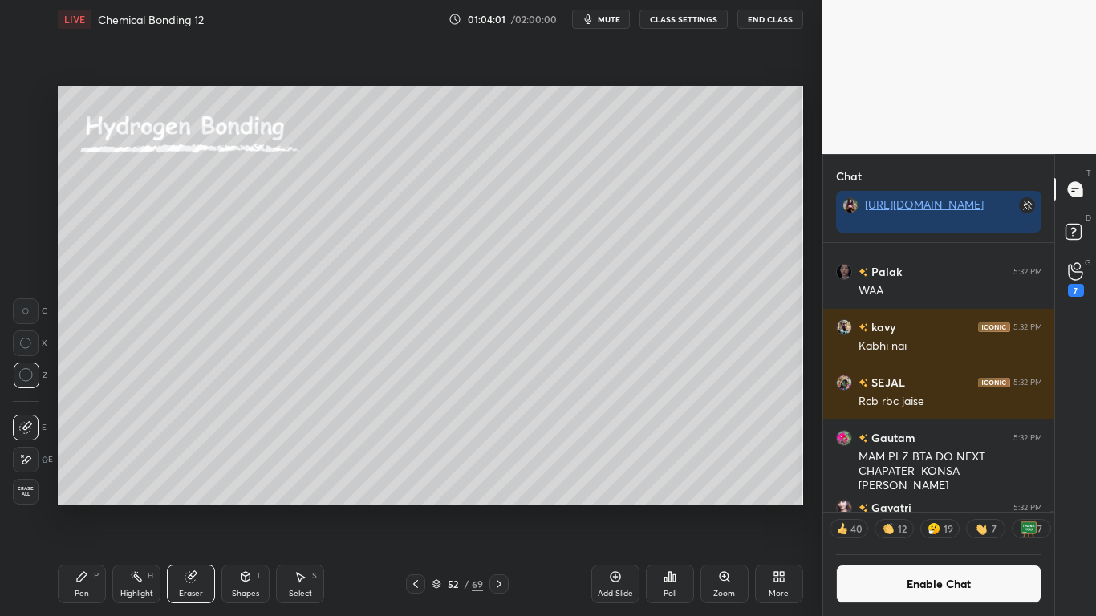
click at [89, 507] on div "Pen P" at bounding box center [82, 584] width 48 height 39
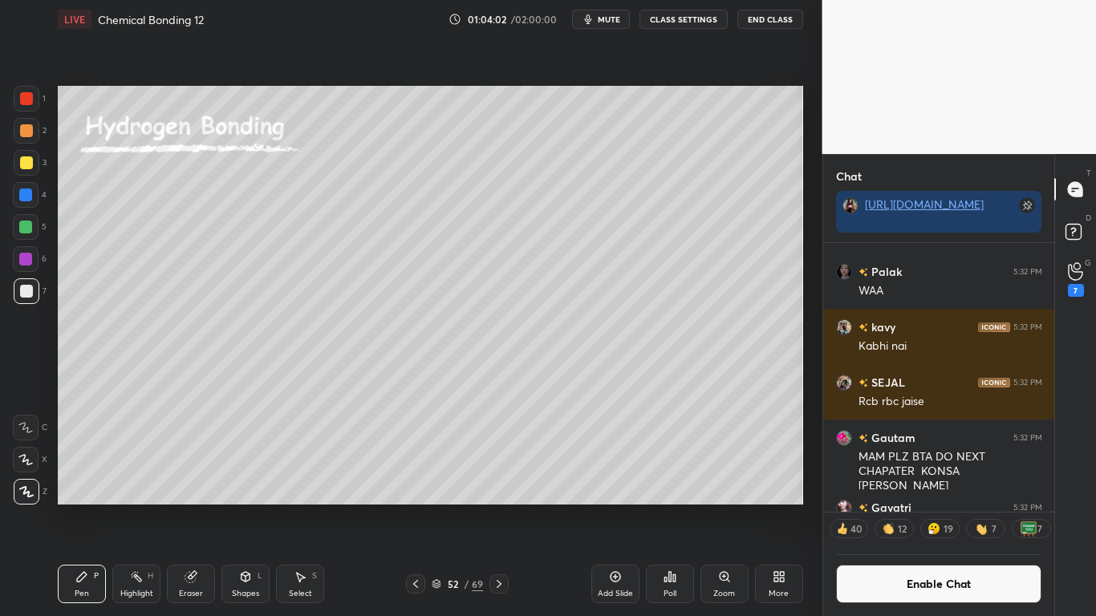
click at [29, 170] on div at bounding box center [27, 163] width 26 height 26
click at [26, 291] on div at bounding box center [26, 291] width 13 height 13
click at [24, 164] on div at bounding box center [26, 162] width 13 height 13
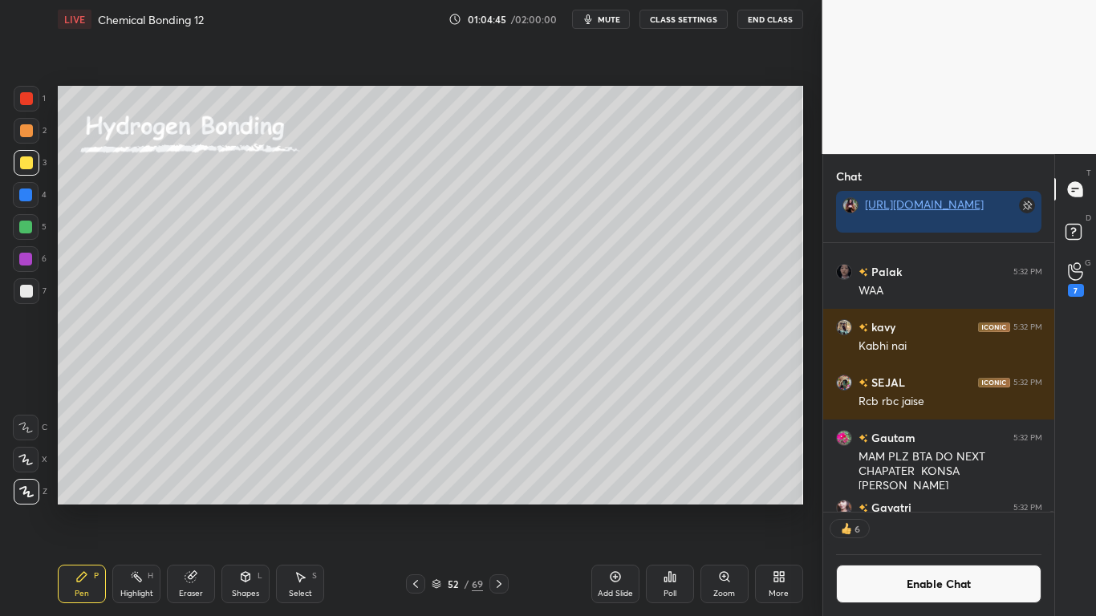
click at [23, 229] on div at bounding box center [25, 227] width 13 height 13
click at [302, 507] on icon at bounding box center [300, 577] width 13 height 13
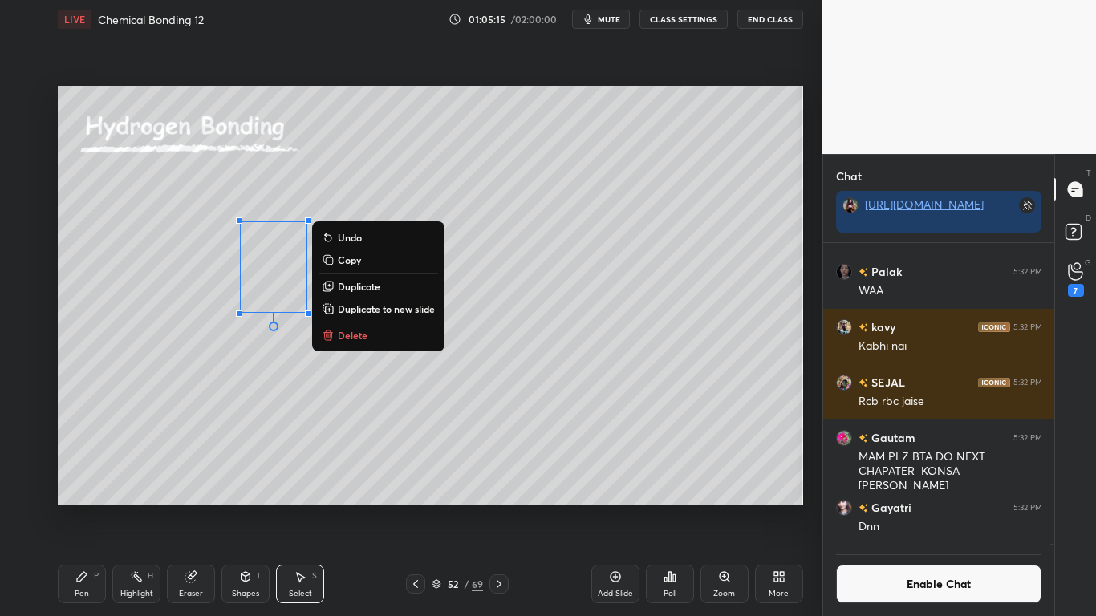
click at [74, 507] on div "Pen P" at bounding box center [82, 584] width 48 height 39
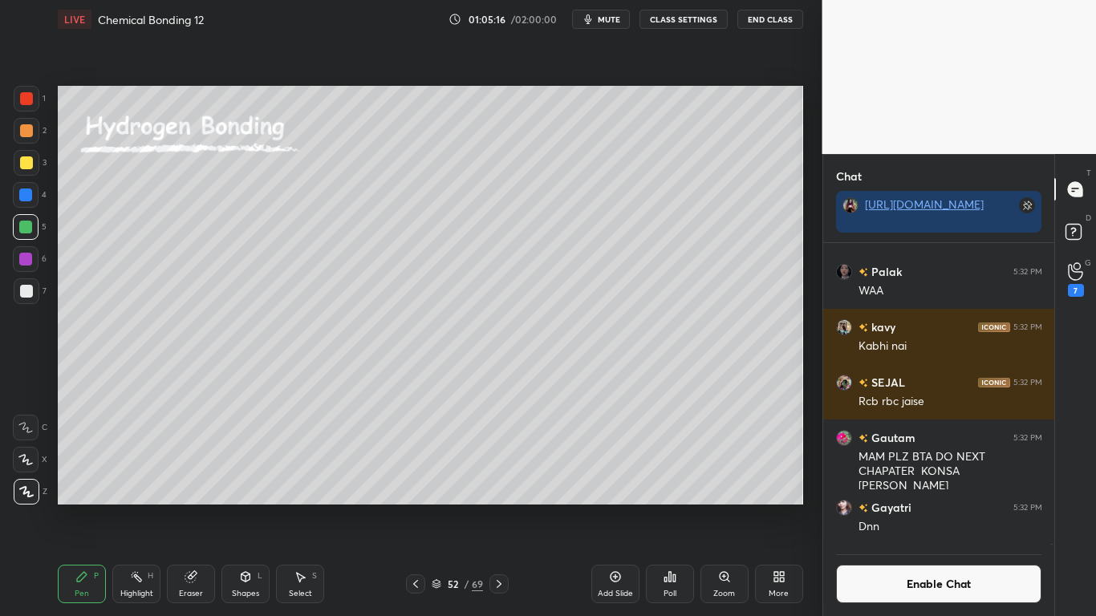
click at [25, 296] on div at bounding box center [26, 291] width 13 height 13
click at [917, 507] on button "Enable Chat" at bounding box center [939, 584] width 206 height 39
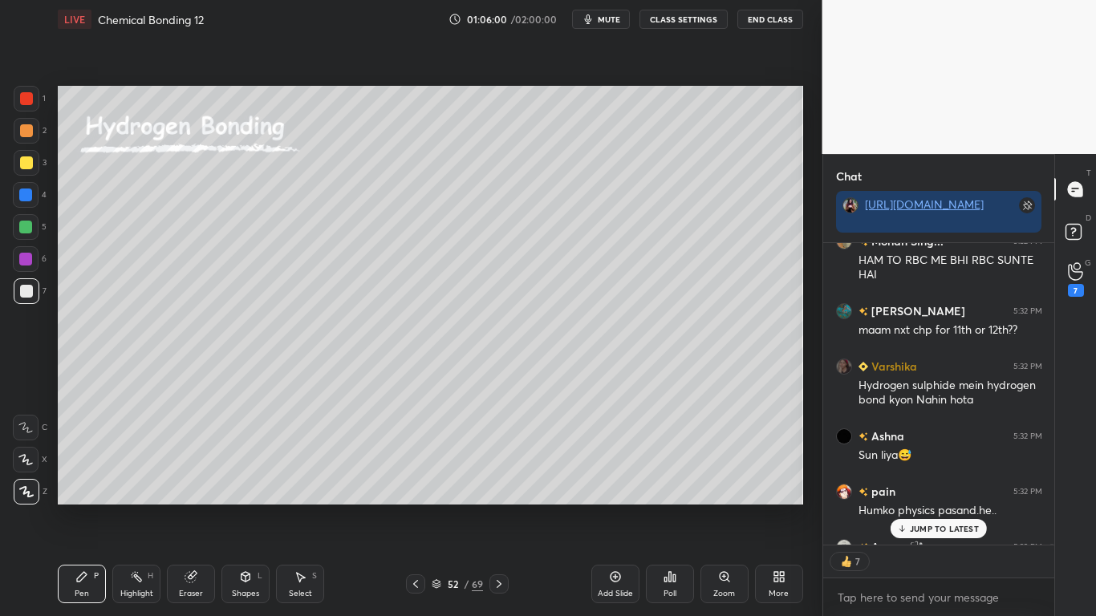
click at [927, 507] on p "JUMP TO LATEST" at bounding box center [944, 529] width 69 height 10
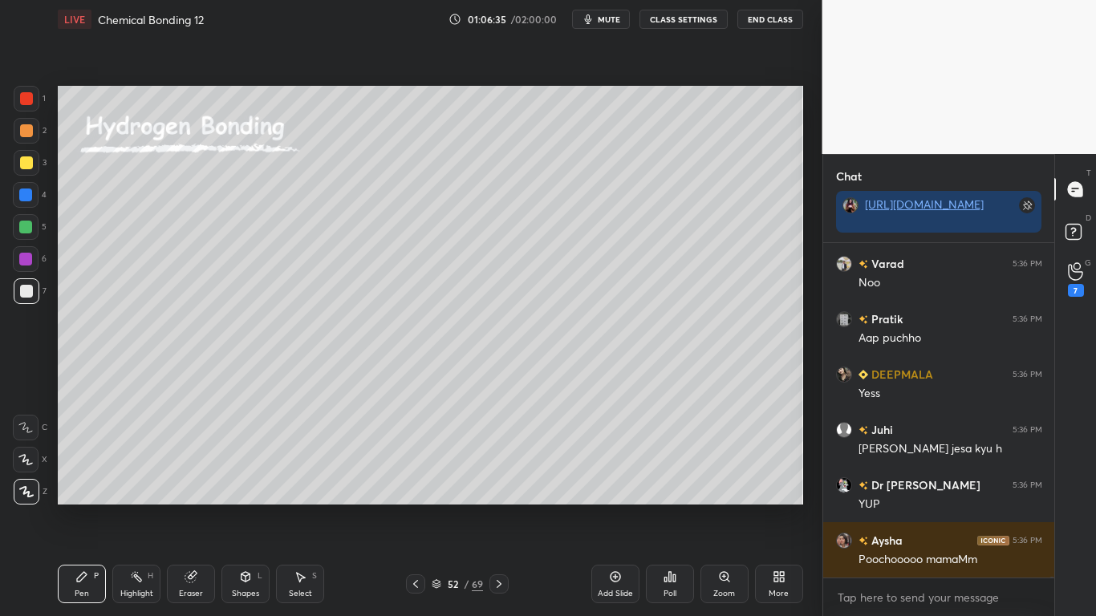
scroll to position [138520, 0]
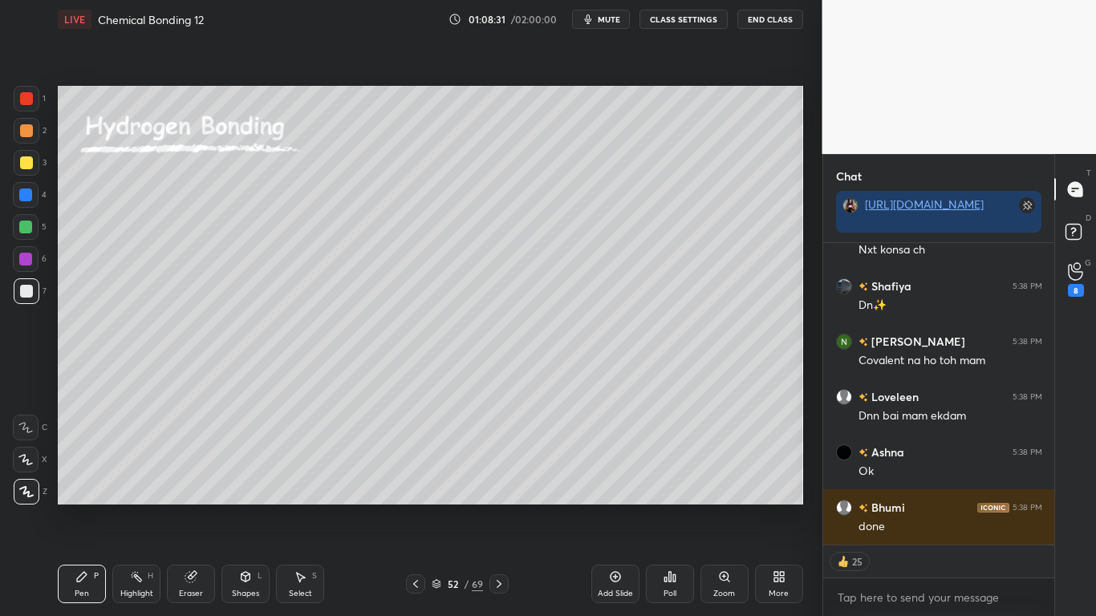
type textarea "x"
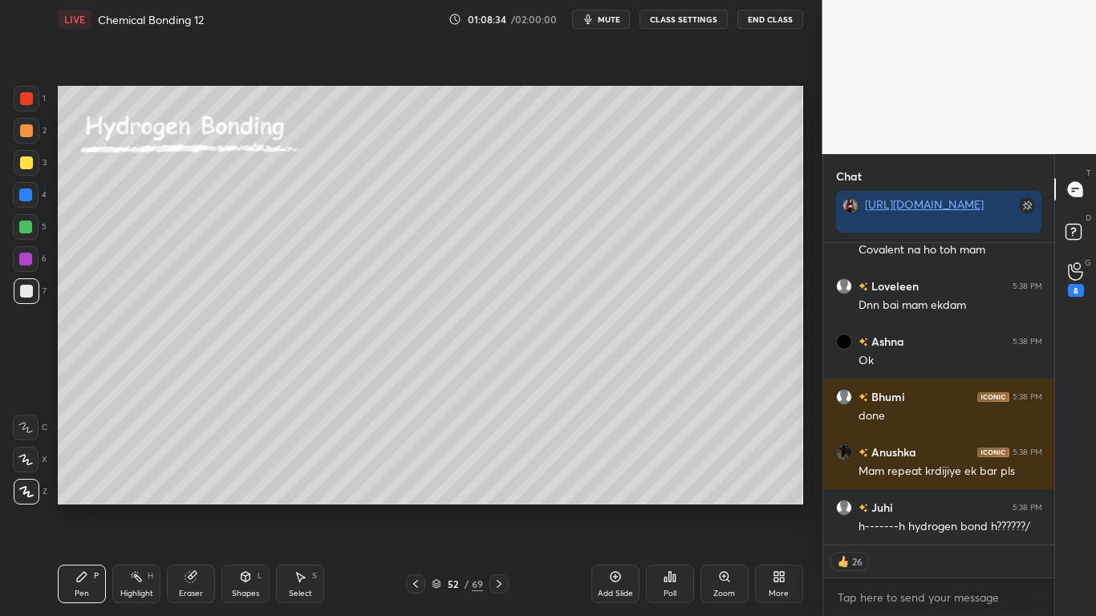
click at [699, 24] on button "CLASS SETTINGS" at bounding box center [684, 19] width 88 height 19
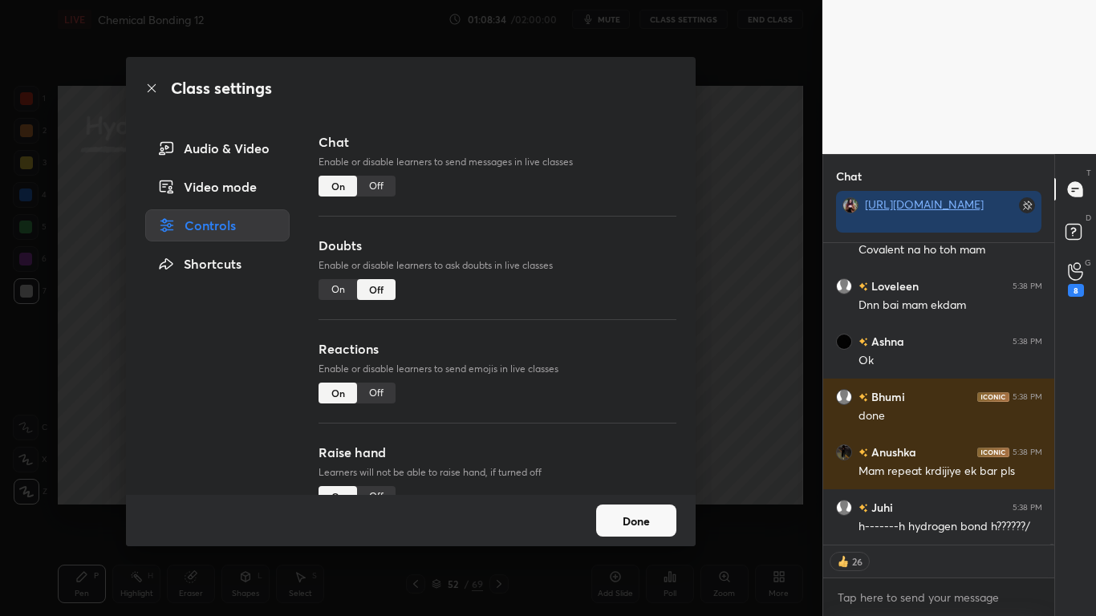
click at [384, 190] on div "Off" at bounding box center [376, 186] width 39 height 21
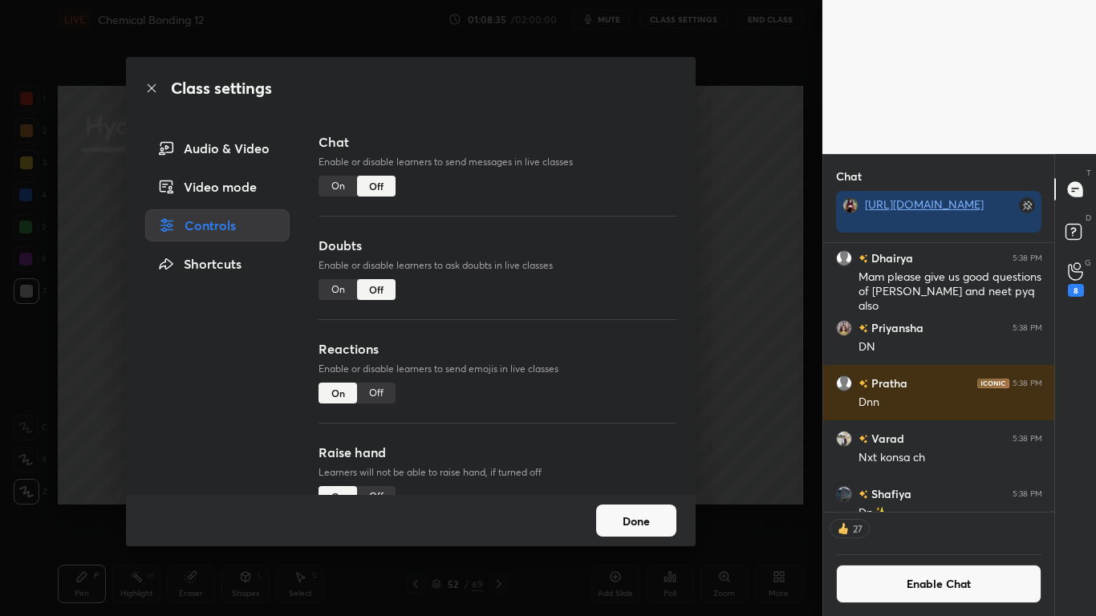
click at [649, 507] on button "Done" at bounding box center [636, 521] width 80 height 32
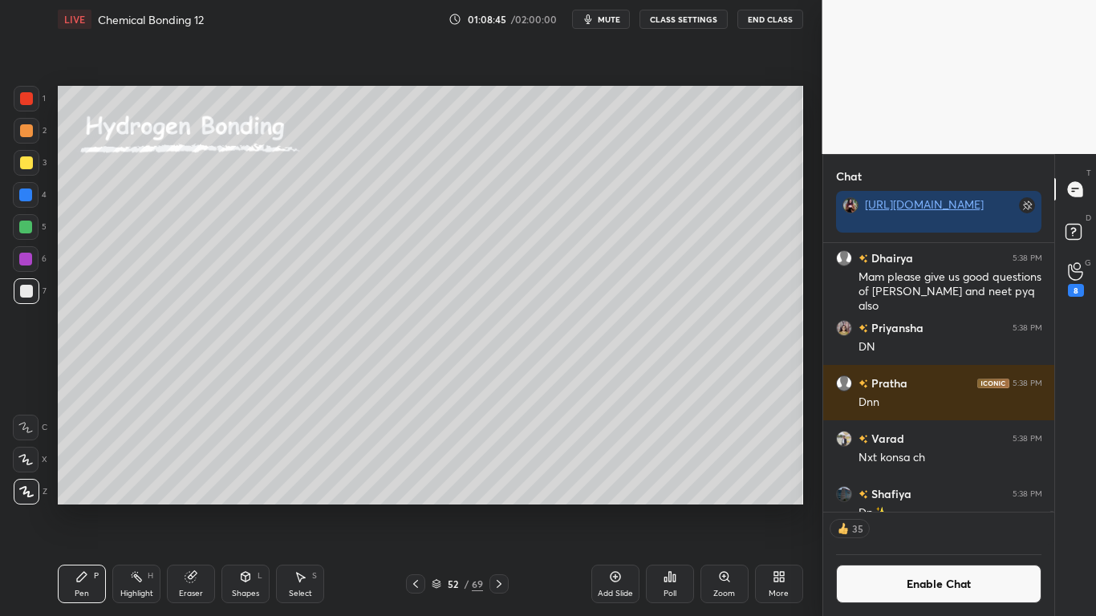
click at [500, 507] on icon at bounding box center [499, 584] width 13 height 13
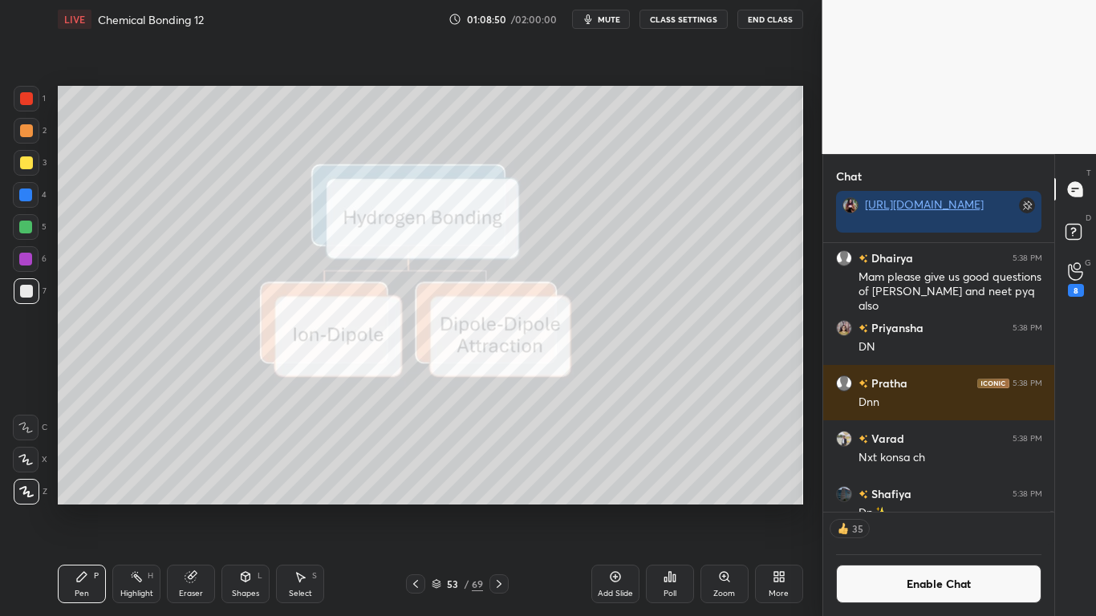
click at [413, 507] on icon at bounding box center [415, 584] width 13 height 13
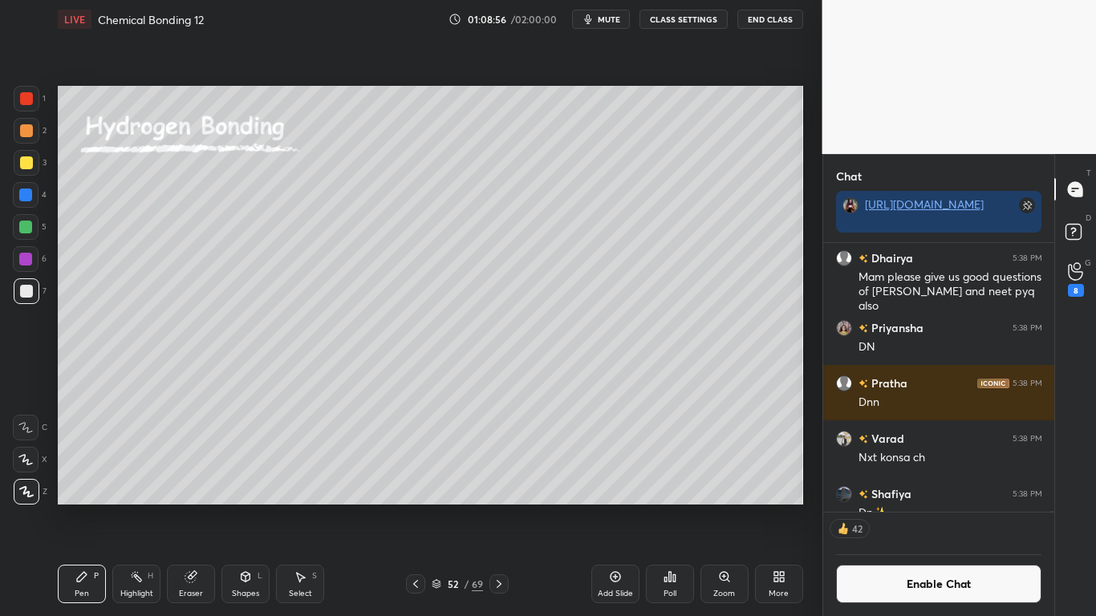
click at [497, 507] on icon at bounding box center [499, 584] width 13 height 13
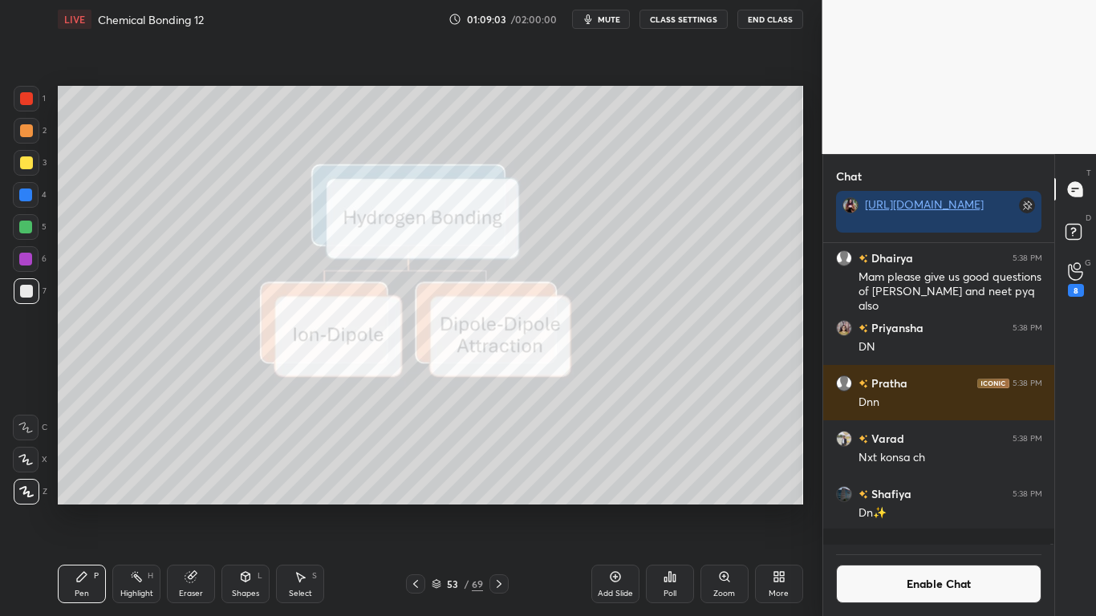
scroll to position [142473, 0]
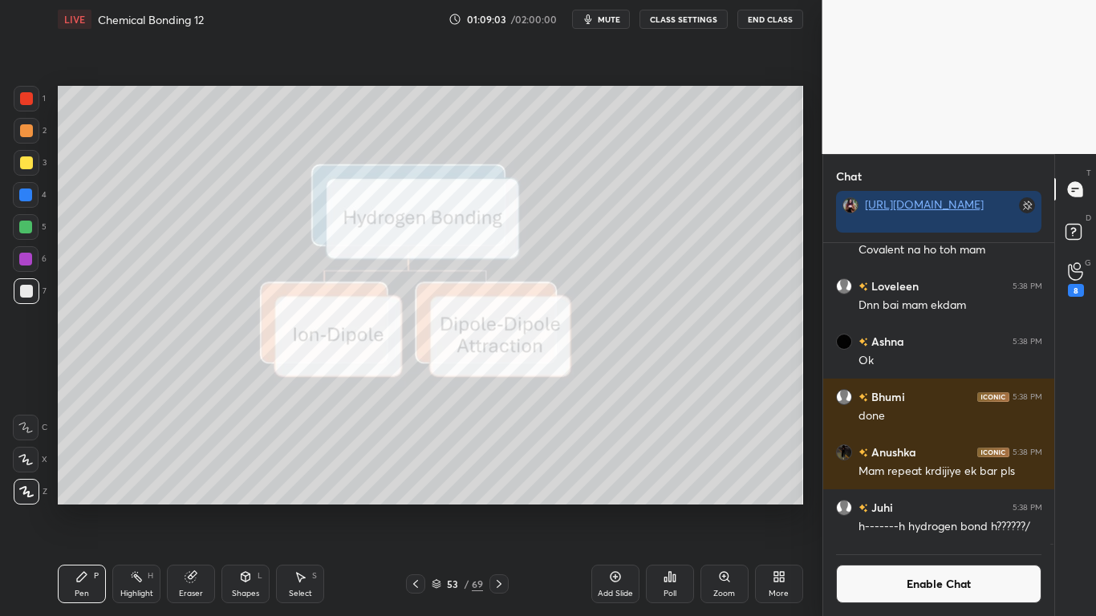
click at [25, 97] on div at bounding box center [26, 98] width 13 height 13
click at [886, 507] on button "Enable Chat" at bounding box center [939, 584] width 206 height 39
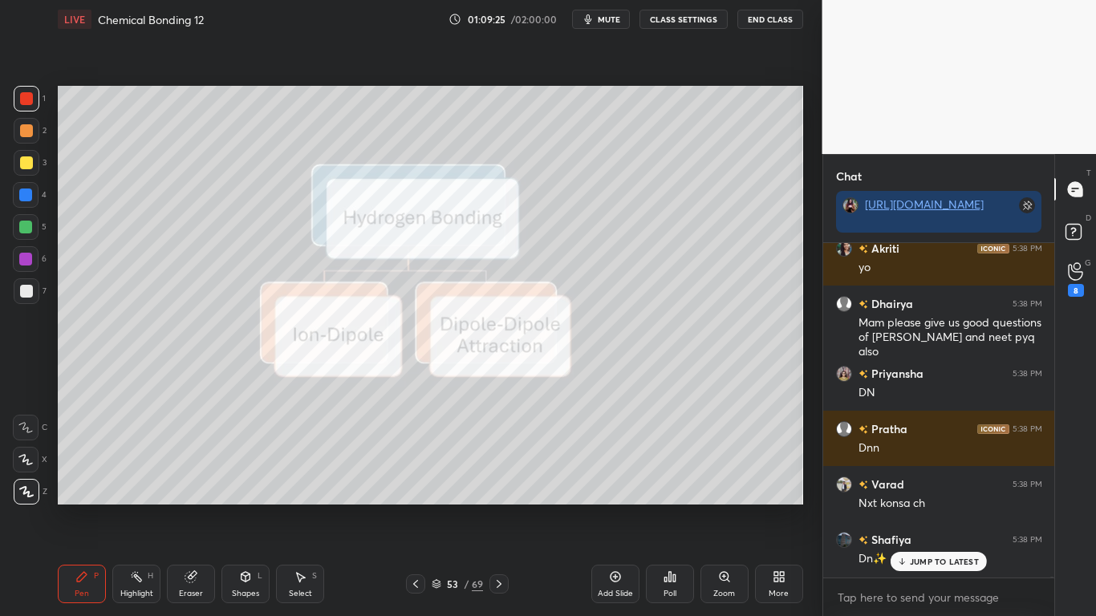
click at [914, 507] on p "JUMP TO LATEST" at bounding box center [944, 562] width 69 height 10
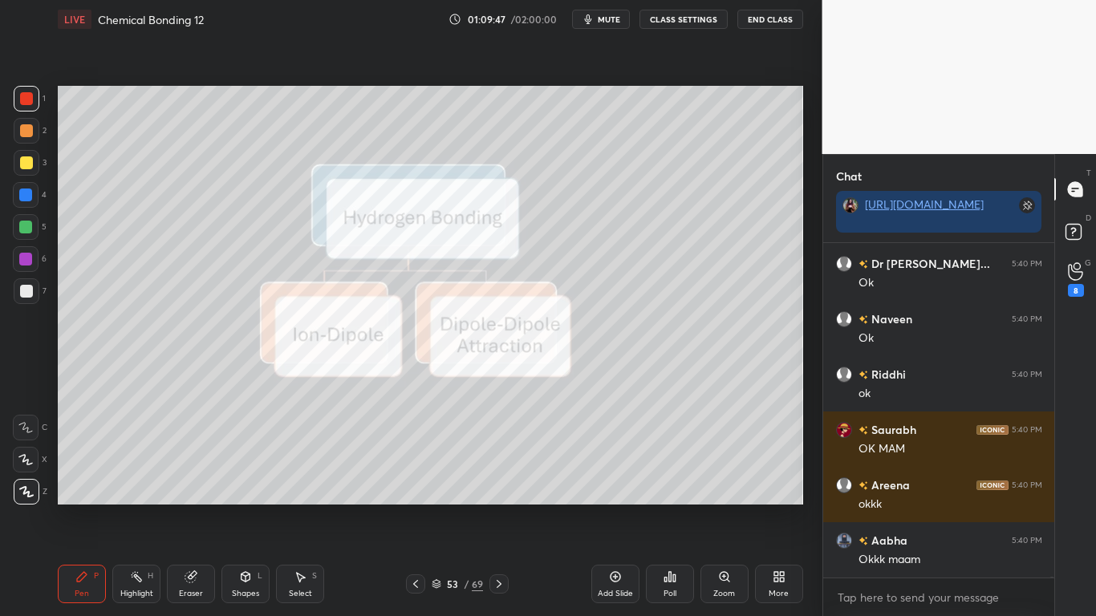
scroll to position [144309, 0]
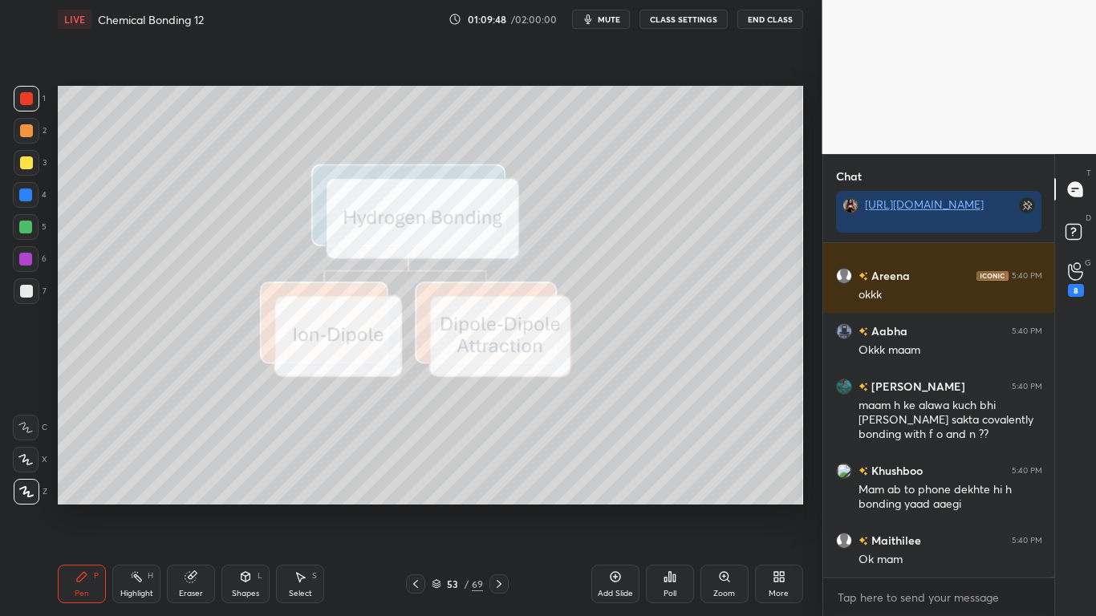
click at [692, 20] on button "CLASS SETTINGS" at bounding box center [684, 19] width 88 height 19
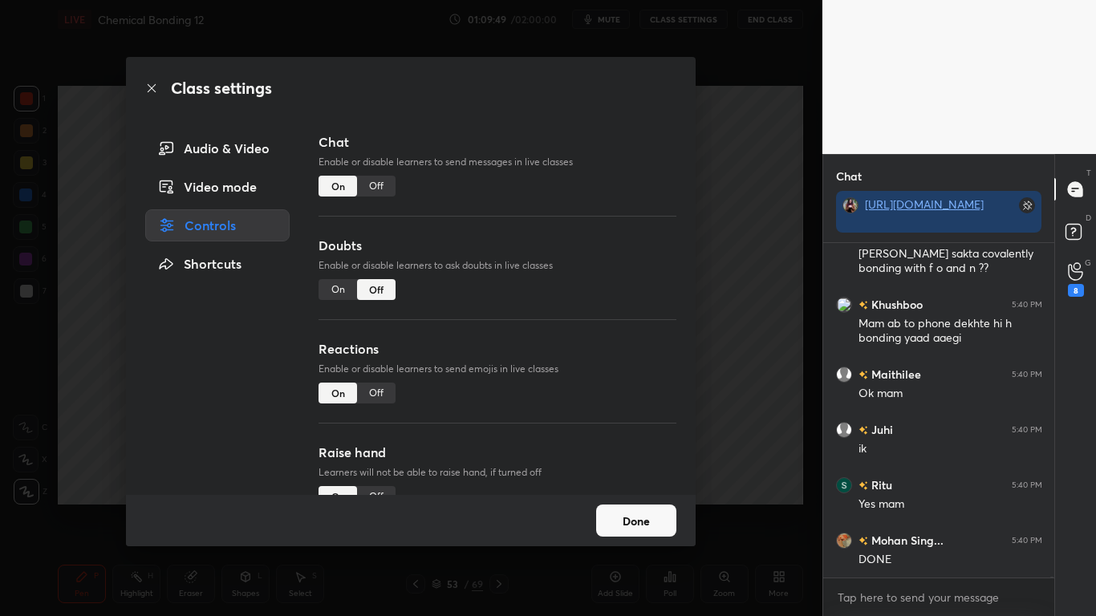
click at [388, 185] on div "Off" at bounding box center [376, 186] width 39 height 21
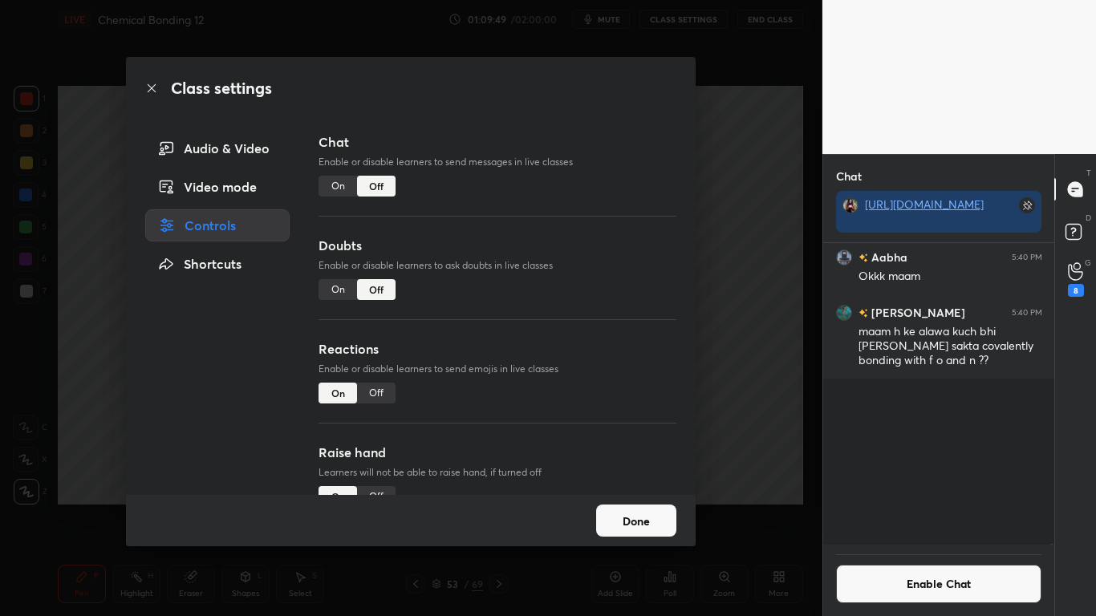
scroll to position [297, 226]
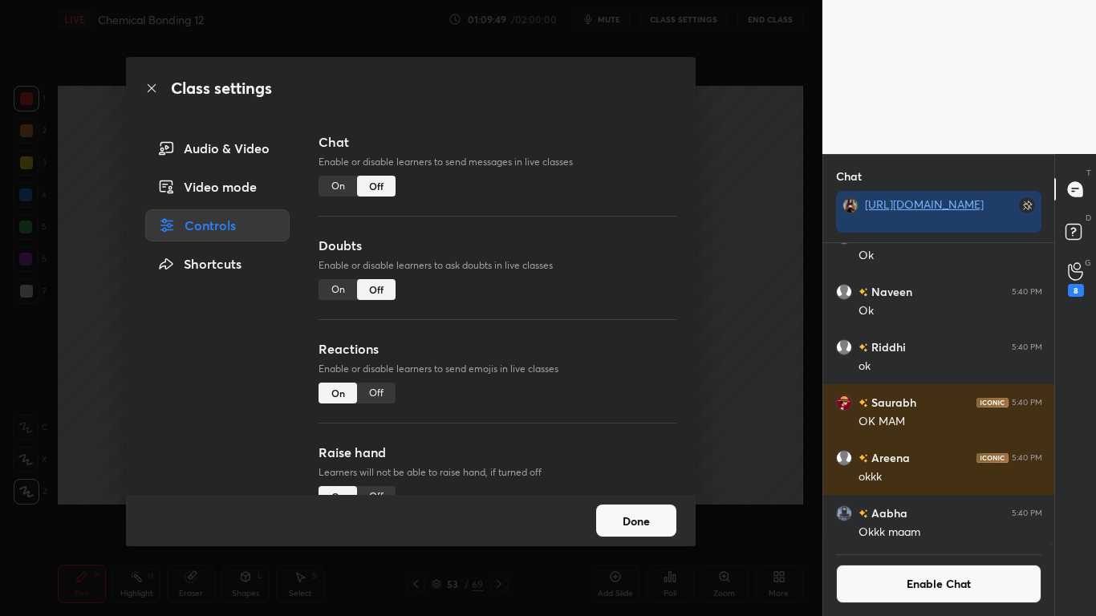
click at [641, 507] on button "Done" at bounding box center [636, 521] width 80 height 32
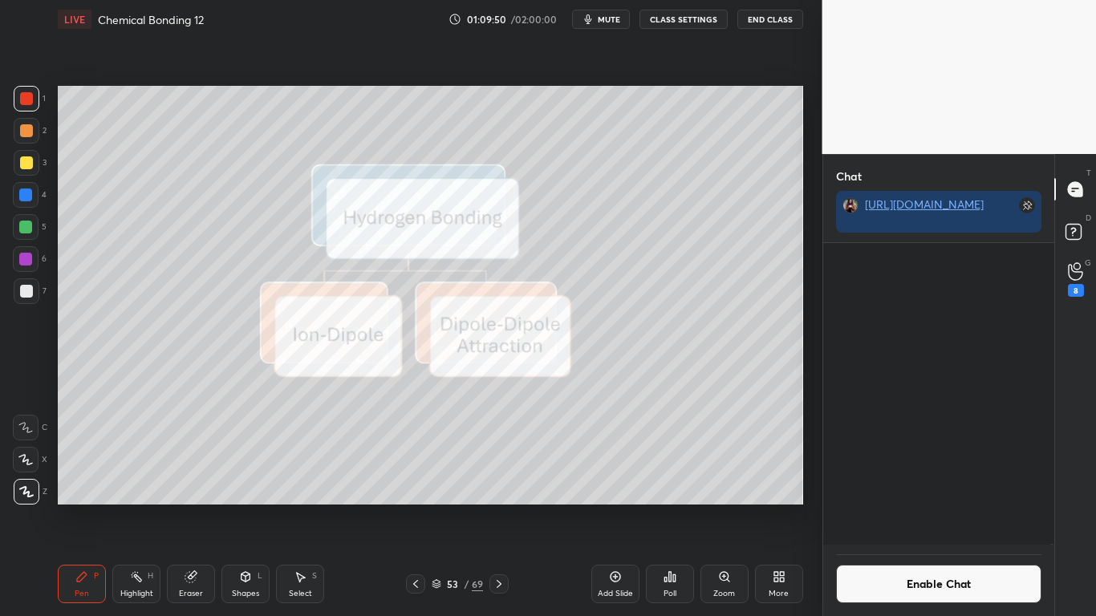
scroll to position [144058, 0]
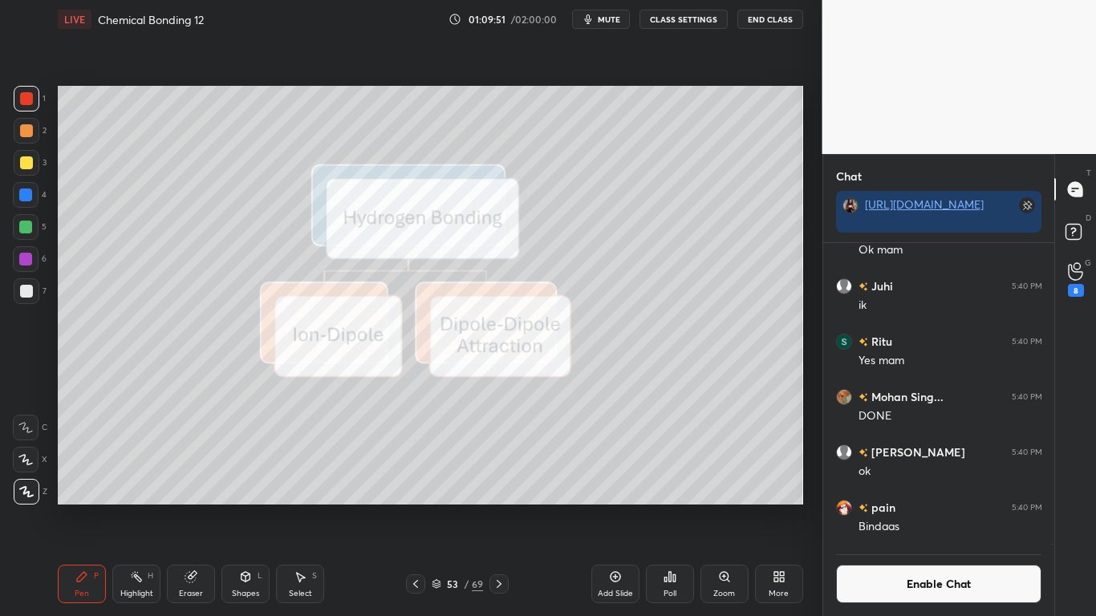
click at [500, 507] on icon at bounding box center [499, 584] width 5 height 8
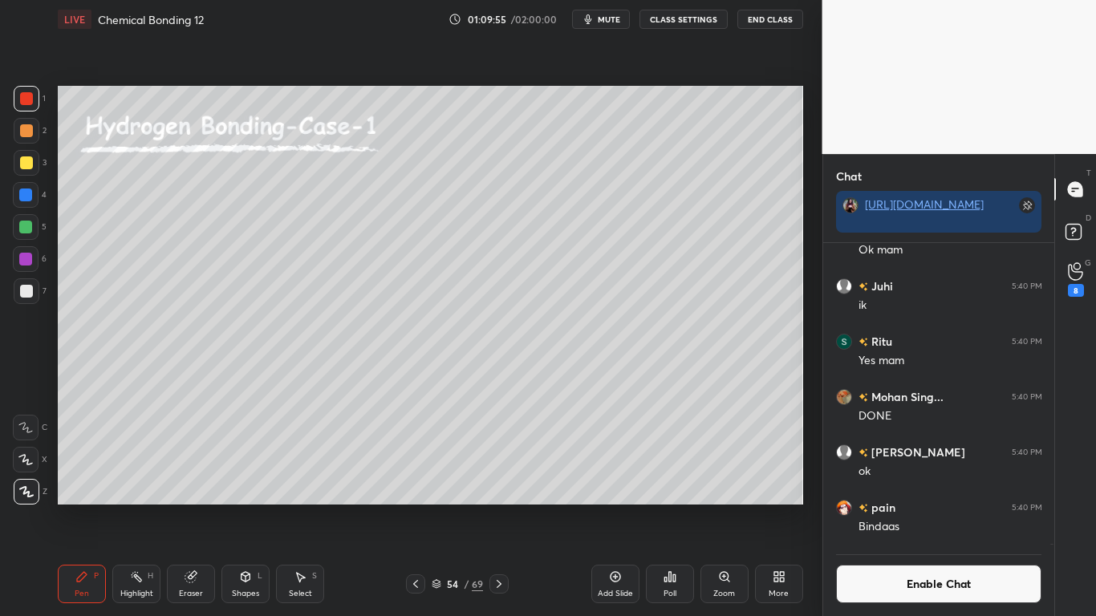
scroll to position [264, 226]
click at [29, 282] on div at bounding box center [27, 291] width 26 height 26
click at [30, 161] on div at bounding box center [26, 162] width 13 height 13
click at [29, 228] on div at bounding box center [25, 227] width 13 height 13
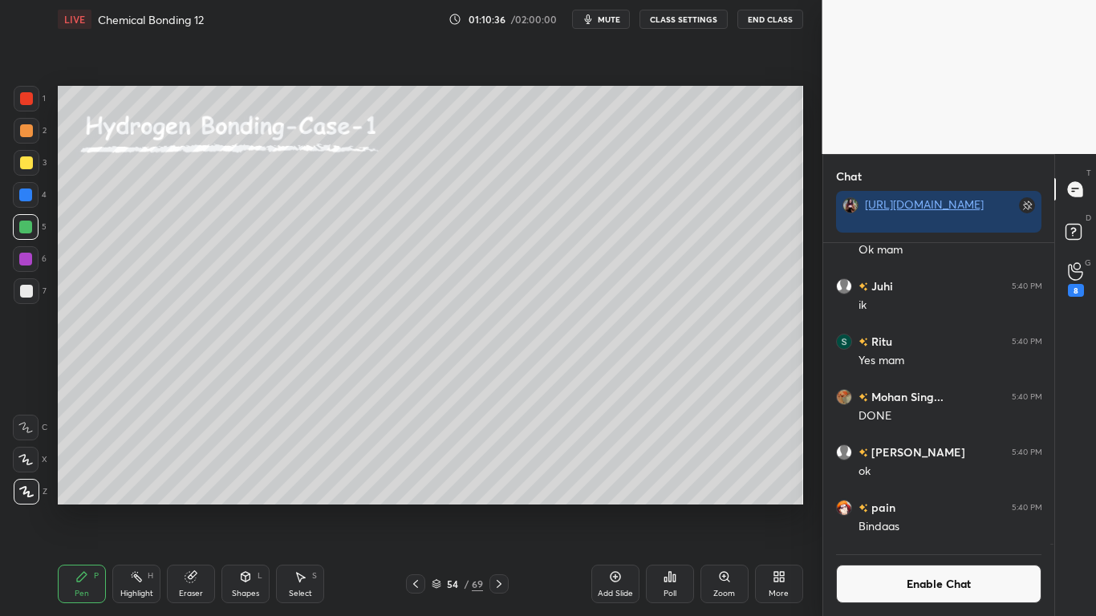
scroll to position [264, 226]
click at [26, 291] on div at bounding box center [26, 291] width 13 height 13
click at [922, 507] on button "Enable Chat" at bounding box center [939, 584] width 206 height 39
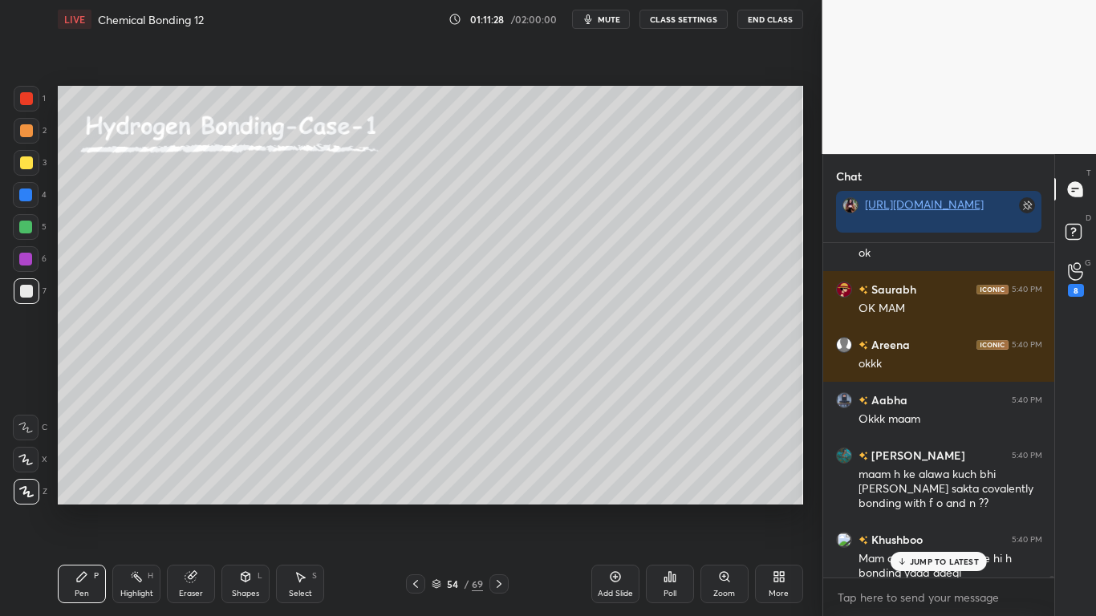
click at [942, 507] on p "JUMP TO LATEST" at bounding box center [944, 562] width 69 height 10
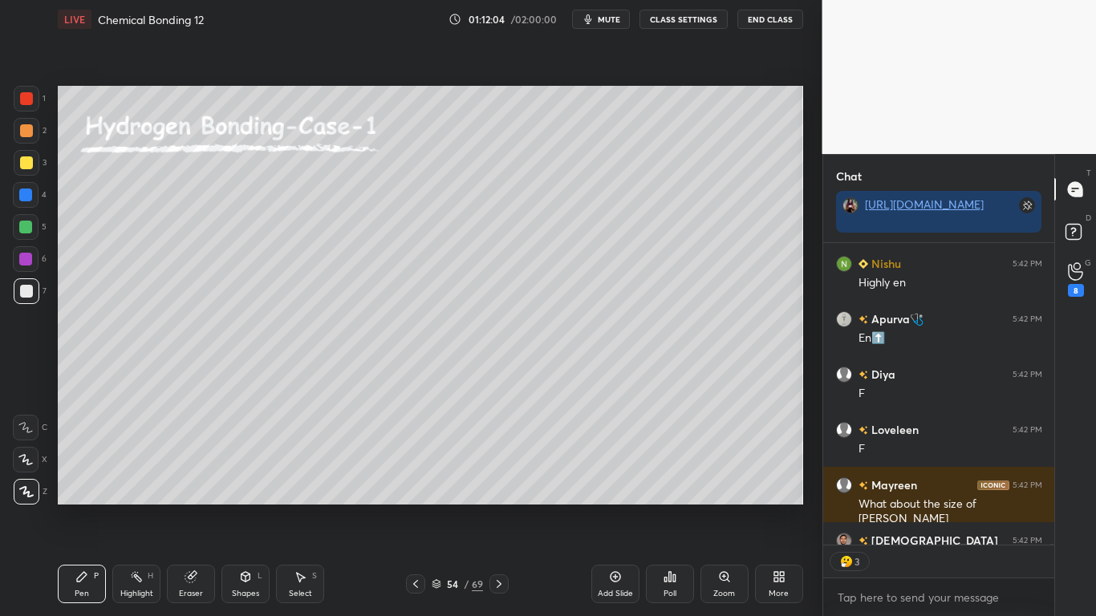
scroll to position [146625, 0]
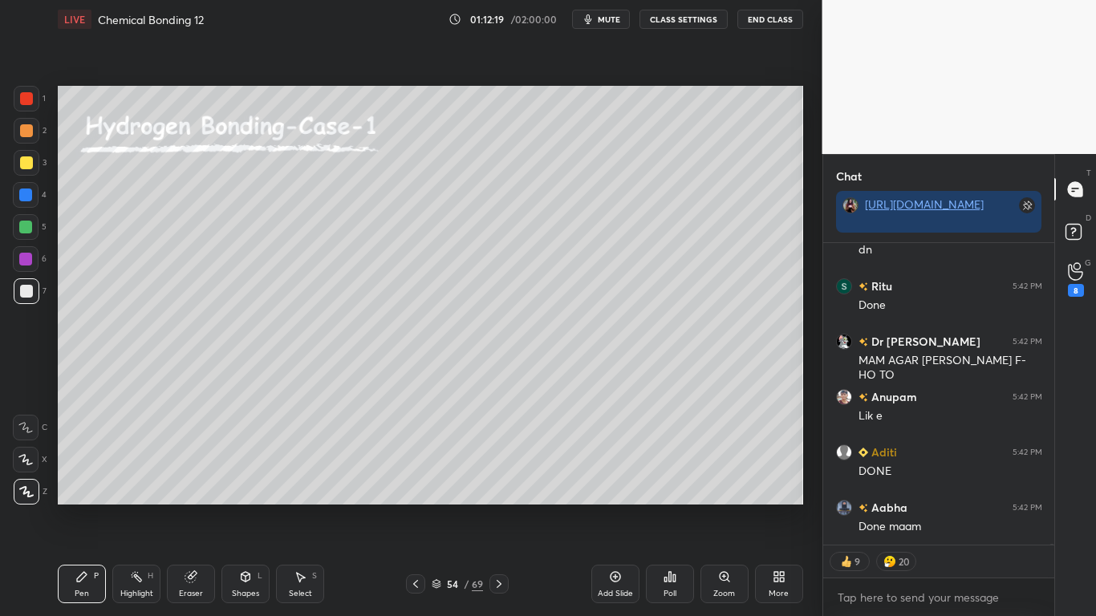
click at [497, 507] on icon at bounding box center [499, 584] width 13 height 13
type textarea "x"
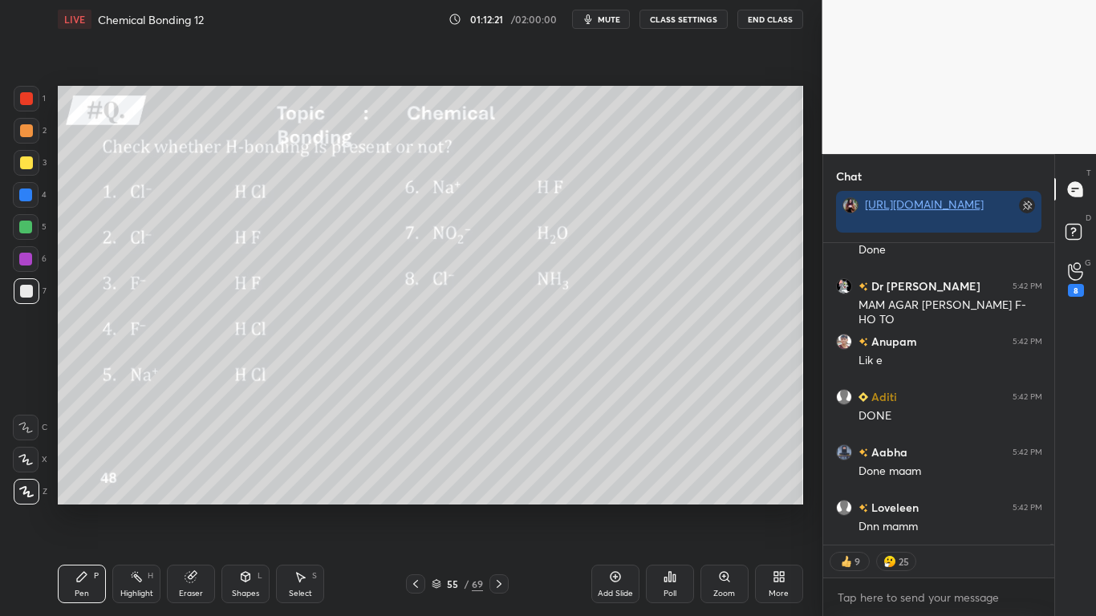
click at [685, 23] on button "CLASS SETTINGS" at bounding box center [684, 19] width 88 height 19
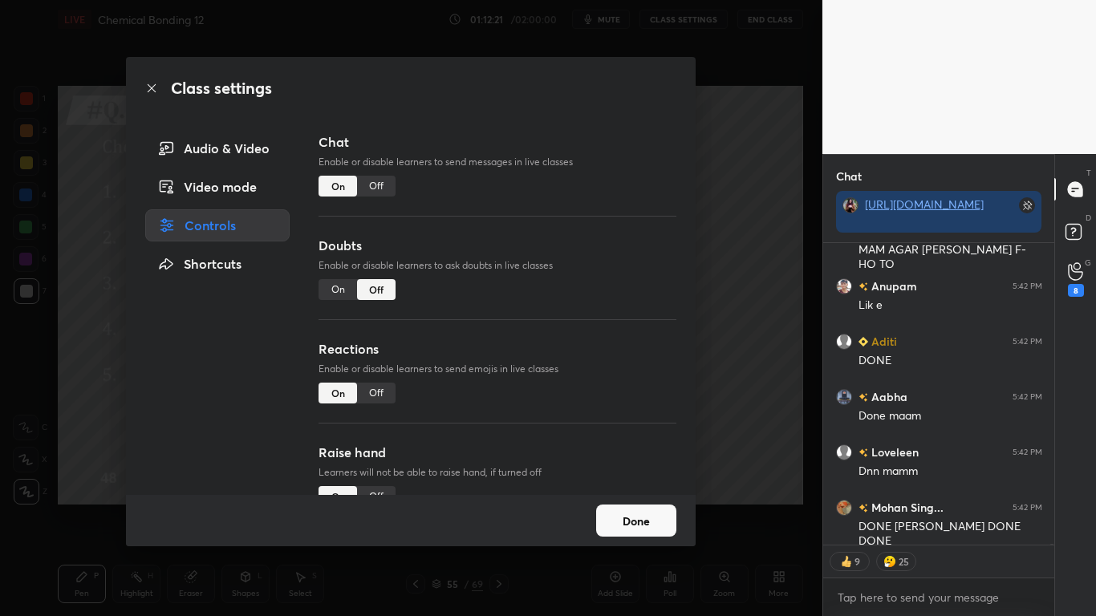
click at [376, 186] on div "Off" at bounding box center [376, 186] width 39 height 21
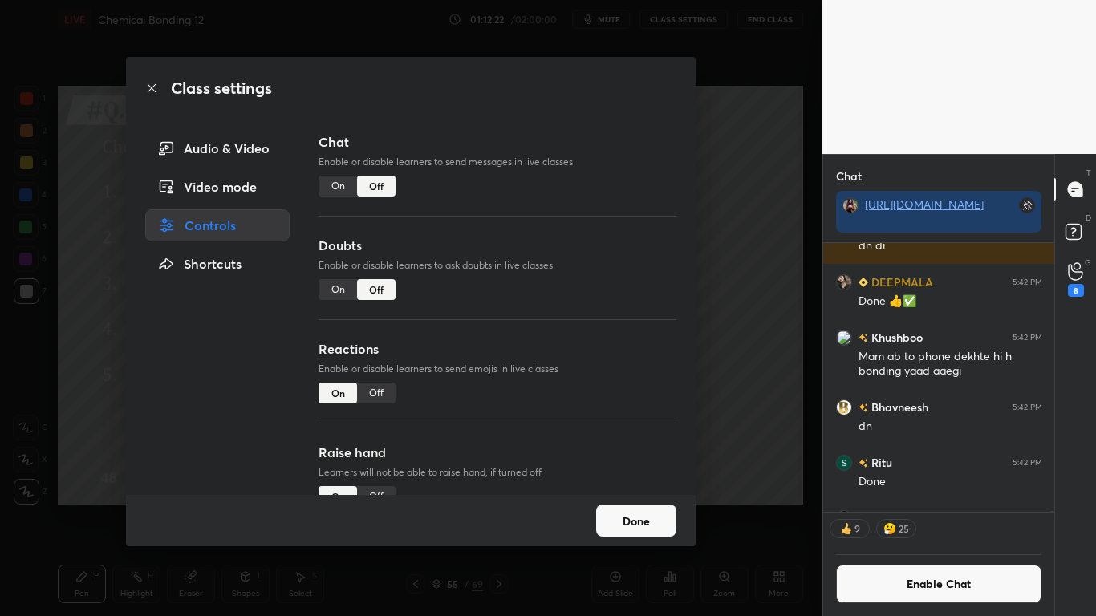
click at [658, 507] on button "Done" at bounding box center [636, 521] width 80 height 32
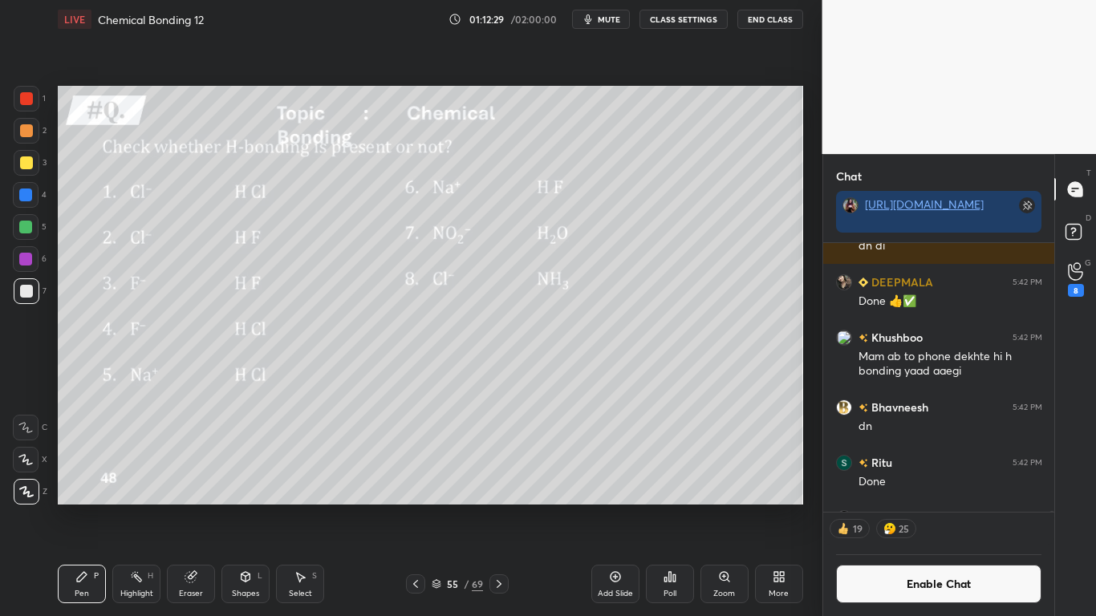
click at [883, 507] on button "Enable Chat" at bounding box center [939, 584] width 206 height 39
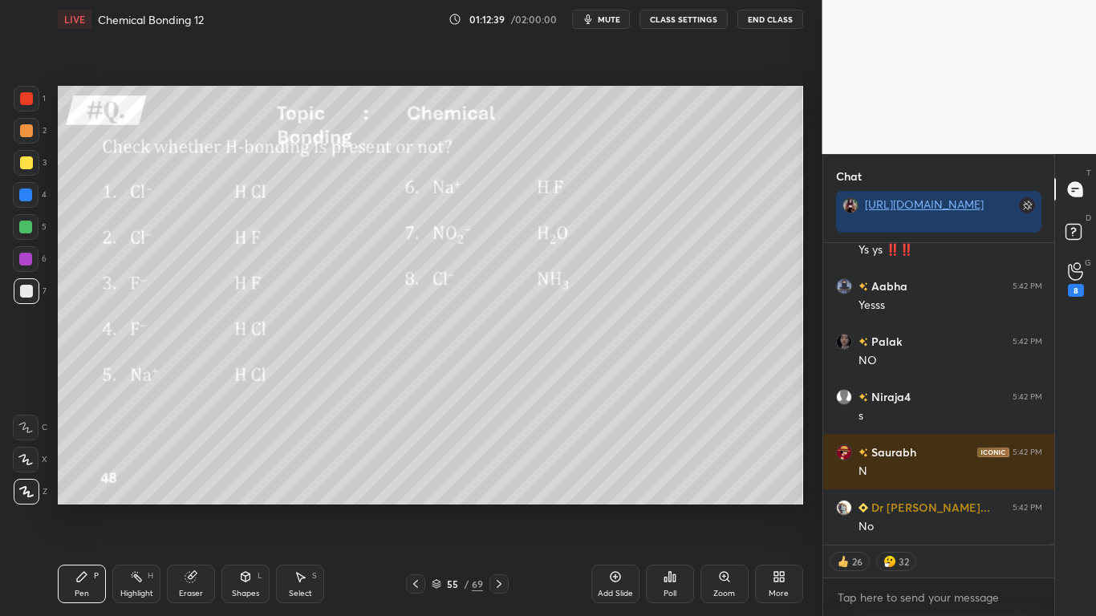
click at [23, 168] on div at bounding box center [26, 162] width 13 height 13
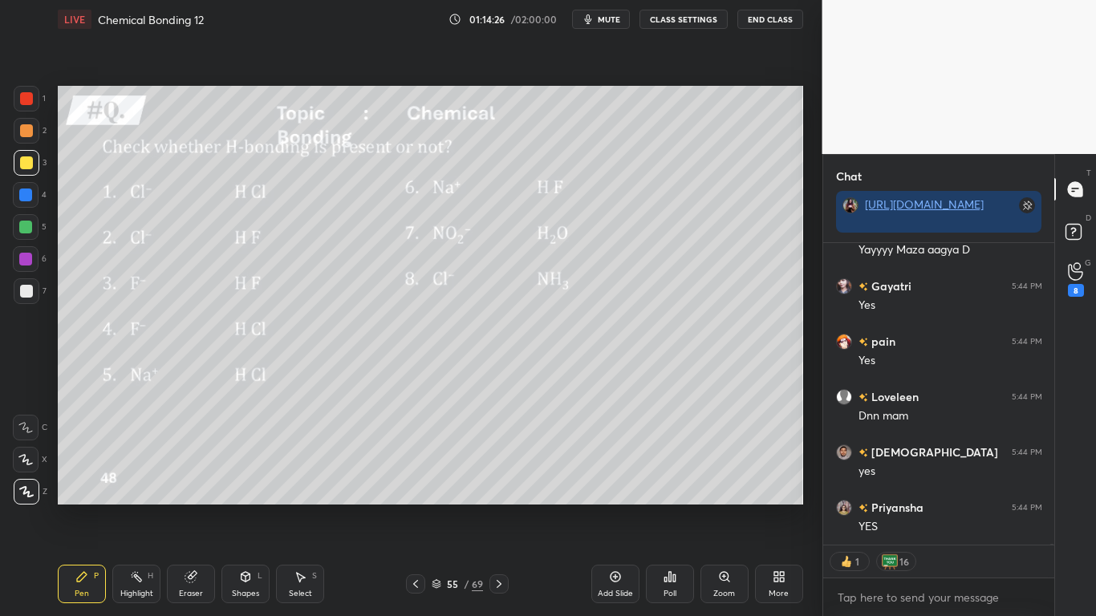
click at [27, 165] on div at bounding box center [26, 162] width 13 height 13
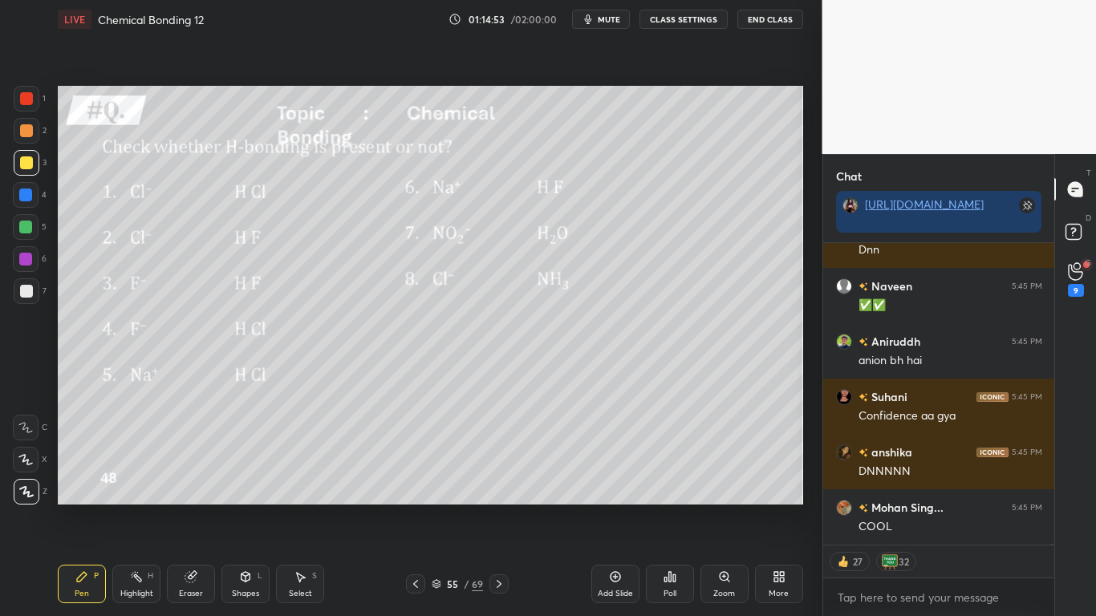
type textarea "x"
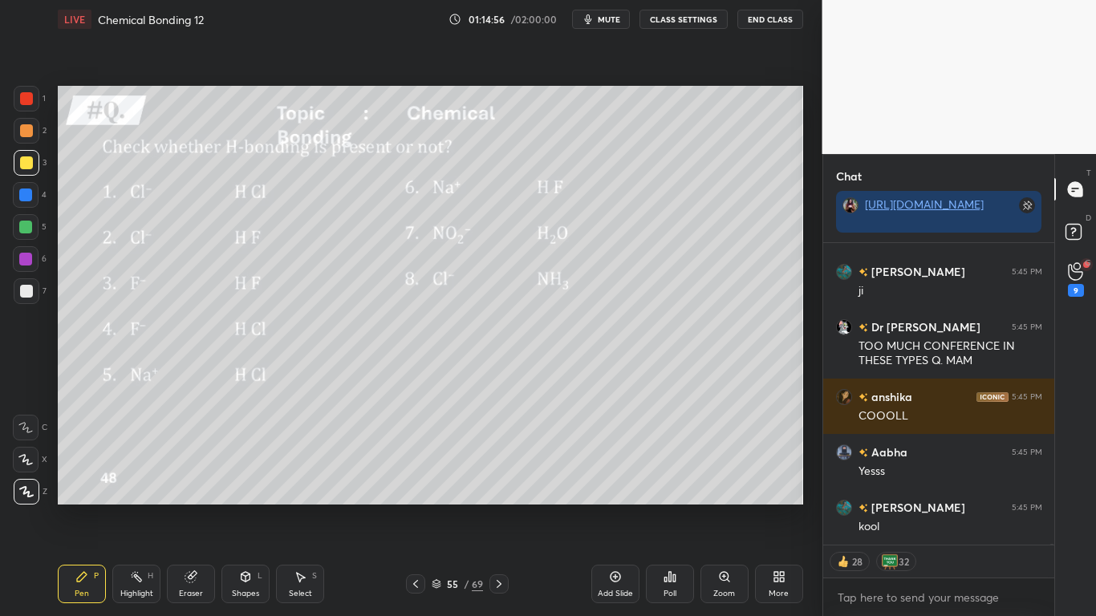
click at [688, 22] on button "CLASS SETTINGS" at bounding box center [684, 19] width 88 height 19
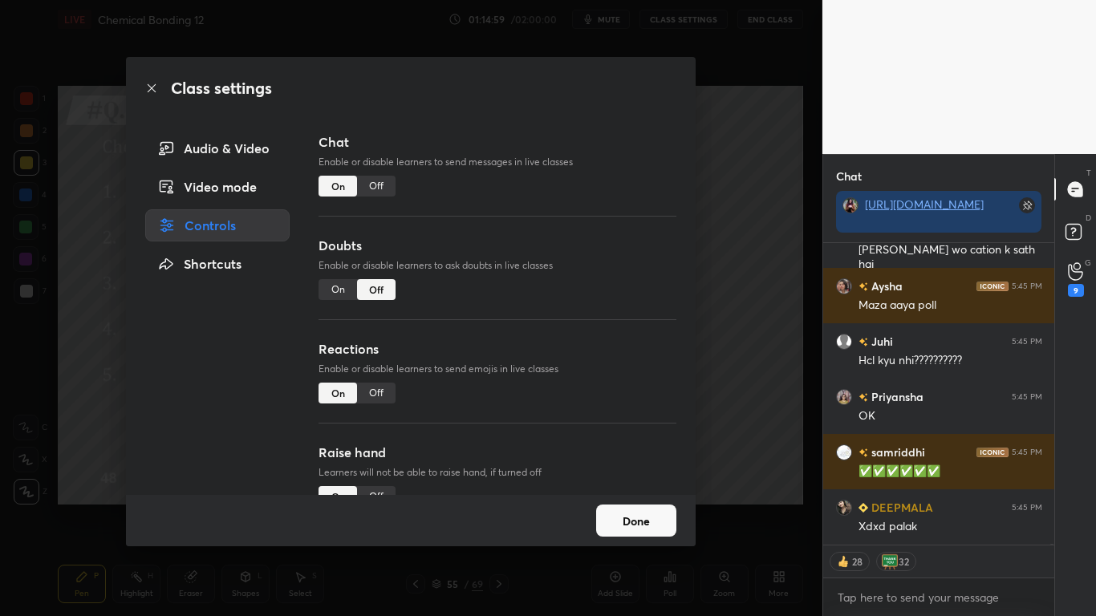
click at [381, 185] on div "Off" at bounding box center [376, 186] width 39 height 21
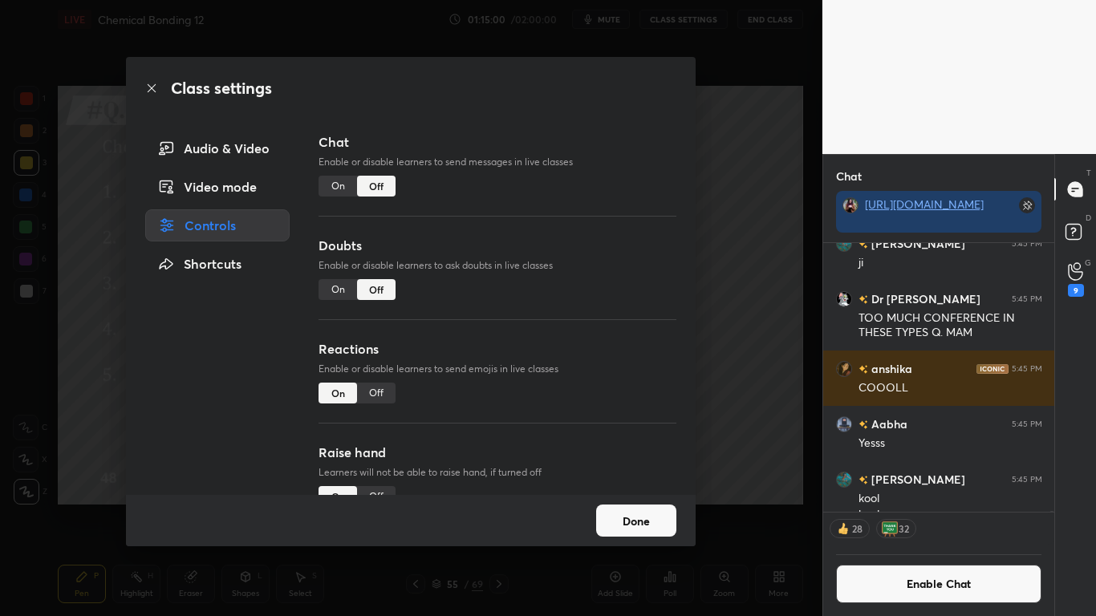
click at [652, 507] on button "Done" at bounding box center [636, 521] width 80 height 32
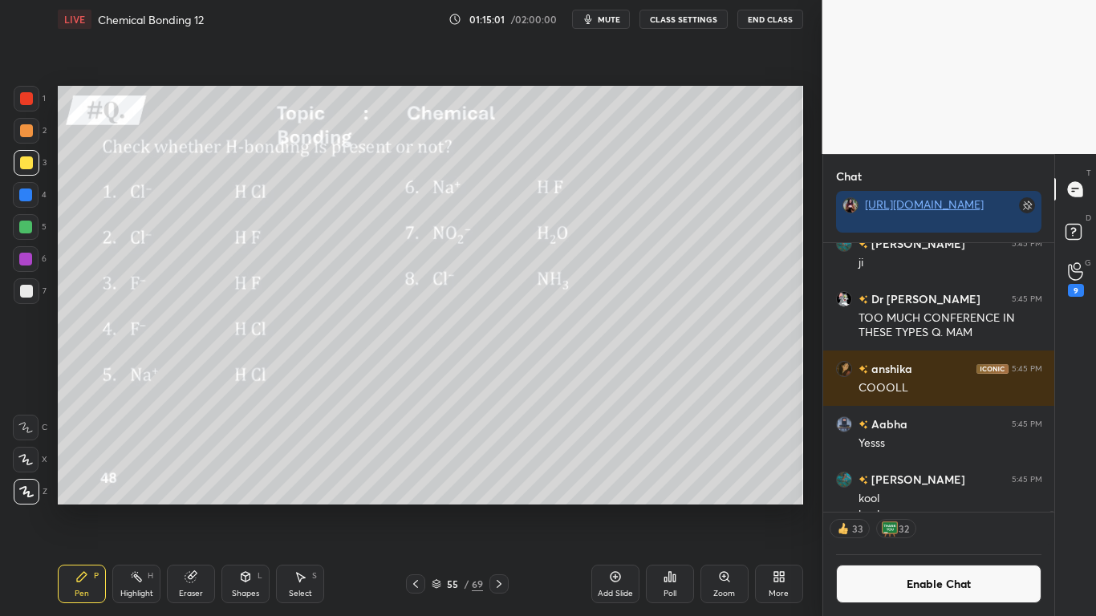
click at [503, 507] on icon at bounding box center [499, 584] width 13 height 13
click at [23, 292] on div at bounding box center [26, 291] width 13 height 13
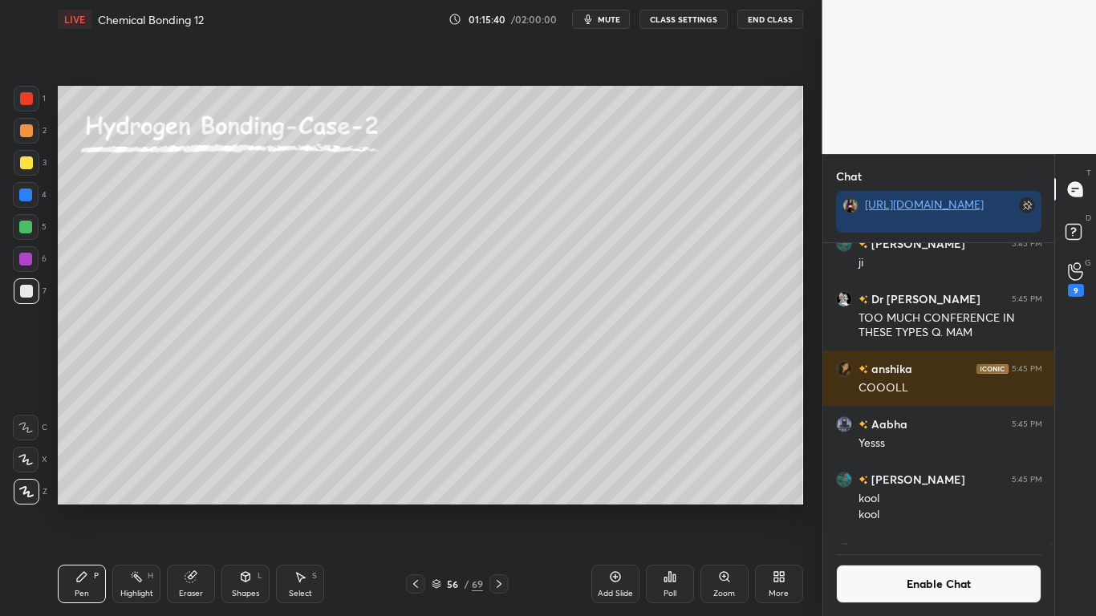
scroll to position [173567, 0]
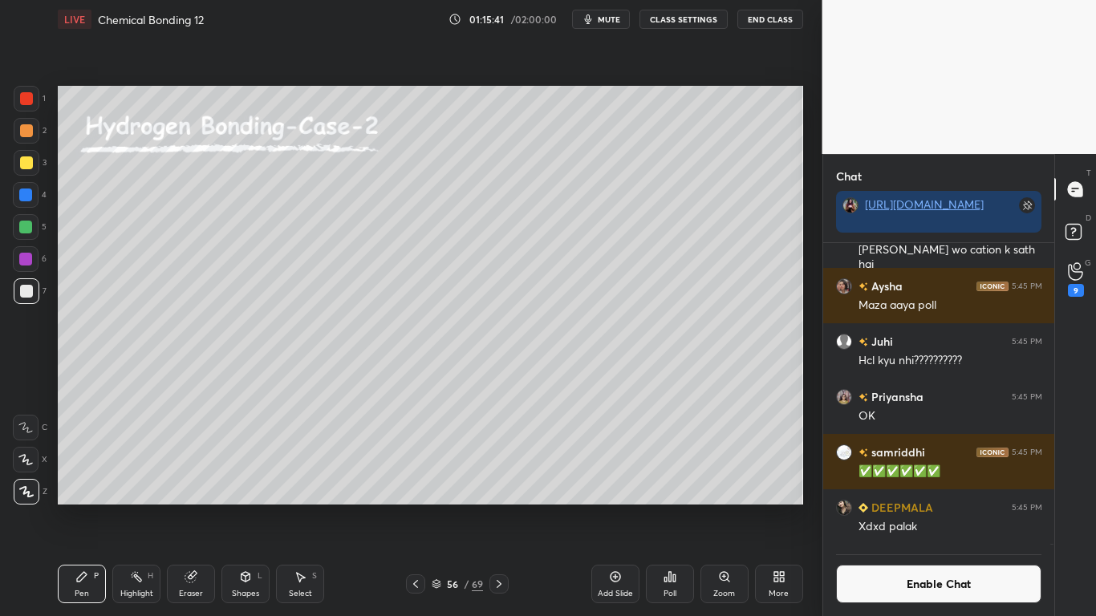
click at [303, 507] on icon at bounding box center [301, 578] width 9 height 10
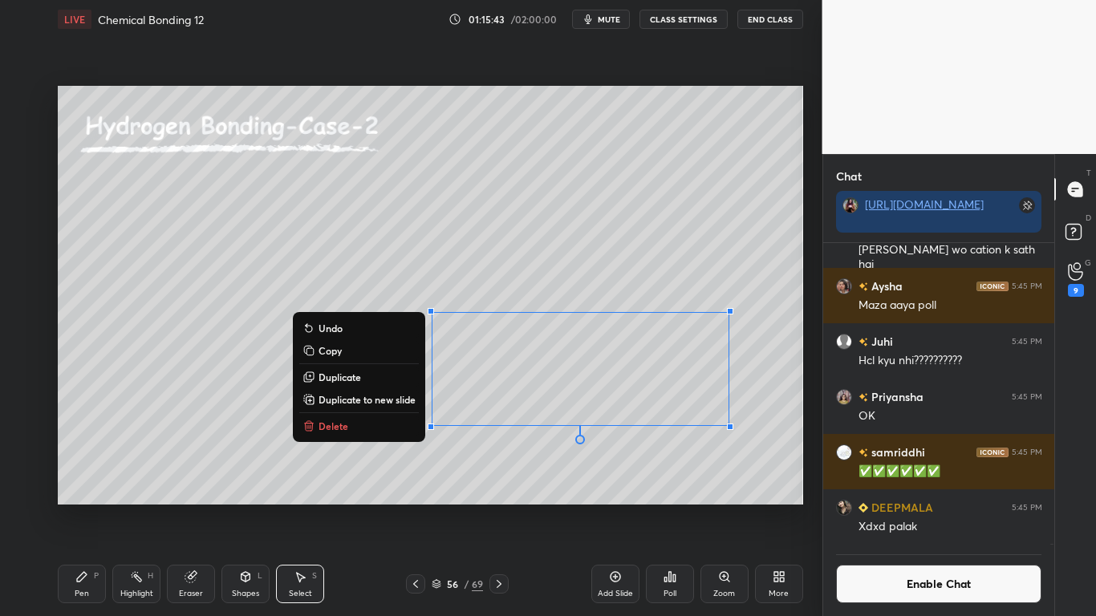
click at [560, 484] on div "0 ° Undo Copy Duplicate Duplicate to new slide Delete" at bounding box center [430, 295] width 745 height 419
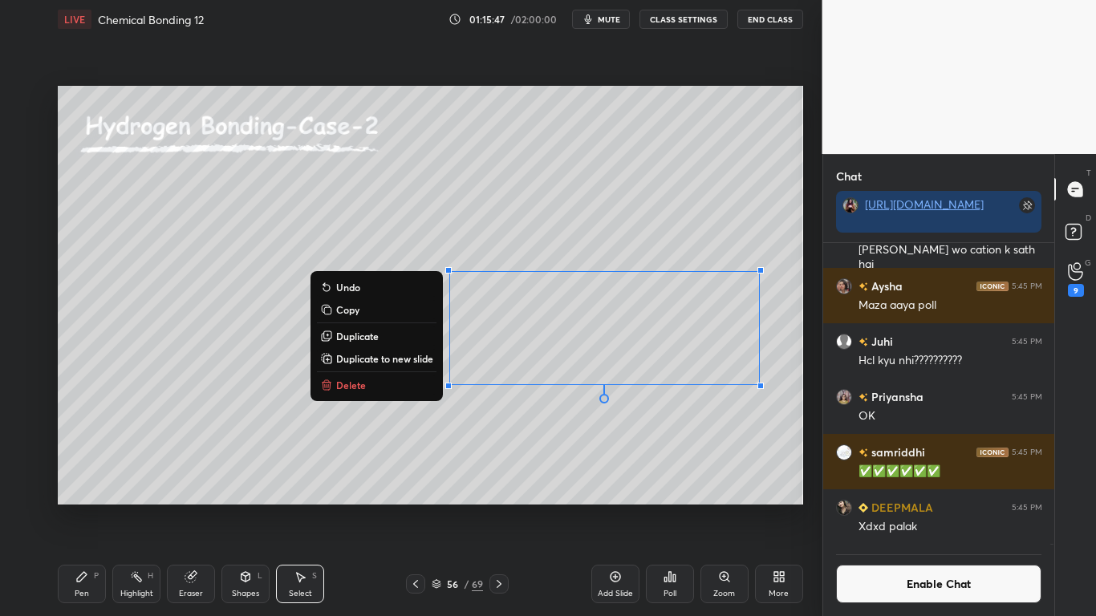
click at [91, 507] on div "Pen P" at bounding box center [82, 584] width 48 height 39
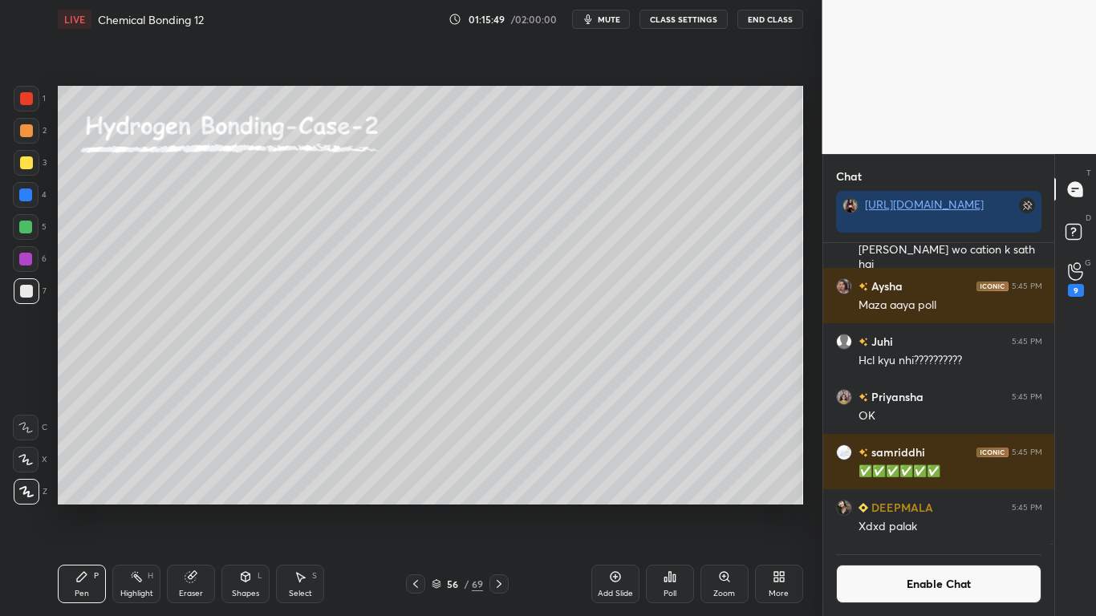
click at [30, 228] on div at bounding box center [25, 227] width 13 height 13
click at [25, 290] on div at bounding box center [26, 291] width 13 height 13
click at [27, 226] on div at bounding box center [25, 227] width 13 height 13
click at [24, 290] on div at bounding box center [26, 291] width 13 height 13
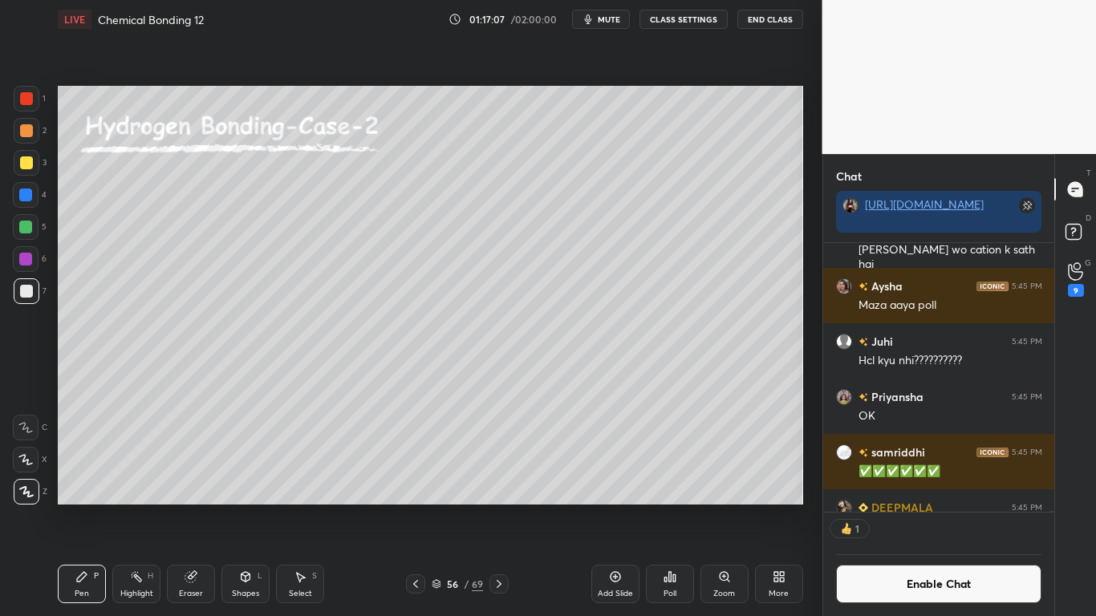
click at [585, 506] on div "Setting up your live class Poll for secs No correct answer Start poll" at bounding box center [430, 296] width 758 height 514
click at [29, 190] on div at bounding box center [25, 195] width 13 height 13
click at [906, 507] on button "Enable Chat" at bounding box center [939, 584] width 206 height 39
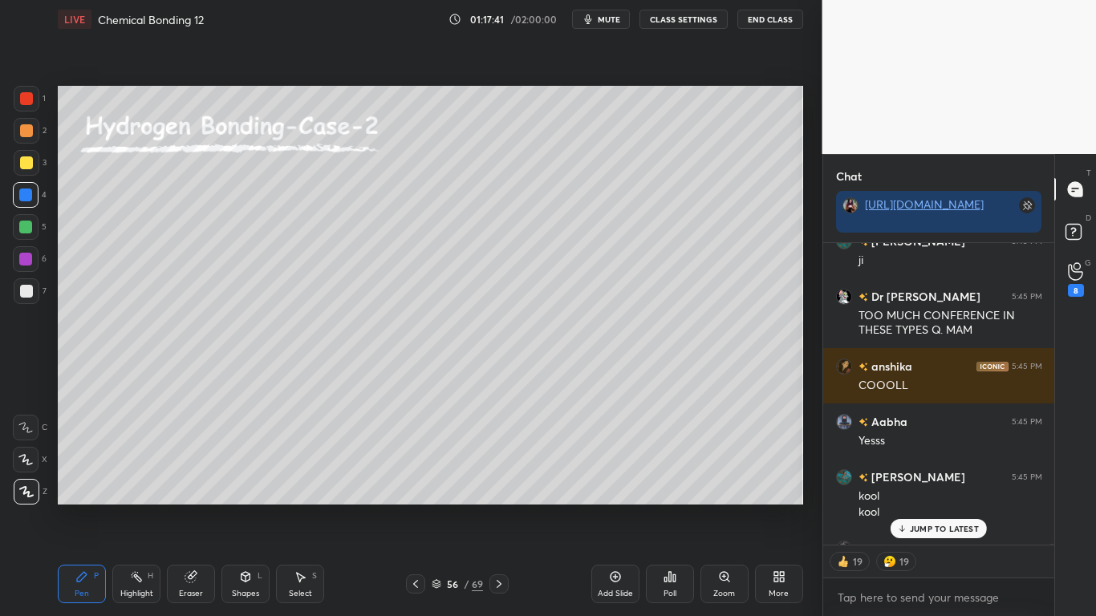
click at [935, 507] on p "JUMP TO LATEST" at bounding box center [944, 529] width 69 height 10
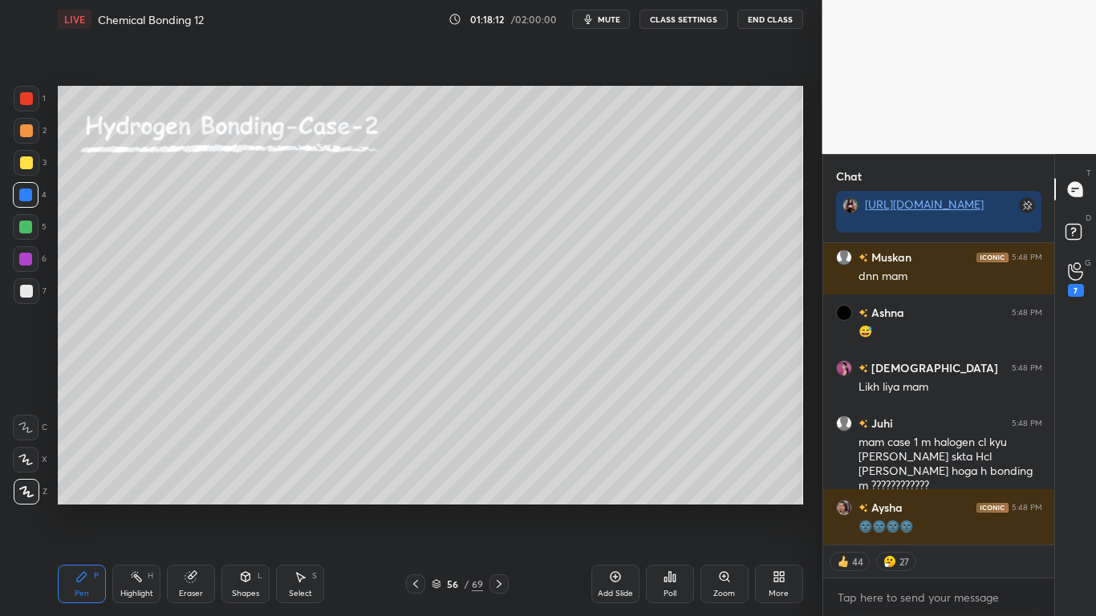
scroll to position [176824, 0]
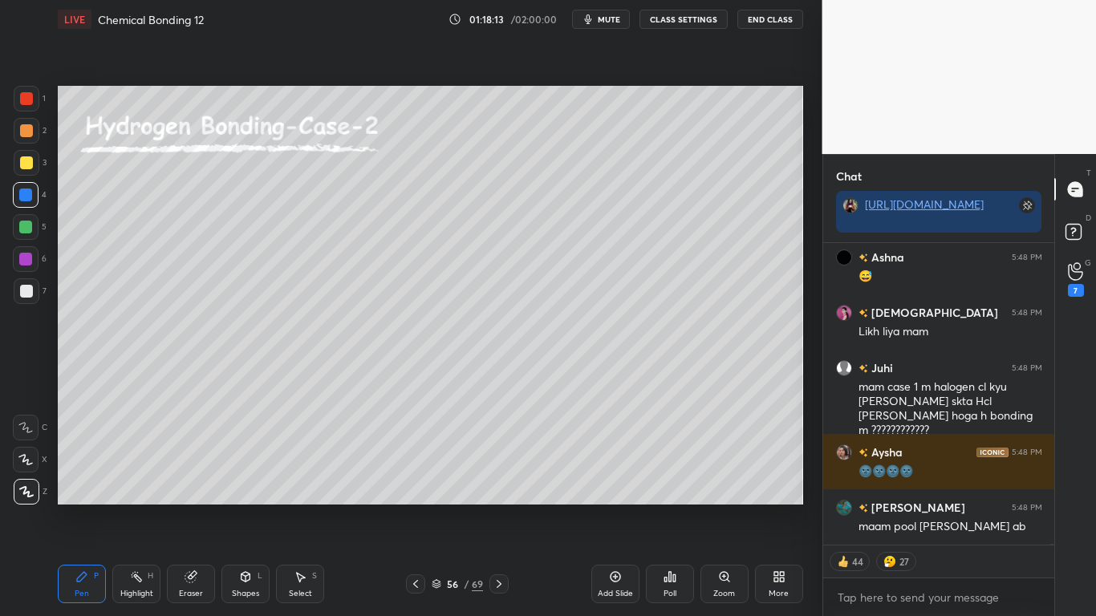
click at [28, 161] on div at bounding box center [26, 162] width 13 height 13
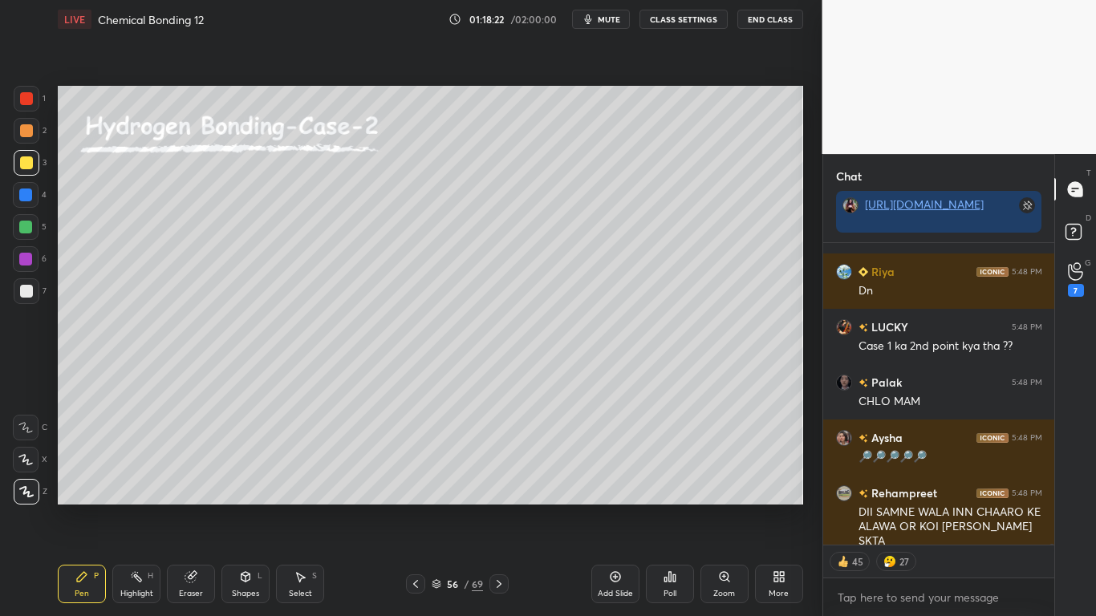
scroll to position [177741, 0]
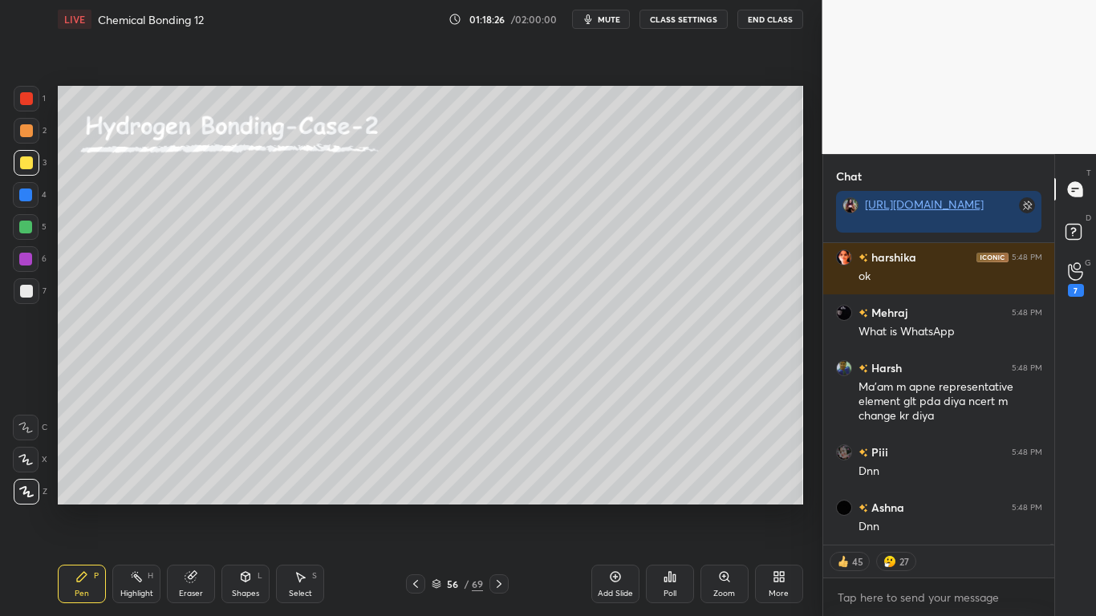
type textarea "x"
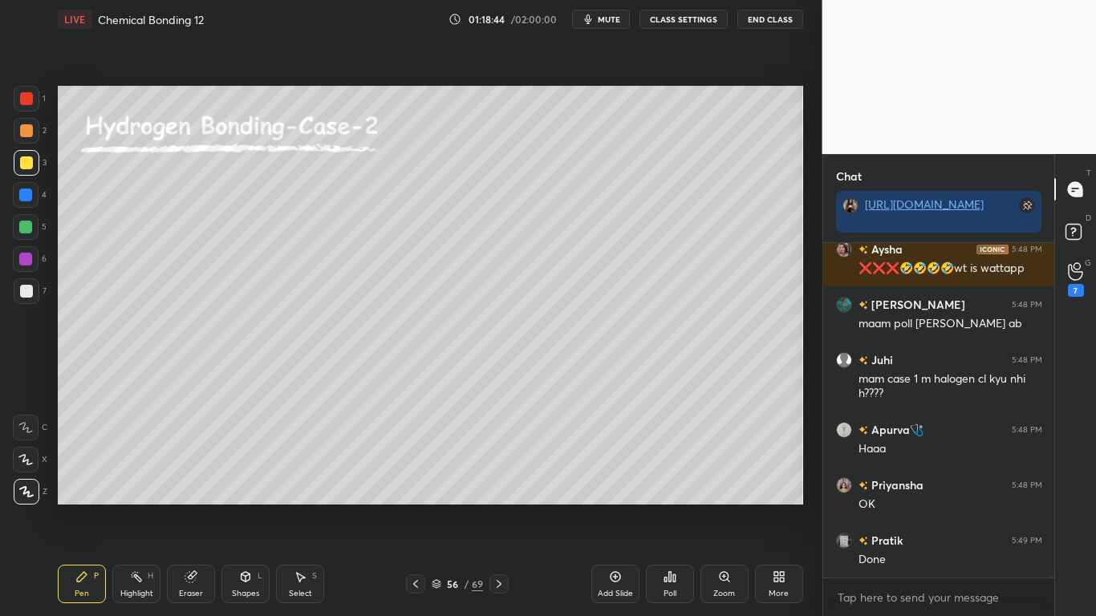
click at [662, 22] on button "CLASS SETTINGS" at bounding box center [684, 19] width 88 height 19
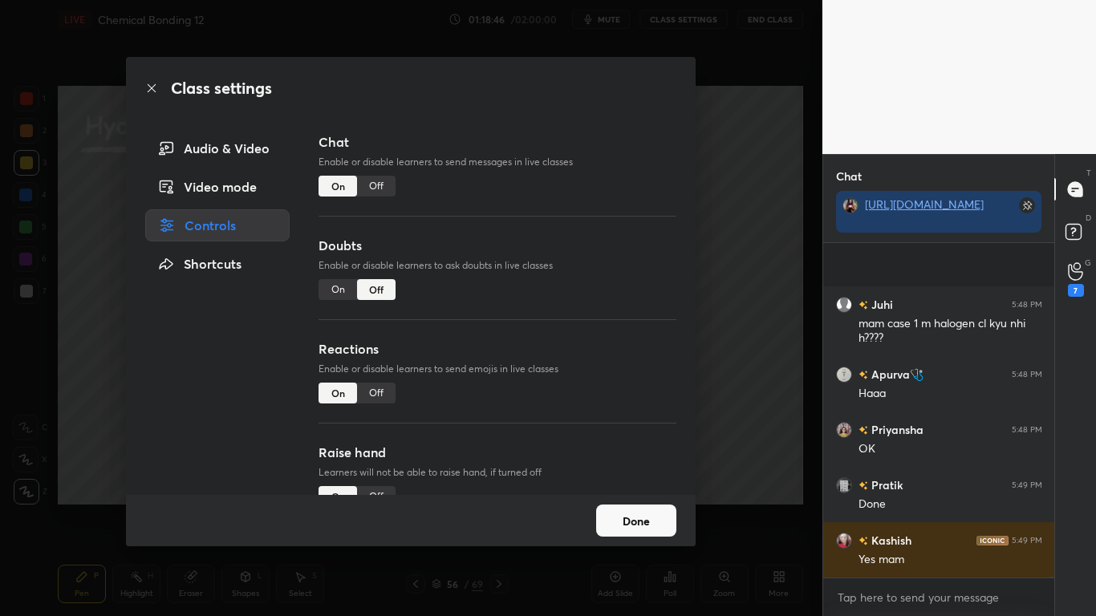
click at [388, 197] on div "Chat Enable or disable learners to send messages in live classes On Off" at bounding box center [498, 184] width 358 height 104
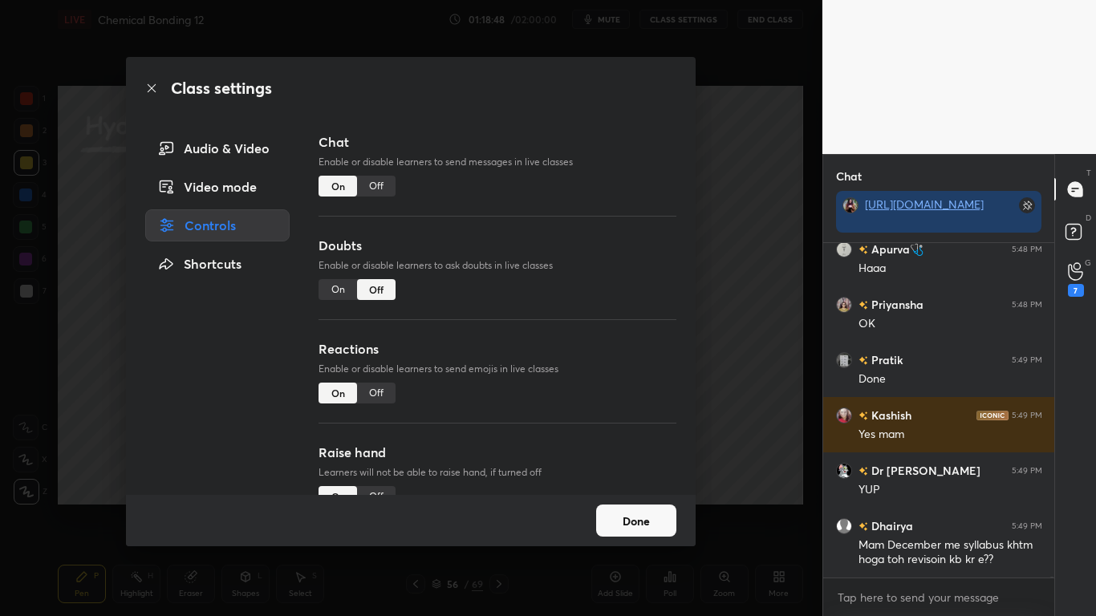
click at [376, 185] on div "Off" at bounding box center [376, 186] width 39 height 21
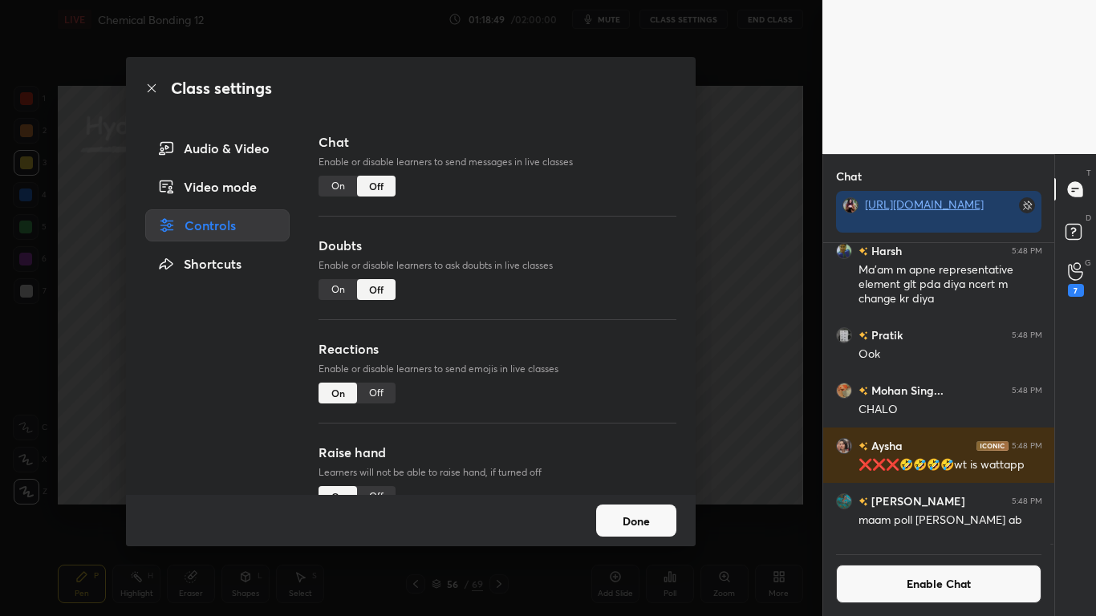
click at [656, 507] on button "Done" at bounding box center [636, 521] width 80 height 32
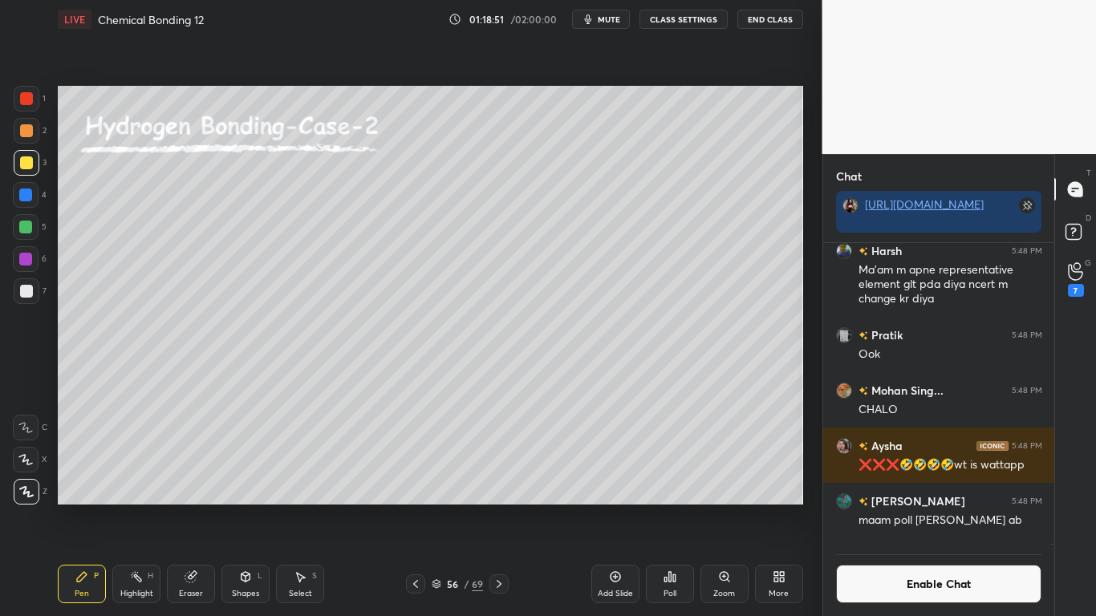
click at [503, 507] on icon at bounding box center [499, 584] width 13 height 13
click at [923, 507] on button "Enable Chat" at bounding box center [939, 584] width 206 height 39
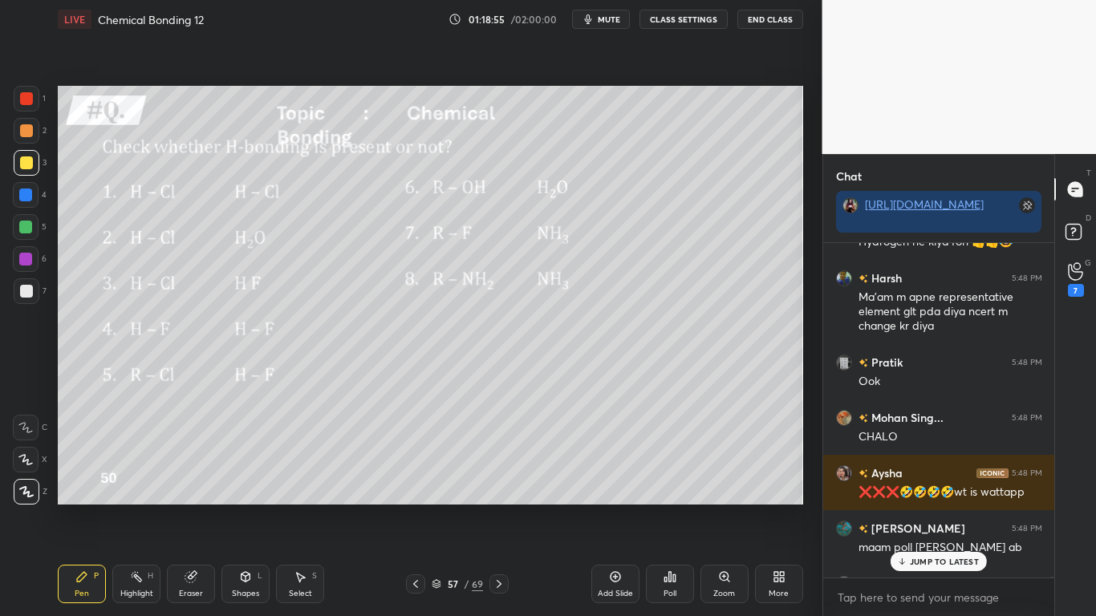
click at [938, 507] on div "JUMP TO LATEST" at bounding box center [939, 561] width 96 height 19
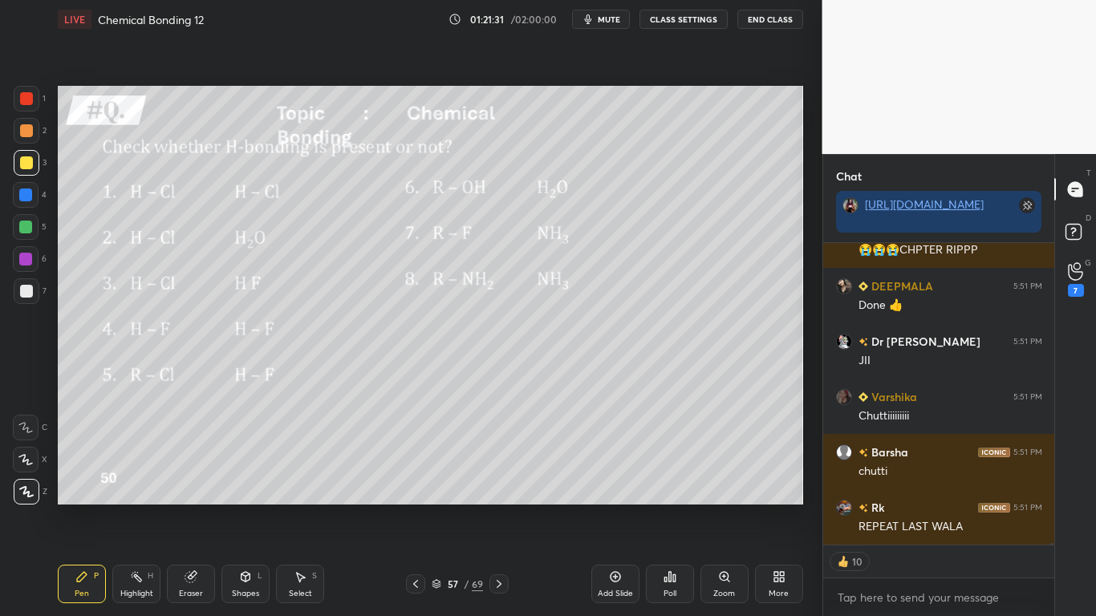
click at [28, 166] on div at bounding box center [26, 162] width 13 height 13
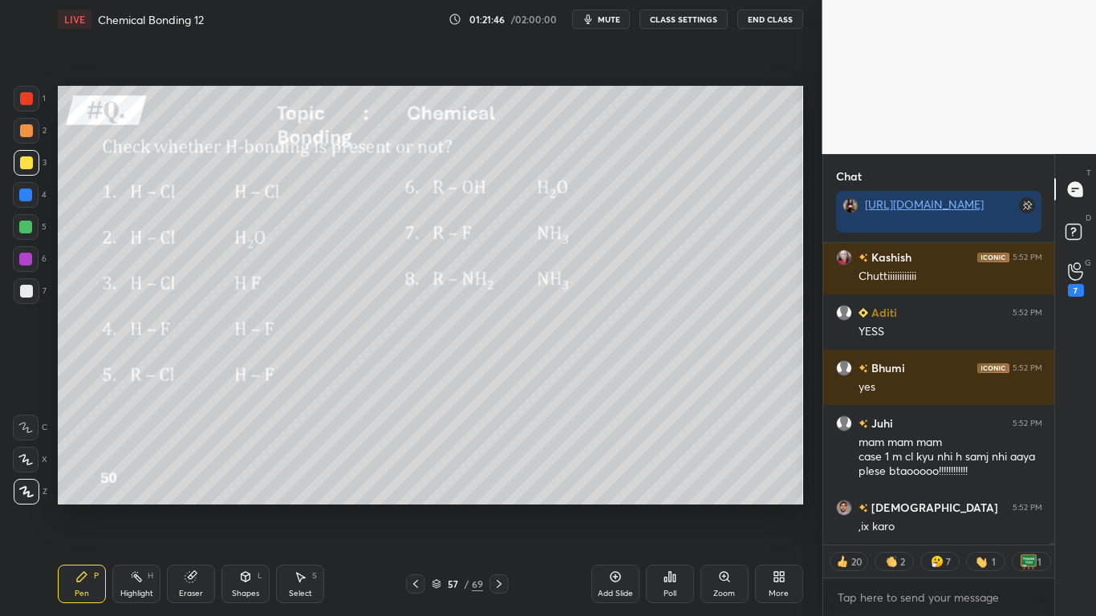
click at [502, 507] on icon at bounding box center [499, 584] width 13 height 13
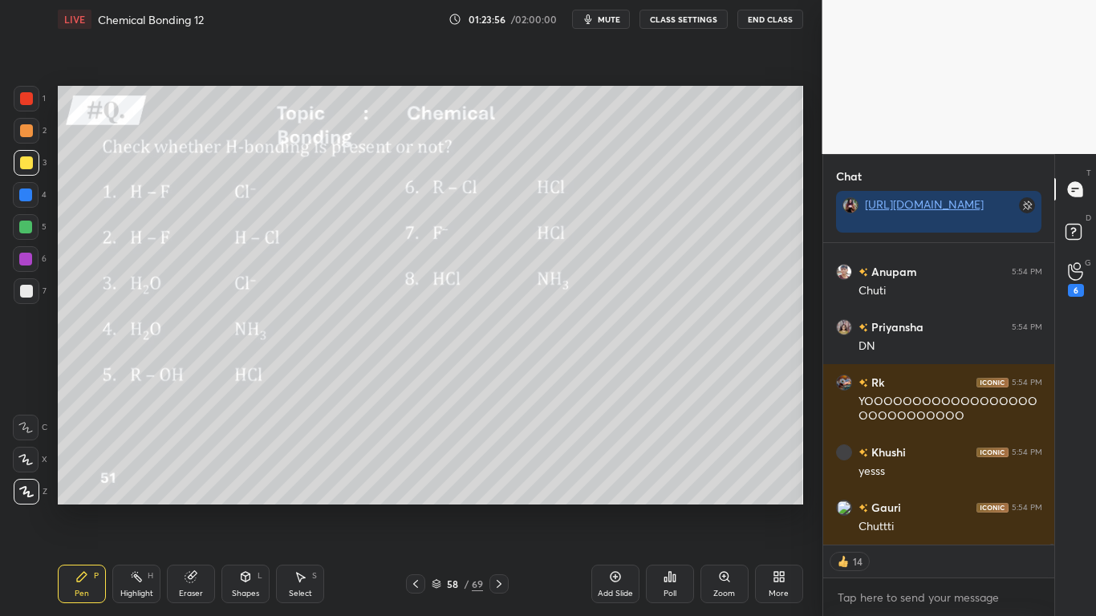
click at [437, 507] on icon at bounding box center [437, 584] width 10 height 10
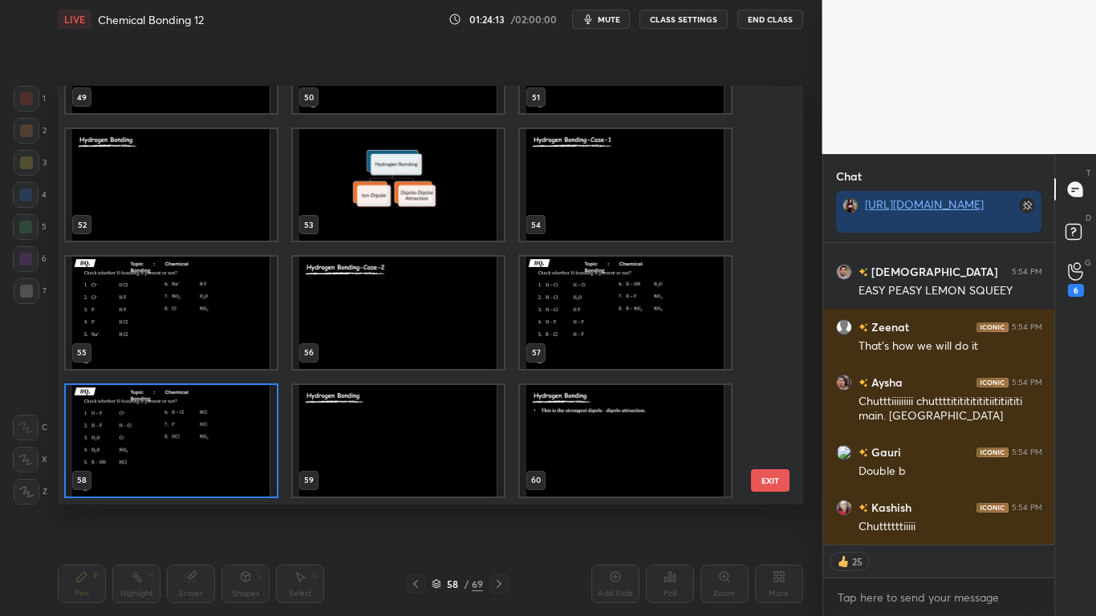
type textarea "x"
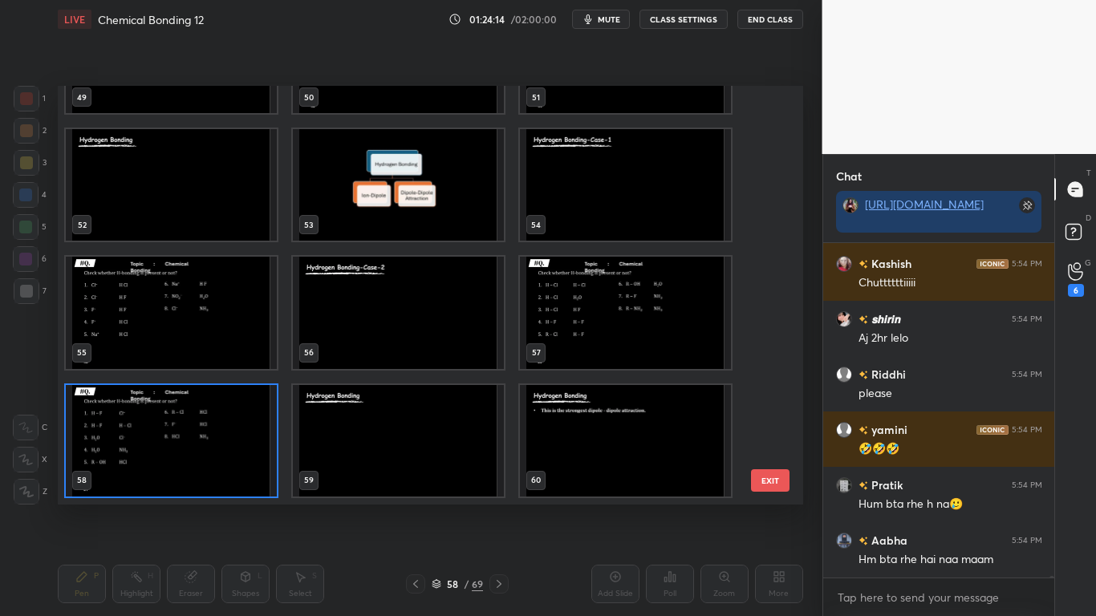
click at [398, 438] on img "grid" at bounding box center [398, 440] width 211 height 112
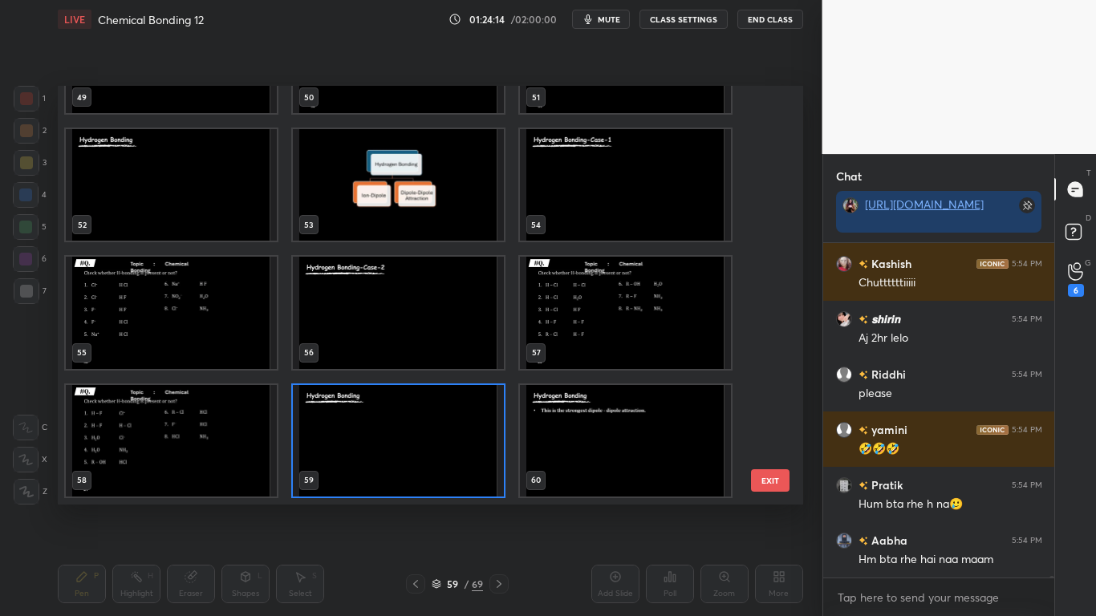
click at [408, 438] on img "grid" at bounding box center [398, 440] width 211 height 112
click at [411, 435] on img "grid" at bounding box center [398, 440] width 211 height 112
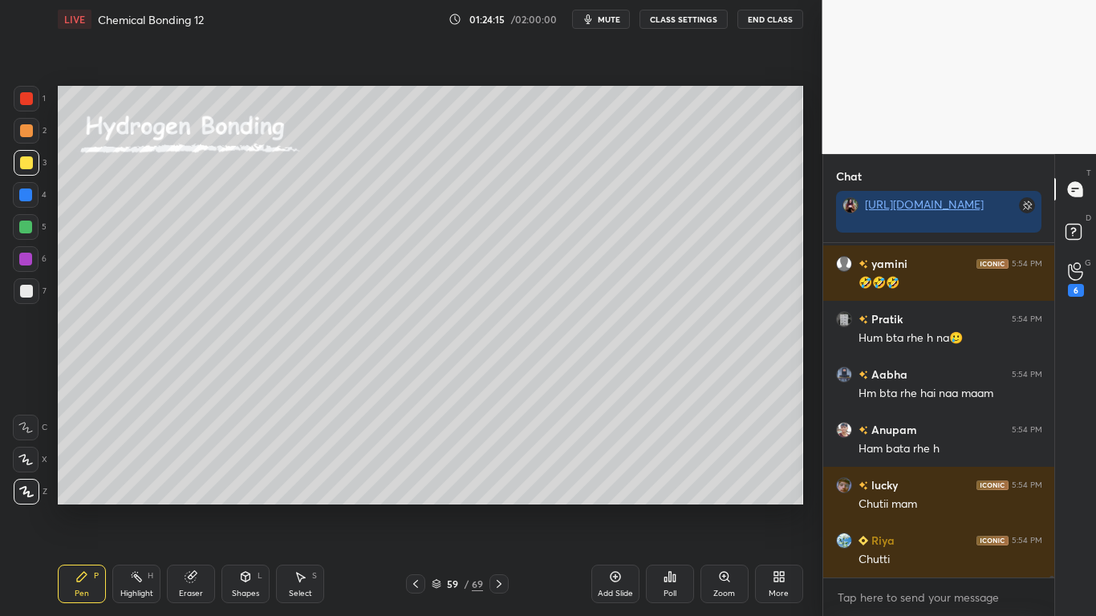
click at [703, 27] on button "CLASS SETTINGS" at bounding box center [684, 19] width 88 height 19
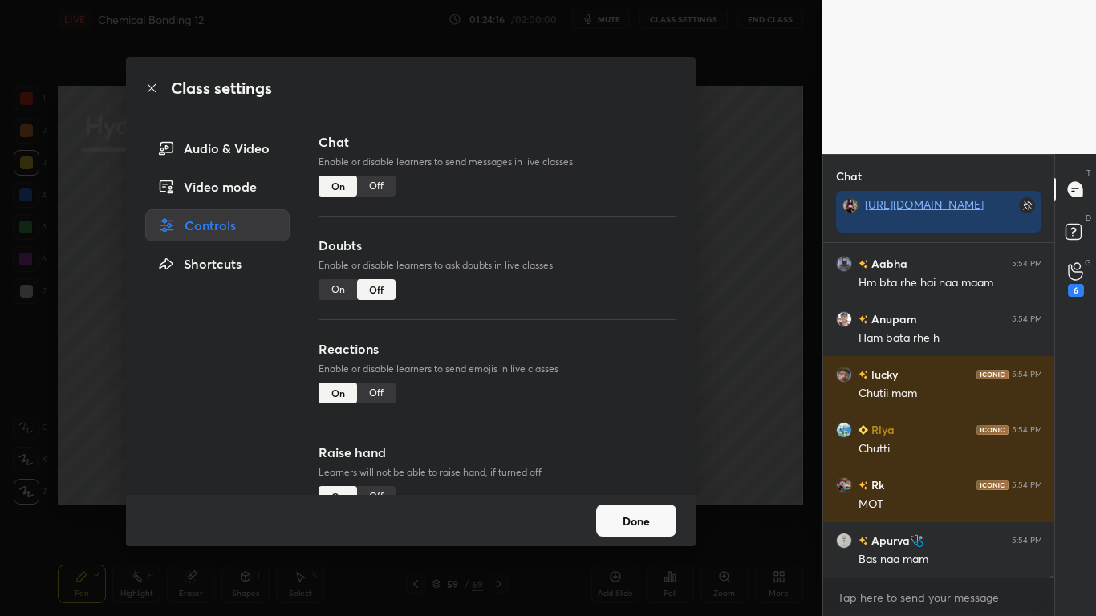
click at [377, 185] on div "Off" at bounding box center [376, 186] width 39 height 21
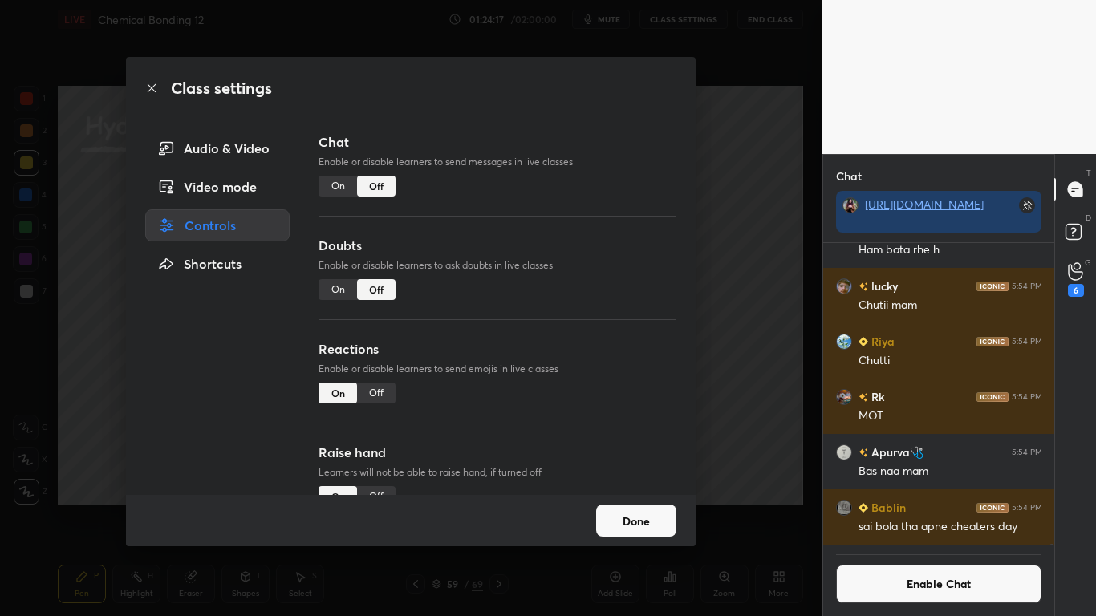
click at [631, 507] on button "Done" at bounding box center [636, 521] width 80 height 32
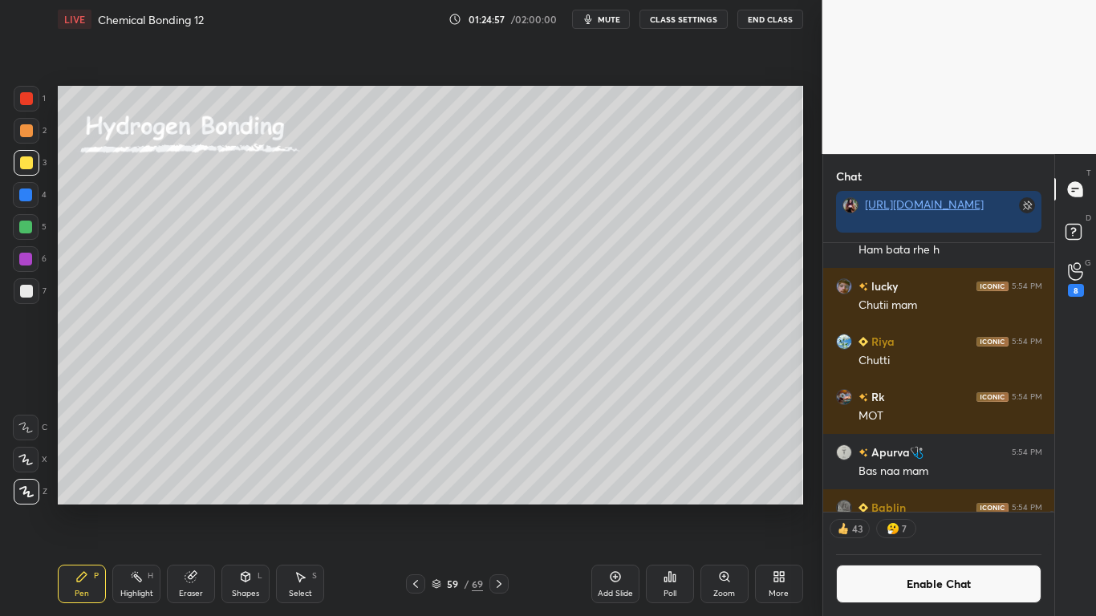
click at [903, 507] on button "Enable Chat" at bounding box center [939, 584] width 206 height 39
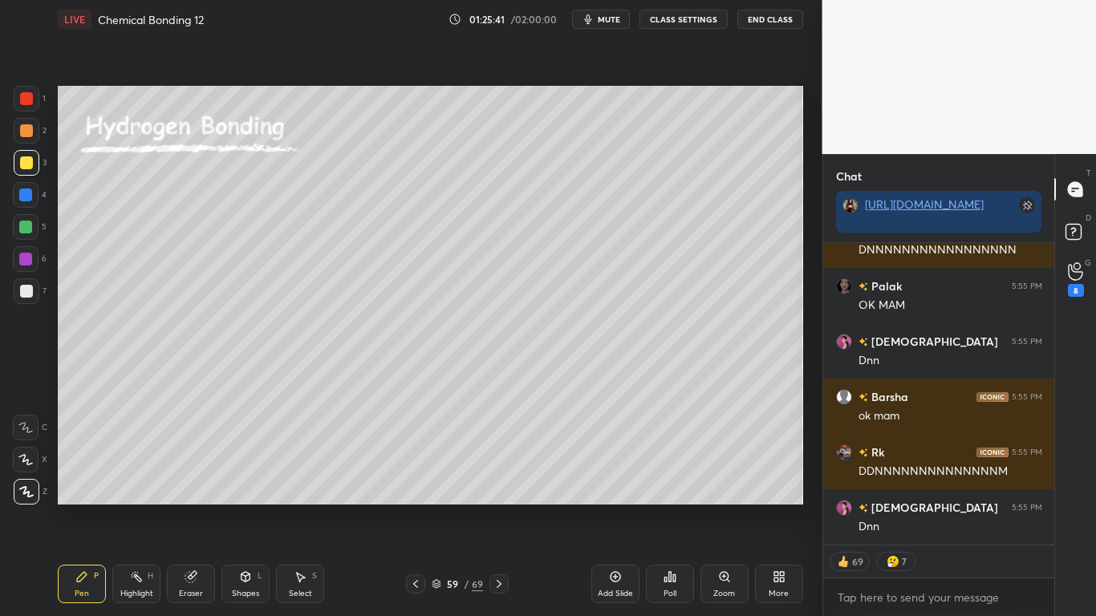
scroll to position [87133, 0]
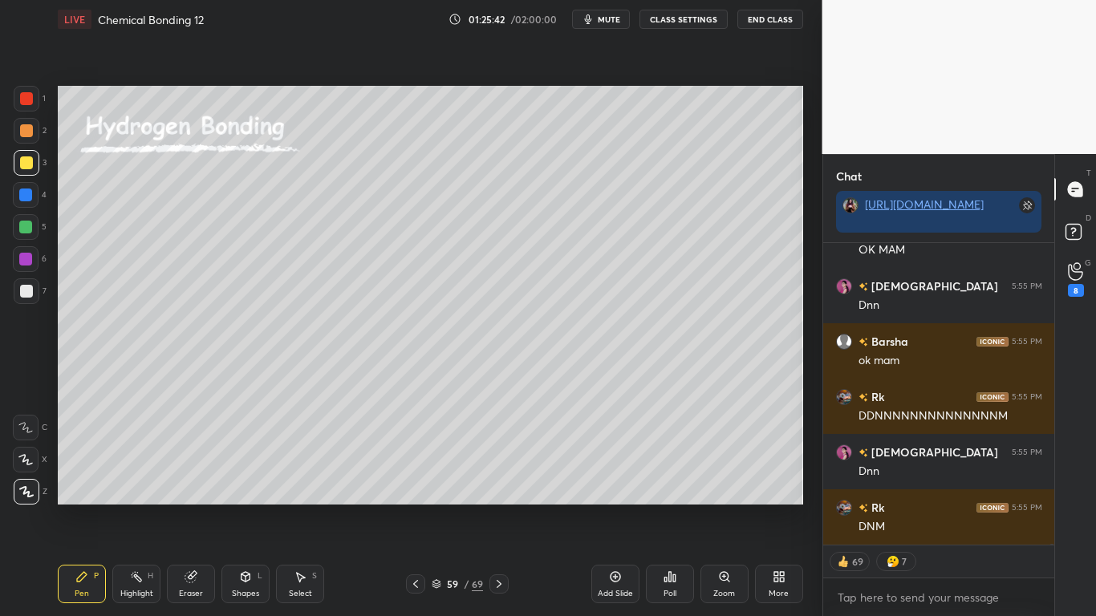
click at [303, 507] on icon at bounding box center [300, 577] width 13 height 13
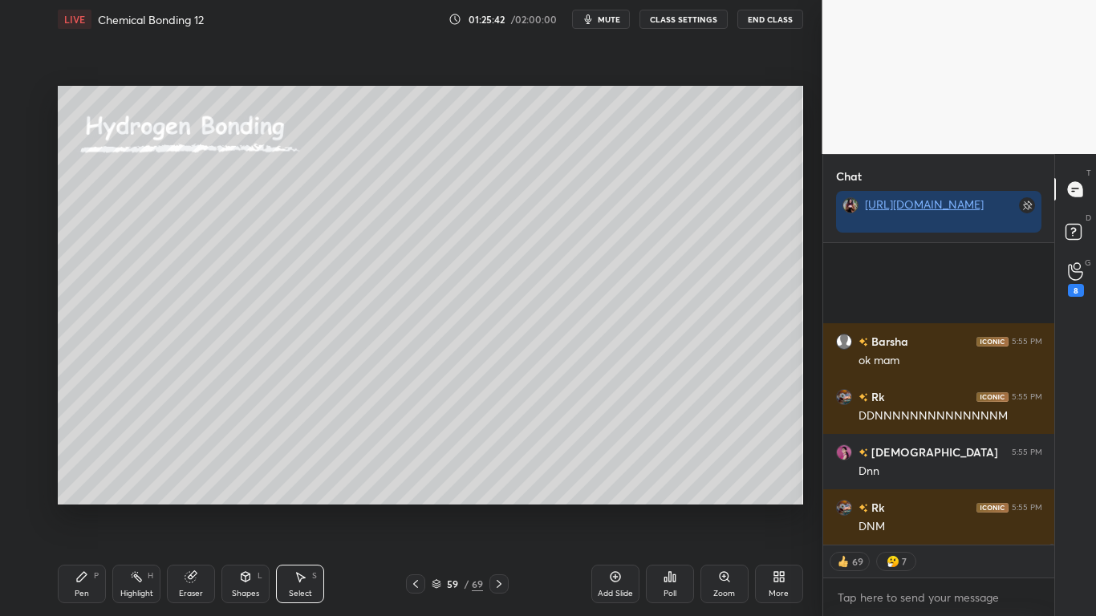
scroll to position [87299, 0]
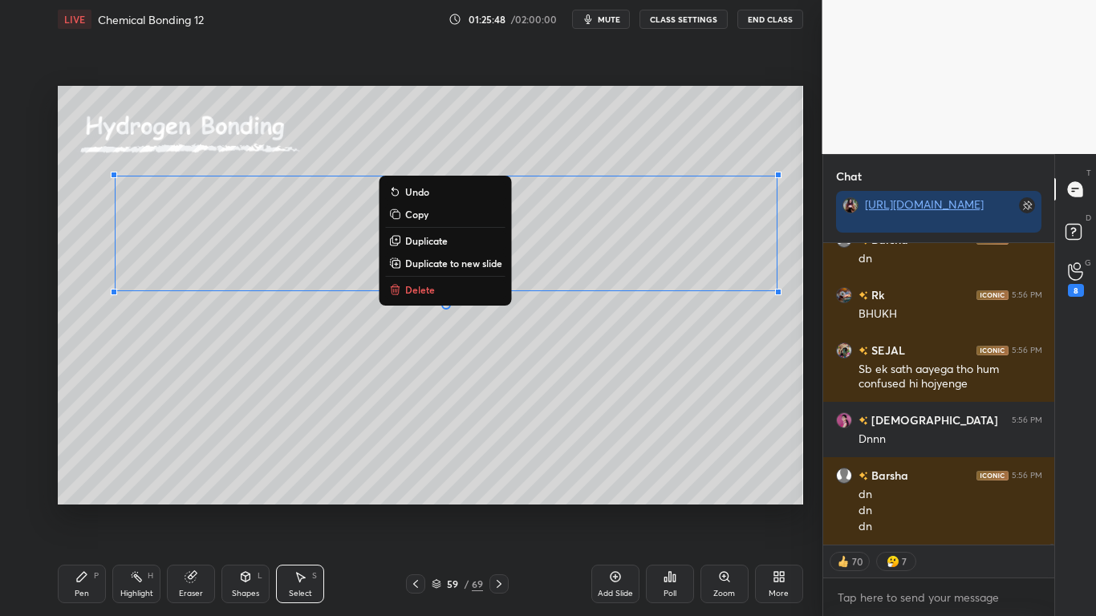
click at [88, 507] on div "Pen P" at bounding box center [82, 584] width 48 height 39
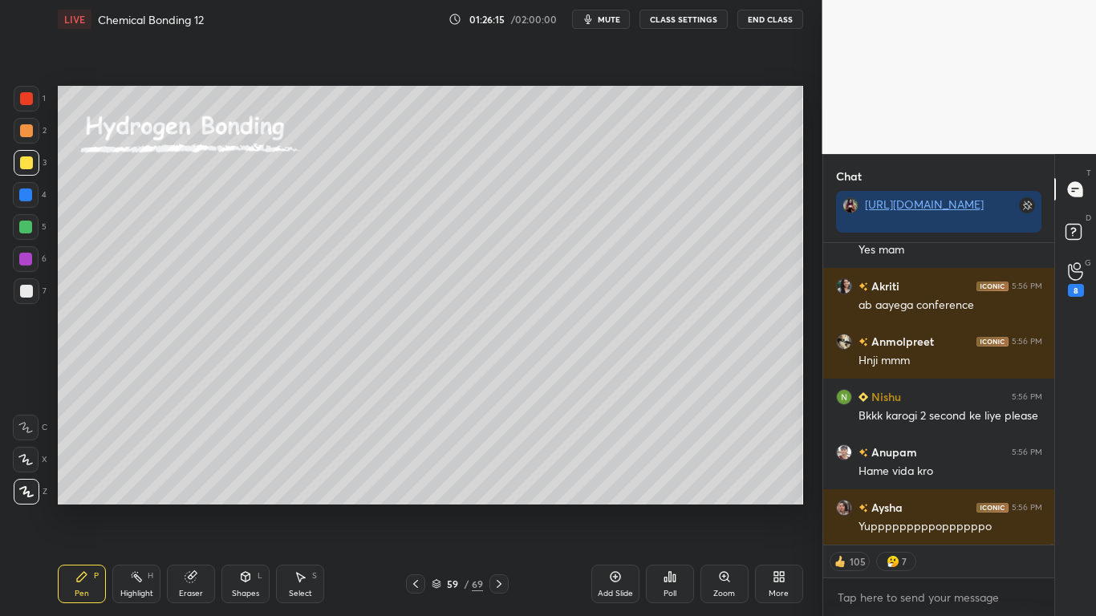
click at [440, 507] on icon at bounding box center [437, 584] width 10 height 10
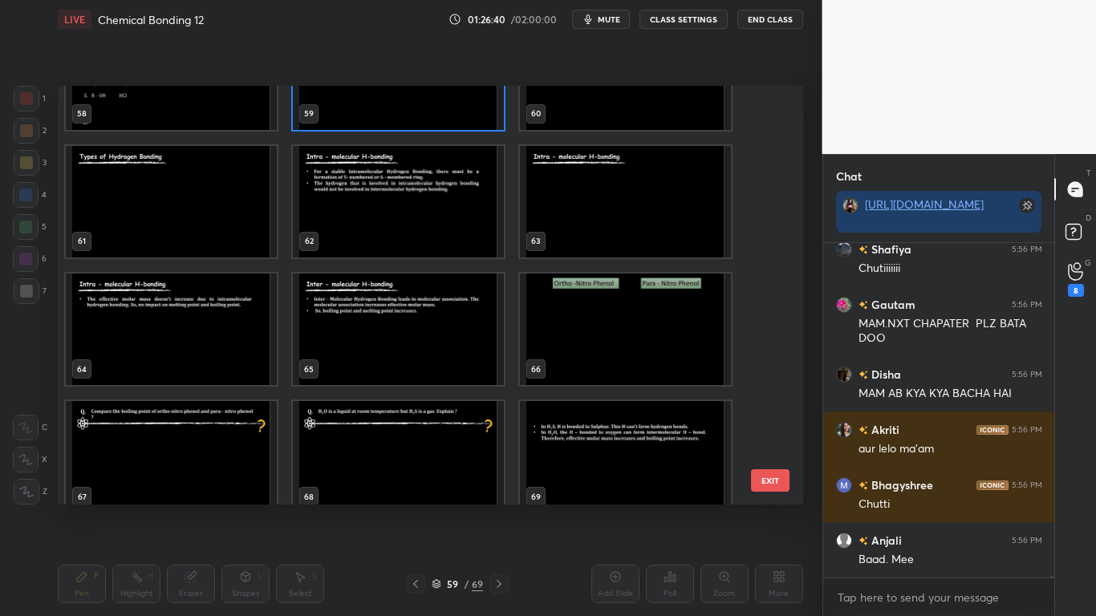
click at [205, 217] on img "grid" at bounding box center [171, 202] width 211 height 112
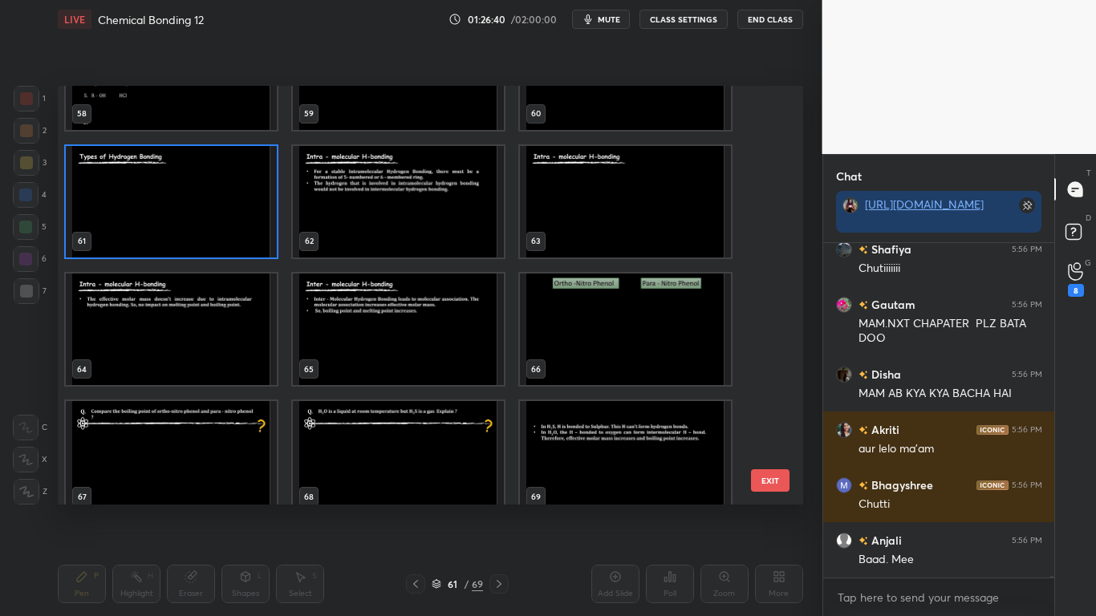
click at [205, 217] on img "grid" at bounding box center [171, 202] width 211 height 112
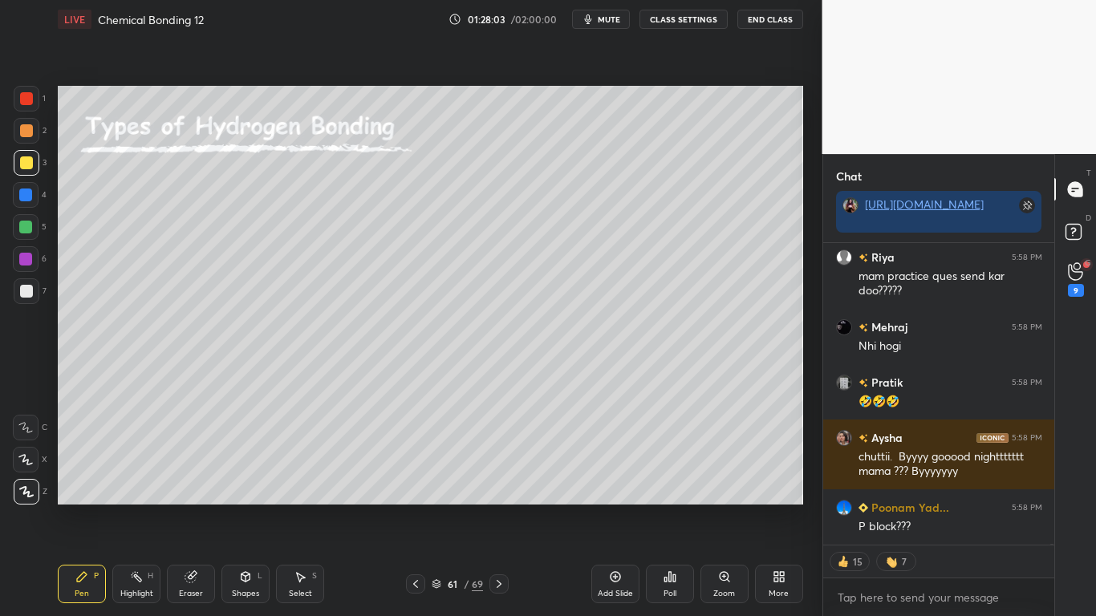
click at [618, 507] on div "Add Slide" at bounding box center [615, 584] width 48 height 39
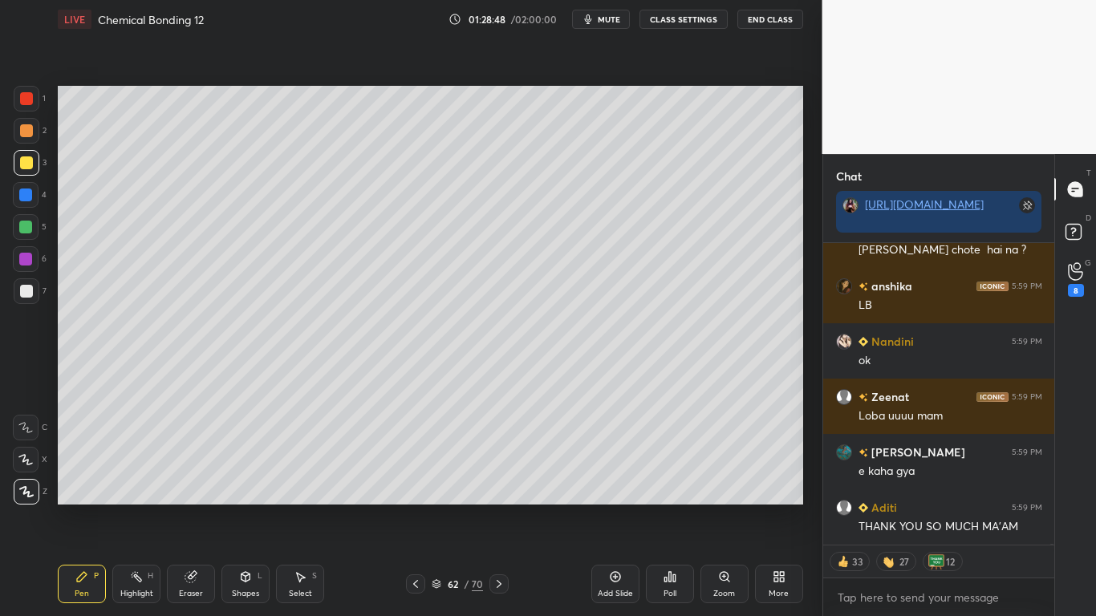
type textarea "x"
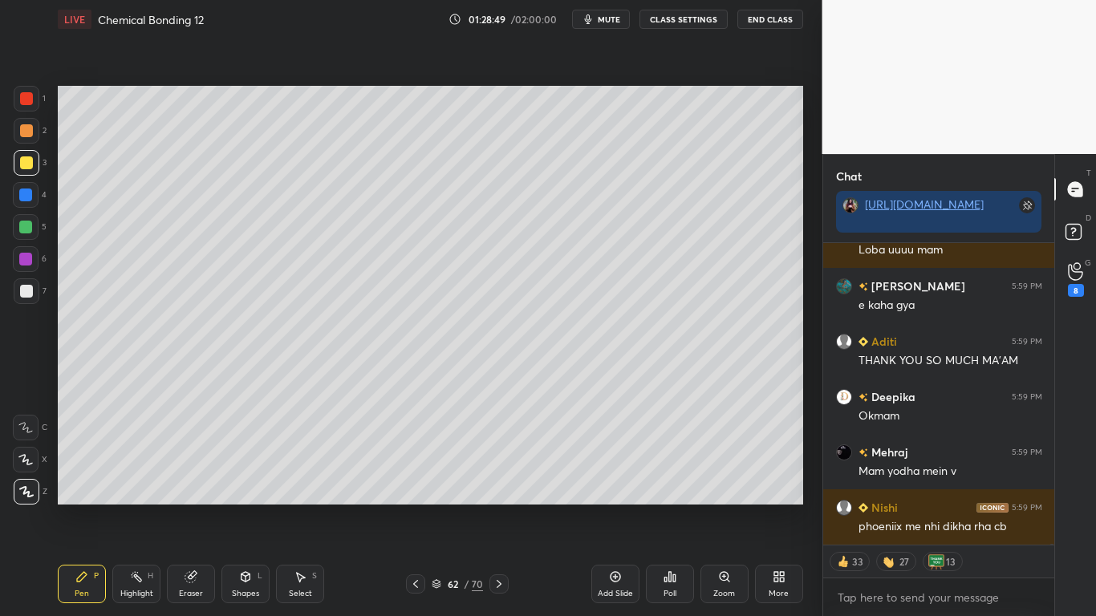
click at [673, 507] on icon at bounding box center [670, 577] width 13 height 13
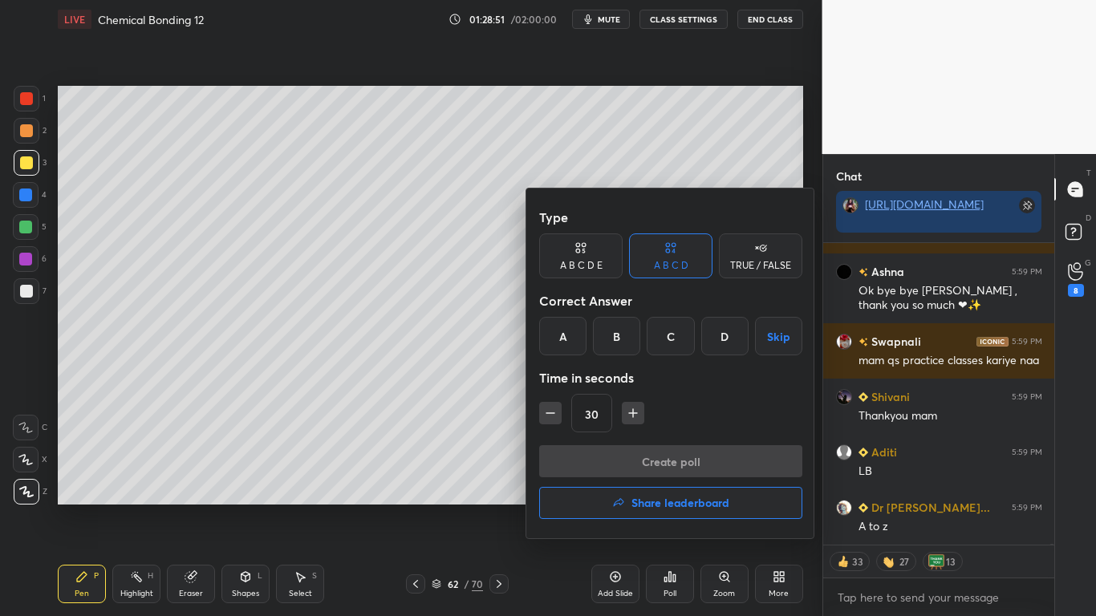
click at [546, 417] on icon "button" at bounding box center [550, 413] width 16 height 16
type input "15"
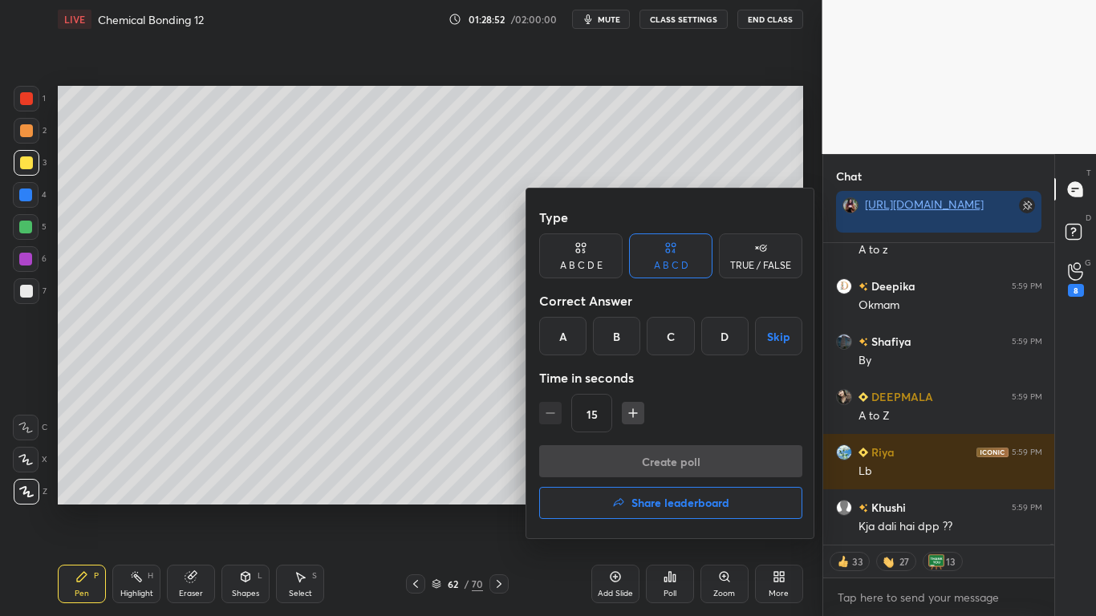
click at [775, 339] on button "Skip" at bounding box center [778, 336] width 47 height 39
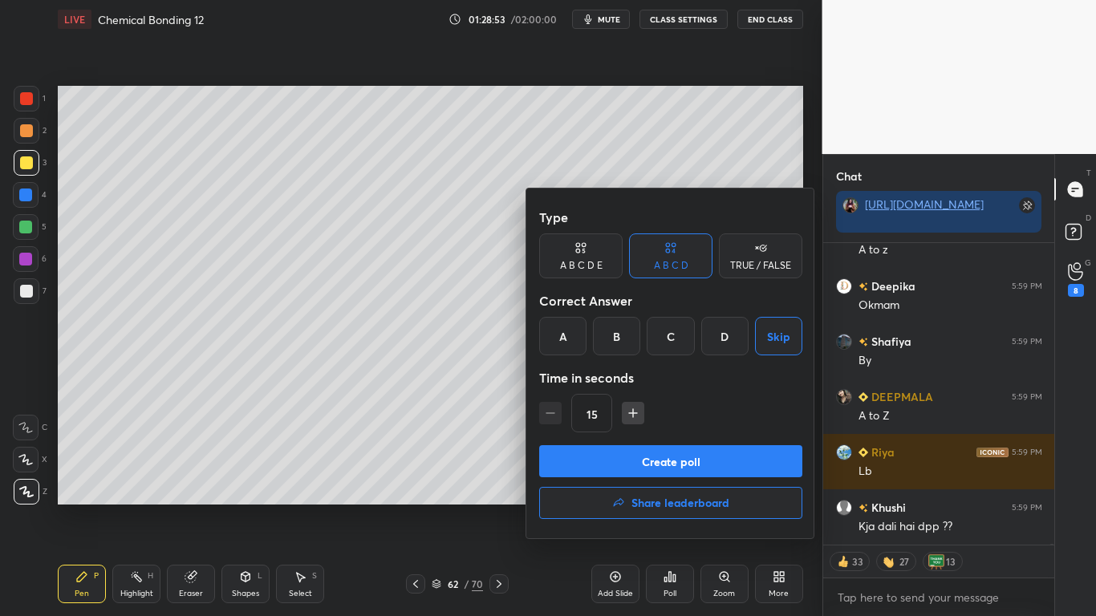
click at [692, 460] on button "Create poll" at bounding box center [670, 461] width 263 height 32
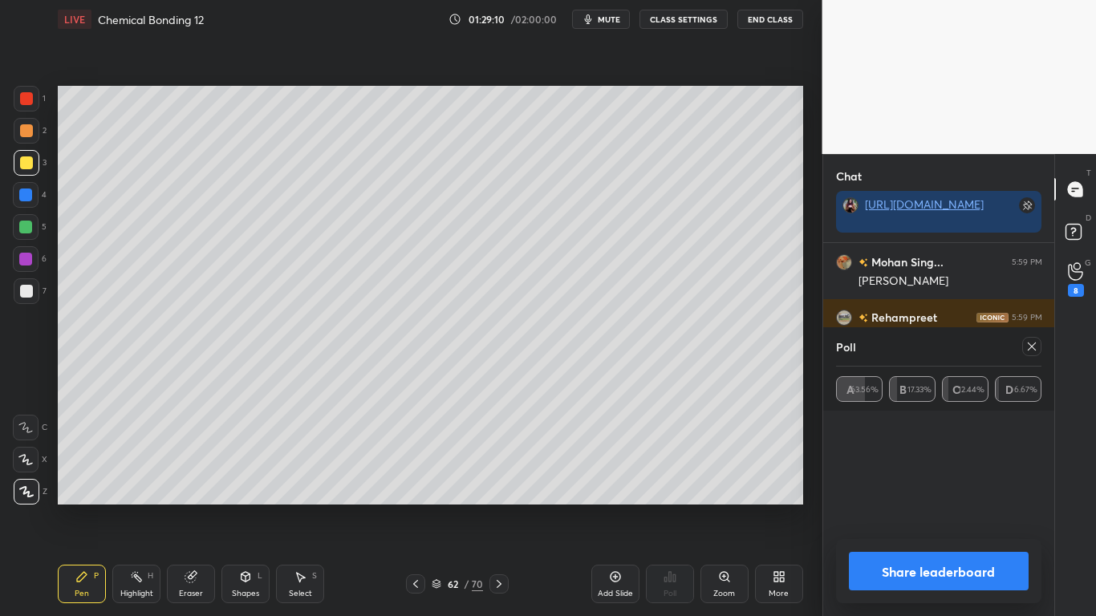
click at [914, 507] on button "Share leaderboard" at bounding box center [939, 571] width 181 height 39
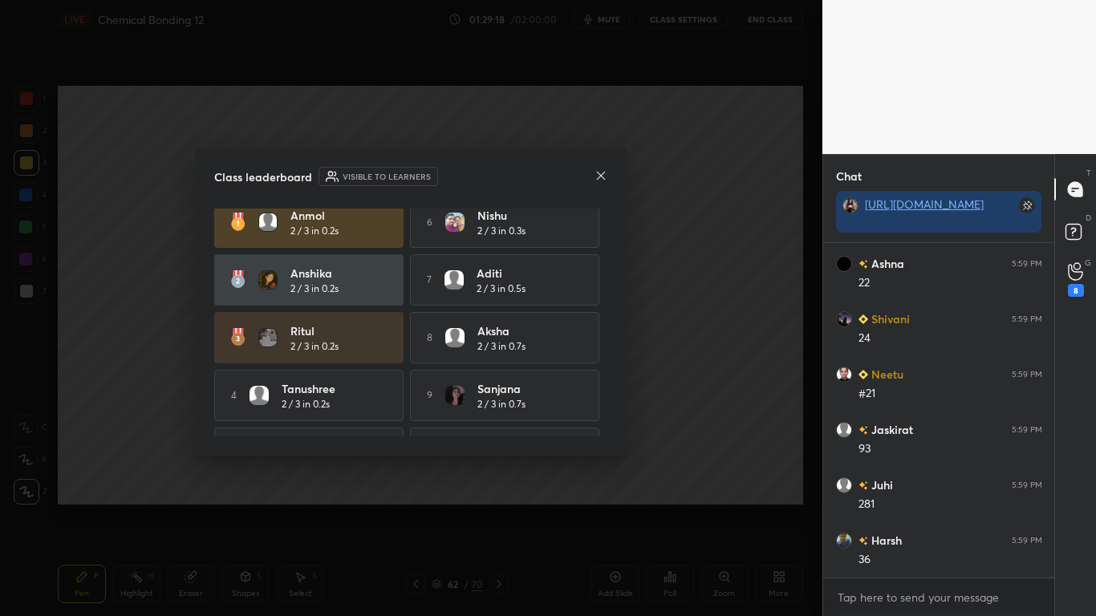
click at [607, 412] on div "[PERSON_NAME] 2 / 3 in 0.2s 6 [PERSON_NAME] 2 / 3 in 0.3s [PERSON_NAME] 2 / 3 i…" at bounding box center [410, 323] width 393 height 228
click at [609, 417] on div "Class leaderboard Visible to learners [PERSON_NAME] 2 / 3 in 0.2s 6 [PERSON_NAM…" at bounding box center [411, 302] width 432 height 308
click at [608, 420] on div "Class leaderboard Visible to learners [PERSON_NAME] 2 / 3 in 0.2s 6 [PERSON_NAM…" at bounding box center [411, 302] width 432 height 308
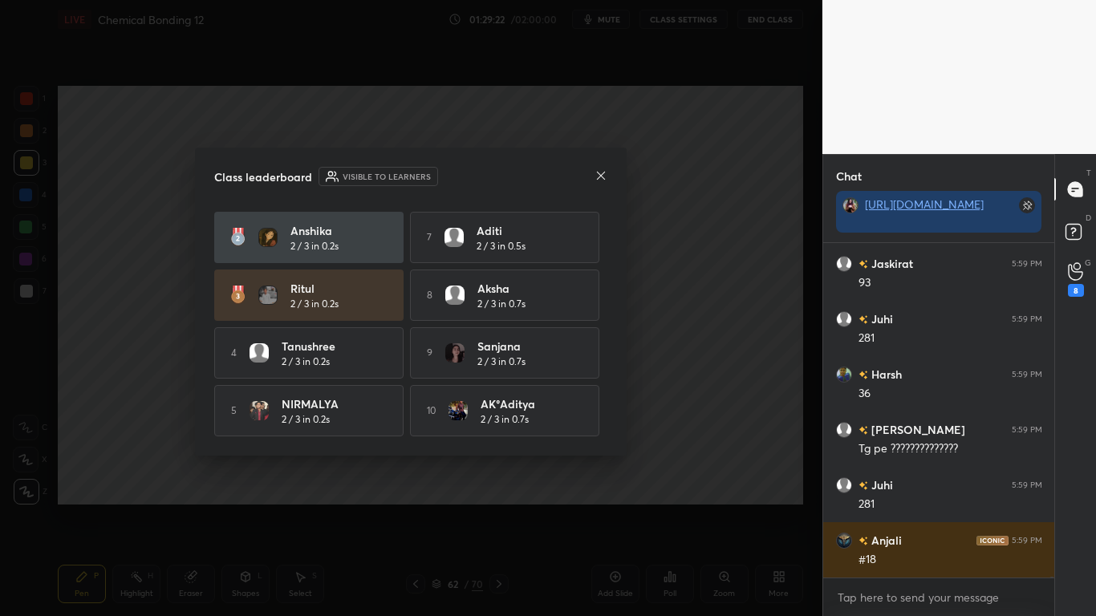
click at [599, 177] on icon at bounding box center [601, 175] width 8 height 8
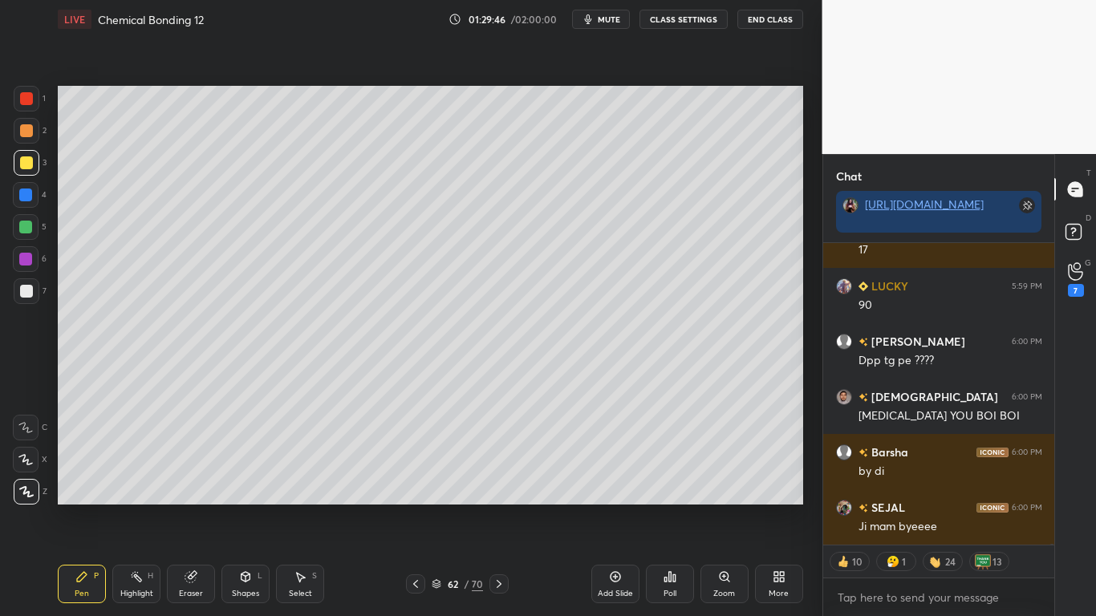
click at [681, 21] on button "CLASS SETTINGS" at bounding box center [684, 19] width 88 height 19
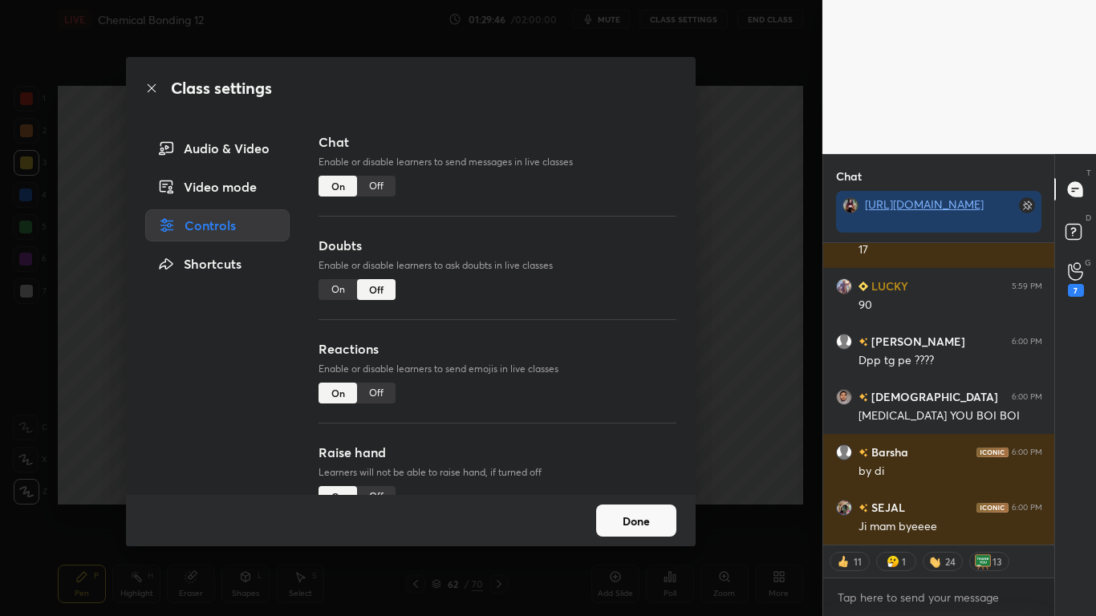
type textarea "x"
click at [384, 183] on div "Off" at bounding box center [376, 186] width 39 height 21
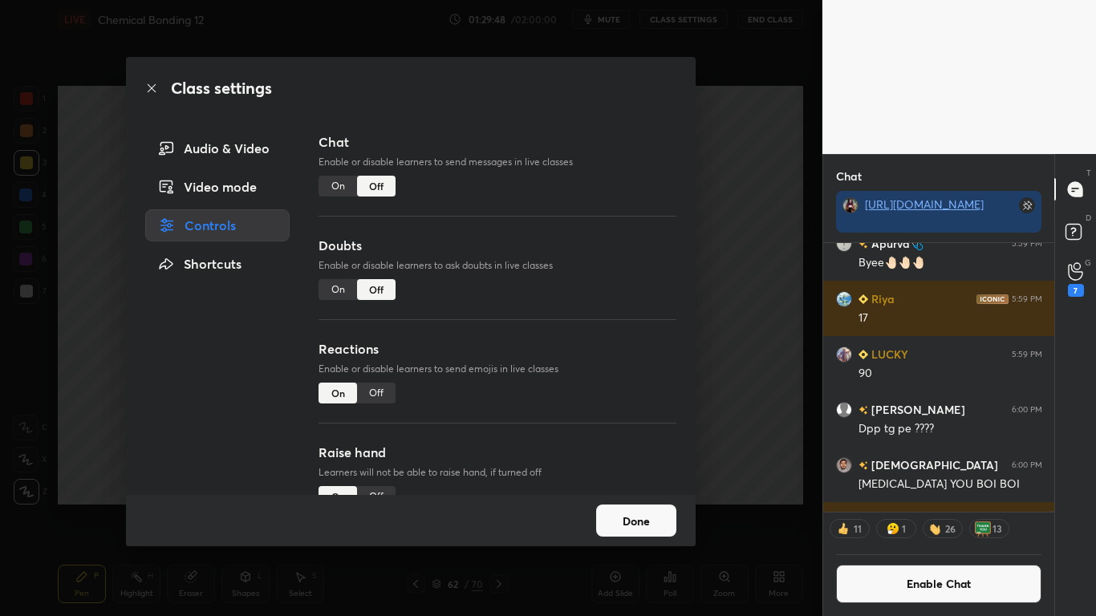
click at [635, 507] on button "Done" at bounding box center [636, 521] width 80 height 32
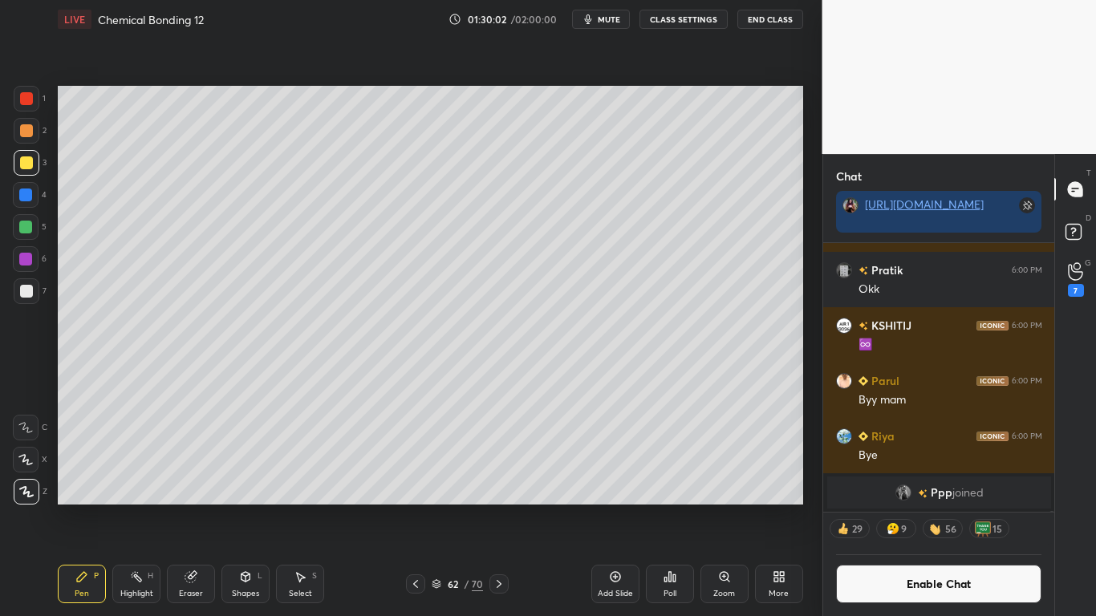
click at [770, 26] on button "End Class" at bounding box center [770, 19] width 66 height 19
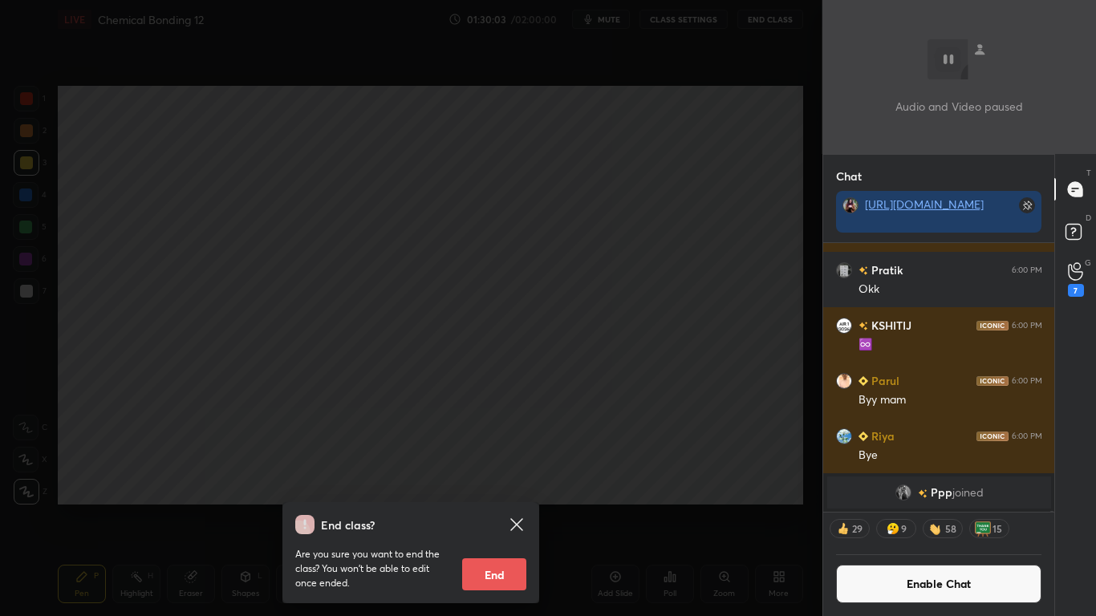
click at [505, 507] on div "Are you sure you want to end the class? You won’t be able to edit once ended. E…" at bounding box center [410, 562] width 231 height 56
click at [489, 507] on button "End" at bounding box center [494, 574] width 64 height 32
